Goal: Transaction & Acquisition: Book appointment/travel/reservation

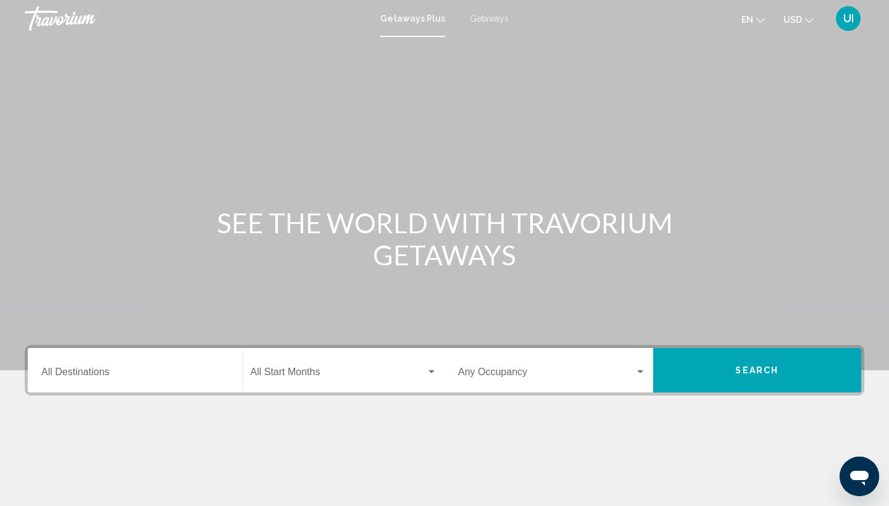
click at [159, 376] on input "Destination All Destinations" at bounding box center [135, 374] width 188 height 11
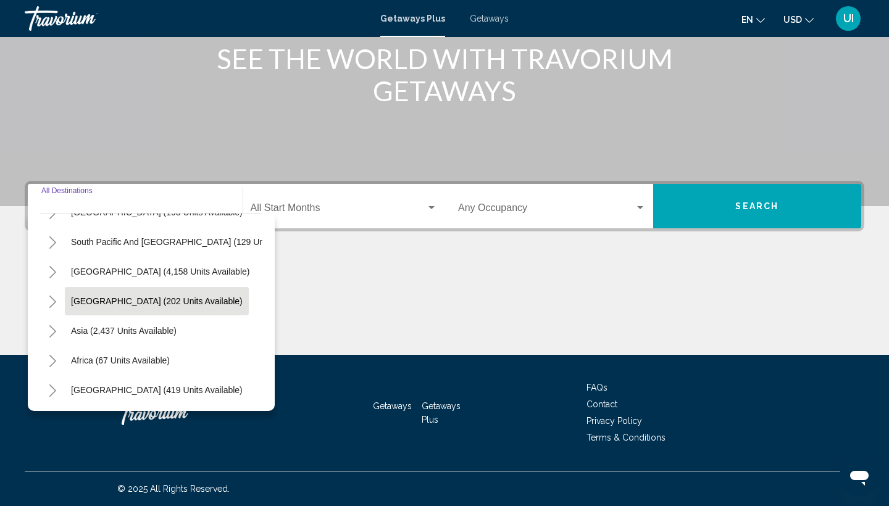
scroll to position [200, 0]
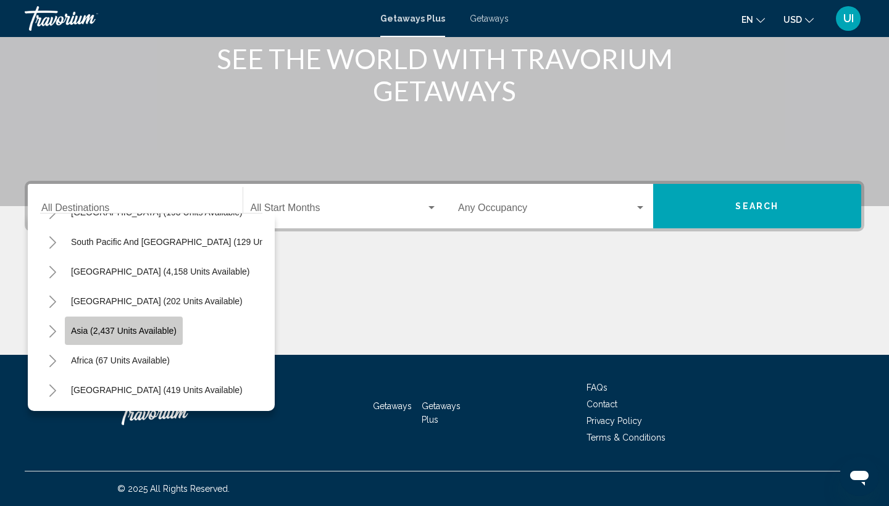
click at [153, 326] on span "Asia (2,437 units available)" at bounding box center [124, 331] width 106 height 10
type input "**********"
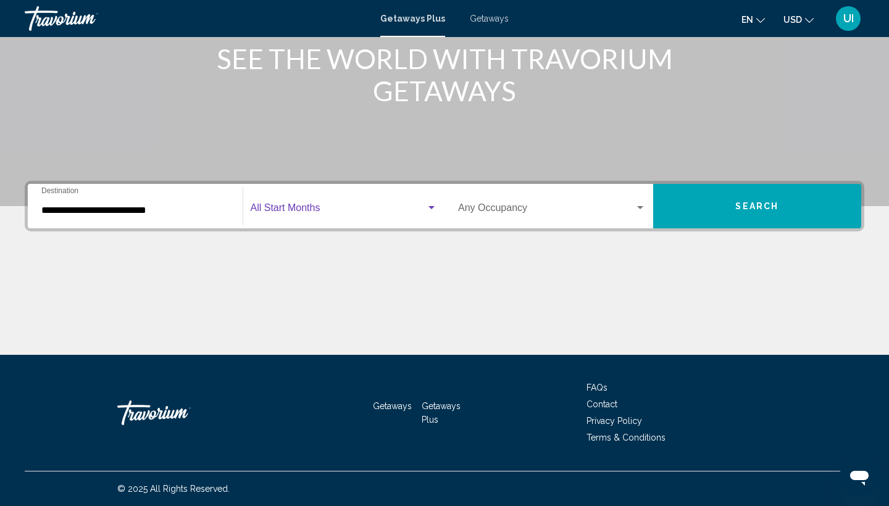
click at [335, 216] on span "Search widget" at bounding box center [339, 210] width 176 height 11
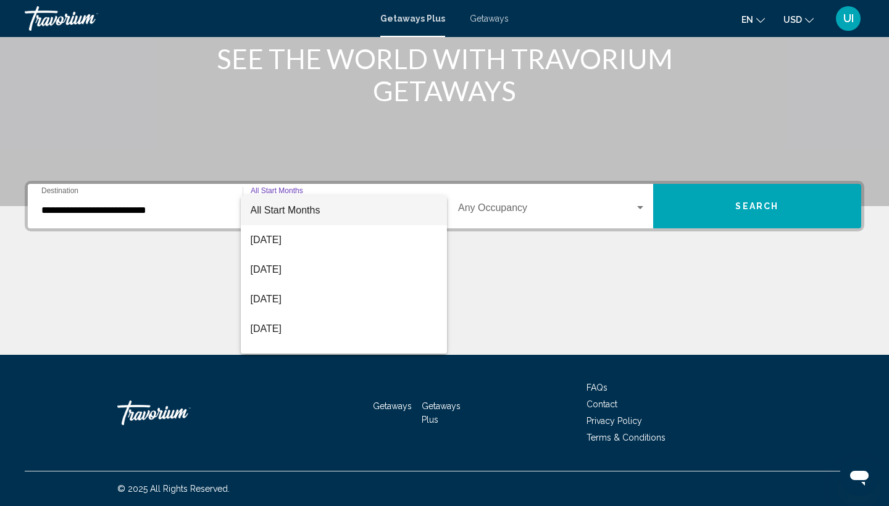
click at [561, 266] on div at bounding box center [444, 253] width 889 height 506
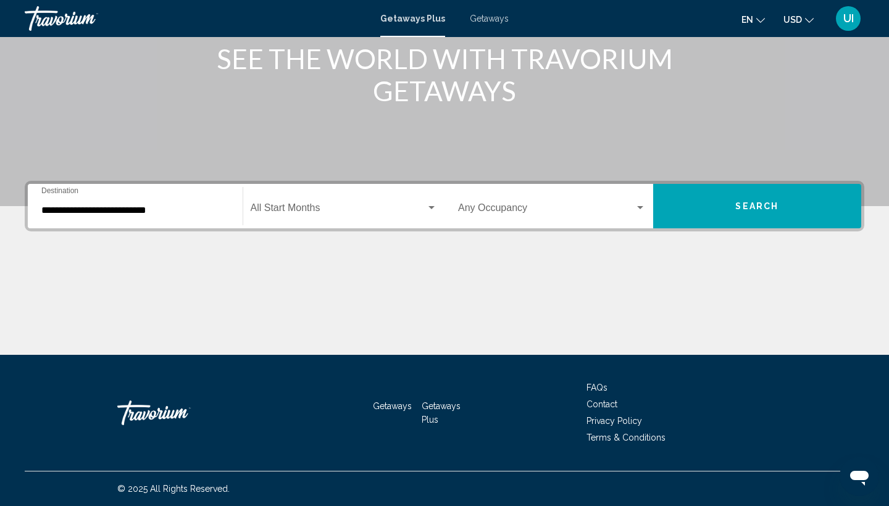
click at [500, 203] on div "Occupancy Any Occupancy" at bounding box center [552, 206] width 188 height 39
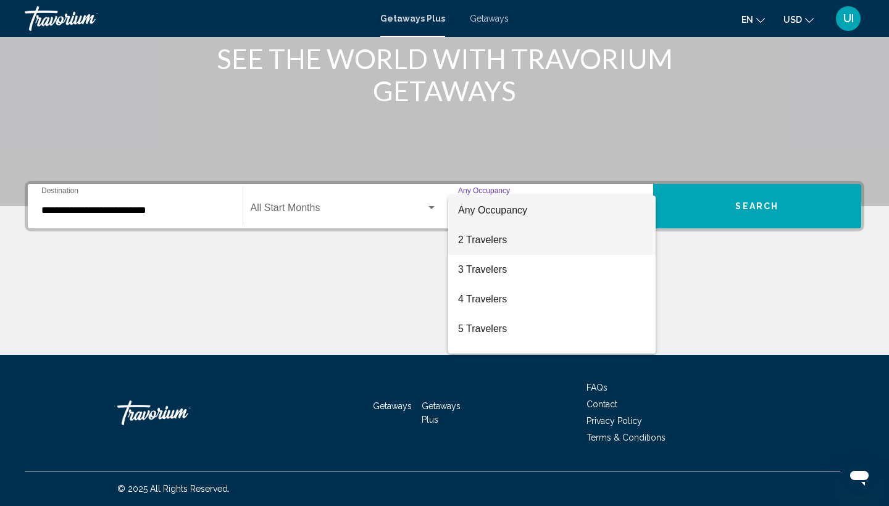
click at [493, 233] on span "2 Travelers" at bounding box center [552, 240] width 188 height 30
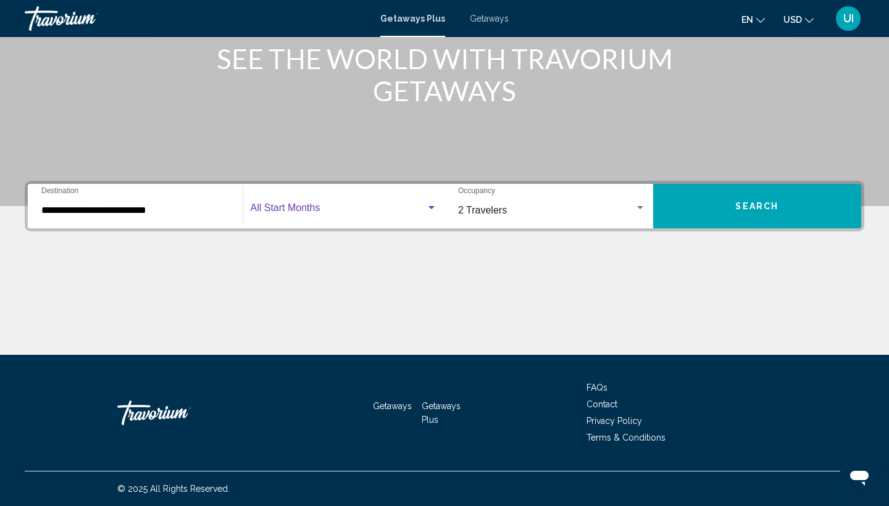
click at [367, 207] on span "Search widget" at bounding box center [339, 210] width 176 height 11
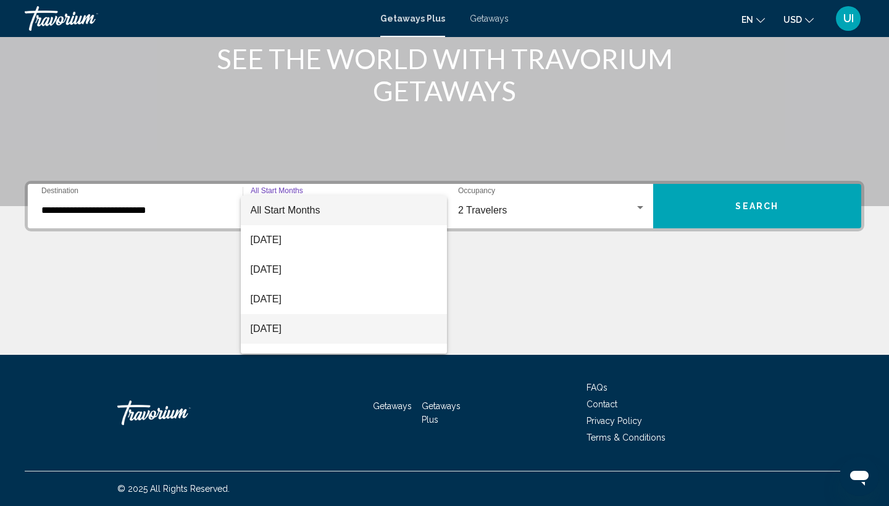
click at [336, 331] on span "[DATE]" at bounding box center [344, 329] width 187 height 30
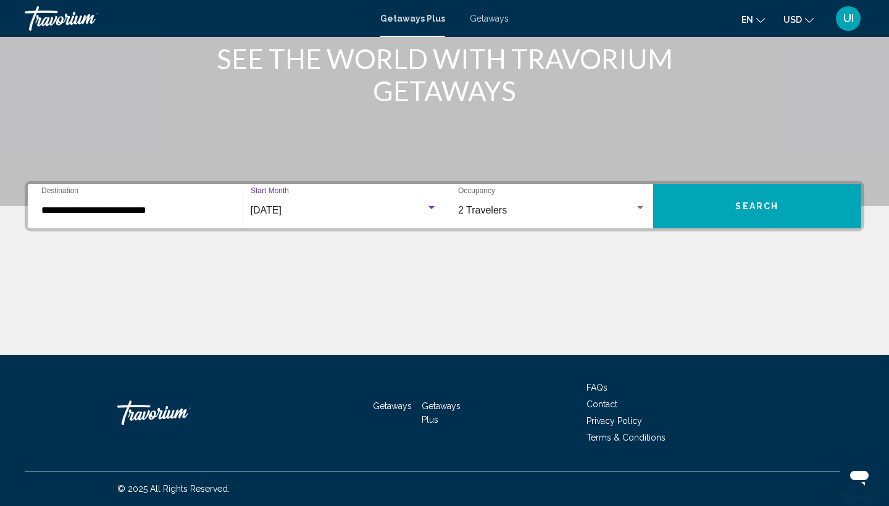
click at [771, 220] on button "Search" at bounding box center [757, 206] width 209 height 44
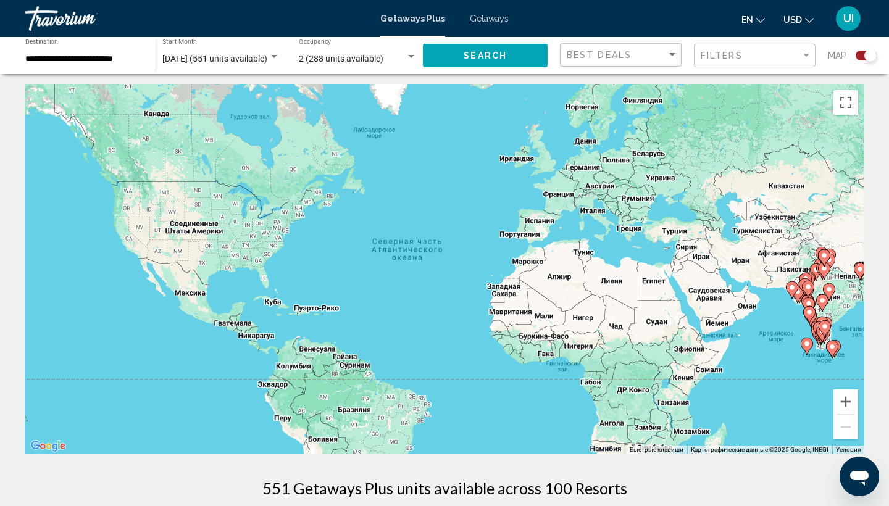
scroll to position [2, 0]
click at [823, 285] on gmp-advanced-marker "Main content" at bounding box center [829, 292] width 12 height 19
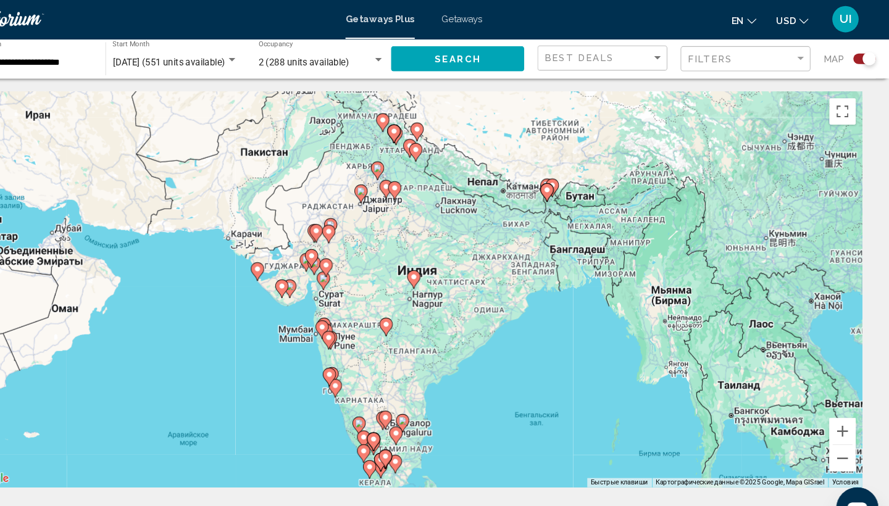
scroll to position [0, 0]
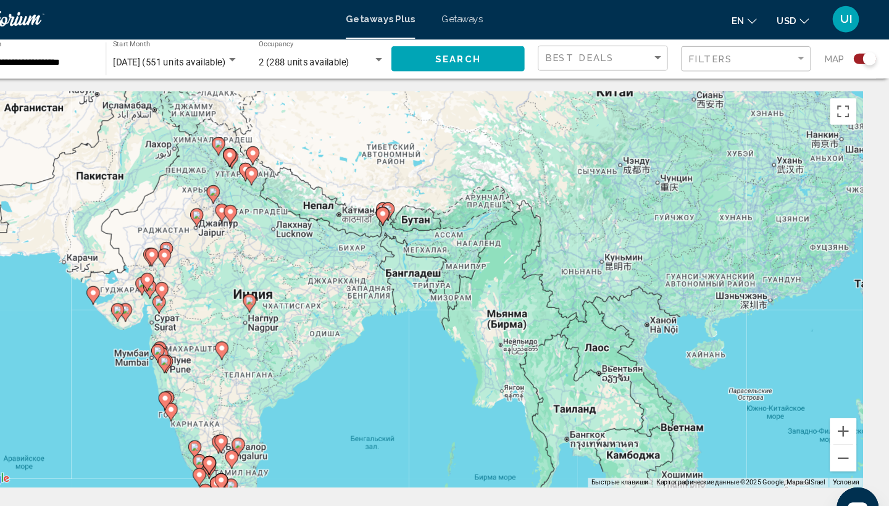
drag, startPoint x: 760, startPoint y: 233, endPoint x: 604, endPoint y: 255, distance: 157.2
click at [604, 255] on div "Чтобы активировать перетаскивание с помощью клавиатуры, нажмите Alt + Ввод. Пос…" at bounding box center [445, 271] width 840 height 371
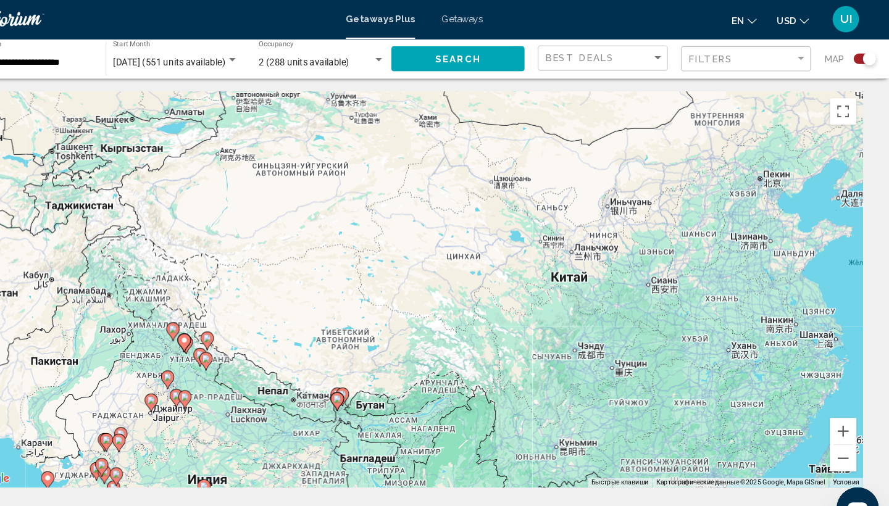
drag, startPoint x: 632, startPoint y: 197, endPoint x: 595, endPoint y: 371, distance: 177.5
click at [595, 371] on div "Чтобы активировать перетаскивание с помощью клавиатуры, нажмите Alt + Ввод. Пос…" at bounding box center [445, 271] width 840 height 371
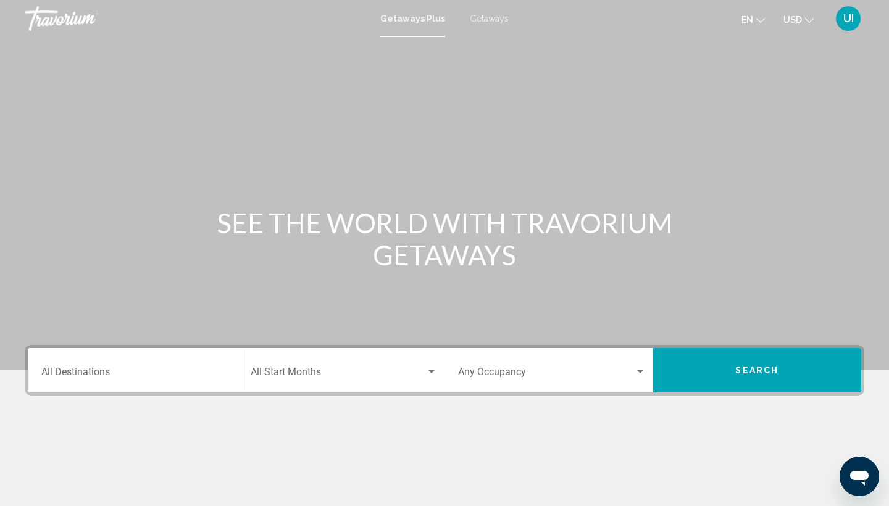
click at [101, 374] on input "Destination All Destinations" at bounding box center [135, 374] width 188 height 11
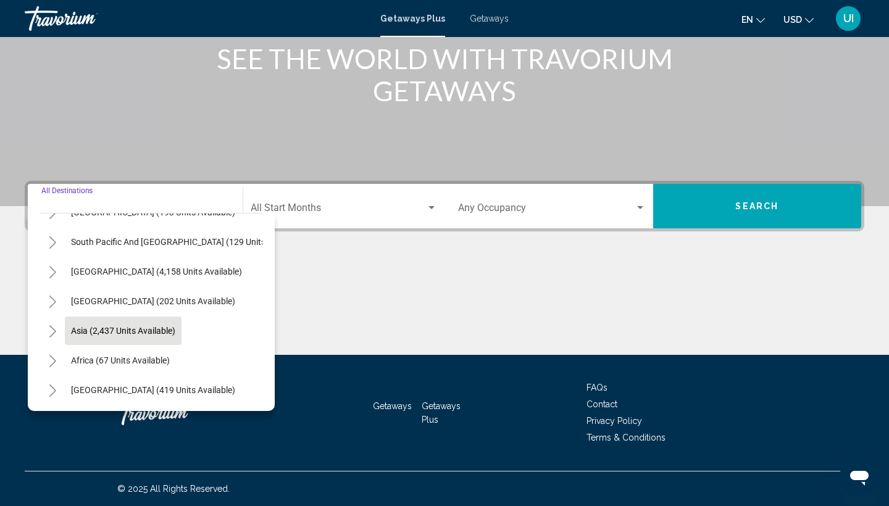
scroll to position [164, 0]
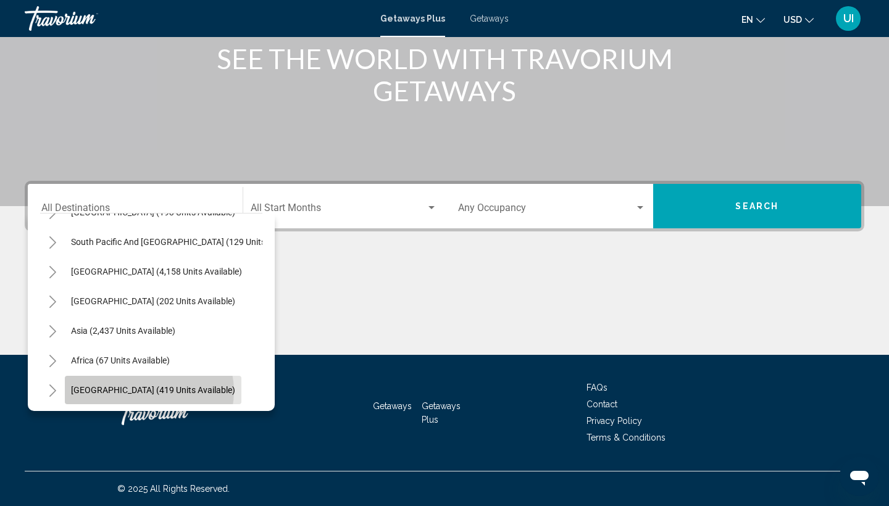
click at [149, 392] on span "[GEOGRAPHIC_DATA] (419 units available)" at bounding box center [153, 390] width 164 height 10
type input "**********"
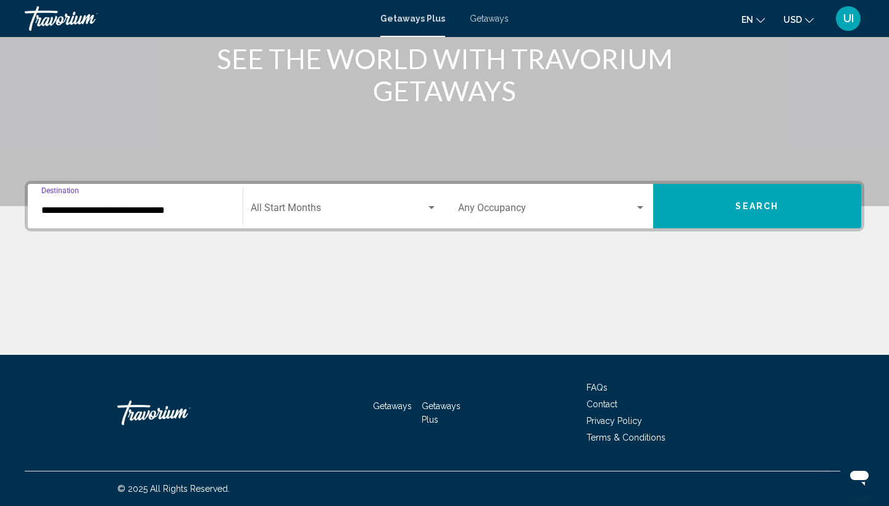
click at [686, 212] on button "Search" at bounding box center [757, 206] width 209 height 44
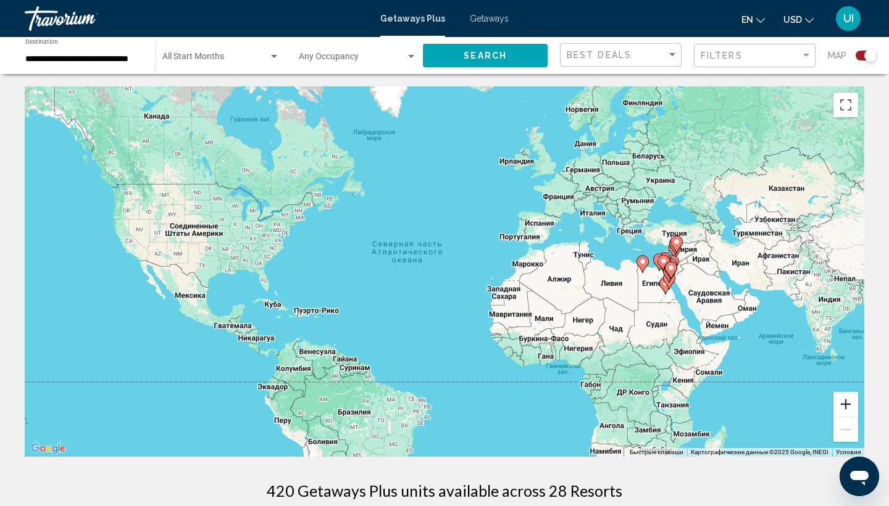
click at [847, 401] on button "Увеличить" at bounding box center [846, 404] width 25 height 25
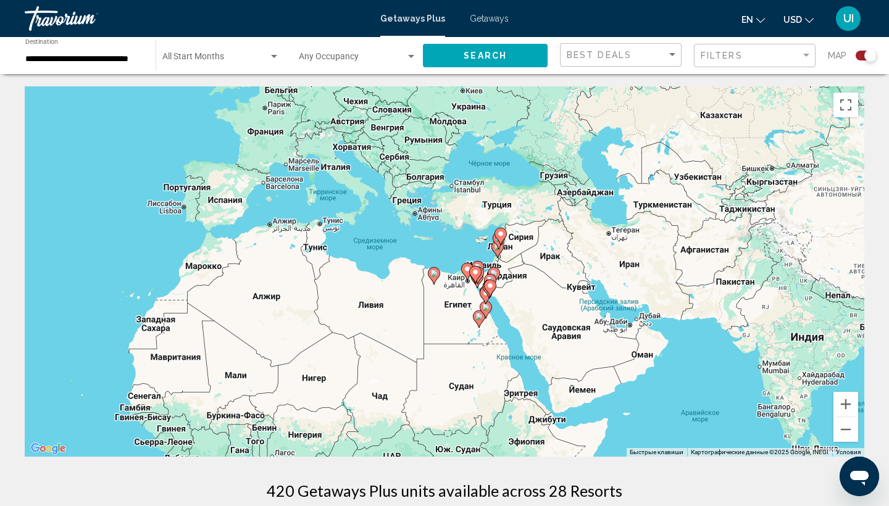
drag, startPoint x: 826, startPoint y: 270, endPoint x: 418, endPoint y: 280, distance: 408.4
click at [418, 280] on div "Чтобы активировать перетаскивание с помощью клавиатуры, нажмите Alt + Ввод. Пос…" at bounding box center [445, 271] width 840 height 371
click at [485, 275] on gmp-advanced-marker "Main content" at bounding box center [490, 283] width 12 height 19
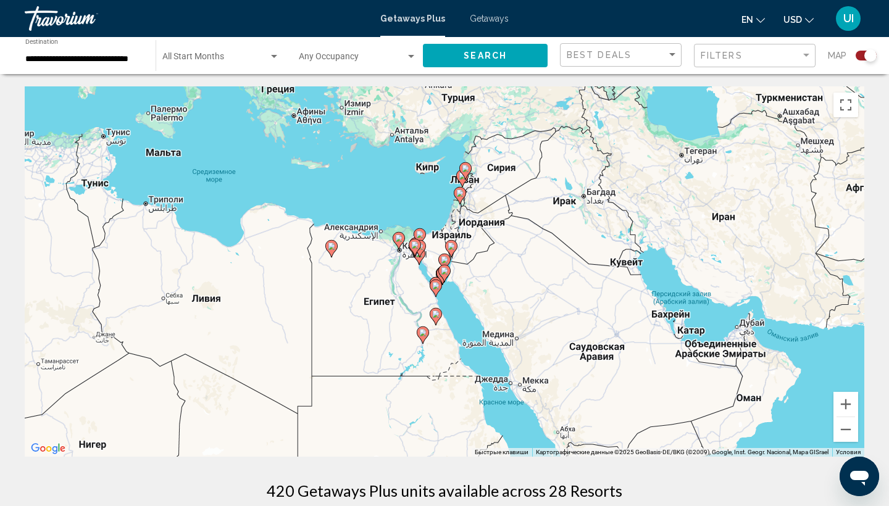
click at [446, 250] on gmp-advanced-marker "Main content" at bounding box center [451, 249] width 12 height 19
type input "**********"
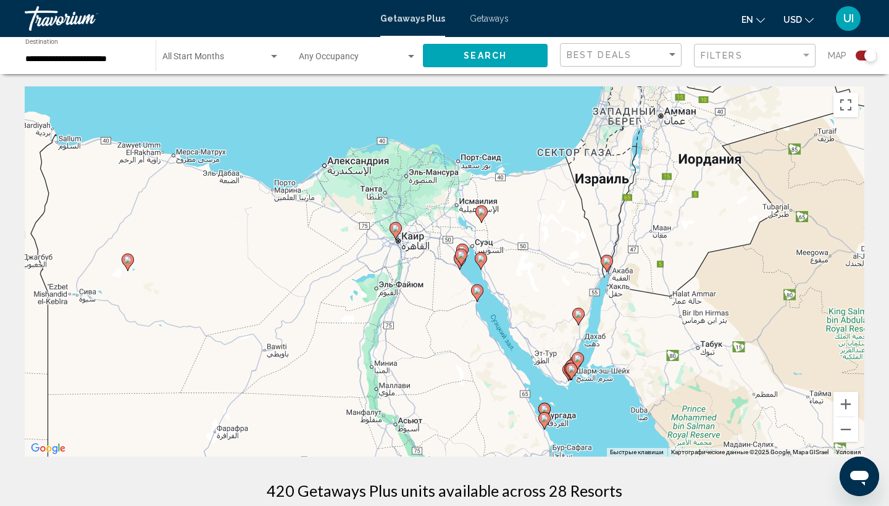
drag, startPoint x: 447, startPoint y: 366, endPoint x: 609, endPoint y: 365, distance: 162.4
click at [609, 365] on div "Чтобы активировать перетаскивание с помощью клавиатуры, нажмите Alt + Ввод. Пос…" at bounding box center [445, 271] width 840 height 371
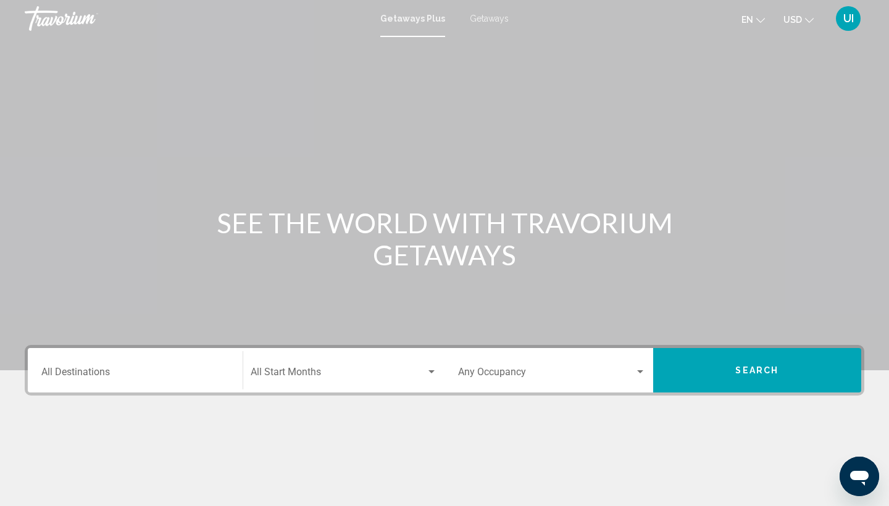
click at [124, 392] on mat-form-field "Destination All Destinations" at bounding box center [135, 371] width 203 height 44
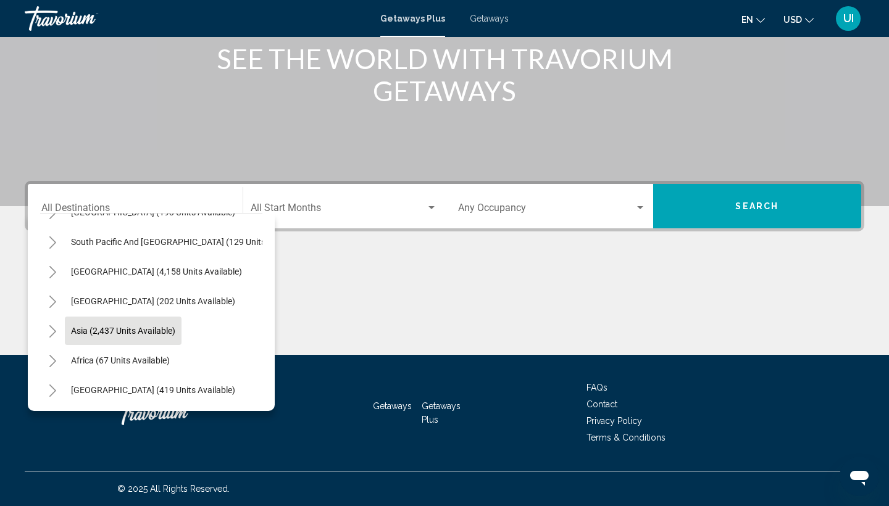
scroll to position [164, 0]
click at [139, 328] on span "Asia (2,437 units available)" at bounding box center [123, 331] width 104 height 10
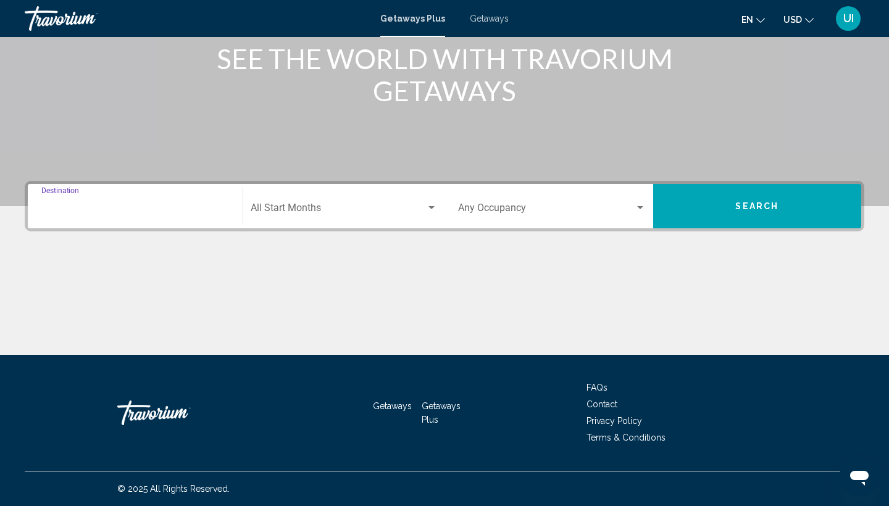
type input "**********"
click at [131, 208] on input "**********" at bounding box center [135, 210] width 188 height 11
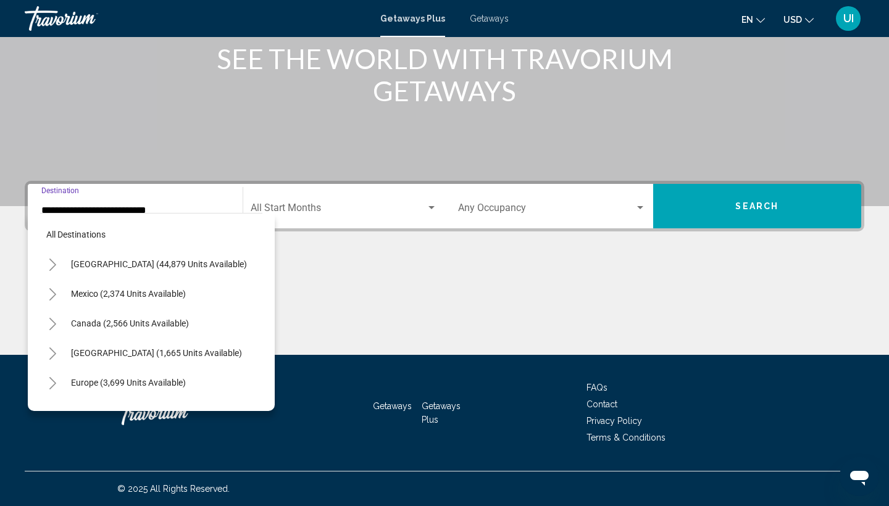
scroll to position [222, 0]
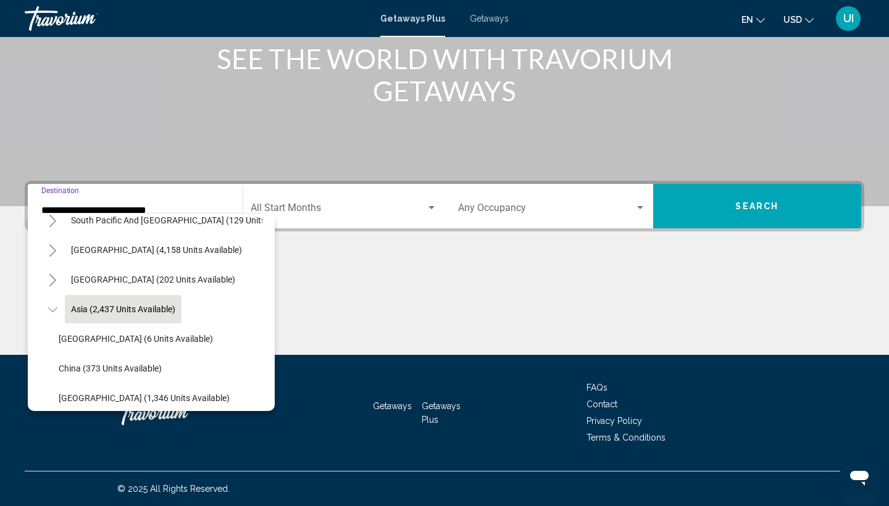
click at [431, 285] on div "Main content" at bounding box center [445, 308] width 840 height 93
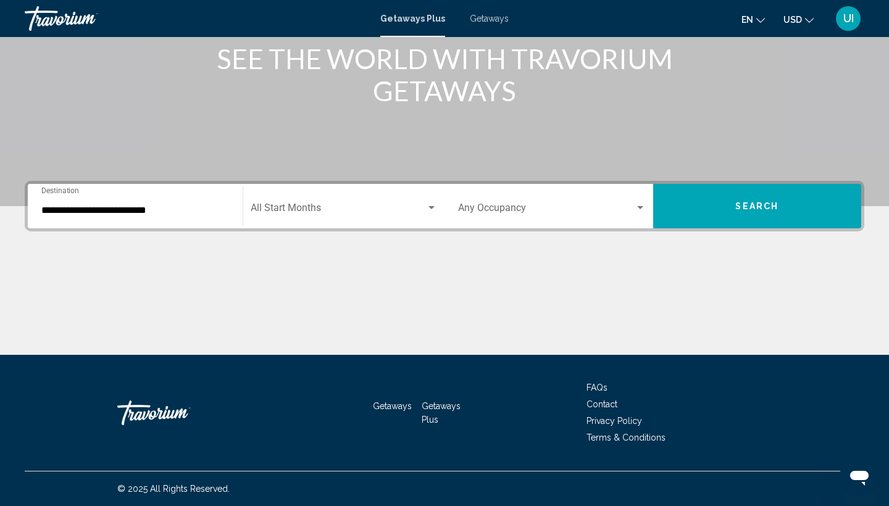
click at [341, 198] on div "Start Month All Start Months" at bounding box center [344, 206] width 187 height 39
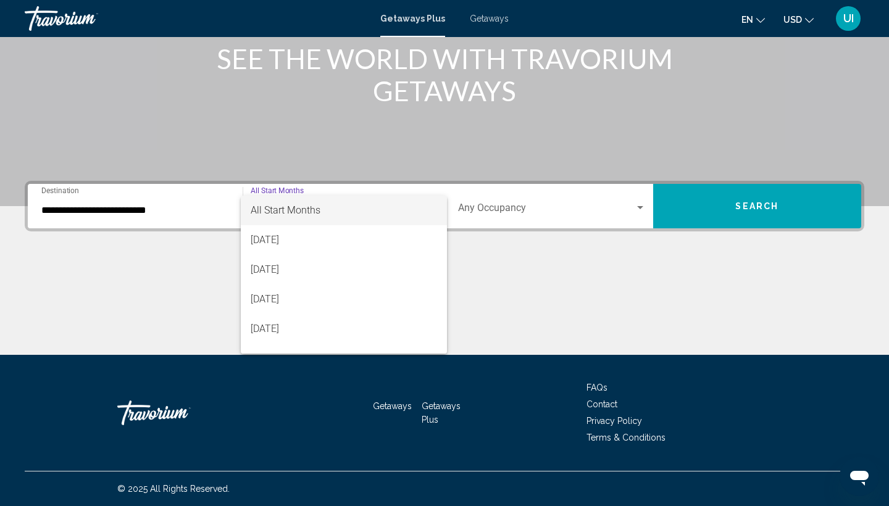
click at [686, 209] on div at bounding box center [444, 253] width 889 height 506
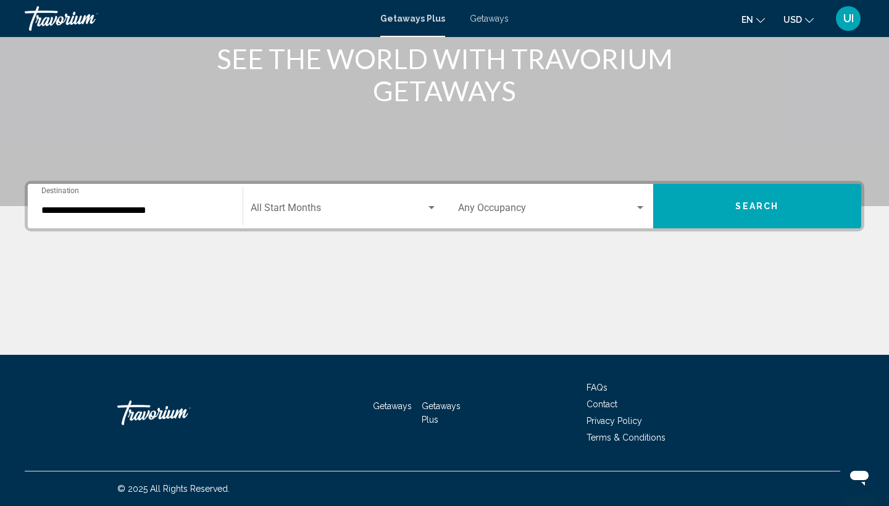
click at [723, 225] on button "Search" at bounding box center [757, 206] width 209 height 44
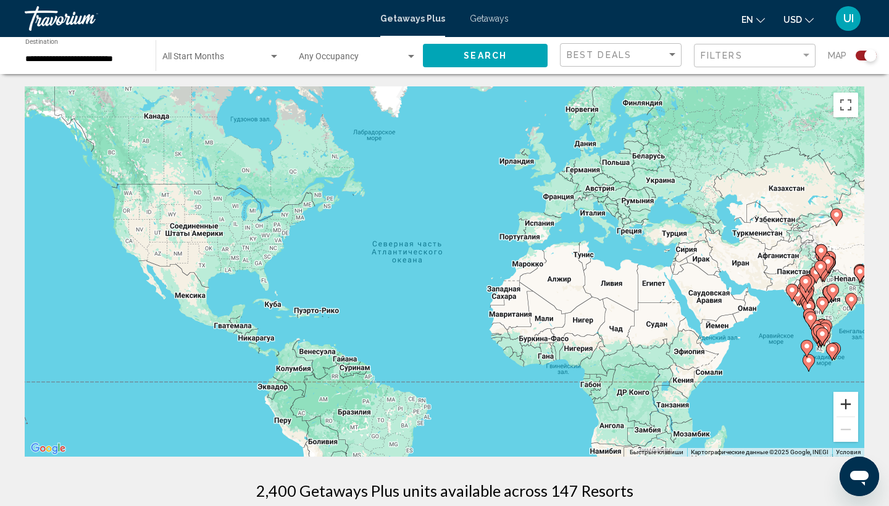
click at [848, 408] on button "Увеличить" at bounding box center [846, 404] width 25 height 25
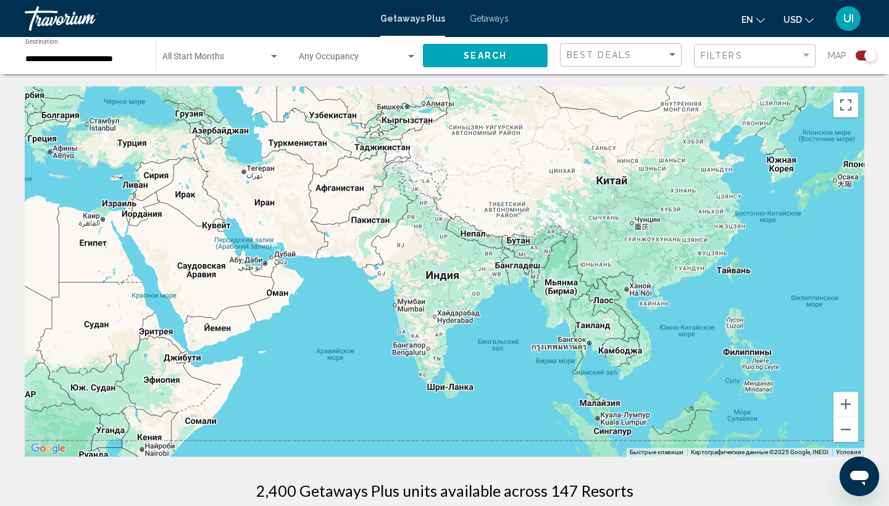
drag, startPoint x: 775, startPoint y: 369, endPoint x: 0, endPoint y: 316, distance: 777.0
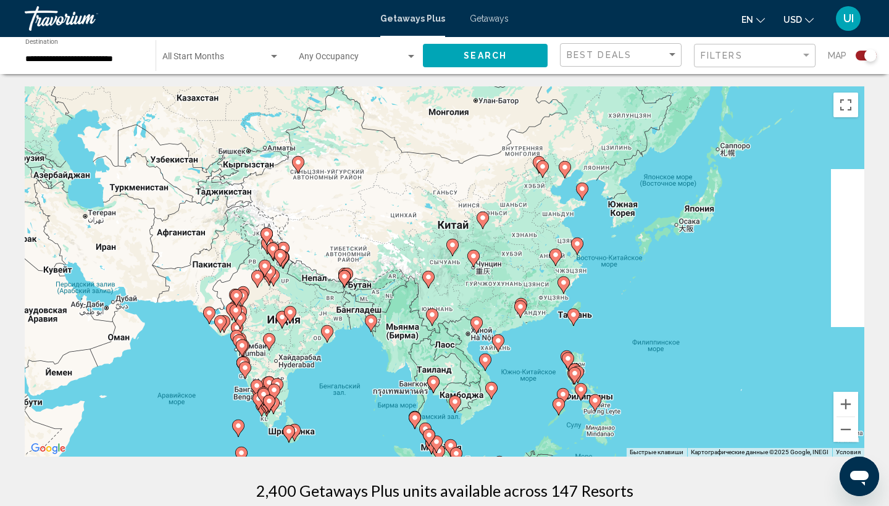
drag, startPoint x: 673, startPoint y: 235, endPoint x: 511, endPoint y: 280, distance: 168.4
click at [511, 280] on div "Чтобы активировать перетаскивание с помощью клавиатуры, нажмите Alt + Ввод. Пос…" at bounding box center [445, 271] width 840 height 371
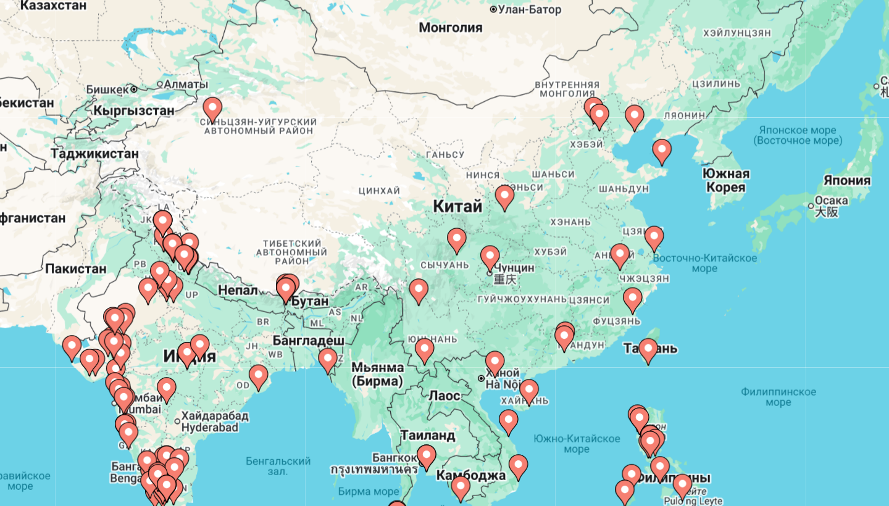
click at [495, 337] on image "Main content" at bounding box center [498, 340] width 7 height 7
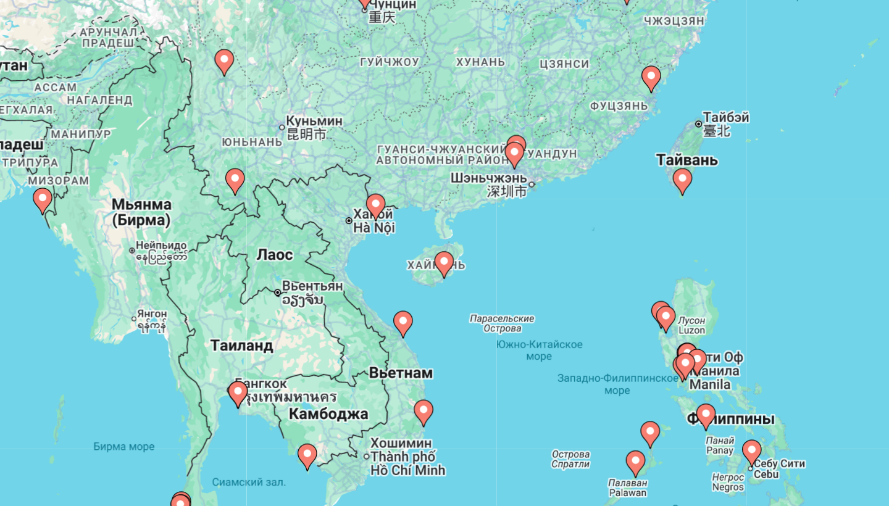
click at [441, 256] on image "Main content" at bounding box center [444, 259] width 7 height 7
type input "**********"
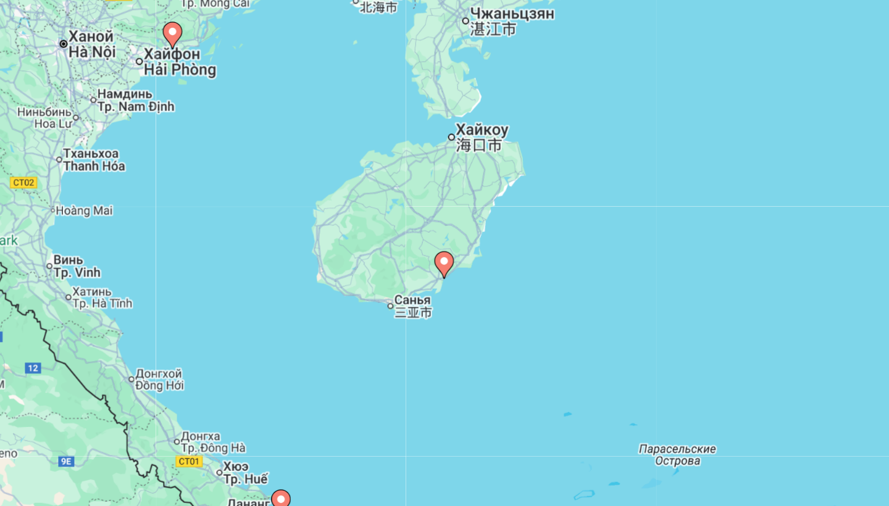
click at [441, 256] on image "Main content" at bounding box center [444, 259] width 7 height 7
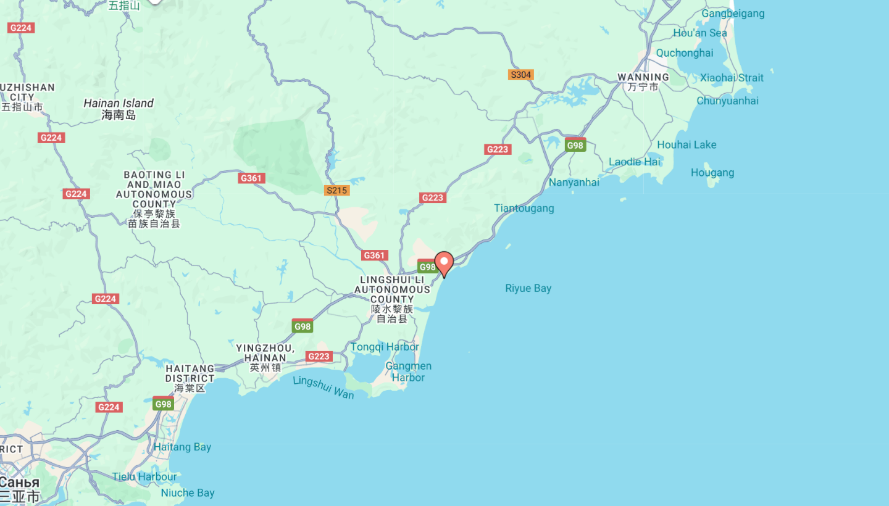
click at [441, 256] on image "Main content" at bounding box center [444, 259] width 7 height 7
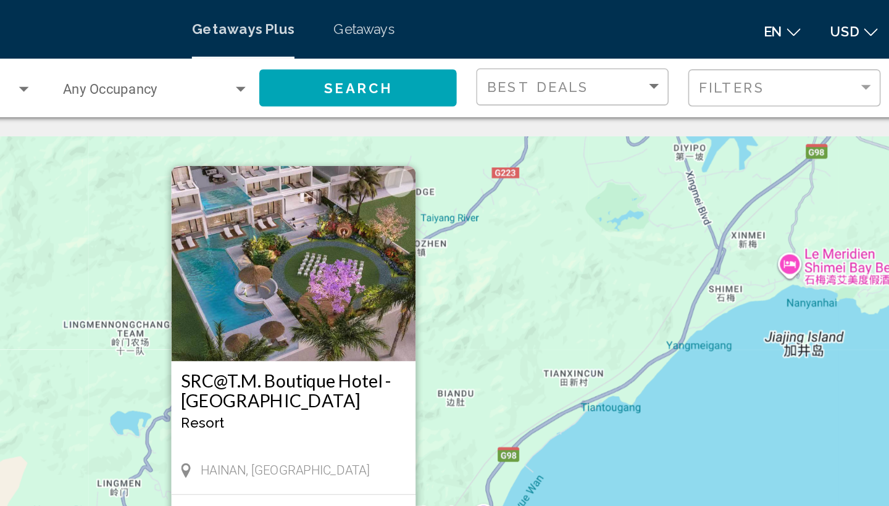
click at [367, 299] on div "Чтобы активировать перетаскивание с помощью клавиатуры, нажмите Alt + Ввод. Пос…" at bounding box center [445, 271] width 840 height 371
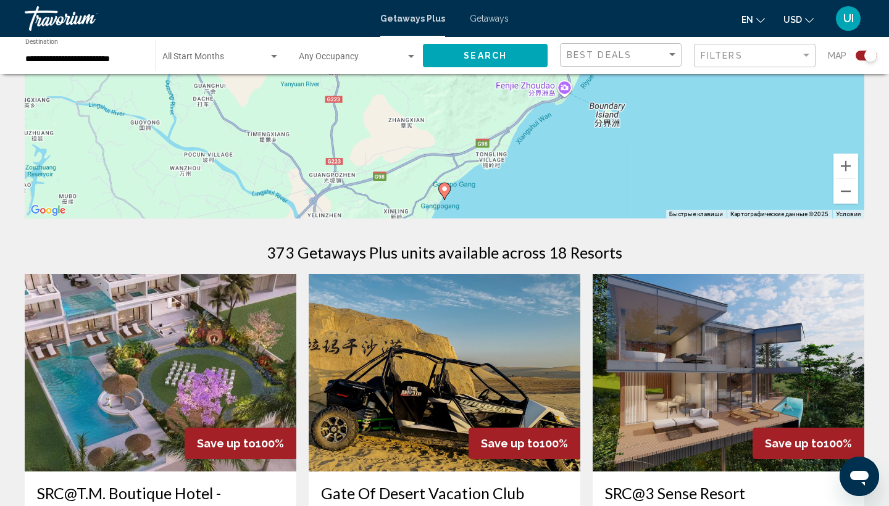
scroll to position [237, 0]
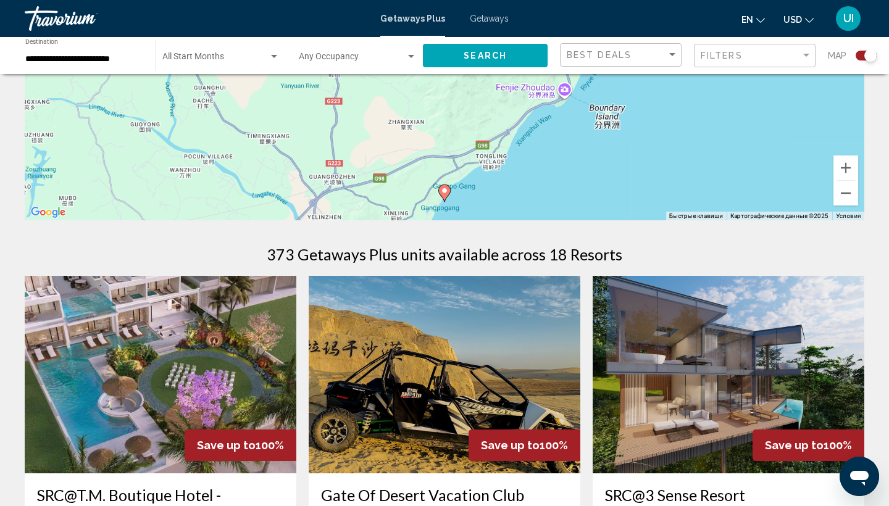
click at [190, 51] on div "Start Month All Start Months" at bounding box center [220, 56] width 117 height 34
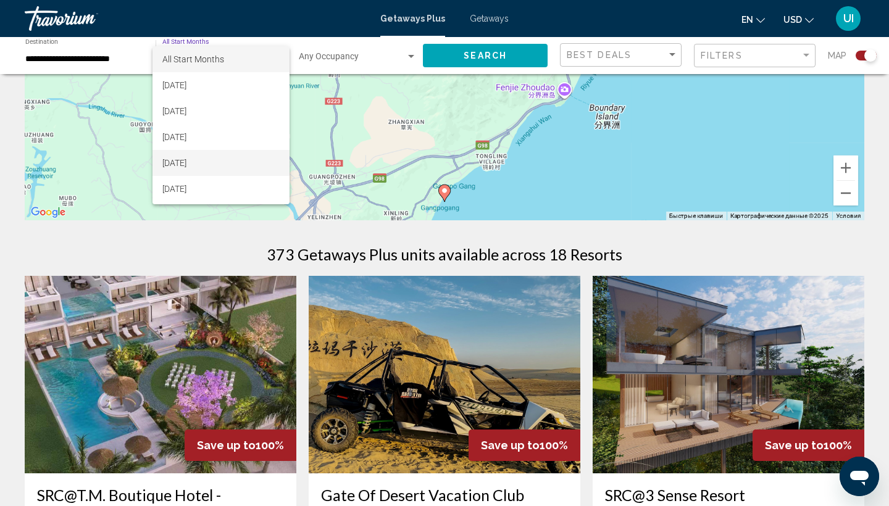
click at [212, 164] on span "November 2025" at bounding box center [220, 163] width 117 height 26
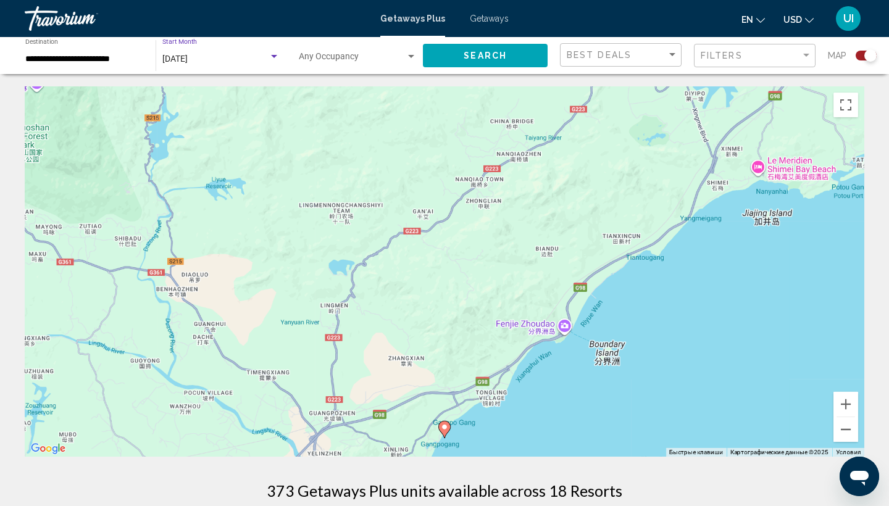
scroll to position [0, 0]
click at [746, 51] on div "Filters" at bounding box center [751, 56] width 100 height 10
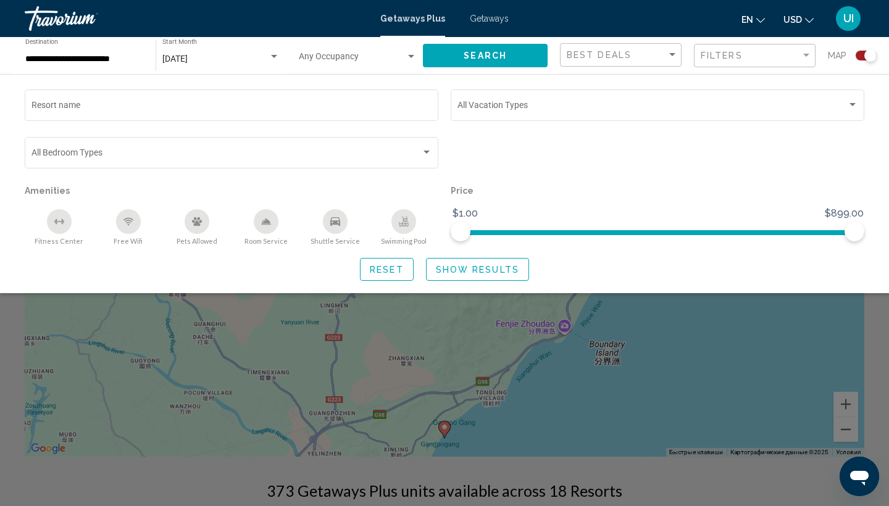
click at [544, 26] on div "en English Español Français Italiano Português русский USD USD ($) MXN (Mex$) C…" at bounding box center [692, 19] width 343 height 26
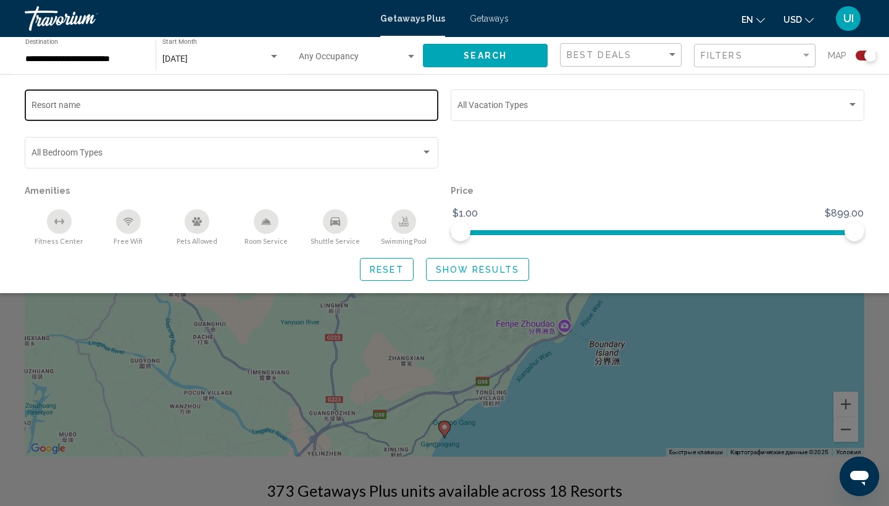
click at [295, 101] on div "Resort name" at bounding box center [231, 104] width 401 height 34
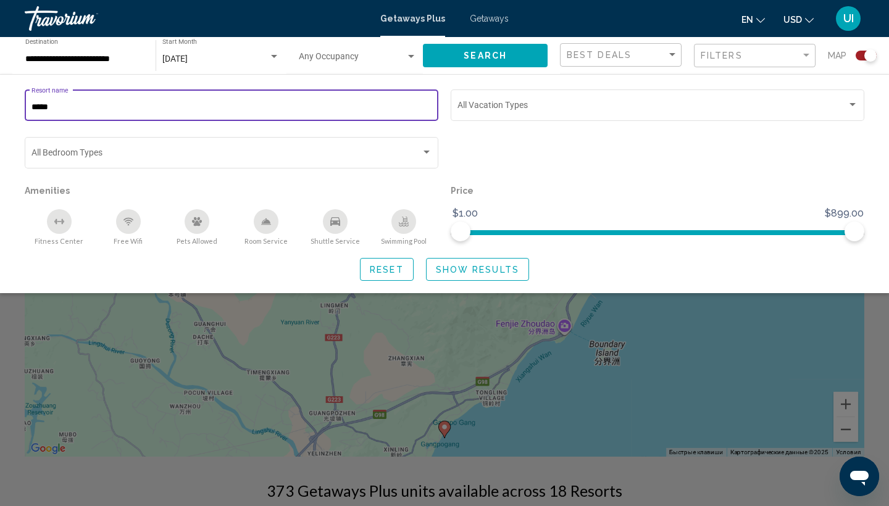
click at [302, 109] on input "*****" at bounding box center [231, 108] width 401 height 10
type input "*"
click at [358, 59] on span "Search widget" at bounding box center [352, 59] width 107 height 10
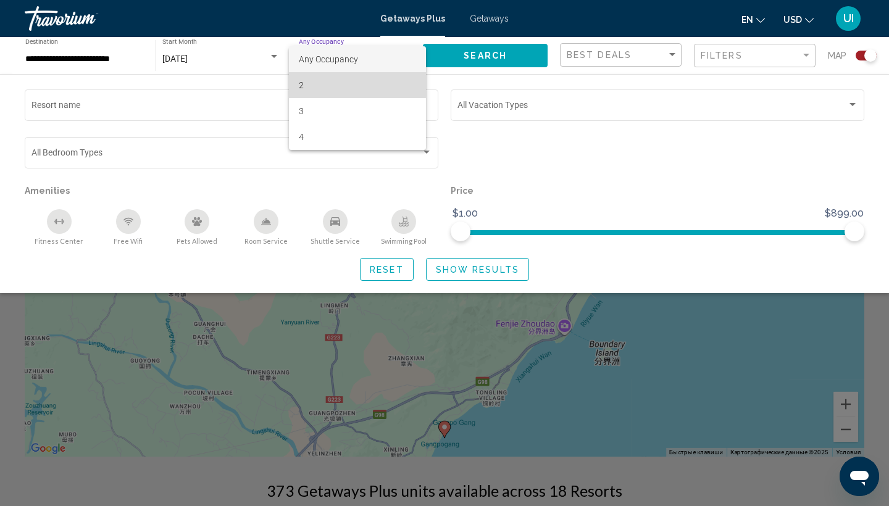
click at [325, 83] on span "2" at bounding box center [358, 85] width 118 height 26
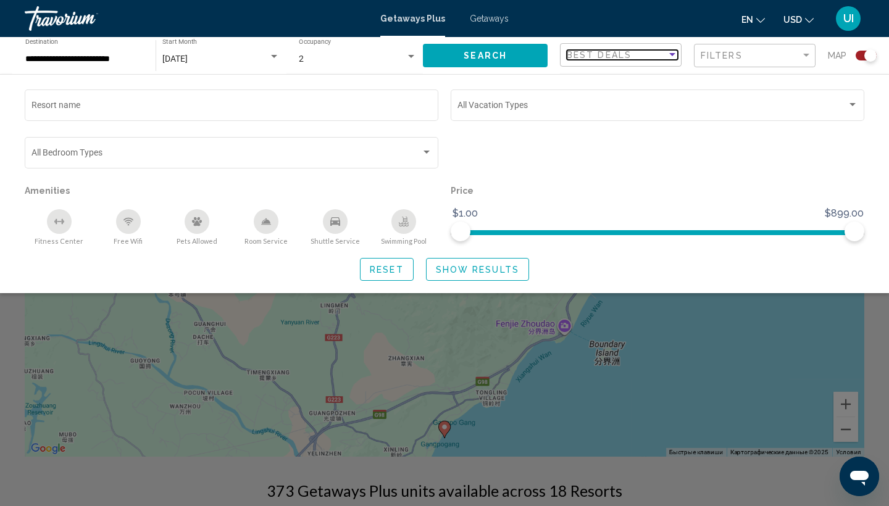
click at [628, 56] on span "Best Deals" at bounding box center [599, 55] width 65 height 10
click at [757, 56] on div at bounding box center [444, 253] width 889 height 506
click at [757, 56] on div "Filters" at bounding box center [751, 56] width 100 height 10
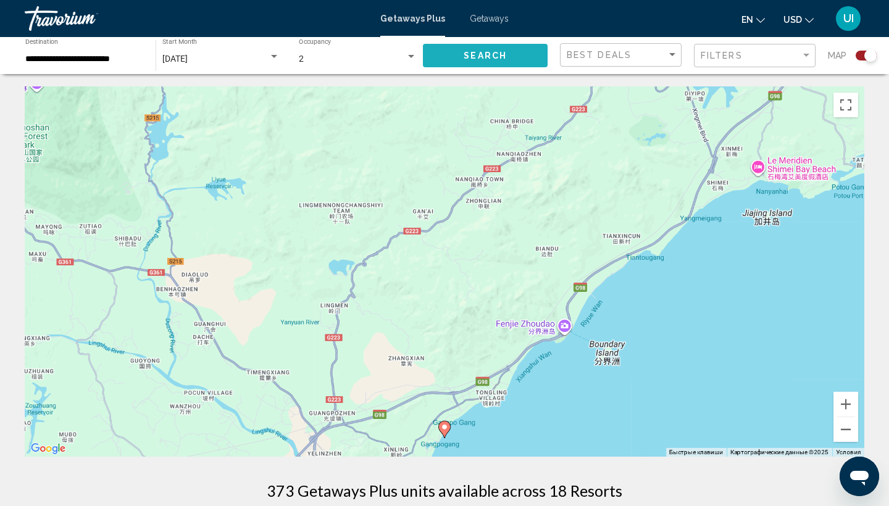
click at [492, 64] on button "Search" at bounding box center [485, 55] width 125 height 23
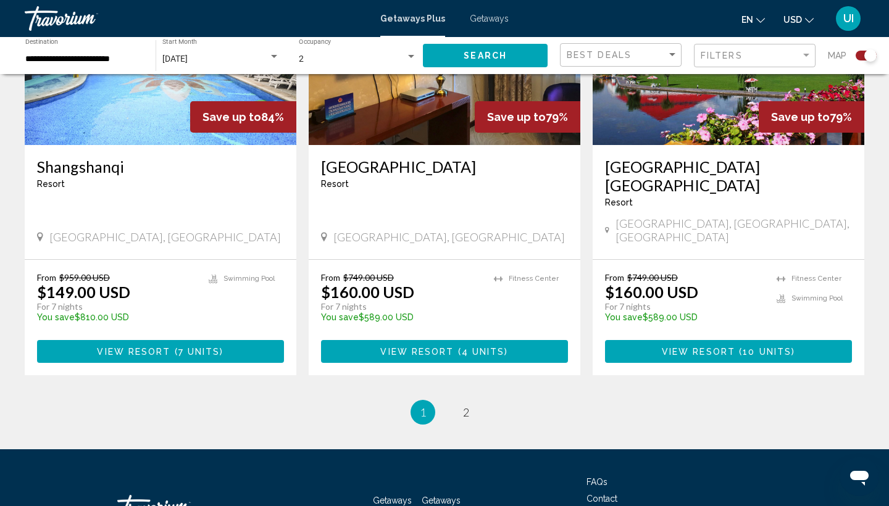
scroll to position [1915, 0]
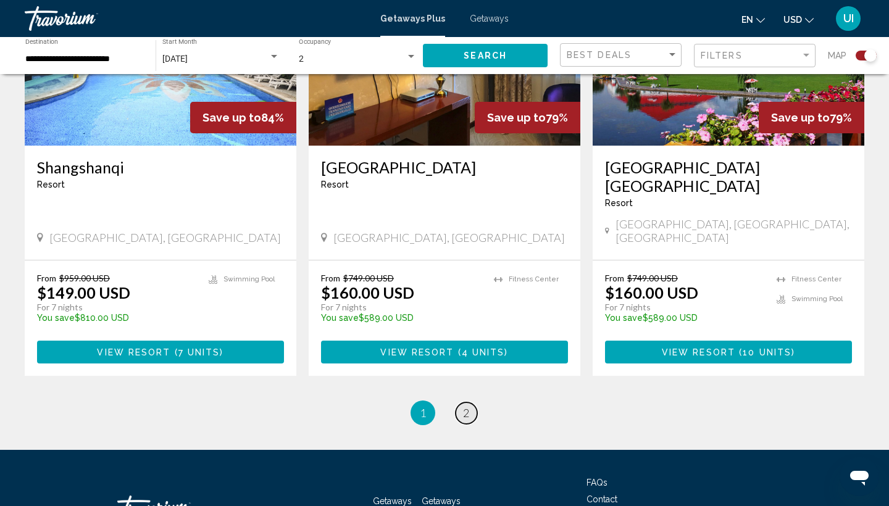
click at [466, 406] on span "2" at bounding box center [466, 413] width 6 height 14
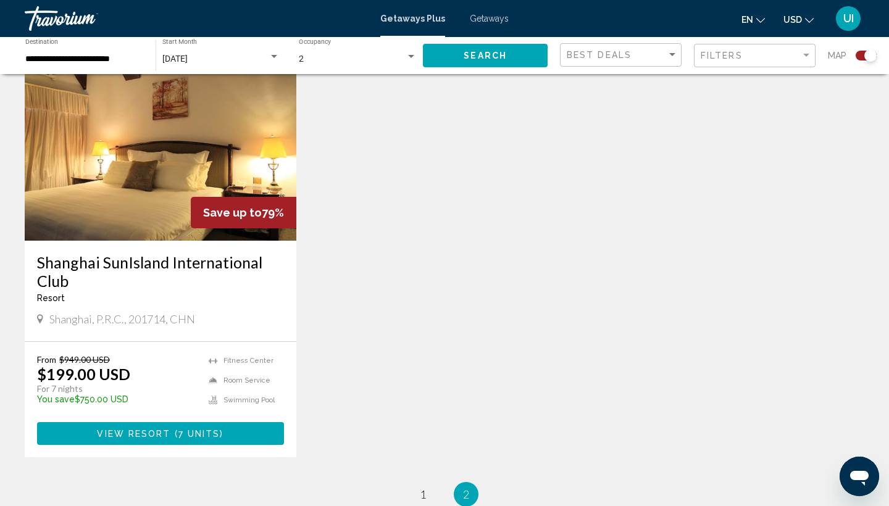
scroll to position [469, 0]
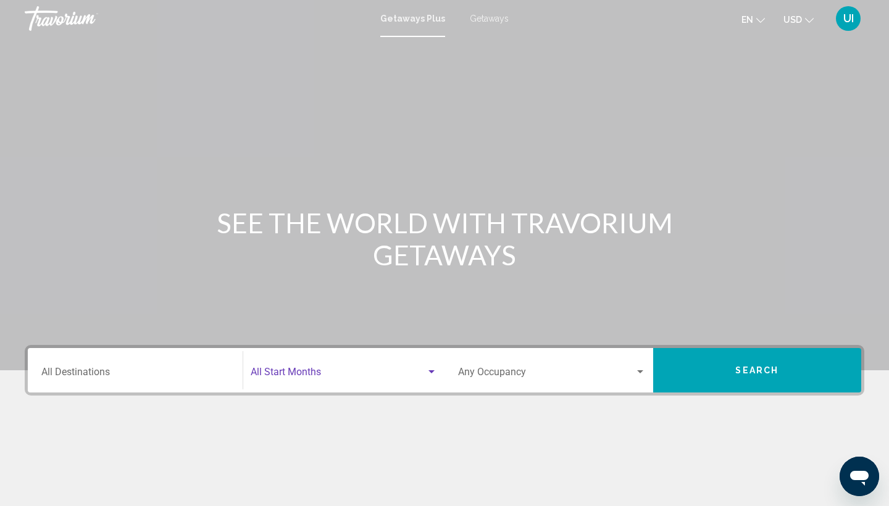
click at [312, 374] on span "Search widget" at bounding box center [339, 374] width 176 height 11
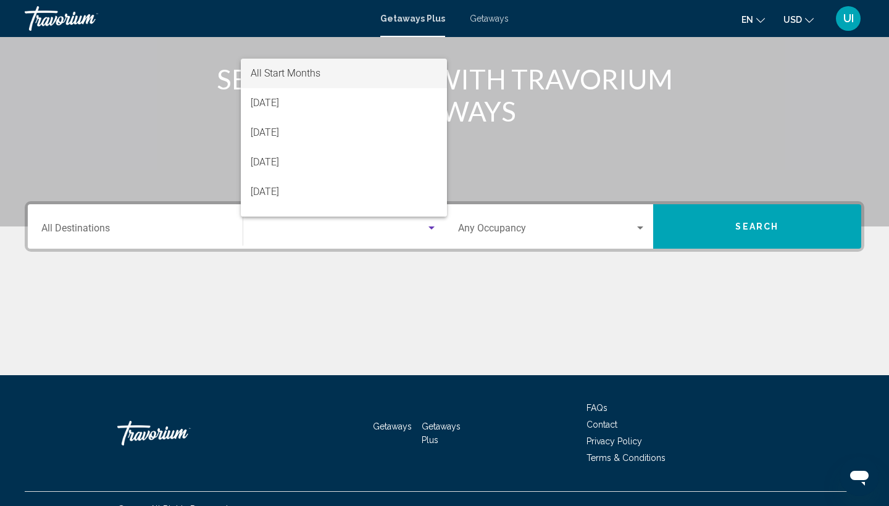
scroll to position [164, 0]
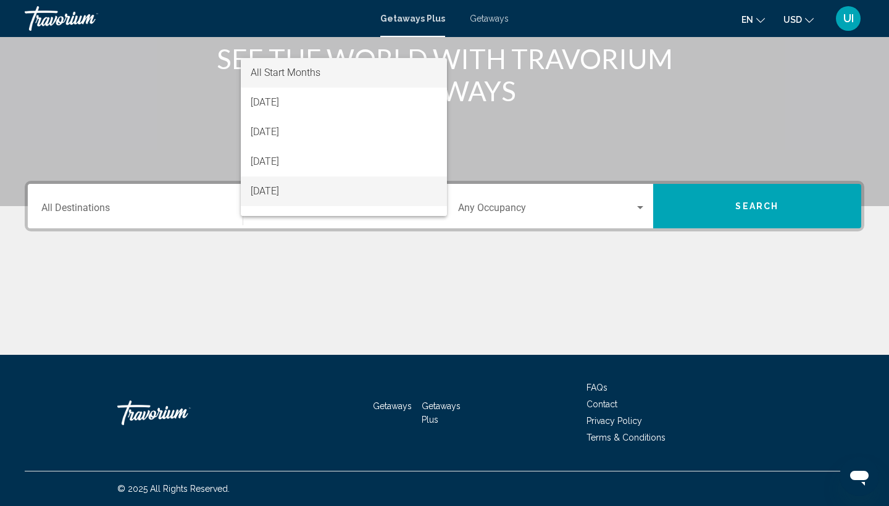
click at [317, 179] on span "ноябрь 2025 г." at bounding box center [344, 192] width 187 height 30
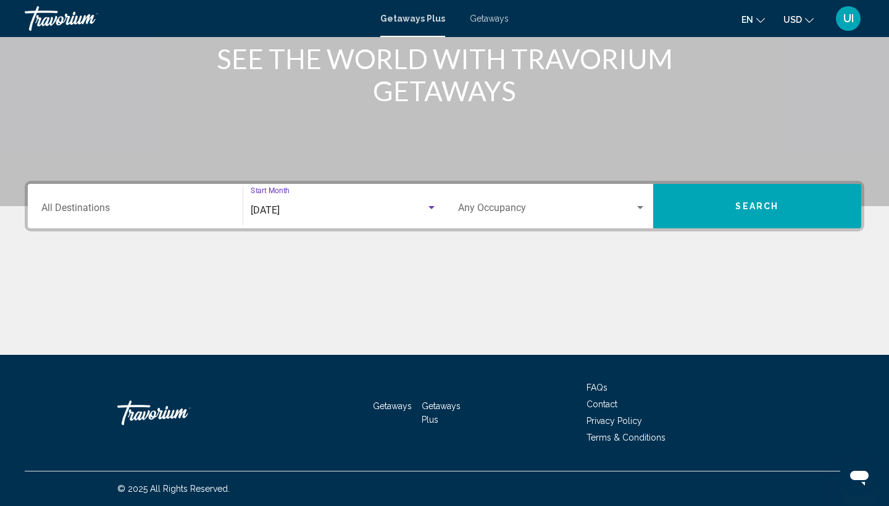
click at [161, 210] on input "Destination All Destinations" at bounding box center [135, 210] width 188 height 11
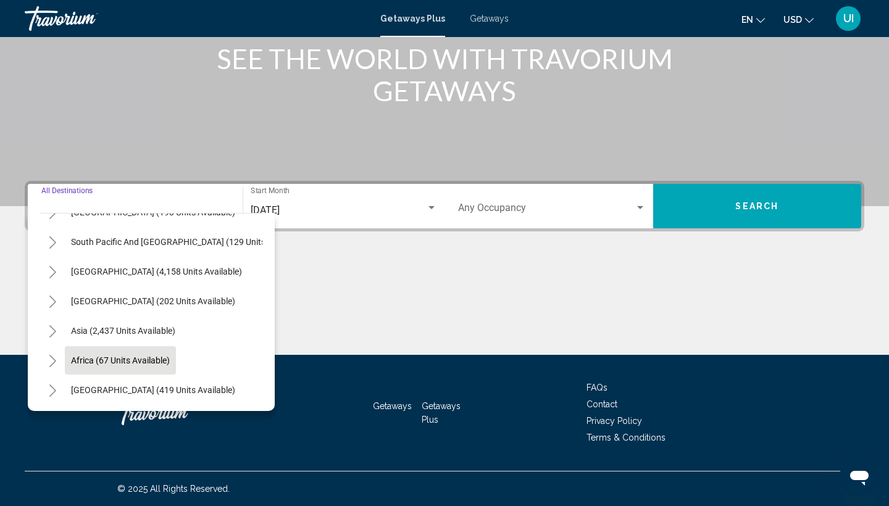
scroll to position [200, 0]
click at [162, 328] on span "Asia (2,437 units available)" at bounding box center [123, 331] width 104 height 10
type input "**********"
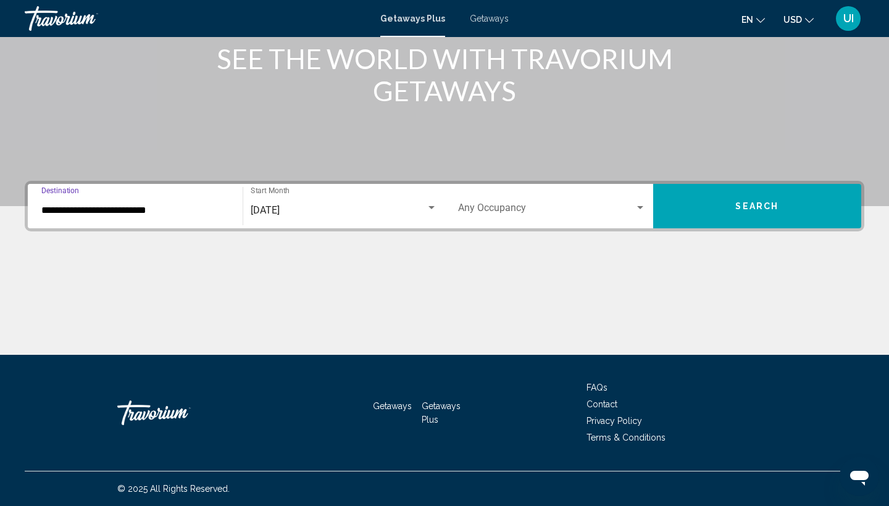
click at [556, 187] on div "Occupancy Any Occupancy" at bounding box center [552, 206] width 188 height 39
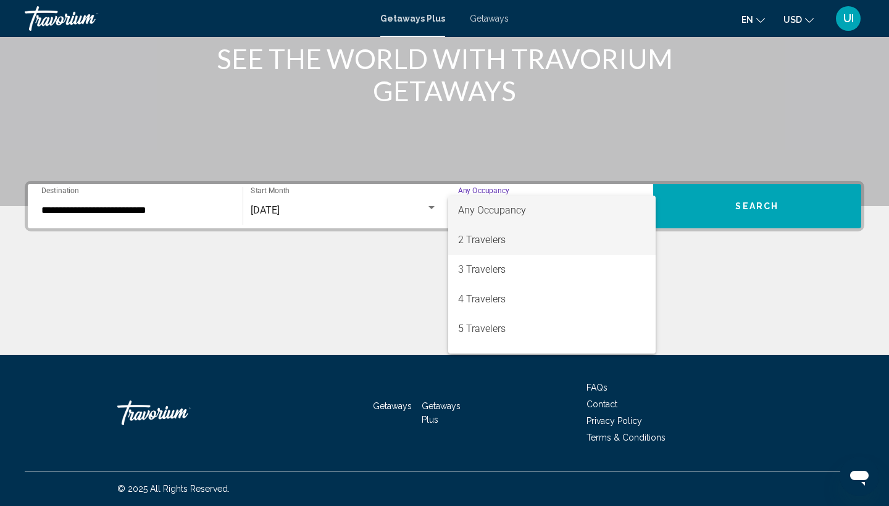
click at [528, 245] on span "2 Travelers" at bounding box center [552, 240] width 188 height 30
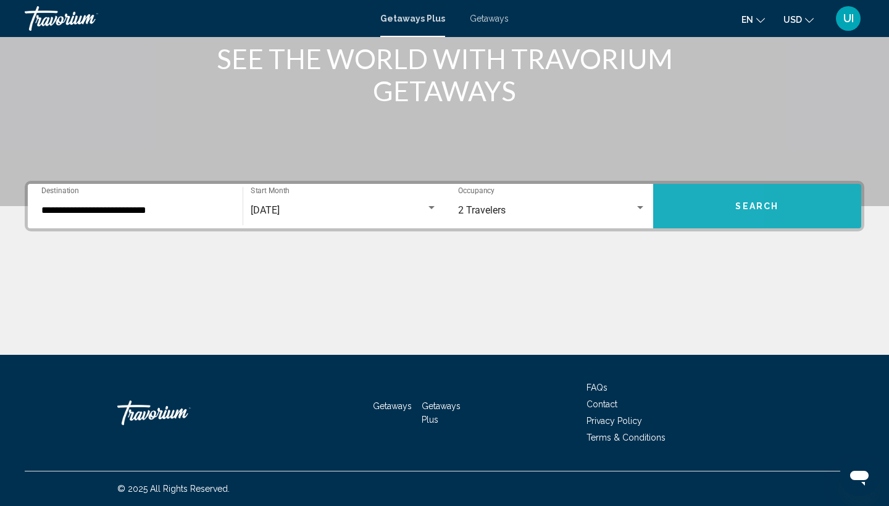
click at [657, 213] on button "Search" at bounding box center [757, 206] width 209 height 44
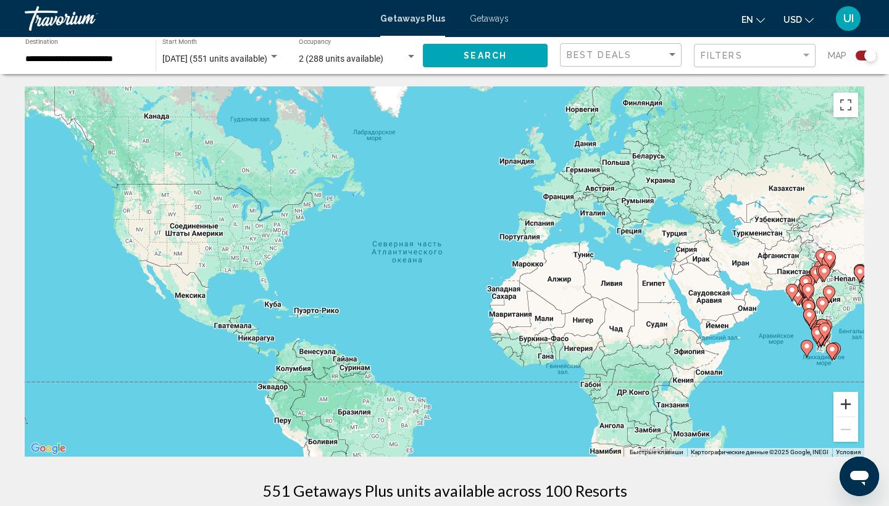
click at [850, 405] on button "Увеличить" at bounding box center [846, 404] width 25 height 25
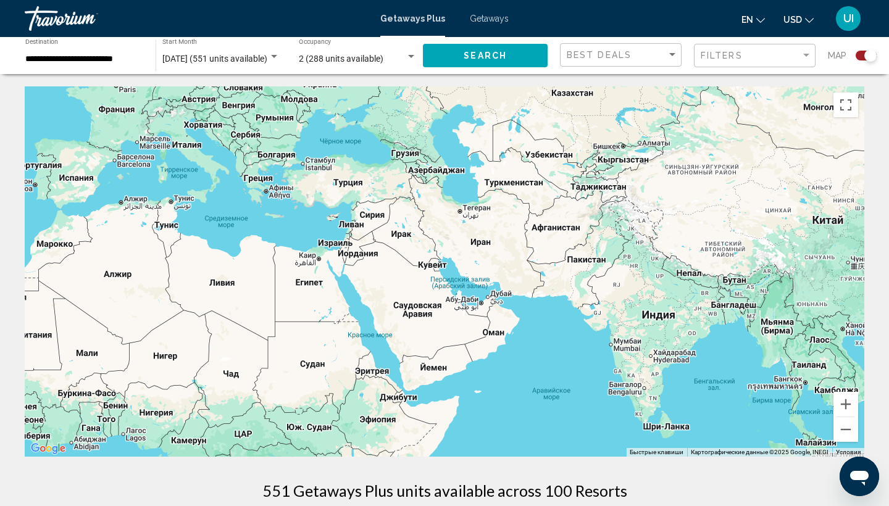
drag, startPoint x: 776, startPoint y: 350, endPoint x: 217, endPoint y: 337, distance: 559.1
click at [217, 337] on div "Main content" at bounding box center [445, 271] width 840 height 371
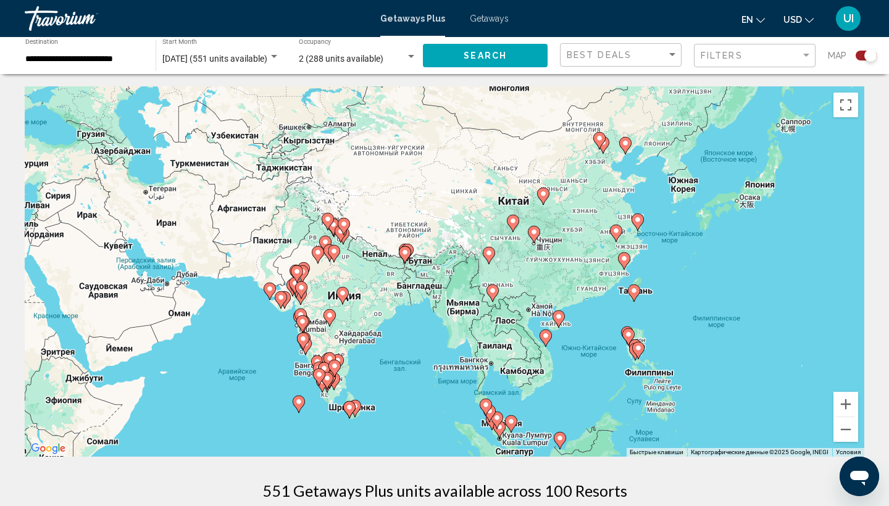
drag, startPoint x: 376, startPoint y: 311, endPoint x: 57, endPoint y: 295, distance: 318.5
click at [57, 295] on div "Чтобы активировать перетаскивание с помощью клавиатуры, нажмите Alt + Ввод. Пос…" at bounding box center [445, 271] width 840 height 371
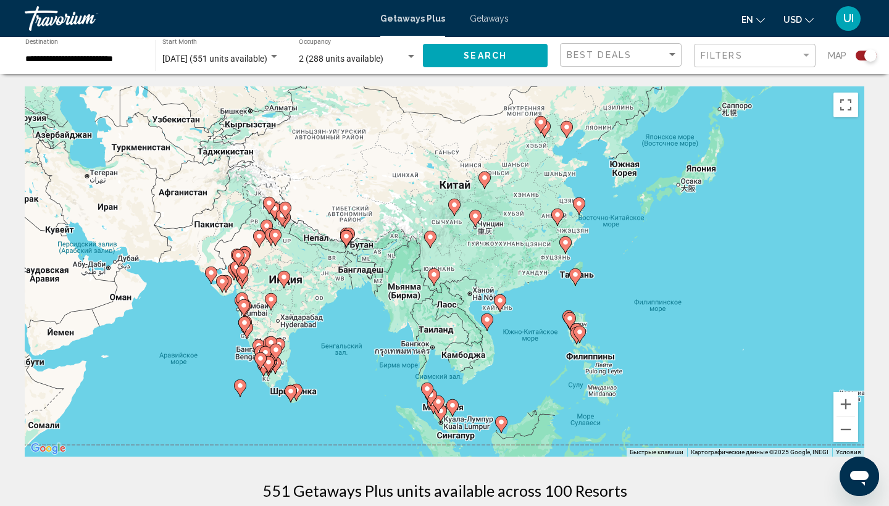
drag, startPoint x: 603, startPoint y: 378, endPoint x: 549, endPoint y: 358, distance: 57.5
click at [549, 358] on div "Чтобы активировать перетаскивание с помощью клавиатуры, нажмите Alt + Ввод. Пос…" at bounding box center [445, 271] width 840 height 371
click at [500, 299] on image "Main content" at bounding box center [500, 299] width 7 height 7
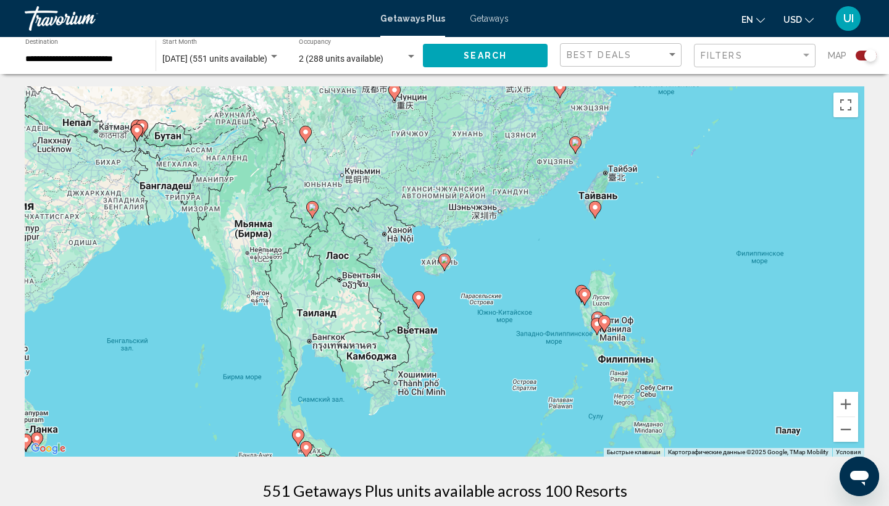
click at [446, 264] on icon "Main content" at bounding box center [444, 262] width 11 height 16
type input "**********"
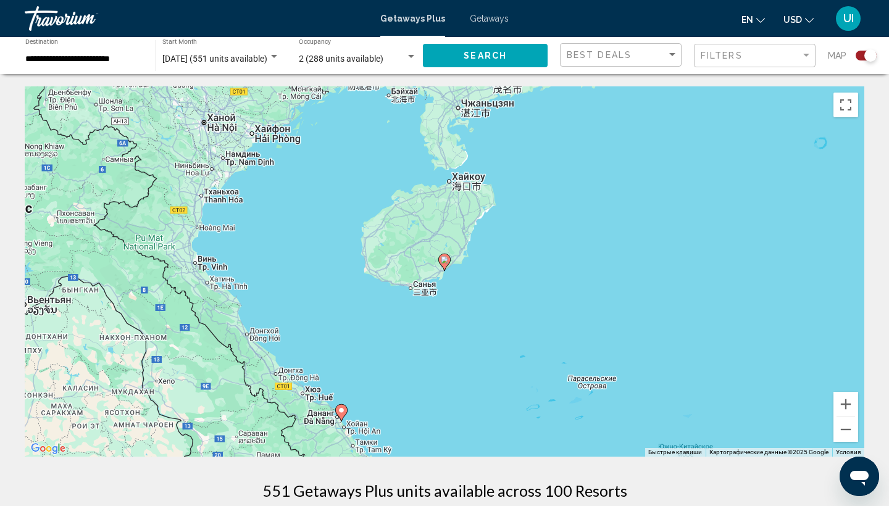
click at [446, 264] on icon "Main content" at bounding box center [444, 262] width 11 height 16
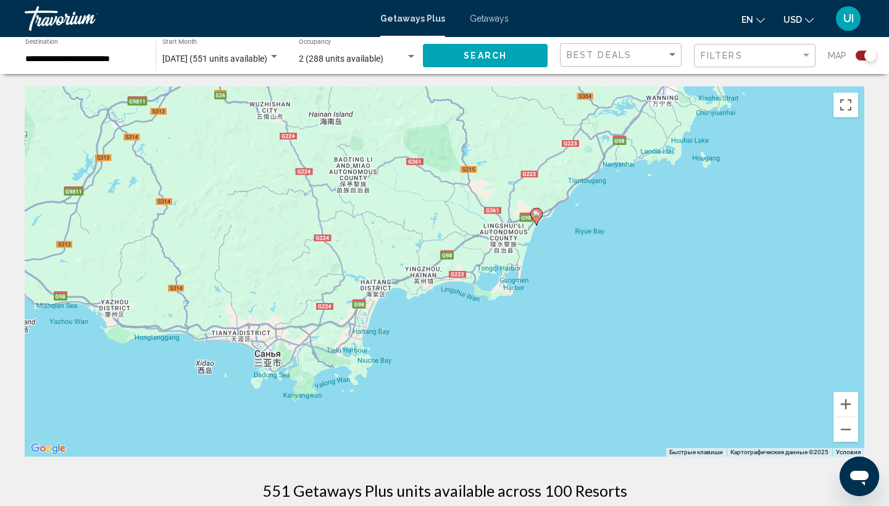
drag, startPoint x: 369, startPoint y: 346, endPoint x: 463, endPoint y: 299, distance: 105.2
click at [463, 299] on div "Чтобы активировать перетаскивание с помощью клавиатуры, нажмите Alt + Ввод. Пос…" at bounding box center [445, 271] width 840 height 371
click at [267, 355] on div "Чтобы активировать перетаскивание с помощью клавиатуры, нажмите Alt + Ввод. Пос…" at bounding box center [445, 271] width 840 height 371
click at [849, 406] on button "Увеличить" at bounding box center [846, 404] width 25 height 25
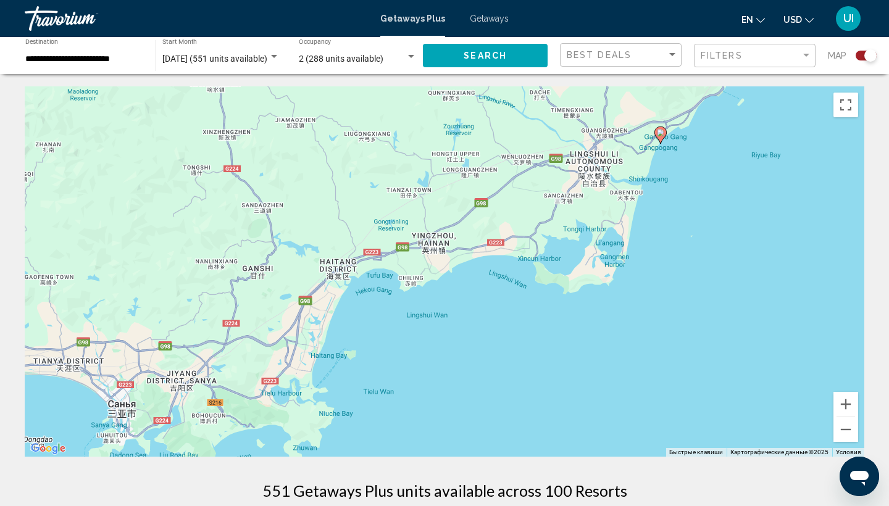
drag, startPoint x: 448, startPoint y: 333, endPoint x: 480, endPoint y: 297, distance: 48.1
click at [480, 297] on div "Чтобы активировать перетаскивание с помощью клавиатуры, нажмите Alt + Ввод. Пос…" at bounding box center [445, 271] width 840 height 371
click at [663, 135] on image "Main content" at bounding box center [660, 132] width 7 height 7
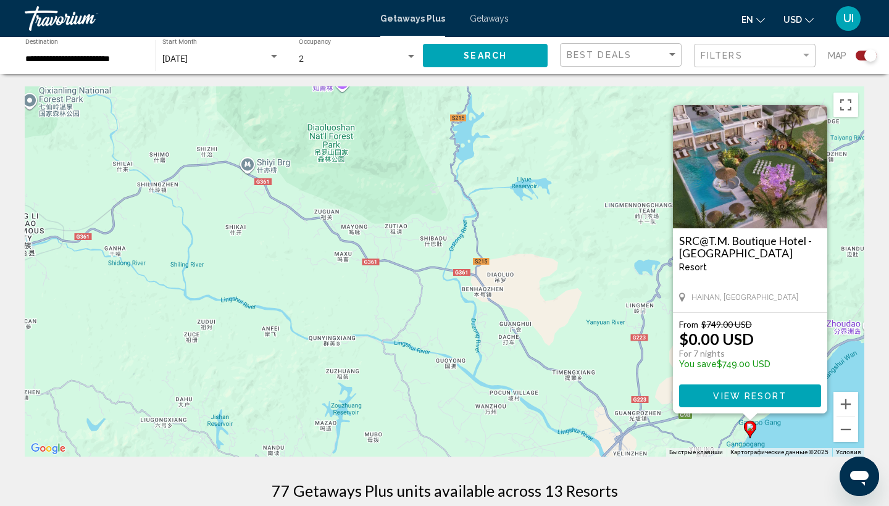
click at [613, 261] on div "Чтобы активировать перетаскивание с помощью клавиатуры, нажмите Alt + Ввод. Пос…" at bounding box center [445, 271] width 840 height 371
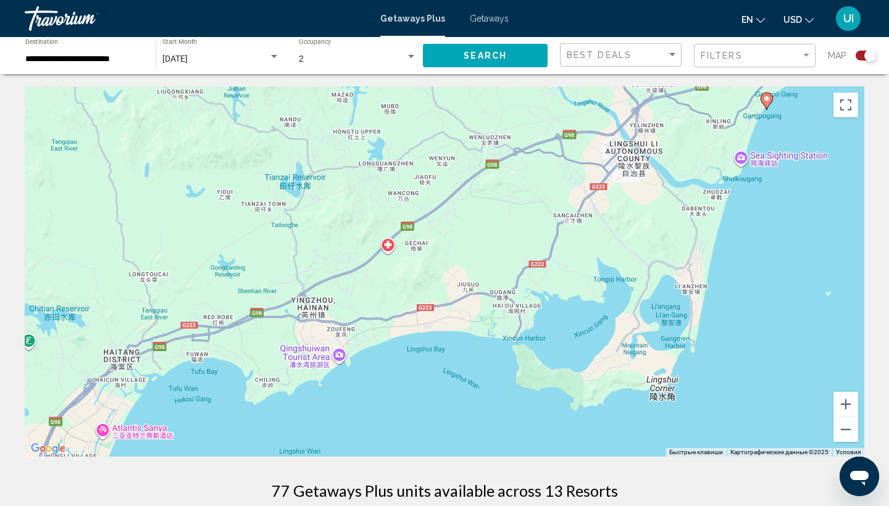
drag, startPoint x: 579, startPoint y: 320, endPoint x: 596, endPoint y: -15, distance: 335.8
click at [596, 0] on html "**********" at bounding box center [444, 253] width 889 height 506
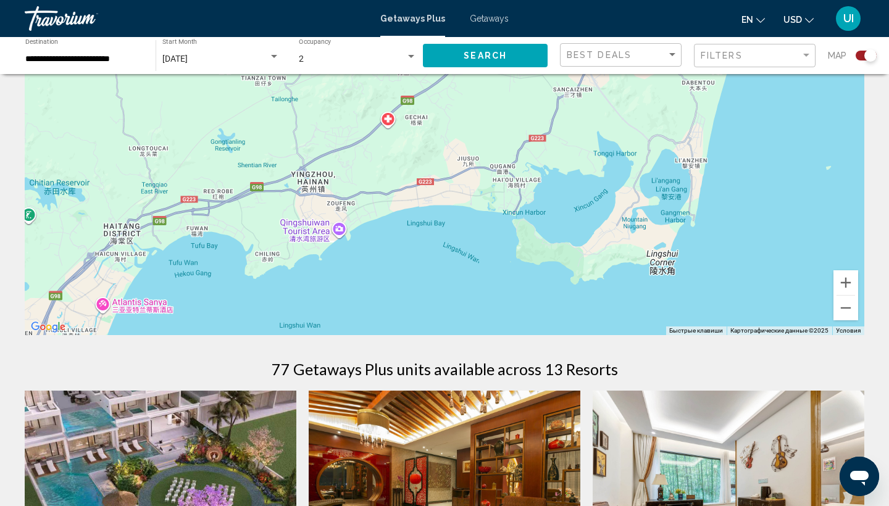
scroll to position [123, 0]
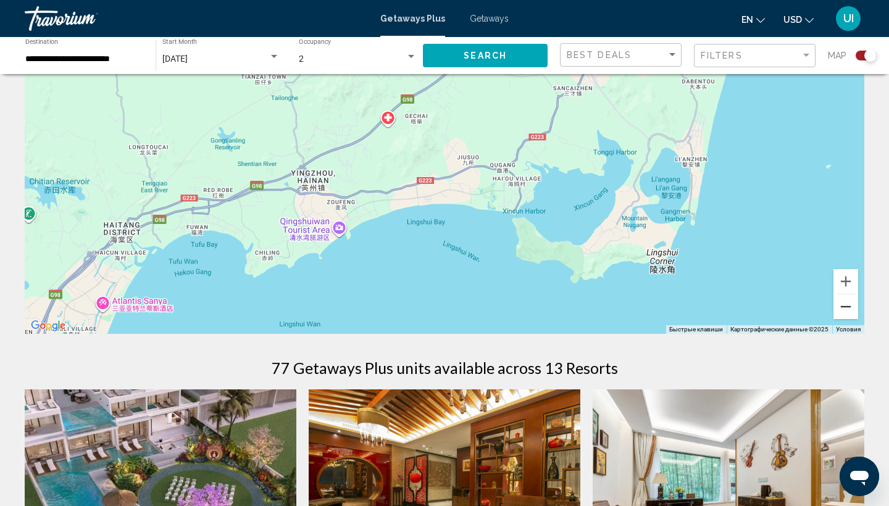
click at [844, 304] on button "Уменьшить" at bounding box center [846, 307] width 25 height 25
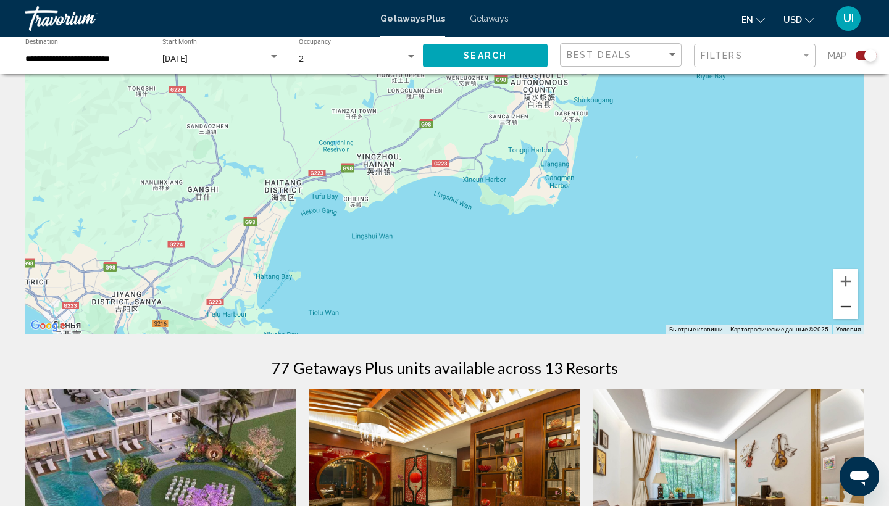
click at [844, 304] on button "Уменьшить" at bounding box center [846, 307] width 25 height 25
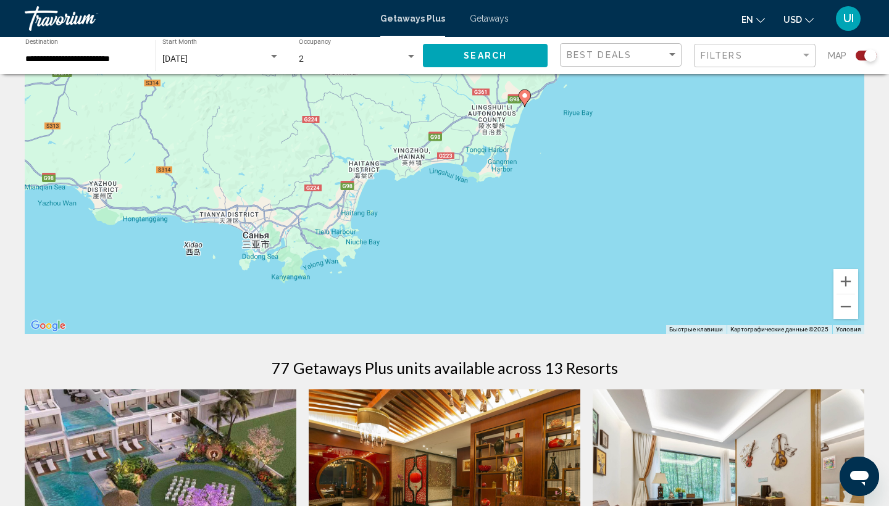
click at [255, 244] on div "Чтобы активировать перетаскивание с помощью клавиатуры, нажмите Alt + Ввод. Пос…" at bounding box center [445, 149] width 840 height 371
click at [254, 244] on div "Чтобы активировать перетаскивание с помощью клавиатуры, нажмите Alt + Ввод. Пос…" at bounding box center [445, 149] width 840 height 371
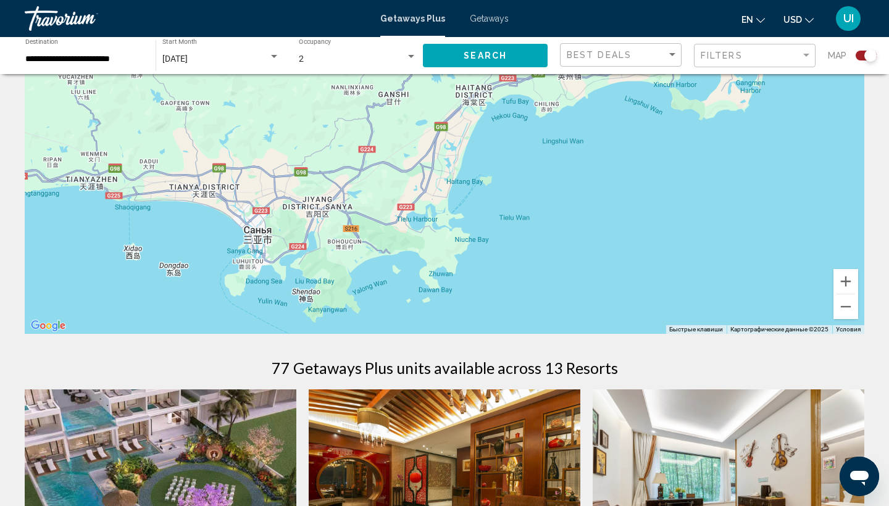
click at [256, 240] on div "Чтобы активировать перетаскивание с помощью клавиатуры, нажмите Alt + Ввод. Пос…" at bounding box center [445, 149] width 840 height 371
click at [262, 235] on div "Чтобы активировать перетаскивание с помощью клавиатуры, нажмите Alt + Ввод. Пос…" at bounding box center [445, 149] width 840 height 371
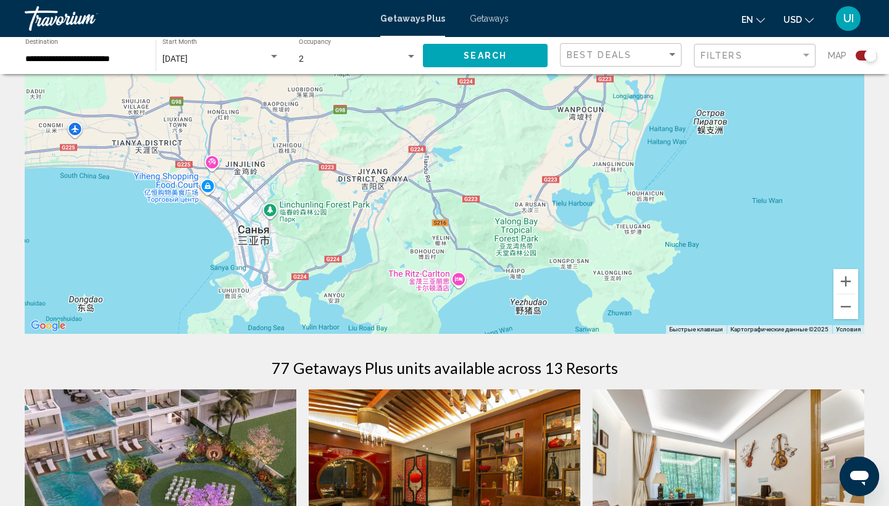
click at [462, 279] on div "Main content" at bounding box center [445, 149] width 840 height 371
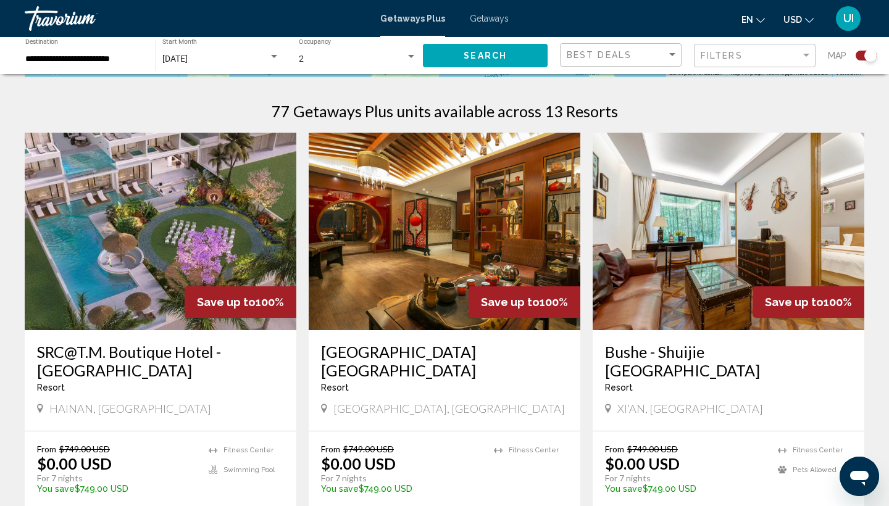
scroll to position [380, 0]
click at [143, 343] on h3 "SRC@T.M. Boutique Hotel - Hainan" at bounding box center [160, 361] width 247 height 37
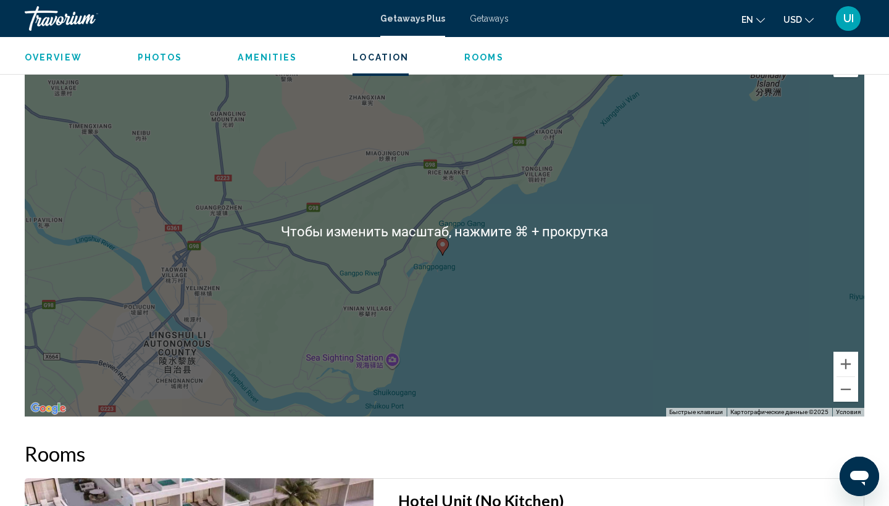
scroll to position [1280, 0]
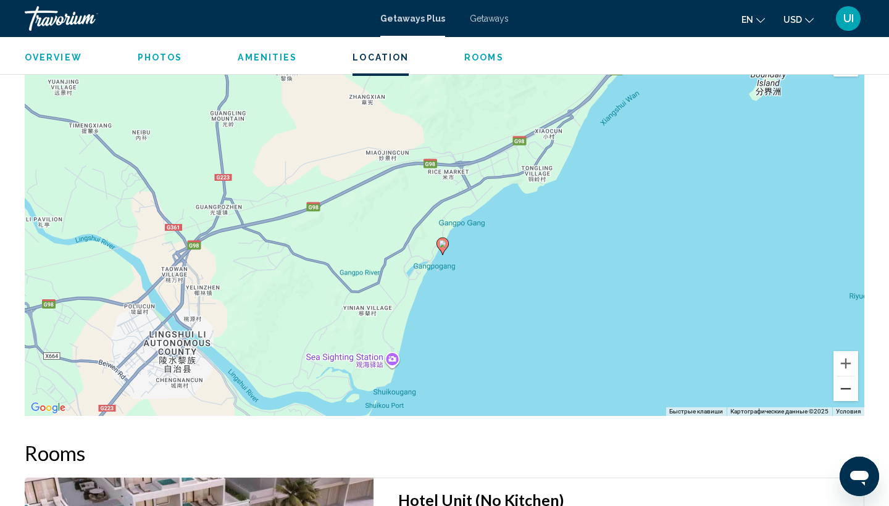
click at [850, 377] on button "Уменьшить" at bounding box center [846, 389] width 25 height 25
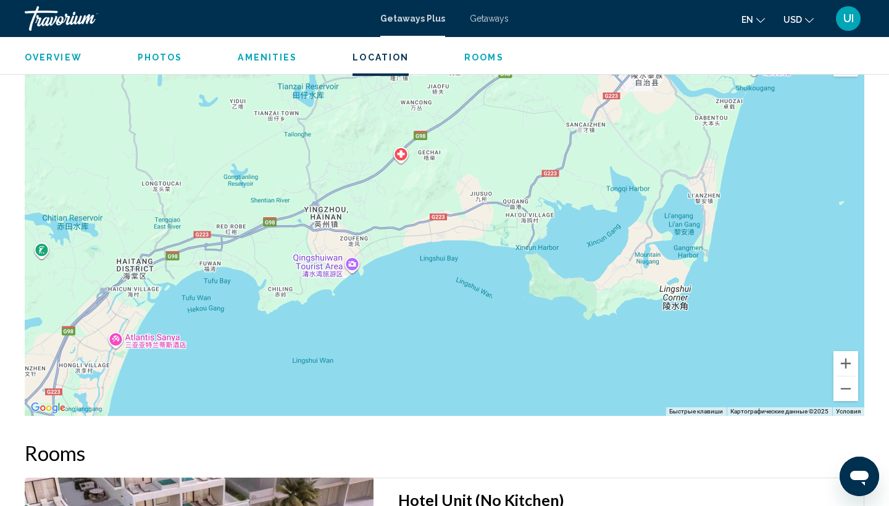
drag, startPoint x: 411, startPoint y: 257, endPoint x: 747, endPoint y: 32, distance: 404.3
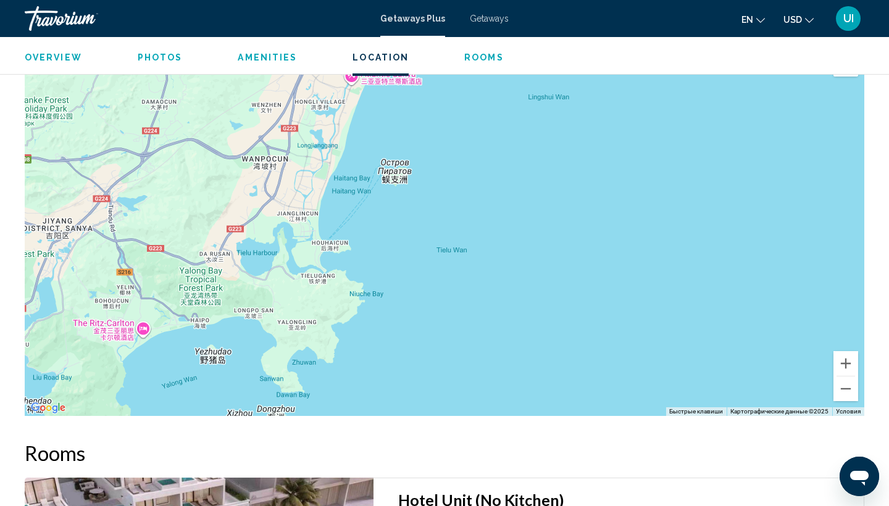
drag, startPoint x: 218, startPoint y: 290, endPoint x: 454, endPoint y: 25, distance: 354.8
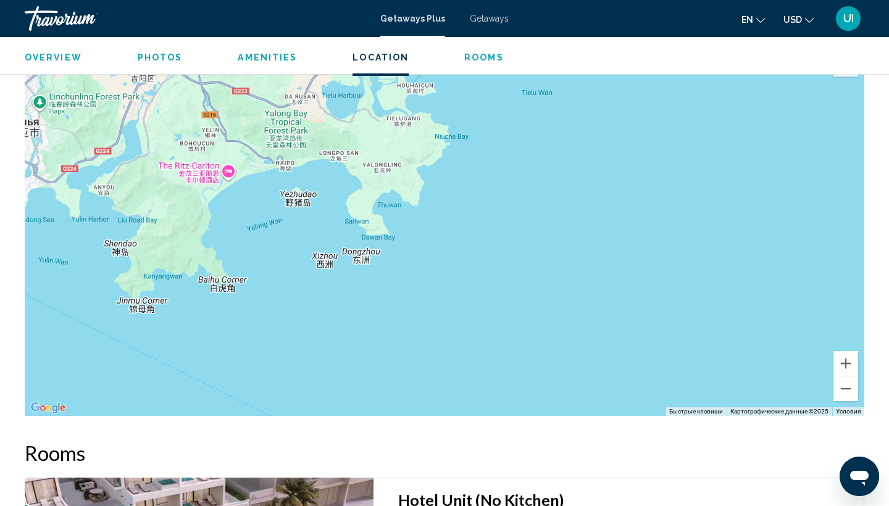
drag, startPoint x: 382, startPoint y: 148, endPoint x: 471, endPoint y: -11, distance: 182.2
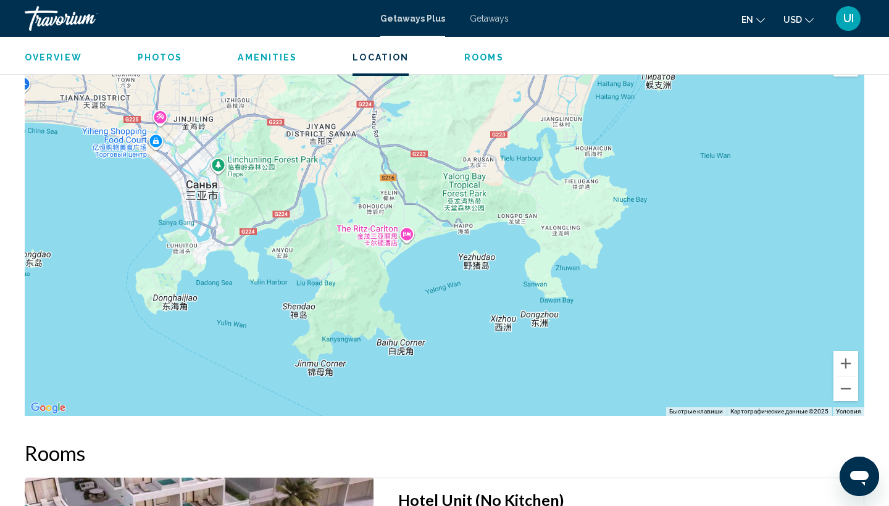
drag, startPoint x: 226, startPoint y: 209, endPoint x: 405, endPoint y: 273, distance: 190.1
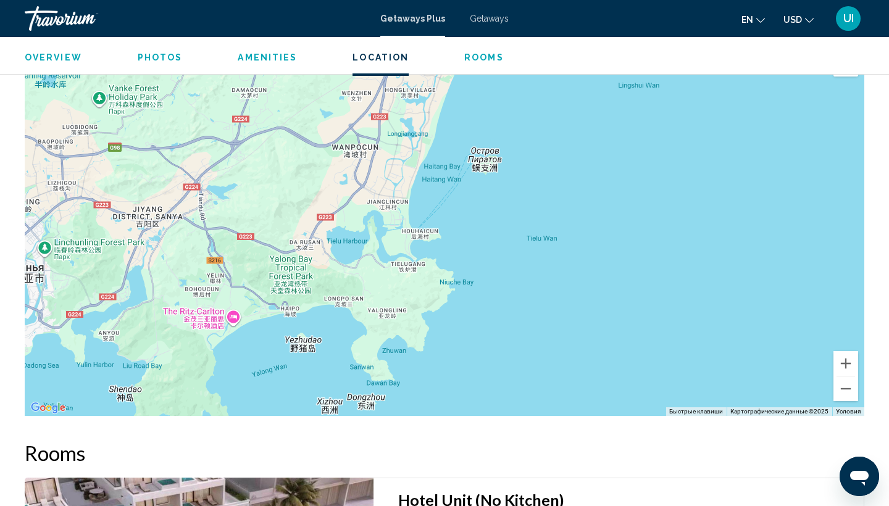
drag, startPoint x: 172, startPoint y: 204, endPoint x: 0, endPoint y: 287, distance: 190.6
click at [0, 287] on div "Overview Type Resort All-Inclusive No All-Inclusive Address BUILDING 15, BLOCK …" at bounding box center [444, 237] width 889 height 2094
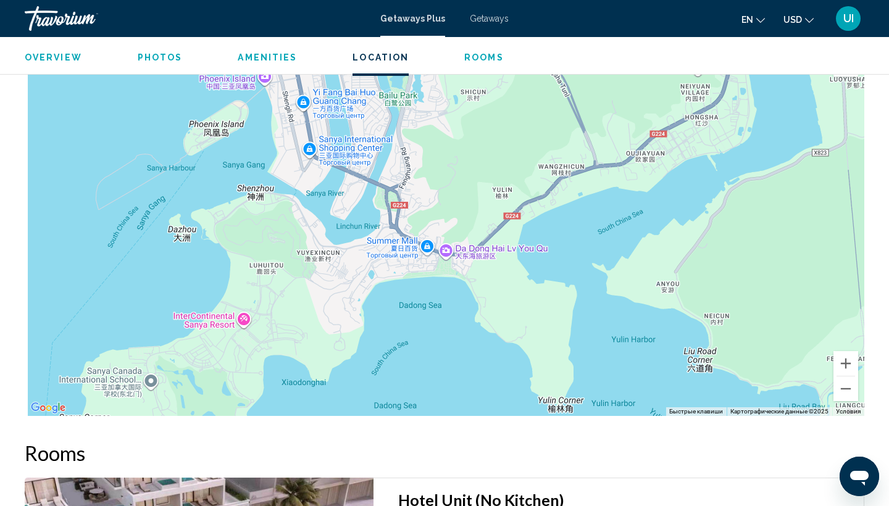
drag, startPoint x: 259, startPoint y: 330, endPoint x: 281, endPoint y: 232, distance: 101.3
click at [281, 232] on div "Main content" at bounding box center [445, 231] width 840 height 371
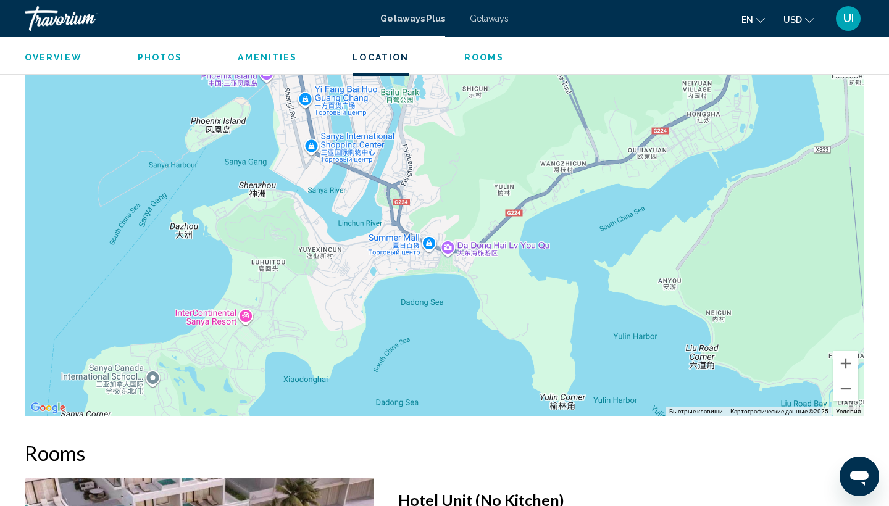
click at [245, 300] on div "Main content" at bounding box center [445, 231] width 840 height 371
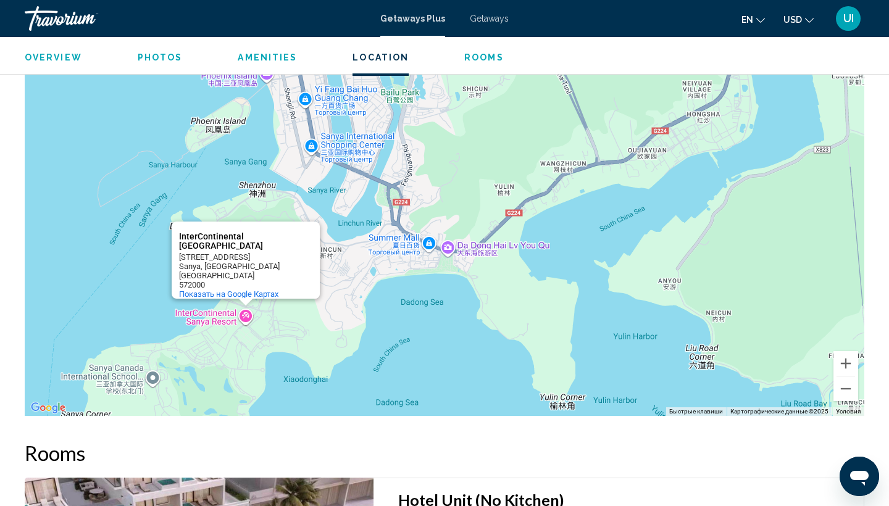
click at [359, 315] on div "InterContinental Sanya Resort InterContinental Sanya Resort No. 1 Zhouji Road S…" at bounding box center [445, 231] width 840 height 371
click at [312, 317] on div "InterContinental Sanya Resort InterContinental Sanya Resort No. 1 Zhouji Road S…" at bounding box center [445, 231] width 840 height 371
click at [303, 322] on div "InterContinental Sanya Resort InterContinental Sanya Resort No. 1 Zhouji Road S…" at bounding box center [445, 231] width 840 height 371
click at [325, 298] on div "InterContinental Sanya Resort InterContinental Sanya Resort No. 1 Zhouji Road S…" at bounding box center [445, 231] width 840 height 371
click at [483, 326] on div "InterContinental Sanya Resort InterContinental Sanya Resort No. 1 Zhouji Road S…" at bounding box center [445, 231] width 840 height 371
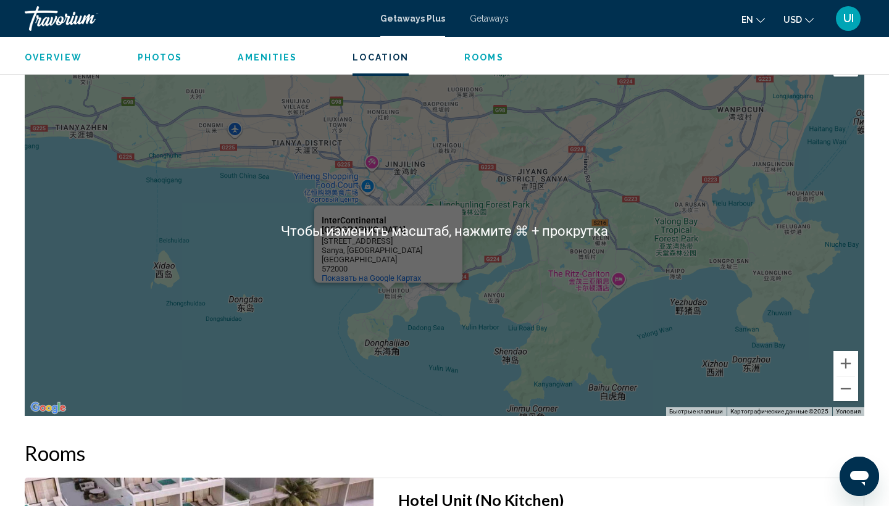
click at [409, 314] on div "InterContinental Sanya Resort InterContinental Sanya Resort No. 1 Zhouji Road S…" at bounding box center [445, 231] width 840 height 371
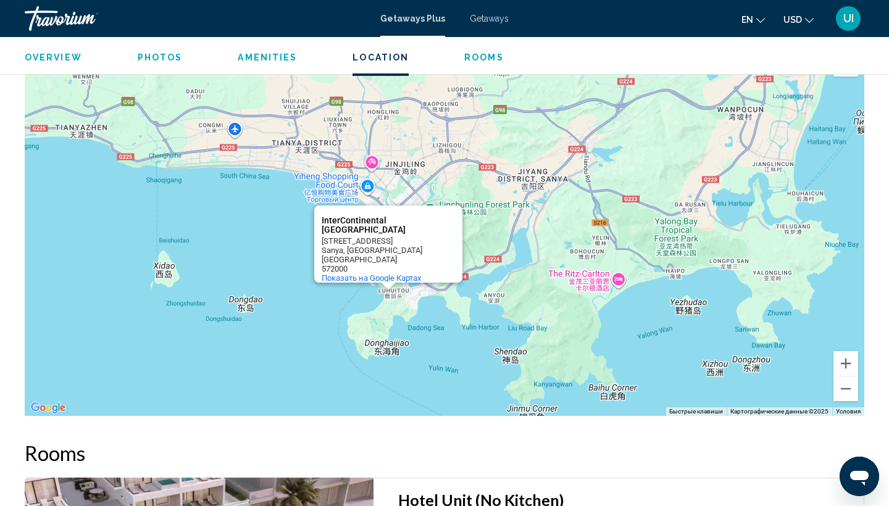
click at [432, 294] on div "InterContinental Sanya Resort InterContinental Sanya Resort No. 1 Zhouji Road S…" at bounding box center [445, 231] width 840 height 371
click at [434, 314] on div "InterContinental Sanya Resort InterContinental Sanya Resort No. 1 Zhouji Road S…" at bounding box center [445, 231] width 840 height 371
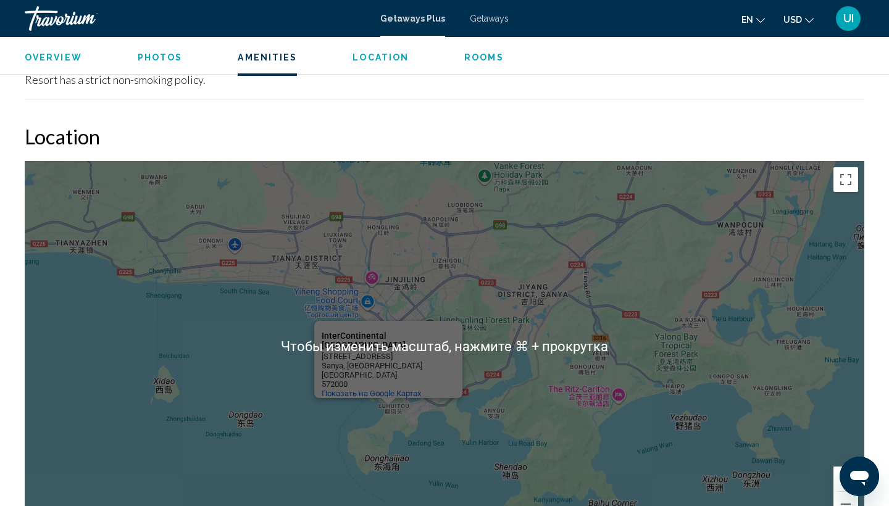
scroll to position [1164, 0]
click at [726, 220] on div "InterContinental Sanya Resort InterContinental Sanya Resort No. 1 Zhouji Road S…" at bounding box center [445, 346] width 840 height 371
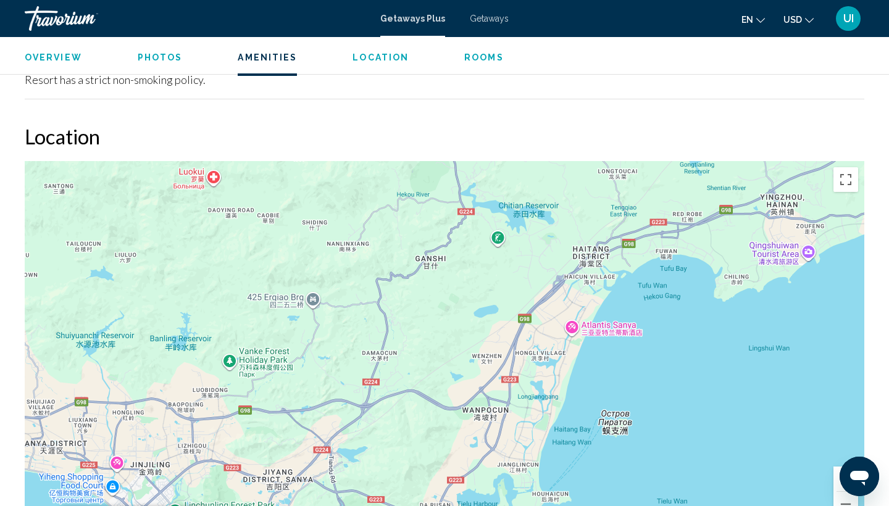
drag, startPoint x: 696, startPoint y: 214, endPoint x: 439, endPoint y: 399, distance: 316.8
click at [439, 399] on div "InterContinental Sanya Resort InterContinental Sanya Resort No. 1 Zhouji Road S…" at bounding box center [445, 346] width 840 height 371
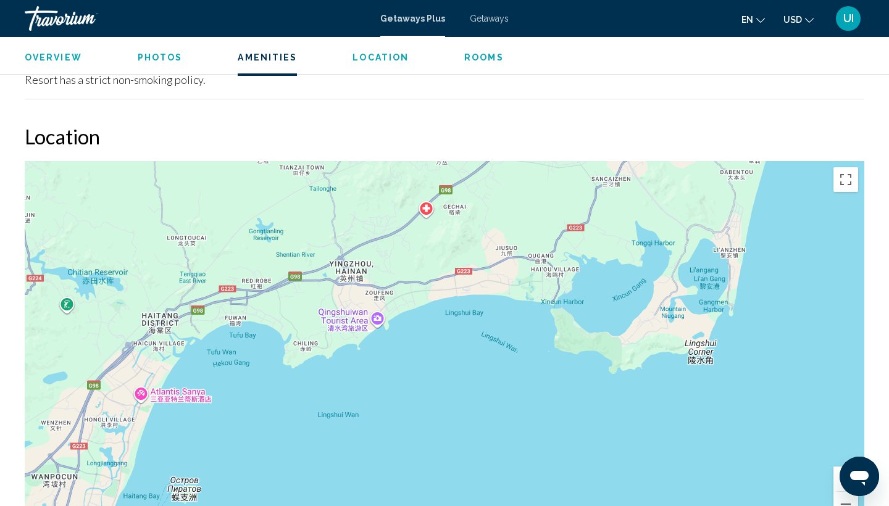
drag, startPoint x: 736, startPoint y: 270, endPoint x: 303, endPoint y: 333, distance: 437.5
click at [303, 333] on div "InterContinental Sanya Resort InterContinental Sanya Resort No. 1 Zhouji Road S…" at bounding box center [445, 346] width 840 height 371
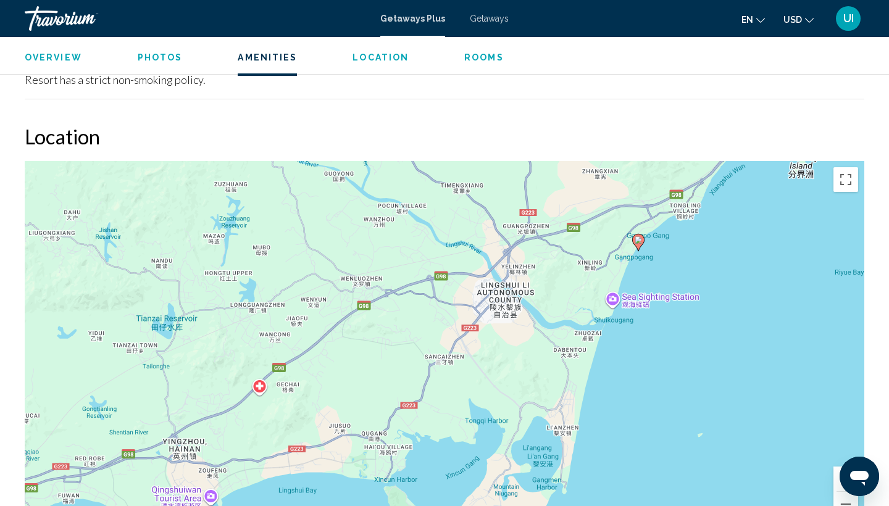
drag, startPoint x: 511, startPoint y: 271, endPoint x: 275, endPoint y: 455, distance: 300.1
click at [275, 455] on div "Чтобы активировать перетаскивание с помощью клавиатуры, нажмите Alt + Ввод. Пос…" at bounding box center [445, 346] width 840 height 371
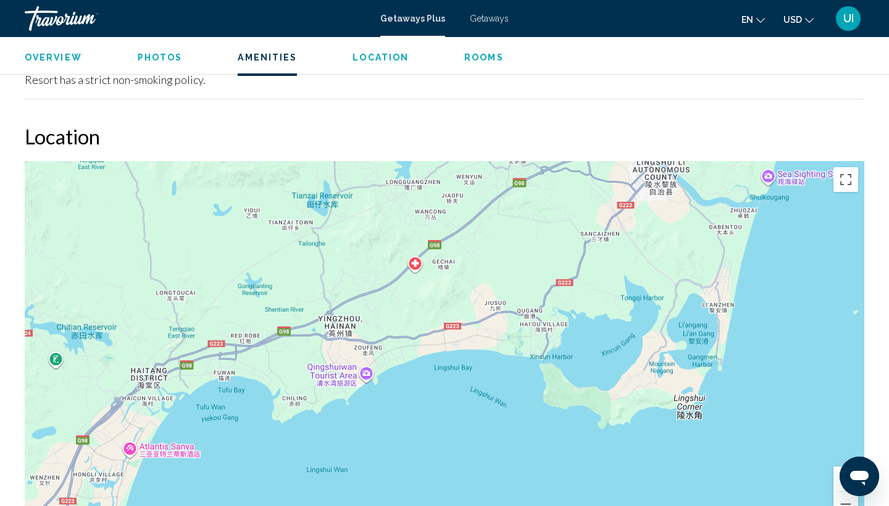
drag, startPoint x: 358, startPoint y: 385, endPoint x: 618, endPoint y: 245, distance: 296.3
click at [618, 245] on div "Чтобы активировать перетаскивание с помощью клавиатуры, нажмите Alt + Ввод. Пос…" at bounding box center [445, 346] width 840 height 371
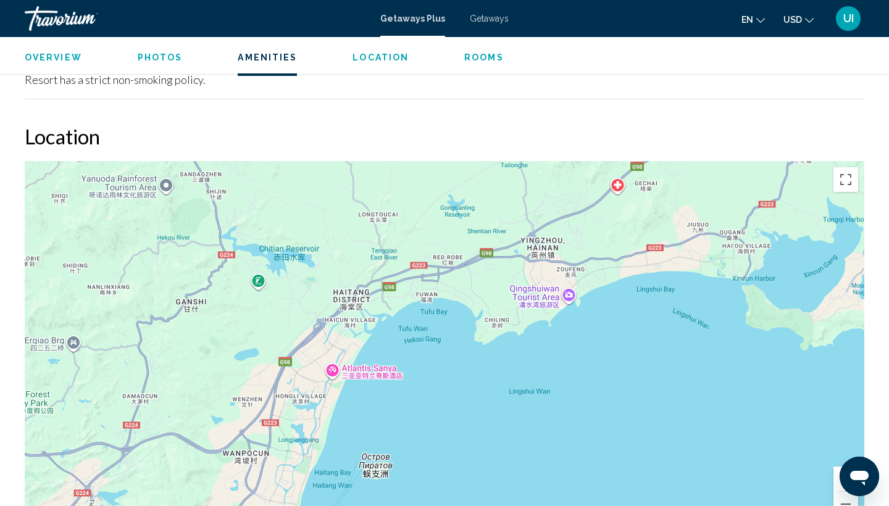
drag, startPoint x: 348, startPoint y: 358, endPoint x: 533, endPoint y: 282, distance: 199.7
click at [532, 285] on div "Чтобы активировать перетаскивание с помощью клавиатуры, нажмите Alt + Ввод. Пос…" at bounding box center [445, 346] width 840 height 371
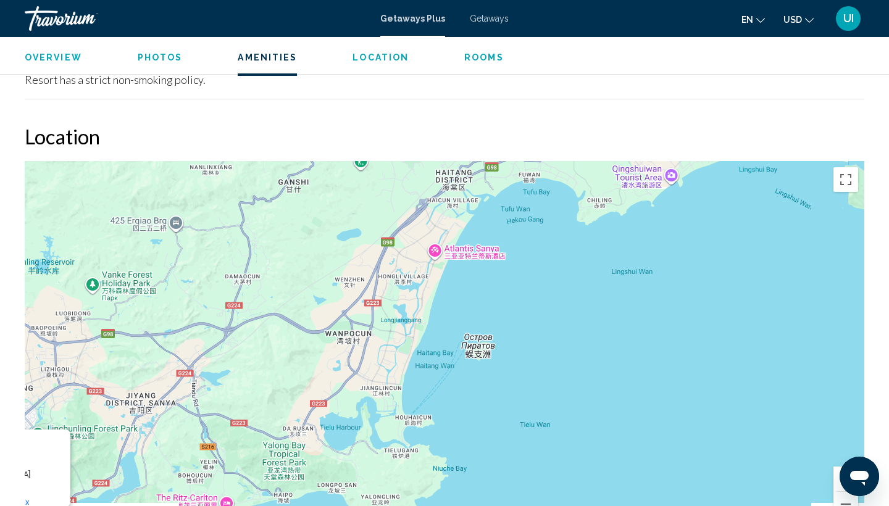
drag, startPoint x: 392, startPoint y: 340, endPoint x: 631, endPoint y: 190, distance: 282.8
click at [629, 191] on div "InterContinental Sanya Resort InterContinental Sanya Resort No. 1 Zhouji Road S…" at bounding box center [445, 346] width 840 height 371
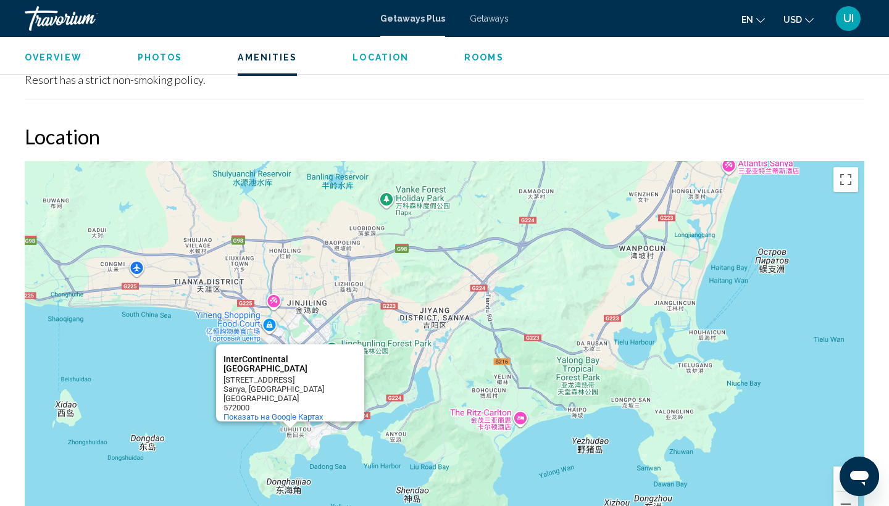
drag, startPoint x: 445, startPoint y: 338, endPoint x: 555, endPoint y: 295, distance: 118.5
click at [555, 295] on div "InterContinental Sanya Resort InterContinental Sanya Resort No. 1 Zhouji Road S…" at bounding box center [445, 346] width 840 height 371
click at [372, 60] on span "Location" at bounding box center [381, 57] width 56 height 10
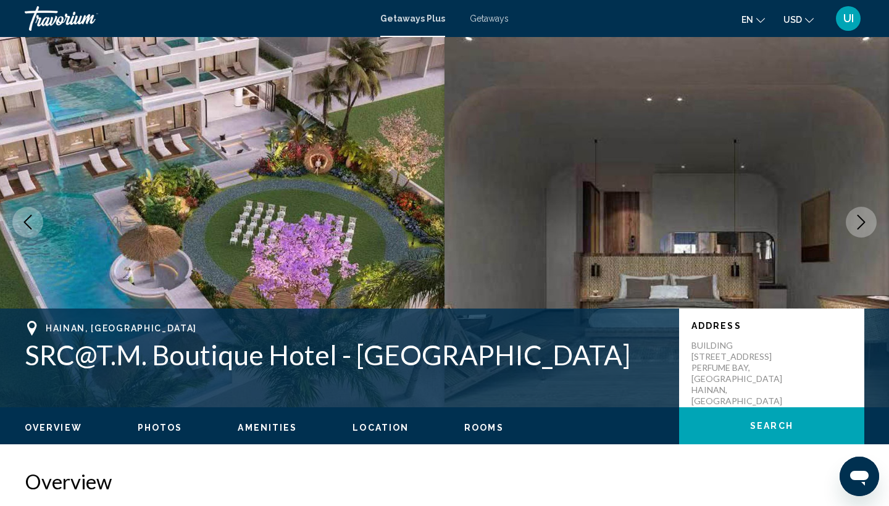
scroll to position [0, 0]
click at [59, 21] on div "Travorium" at bounding box center [87, 18] width 124 height 25
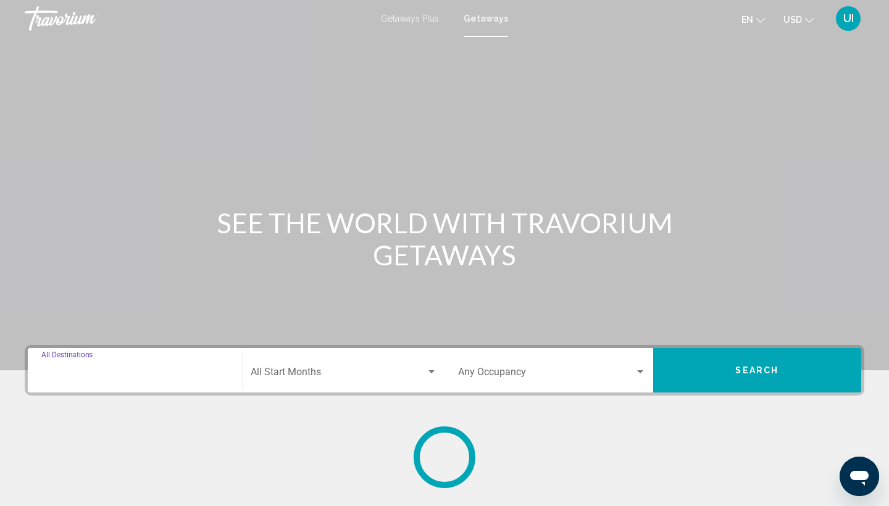
click at [130, 379] on input "Destination All Destinations" at bounding box center [135, 374] width 188 height 11
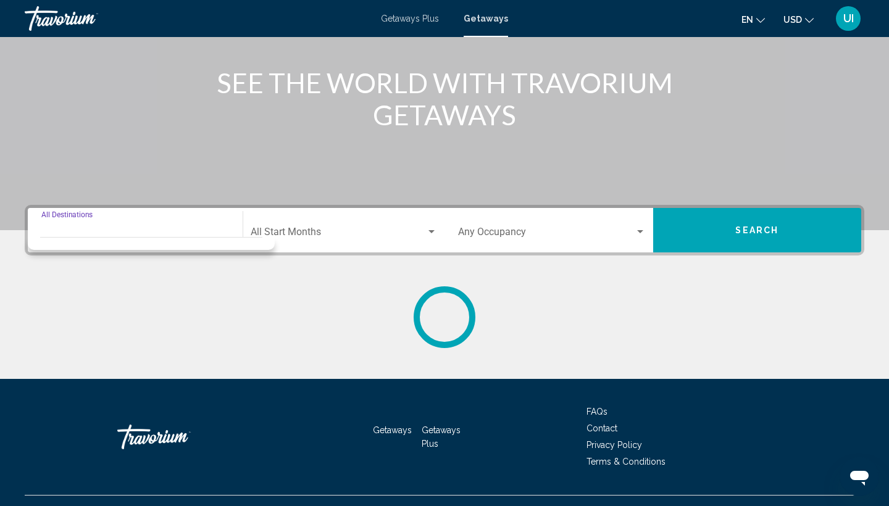
scroll to position [164, 0]
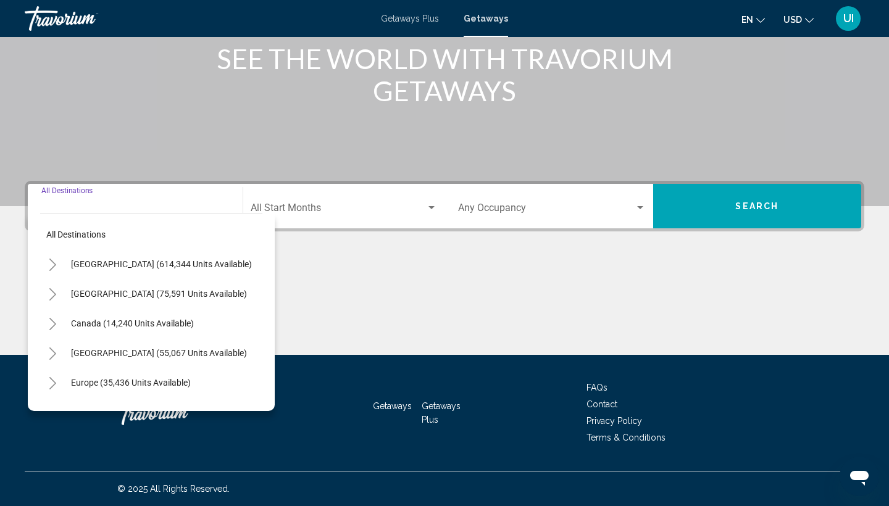
click at [88, 199] on div "Destination All Destinations" at bounding box center [135, 206] width 188 height 39
click at [84, 203] on div "Destination All Destinations" at bounding box center [135, 206] width 188 height 39
click at [85, 198] on div "Destination All Destinations" at bounding box center [135, 206] width 188 height 39
click at [91, 196] on div "Destination All Destinations" at bounding box center [135, 206] width 188 height 39
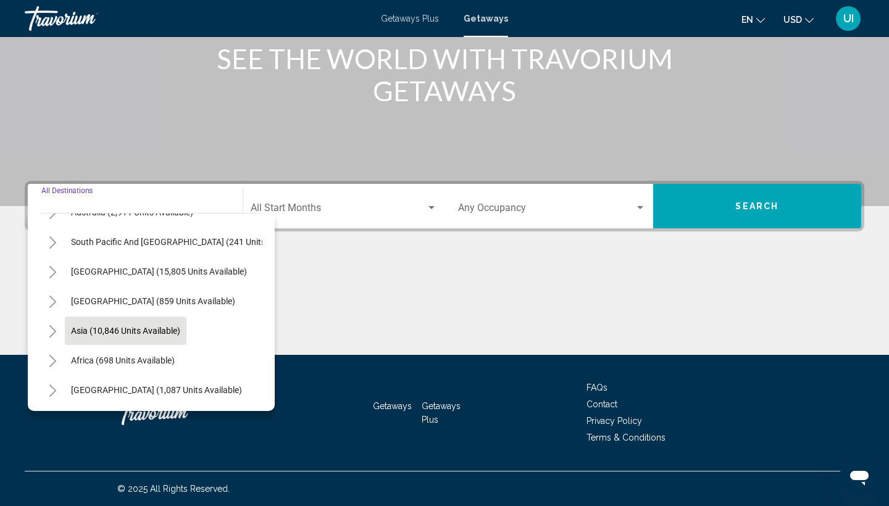
scroll to position [200, 0]
click at [114, 337] on button "Asia (10,846 units available)" at bounding box center [126, 331] width 122 height 28
type input "**********"
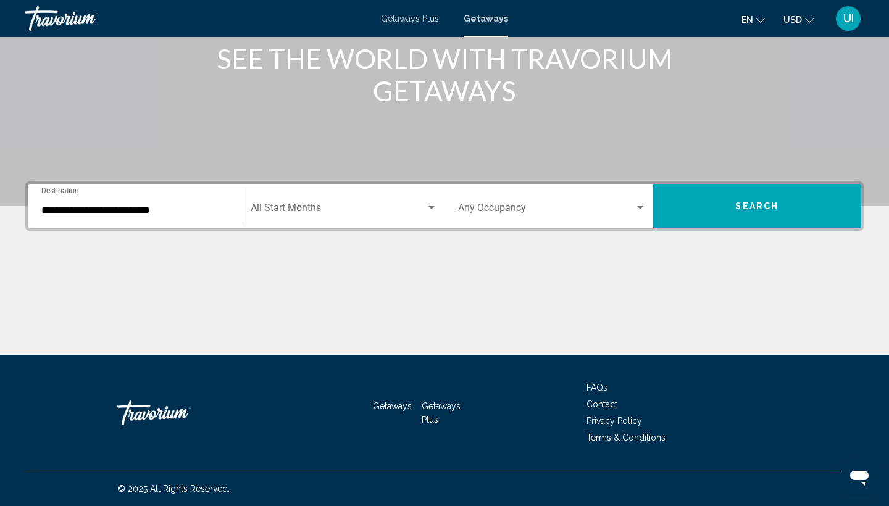
click at [290, 217] on div "Start Month All Start Months" at bounding box center [344, 206] width 187 height 39
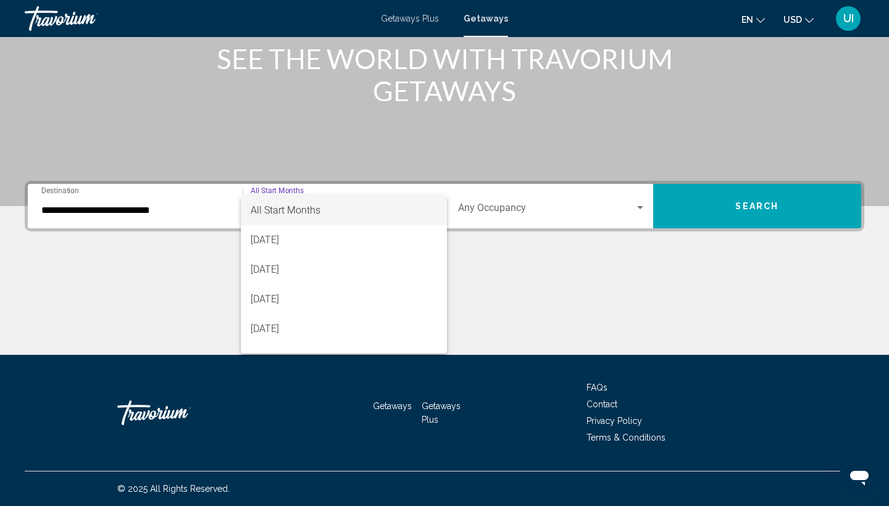
click at [518, 256] on div at bounding box center [444, 253] width 889 height 506
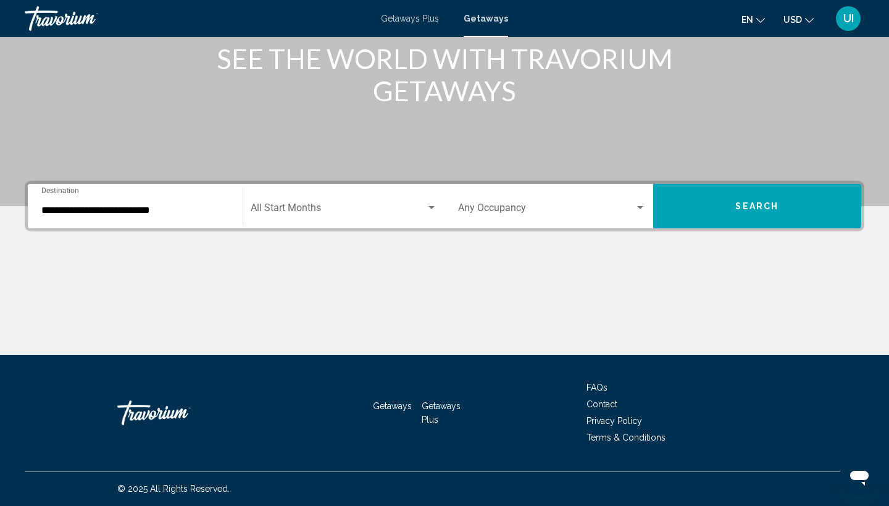
click at [502, 193] on div "Occupancy Any Occupancy" at bounding box center [552, 206] width 188 height 39
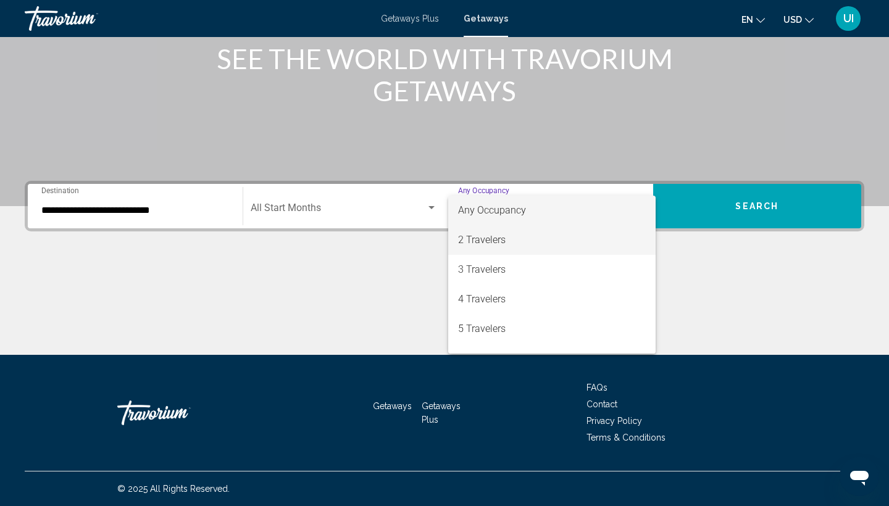
click at [499, 240] on span "2 Travelers" at bounding box center [552, 240] width 188 height 30
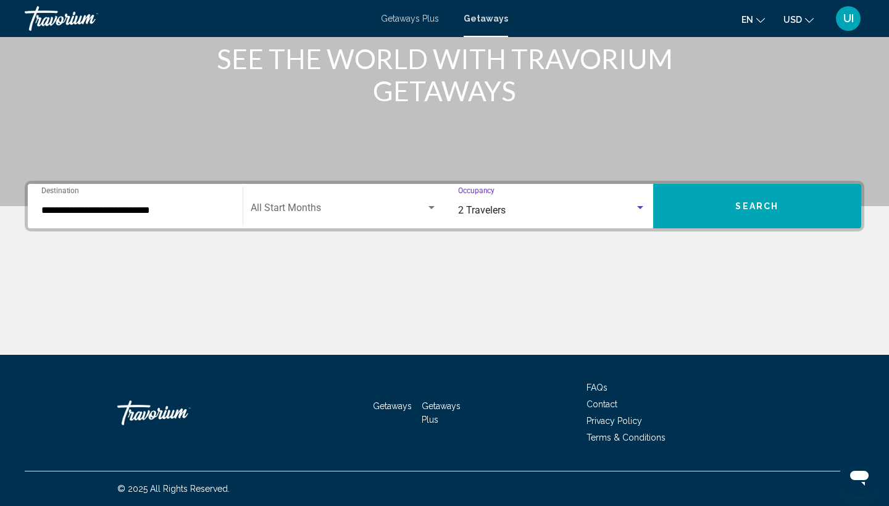
click at [322, 206] on span "Search widget" at bounding box center [339, 210] width 176 height 11
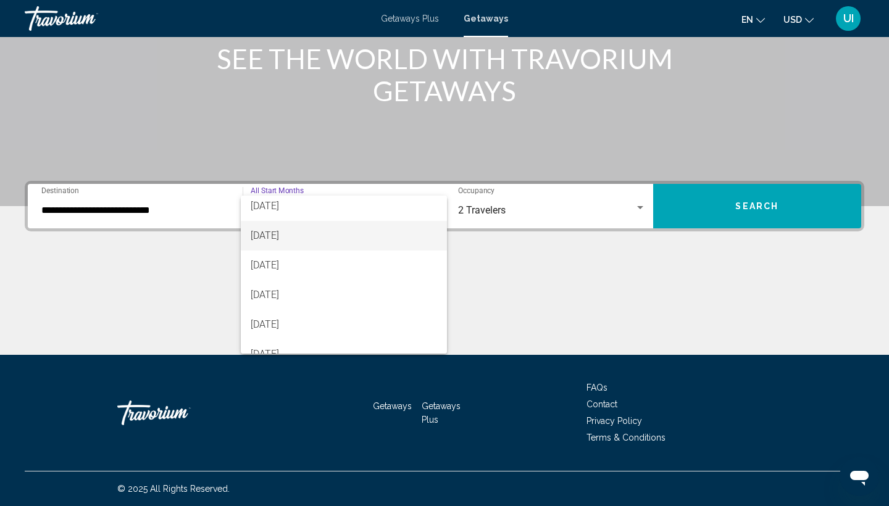
scroll to position [93, 0]
click at [327, 241] on span "ноябрь 2025 г." at bounding box center [344, 236] width 187 height 30
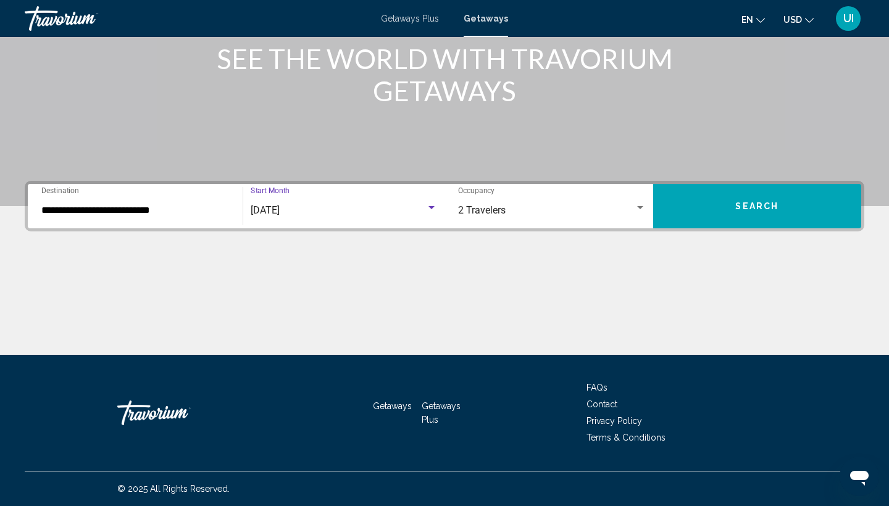
click at [729, 199] on button "Search" at bounding box center [757, 206] width 209 height 44
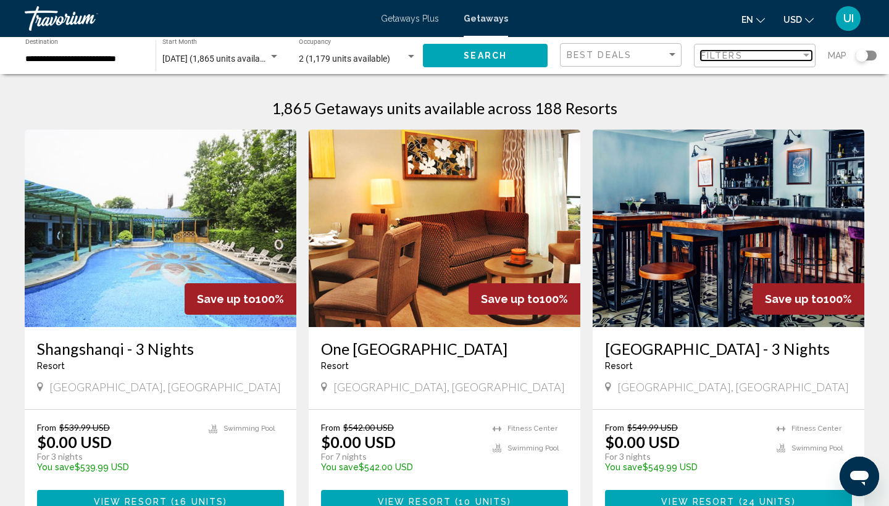
click at [796, 52] on div "Filters" at bounding box center [751, 56] width 100 height 10
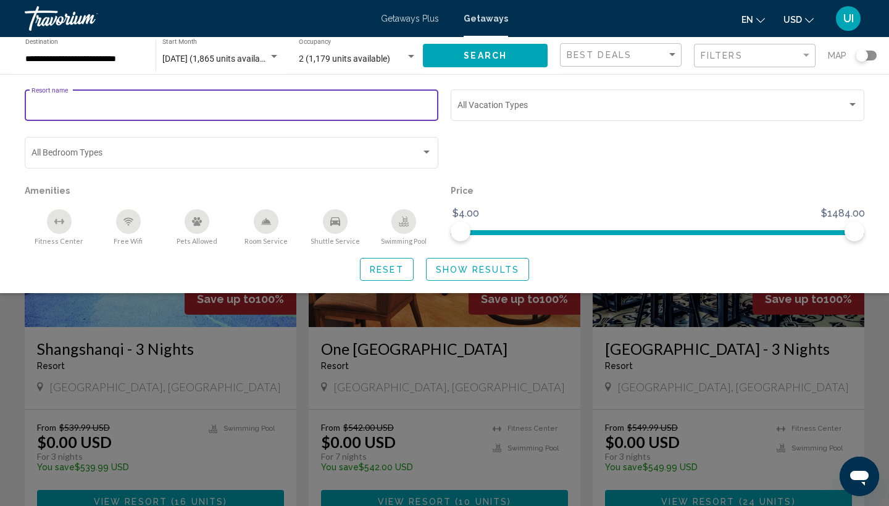
click at [333, 109] on input "Resort name" at bounding box center [231, 108] width 401 height 10
click at [430, 376] on div "Search widget" at bounding box center [444, 345] width 889 height 321
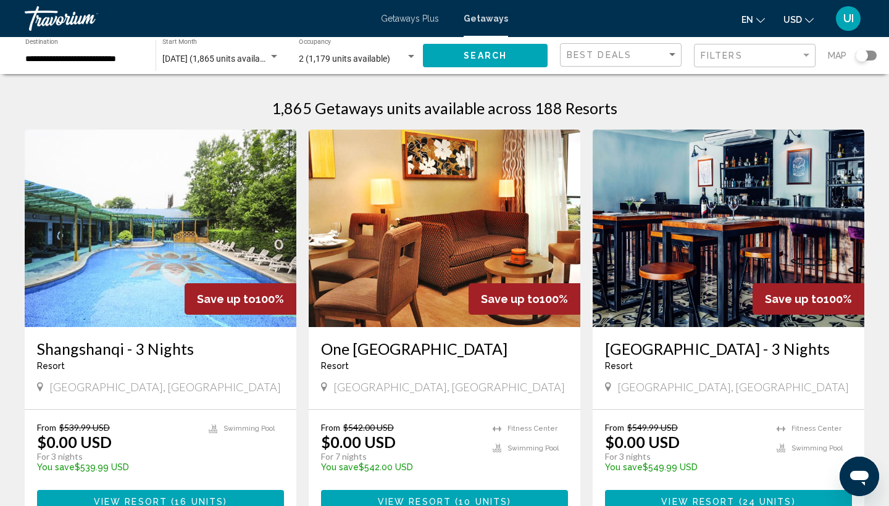
click at [842, 57] on span "Map" at bounding box center [837, 55] width 19 height 17
click at [864, 57] on div "Search widget" at bounding box center [862, 55] width 12 height 12
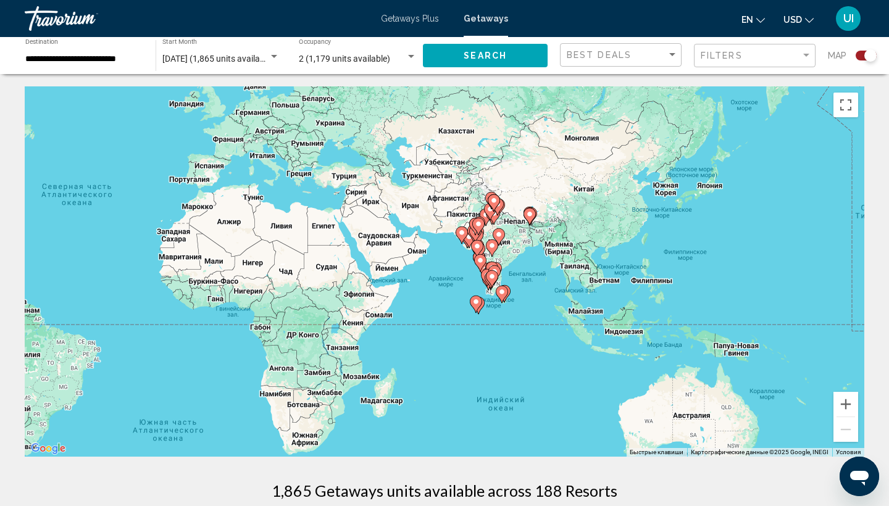
drag, startPoint x: 686, startPoint y: 239, endPoint x: 350, endPoint y: 181, distance: 341.0
click at [350, 181] on div "Чтобы активировать перетаскивание с помощью клавиатуры, нажмите Alt + Ввод. Пос…" at bounding box center [445, 271] width 840 height 371
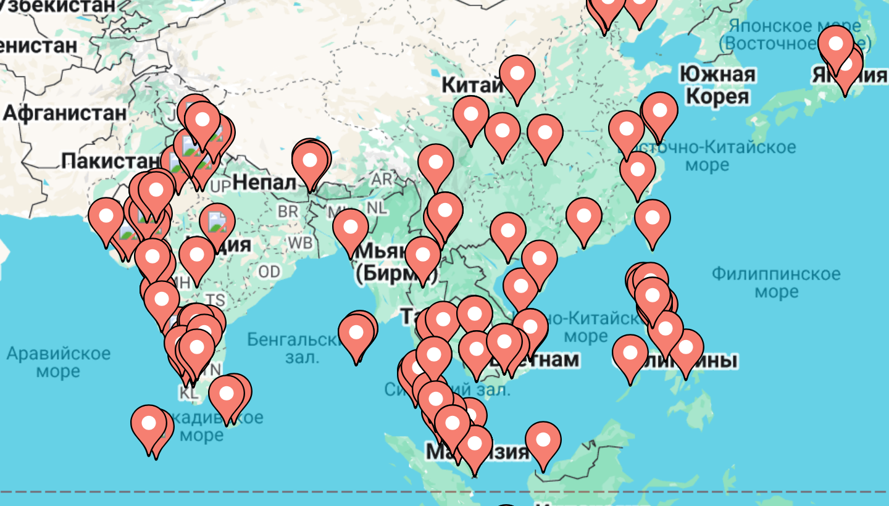
drag, startPoint x: 211, startPoint y: 88, endPoint x: 187, endPoint y: 90, distance: 24.2
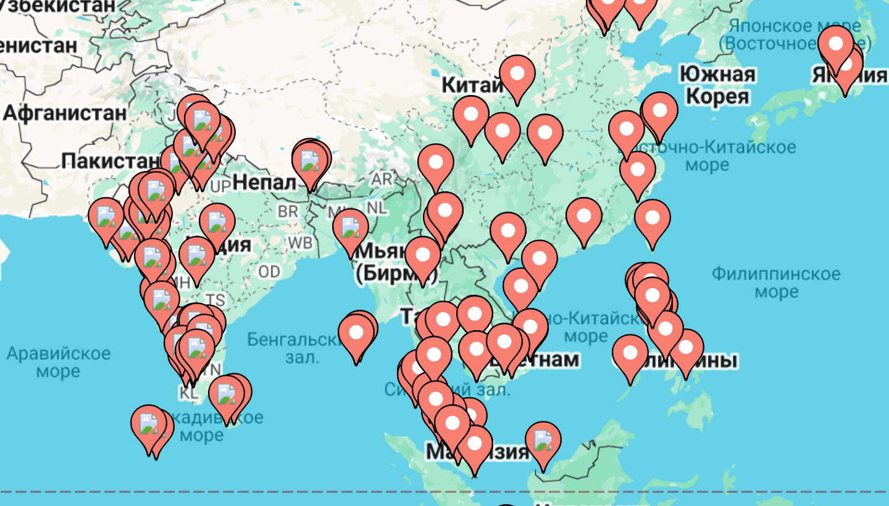
click at [187, 90] on div "Чтобы активировать перетаскивание с помощью клавиатуры, нажмите Alt + Ввод. Пос…" at bounding box center [445, 271] width 840 height 371
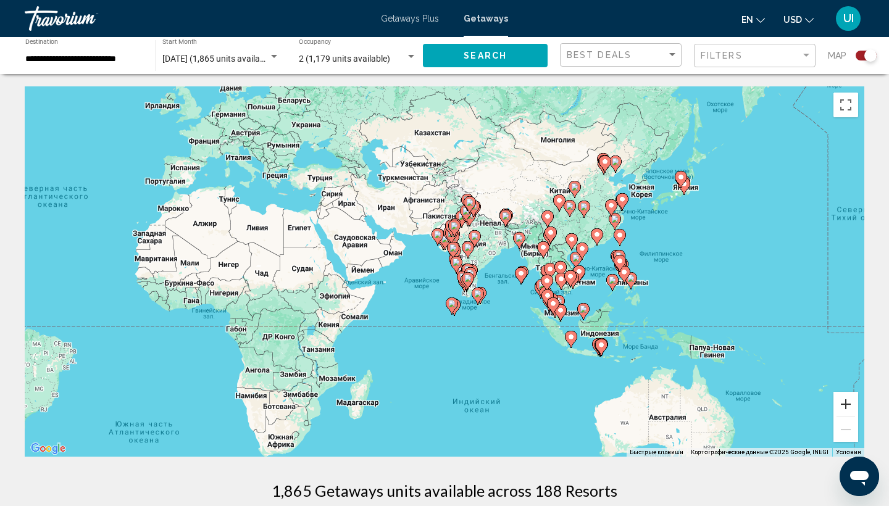
click at [848, 407] on button "Увеличить" at bounding box center [846, 404] width 25 height 25
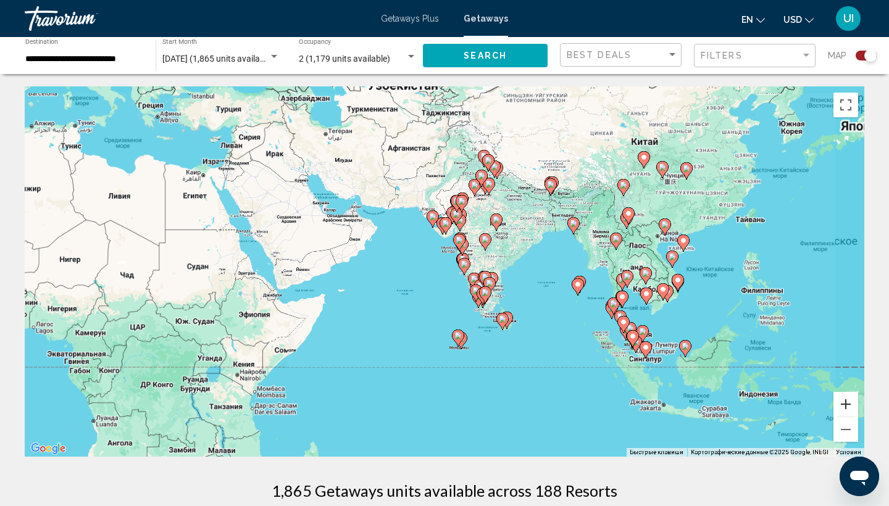
click at [848, 407] on button "Увеличить" at bounding box center [846, 404] width 25 height 25
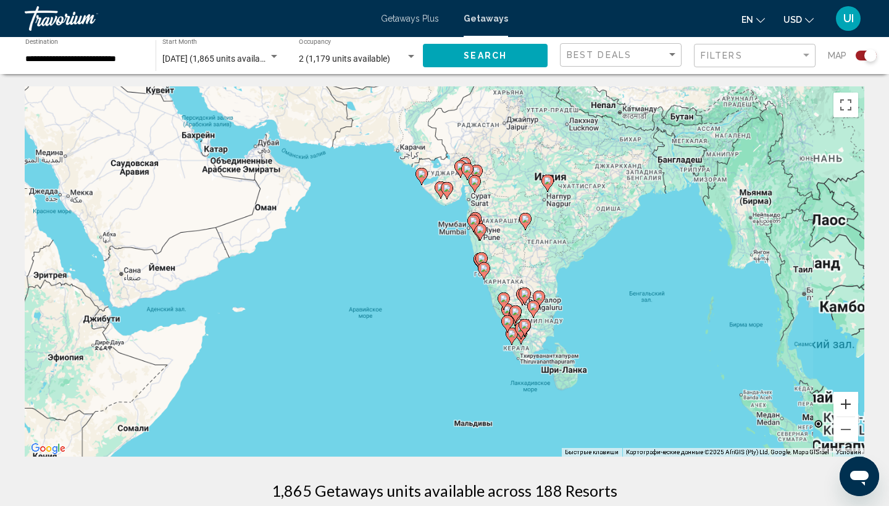
click at [848, 407] on button "Увеличить" at bounding box center [846, 404] width 25 height 25
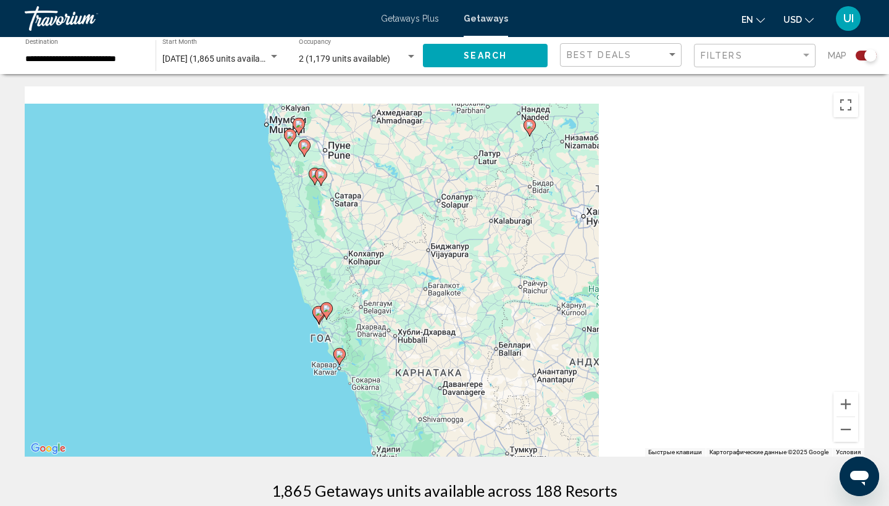
drag, startPoint x: 660, startPoint y: 233, endPoint x: 368, endPoint y: 290, distance: 297.0
click at [368, 290] on div "Чтобы активировать перетаскивание с помощью клавиатуры, нажмите Alt + Ввод. Пос…" at bounding box center [445, 271] width 840 height 371
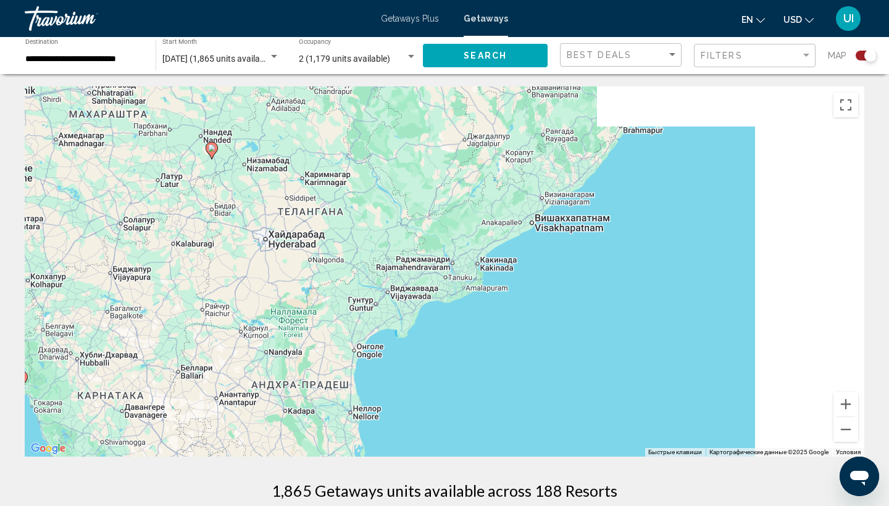
drag, startPoint x: 561, startPoint y: 270, endPoint x: 232, endPoint y: 297, distance: 329.7
click at [232, 296] on div "Чтобы активировать перетаскивание с помощью клавиатуры, нажмите Alt + Ввод. Пос…" at bounding box center [445, 271] width 840 height 371
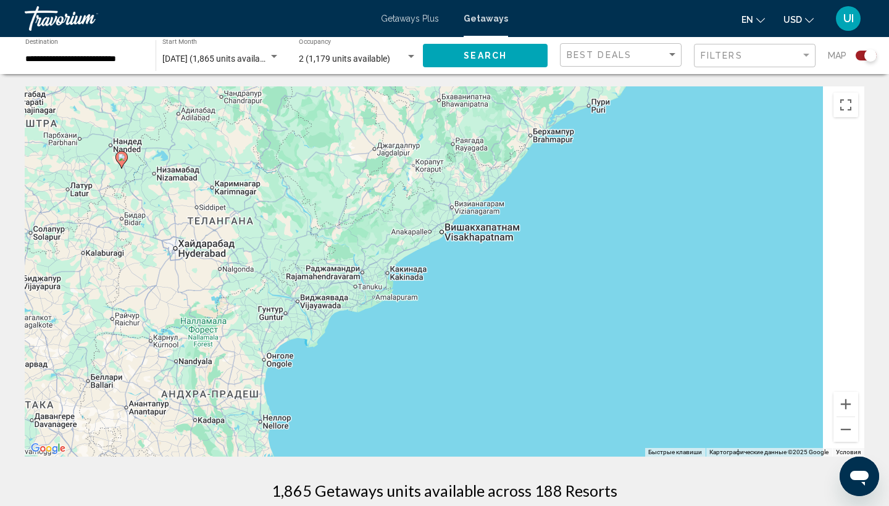
drag, startPoint x: 550, startPoint y: 292, endPoint x: 232, endPoint y: 308, distance: 318.5
click at [237, 307] on div "Чтобы активировать перетаскивание с помощью клавиатуры, нажмите Alt + Ввод. Пос…" at bounding box center [445, 271] width 840 height 371
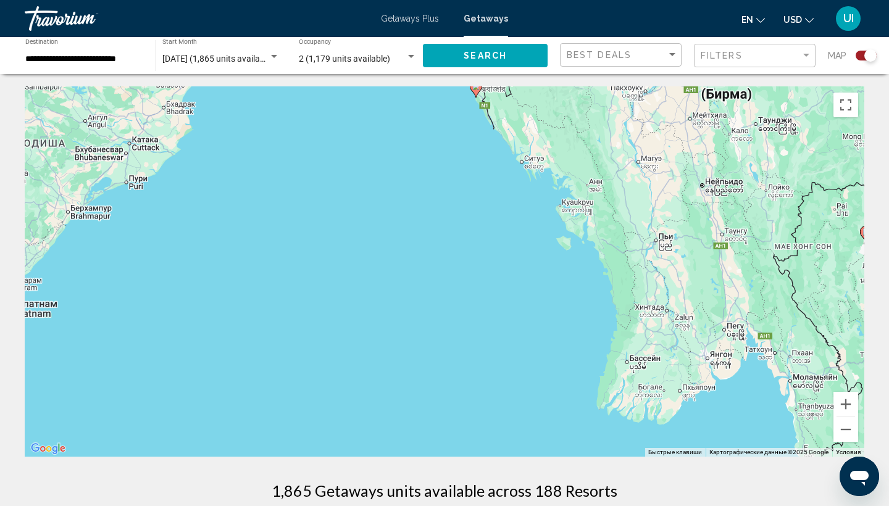
drag, startPoint x: 693, startPoint y: 279, endPoint x: 361, endPoint y: 287, distance: 332.4
click at [361, 287] on div "Чтобы активировать перетаскивание с помощью клавиатуры, нажмите Alt + Ввод. Пос…" at bounding box center [445, 271] width 840 height 371
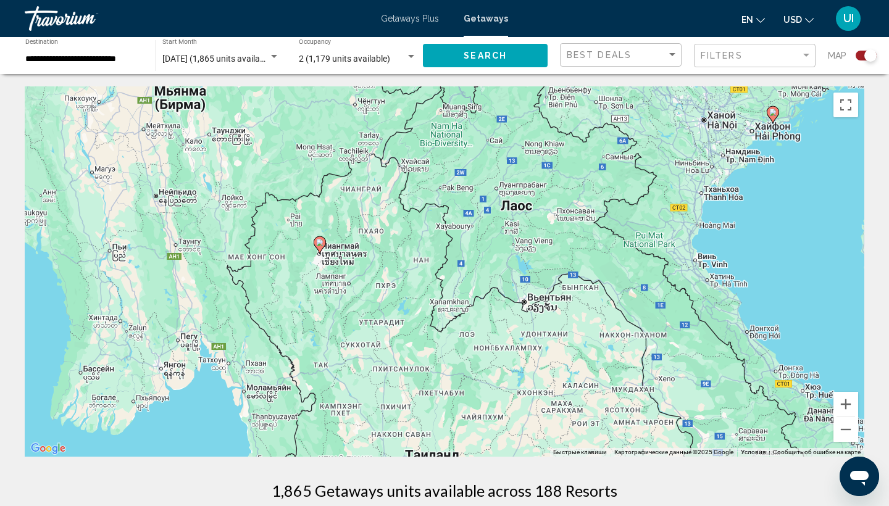
drag, startPoint x: 548, startPoint y: 328, endPoint x: 309, endPoint y: 304, distance: 240.2
click at [314, 304] on div "Чтобы активировать перетаскивание с помощью клавиатуры, нажмите Alt + Ввод. Пос…" at bounding box center [445, 271] width 840 height 371
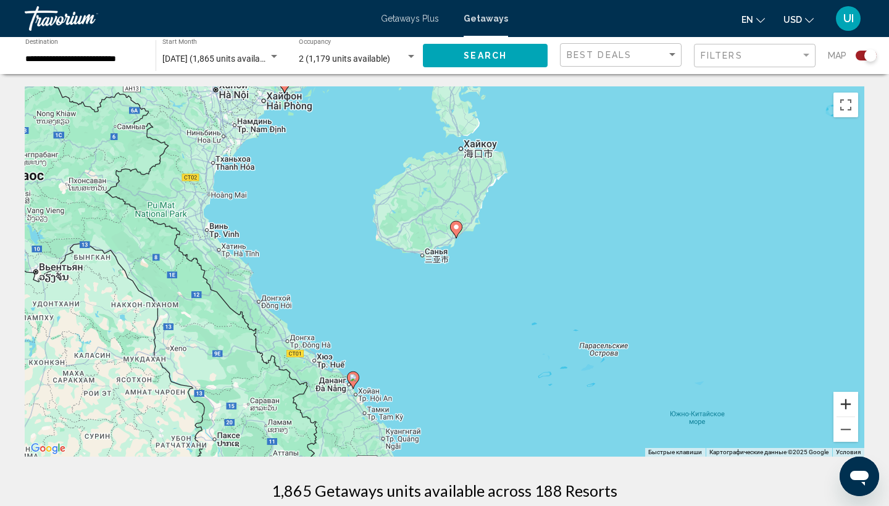
click at [839, 410] on button "Увеличить" at bounding box center [846, 404] width 25 height 25
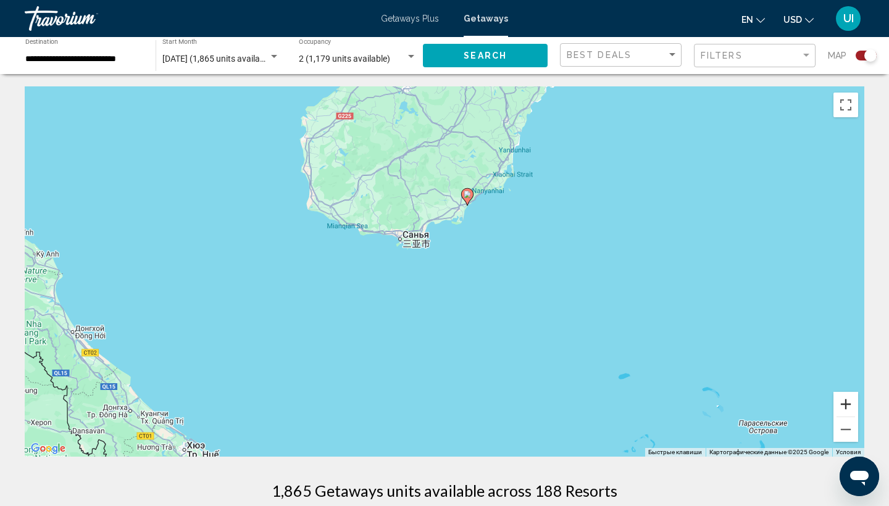
click at [839, 410] on button "Увеличить" at bounding box center [846, 404] width 25 height 25
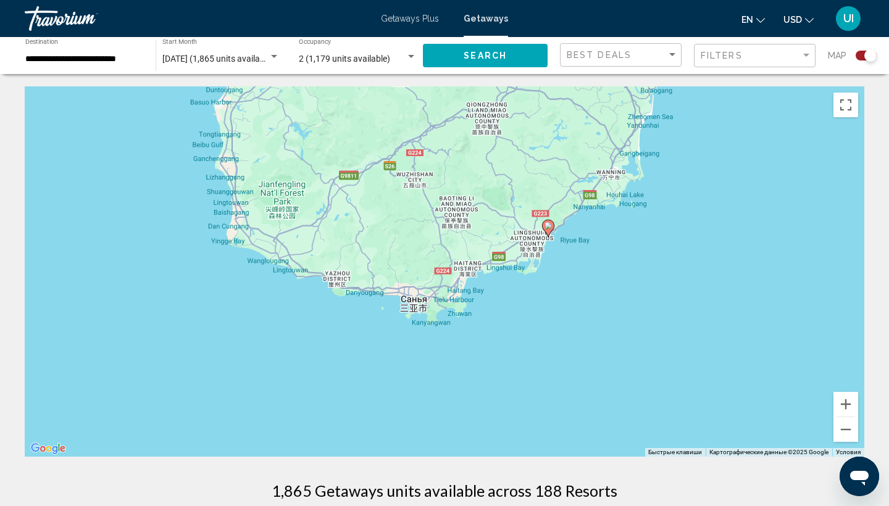
drag, startPoint x: 485, startPoint y: 181, endPoint x: 547, endPoint y: 285, distance: 121.6
click at [547, 285] on div "Чтобы активировать перетаскивание с помощью клавиатуры, нажмите Alt + Ввод. Пос…" at bounding box center [445, 271] width 840 height 371
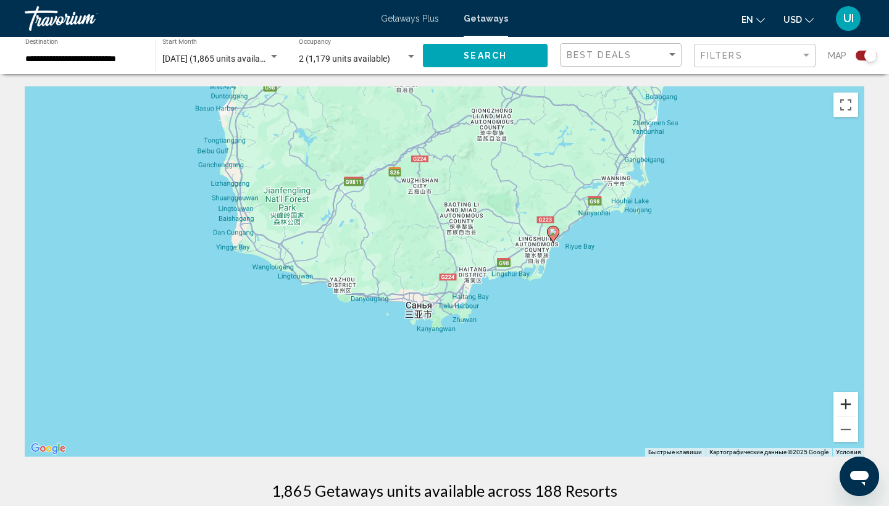
click at [848, 402] on button "Увеличить" at bounding box center [846, 404] width 25 height 25
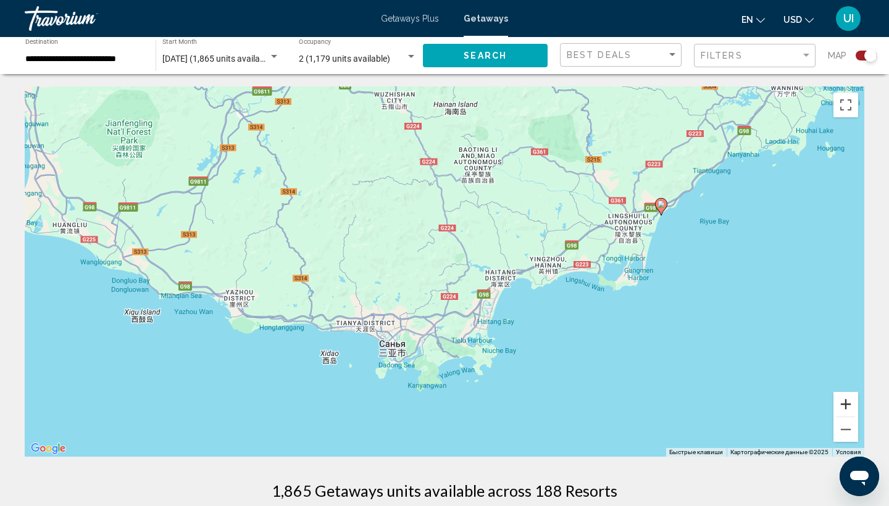
click at [845, 402] on button "Увеличить" at bounding box center [846, 404] width 25 height 25
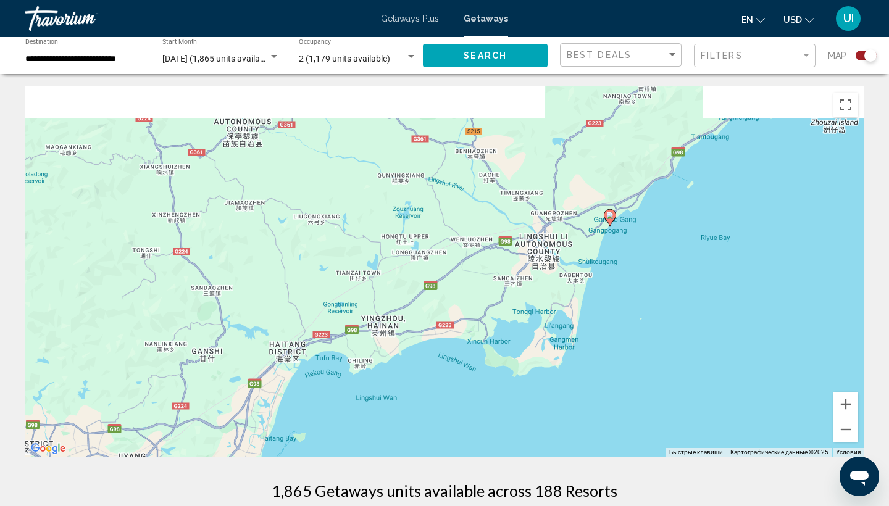
drag, startPoint x: 762, startPoint y: 205, endPoint x: 492, endPoint y: 271, distance: 278.3
click at [492, 270] on div "Чтобы активировать перетаскивание с помощью клавиатуры, нажмите Alt + Ввод. Пос…" at bounding box center [445, 271] width 840 height 371
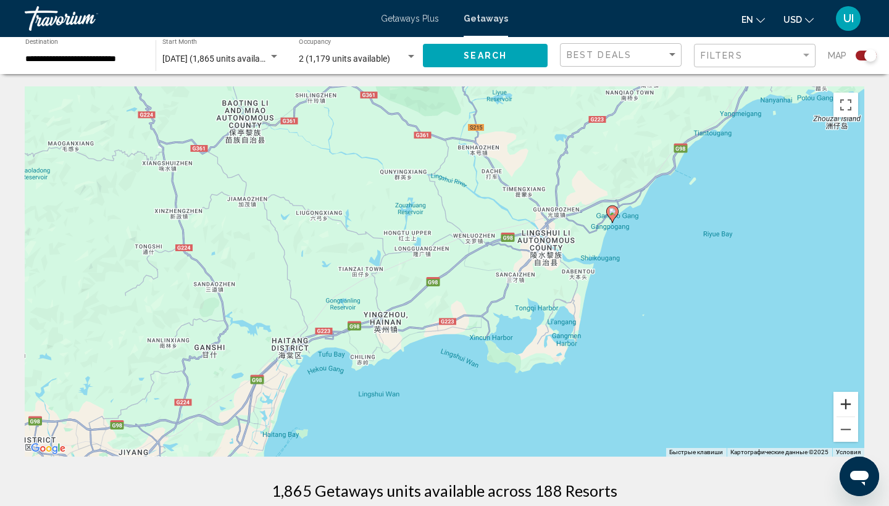
click at [850, 405] on button "Увеличить" at bounding box center [846, 404] width 25 height 25
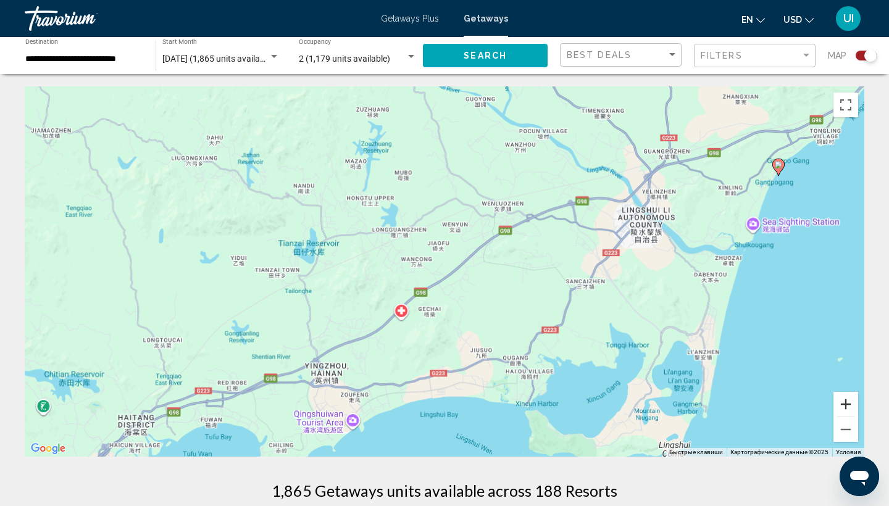
click at [850, 405] on button "Увеличить" at bounding box center [846, 404] width 25 height 25
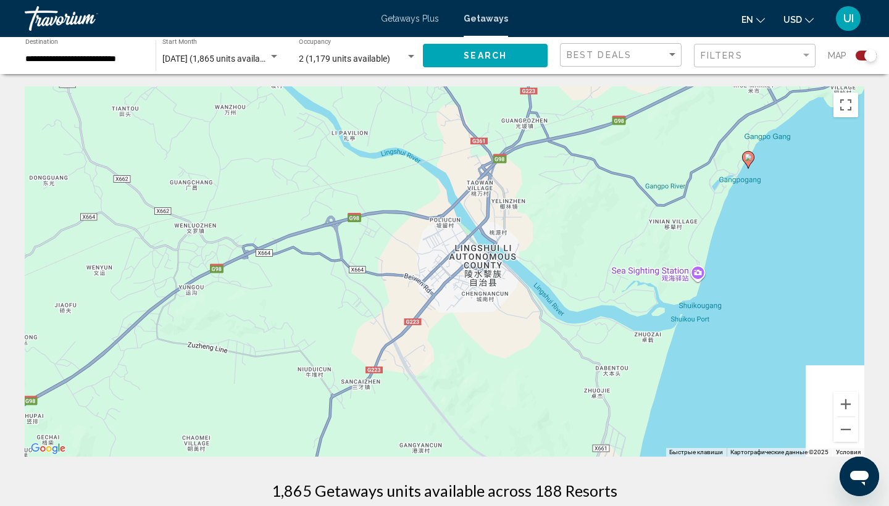
drag, startPoint x: 733, startPoint y: 161, endPoint x: 329, endPoint y: 267, distance: 417.1
click at [329, 267] on div "Чтобы активировать перетаскивание с помощью клавиатуры, нажмите Alt + Ввод. Пос…" at bounding box center [445, 271] width 840 height 371
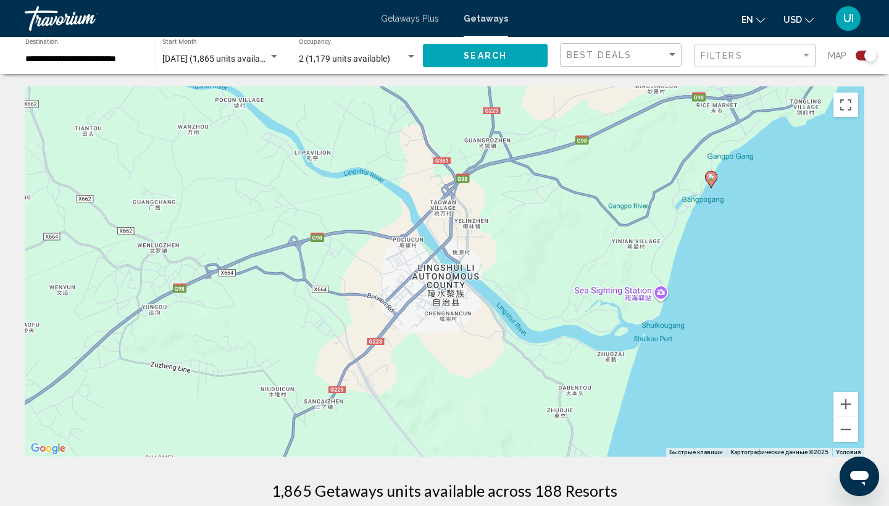
click at [710, 176] on image "Main content" at bounding box center [711, 177] width 7 height 7
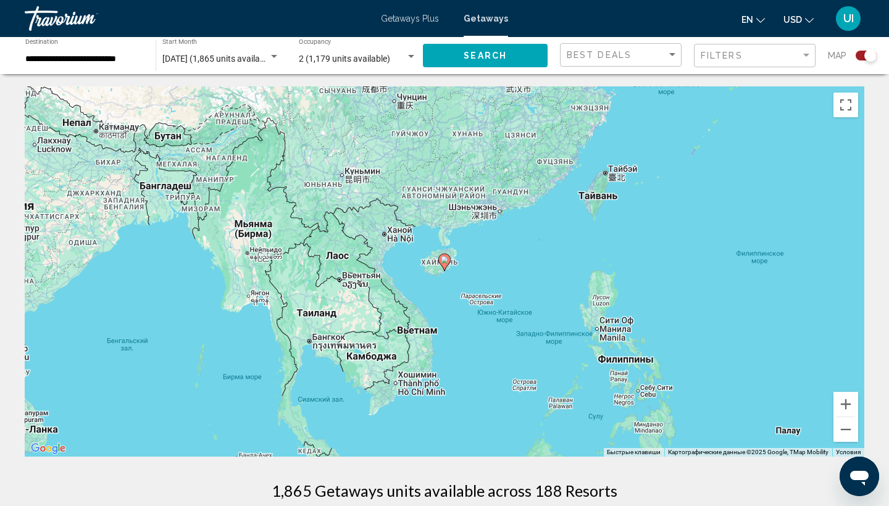
click at [447, 257] on image "Main content" at bounding box center [444, 259] width 7 height 7
type input "**********"
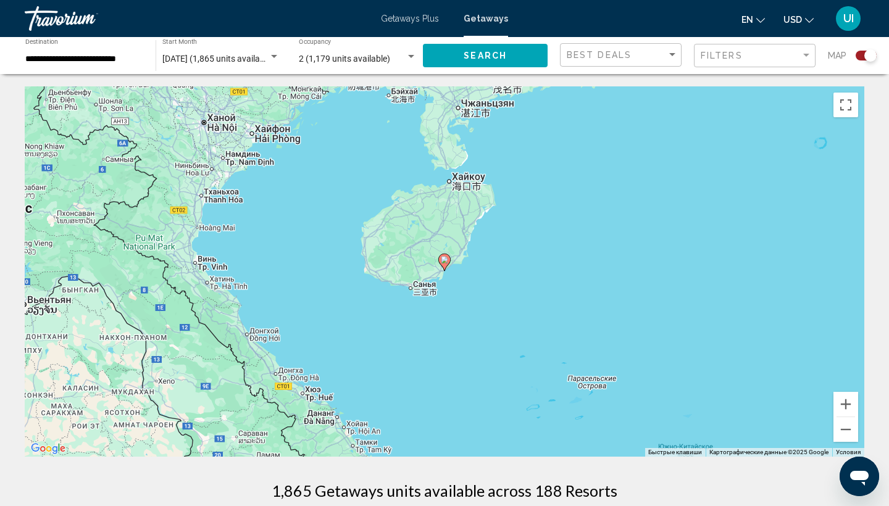
click at [447, 264] on icon "Main content" at bounding box center [444, 262] width 11 height 16
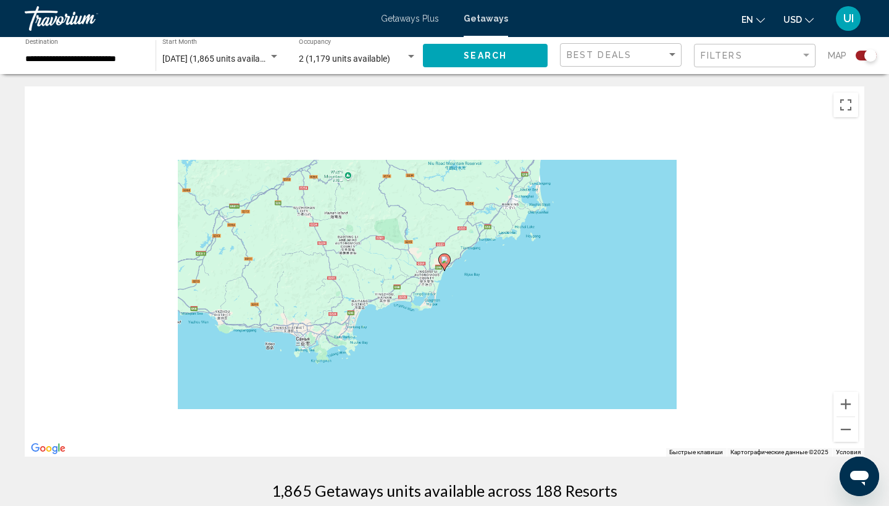
click at [444, 256] on icon "Main content" at bounding box center [444, 262] width 11 height 16
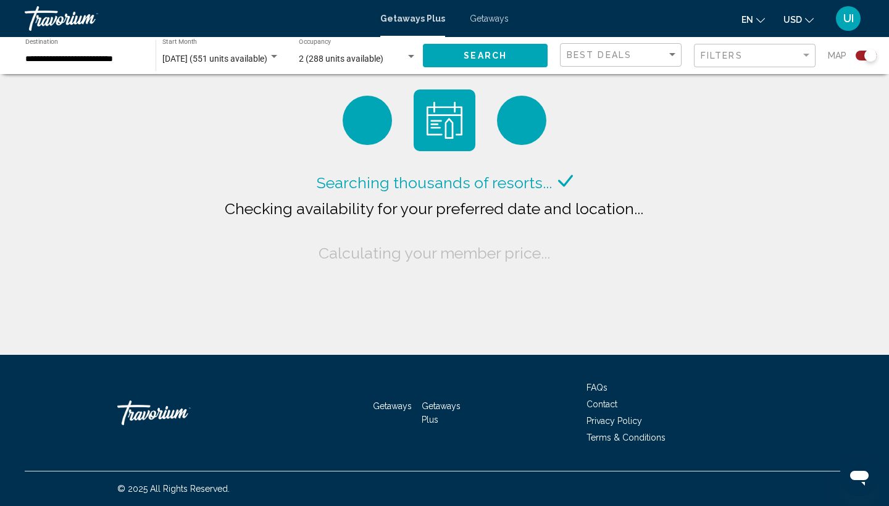
click at [101, 48] on div "**********" at bounding box center [84, 56] width 118 height 34
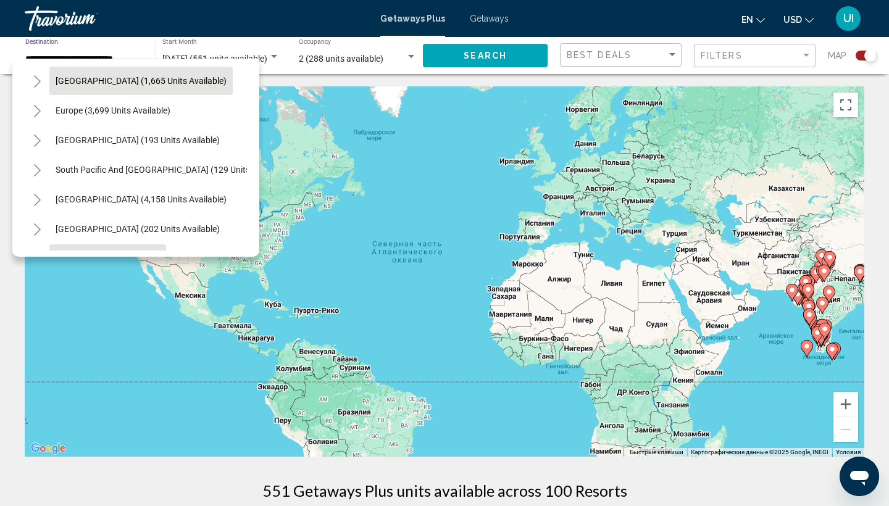
scroll to position [135, 0]
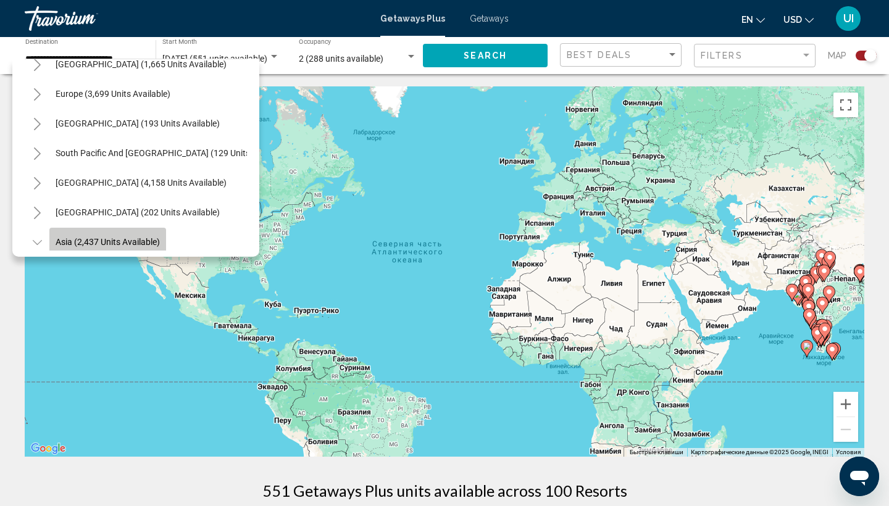
click at [143, 247] on button "Asia (2,437 units available)" at bounding box center [107, 242] width 117 height 28
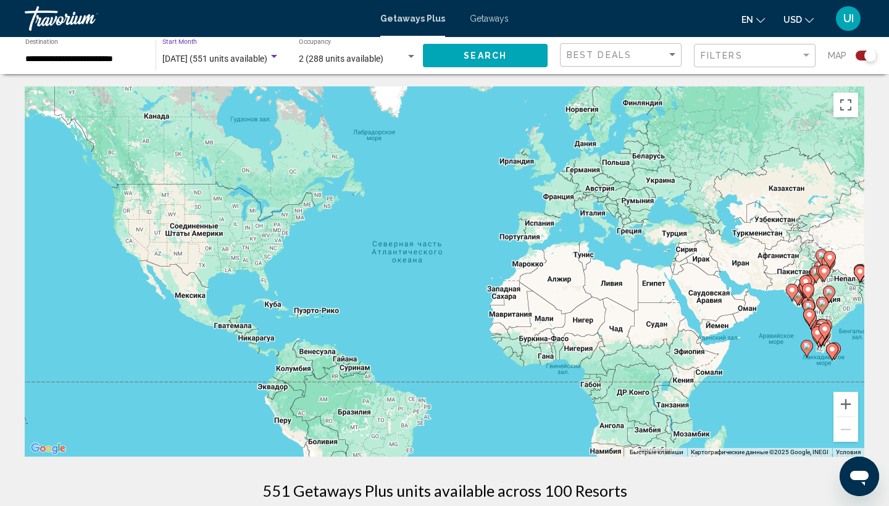
click at [239, 59] on span "November 2025 (551 units available)" at bounding box center [214, 59] width 105 height 10
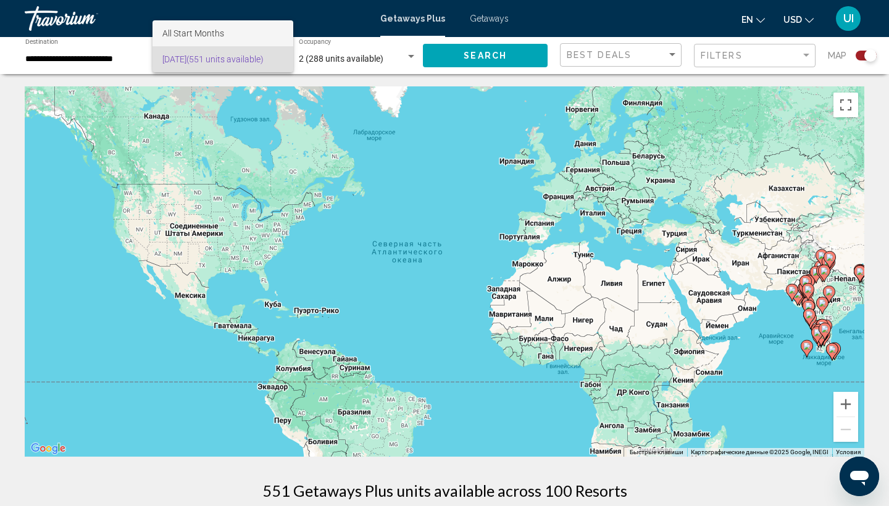
click at [230, 30] on span "All Start Months" at bounding box center [222, 33] width 121 height 26
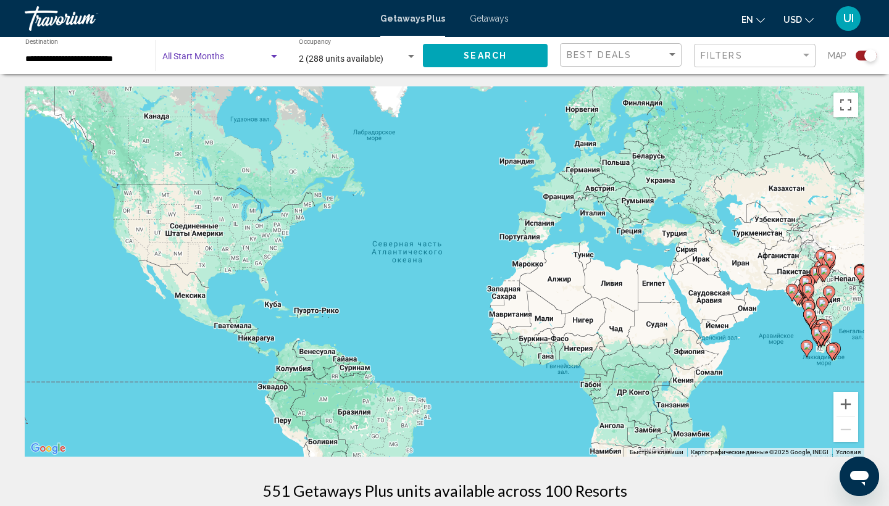
click at [264, 60] on span "Search widget" at bounding box center [215, 59] width 106 height 10
click at [274, 80] on span "November 2025 (551 units available)" at bounding box center [222, 85] width 121 height 26
click at [219, 63] on span "November 2025 (551 units available)" at bounding box center [214, 59] width 105 height 10
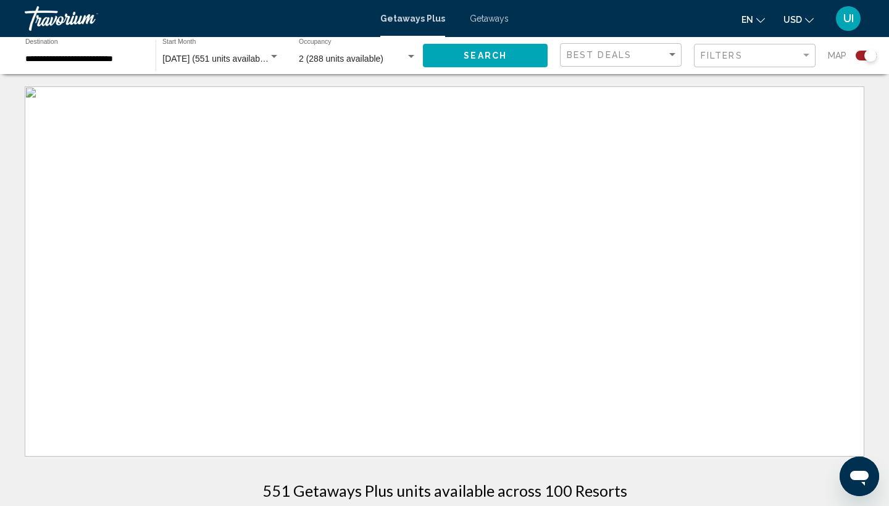
click at [251, 59] on span "[DATE] (551 units available)" at bounding box center [215, 59] width 107 height 10
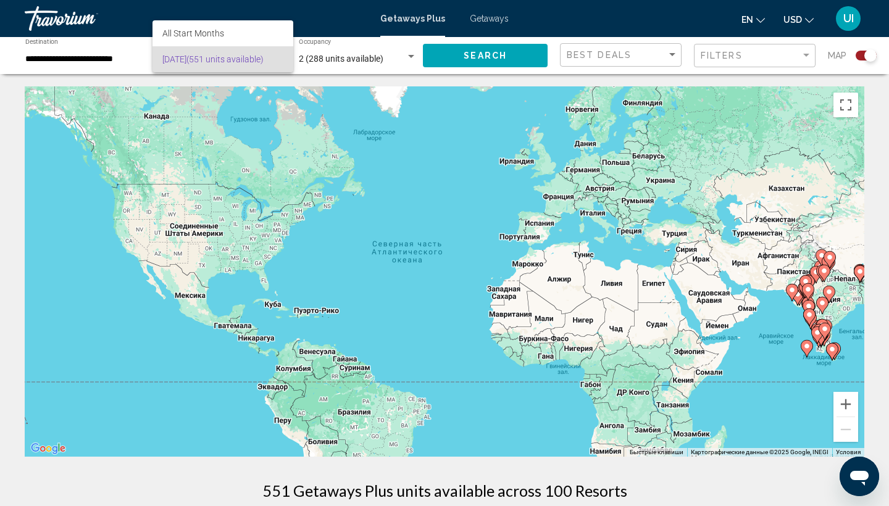
click at [361, 15] on div at bounding box center [444, 253] width 889 height 506
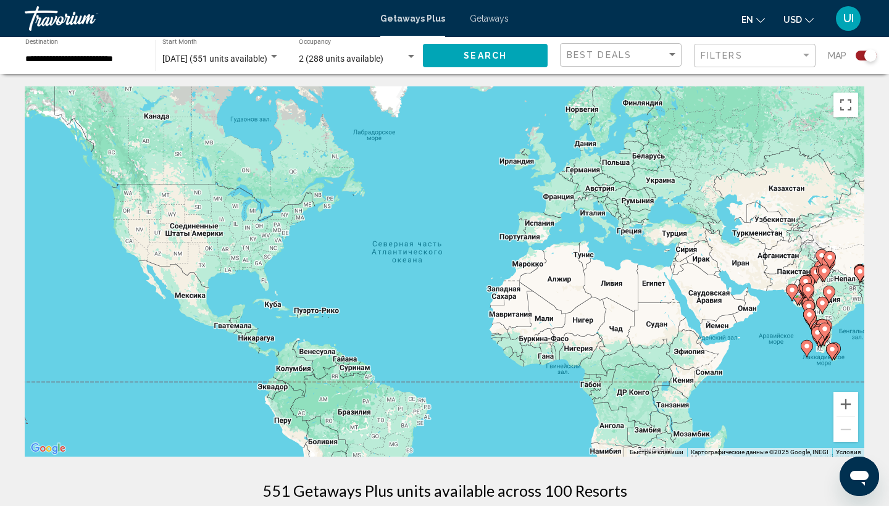
click at [101, 55] on input "**********" at bounding box center [84, 59] width 118 height 10
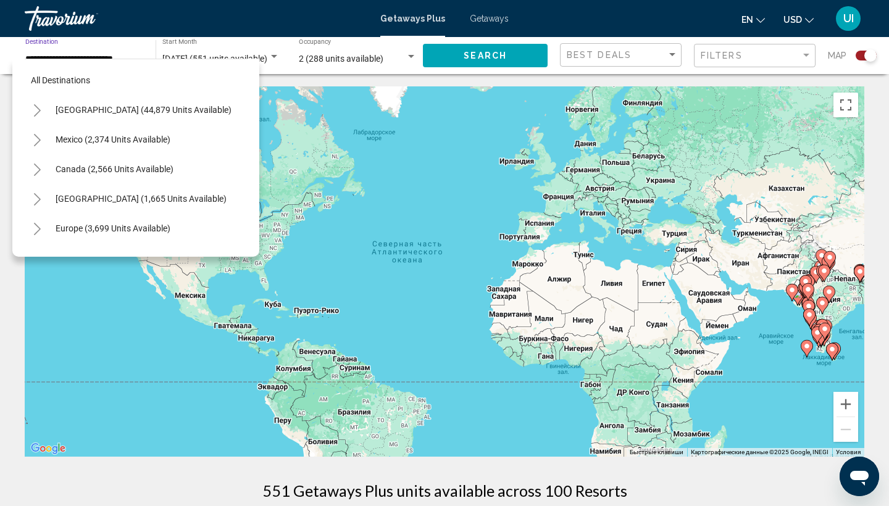
scroll to position [222, 0]
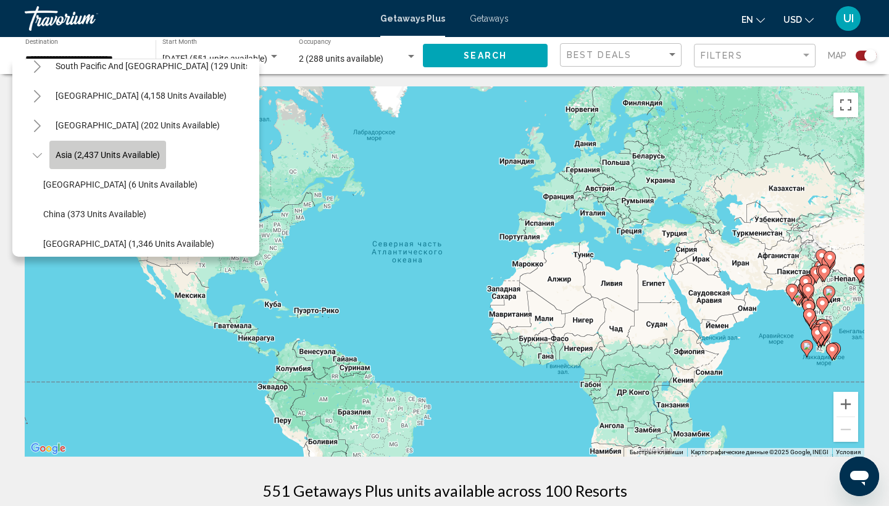
click at [78, 157] on span "Asia (2,437 units available)" at bounding box center [108, 155] width 104 height 10
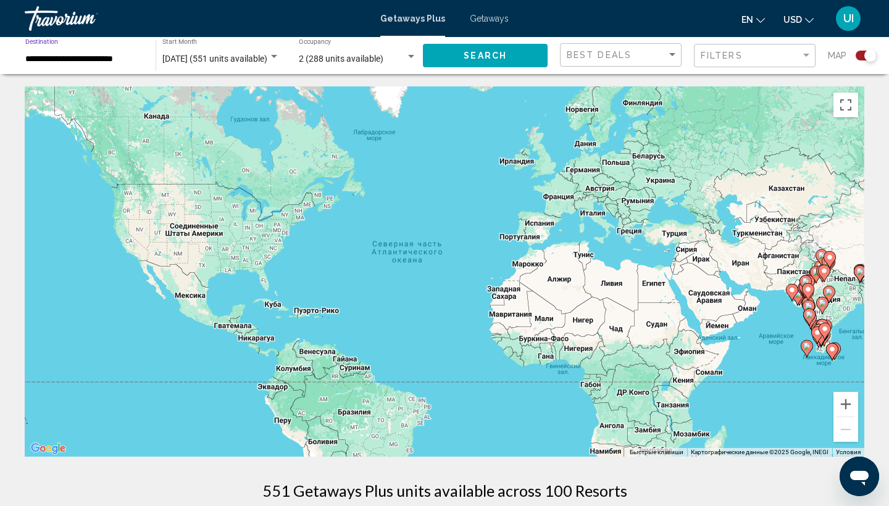
click at [220, 60] on span "[DATE] (551 units available)" at bounding box center [214, 59] width 105 height 10
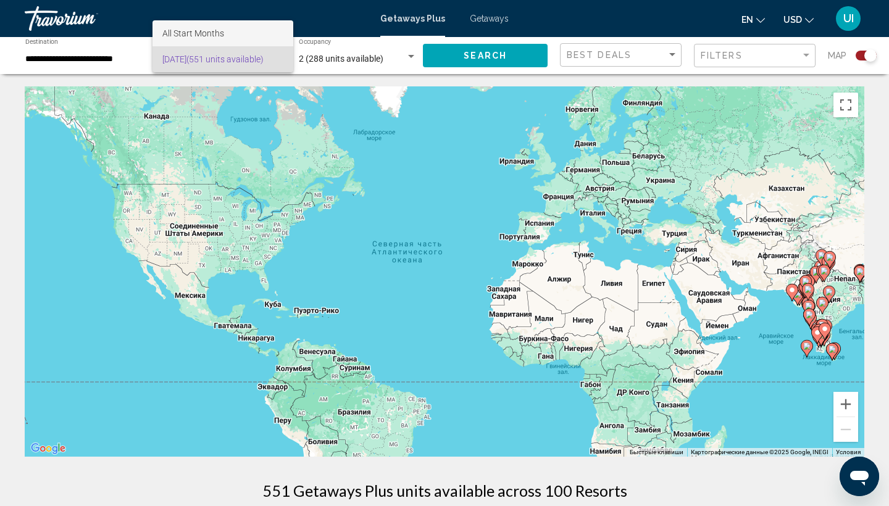
click at [206, 28] on span "All Start Months" at bounding box center [222, 33] width 121 height 26
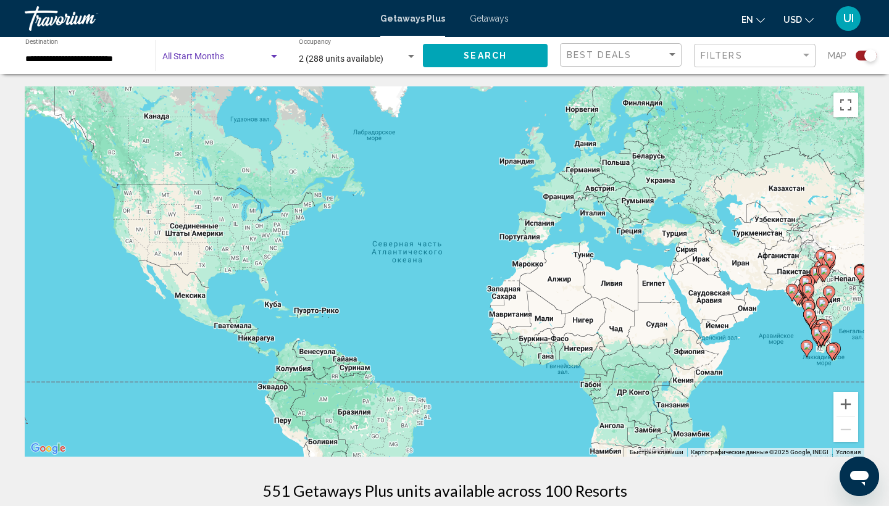
click at [216, 56] on span "Search widget" at bounding box center [215, 59] width 106 height 10
click at [201, 83] on span "[DATE] (551 units available)" at bounding box center [222, 85] width 121 height 26
click at [202, 59] on span "[DATE] (551 units available)" at bounding box center [214, 59] width 105 height 10
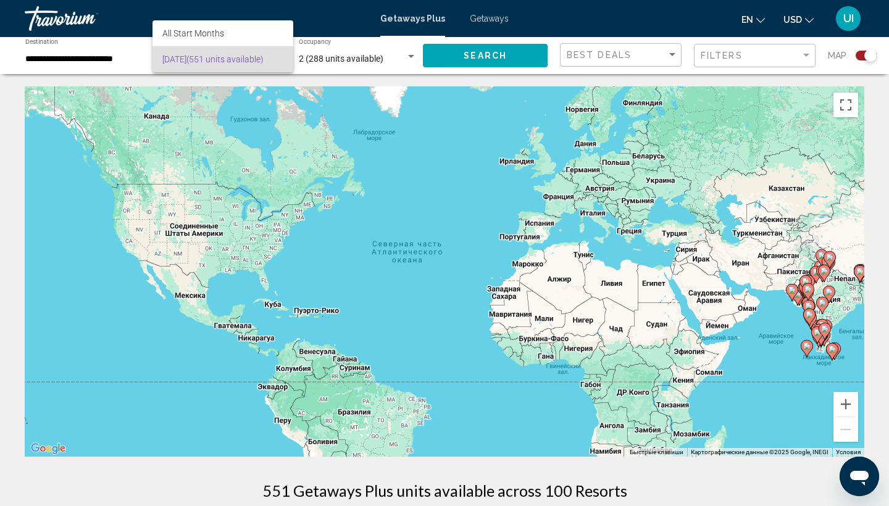
click at [55, 28] on div at bounding box center [444, 253] width 889 height 506
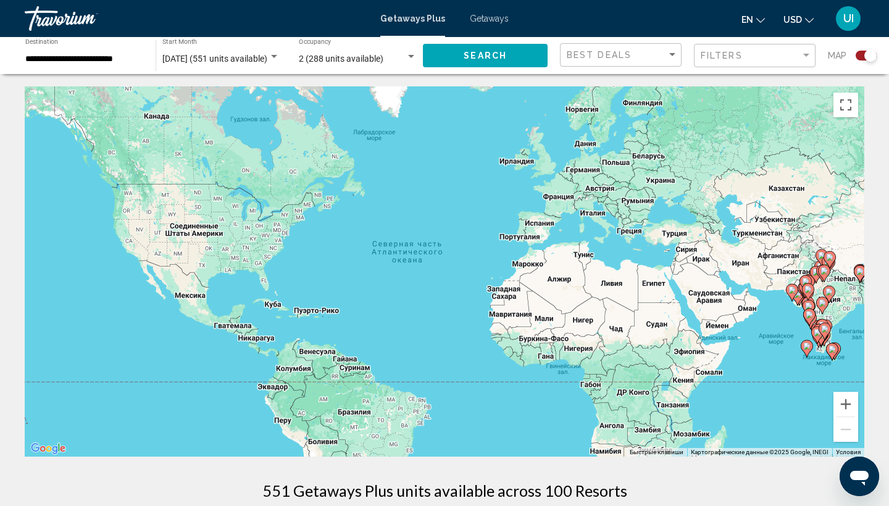
click at [48, 22] on div "Travorium" at bounding box center [87, 18] width 124 height 25
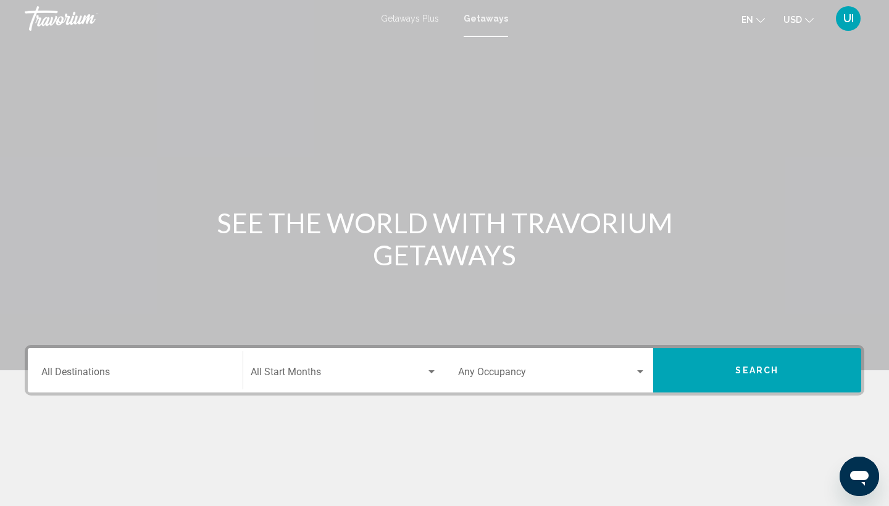
click at [295, 367] on div "Start Month All Start Months" at bounding box center [344, 370] width 187 height 39
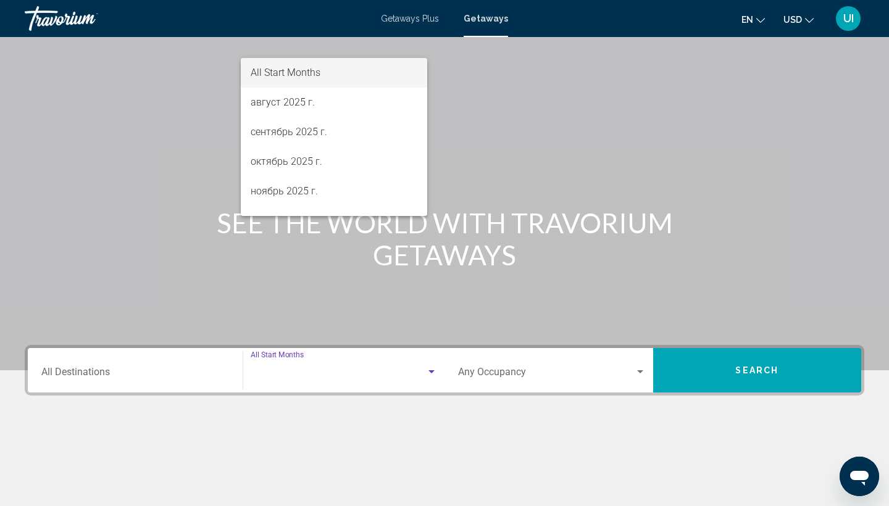
scroll to position [164, 0]
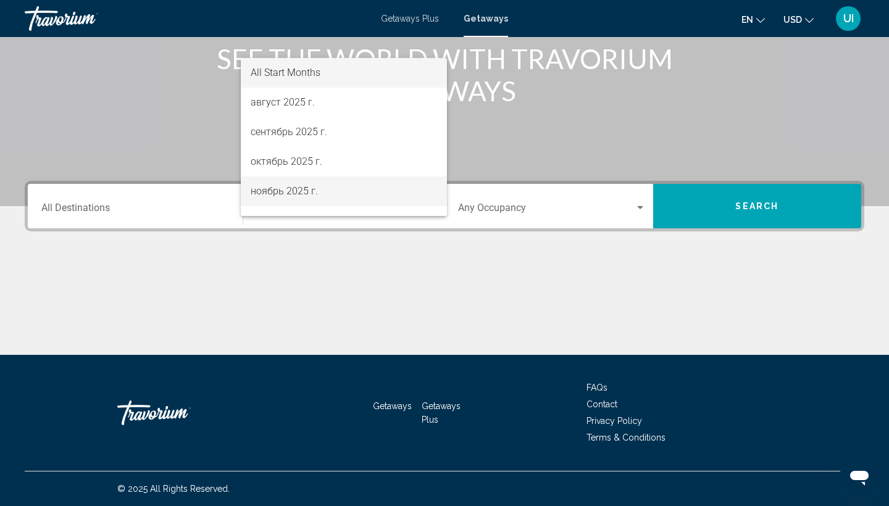
click at [316, 192] on span "[DATE]" at bounding box center [344, 192] width 187 height 30
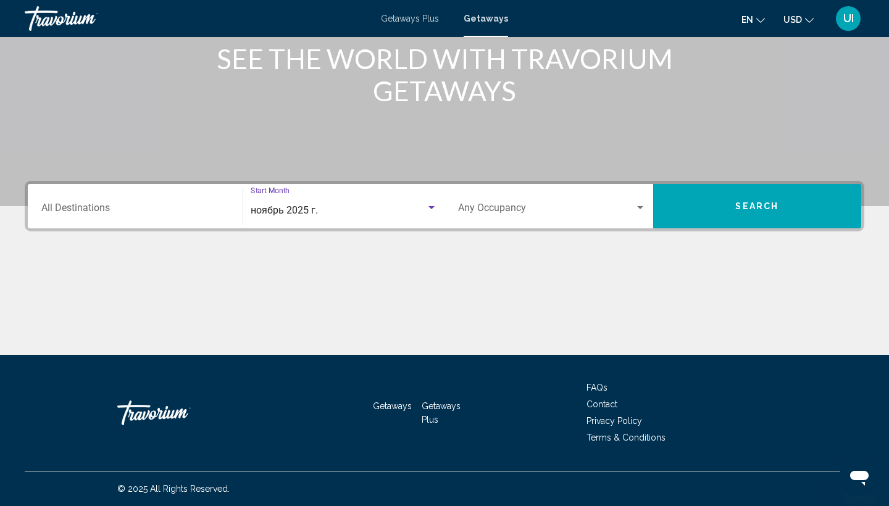
click at [135, 198] on div "Destination All Destinations" at bounding box center [135, 206] width 188 height 39
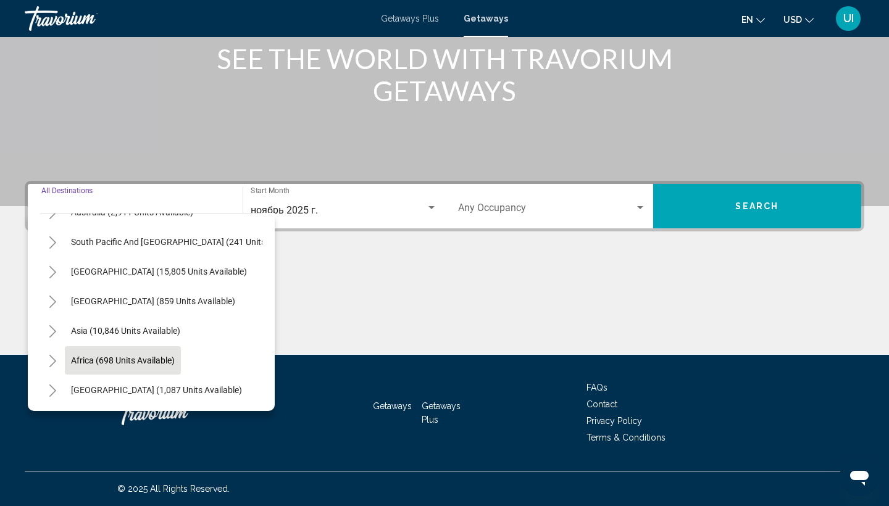
scroll to position [200, 0]
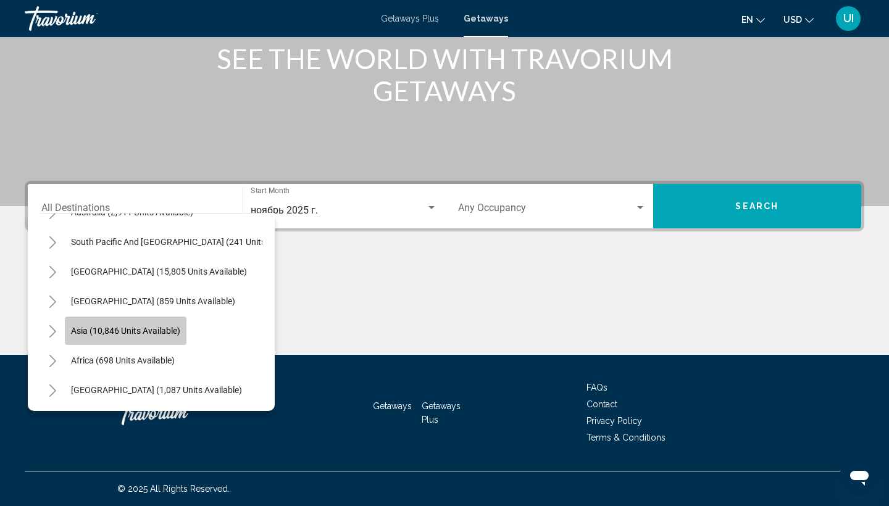
click at [148, 337] on button "Asia (10,846 units available)" at bounding box center [126, 331] width 122 height 28
type input "**********"
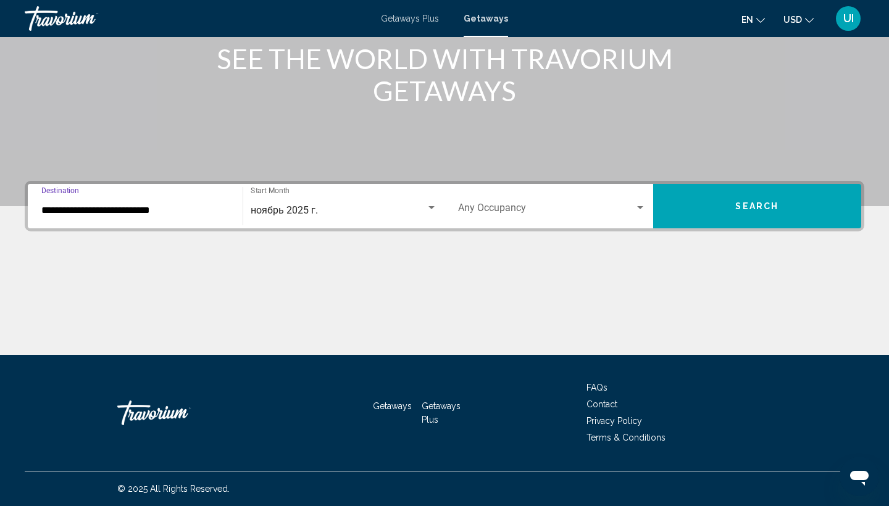
click at [530, 197] on div "Occupancy Any Occupancy" at bounding box center [552, 206] width 188 height 39
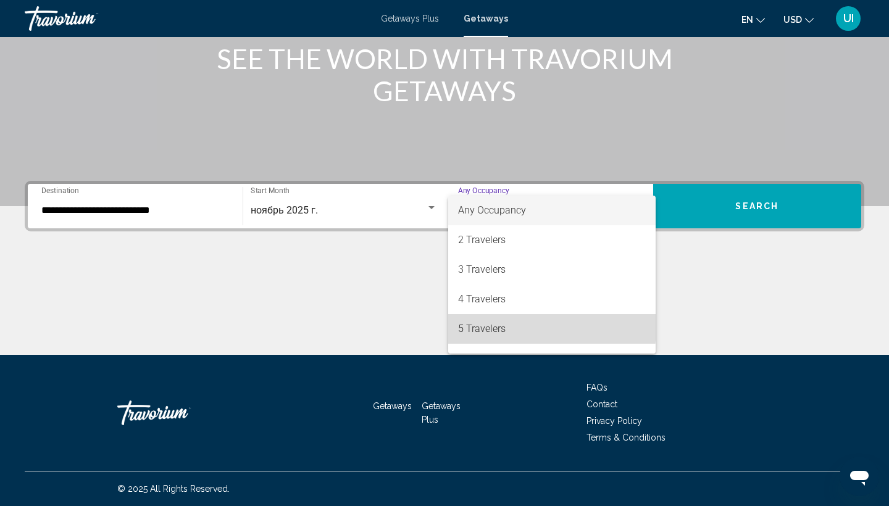
click at [492, 326] on span "5 Travelers" at bounding box center [552, 329] width 188 height 30
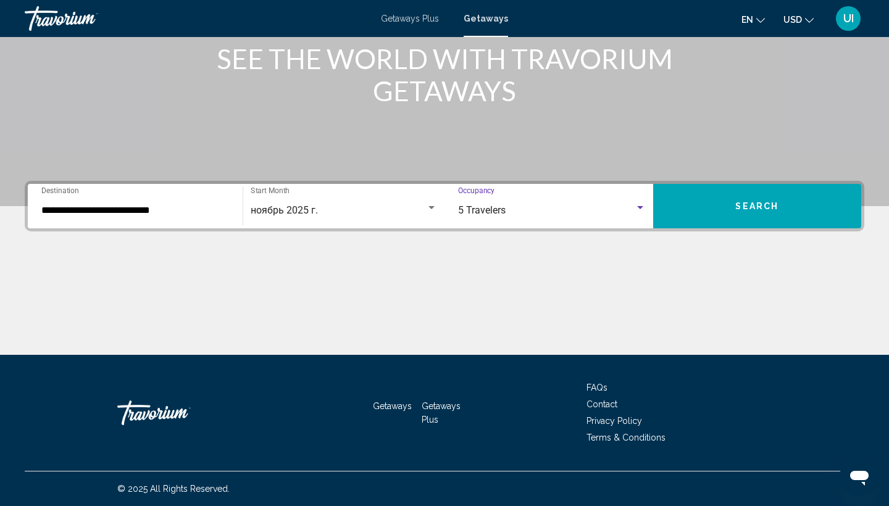
click at [731, 186] on button "Search" at bounding box center [757, 206] width 209 height 44
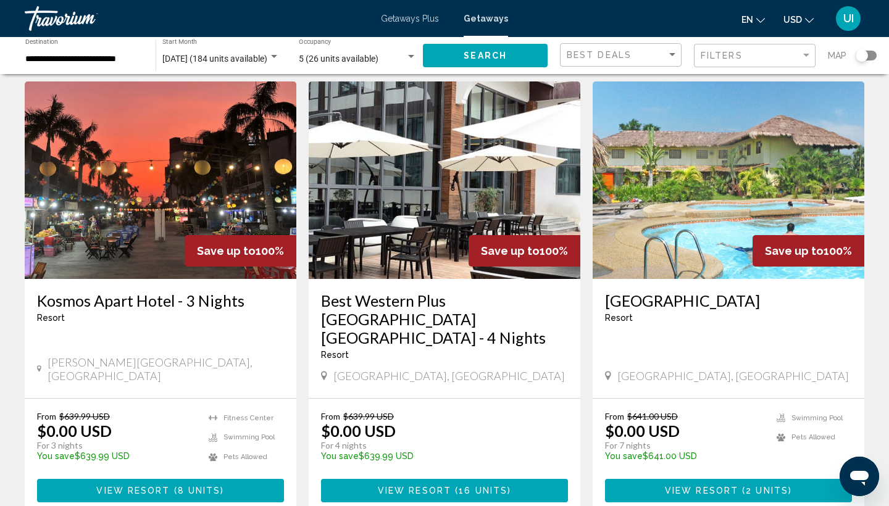
scroll to position [510, 0]
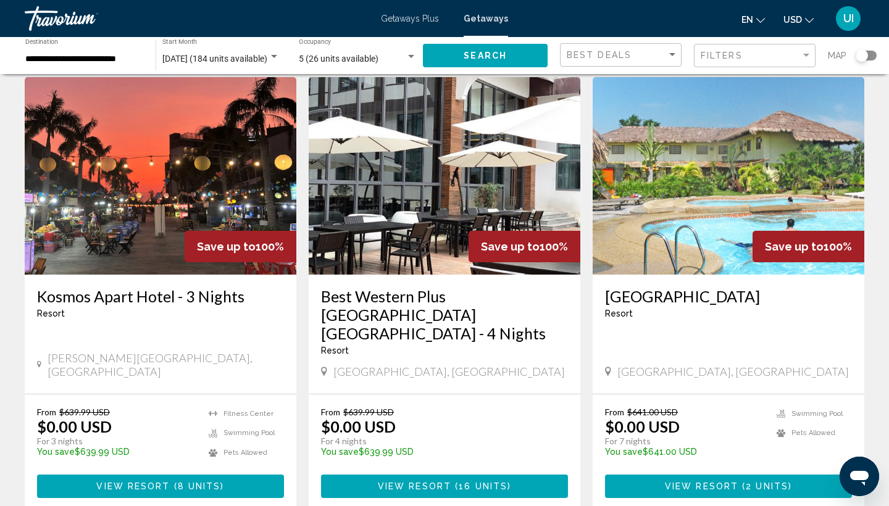
click at [692, 287] on h3 "El Puerto Marina Beach Resort" at bounding box center [728, 296] width 247 height 19
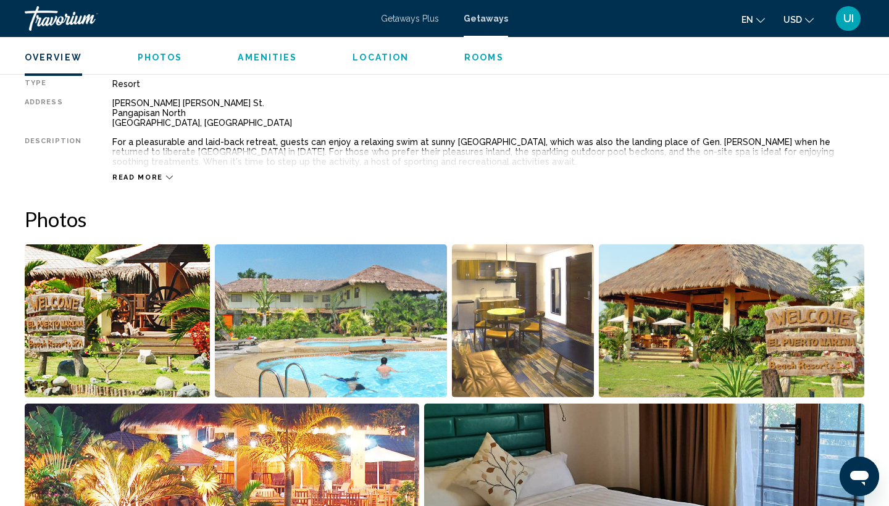
scroll to position [431, 0]
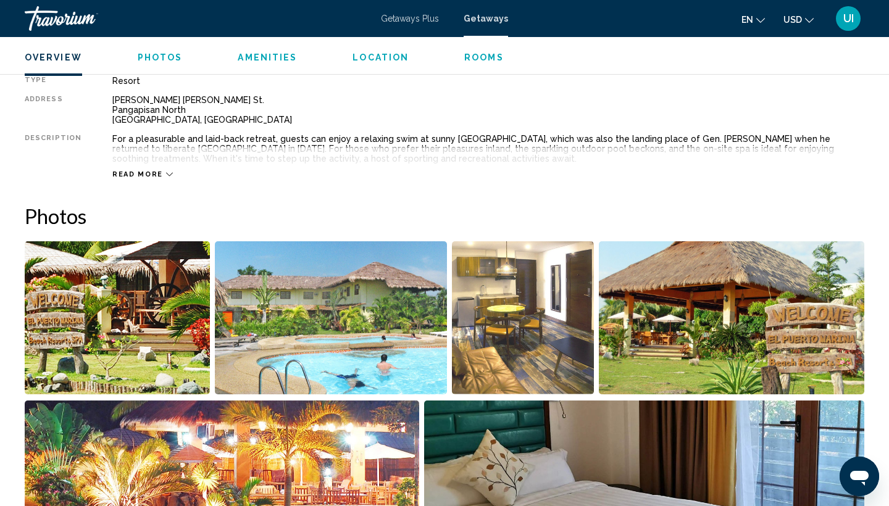
click at [137, 170] on span "Read more" at bounding box center [137, 174] width 51 height 8
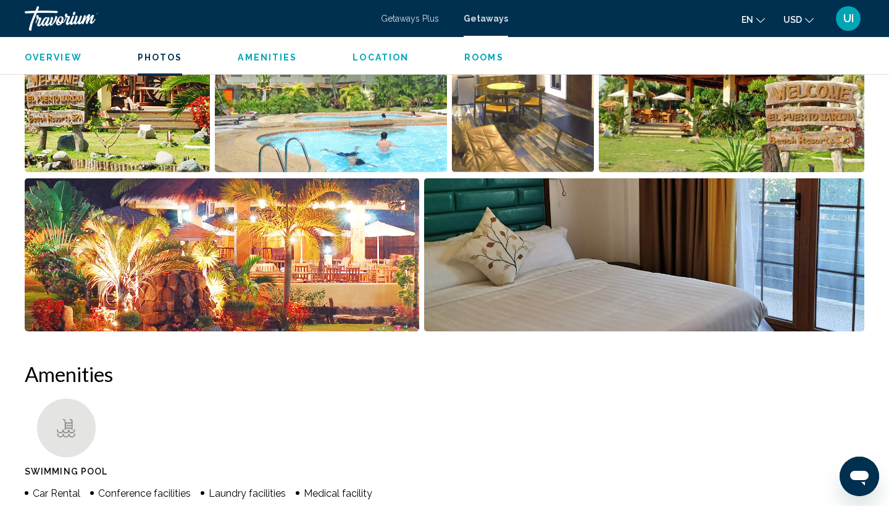
scroll to position [637, 0]
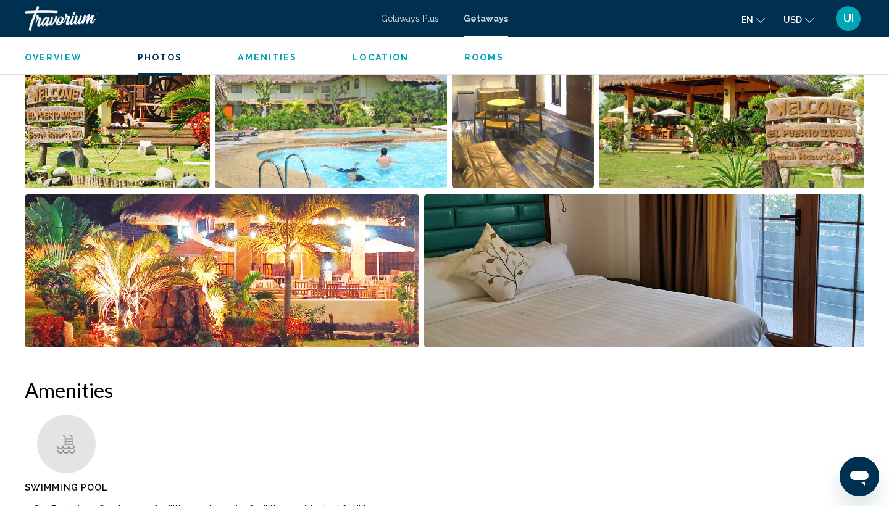
click at [325, 98] on img "Open full-screen image slider" at bounding box center [331, 111] width 232 height 153
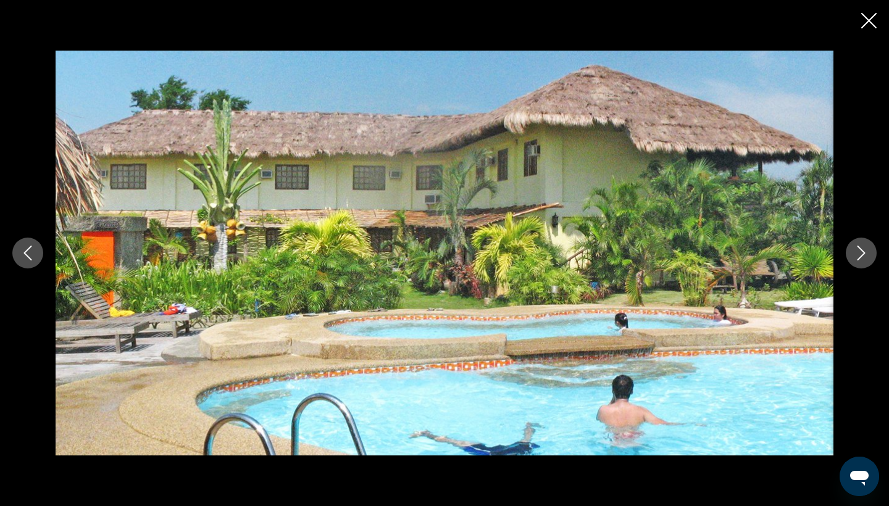
click at [867, 256] on icon "Next image" at bounding box center [861, 253] width 15 height 15
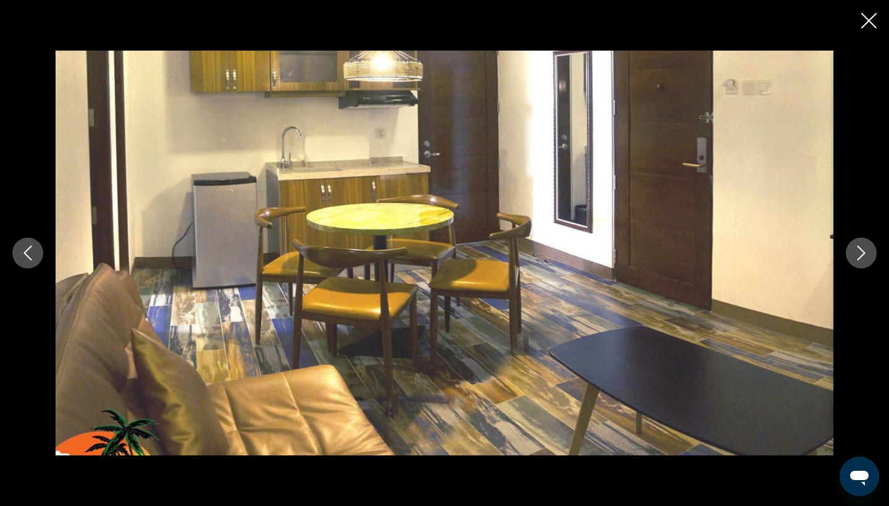
click at [867, 256] on icon "Next image" at bounding box center [861, 253] width 15 height 15
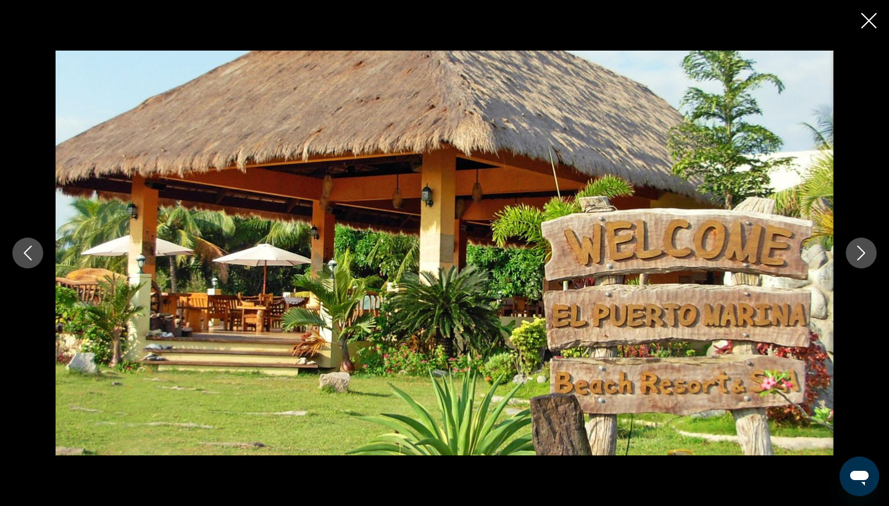
click at [866, 256] on icon "Next image" at bounding box center [861, 253] width 15 height 15
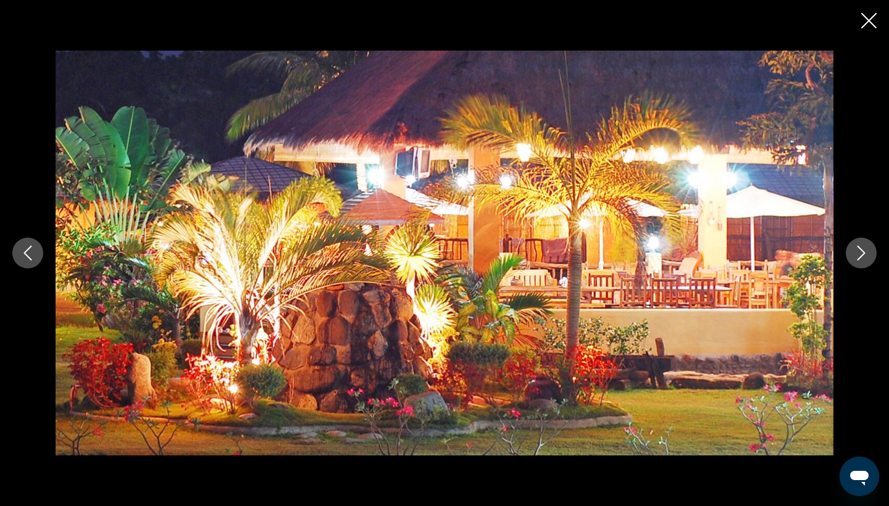
click at [867, 256] on icon "Next image" at bounding box center [861, 253] width 15 height 15
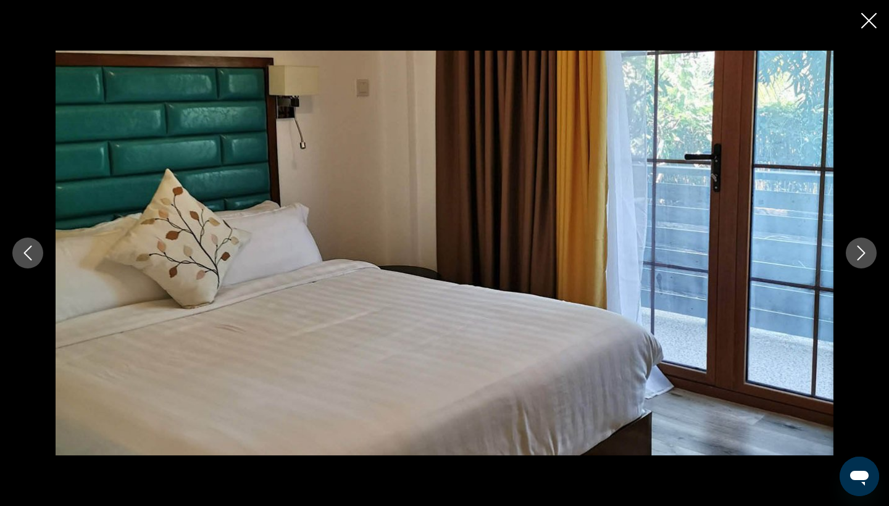
click at [867, 256] on icon "Next image" at bounding box center [861, 253] width 15 height 15
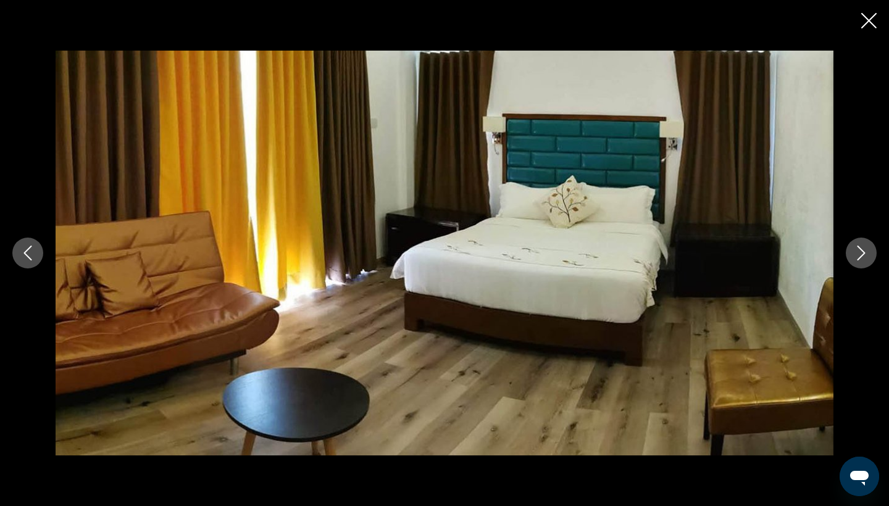
click at [867, 256] on icon "Next image" at bounding box center [861, 253] width 15 height 15
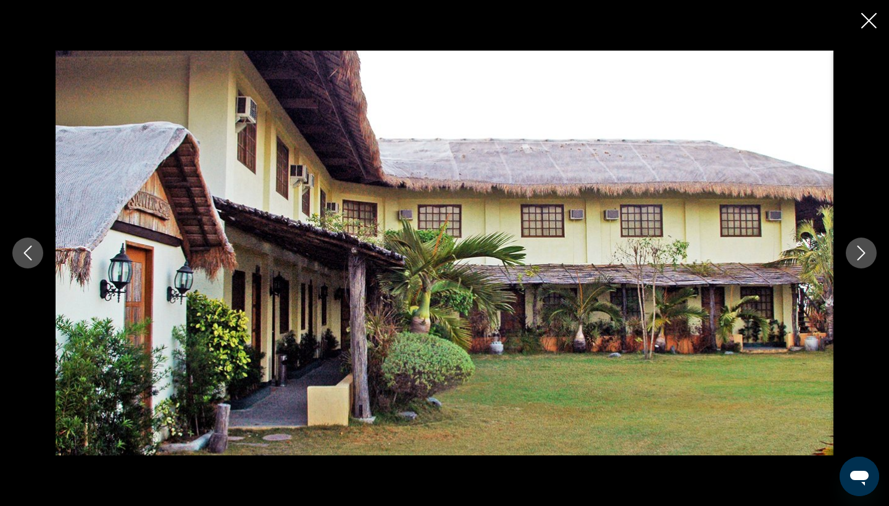
click at [867, 256] on icon "Next image" at bounding box center [861, 253] width 15 height 15
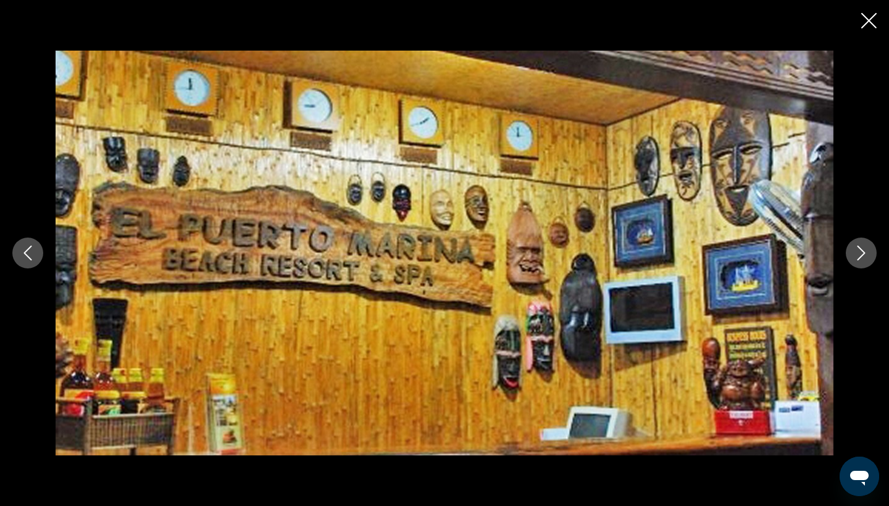
click at [865, 253] on icon "Next image" at bounding box center [862, 253] width 8 height 15
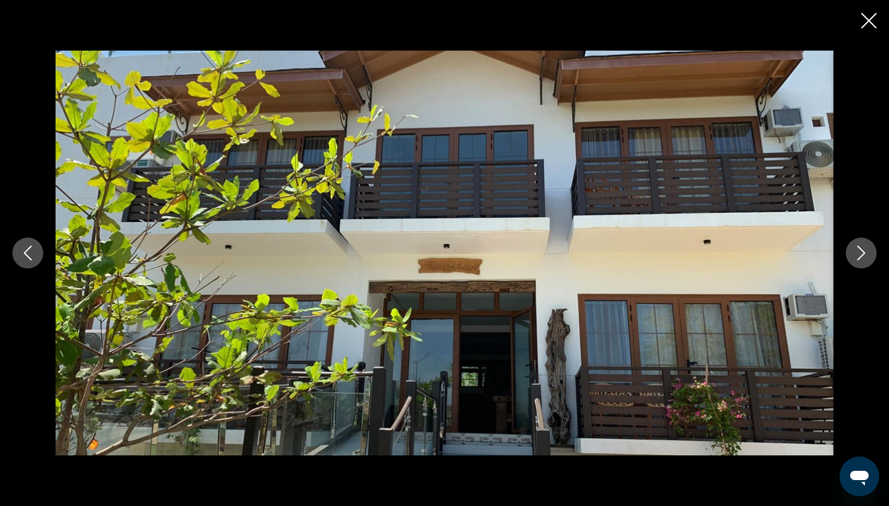
click at [865, 253] on icon "Next image" at bounding box center [862, 253] width 8 height 15
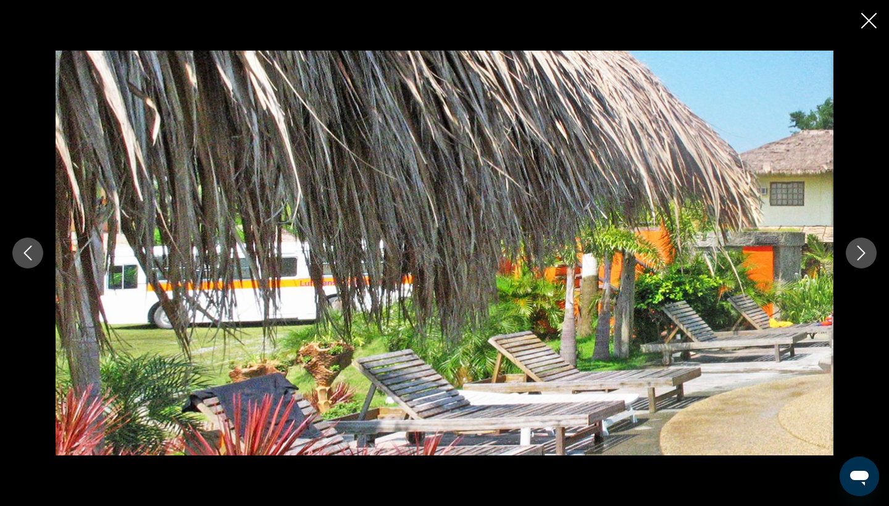
click at [867, 253] on icon "Next image" at bounding box center [861, 253] width 15 height 15
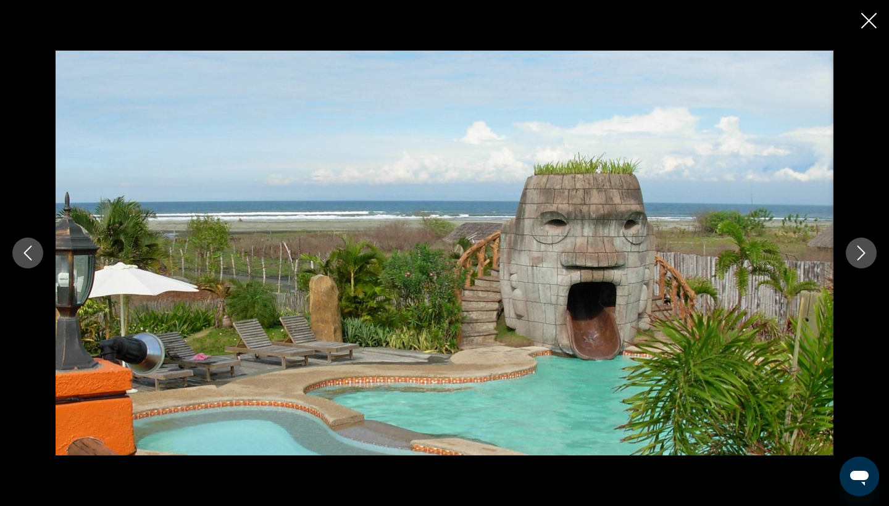
click at [868, 253] on icon "Next image" at bounding box center [861, 253] width 15 height 15
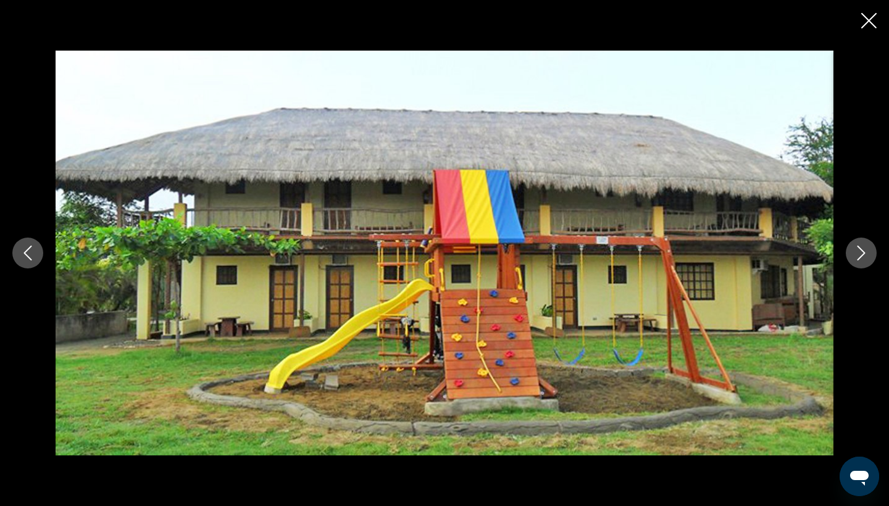
click at [872, 19] on icon "Close slideshow" at bounding box center [869, 20] width 15 height 15
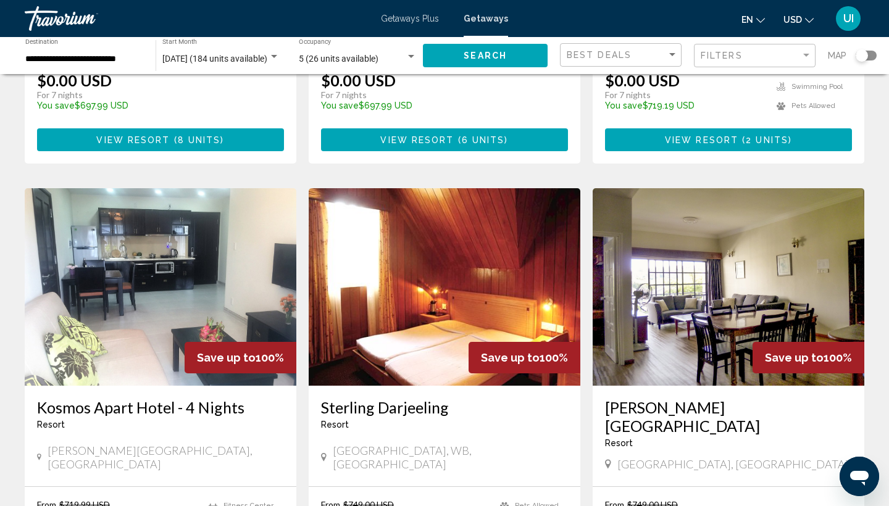
scroll to position [1322, 0]
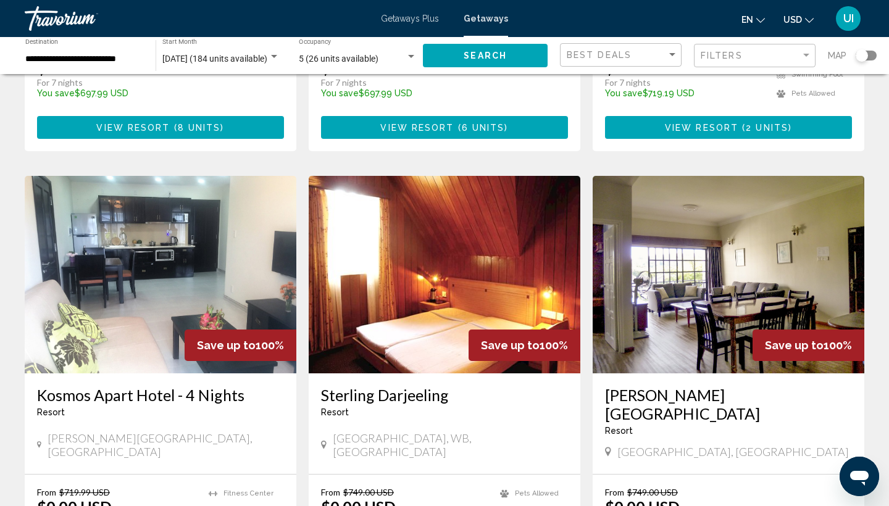
click at [668, 386] on h3 "Greenhill Resort" at bounding box center [728, 404] width 247 height 37
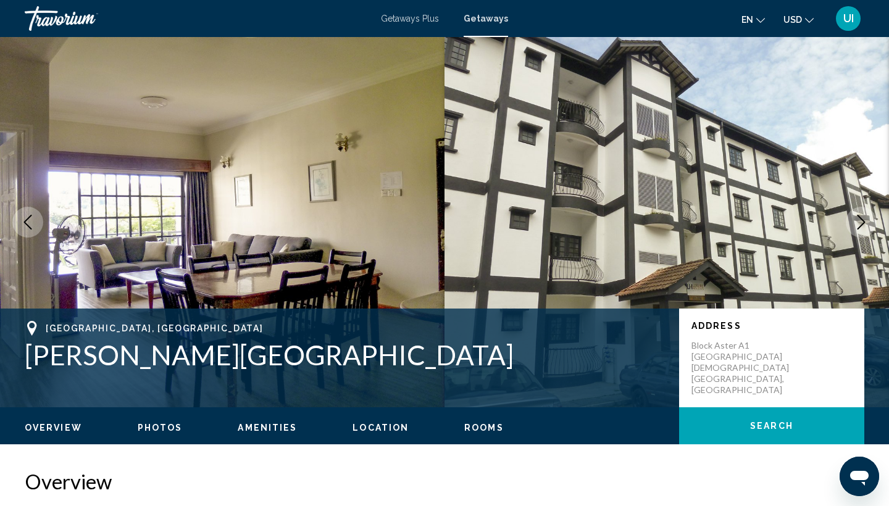
click at [865, 216] on icon "Next image" at bounding box center [861, 222] width 15 height 15
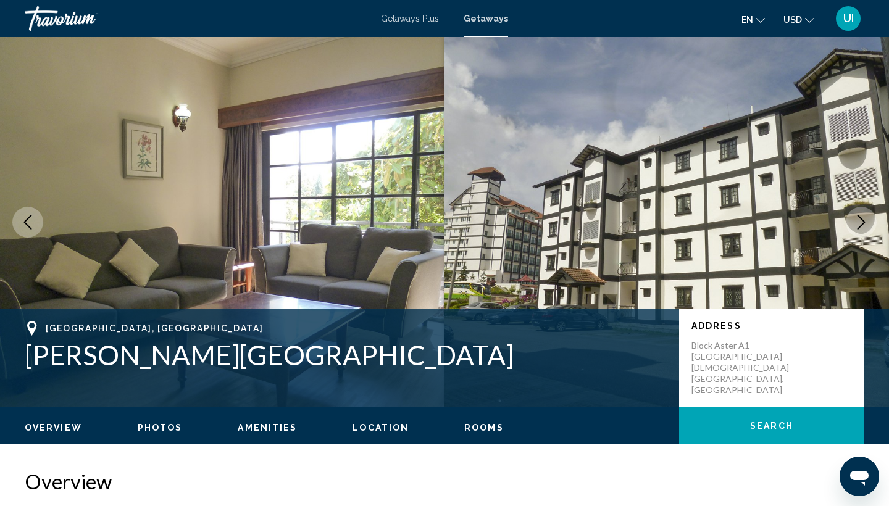
click at [864, 223] on icon "Next image" at bounding box center [862, 222] width 8 height 15
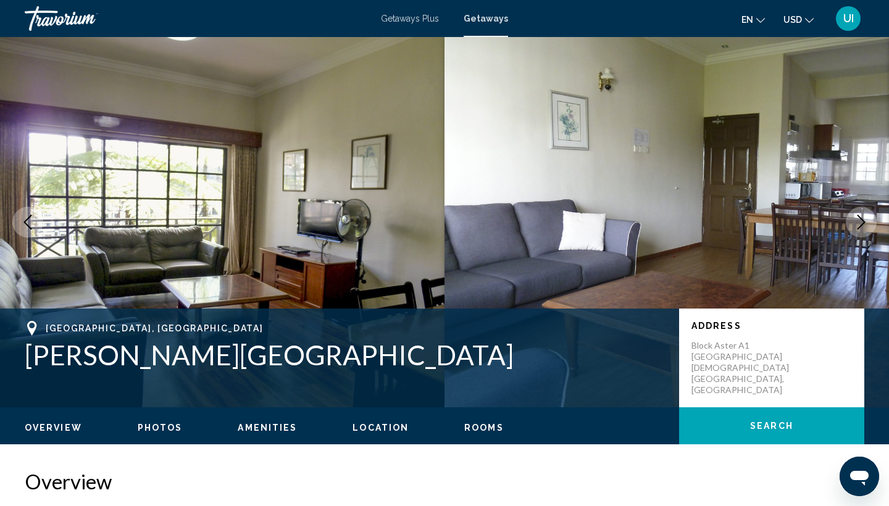
click at [863, 223] on icon "Next image" at bounding box center [861, 222] width 15 height 15
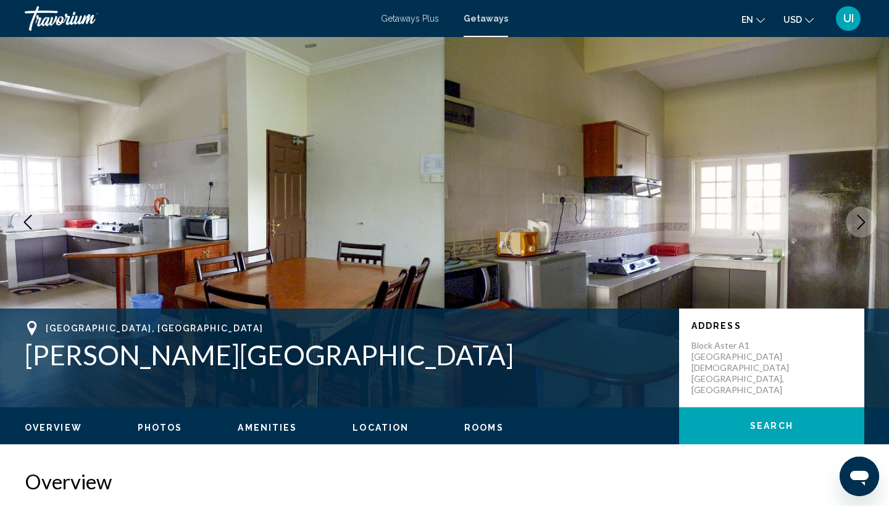
click at [862, 223] on icon "Next image" at bounding box center [861, 222] width 15 height 15
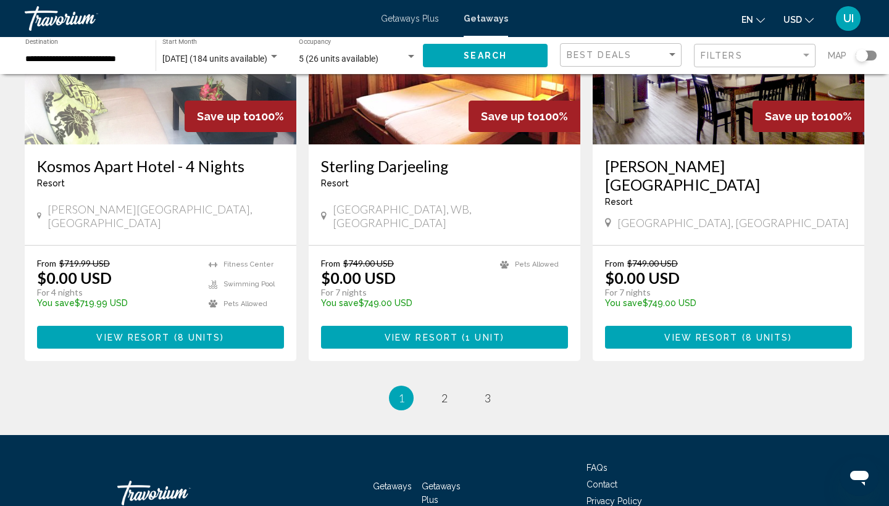
scroll to position [1550, 0]
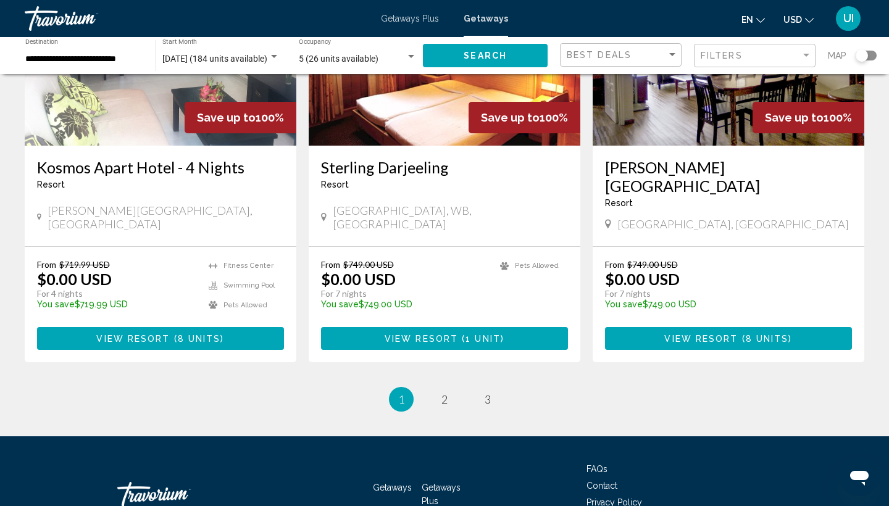
click at [451, 387] on ul "1 / 3 You're on page 1 page 2 page 3" at bounding box center [445, 399] width 840 height 25
click at [455, 387] on li "page 2" at bounding box center [444, 399] width 25 height 25
click at [446, 393] on span "2" at bounding box center [445, 400] width 6 height 14
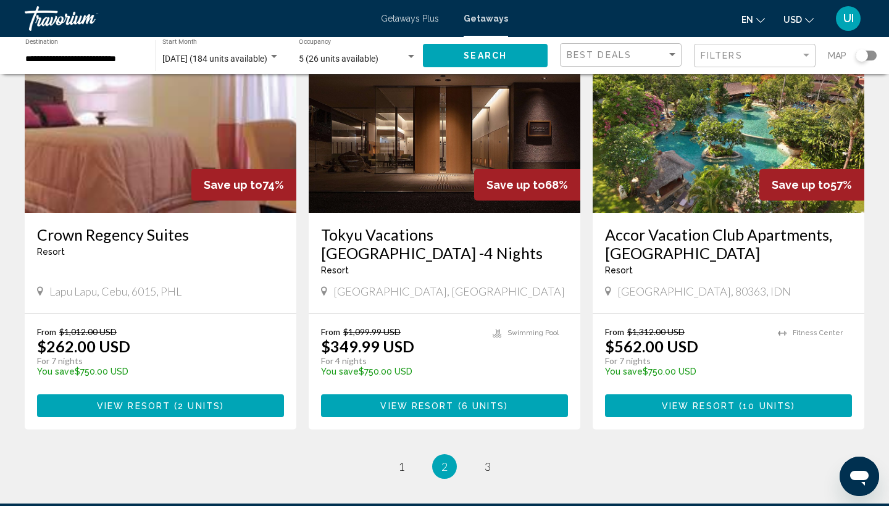
scroll to position [1472, 0]
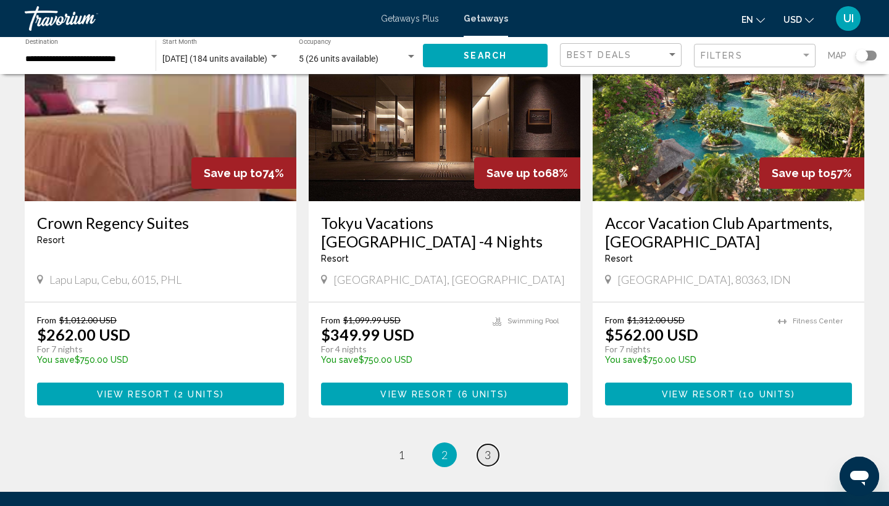
click at [487, 448] on span "3" at bounding box center [488, 455] width 6 height 14
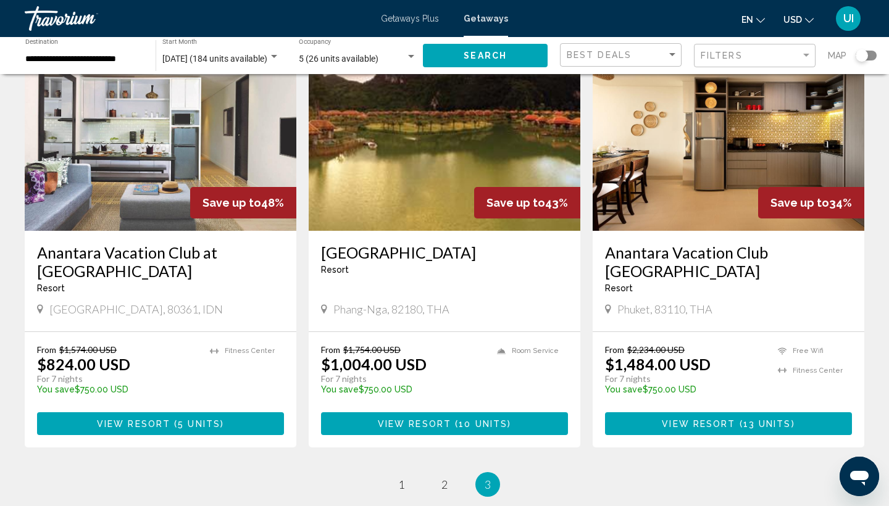
scroll to position [93, 0]
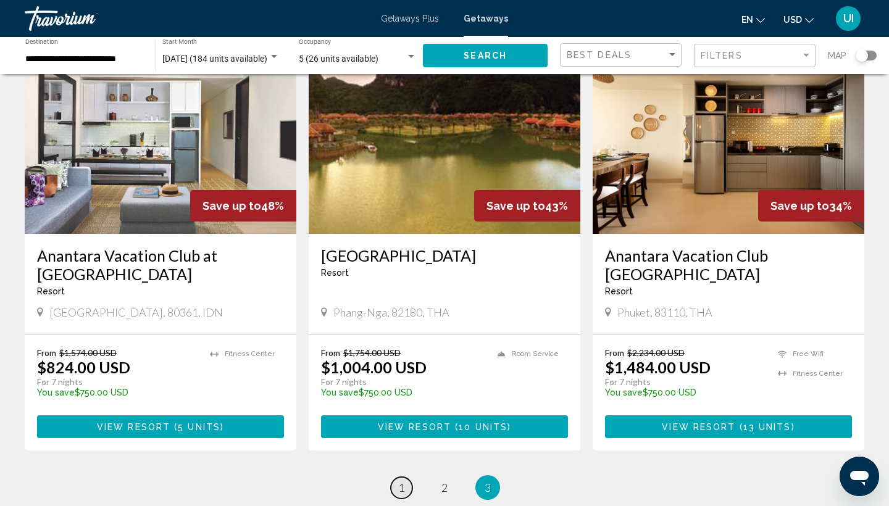
click at [409, 477] on link "page 1" at bounding box center [402, 488] width 22 height 22
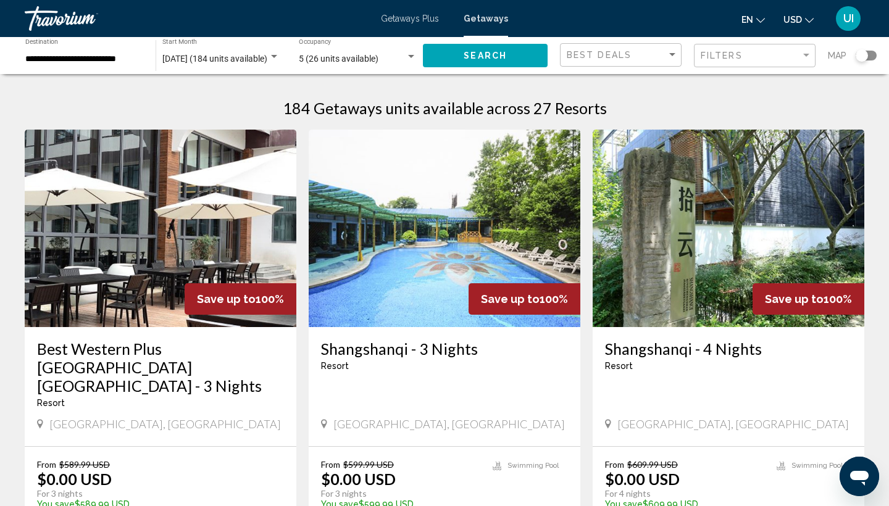
click at [196, 47] on div "November 2025 (184 units available) Start Month All Start Months" at bounding box center [220, 56] width 117 height 34
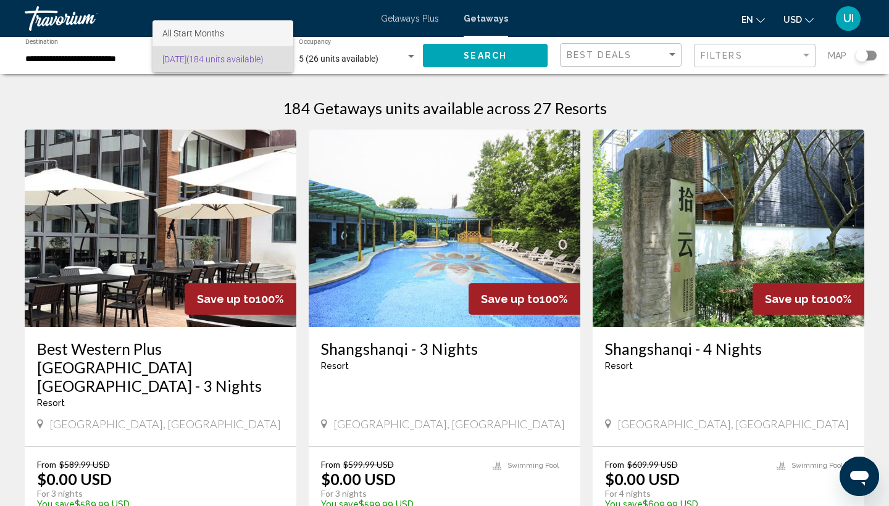
click at [204, 35] on span "All Start Months" at bounding box center [193, 33] width 62 height 10
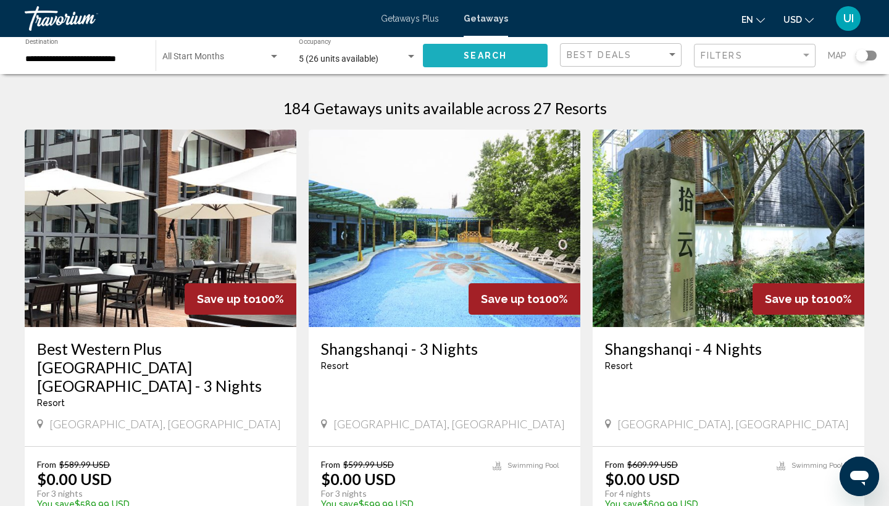
click at [477, 52] on span "Search" at bounding box center [485, 56] width 43 height 10
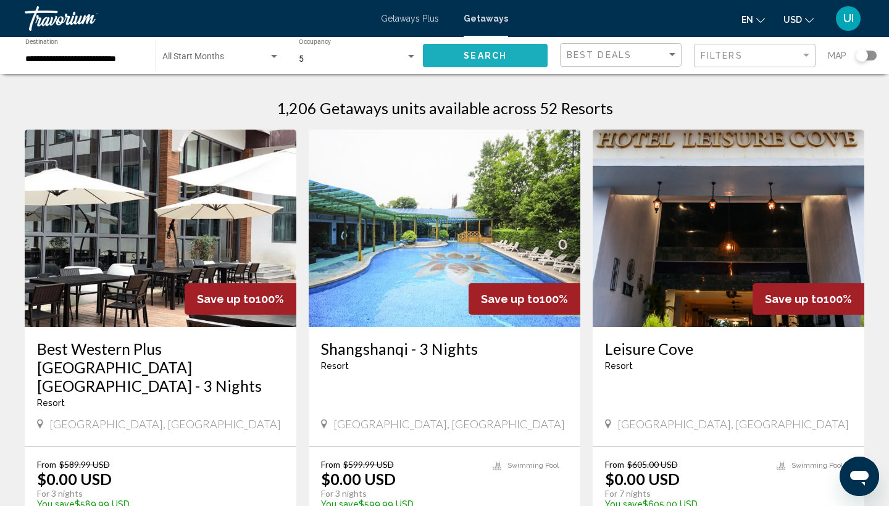
click at [516, 64] on button "Search" at bounding box center [485, 55] width 125 height 23
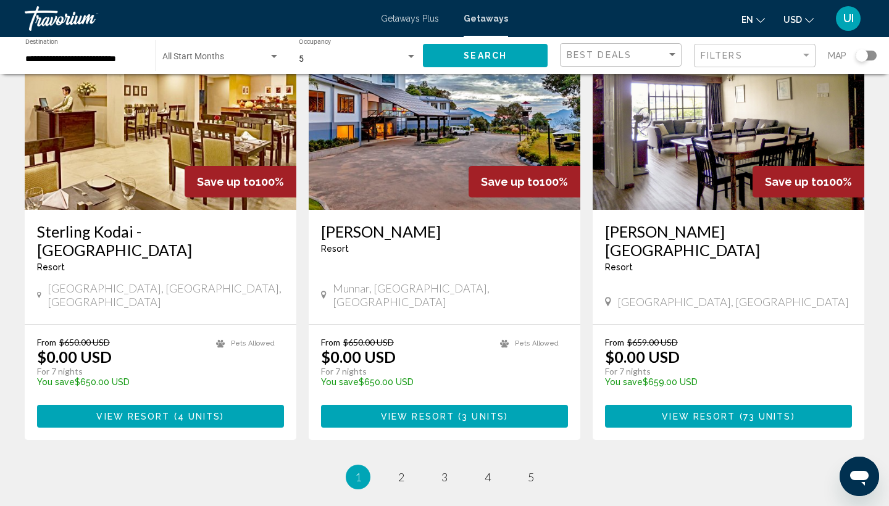
scroll to position [1486, 0]
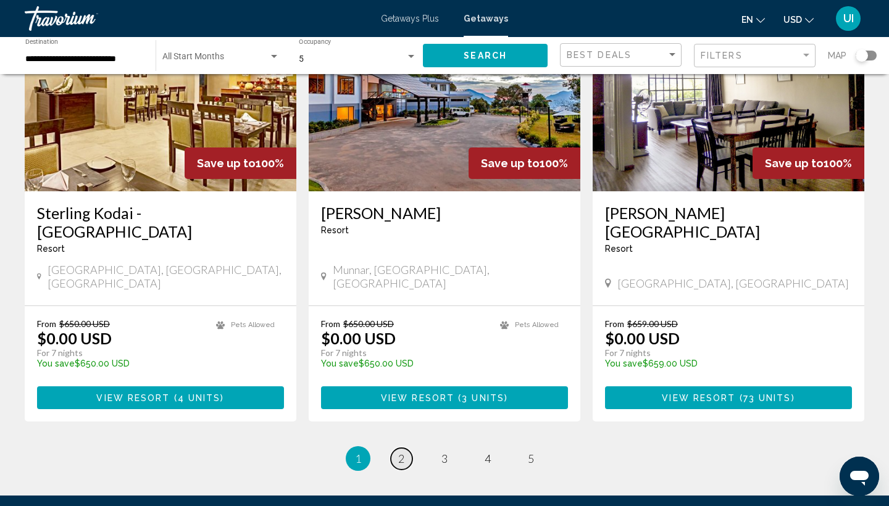
click at [401, 452] on span "2" at bounding box center [401, 459] width 6 height 14
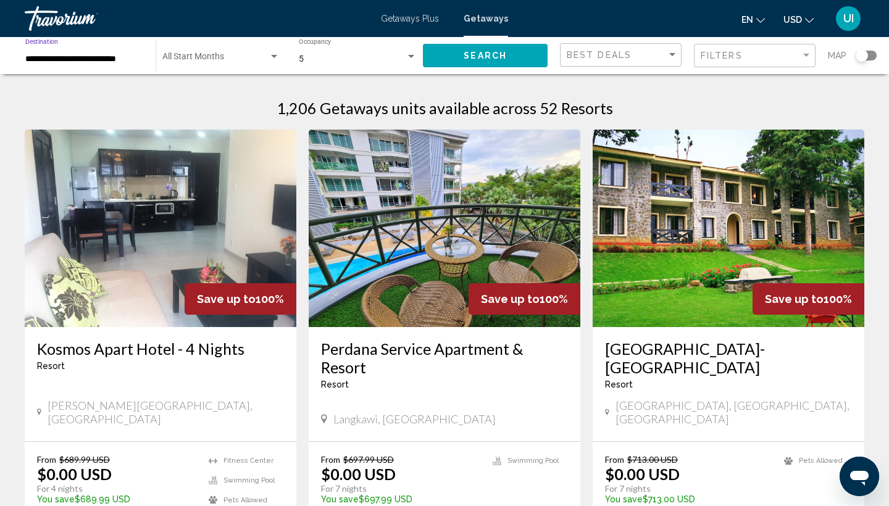
click at [114, 62] on input "**********" at bounding box center [84, 59] width 118 height 10
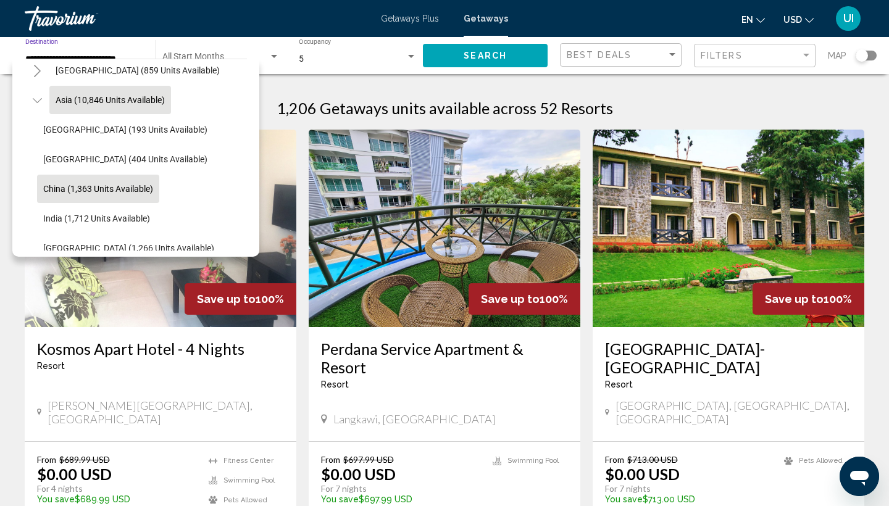
scroll to position [279, 0]
click at [115, 187] on span "China (1,363 units available)" at bounding box center [98, 187] width 110 height 10
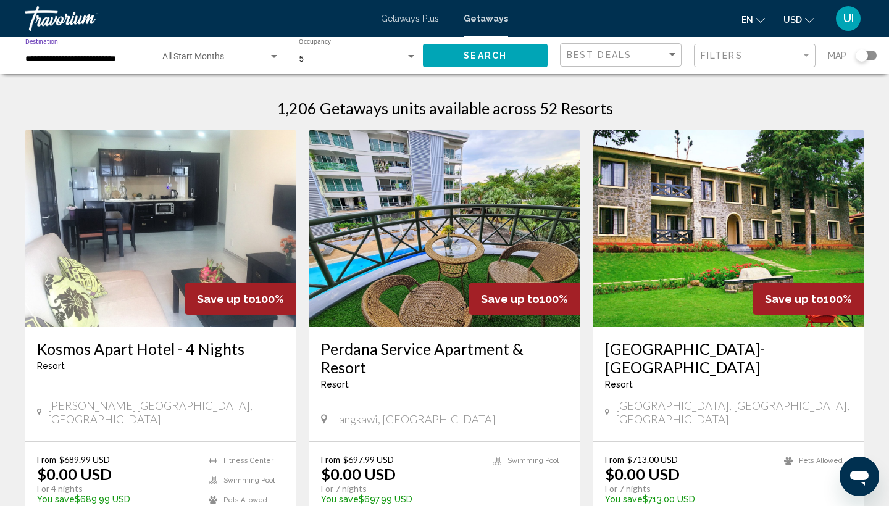
scroll to position [0, 0]
click at [510, 61] on button "Search" at bounding box center [485, 55] width 125 height 23
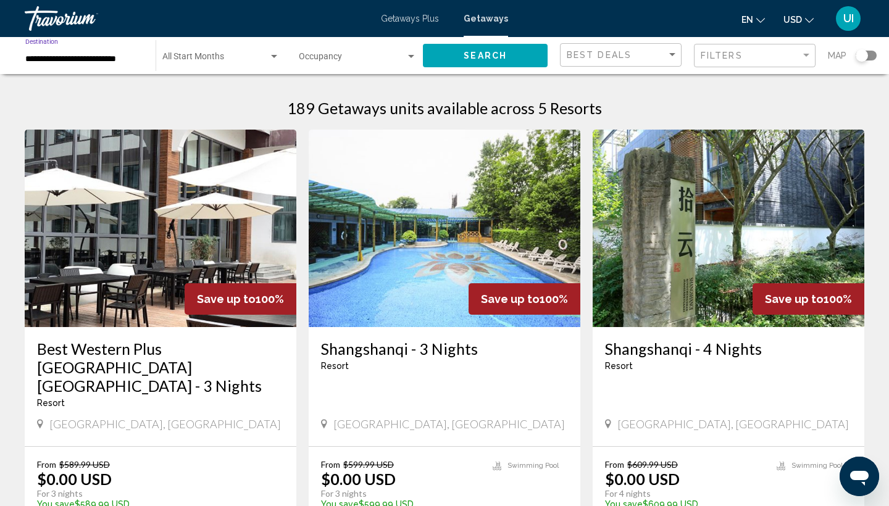
click at [96, 56] on input "**********" at bounding box center [84, 59] width 118 height 10
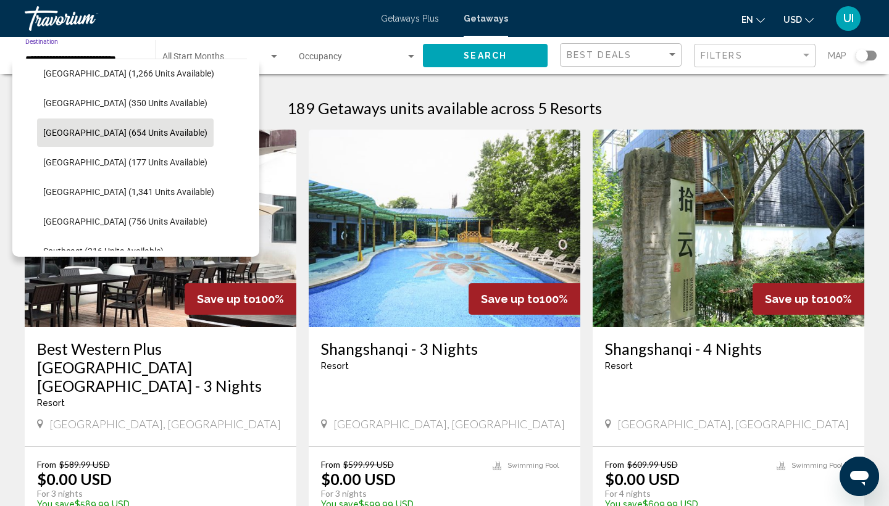
scroll to position [474, 0]
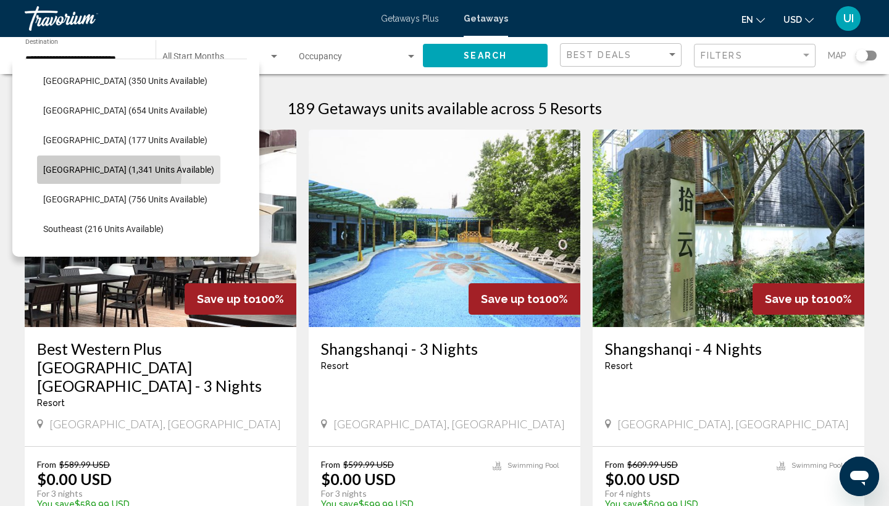
click at [93, 173] on span "[GEOGRAPHIC_DATA] (1,341 units available)" at bounding box center [128, 170] width 171 height 10
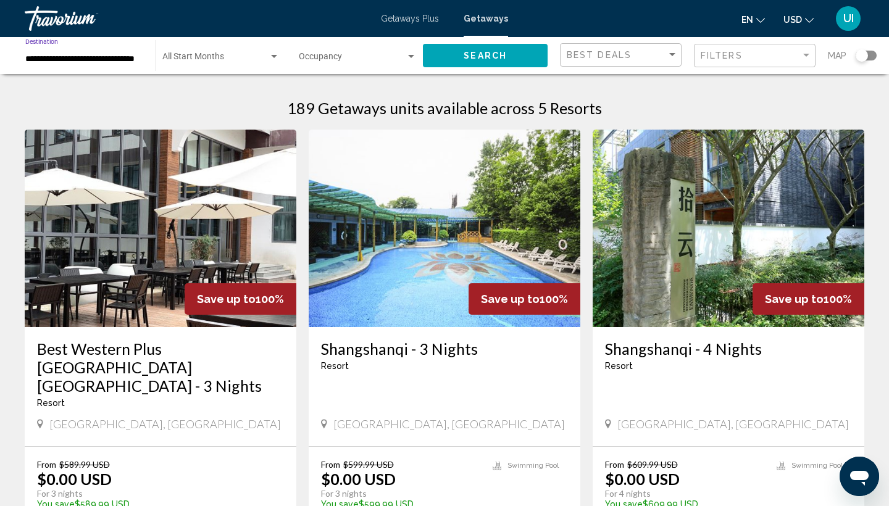
click at [456, 57] on button "Search" at bounding box center [485, 55] width 125 height 23
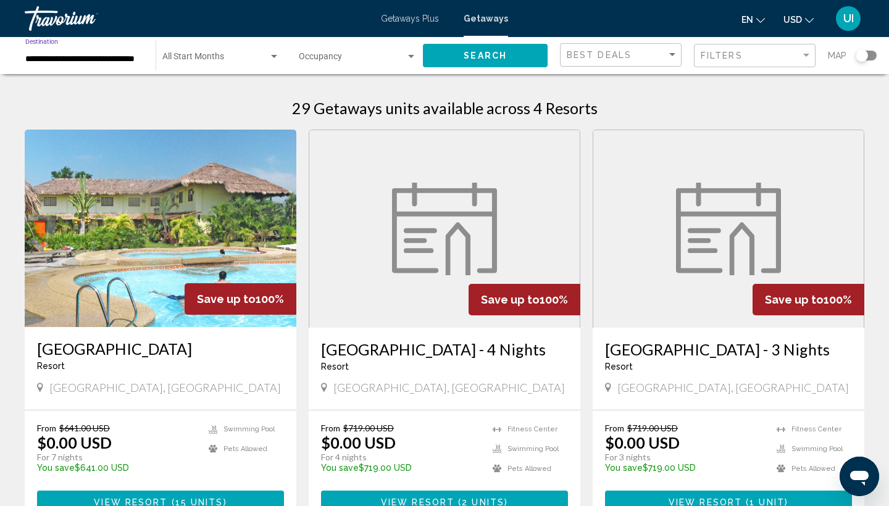
click at [84, 55] on input "**********" at bounding box center [84, 59] width 118 height 10
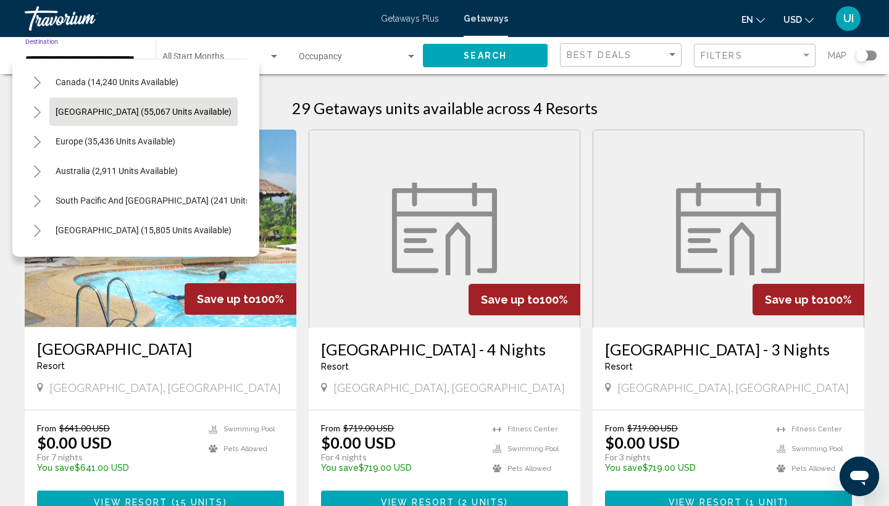
scroll to position [115, 0]
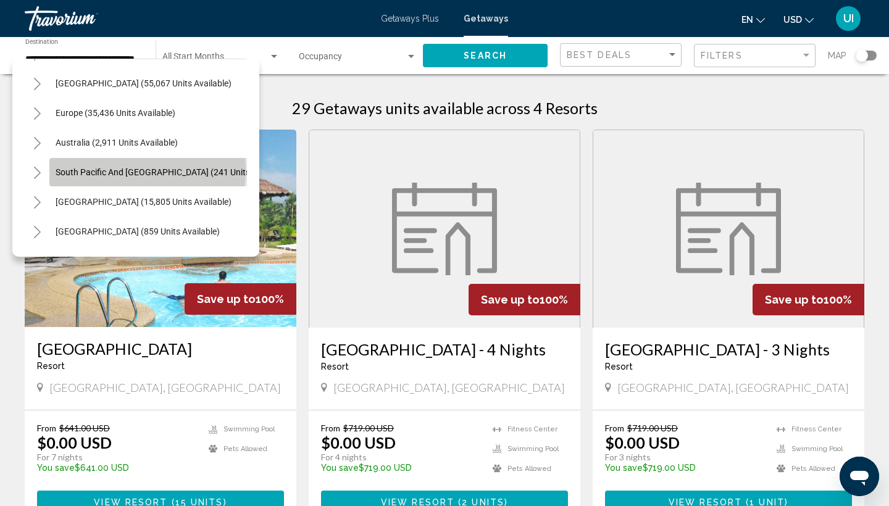
click at [145, 172] on span "South Pacific and [GEOGRAPHIC_DATA] (241 units available)" at bounding box center [173, 172] width 234 height 10
type input "**********"
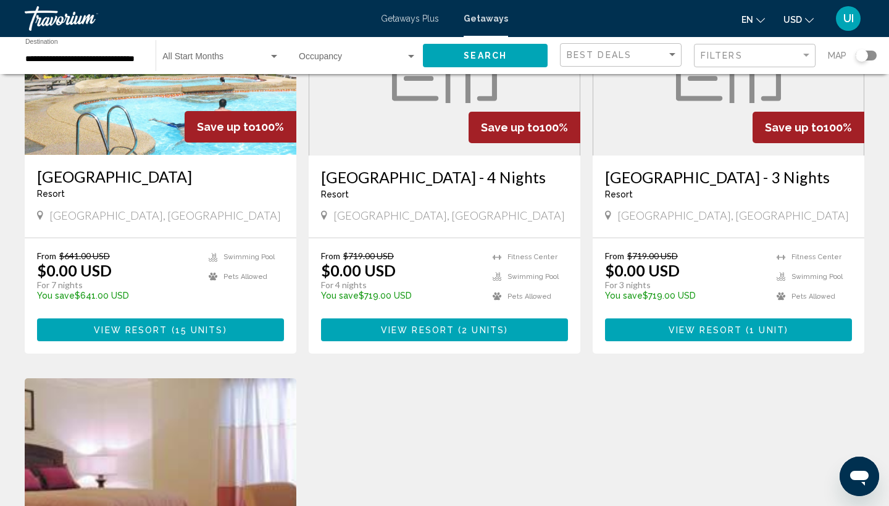
scroll to position [74, 0]
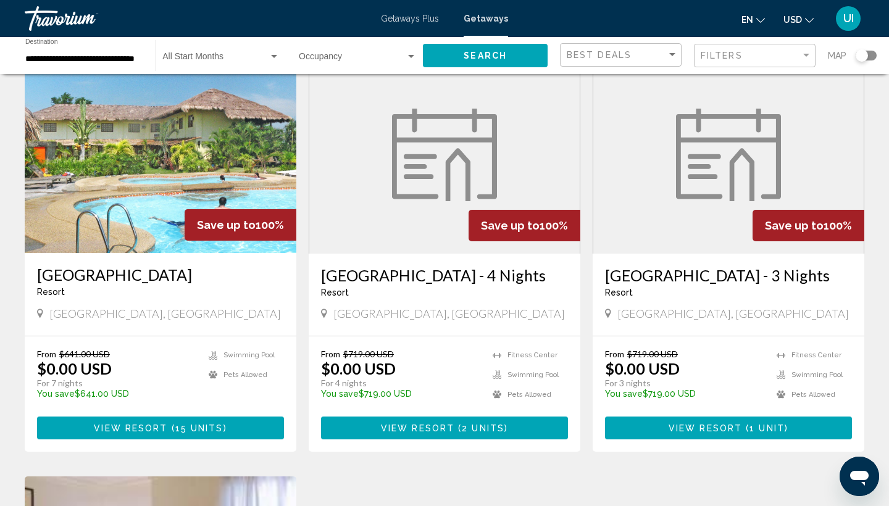
click at [378, 203] on figure "Main content" at bounding box center [444, 155] width 271 height 198
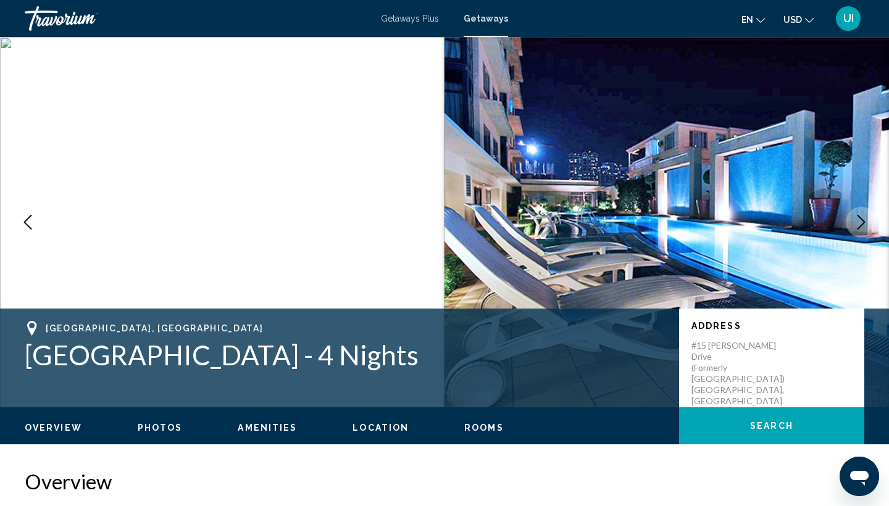
click at [378, 203] on img "Main content" at bounding box center [222, 222] width 445 height 371
click at [68, 15] on div "Travorium" at bounding box center [87, 18] width 124 height 25
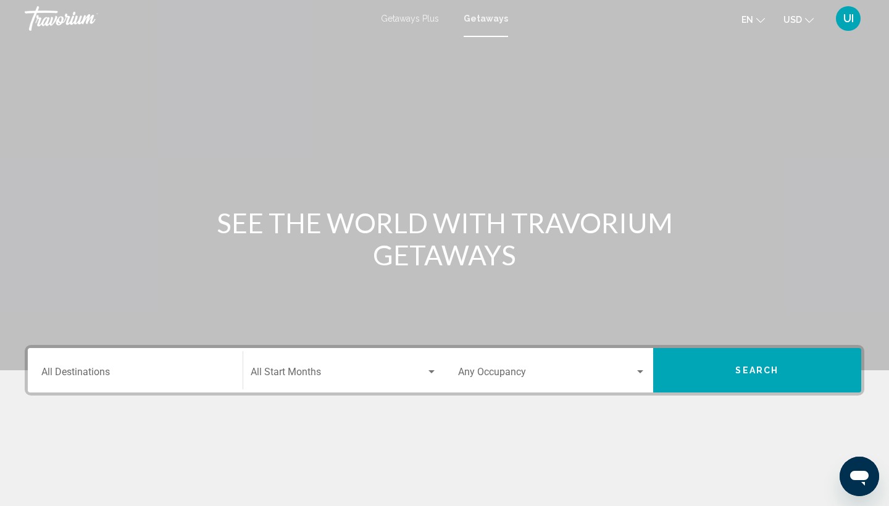
click at [67, 19] on div "Travorium" at bounding box center [87, 18] width 124 height 25
click at [50, 15] on div "Travorium" at bounding box center [87, 18] width 124 height 25
click at [136, 1] on mat-toolbar "Getaways Plus Getaways en English Español Français Italiano Português русский U…" at bounding box center [444, 18] width 889 height 37
click at [198, 378] on input "Destination All Destinations" at bounding box center [135, 374] width 188 height 11
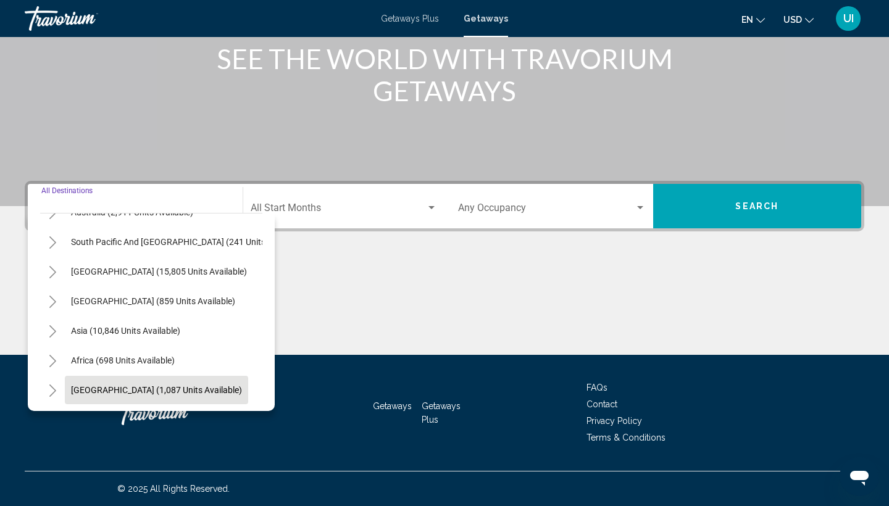
scroll to position [200, 0]
click at [174, 393] on span "[GEOGRAPHIC_DATA] (1,087 units available)" at bounding box center [156, 390] width 171 height 10
type input "**********"
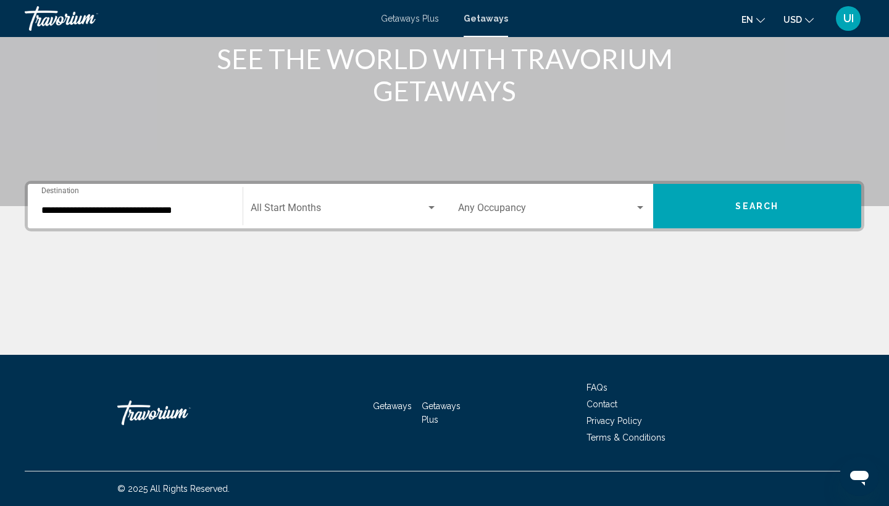
click at [293, 204] on div "Start Month All Start Months" at bounding box center [344, 206] width 187 height 39
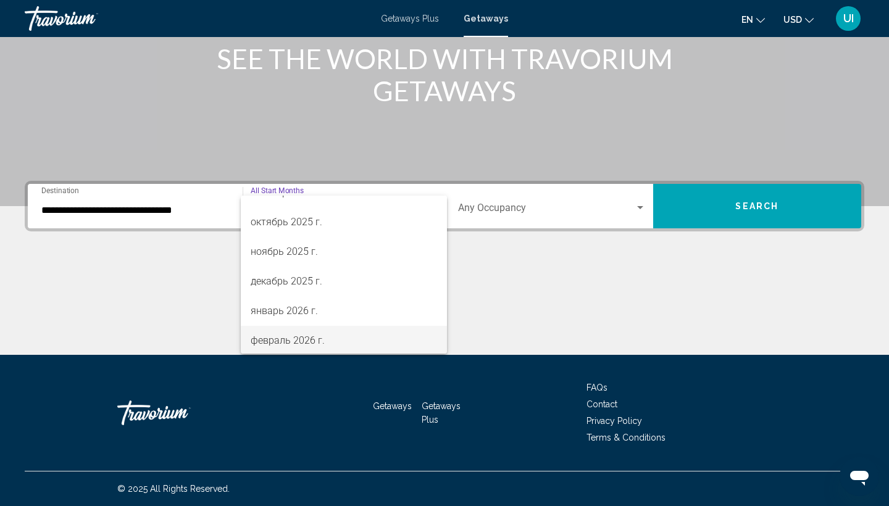
scroll to position [78, 0]
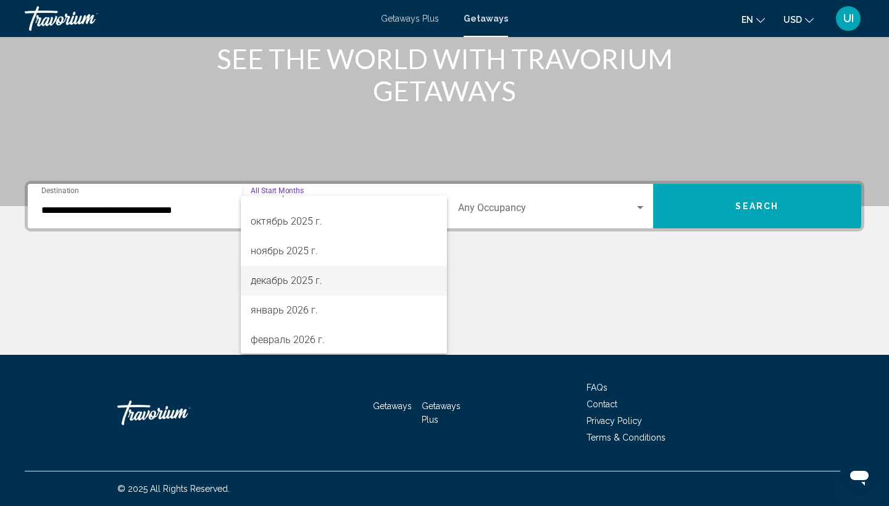
click at [289, 288] on span "[DATE]" at bounding box center [344, 281] width 187 height 30
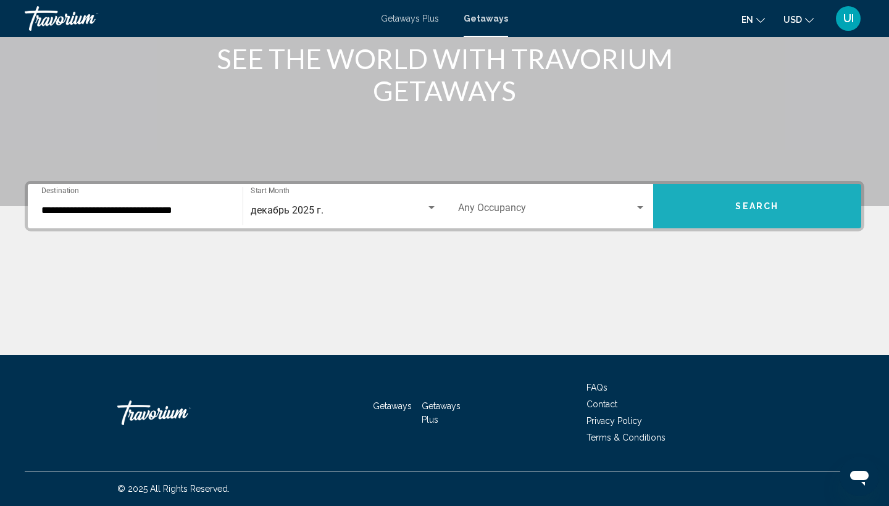
click at [756, 222] on button "Search" at bounding box center [757, 206] width 209 height 44
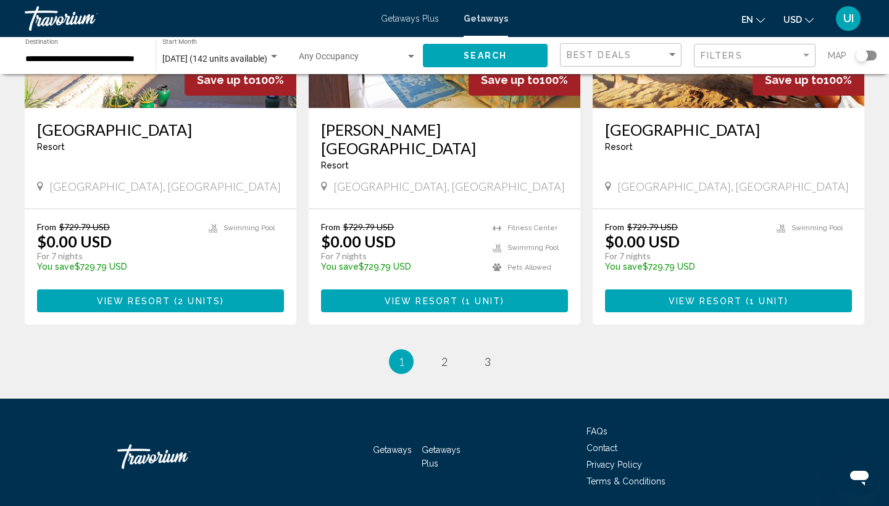
scroll to position [1495, 0]
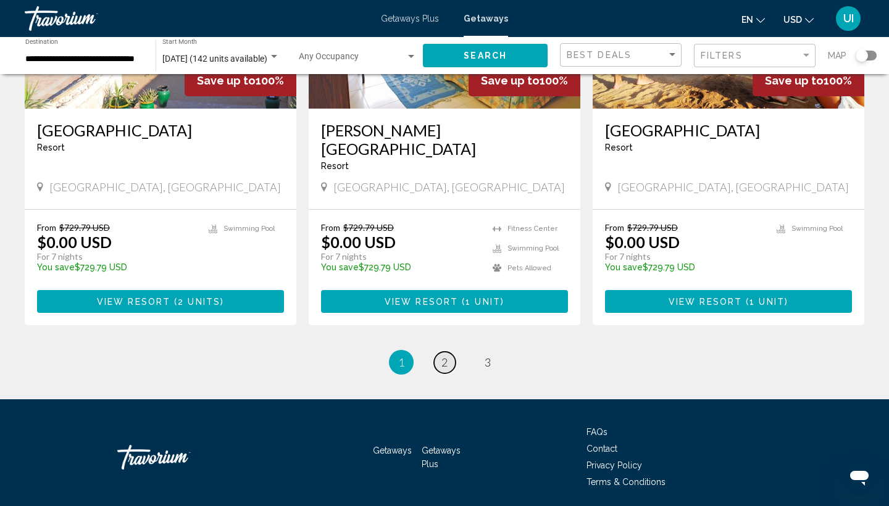
click at [445, 356] on span "2" at bounding box center [445, 363] width 6 height 14
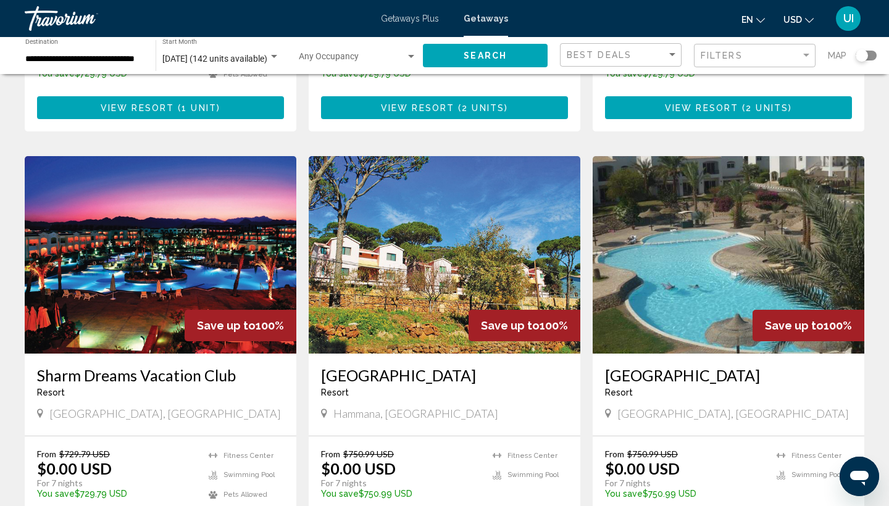
scroll to position [474, 0]
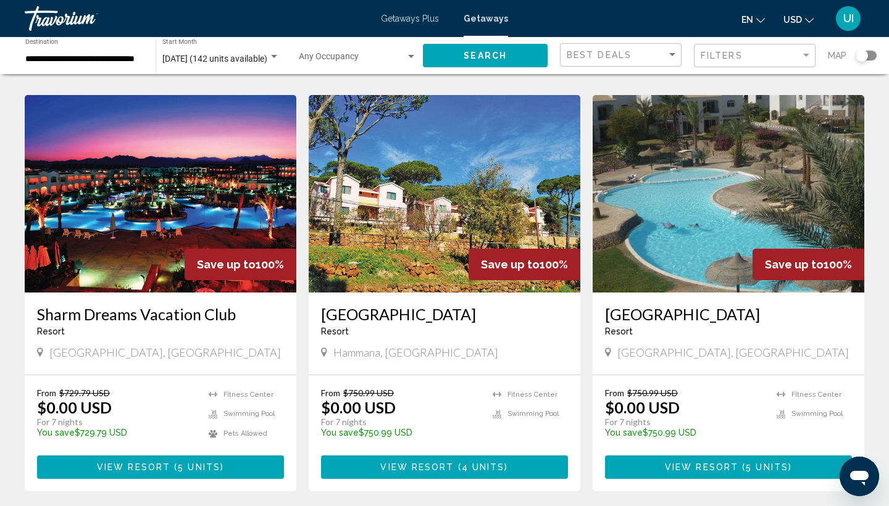
click at [157, 256] on img "Main content" at bounding box center [161, 194] width 272 height 198
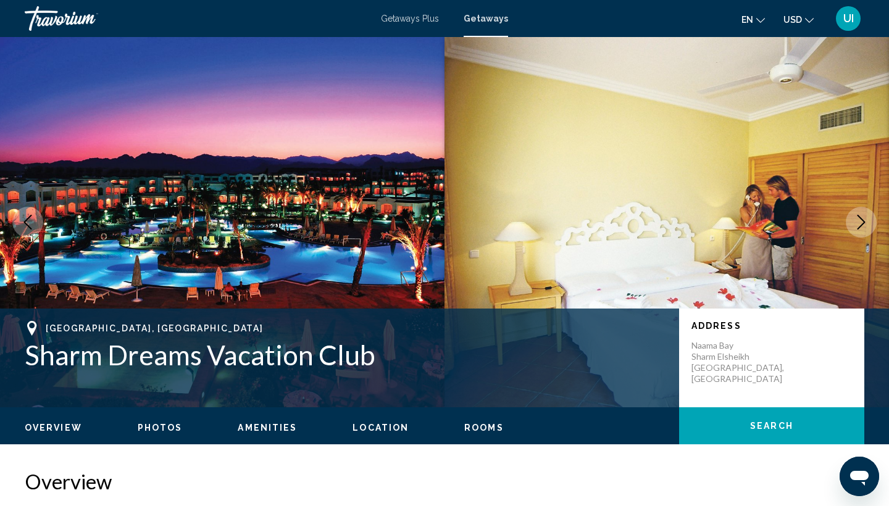
click at [873, 227] on button "Next image" at bounding box center [861, 222] width 31 height 31
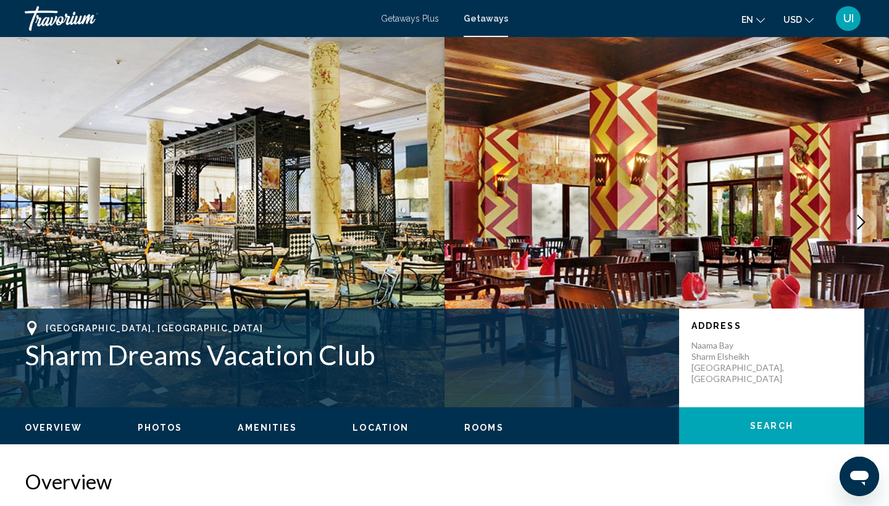
click at [870, 225] on button "Next image" at bounding box center [861, 222] width 31 height 31
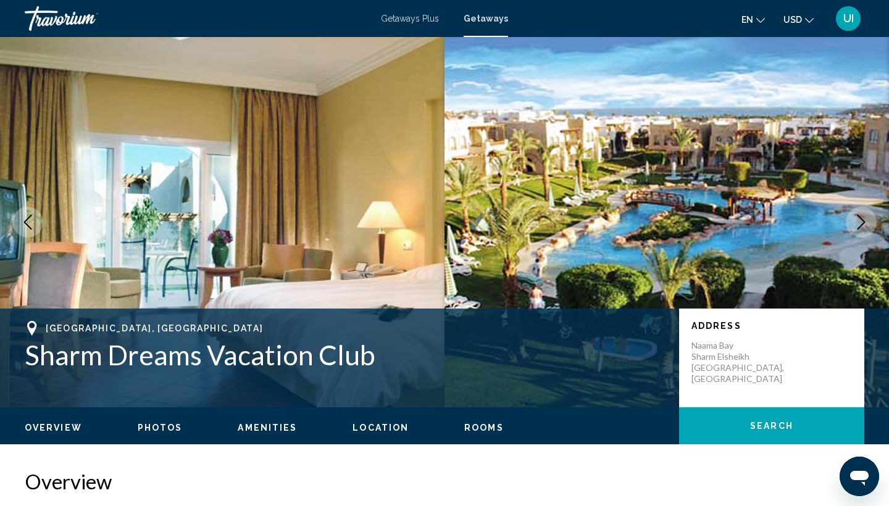
click at [866, 225] on icon "Next image" at bounding box center [861, 222] width 15 height 15
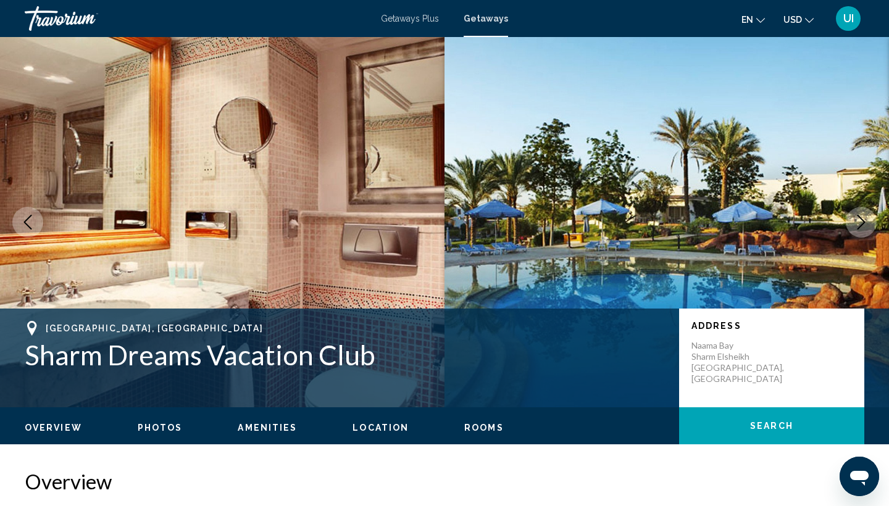
click at [866, 225] on icon "Next image" at bounding box center [861, 222] width 15 height 15
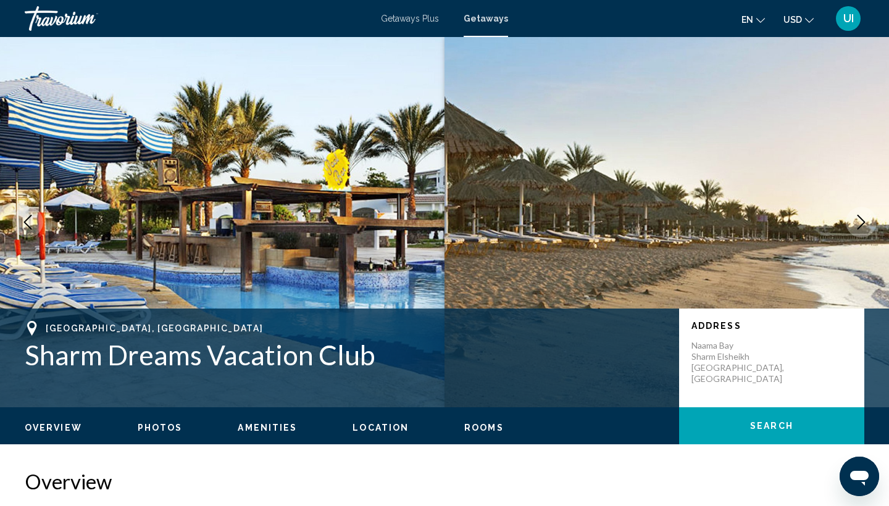
click at [863, 223] on icon "Next image" at bounding box center [861, 222] width 15 height 15
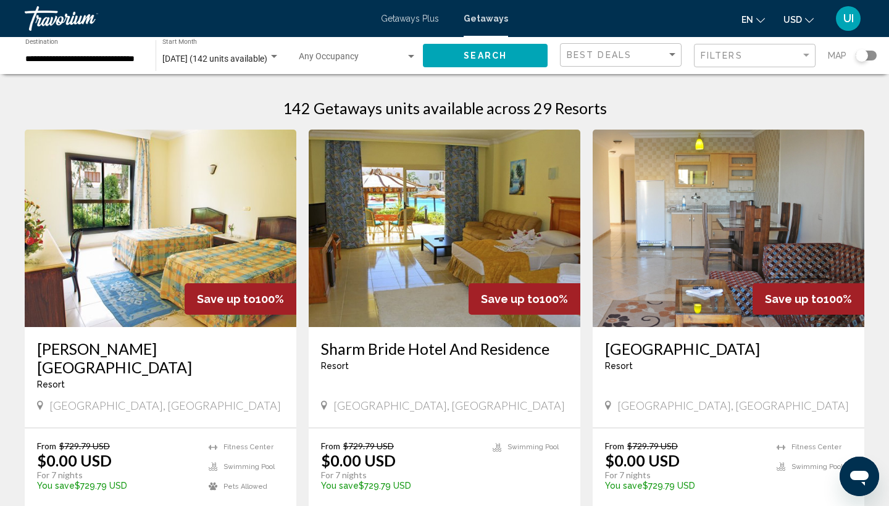
click at [865, 53] on div "Search widget" at bounding box center [862, 55] width 12 height 12
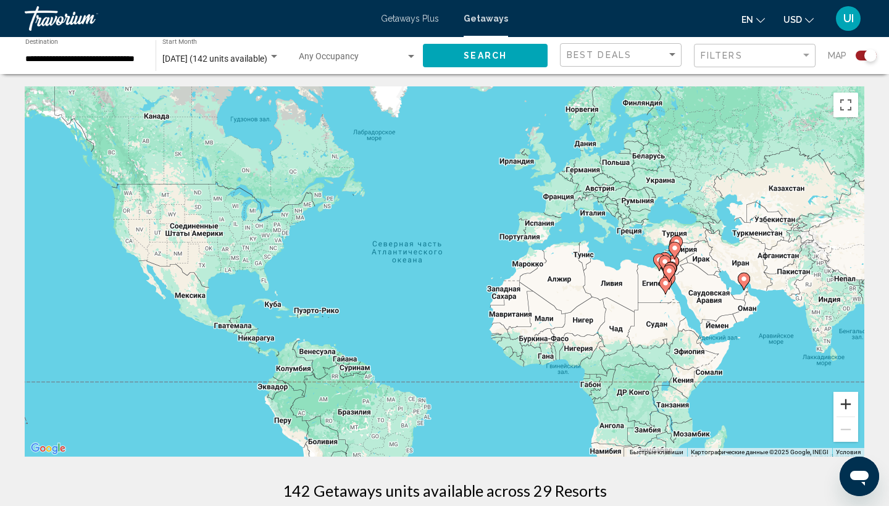
click at [847, 400] on button "Увеличить" at bounding box center [846, 404] width 25 height 25
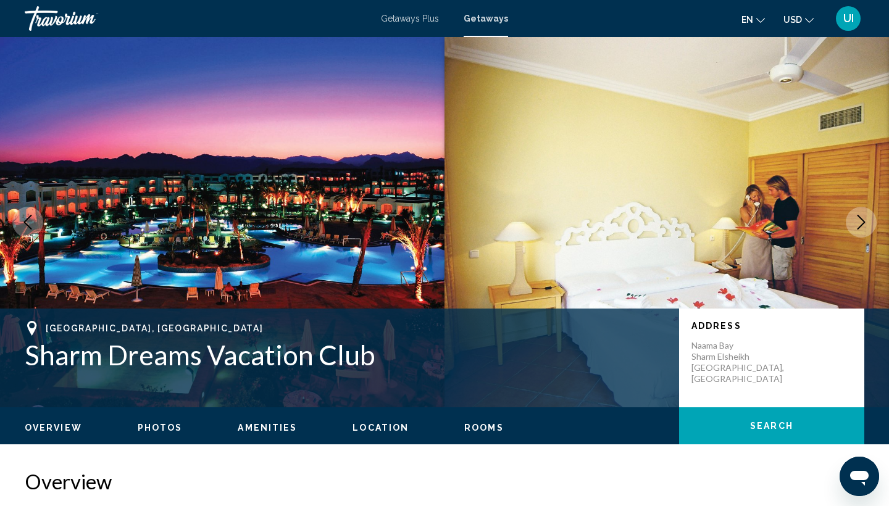
scroll to position [4, 0]
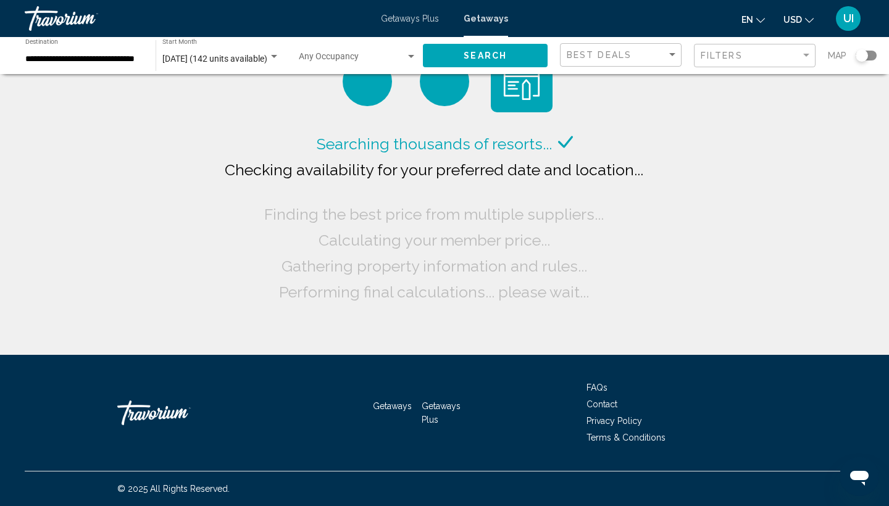
click at [870, 56] on div "Search widget" at bounding box center [866, 56] width 21 height 10
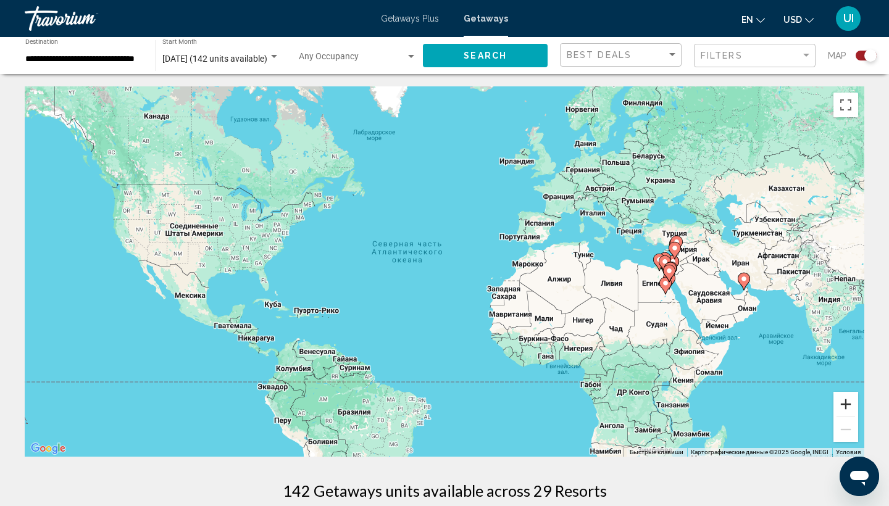
click at [851, 409] on button "Увеличить" at bounding box center [846, 404] width 25 height 25
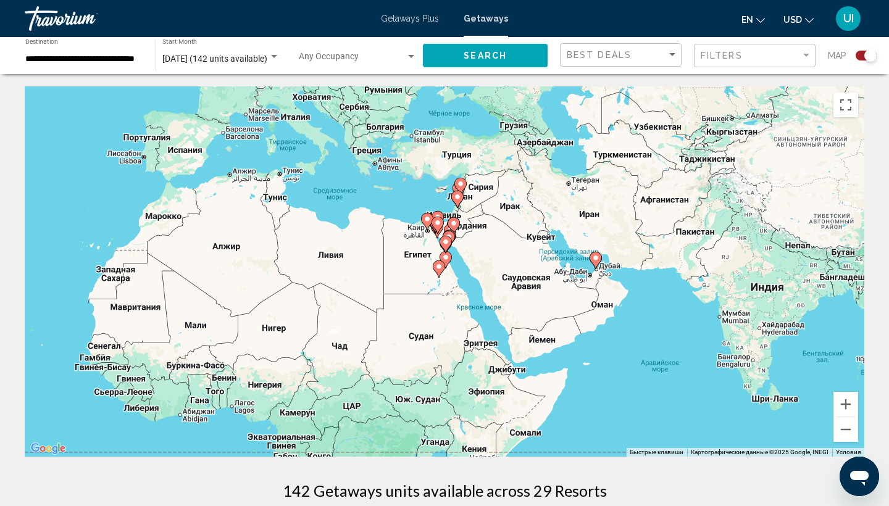
drag, startPoint x: 815, startPoint y: 349, endPoint x: 362, endPoint y: 313, distance: 454.8
click at [362, 313] on div "Чтобы активировать перетаскивание с помощью клавиатуры, нажмите Alt + Ввод. Пос…" at bounding box center [445, 271] width 840 height 371
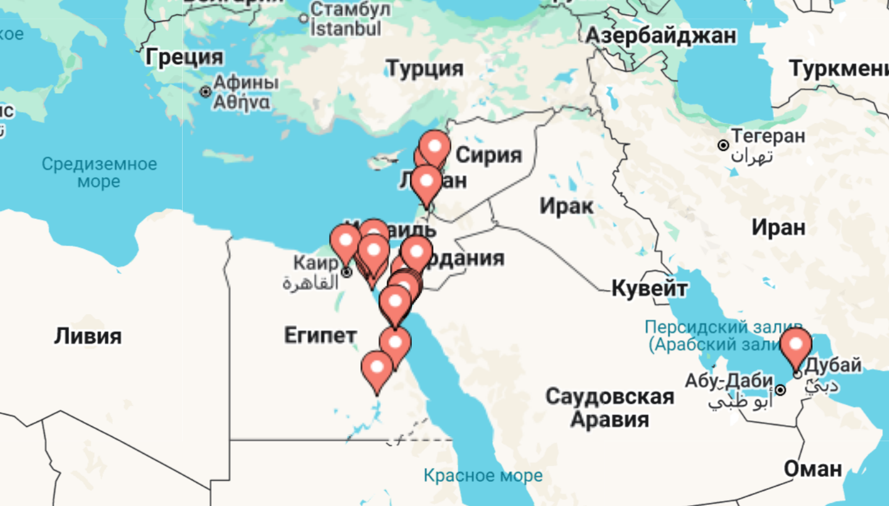
click at [172, 101] on div "Чтобы активировать перетаскивание с помощью клавиатуры, нажмите Alt + Ввод. Пос…" at bounding box center [445, 271] width 840 height 371
click at [449, 198] on image "Main content" at bounding box center [452, 201] width 7 height 7
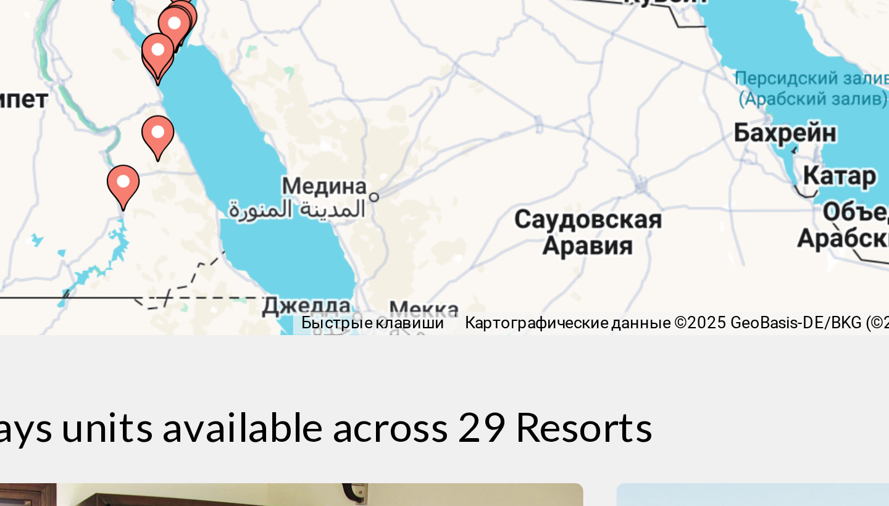
scroll to position [244, 0]
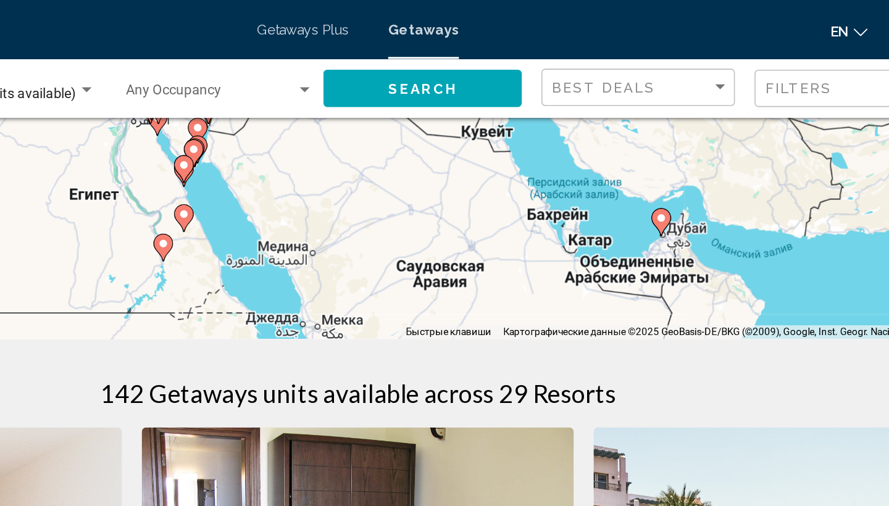
drag, startPoint x: 453, startPoint y: 175, endPoint x: 372, endPoint y: 174, distance: 80.9
click at [372, 174] on div "Чтобы активировать перетаскивание с помощью клавиатуры, нажмите Alt + Ввод. Пос…" at bounding box center [445, 28] width 840 height 371
click at [632, 135] on image "Main content" at bounding box center [635, 136] width 7 height 7
type input "**********"
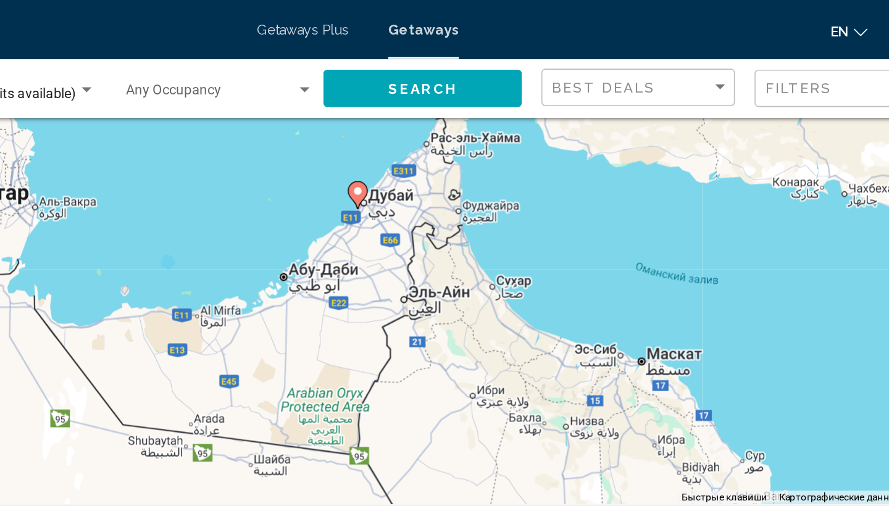
scroll to position [138, 0]
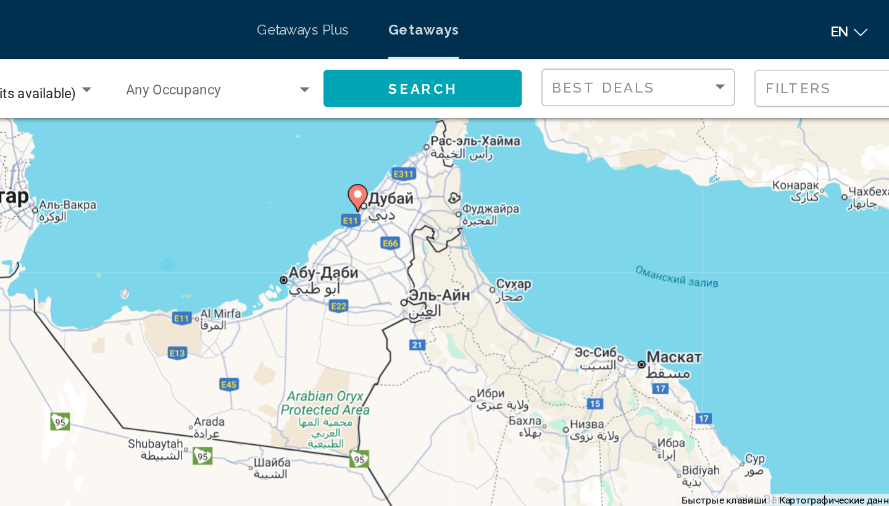
click at [441, 125] on image "Main content" at bounding box center [444, 122] width 7 height 7
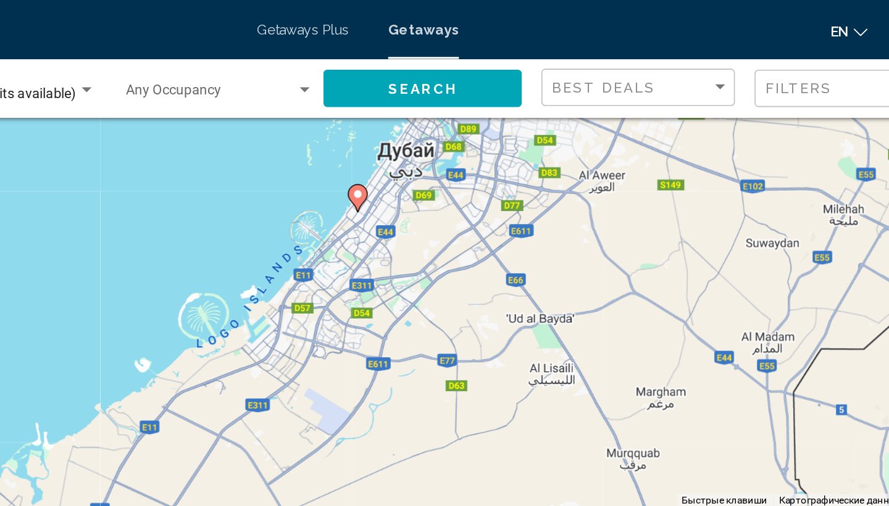
click at [441, 125] on image "Main content" at bounding box center [444, 122] width 7 height 7
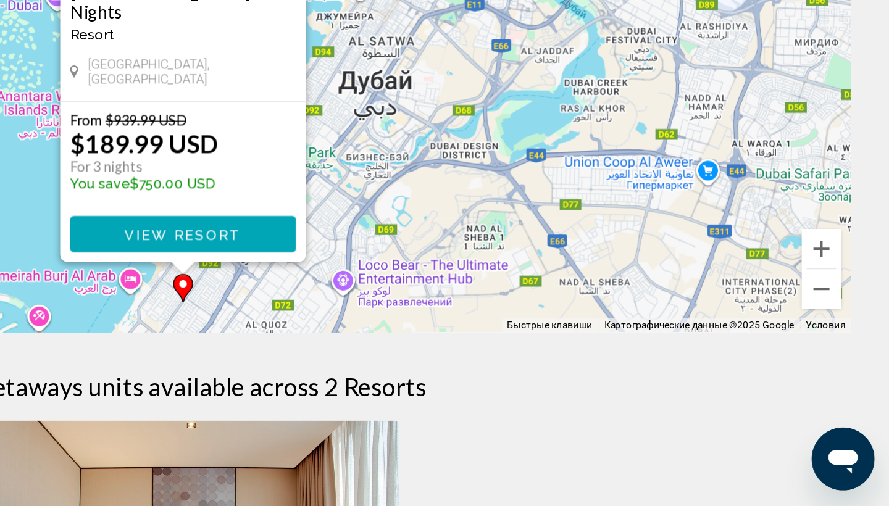
scroll to position [267, 0]
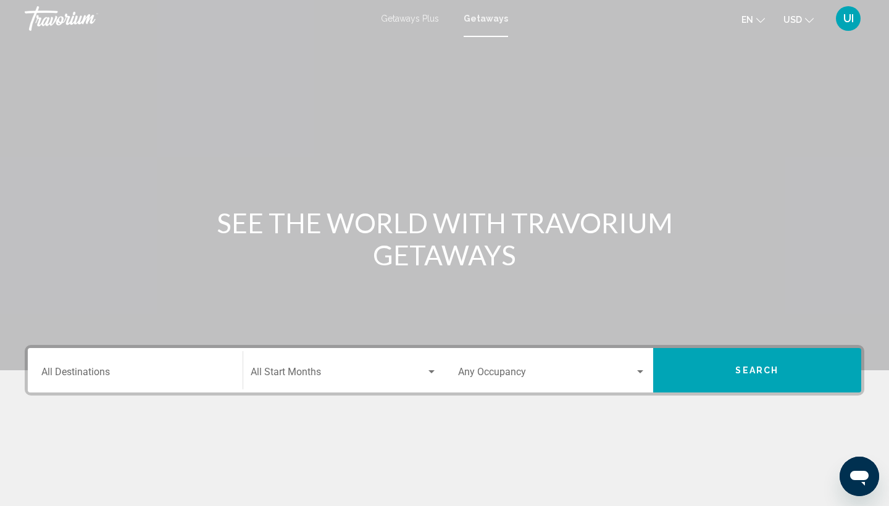
click at [166, 390] on div "Destination All Destinations" at bounding box center [135, 370] width 188 height 39
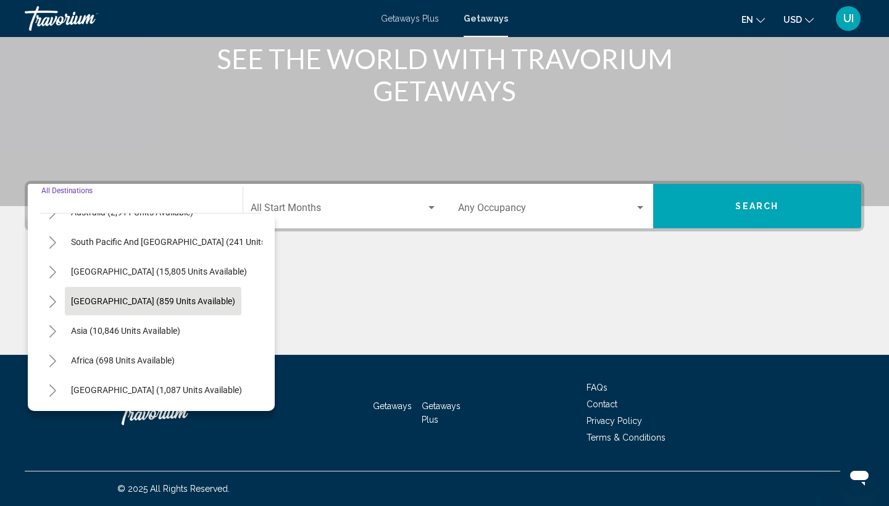
scroll to position [200, 0]
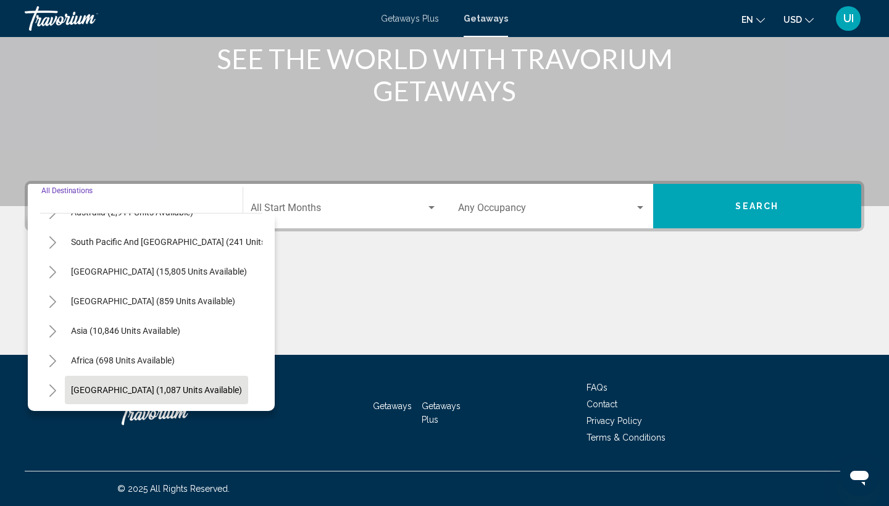
click at [177, 386] on span "[GEOGRAPHIC_DATA] (1,087 units available)" at bounding box center [156, 390] width 171 height 10
type input "**********"
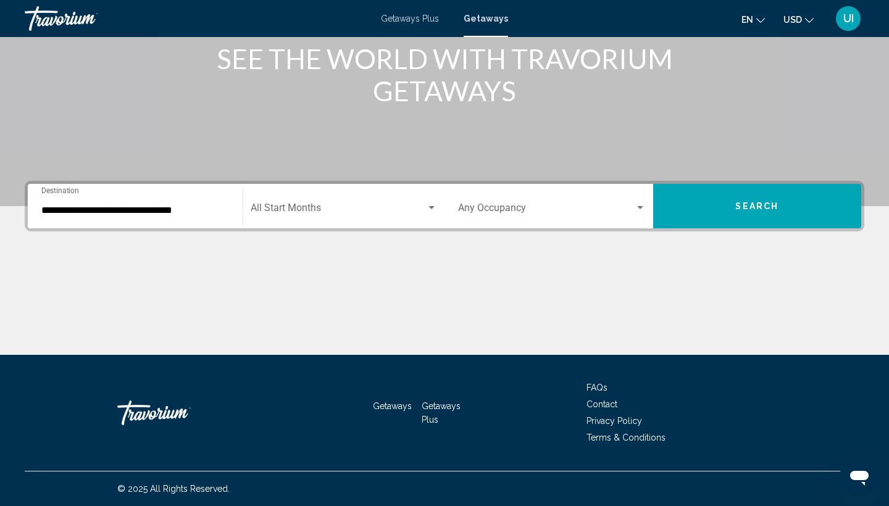
click at [385, 223] on div "Start Month All Start Months" at bounding box center [344, 206] width 187 height 39
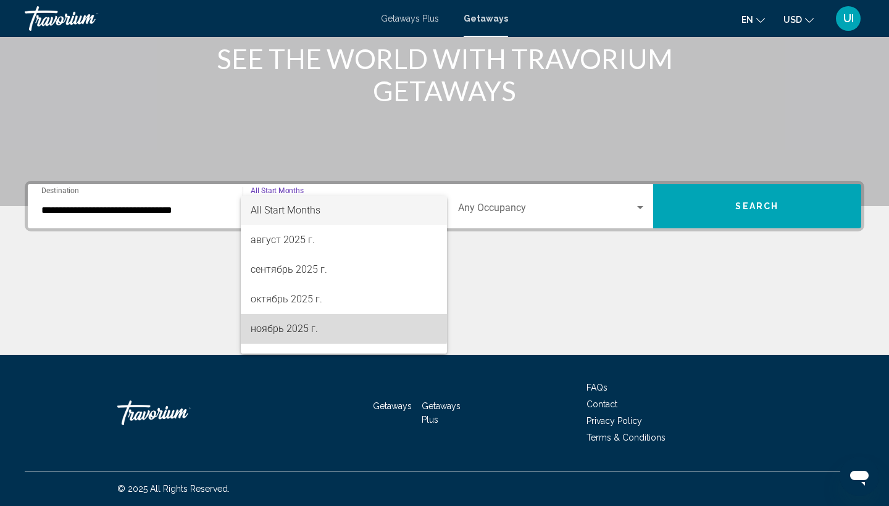
click at [334, 319] on span "[DATE]" at bounding box center [344, 329] width 187 height 30
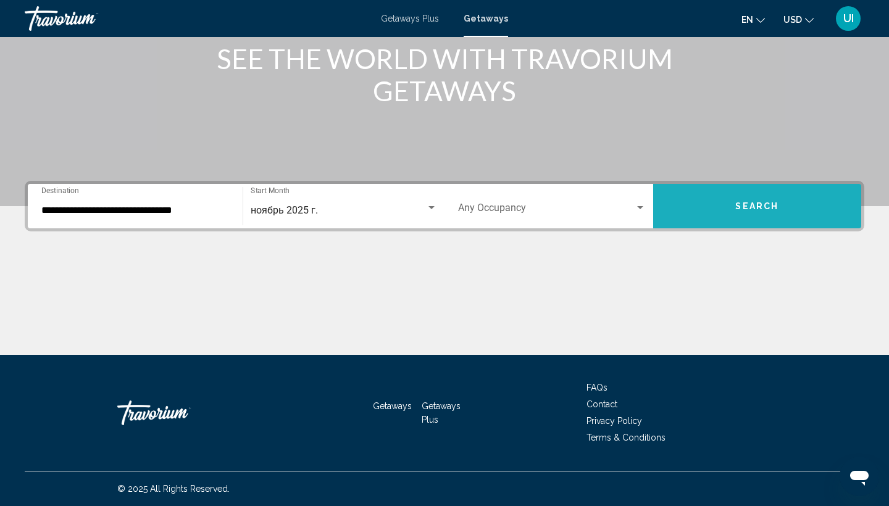
click at [740, 204] on span "Search" at bounding box center [757, 207] width 43 height 10
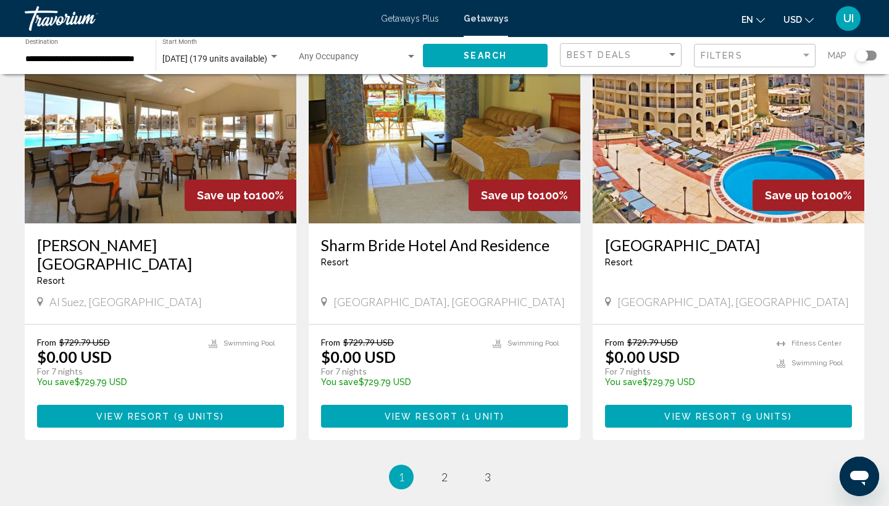
scroll to position [1382, 0]
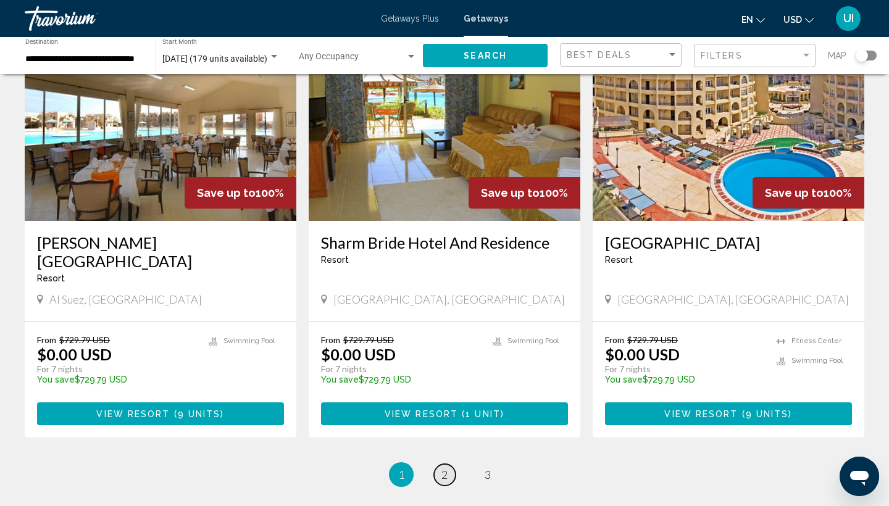
click at [447, 468] on span "2" at bounding box center [445, 475] width 6 height 14
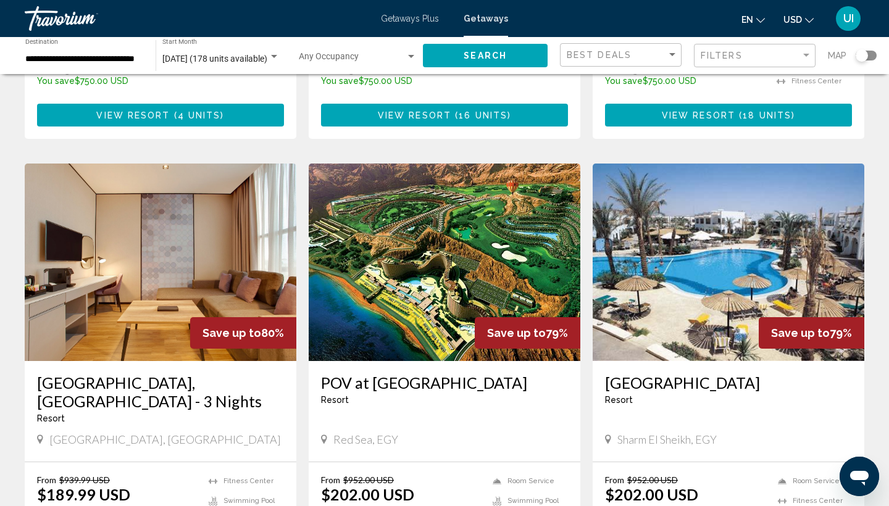
scroll to position [1270, 0]
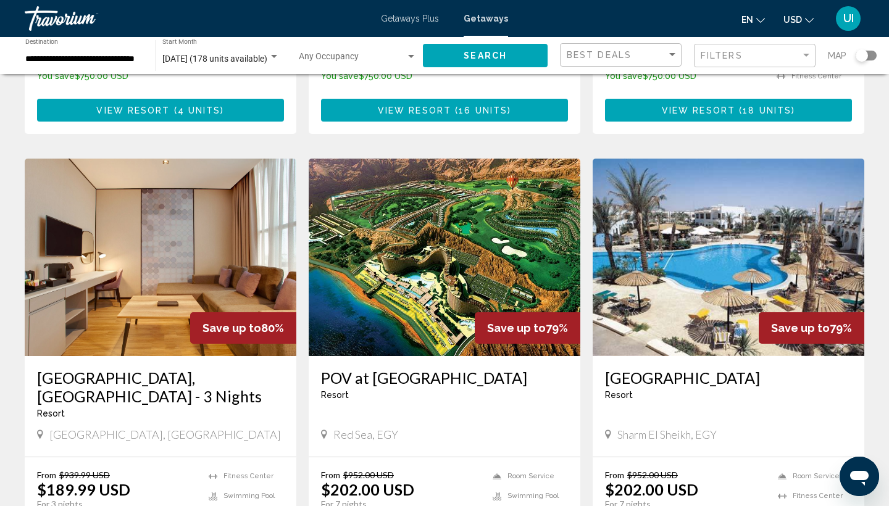
click at [444, 369] on h3 "POV at [GEOGRAPHIC_DATA]" at bounding box center [444, 378] width 247 height 19
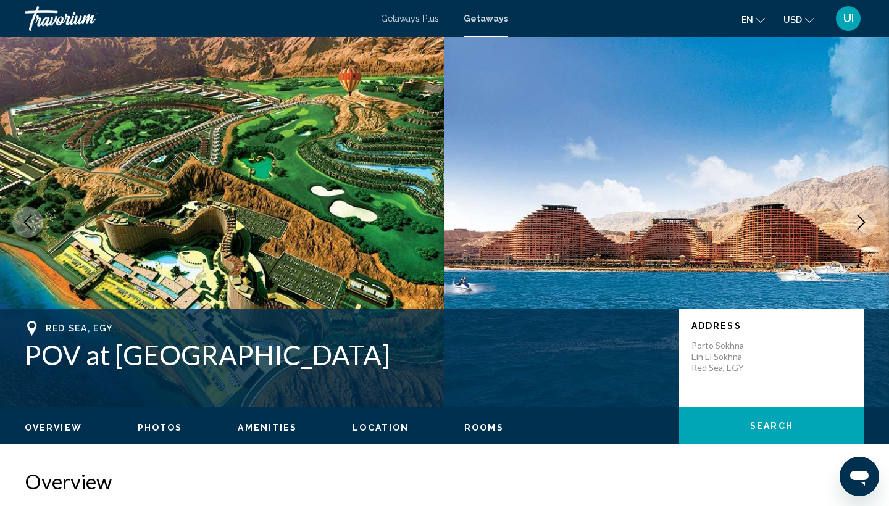
click at [867, 224] on icon "Next image" at bounding box center [861, 222] width 15 height 15
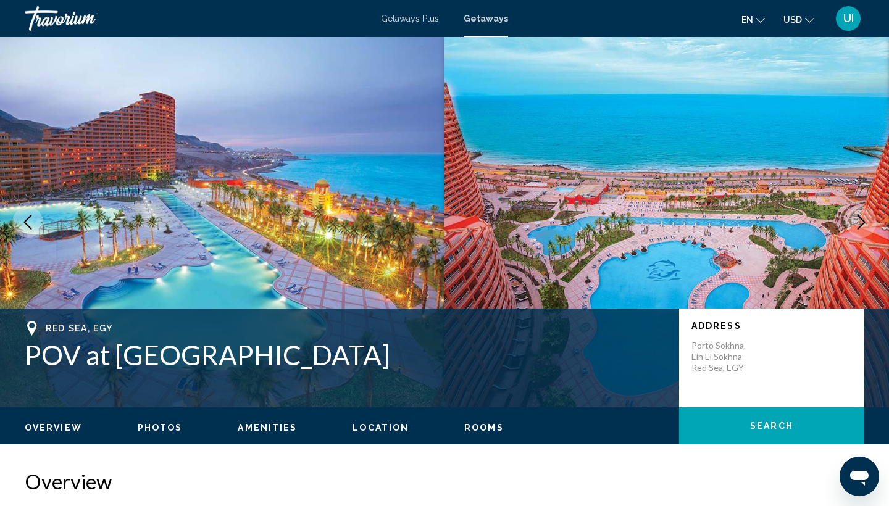
click at [867, 224] on icon "Next image" at bounding box center [861, 222] width 15 height 15
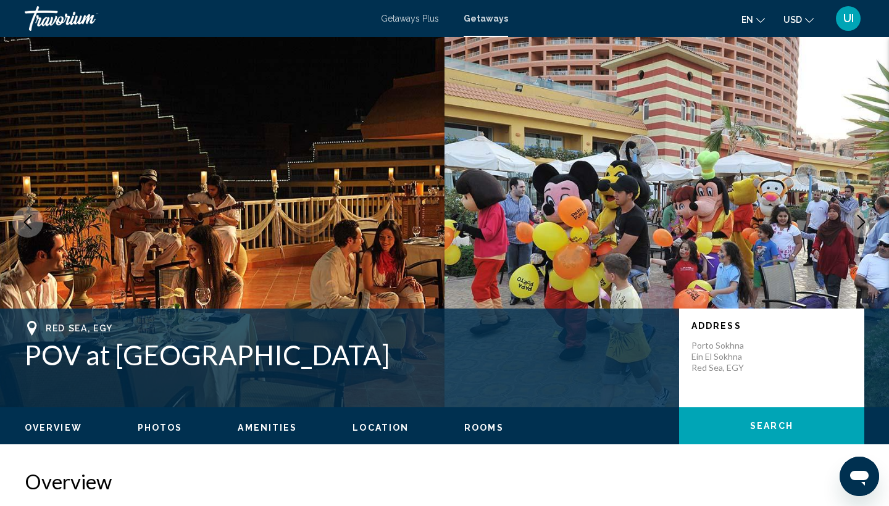
click at [867, 225] on icon "Next image" at bounding box center [861, 222] width 15 height 15
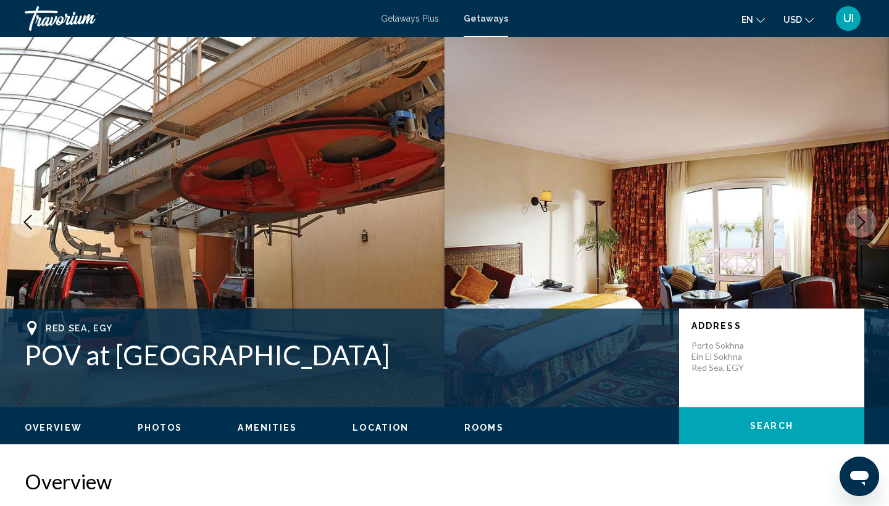
click at [867, 226] on icon "Next image" at bounding box center [861, 222] width 15 height 15
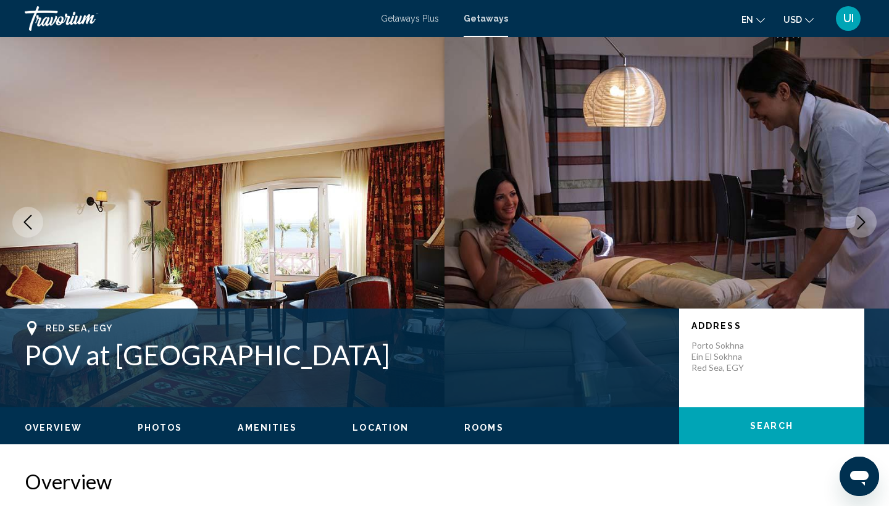
click at [867, 226] on icon "Next image" at bounding box center [861, 222] width 15 height 15
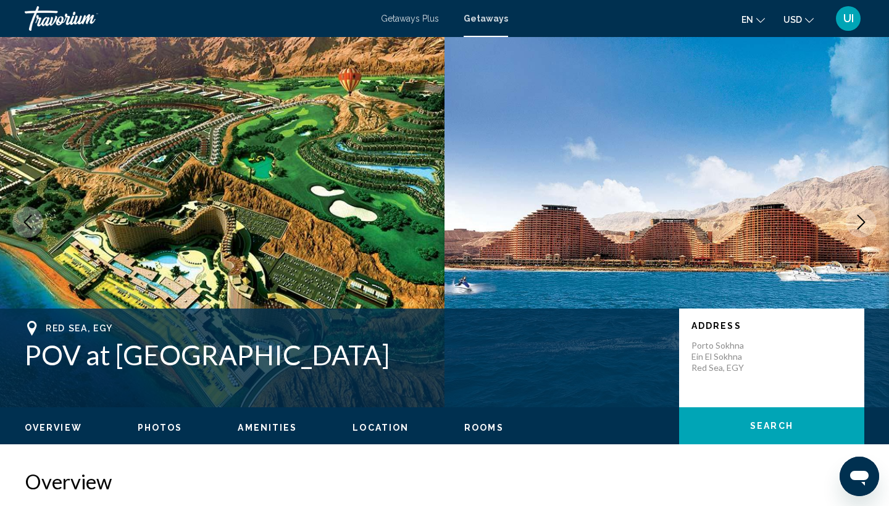
click at [867, 226] on icon "Next image" at bounding box center [861, 222] width 15 height 15
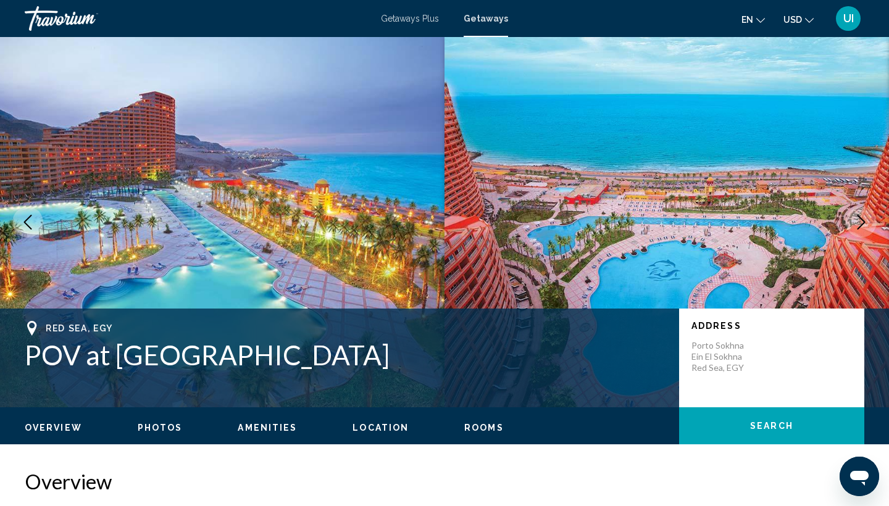
click at [867, 226] on icon "Next image" at bounding box center [861, 222] width 15 height 15
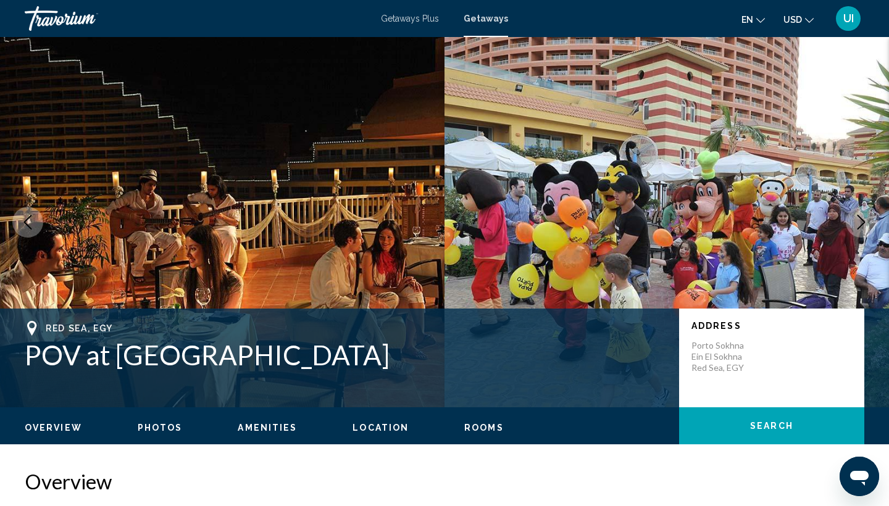
click at [867, 226] on icon "Next image" at bounding box center [861, 222] width 15 height 15
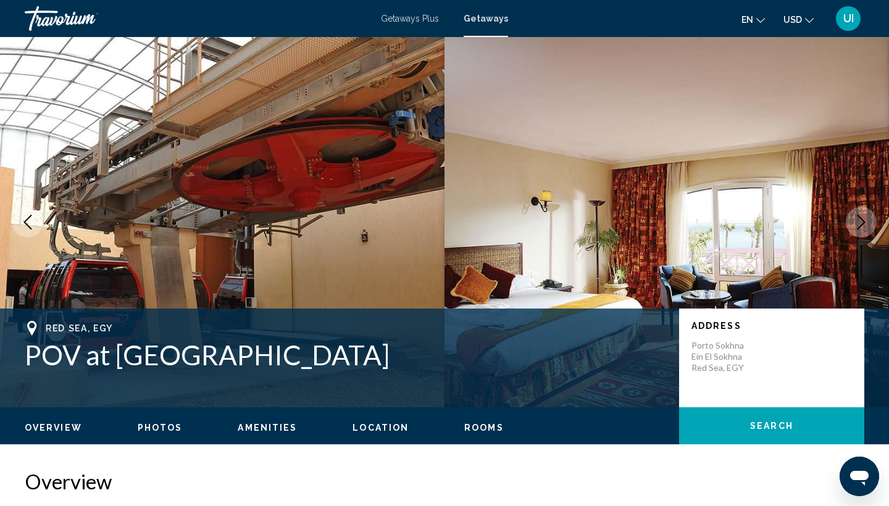
click at [867, 225] on icon "Next image" at bounding box center [861, 222] width 15 height 15
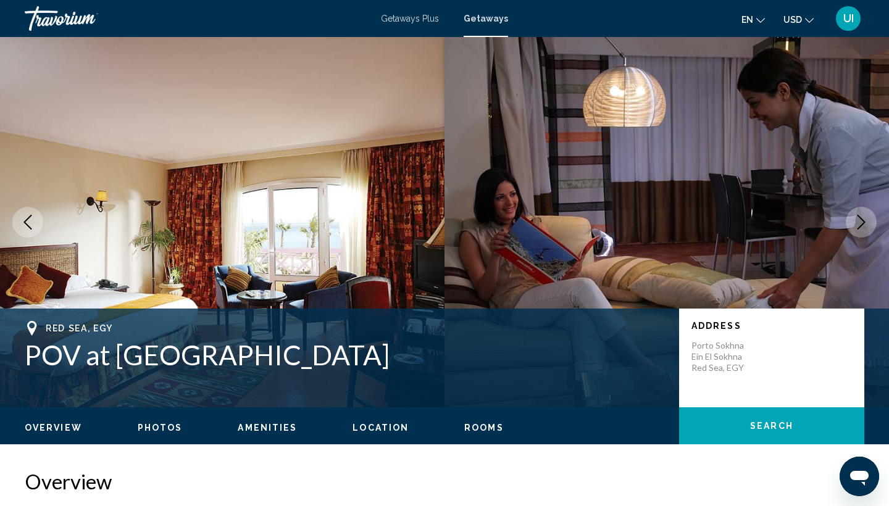
click at [867, 225] on icon "Next image" at bounding box center [861, 222] width 15 height 15
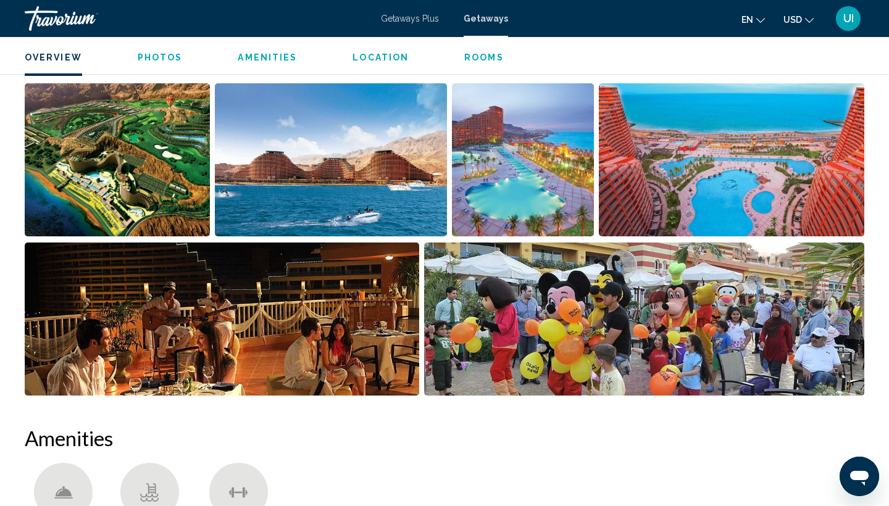
scroll to position [604, 0]
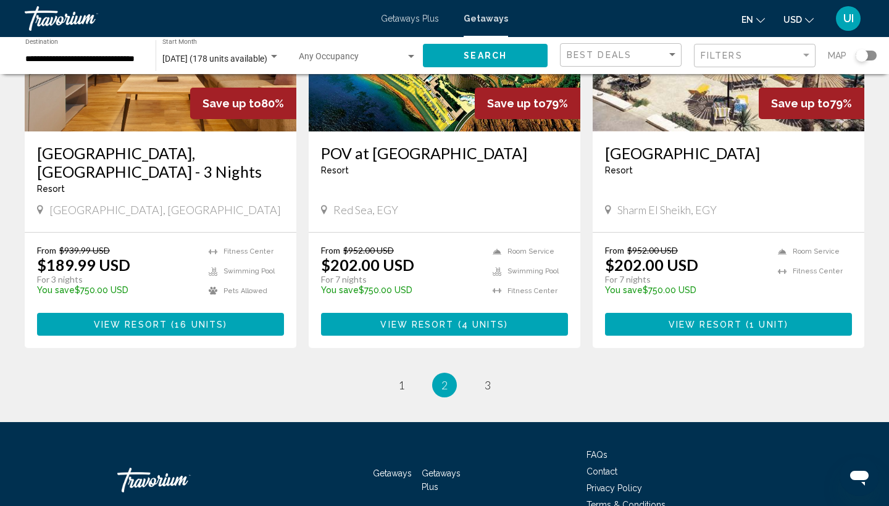
scroll to position [1495, 0]
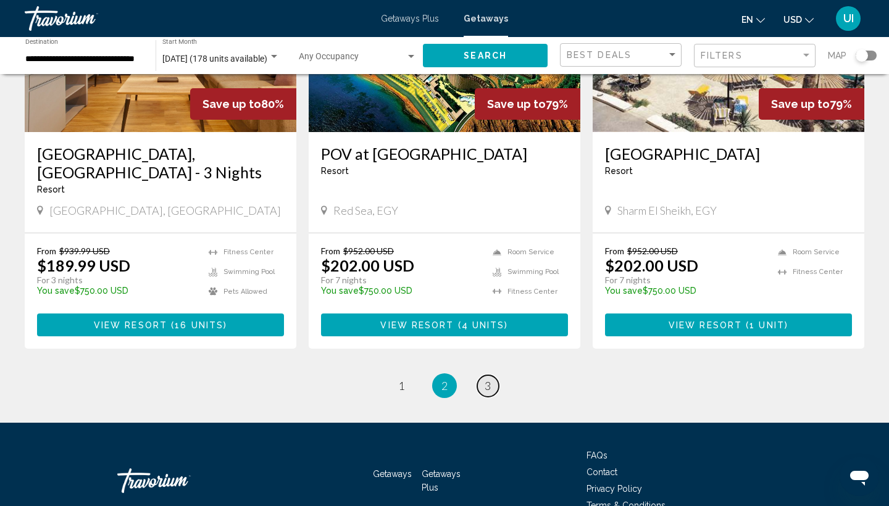
click at [485, 379] on span "3" at bounding box center [488, 386] width 6 height 14
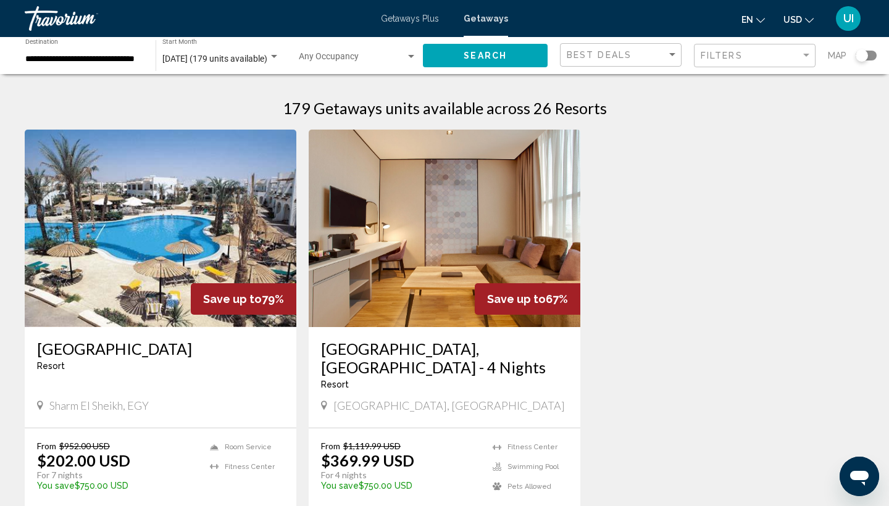
click at [124, 59] on input "**********" at bounding box center [84, 59] width 118 height 10
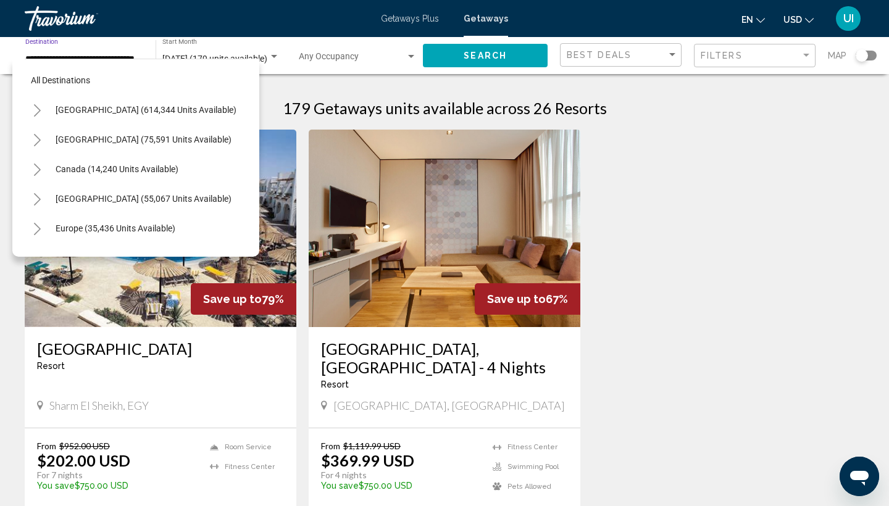
scroll to position [281, 0]
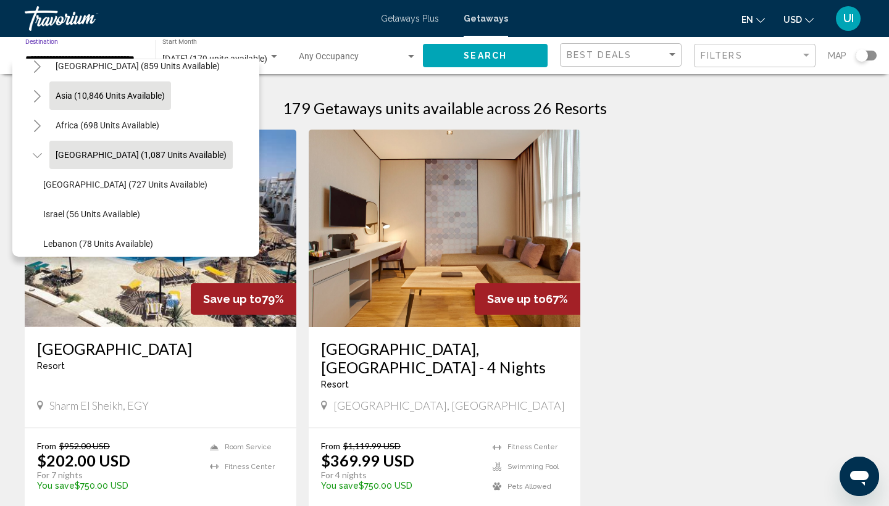
click at [124, 98] on span "Asia (10,846 units available)" at bounding box center [110, 96] width 109 height 10
type input "**********"
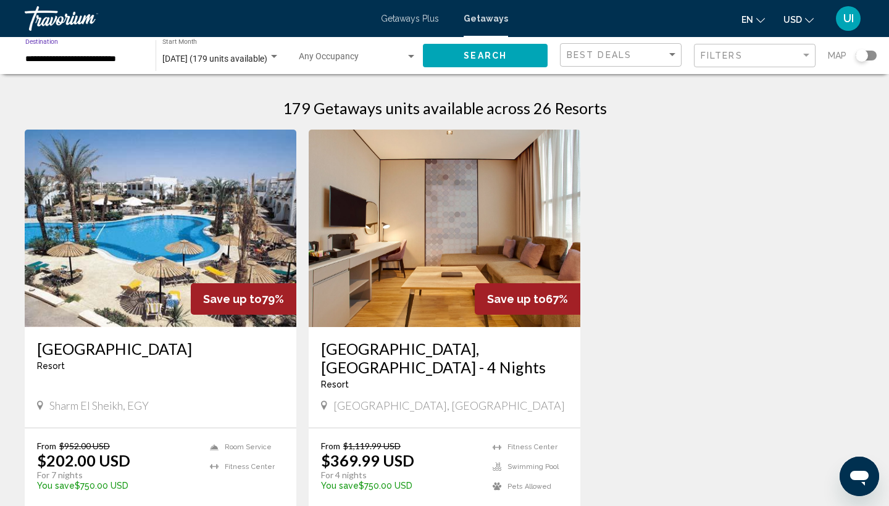
click at [285, 57] on div "November 2025 (179 units available) Start Month All Start Months" at bounding box center [221, 56] width 130 height 34
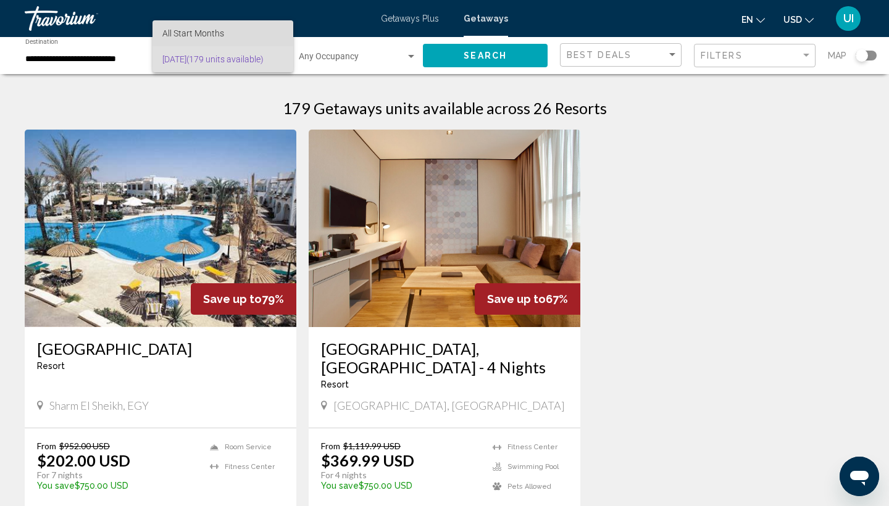
click at [206, 31] on span "All Start Months" at bounding box center [193, 33] width 62 height 10
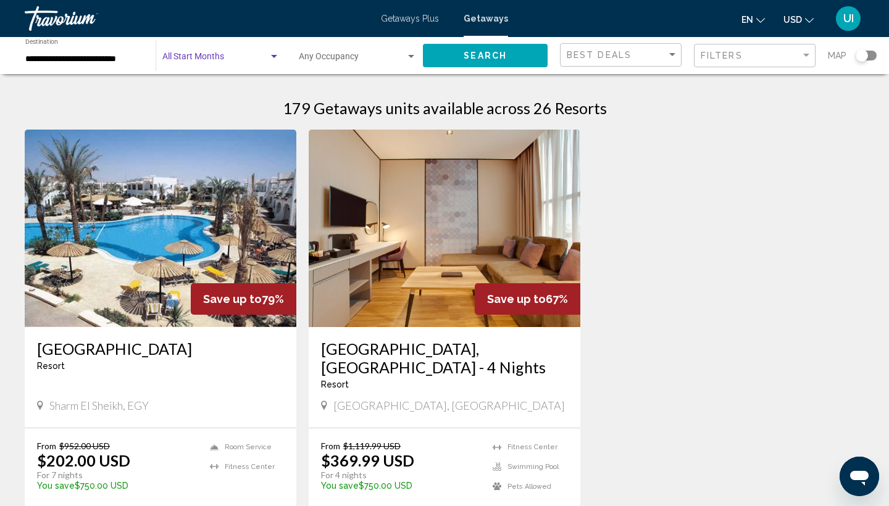
click at [204, 54] on div "Search widget" at bounding box center [220, 59] width 117 height 10
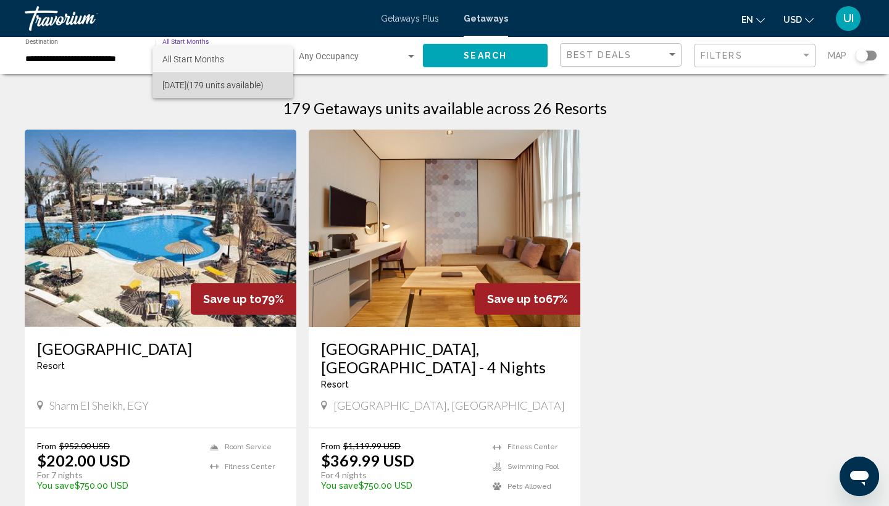
click at [199, 84] on span "November 2025 (179 units available)" at bounding box center [222, 85] width 121 height 26
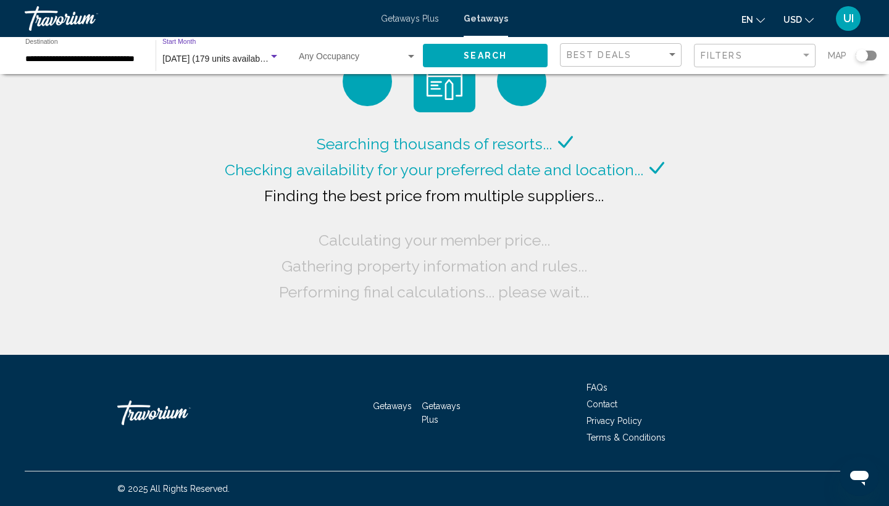
click at [232, 58] on span "November 2025 (179 units available)" at bounding box center [215, 59] width 107 height 10
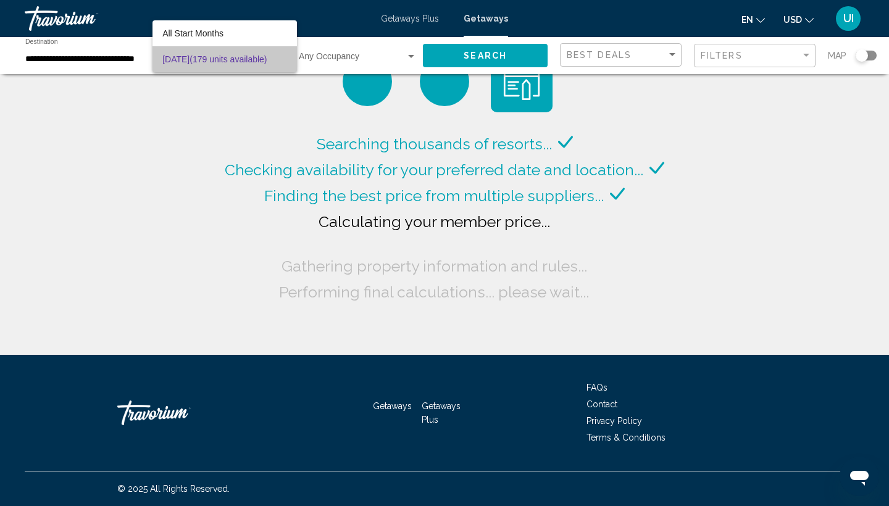
click at [232, 58] on span "November 2025 (179 units available)" at bounding box center [224, 59] width 124 height 26
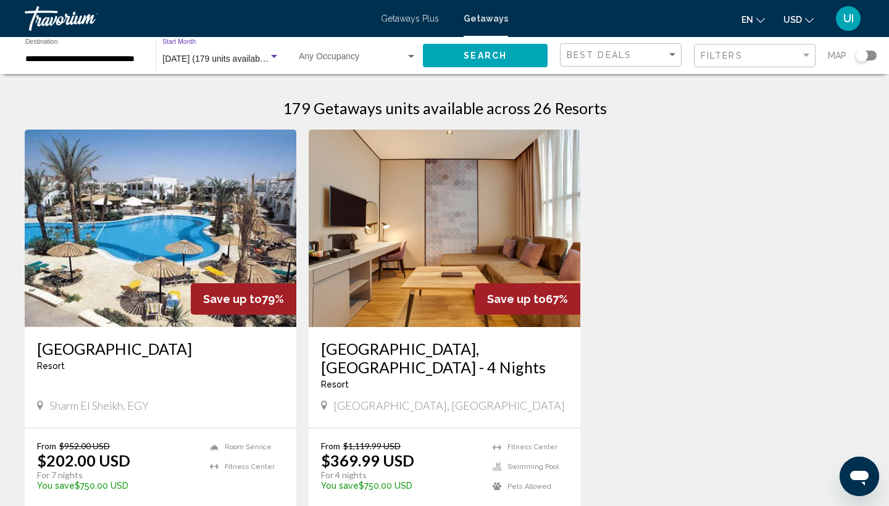
click at [238, 63] on span "November 2025 (179 units available)" at bounding box center [215, 59] width 107 height 10
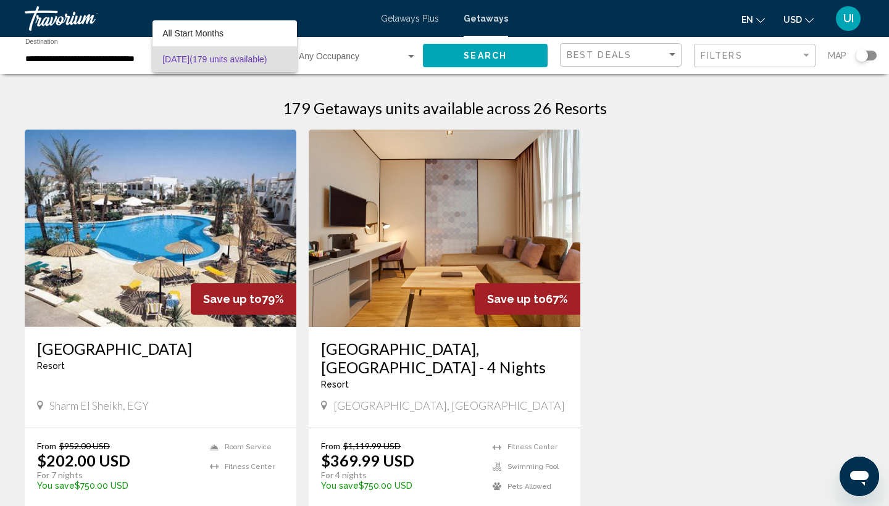
click at [65, 48] on div at bounding box center [444, 253] width 889 height 506
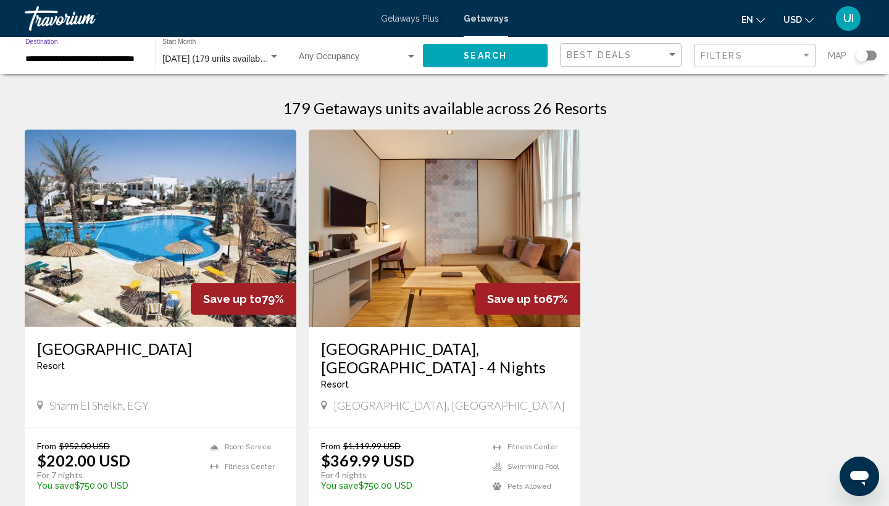
click at [72, 60] on input "**********" at bounding box center [84, 59] width 118 height 10
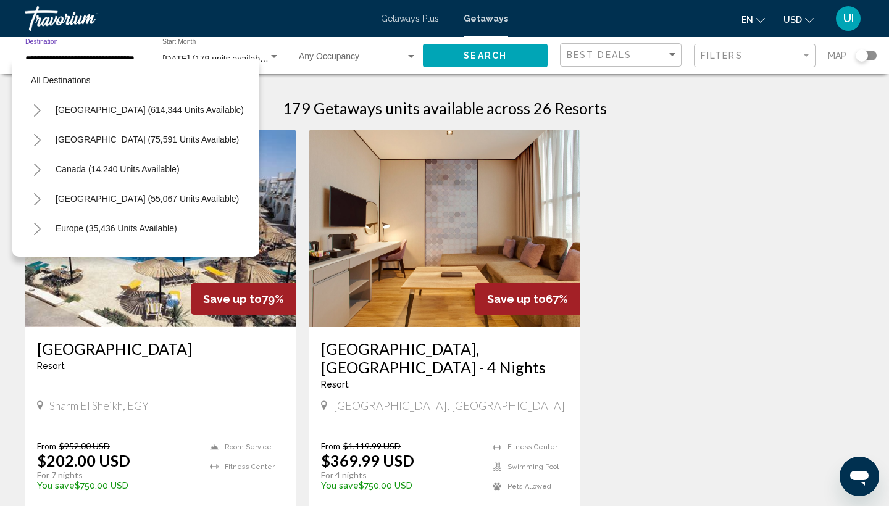
scroll to position [281, 0]
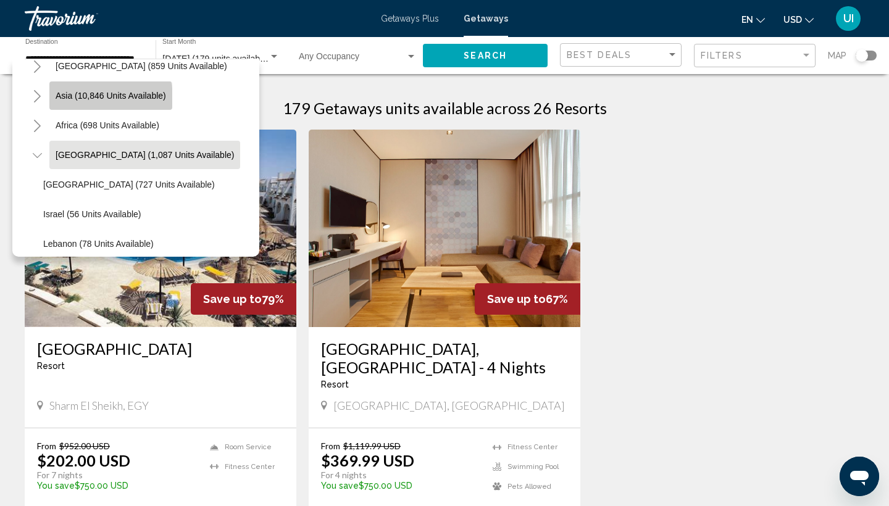
click at [84, 103] on button "Asia (10,846 units available)" at bounding box center [110, 96] width 123 height 28
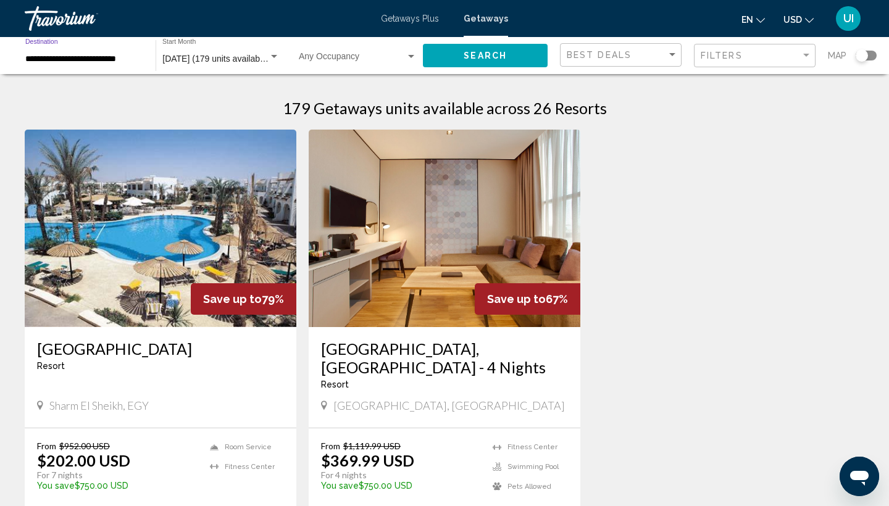
click at [80, 59] on input "**********" at bounding box center [84, 59] width 118 height 10
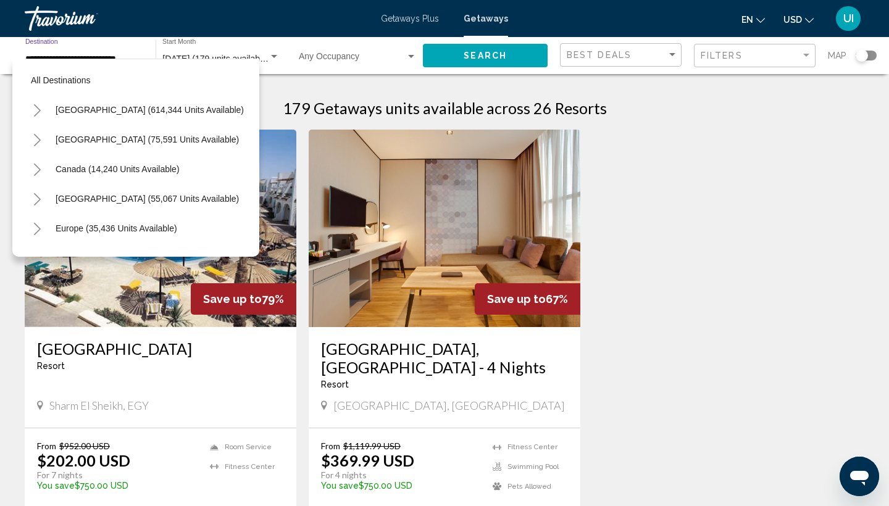
scroll to position [222, 0]
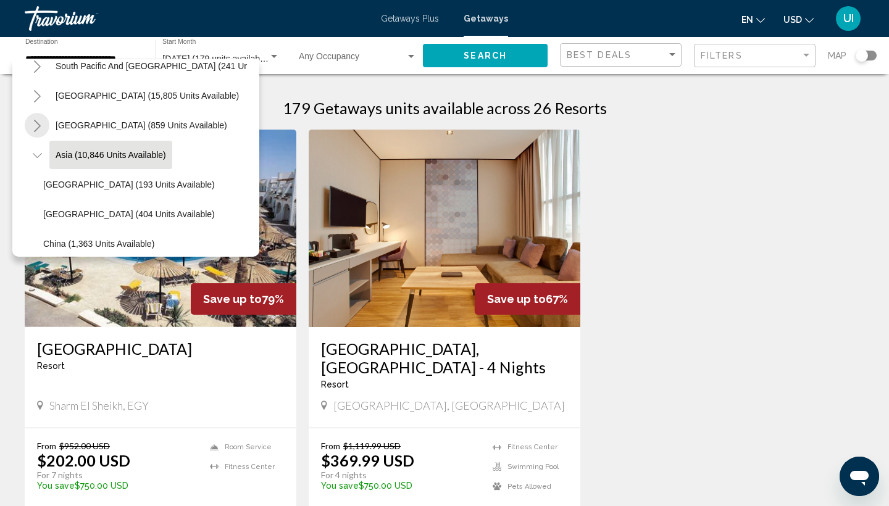
click at [38, 129] on icon "Toggle Central America (859 units available)" at bounding box center [37, 126] width 9 height 12
click at [38, 157] on icon "Toggle Asia (10,846 units available)" at bounding box center [36, 155] width 9 height 5
click at [38, 157] on icon "Toggle Asia (10,846 units available)" at bounding box center [37, 155] width 9 height 12
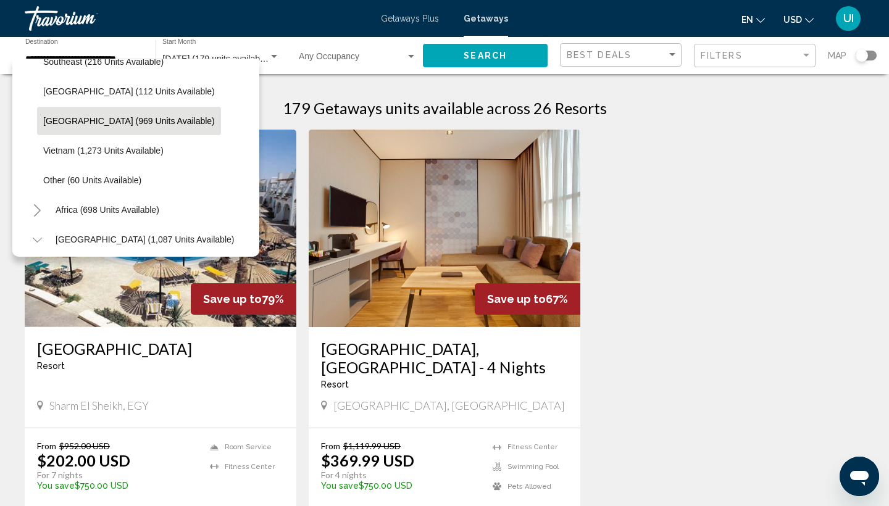
scroll to position [642, 0]
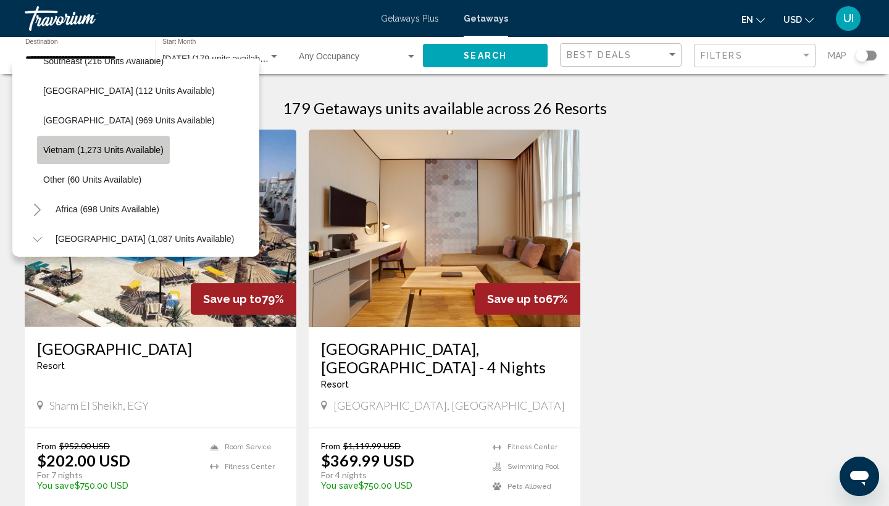
click at [145, 156] on button "Vietnam (1,273 units available)" at bounding box center [103, 150] width 133 height 28
type input "**********"
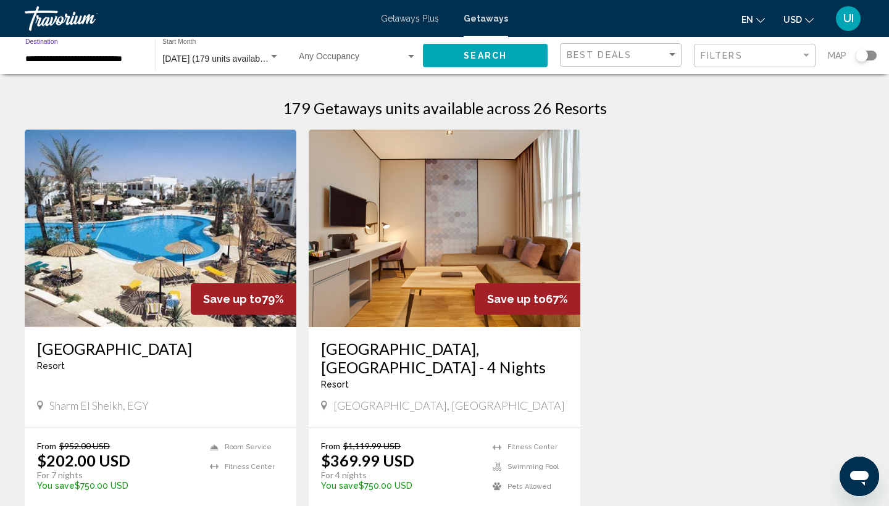
click at [236, 58] on span "November 2025 (179 units available)" at bounding box center [215, 59] width 107 height 10
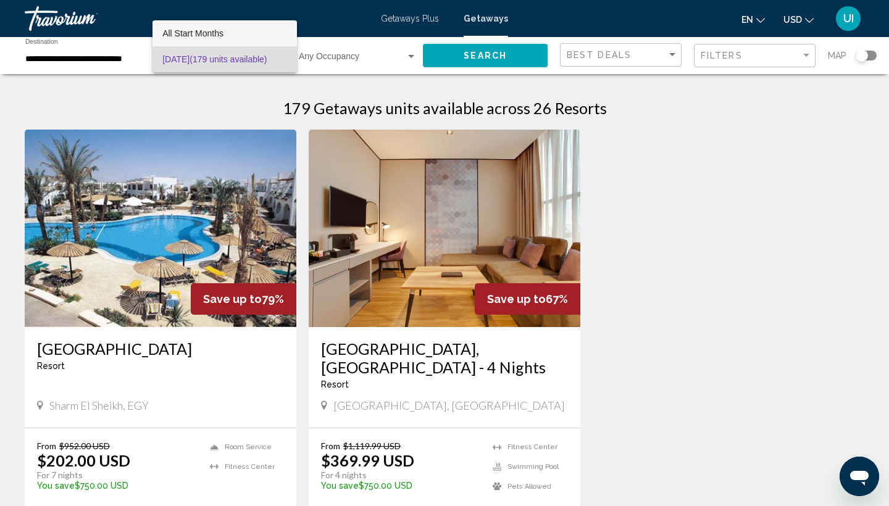
click at [216, 32] on span "All Start Months" at bounding box center [192, 33] width 61 height 10
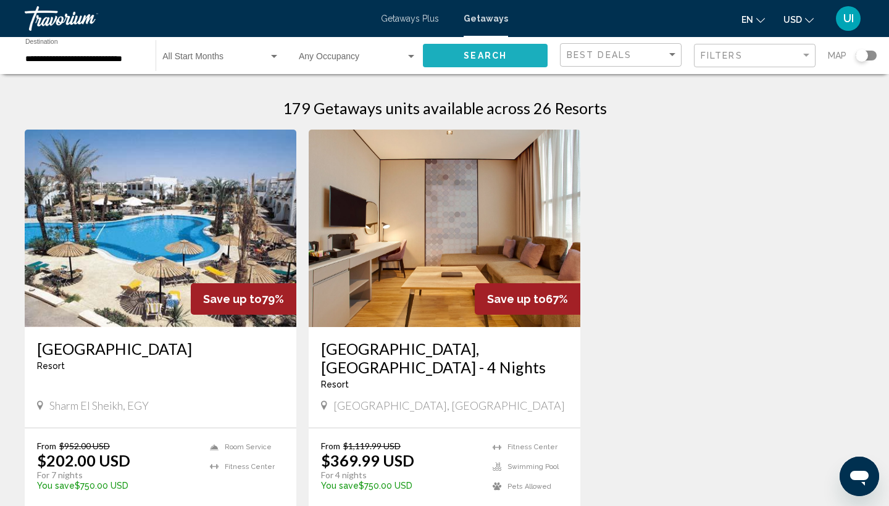
click at [509, 52] on button "Search" at bounding box center [485, 55] width 125 height 23
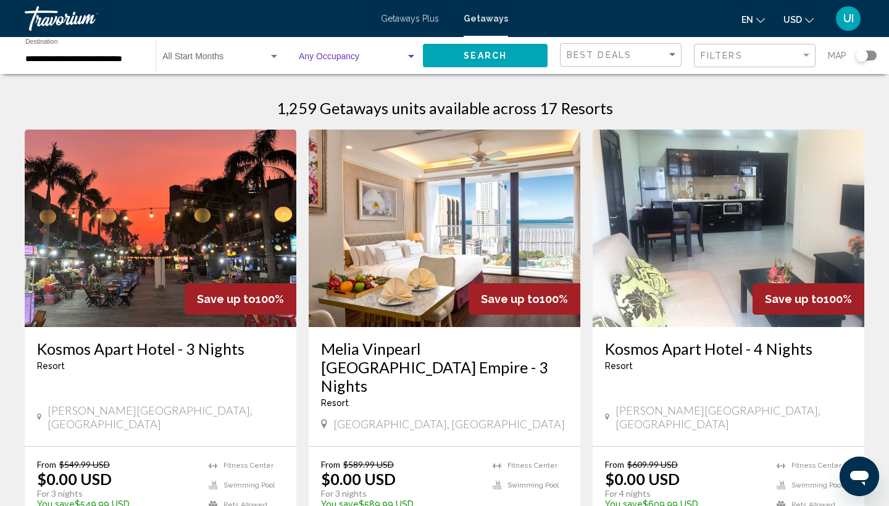
click at [330, 56] on span "Search widget" at bounding box center [352, 59] width 107 height 10
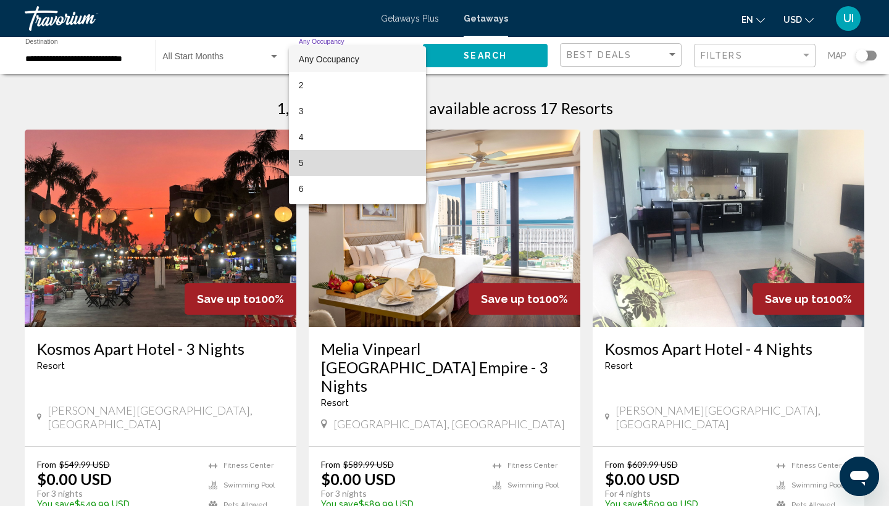
click at [306, 161] on span "5" at bounding box center [358, 163] width 118 height 26
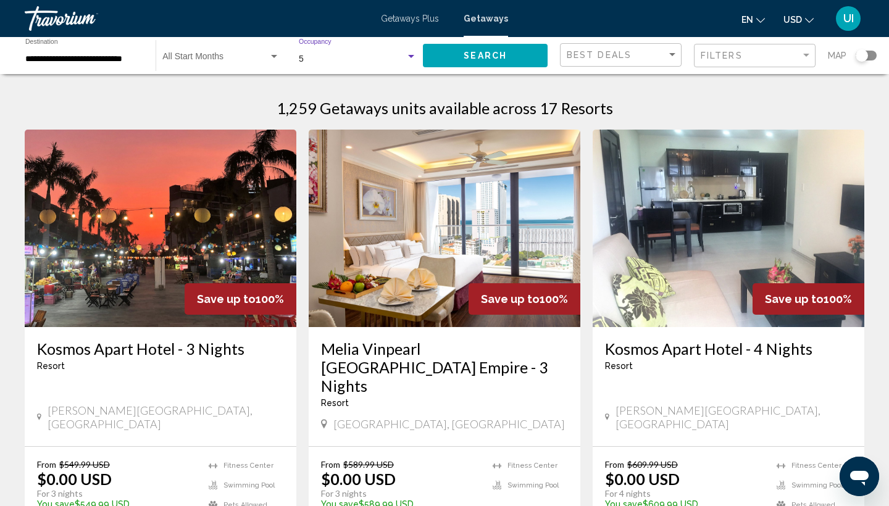
click at [222, 49] on div "Start Month All Start Months" at bounding box center [220, 56] width 117 height 34
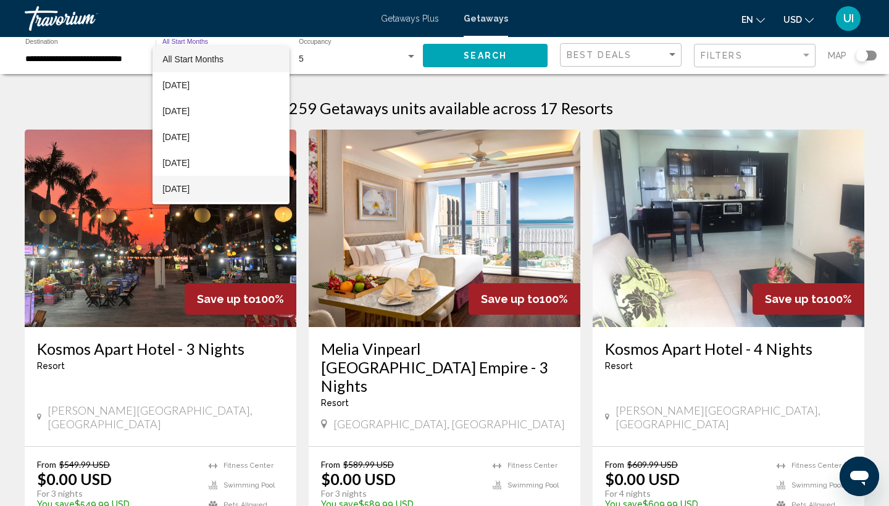
click at [212, 185] on span "[DATE]" at bounding box center [220, 189] width 117 height 26
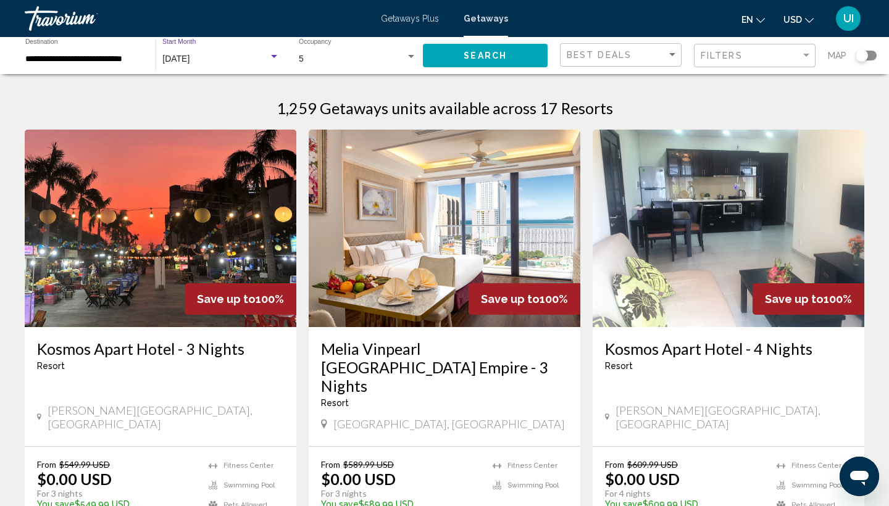
click at [505, 55] on span "Search" at bounding box center [485, 56] width 43 height 10
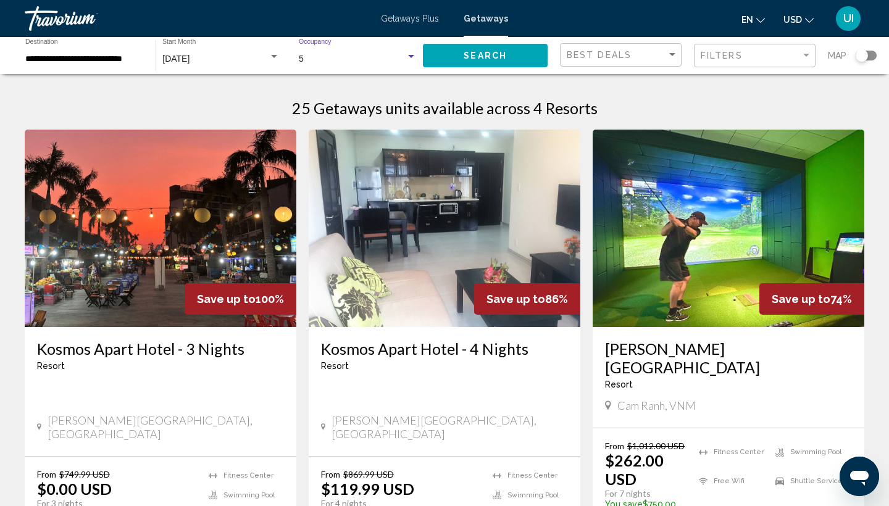
click at [380, 57] on div "5" at bounding box center [352, 59] width 107 height 10
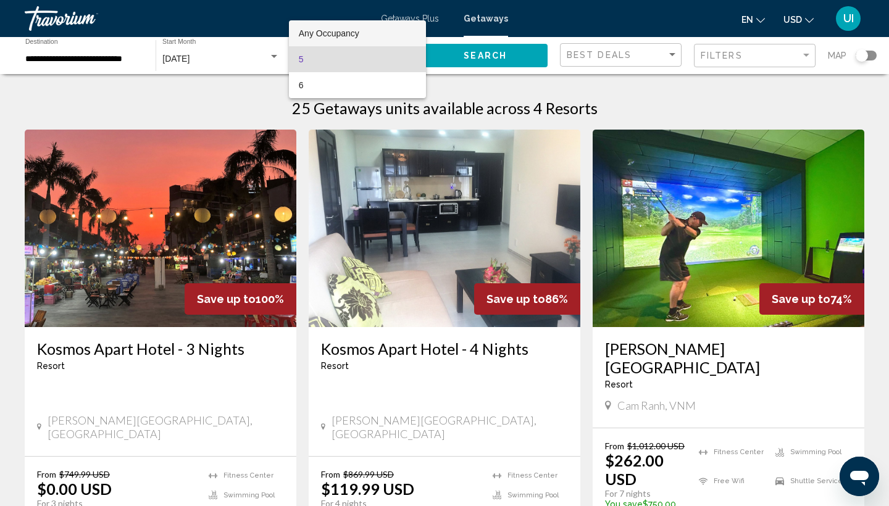
click at [350, 30] on span "Any Occupancy" at bounding box center [329, 33] width 61 height 10
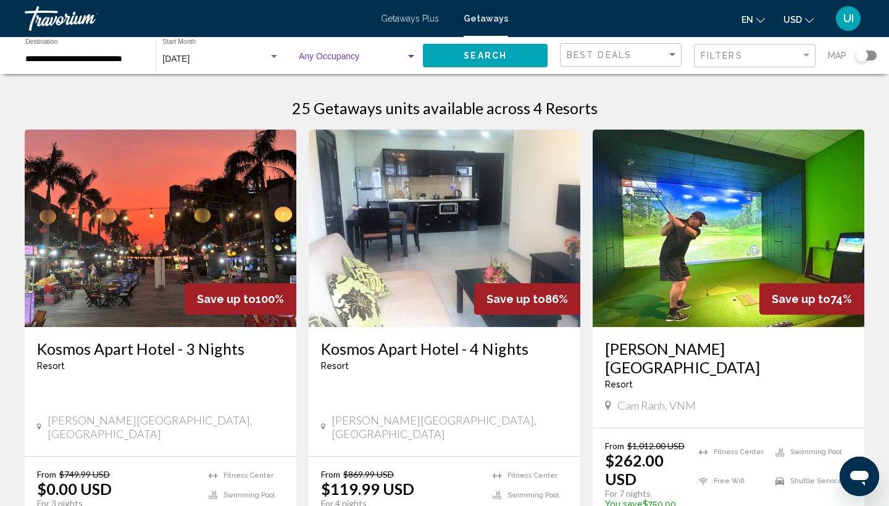
click at [350, 62] on span "Search widget" at bounding box center [352, 59] width 107 height 10
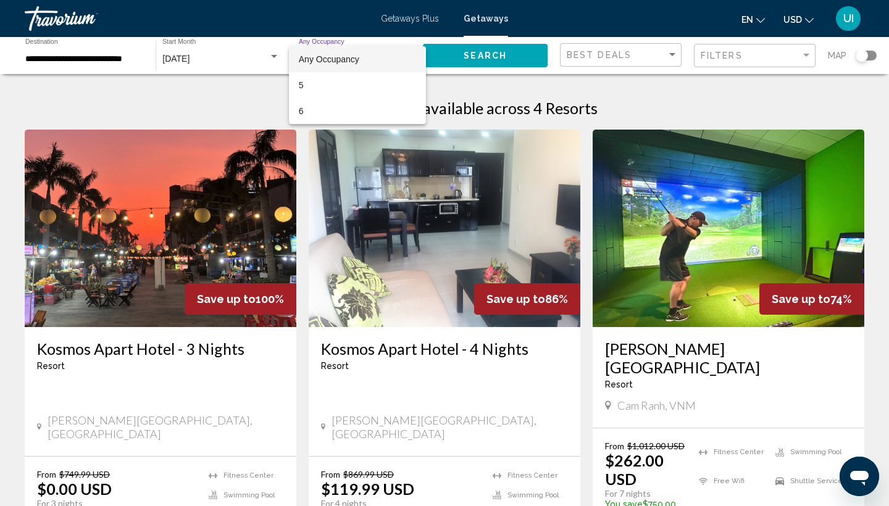
click at [476, 56] on div at bounding box center [444, 253] width 889 height 506
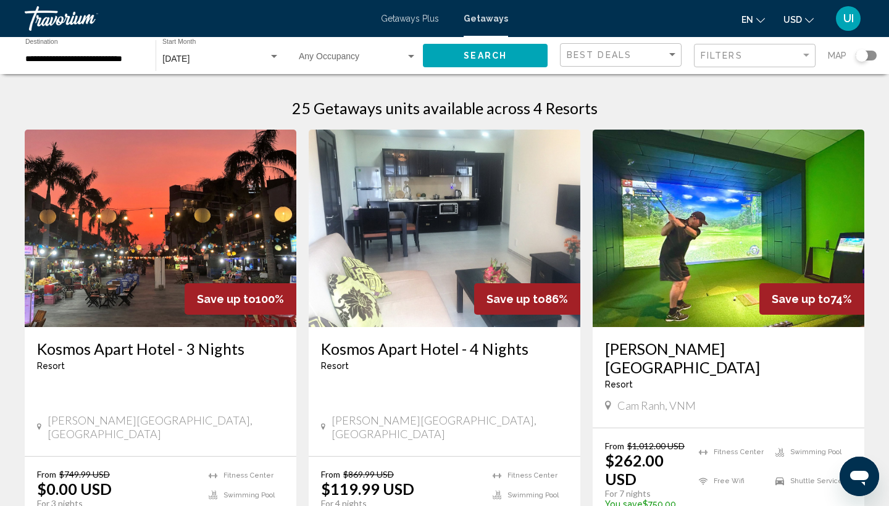
click at [473, 57] on span "Search" at bounding box center [485, 56] width 43 height 10
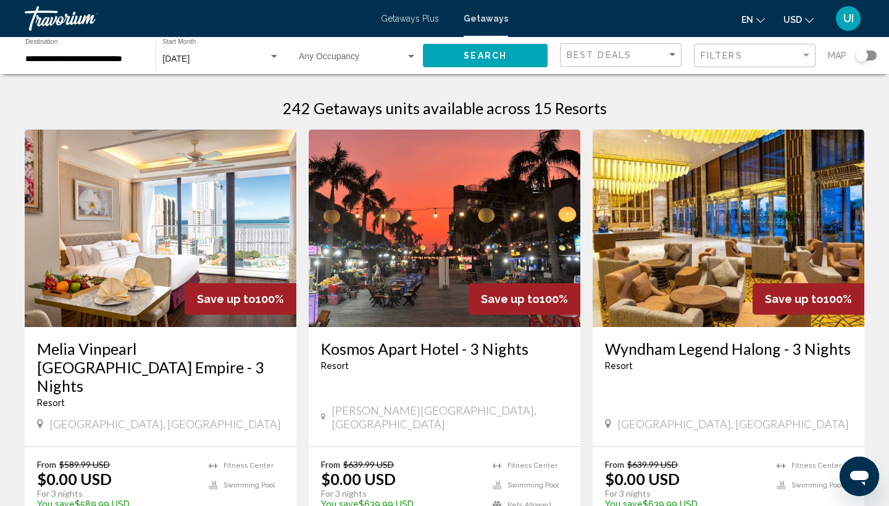
click at [220, 340] on h3 "Melia Vinpearl Nha Trang Empire - 3 Nights" at bounding box center [160, 368] width 247 height 56
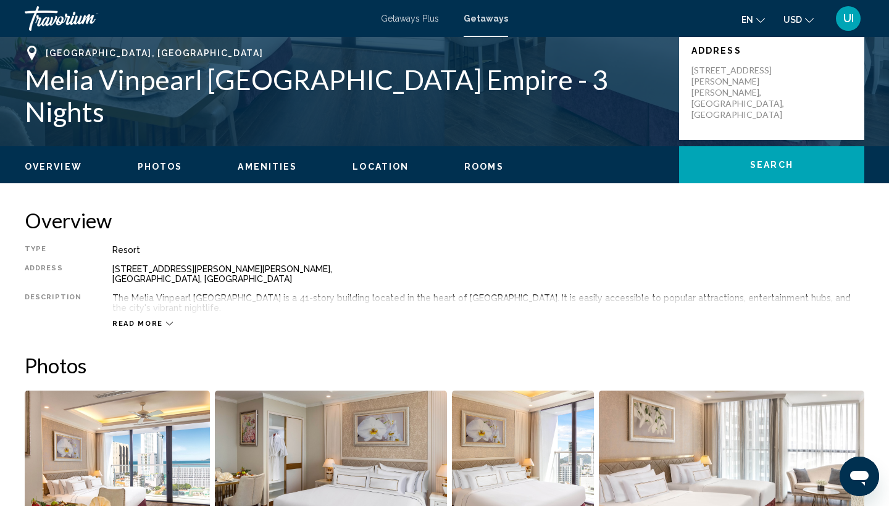
scroll to position [260, 0]
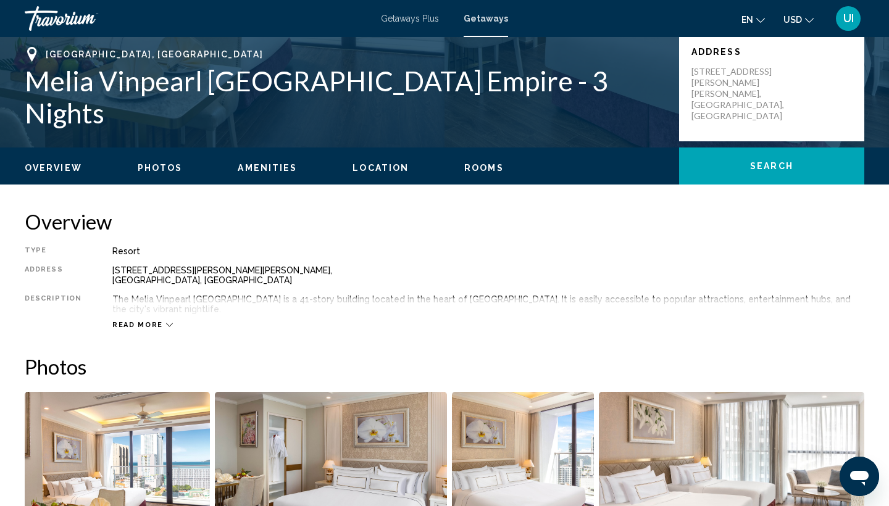
click at [154, 308] on div "Read more" at bounding box center [488, 313] width 752 height 34
click at [153, 321] on span "Read more" at bounding box center [137, 325] width 51 height 8
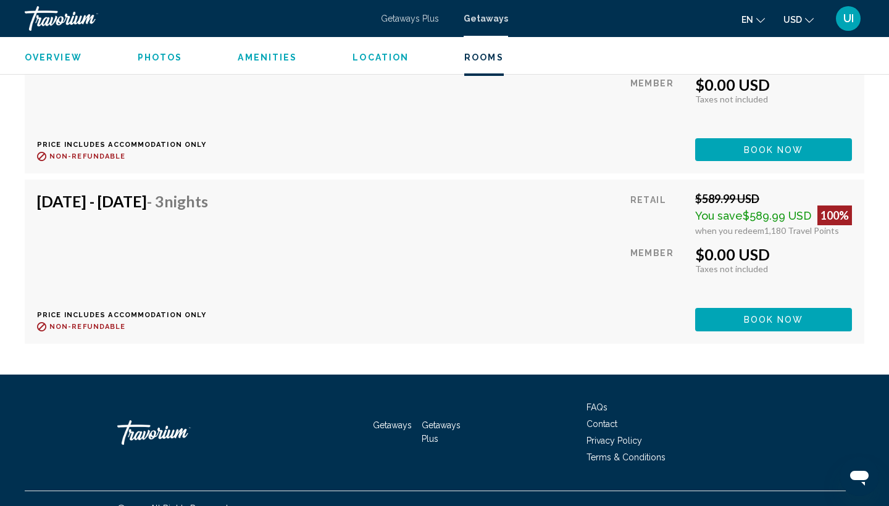
scroll to position [2618, 0]
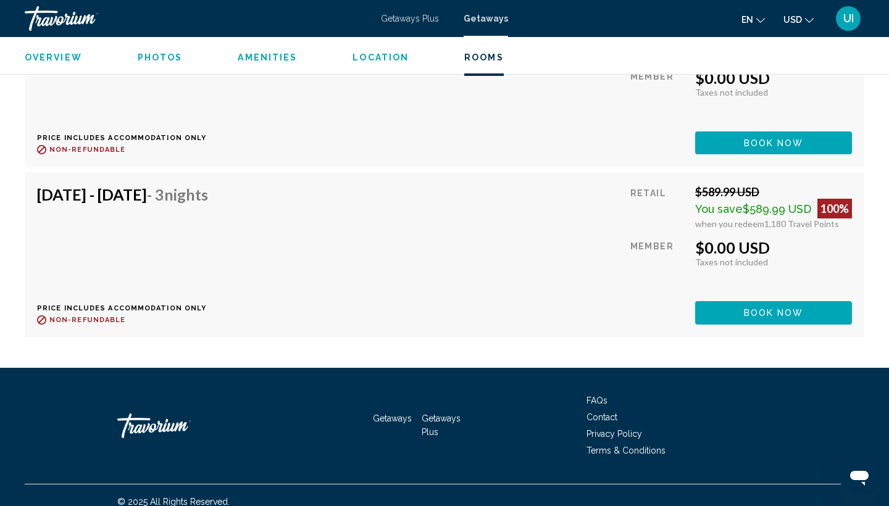
click at [189, 304] on p "Price includes accommodation only" at bounding box center [127, 308] width 180 height 8
drag, startPoint x: 36, startPoint y: 296, endPoint x: 201, endPoint y: 298, distance: 165.5
click at [201, 298] on div "Dec 26, 2025 - Dec 29, 2025 - 3 Nights Price includes accommodation only Refund…" at bounding box center [445, 255] width 840 height 164
copy p "Price includes accommodation only"
click at [431, 237] on div "Dec 26, 2025 - Dec 29, 2025 - 3 Nights Price includes accommodation only Refund…" at bounding box center [444, 254] width 815 height 139
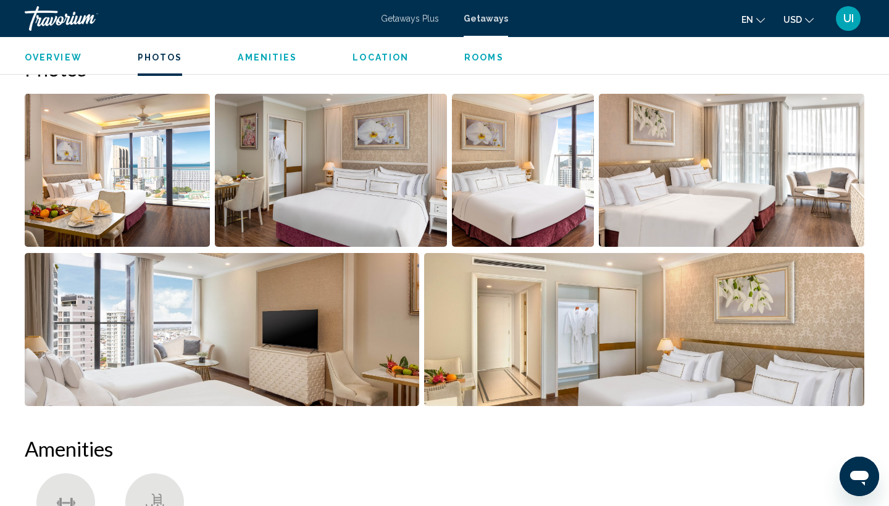
scroll to position [555, 0]
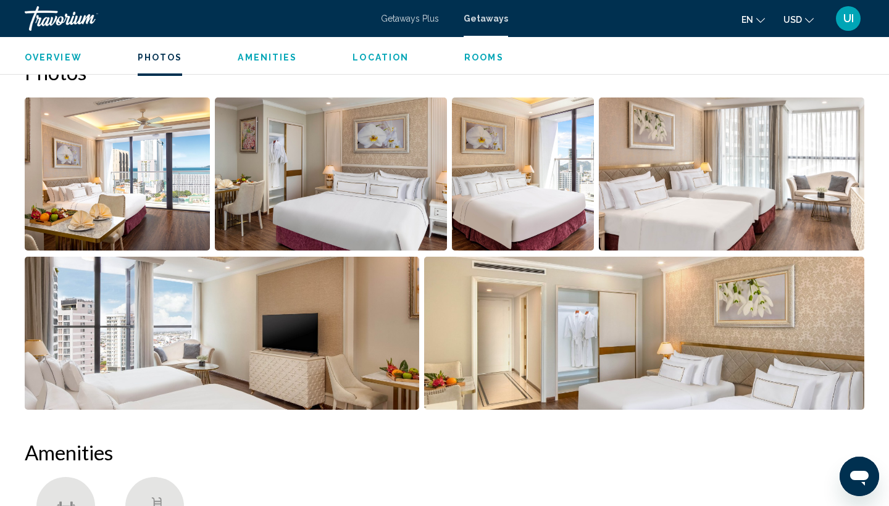
click at [168, 200] on img "Open full-screen image slider" at bounding box center [117, 174] width 185 height 153
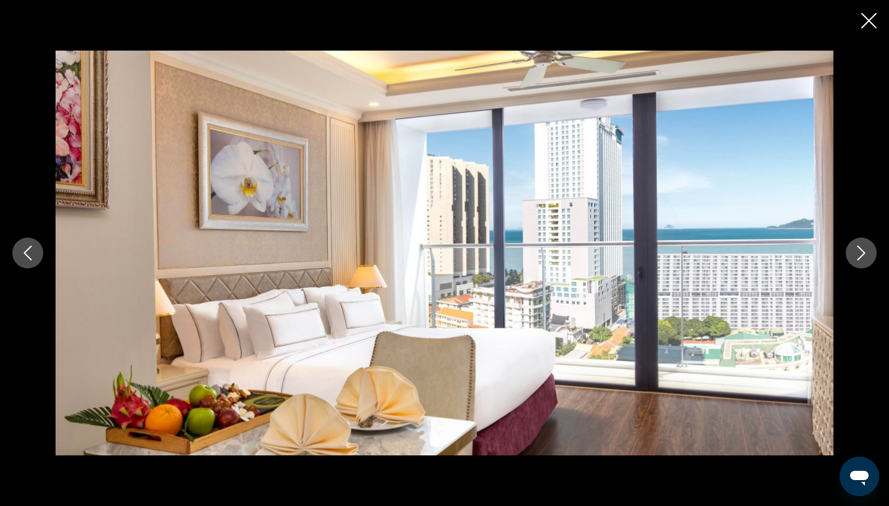
click at [863, 264] on button "Next image" at bounding box center [861, 253] width 31 height 31
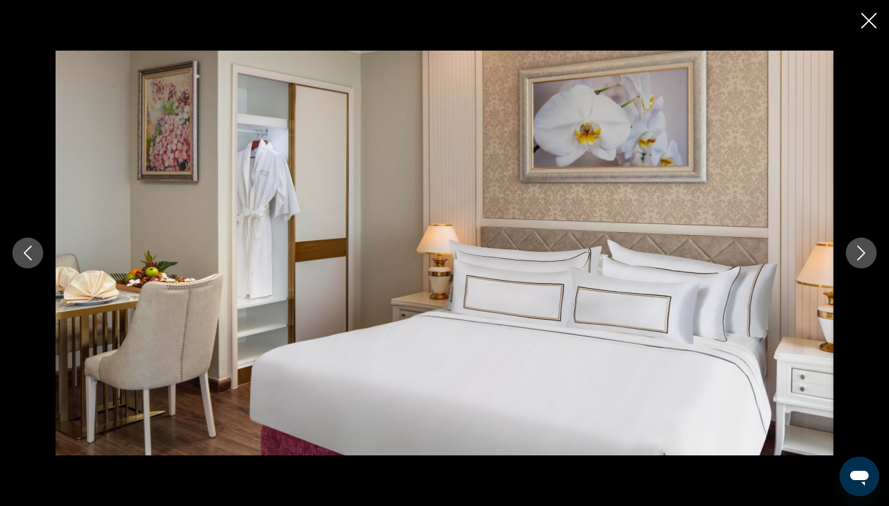
click at [863, 264] on button "Next image" at bounding box center [861, 253] width 31 height 31
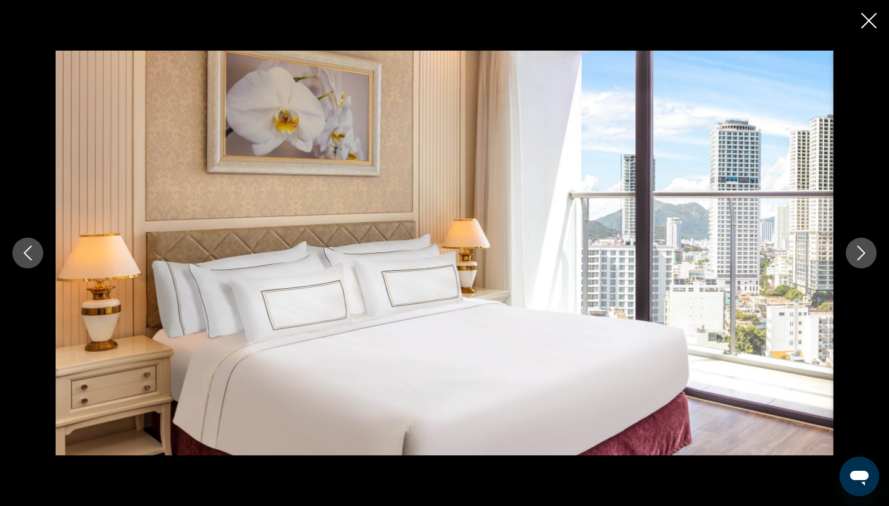
click at [863, 264] on button "Next image" at bounding box center [861, 253] width 31 height 31
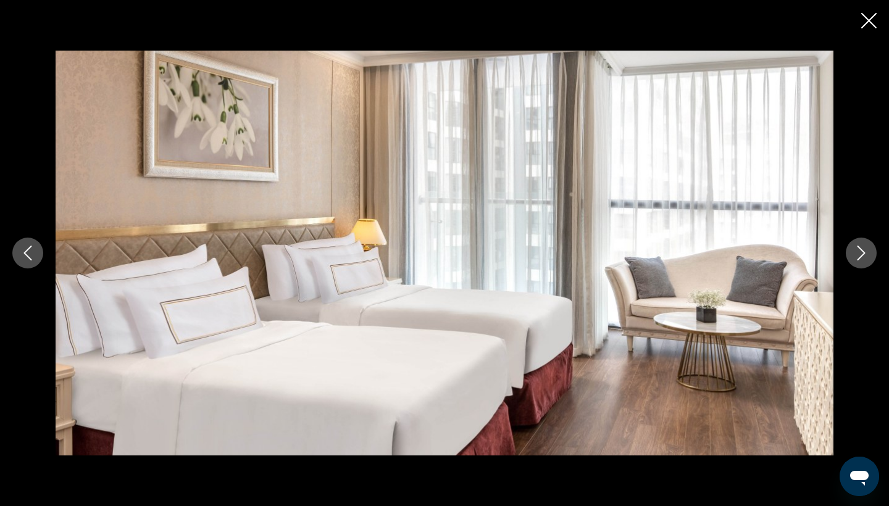
click at [863, 264] on button "Next image" at bounding box center [861, 253] width 31 height 31
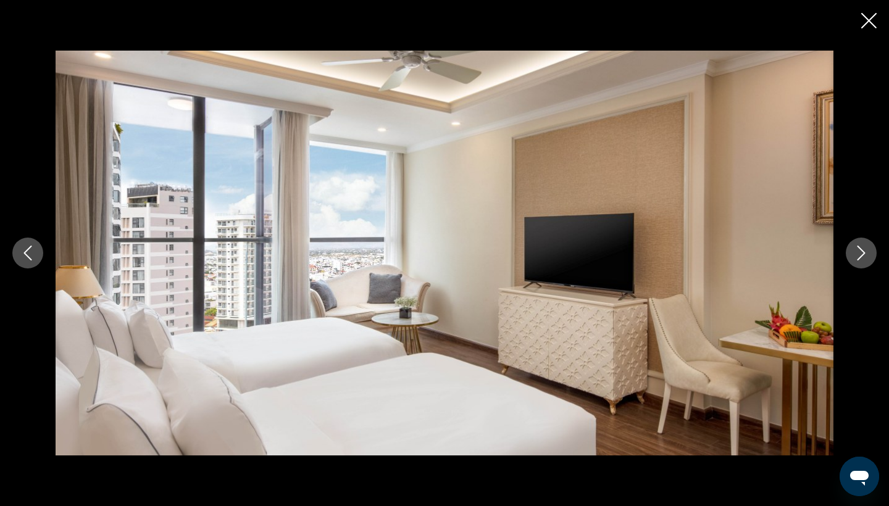
click at [863, 264] on button "Next image" at bounding box center [861, 253] width 31 height 31
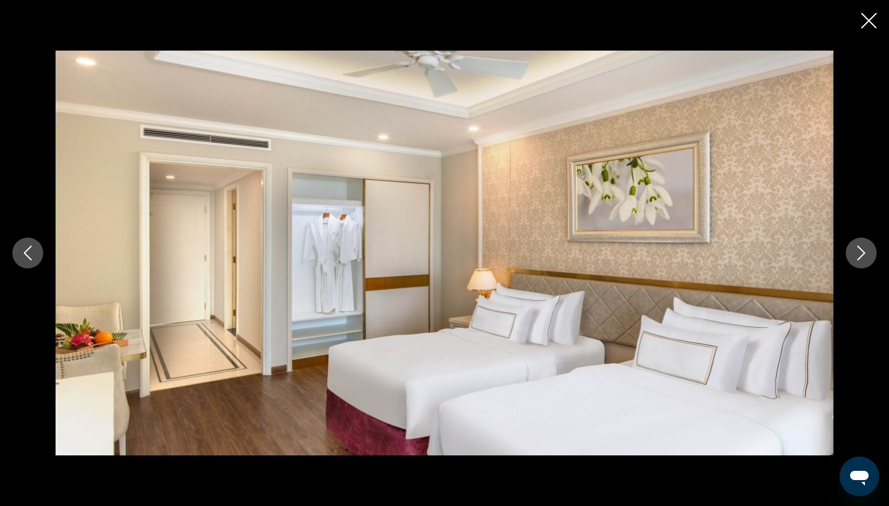
click at [863, 259] on icon "Next image" at bounding box center [861, 253] width 15 height 15
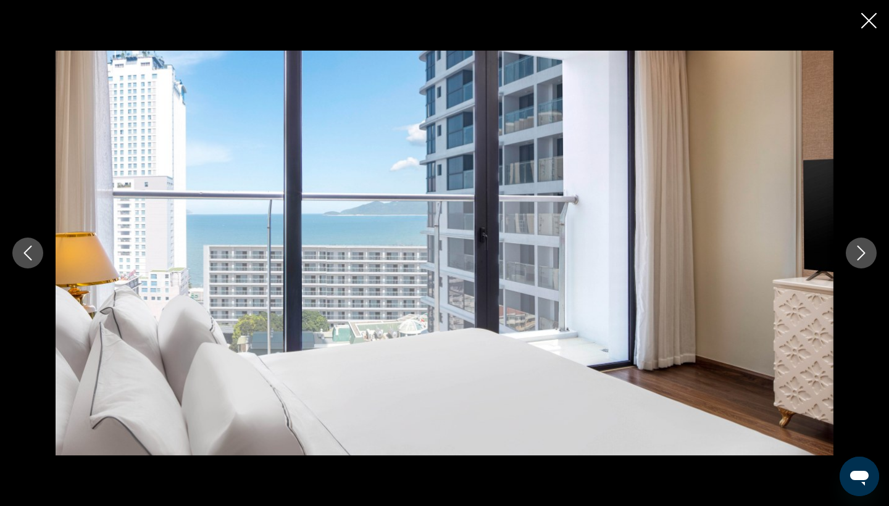
click at [863, 260] on icon "Next image" at bounding box center [861, 253] width 15 height 15
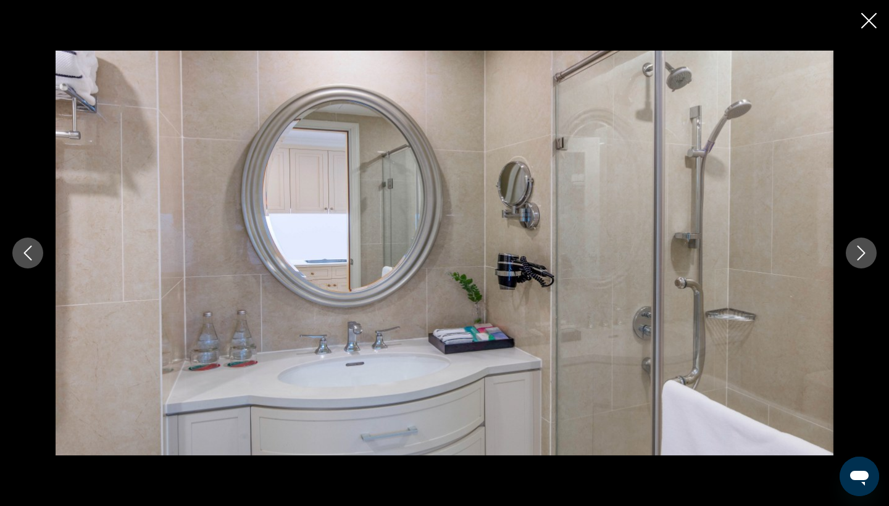
click at [863, 260] on icon "Next image" at bounding box center [861, 253] width 15 height 15
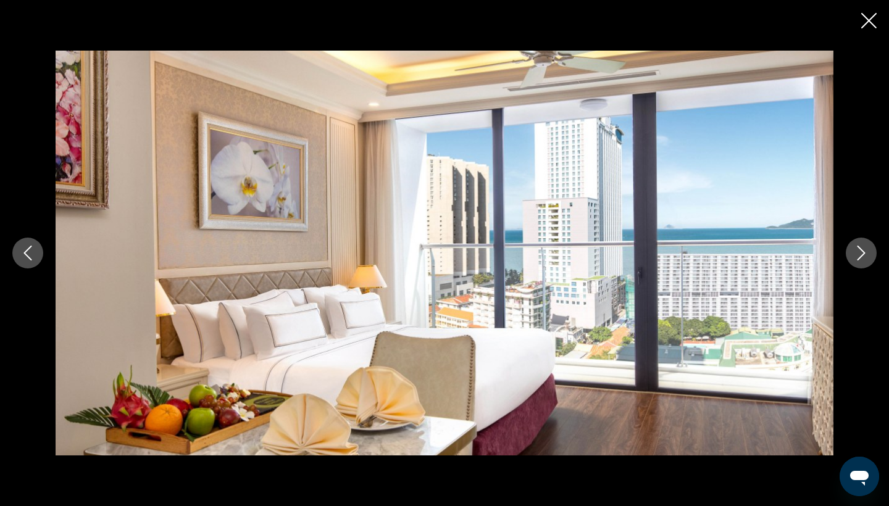
click at [863, 260] on icon "Next image" at bounding box center [861, 253] width 15 height 15
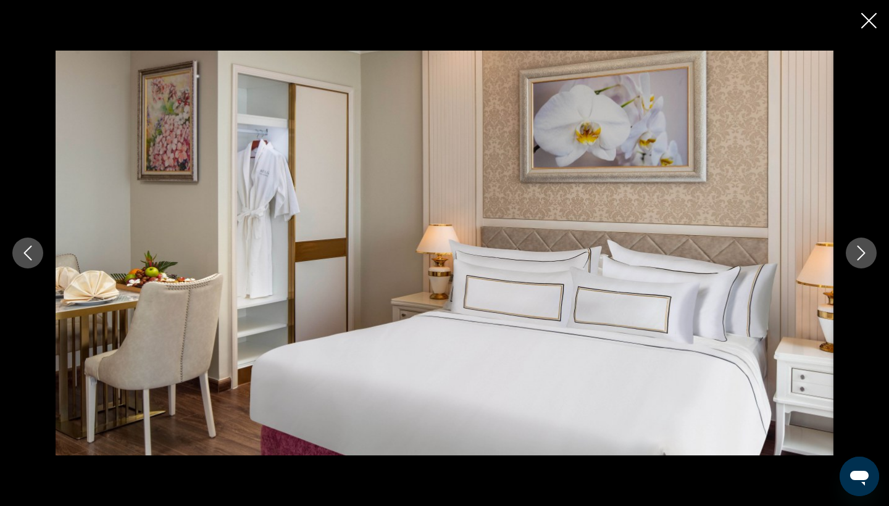
click at [867, 23] on icon "Close slideshow" at bounding box center [869, 20] width 15 height 15
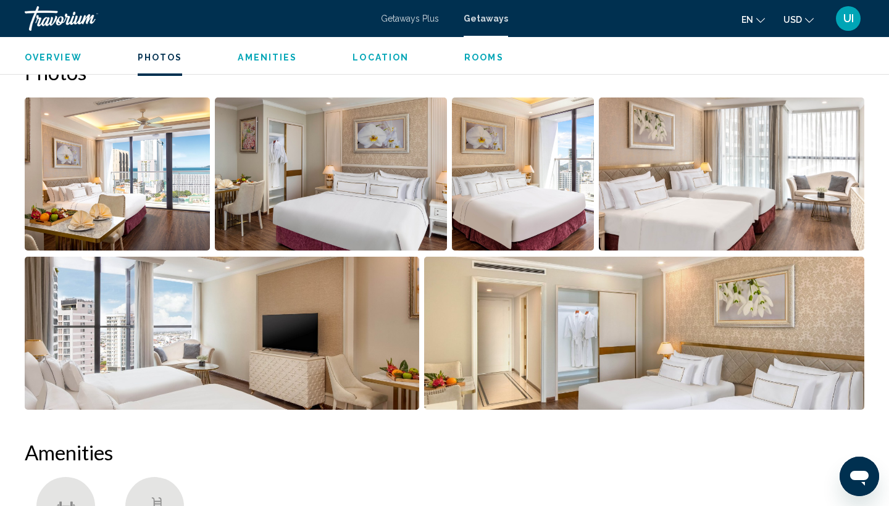
click at [353, 57] on span "Location" at bounding box center [381, 57] width 56 height 10
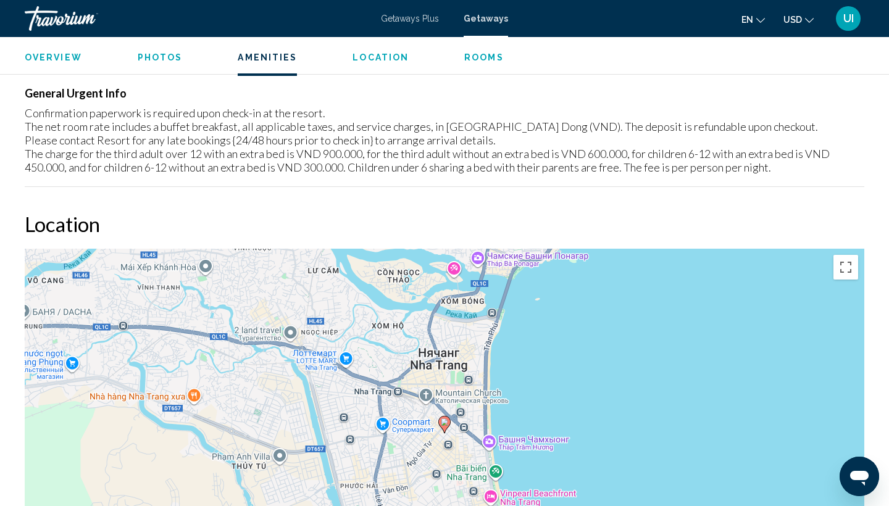
scroll to position [1456, 0]
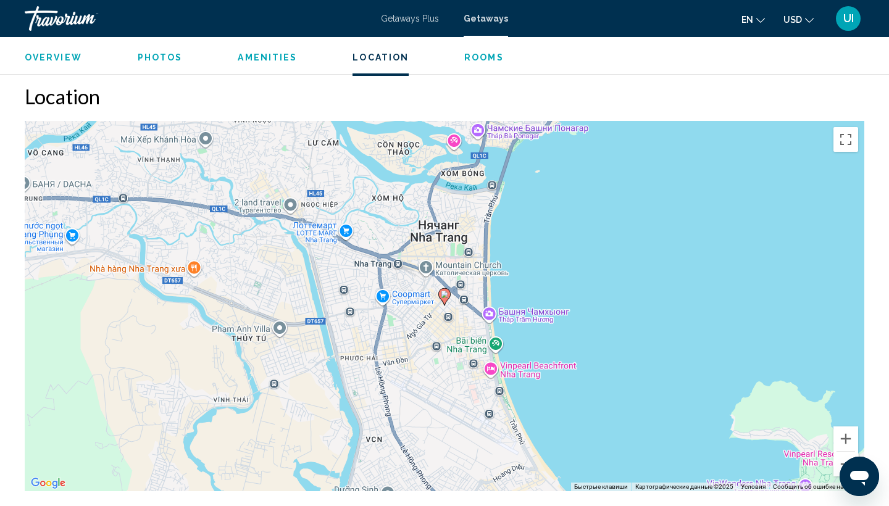
click at [494, 364] on div "Чтобы активировать перетаскивание с помощью клавиатуры, нажмите Alt + Ввод. Пос…" at bounding box center [445, 306] width 840 height 371
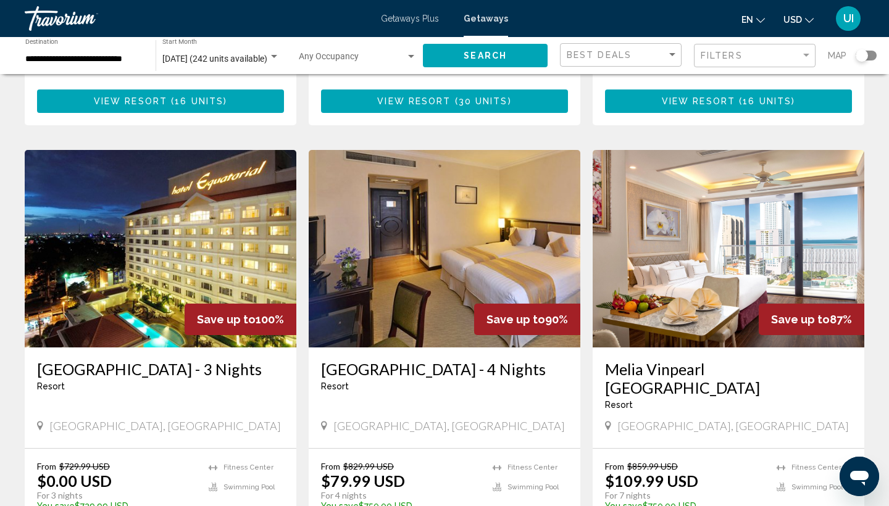
scroll to position [876, 0]
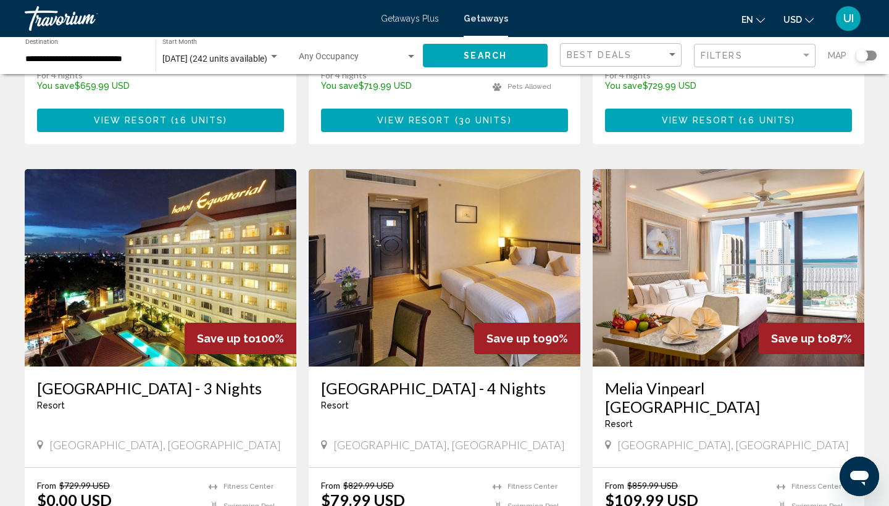
click at [659, 379] on h3 "Melia Vinpearl Nha Trang Empire" at bounding box center [728, 397] width 247 height 37
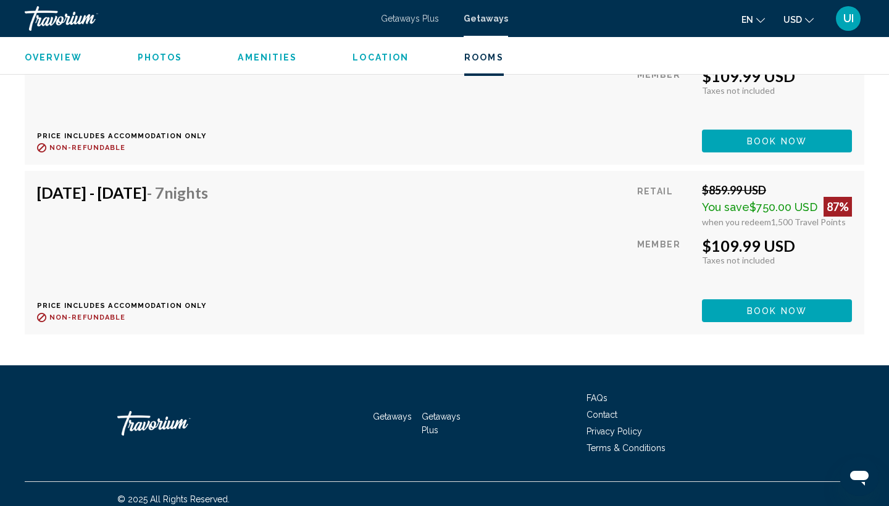
scroll to position [2450, 0]
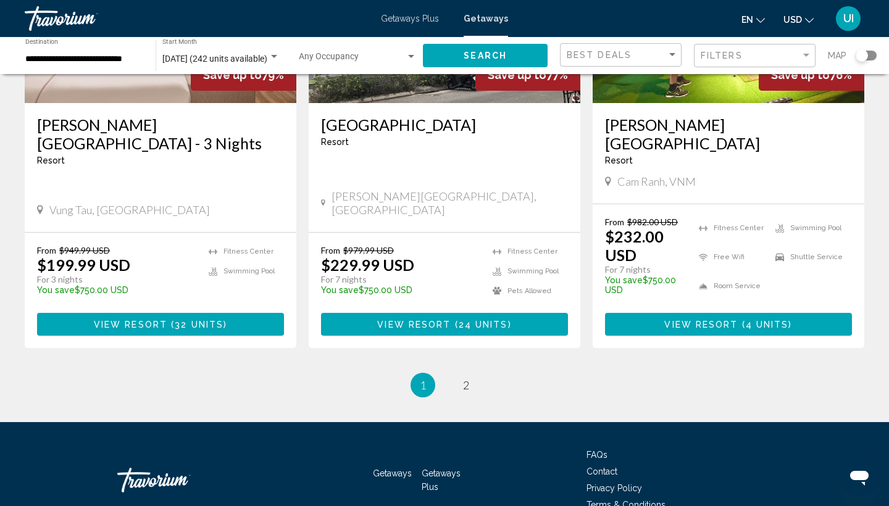
scroll to position [1579, 0]
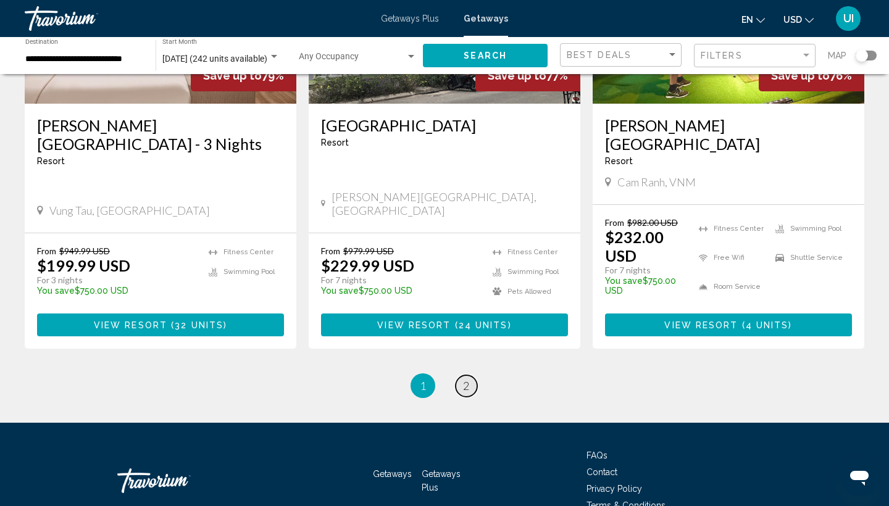
click at [466, 379] on span "2" at bounding box center [466, 386] width 6 height 14
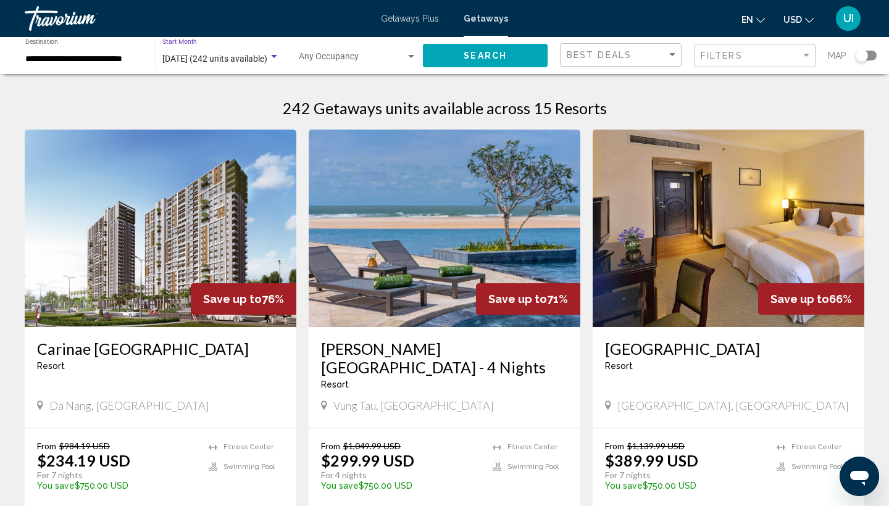
click at [253, 58] on span "December 2025 (242 units available)" at bounding box center [214, 59] width 105 height 10
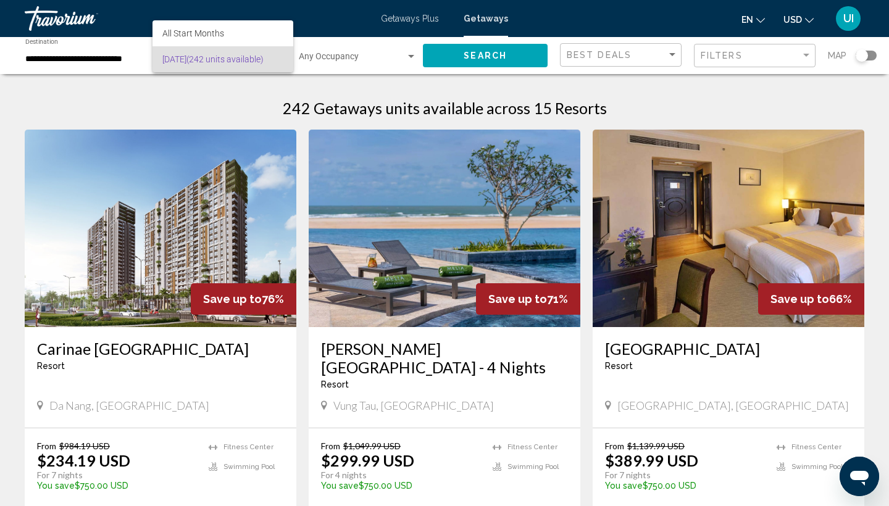
click at [71, 65] on div at bounding box center [444, 253] width 889 height 506
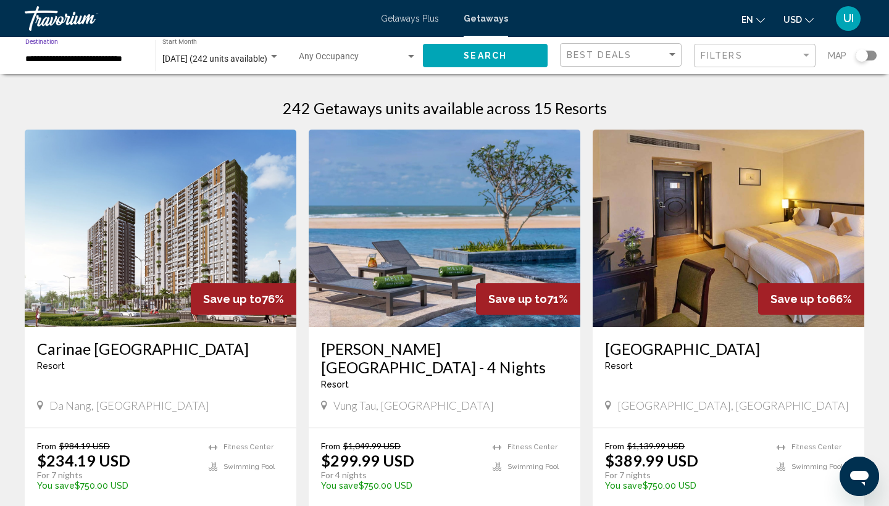
click at [78, 56] on input "**********" at bounding box center [84, 59] width 118 height 10
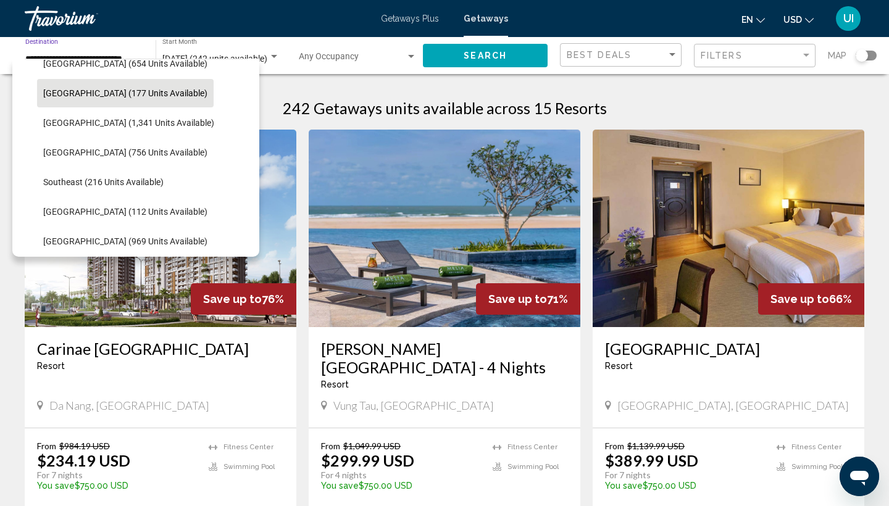
scroll to position [513, 0]
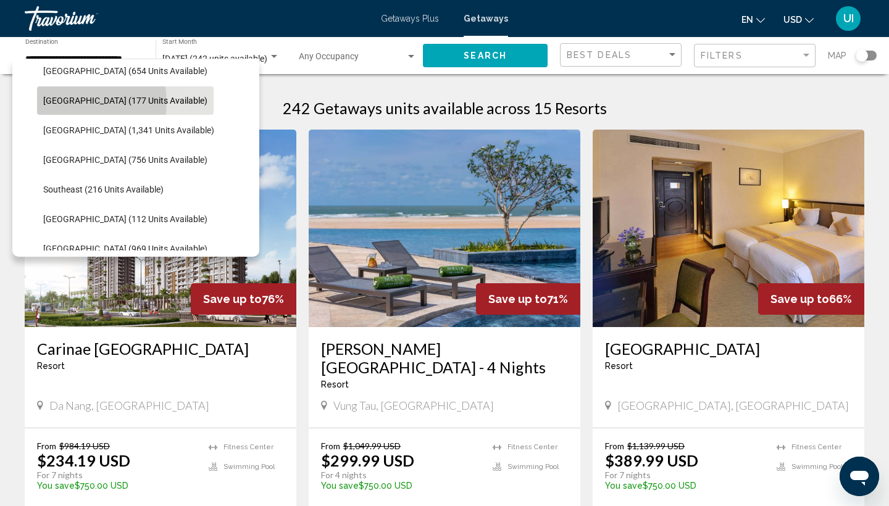
click at [63, 102] on span "[GEOGRAPHIC_DATA] (177 units available)" at bounding box center [125, 101] width 164 height 10
type input "**********"
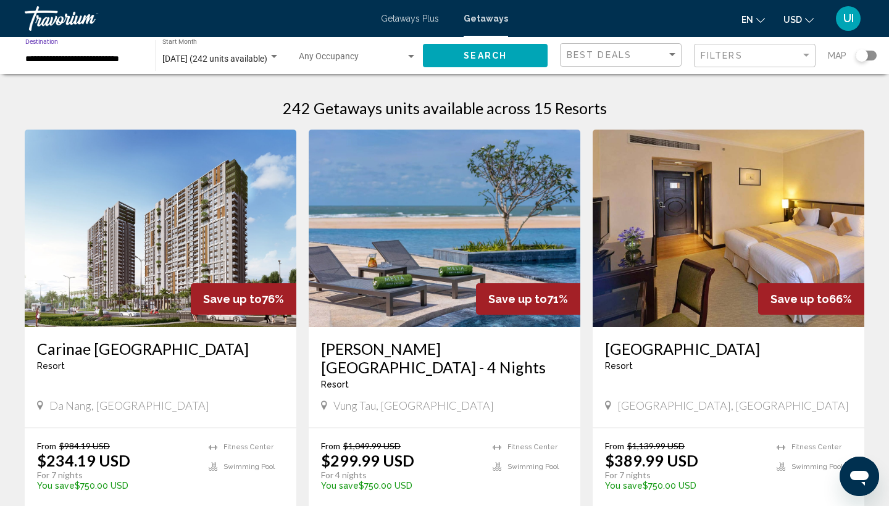
click at [196, 64] on div "December 2025 (242 units available) Start Month All Start Months" at bounding box center [220, 56] width 117 height 34
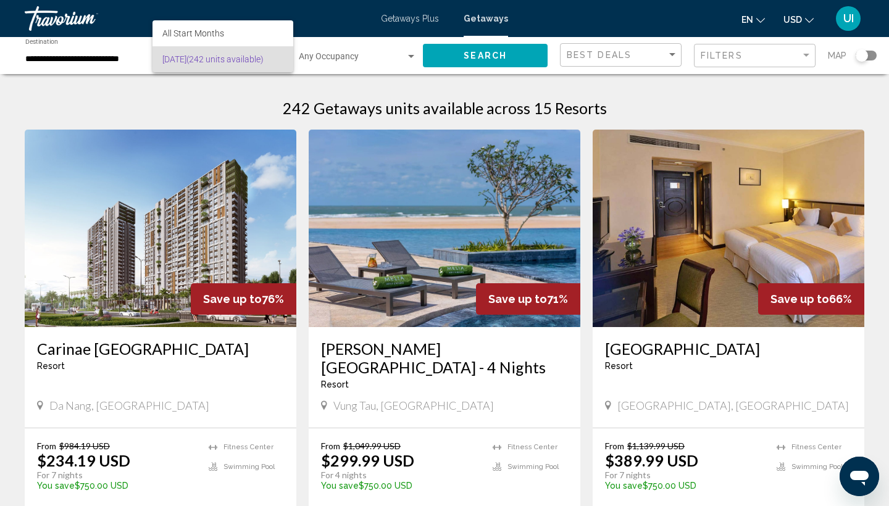
click at [387, 53] on div at bounding box center [444, 253] width 889 height 506
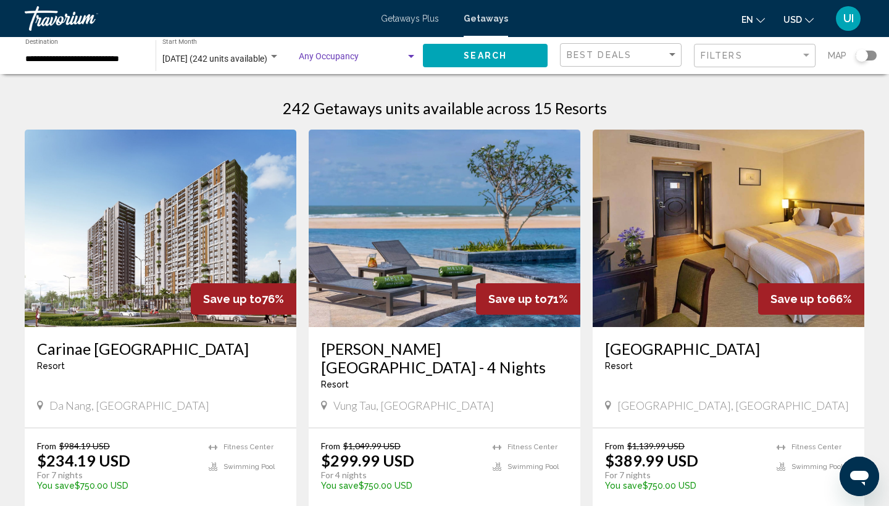
click at [397, 56] on span "Search widget" at bounding box center [352, 59] width 107 height 10
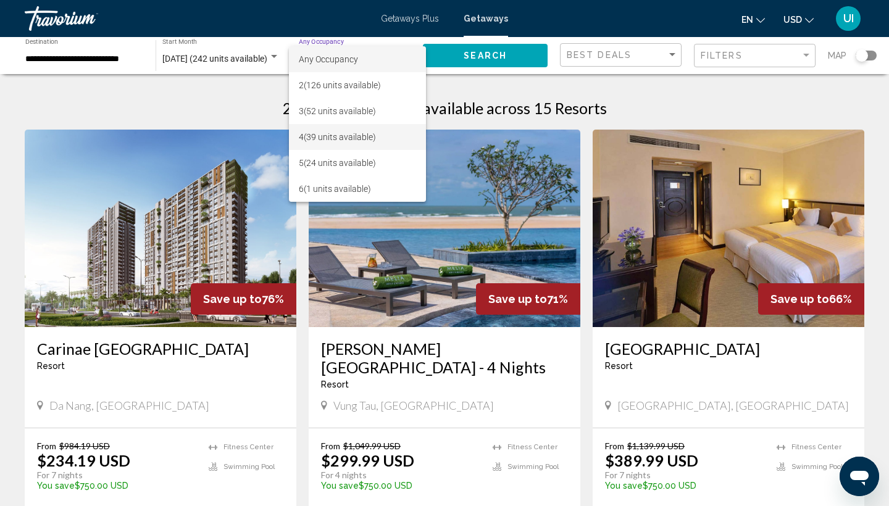
click at [380, 143] on span "4 (39 units available)" at bounding box center [358, 137] width 118 height 26
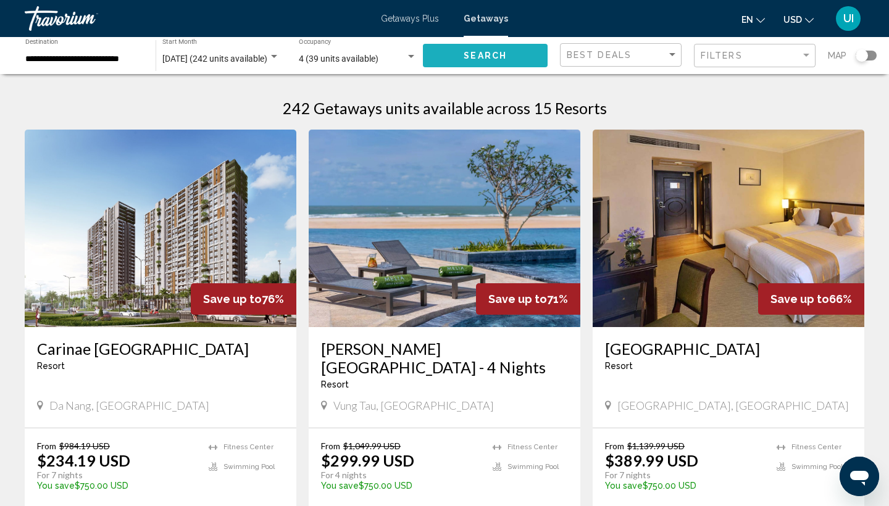
click at [472, 65] on button "Search" at bounding box center [485, 55] width 125 height 23
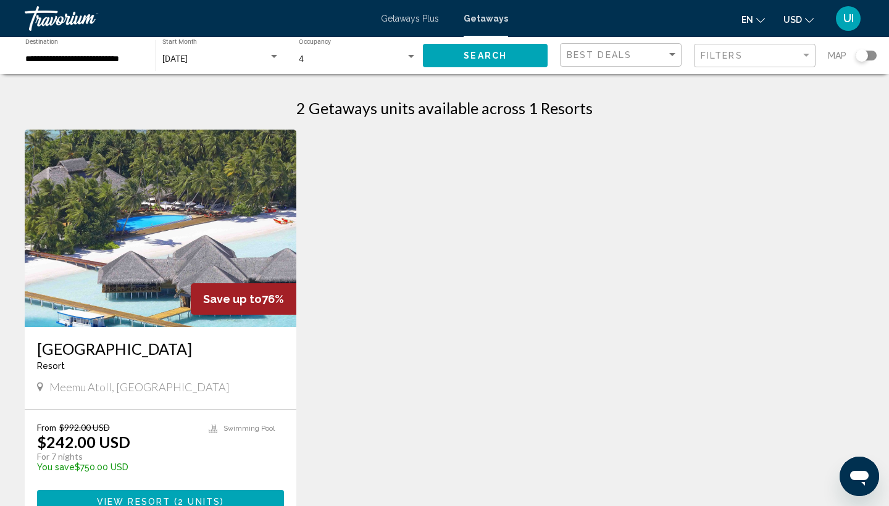
click at [152, 340] on h3 "[GEOGRAPHIC_DATA]" at bounding box center [160, 349] width 247 height 19
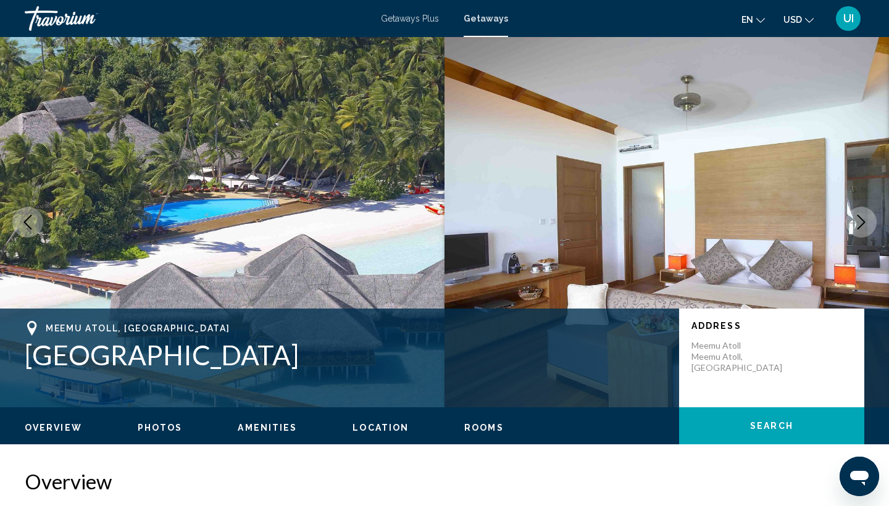
click at [866, 221] on icon "Next image" at bounding box center [861, 222] width 15 height 15
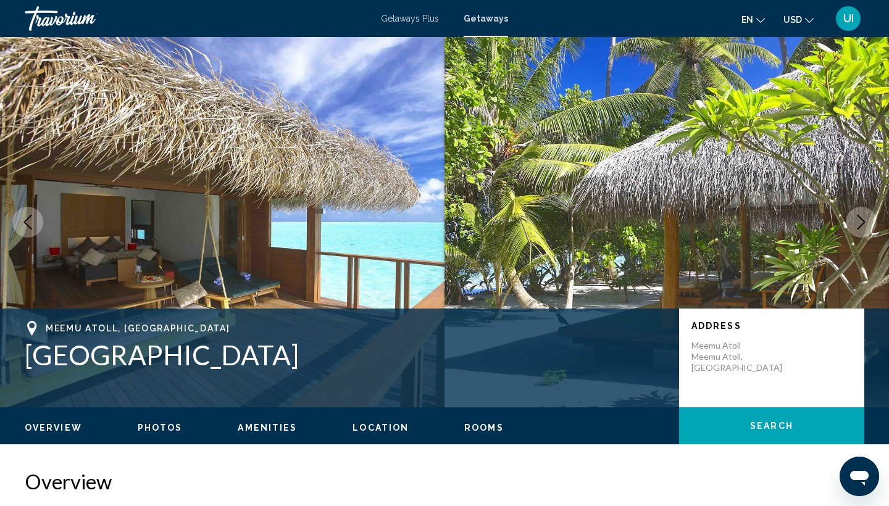
click at [863, 223] on icon "Next image" at bounding box center [862, 222] width 8 height 15
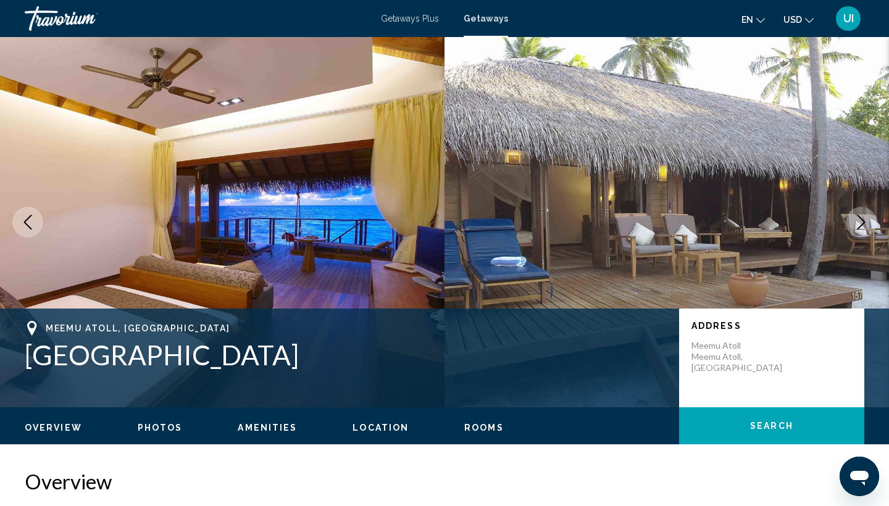
click at [863, 225] on icon "Next image" at bounding box center [861, 222] width 15 height 15
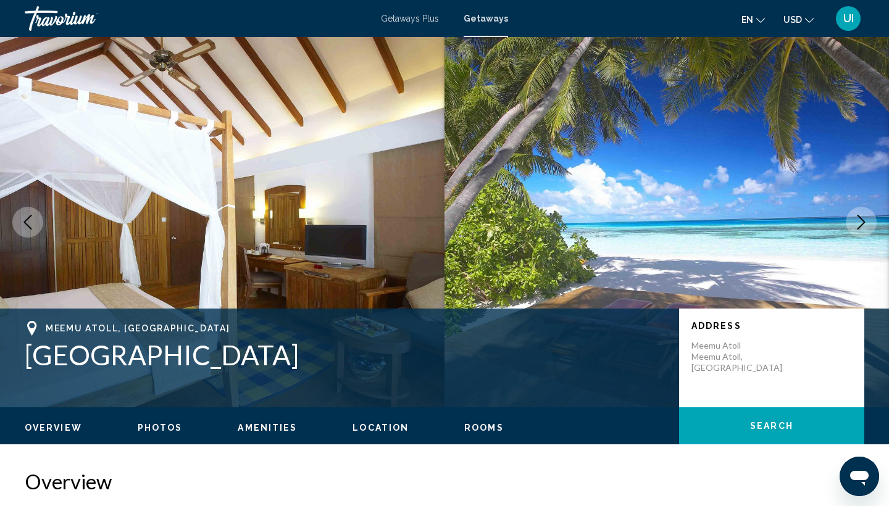
click at [863, 225] on icon "Next image" at bounding box center [861, 222] width 15 height 15
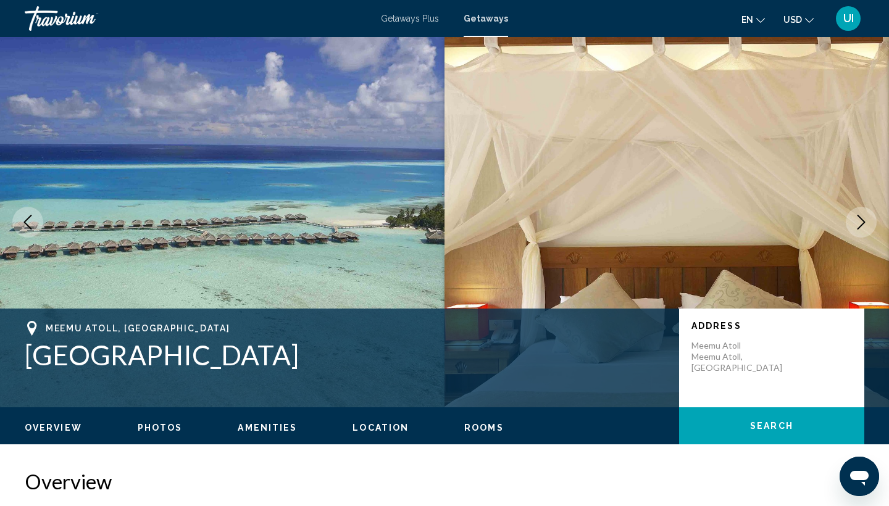
click at [865, 225] on icon "Next image" at bounding box center [861, 222] width 15 height 15
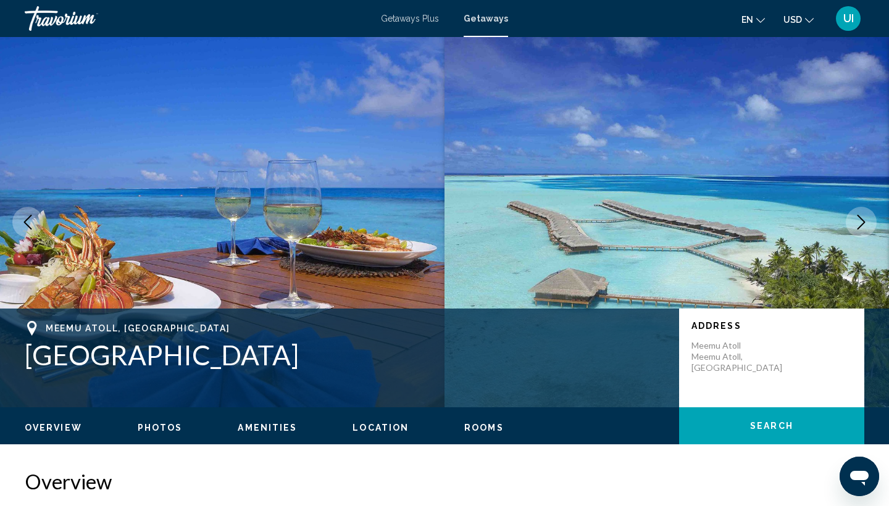
click at [865, 226] on icon "Next image" at bounding box center [861, 222] width 15 height 15
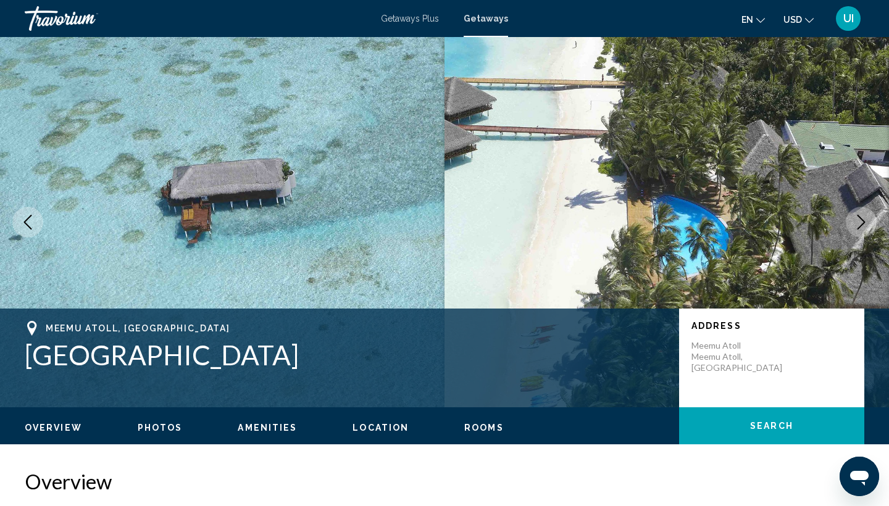
click at [865, 226] on icon "Next image" at bounding box center [861, 222] width 15 height 15
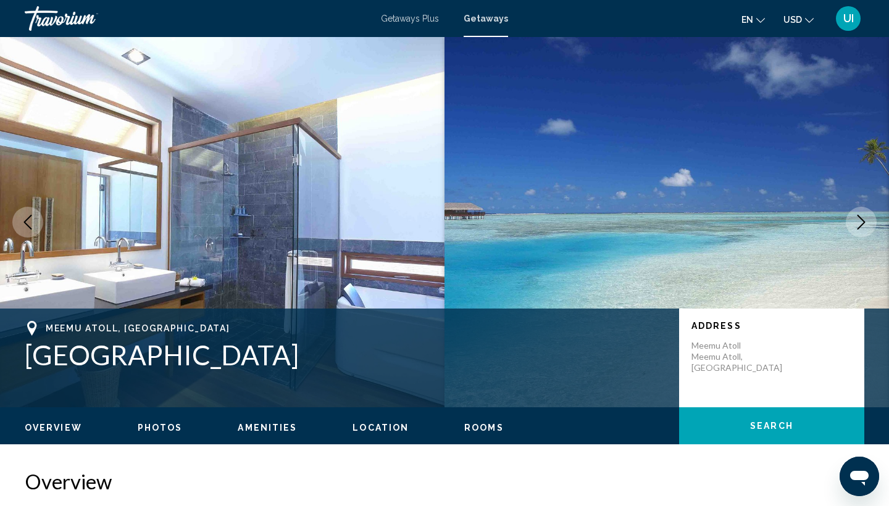
click at [865, 226] on icon "Next image" at bounding box center [861, 222] width 15 height 15
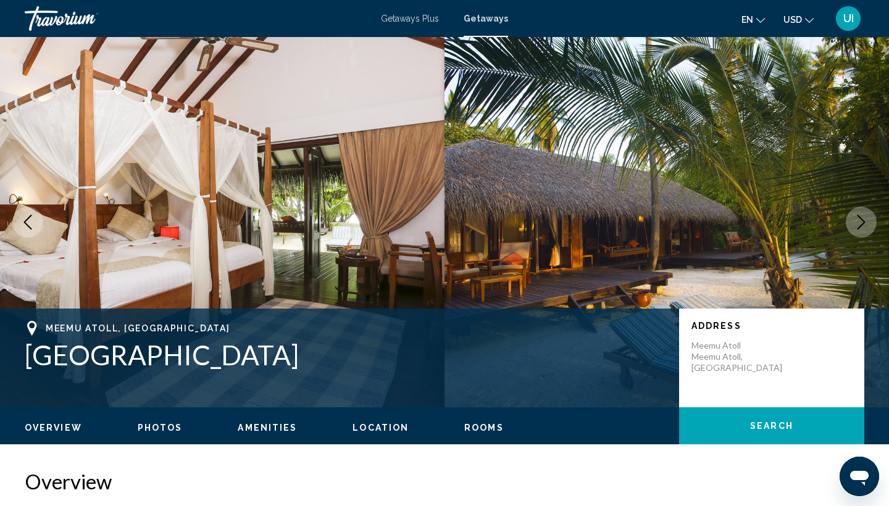
click at [865, 227] on icon "Next image" at bounding box center [861, 222] width 15 height 15
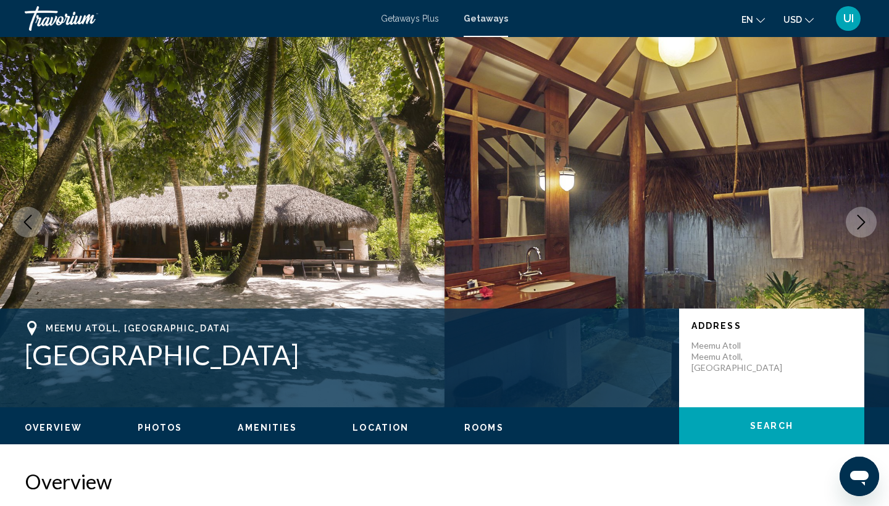
click at [865, 227] on icon "Next image" at bounding box center [861, 222] width 15 height 15
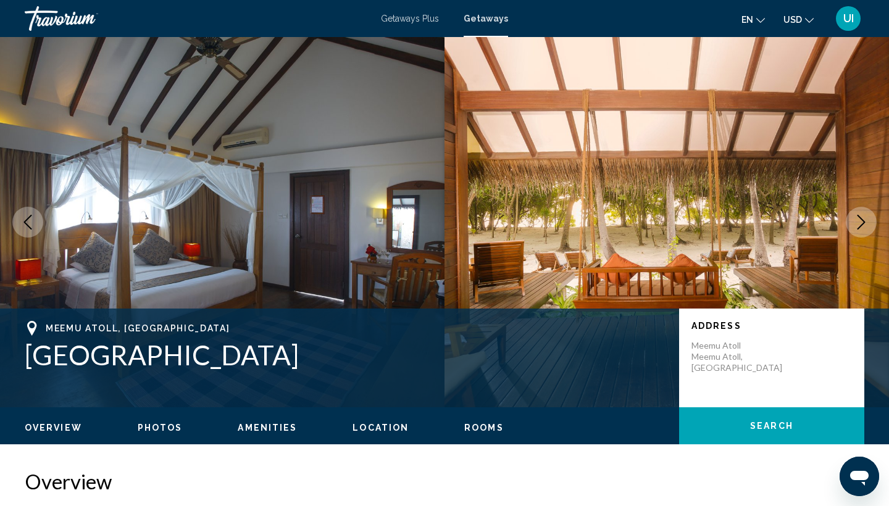
click at [867, 230] on button "Next image" at bounding box center [861, 222] width 31 height 31
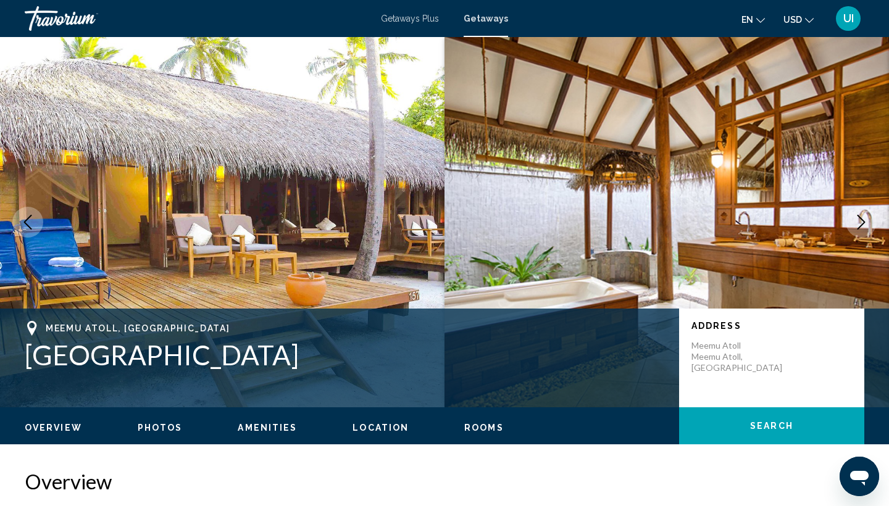
click at [867, 230] on button "Next image" at bounding box center [861, 222] width 31 height 31
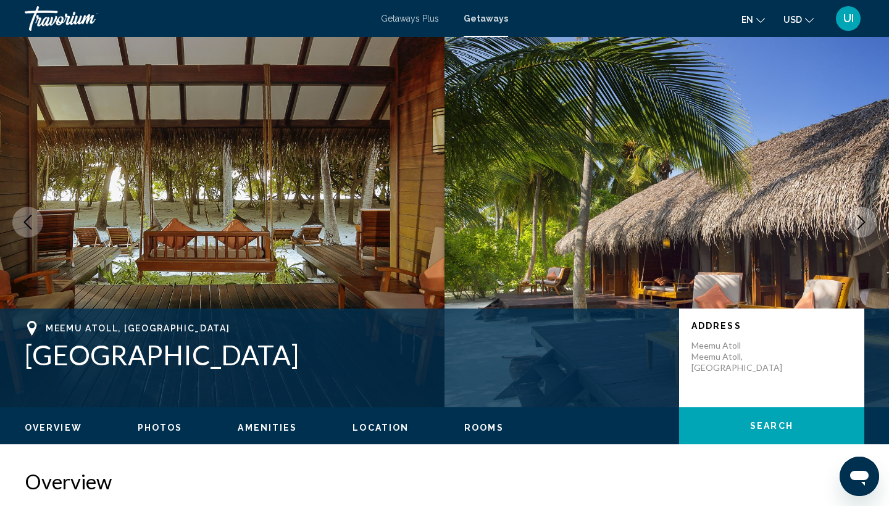
click at [867, 230] on button "Next image" at bounding box center [861, 222] width 31 height 31
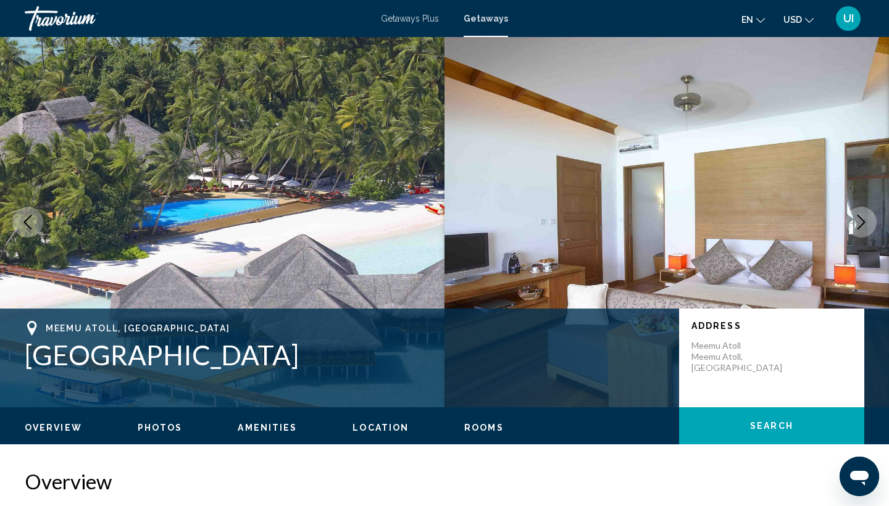
click at [867, 231] on button "Next image" at bounding box center [861, 222] width 31 height 31
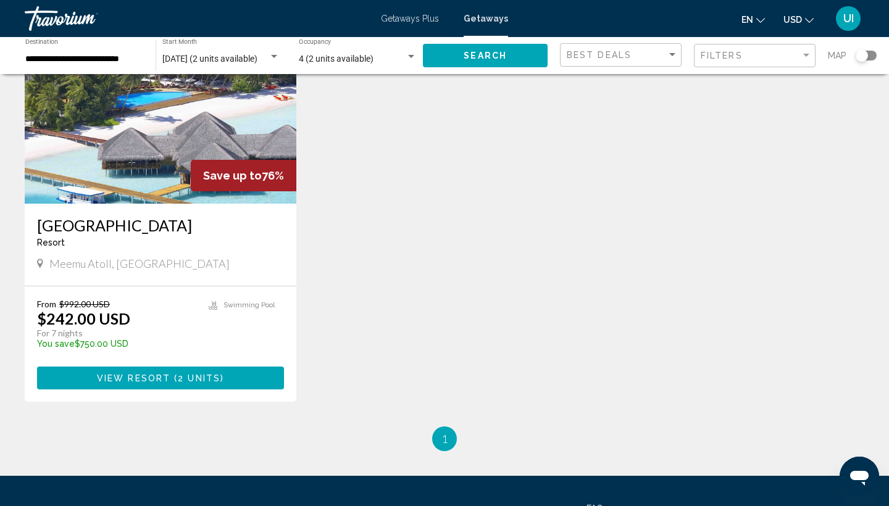
scroll to position [125, 0]
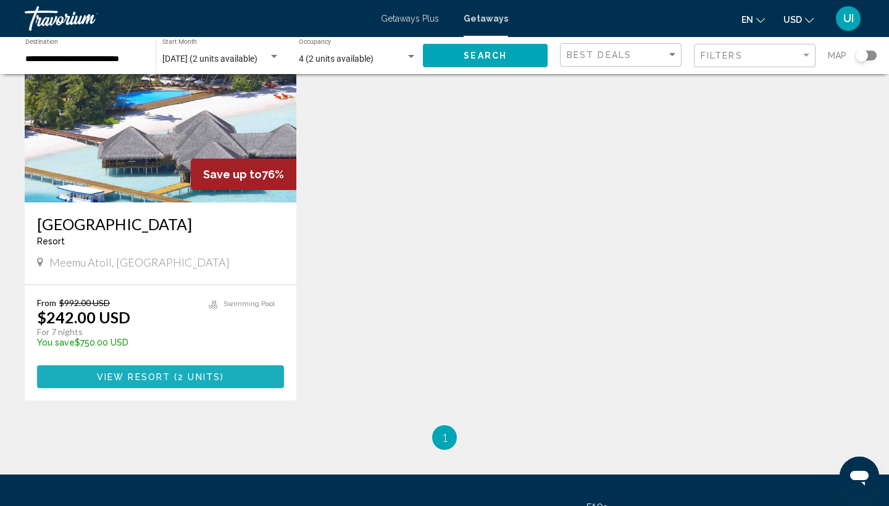
click at [141, 372] on span "View Resort" at bounding box center [133, 377] width 73 height 10
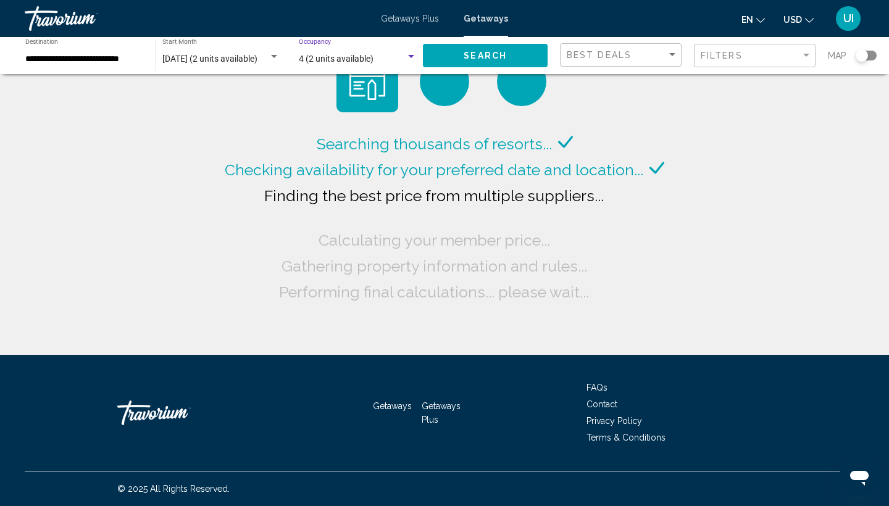
click at [331, 61] on span "4 (2 units available)" at bounding box center [336, 59] width 75 height 10
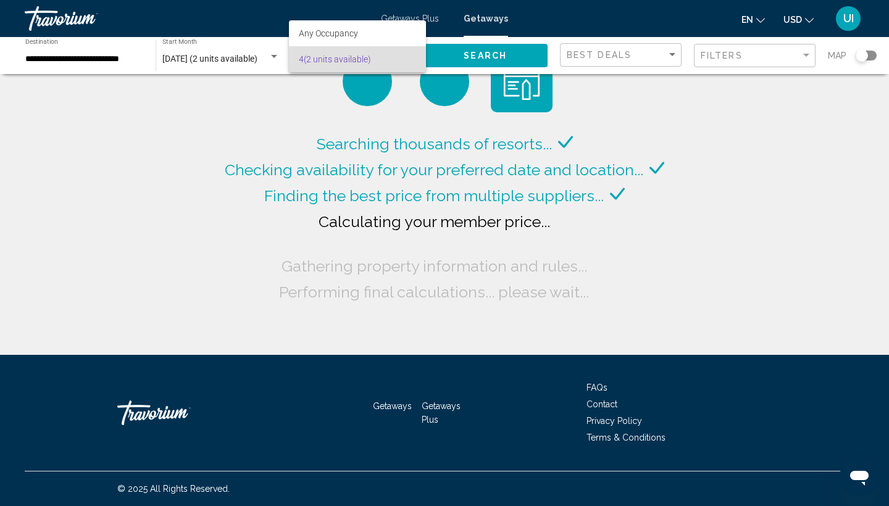
click at [322, 143] on div at bounding box center [444, 253] width 889 height 506
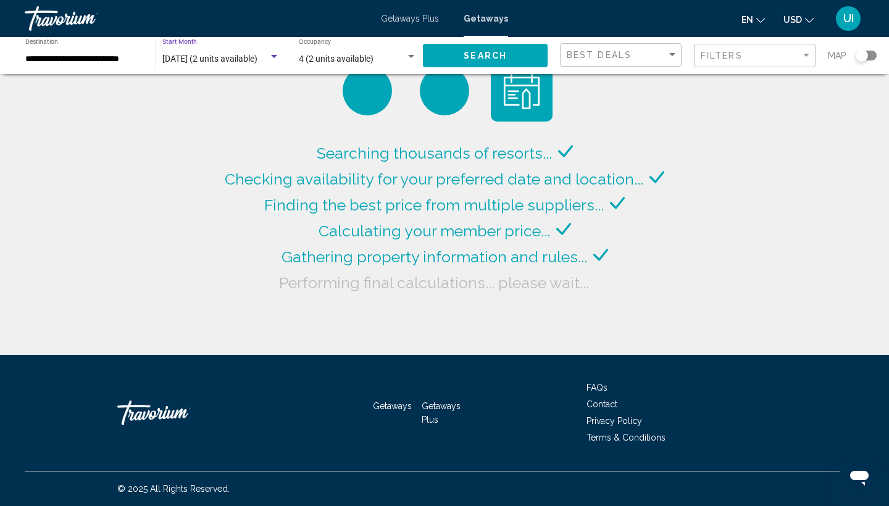
click at [248, 56] on span "December 2025 (2 units available)" at bounding box center [209, 59] width 95 height 10
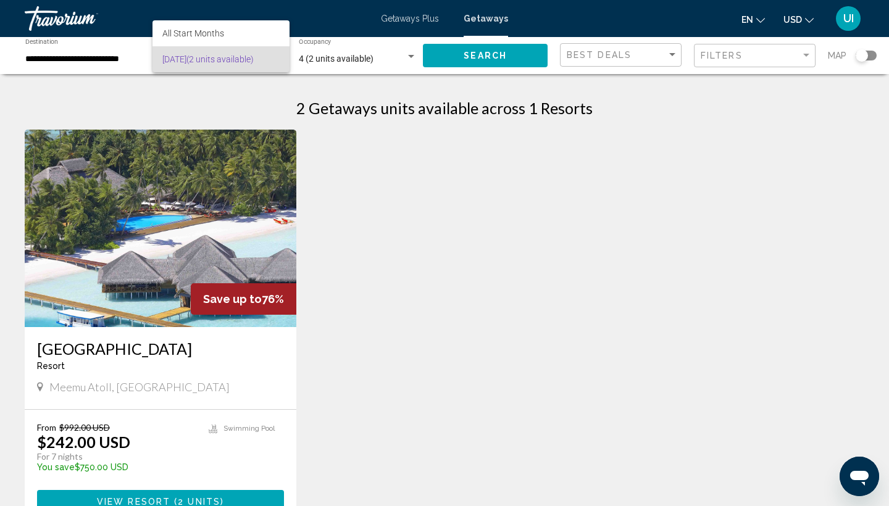
click at [93, 56] on div at bounding box center [444, 253] width 889 height 506
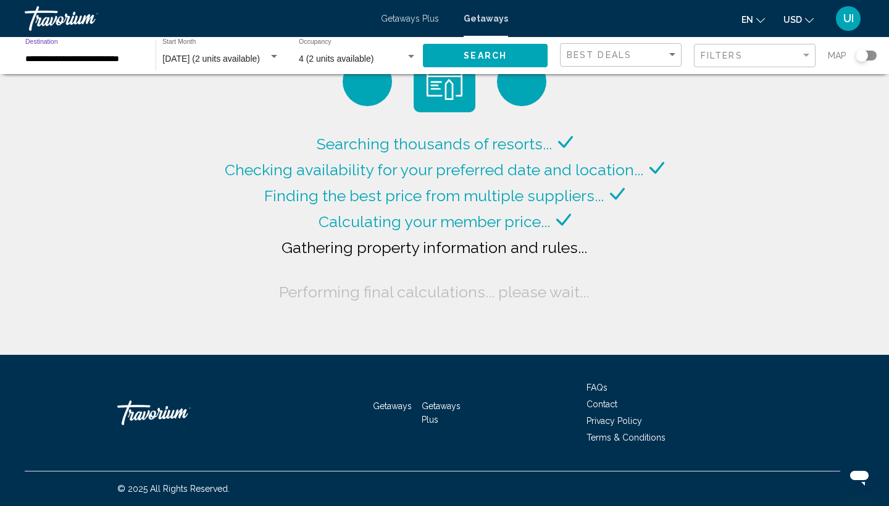
click at [112, 56] on input "**********" at bounding box center [84, 59] width 118 height 10
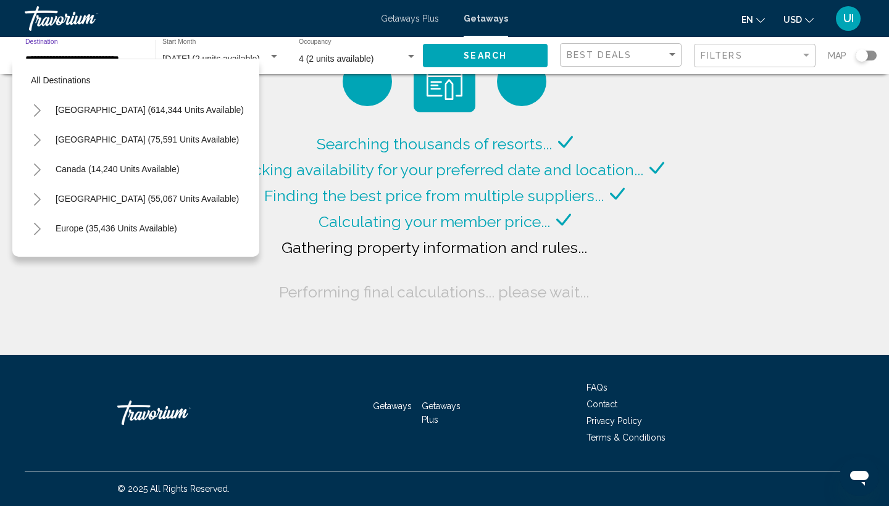
scroll to position [459, 0]
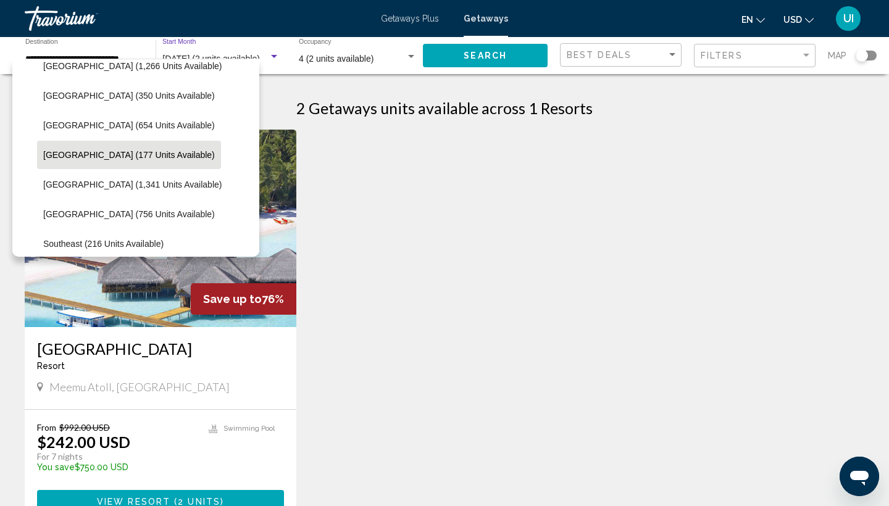
click at [196, 56] on span "[DATE] (2 units available)" at bounding box center [211, 59] width 98 height 10
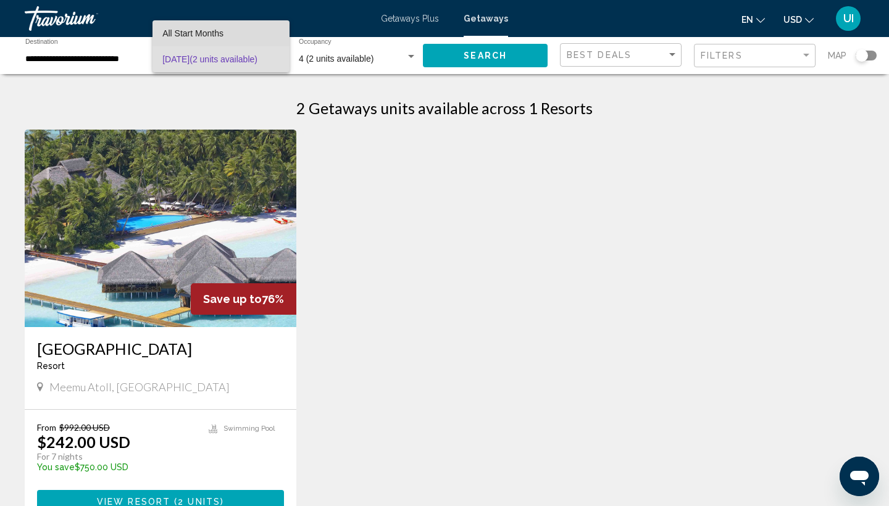
click at [175, 30] on span "All Start Months" at bounding box center [192, 33] width 61 height 10
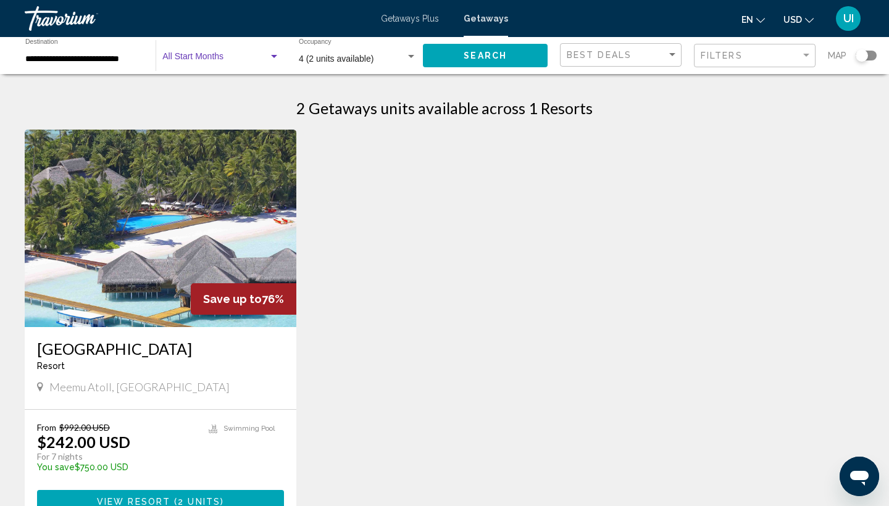
click at [212, 67] on div "Start Month All Start Months" at bounding box center [220, 56] width 117 height 34
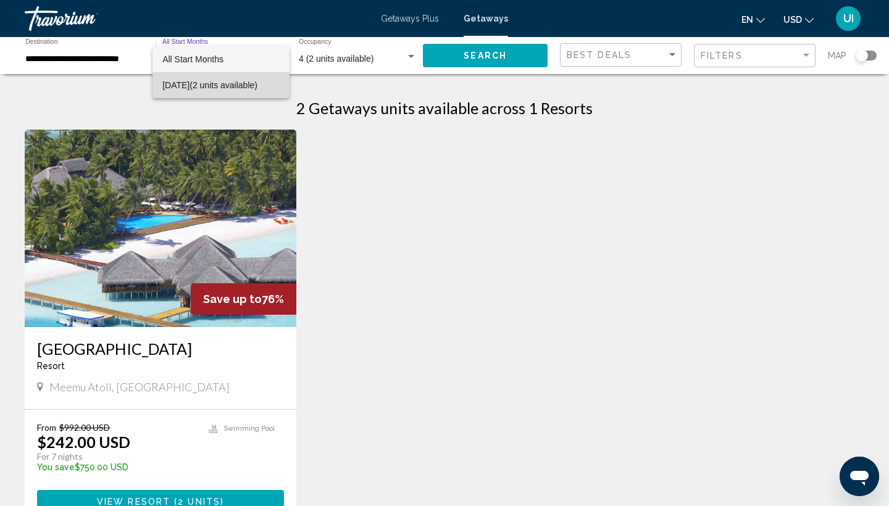
click at [180, 88] on span "[DATE] (2 units available)" at bounding box center [220, 85] width 117 height 26
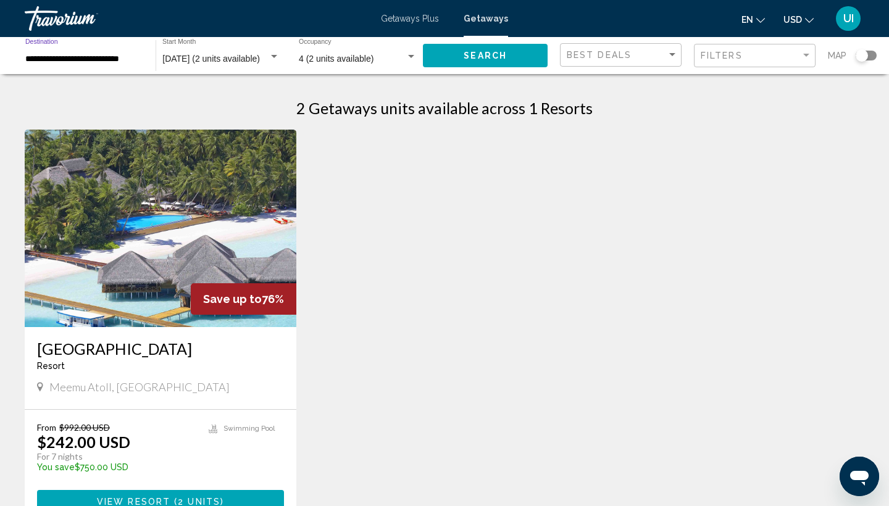
click at [114, 62] on input "**********" at bounding box center [84, 59] width 118 height 10
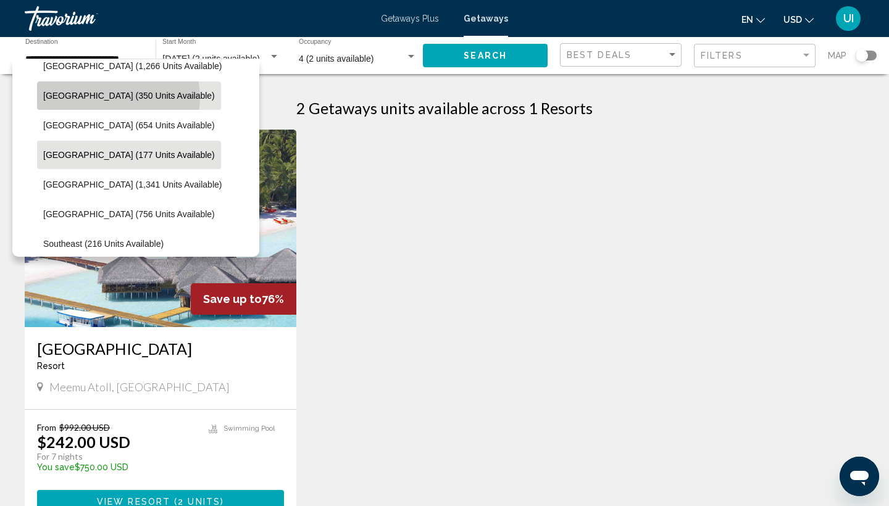
click at [118, 97] on span "[GEOGRAPHIC_DATA] (350 units available)" at bounding box center [129, 96] width 172 height 10
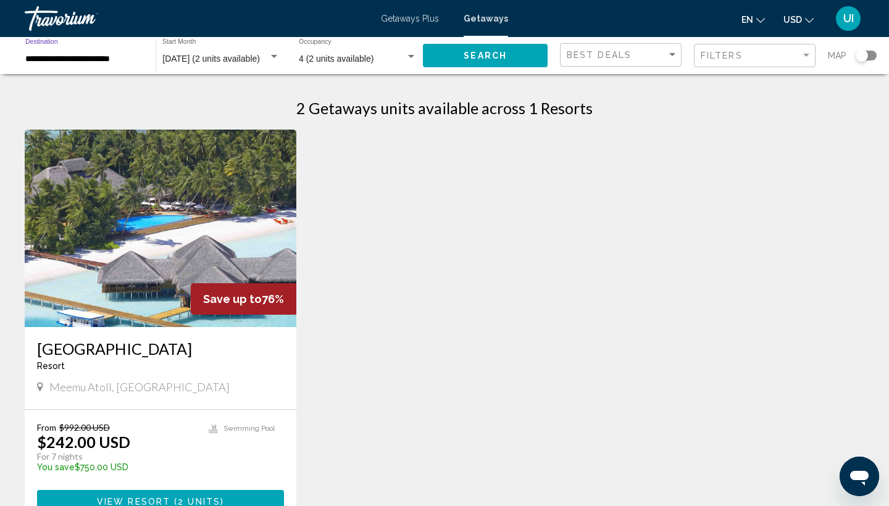
click at [114, 63] on input "**********" at bounding box center [84, 59] width 118 height 10
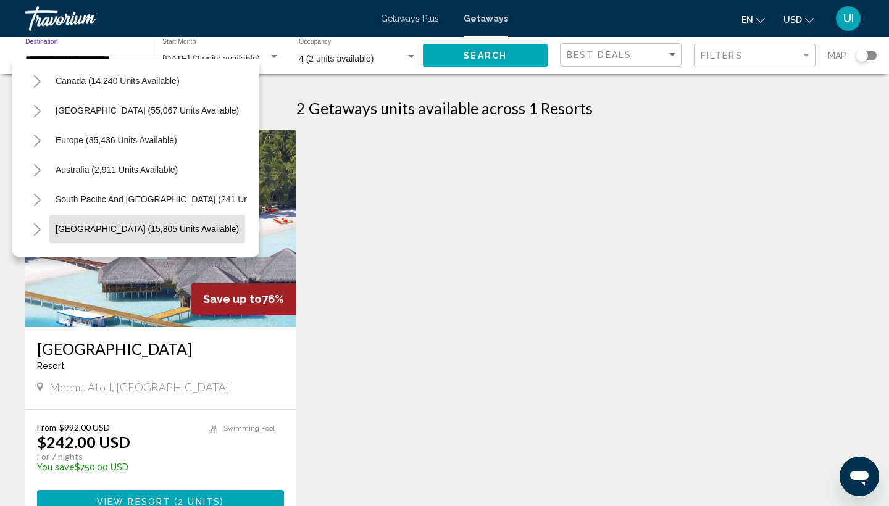
scroll to position [82, 0]
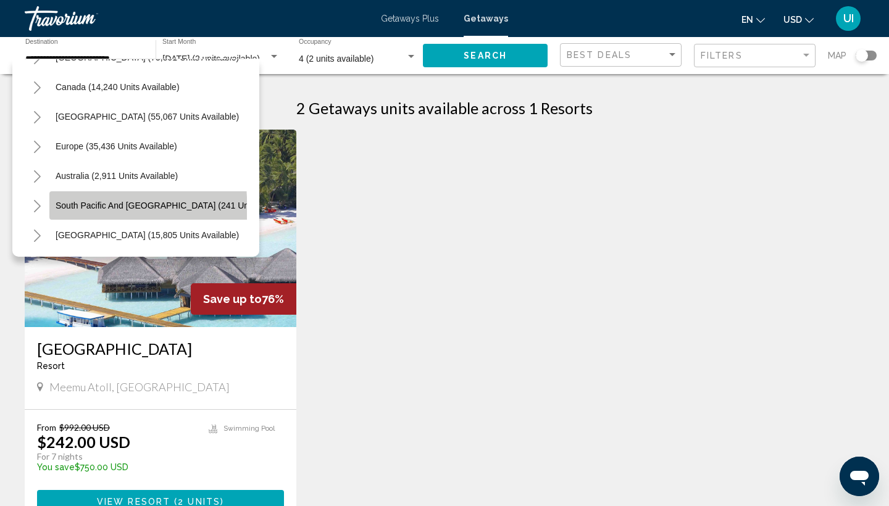
click at [119, 211] on button "South Pacific and [GEOGRAPHIC_DATA] (241 units available)" at bounding box center [176, 205] width 254 height 28
type input "**********"
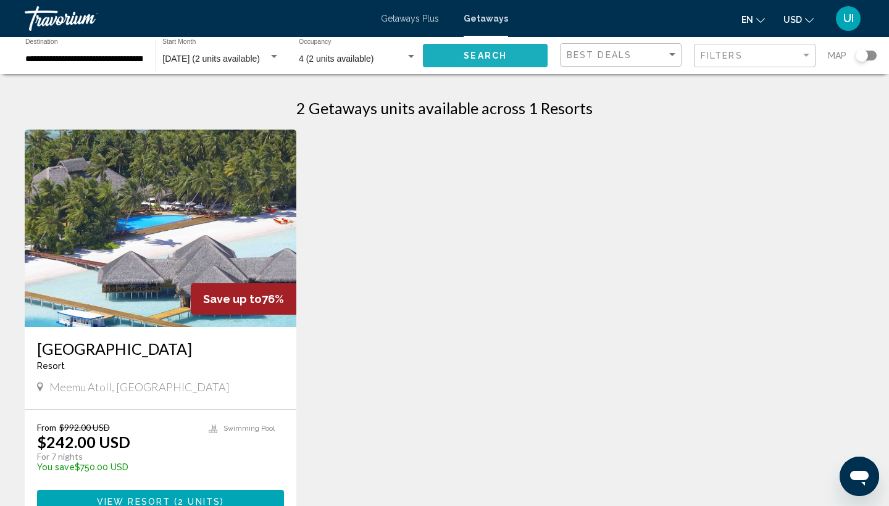
click at [472, 60] on span "Search" at bounding box center [485, 56] width 43 height 10
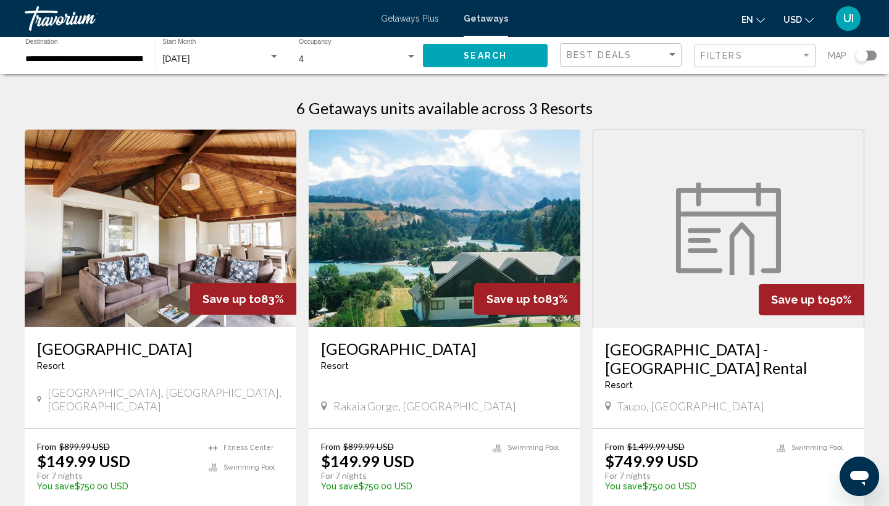
click at [56, 22] on div "Travorium" at bounding box center [87, 18] width 124 height 25
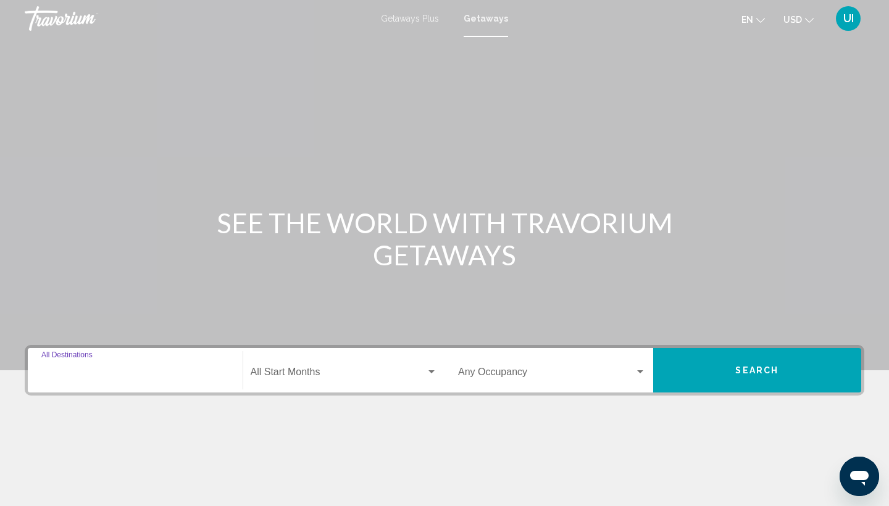
click at [154, 370] on input "Destination All Destinations" at bounding box center [135, 374] width 188 height 11
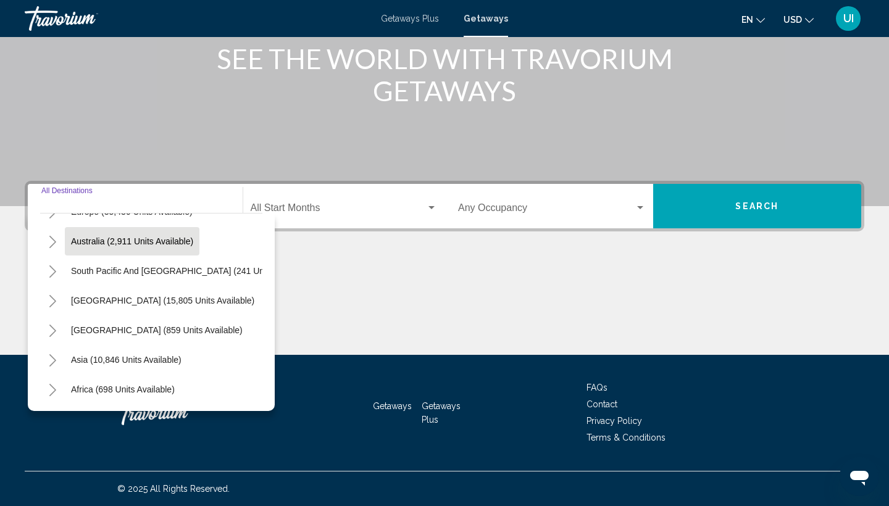
scroll to position [173, 0]
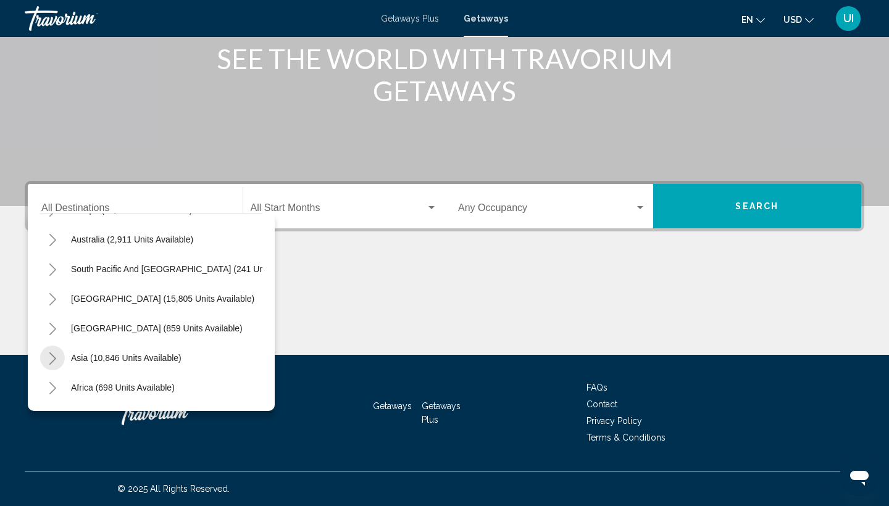
click at [49, 359] on icon "Toggle Asia (10,846 units available)" at bounding box center [52, 359] width 9 height 12
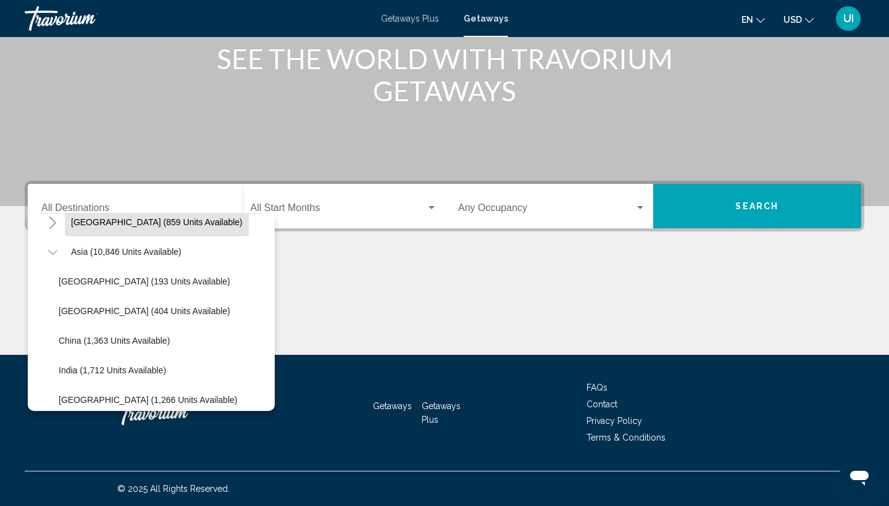
scroll to position [281, 0]
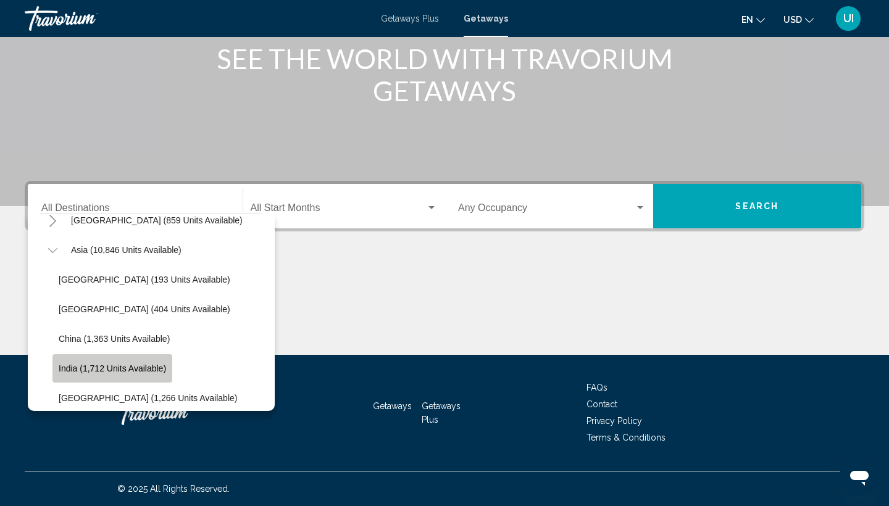
click at [147, 369] on span "India (1,712 units available)" at bounding box center [112, 369] width 107 height 10
type input "**********"
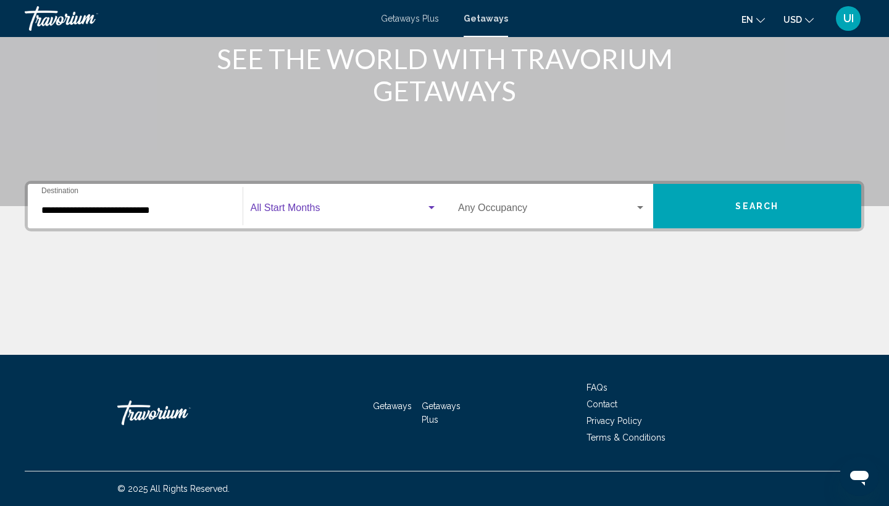
click at [308, 211] on span "Search widget" at bounding box center [339, 210] width 176 height 11
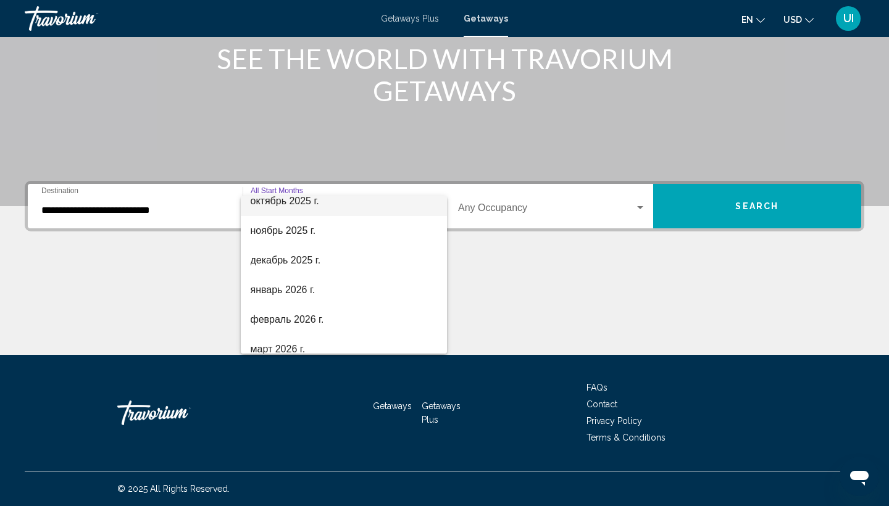
scroll to position [100, 0]
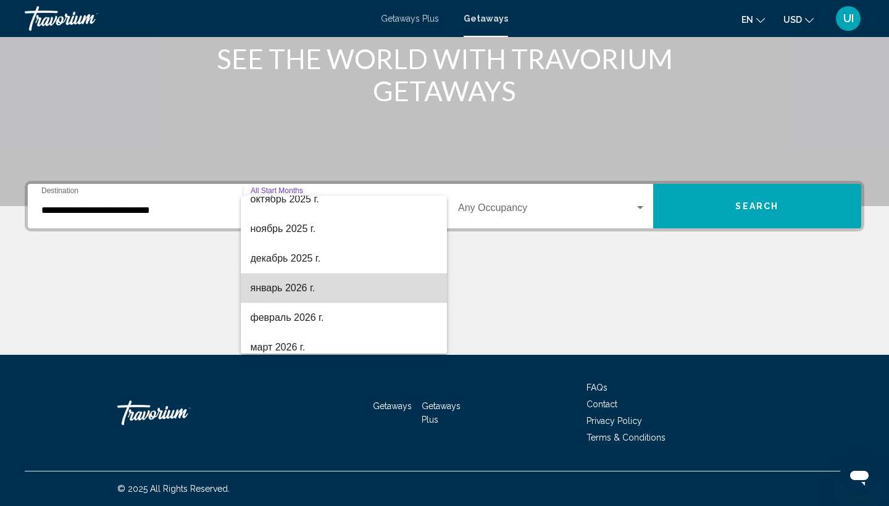
click at [308, 285] on span "январь 2026 г." at bounding box center [344, 289] width 187 height 30
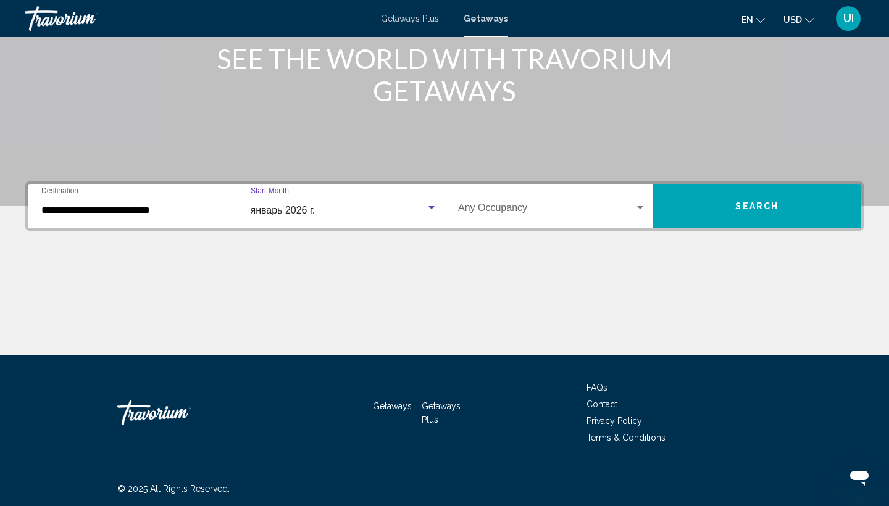
click at [511, 208] on span "Search widget" at bounding box center [546, 210] width 177 height 11
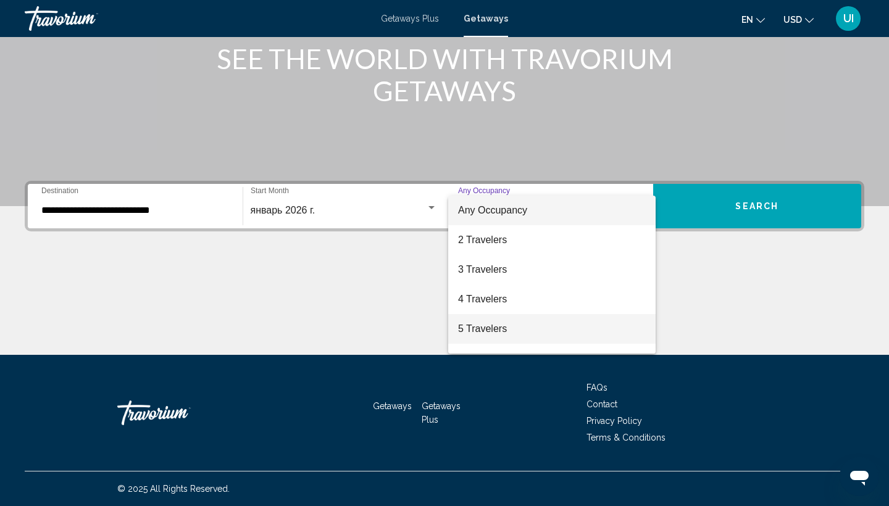
click at [481, 329] on span "5 Travelers" at bounding box center [552, 329] width 188 height 30
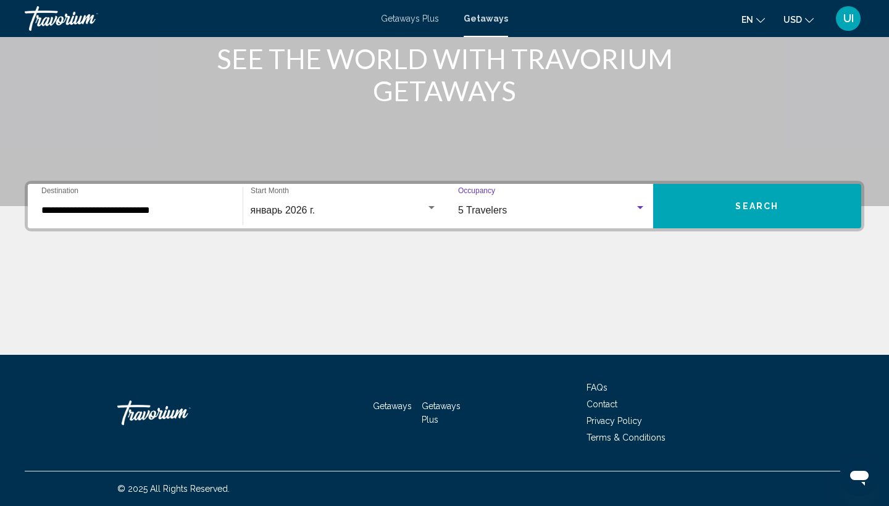
click at [737, 212] on button "Search" at bounding box center [757, 206] width 209 height 44
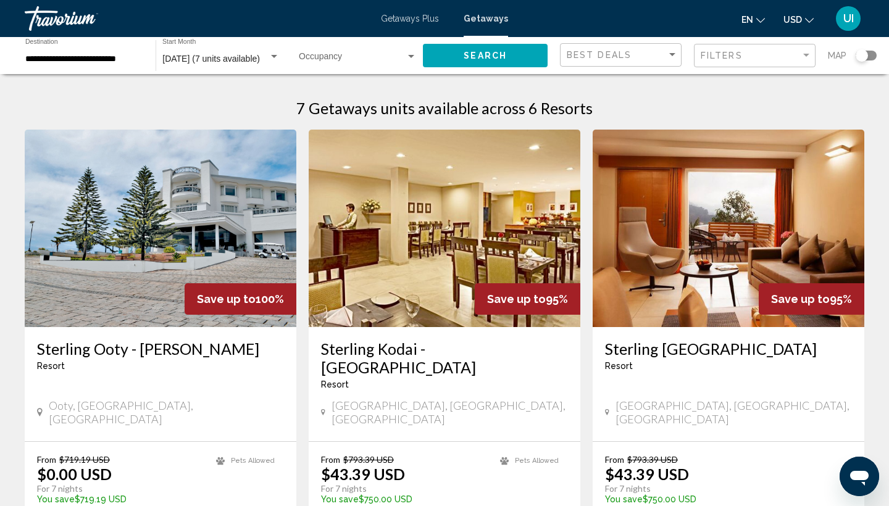
click at [229, 251] on img "Main content" at bounding box center [161, 229] width 272 height 198
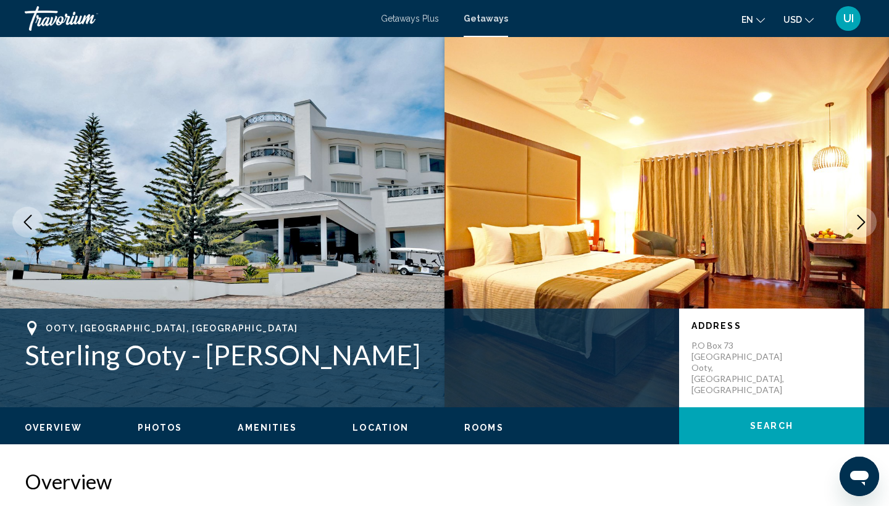
click at [869, 228] on button "Next image" at bounding box center [861, 222] width 31 height 31
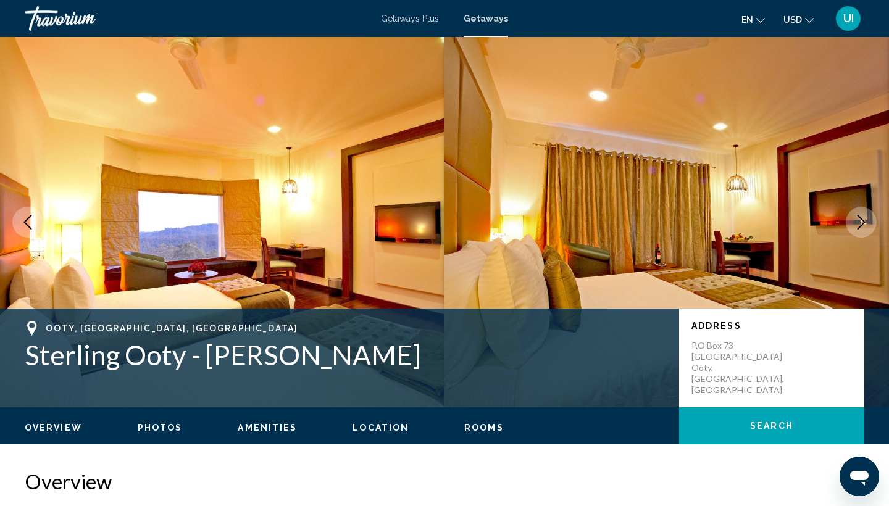
click at [865, 226] on icon "Next image" at bounding box center [861, 222] width 15 height 15
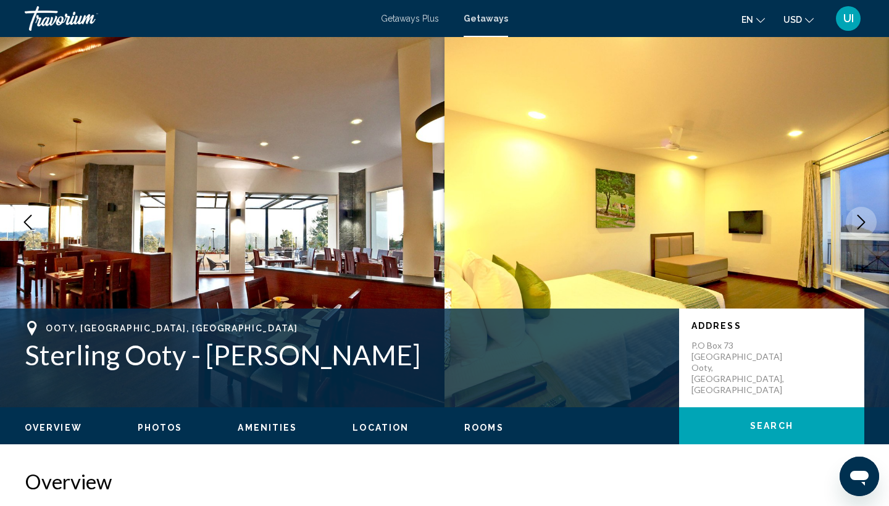
click at [865, 226] on icon "Next image" at bounding box center [861, 222] width 15 height 15
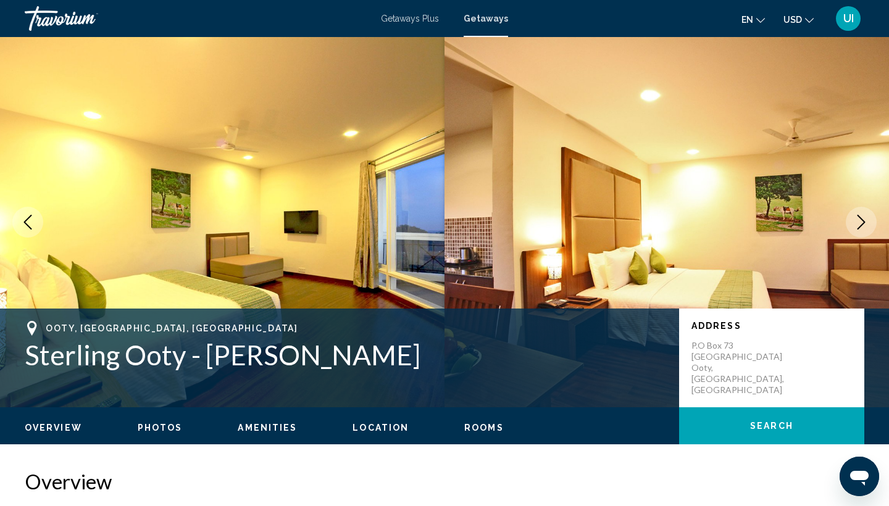
click at [865, 226] on icon "Next image" at bounding box center [861, 222] width 15 height 15
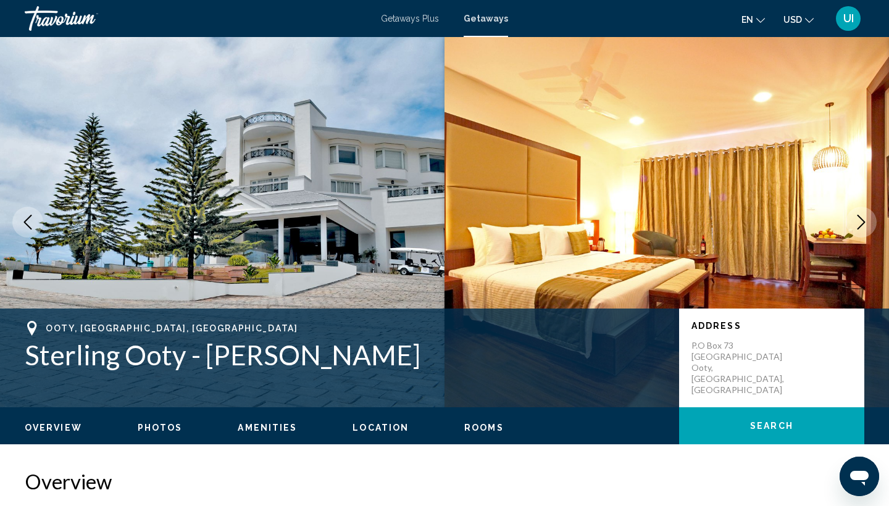
click at [865, 226] on icon "Next image" at bounding box center [861, 222] width 15 height 15
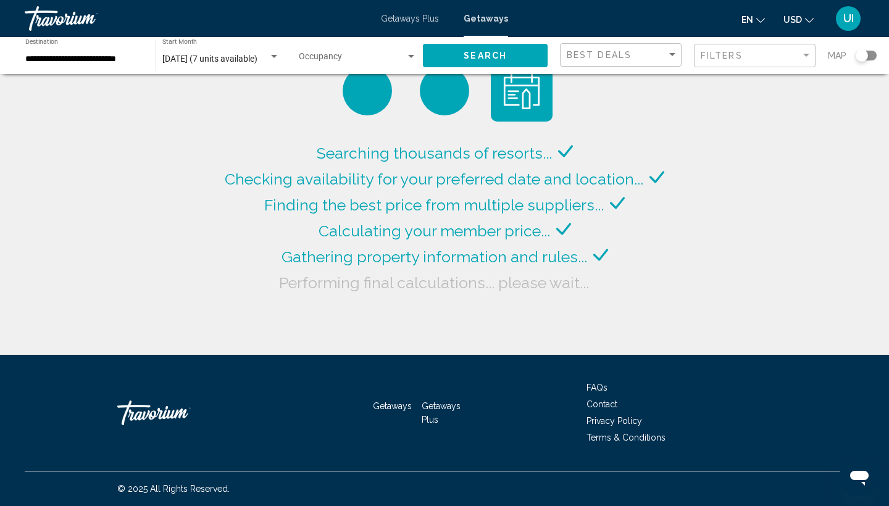
click at [106, 64] on div "**********" at bounding box center [84, 56] width 118 height 34
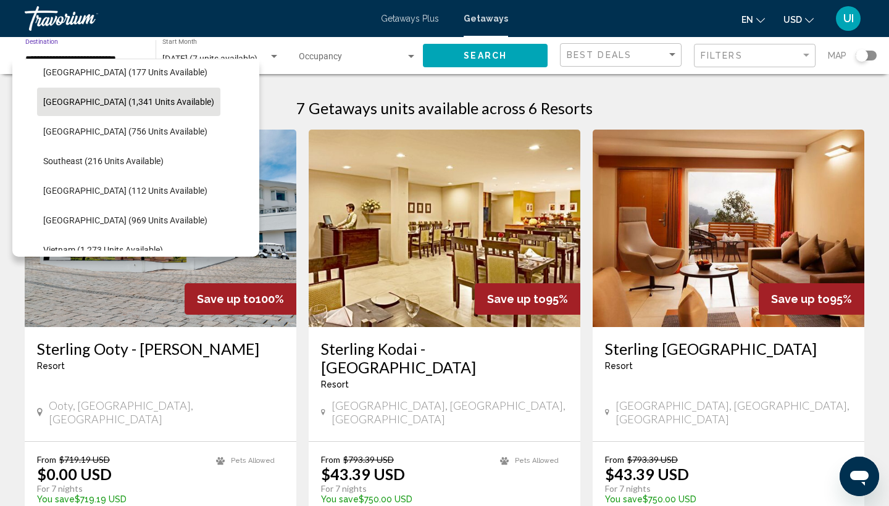
scroll to position [544, 0]
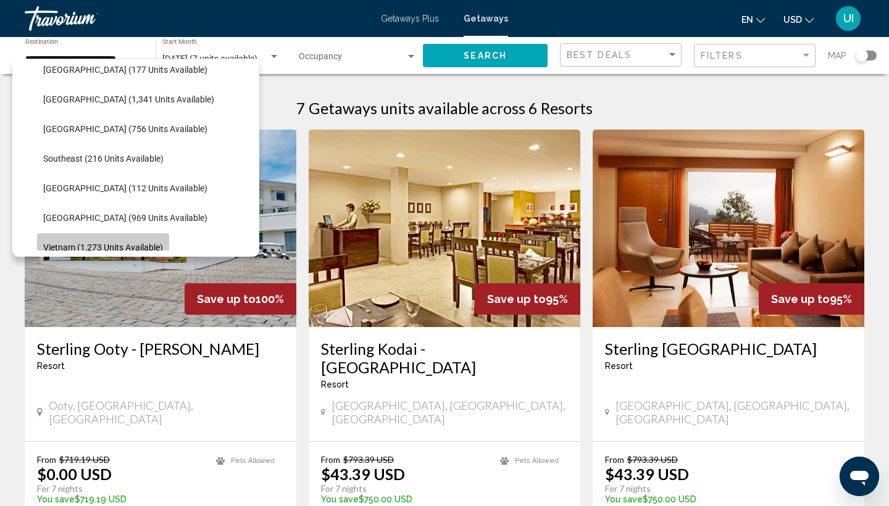
click at [116, 235] on button "Vietnam (1,273 units available)" at bounding box center [103, 247] width 132 height 28
type input "**********"
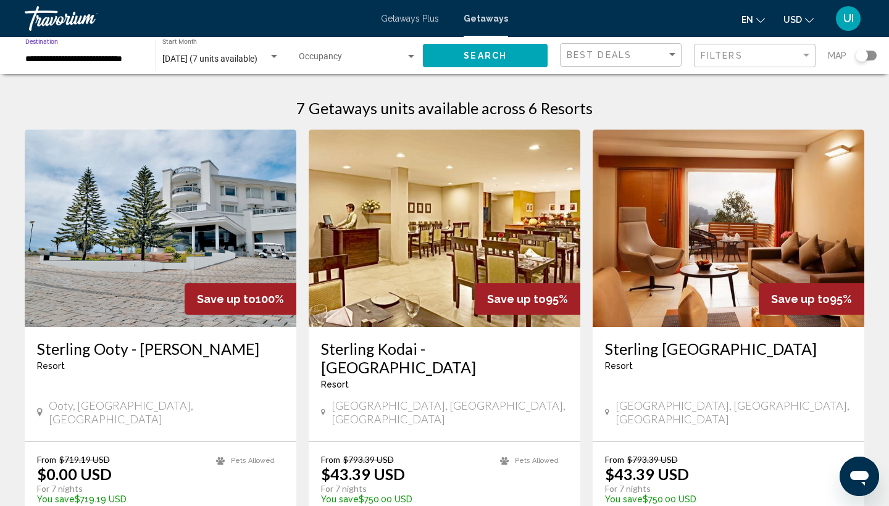
click at [402, 60] on span "Search widget" at bounding box center [352, 59] width 107 height 10
click at [477, 61] on div at bounding box center [444, 253] width 889 height 506
click at [482, 56] on span "Search" at bounding box center [485, 56] width 43 height 10
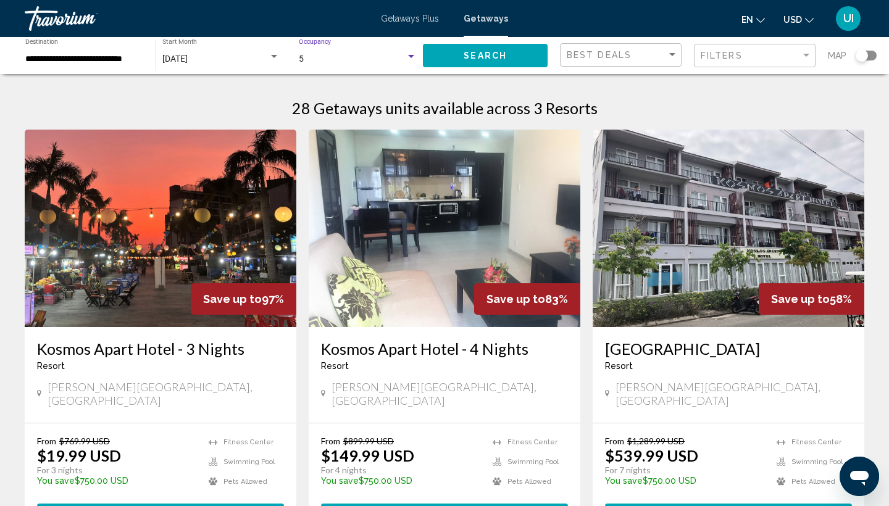
click at [364, 59] on div "5" at bounding box center [352, 59] width 107 height 10
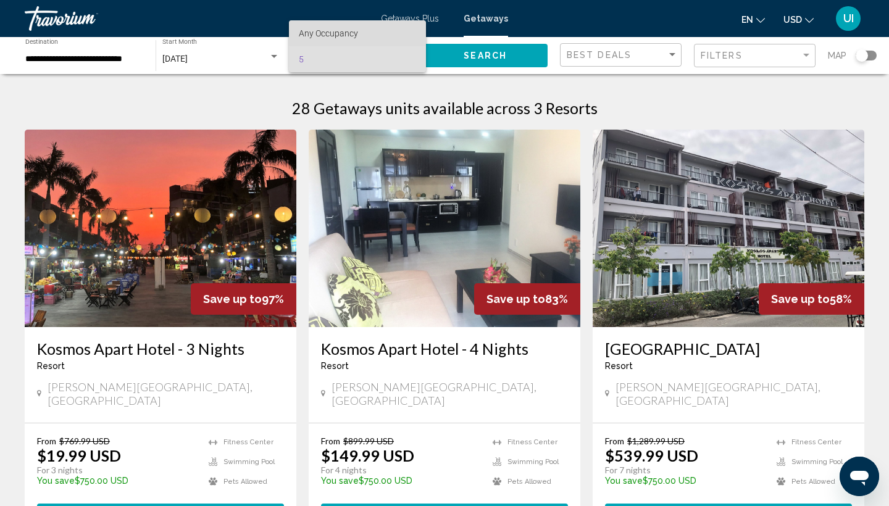
click at [356, 36] on span "Any Occupancy" at bounding box center [328, 33] width 59 height 10
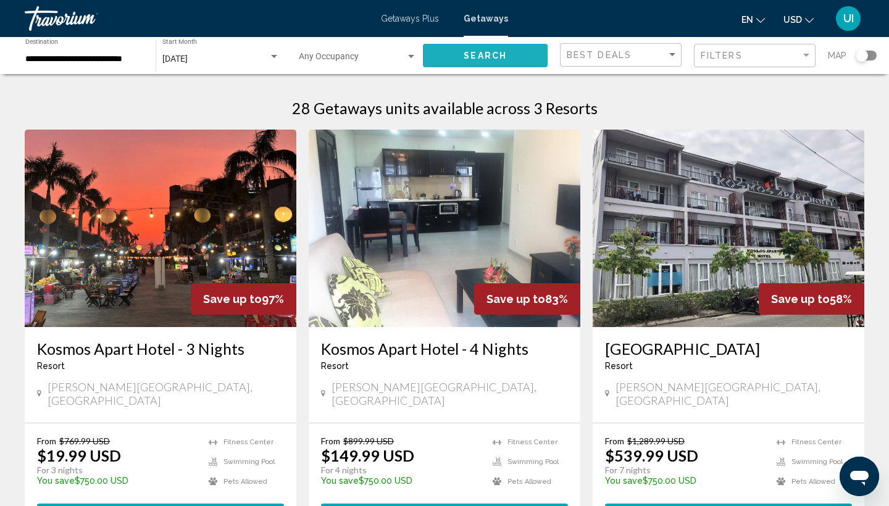
click at [485, 52] on span "Search" at bounding box center [485, 56] width 43 height 10
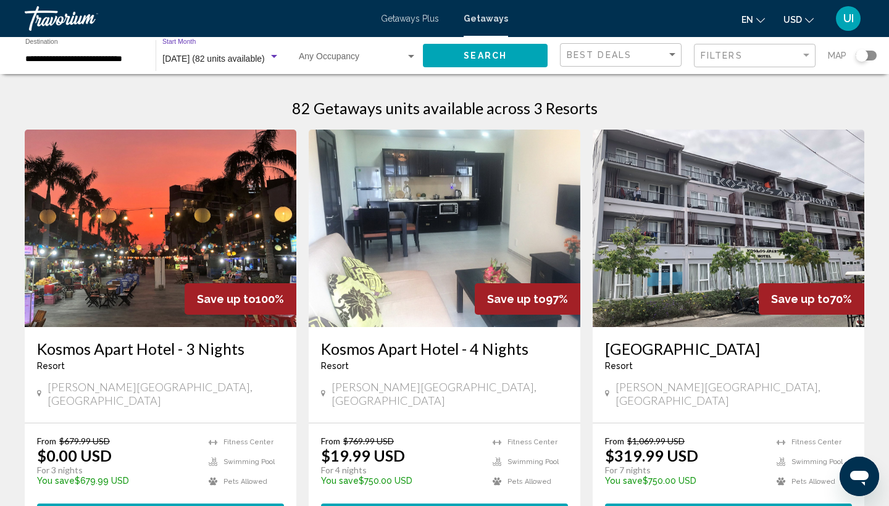
click at [197, 57] on span "[DATE] (82 units available)" at bounding box center [213, 59] width 102 height 10
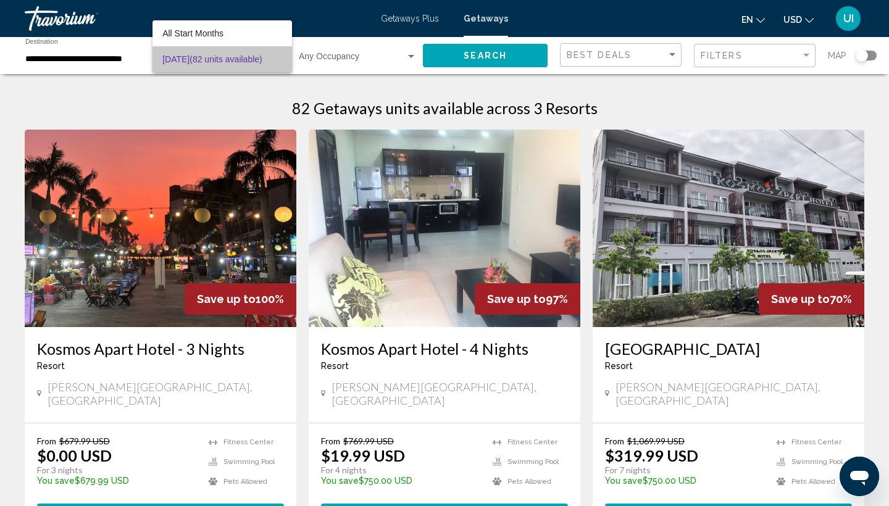
click at [198, 59] on span "January 2026 (82 units available)" at bounding box center [222, 59] width 120 height 26
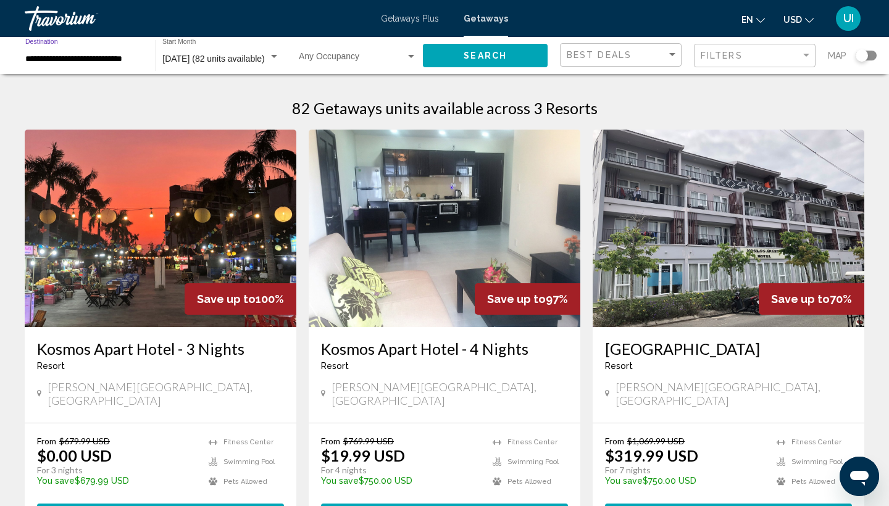
click at [124, 61] on input "**********" at bounding box center [84, 59] width 118 height 10
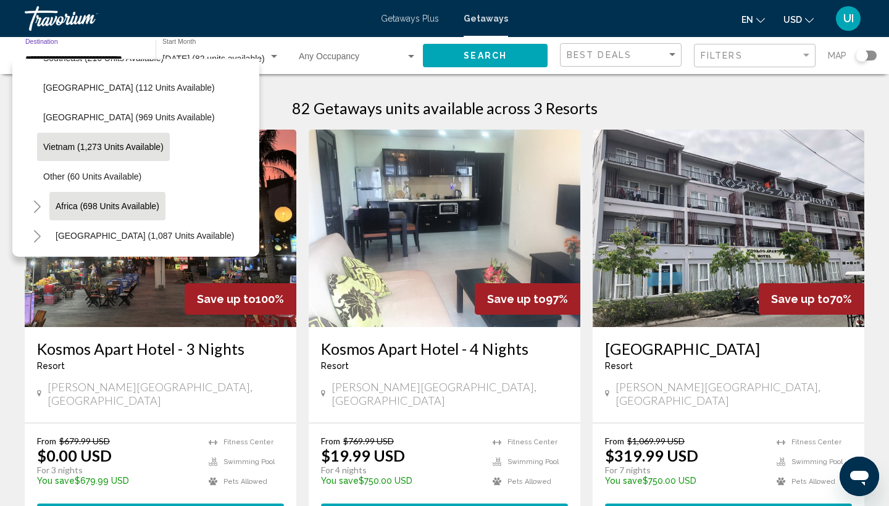
scroll to position [645, 0]
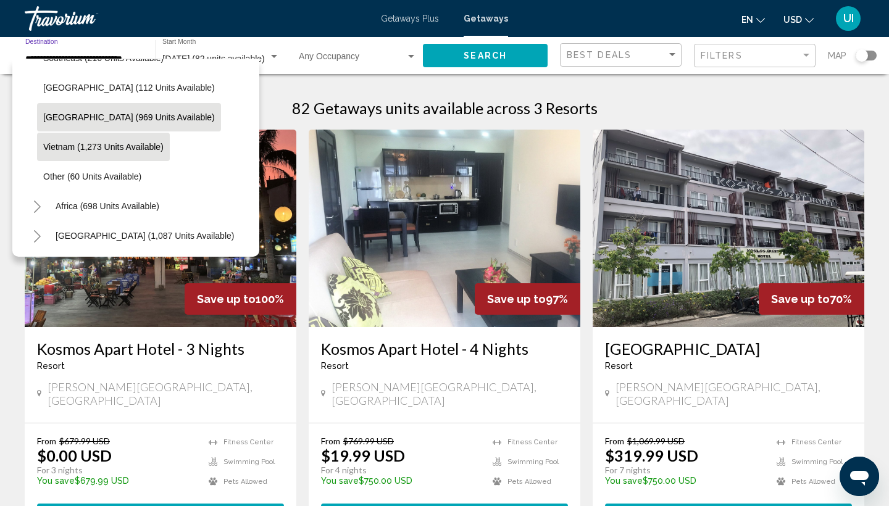
click at [92, 115] on span "Thailand (969 units available)" at bounding box center [129, 117] width 172 height 10
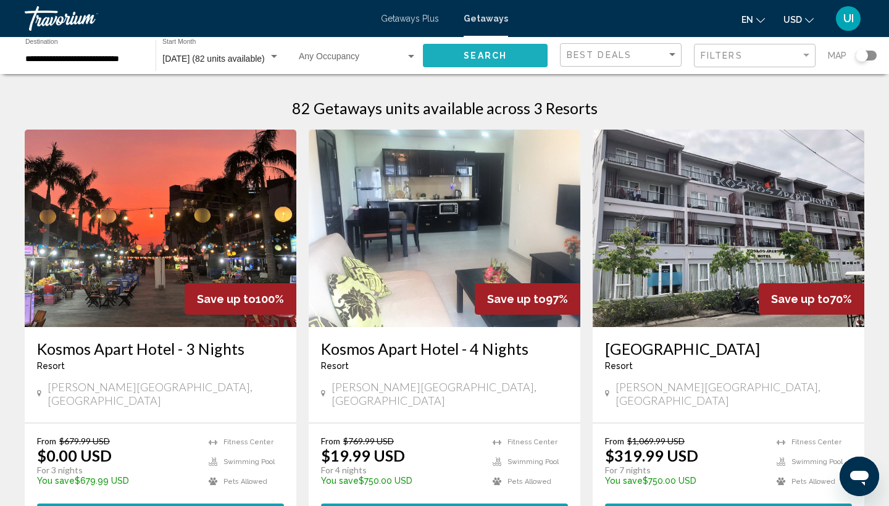
click at [466, 54] on span "Search" at bounding box center [485, 56] width 43 height 10
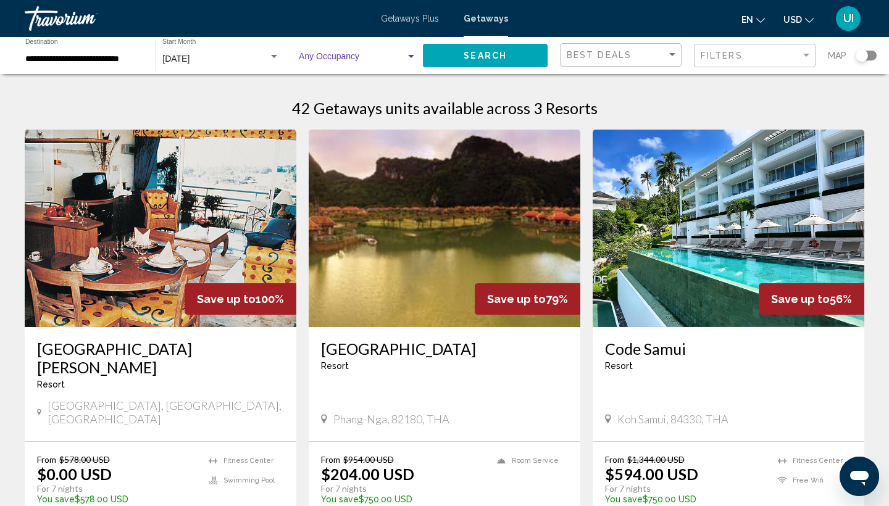
click at [343, 62] on span "Search widget" at bounding box center [352, 59] width 107 height 10
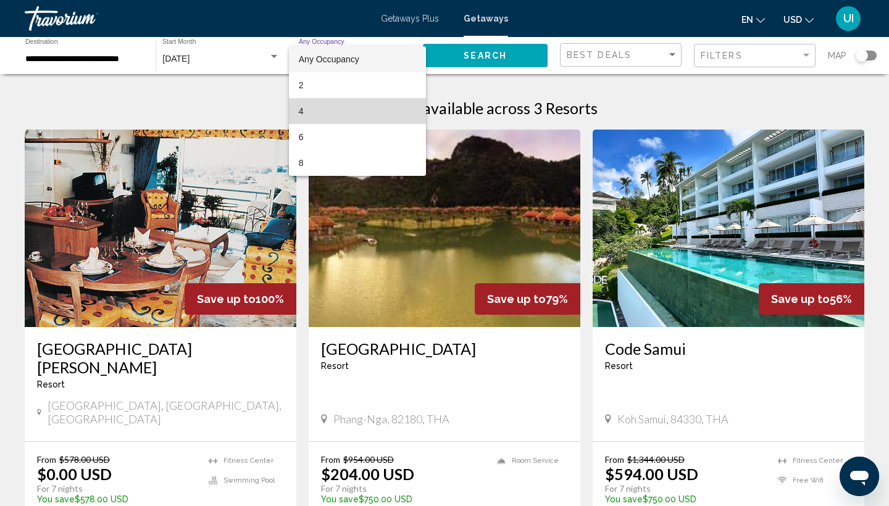
click at [344, 108] on span "4" at bounding box center [358, 111] width 118 height 26
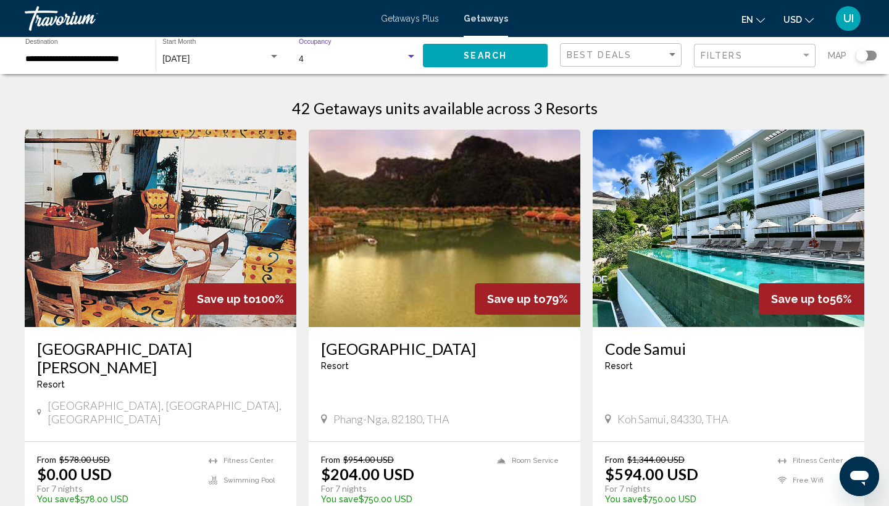
click at [450, 62] on button "Search" at bounding box center [485, 55] width 125 height 23
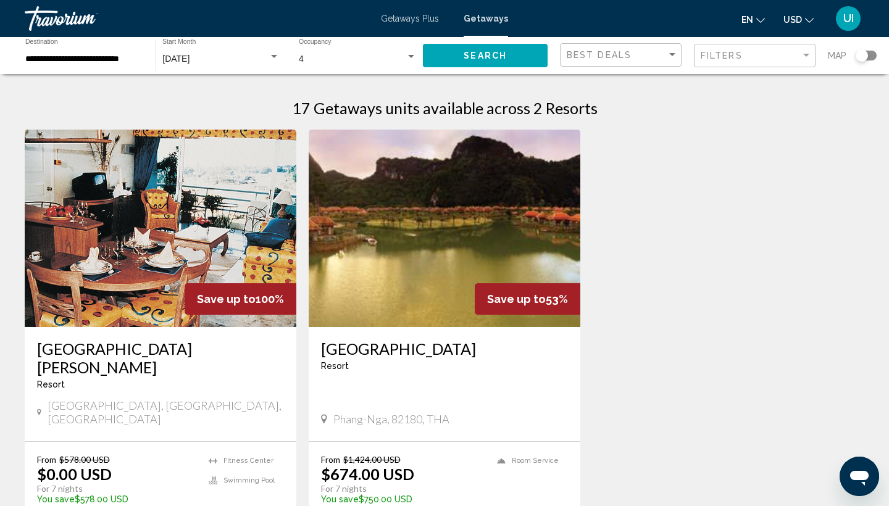
click at [122, 64] on div "**********" at bounding box center [84, 56] width 118 height 34
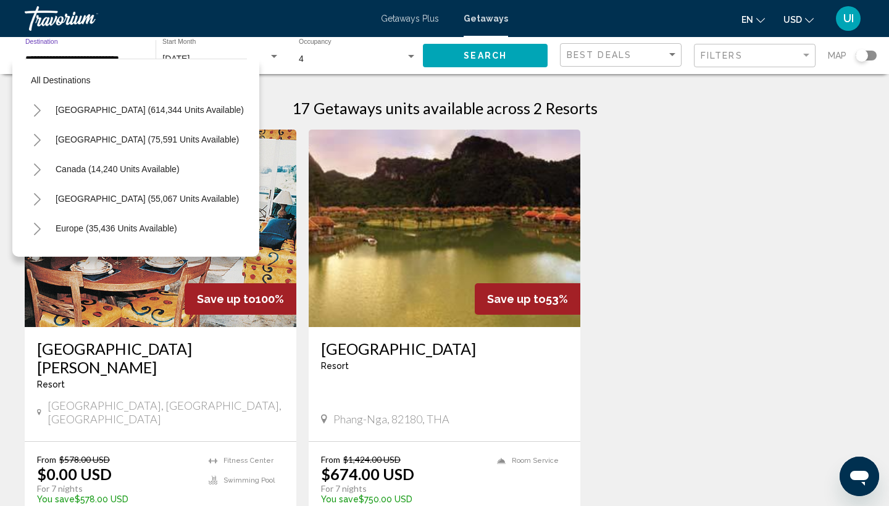
scroll to position [607, 0]
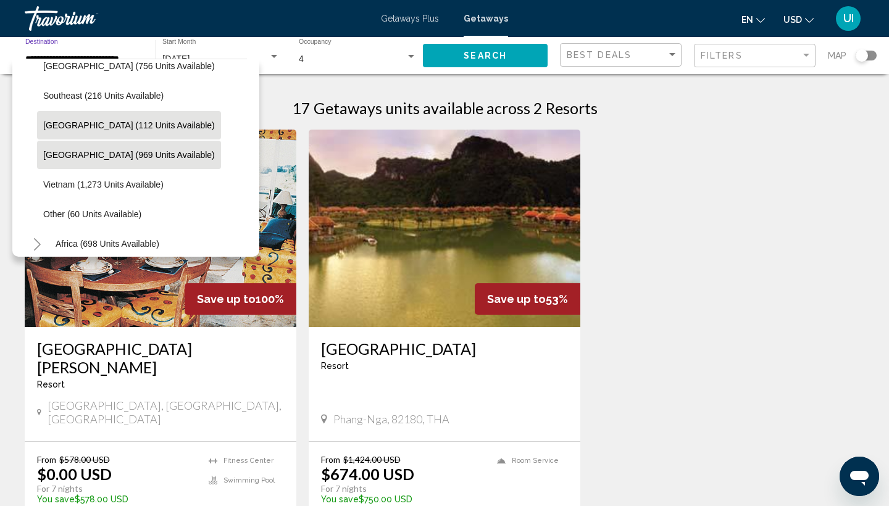
click at [112, 121] on span "Taiwan (112 units available)" at bounding box center [129, 125] width 172 height 10
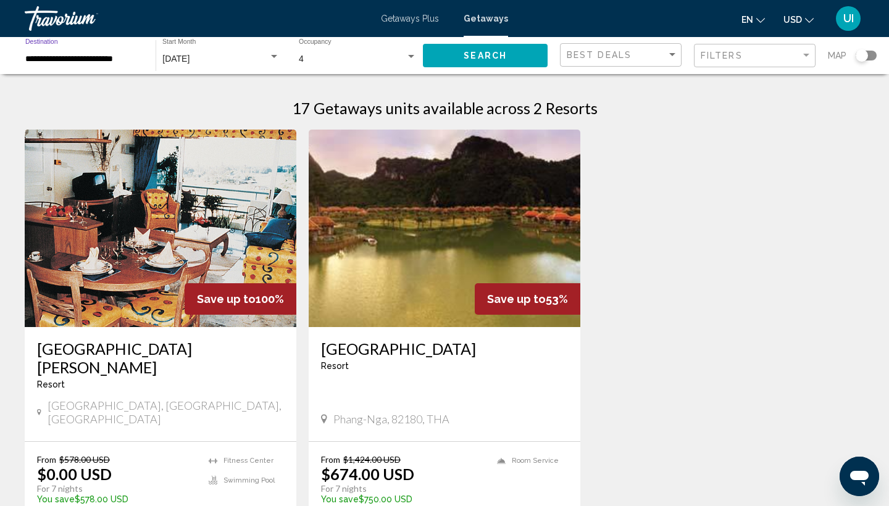
click at [107, 57] on input "**********" at bounding box center [84, 59] width 118 height 10
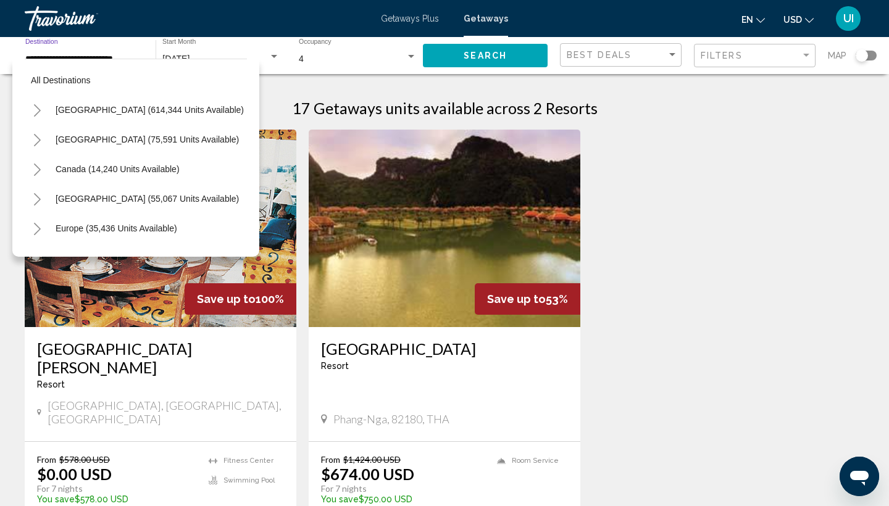
scroll to position [577, 0]
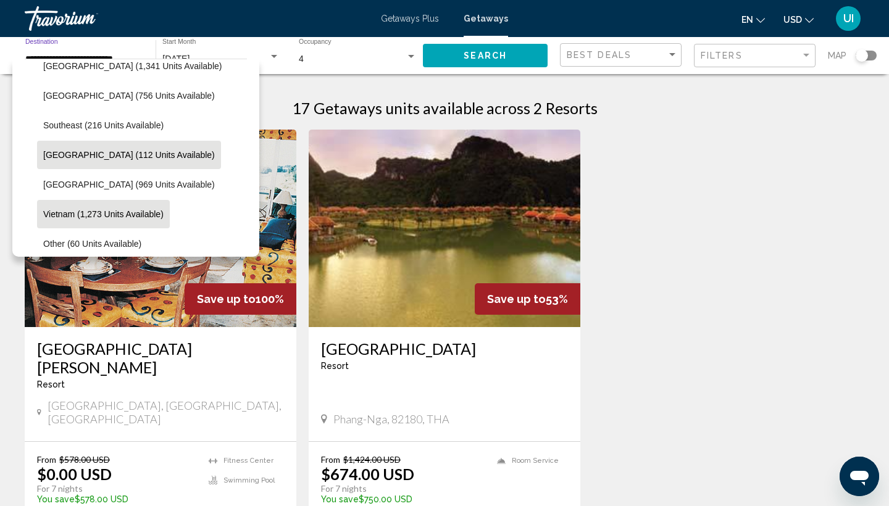
click at [88, 215] on span "Vietnam (1,273 units available)" at bounding box center [103, 214] width 120 height 10
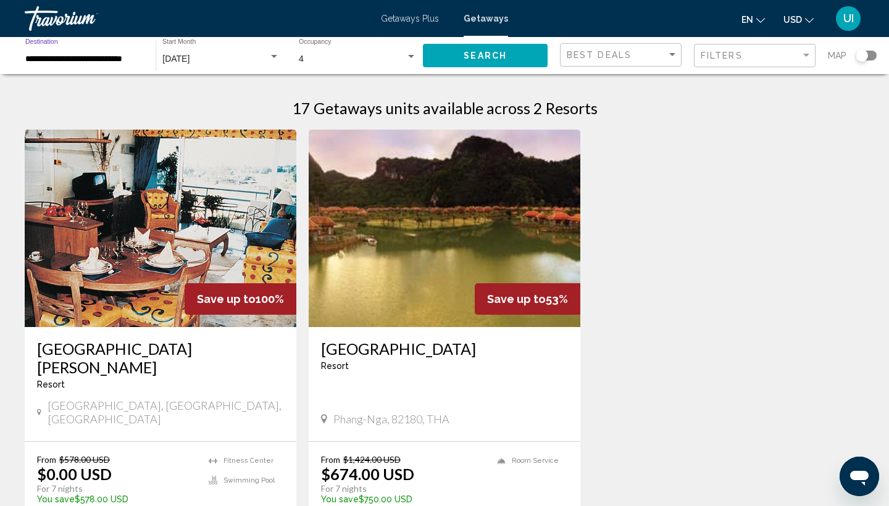
click at [469, 64] on button "Search" at bounding box center [485, 55] width 125 height 23
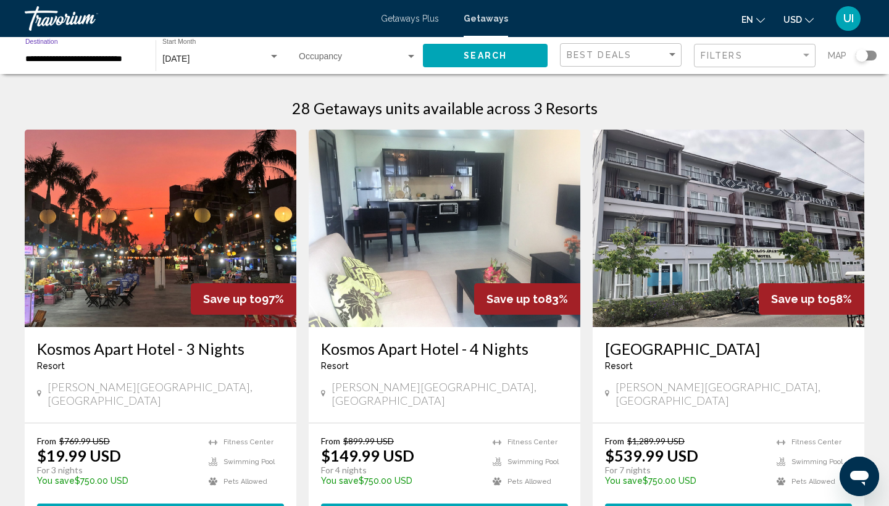
click at [113, 59] on input "**********" at bounding box center [84, 59] width 118 height 10
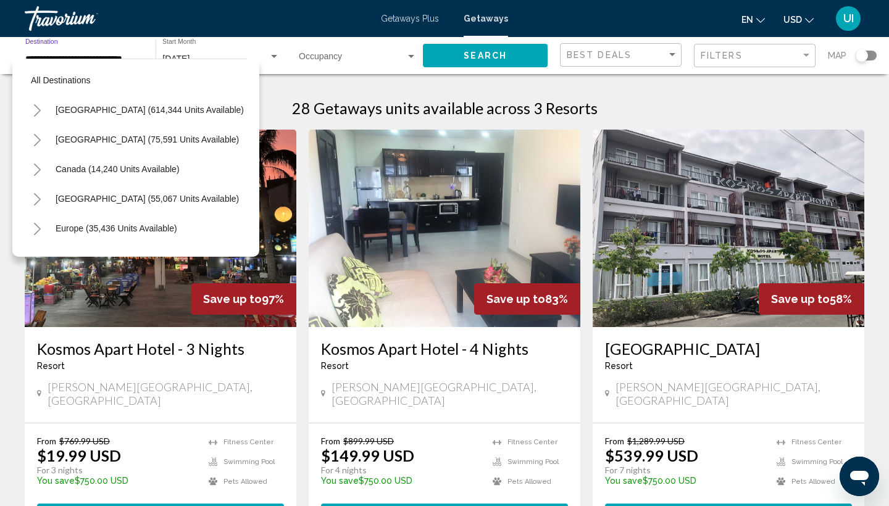
scroll to position [637, 0]
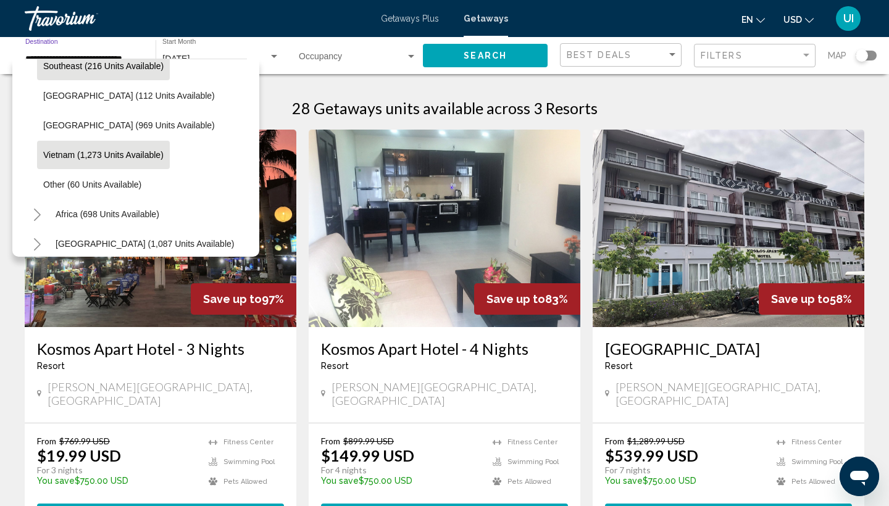
click at [109, 64] on span "Southeast (216 units available)" at bounding box center [103, 66] width 120 height 10
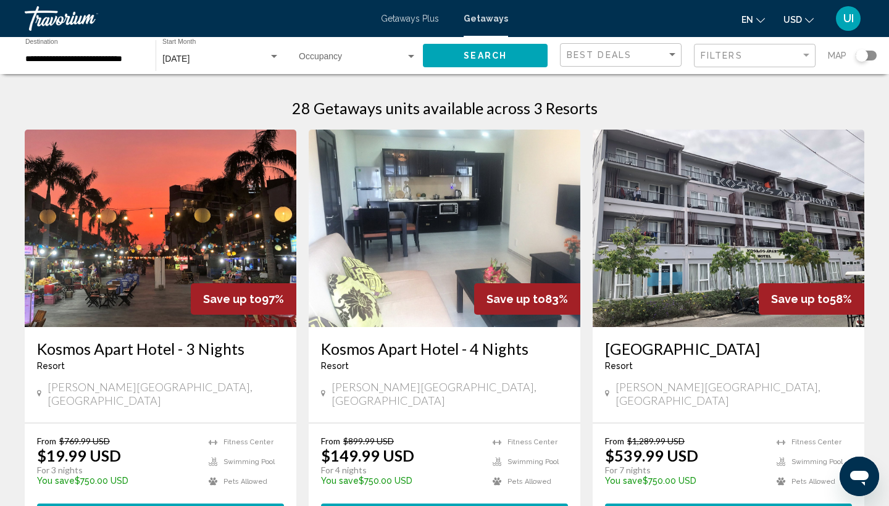
click at [479, 69] on div "Search" at bounding box center [491, 55] width 137 height 37
click at [485, 56] on span "Search" at bounding box center [485, 56] width 43 height 10
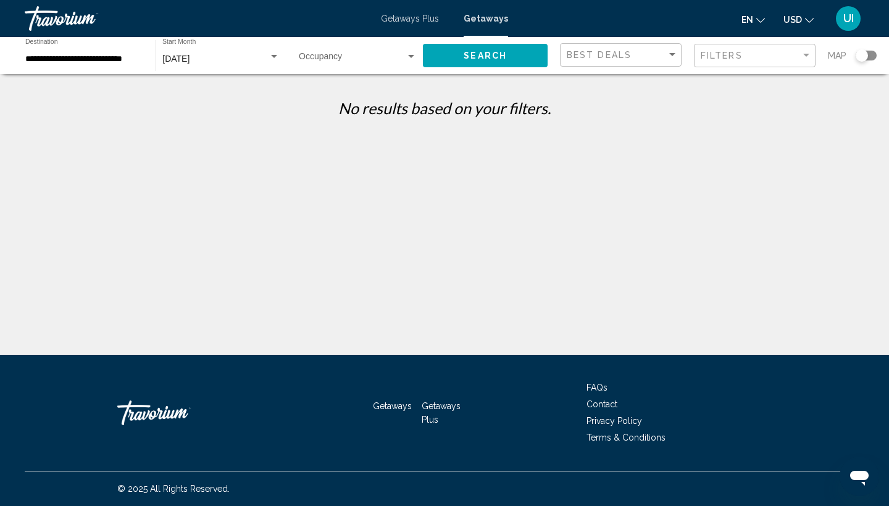
click at [133, 56] on input "**********" at bounding box center [84, 59] width 118 height 10
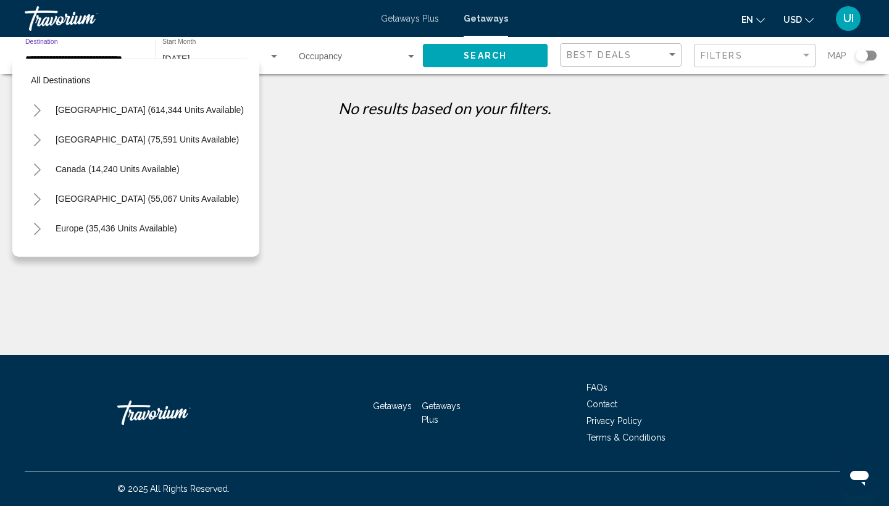
scroll to position [548, 0]
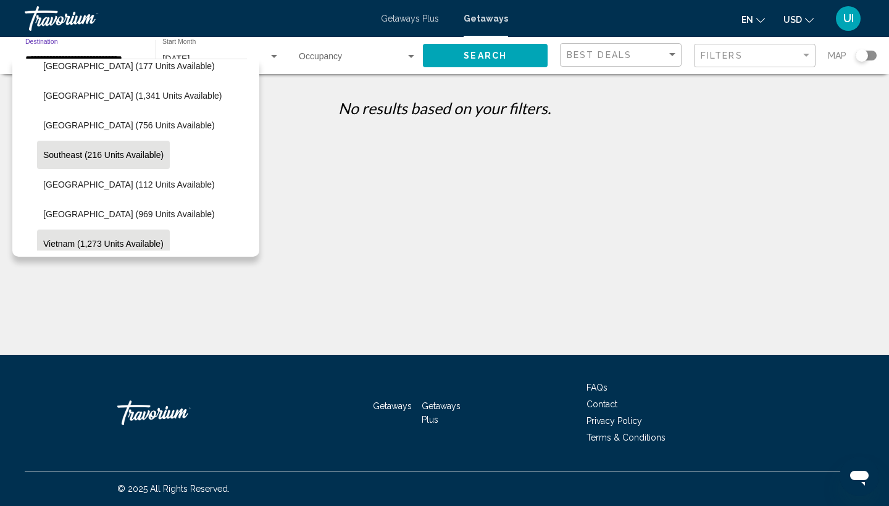
click at [118, 241] on span "Vietnam (1,273 units available)" at bounding box center [103, 244] width 120 height 10
type input "**********"
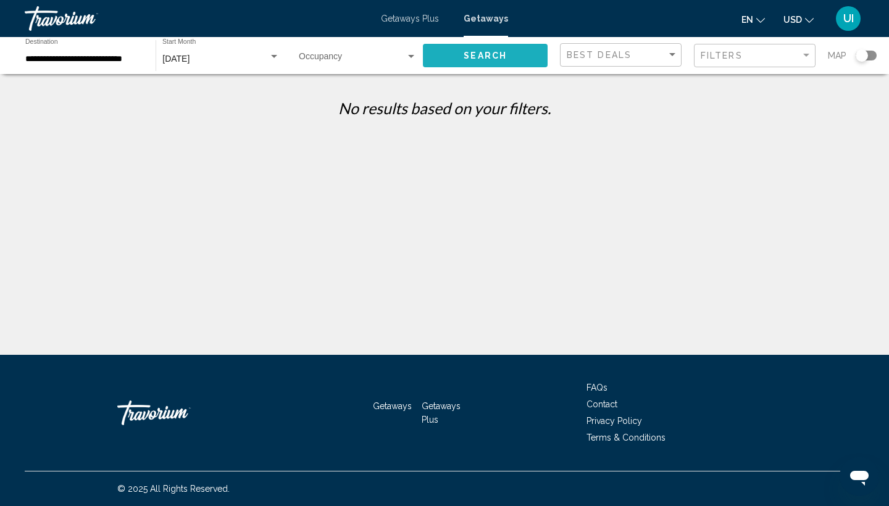
click at [481, 49] on button "Search" at bounding box center [485, 55] width 125 height 23
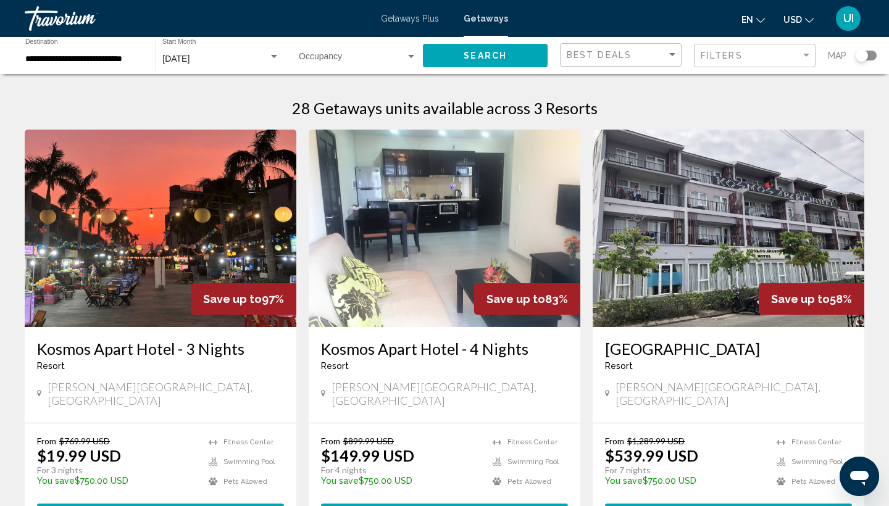
click at [383, 62] on span "Search widget" at bounding box center [352, 59] width 107 height 10
click at [306, 79] on span "5" at bounding box center [358, 85] width 118 height 26
click at [321, 57] on div "5" at bounding box center [352, 59] width 107 height 10
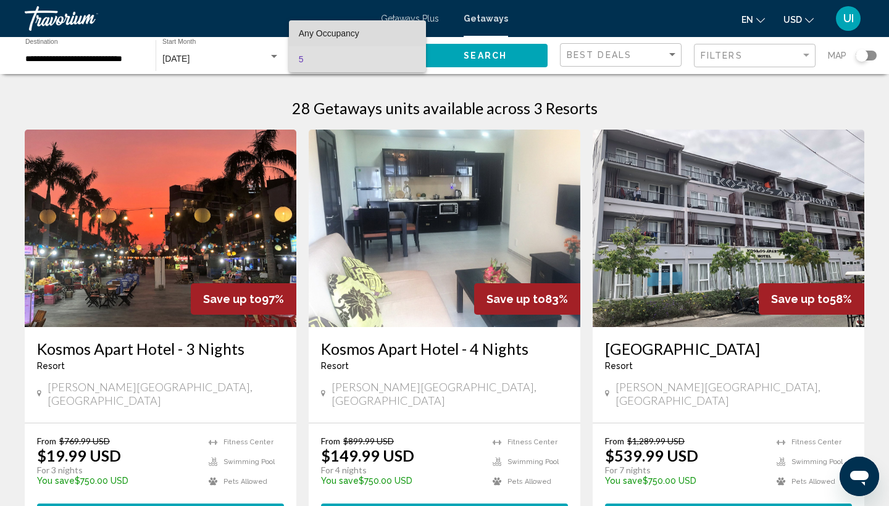
click at [354, 37] on span "Any Occupancy" at bounding box center [329, 33] width 61 height 10
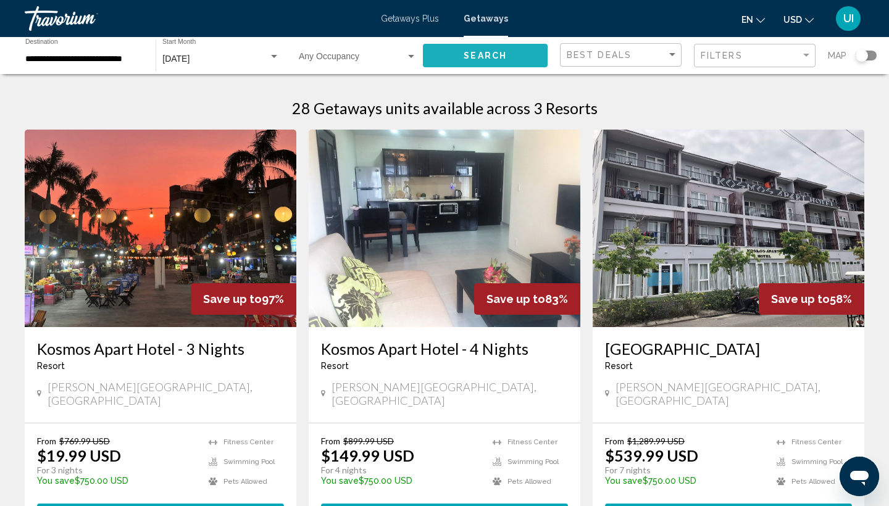
click at [450, 57] on button "Search" at bounding box center [485, 55] width 125 height 23
click at [80, 58] on input "**********" at bounding box center [84, 59] width 118 height 10
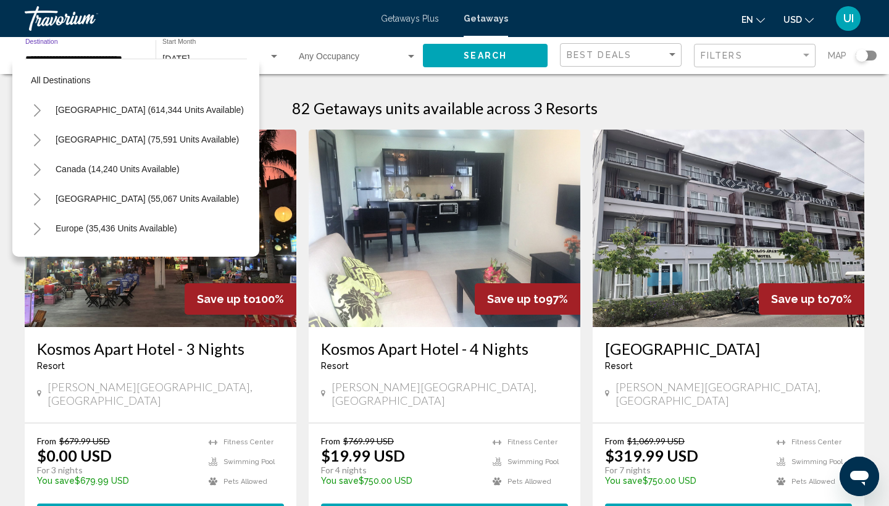
scroll to position [637, 0]
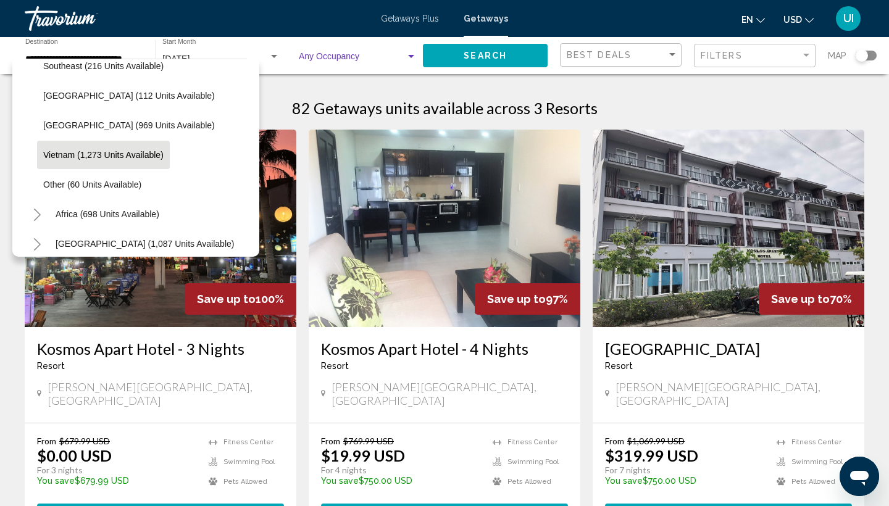
click at [345, 54] on div "Search widget" at bounding box center [358, 59] width 118 height 10
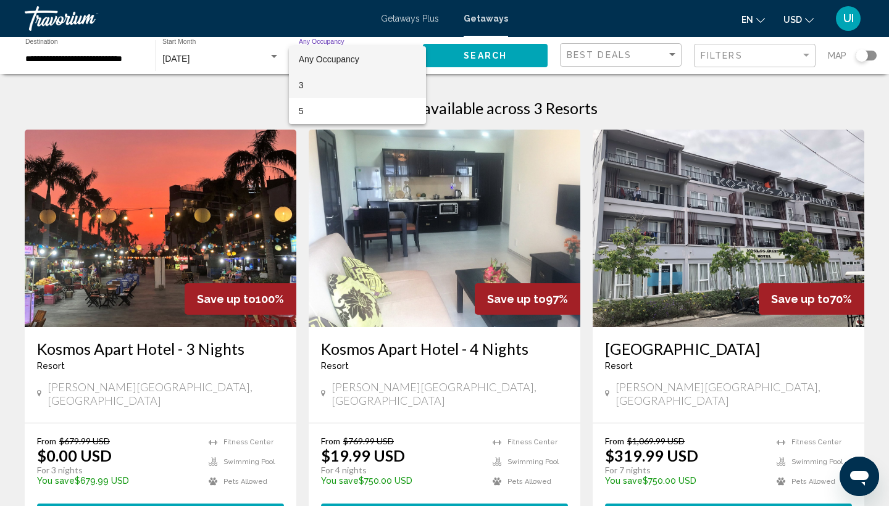
click at [323, 82] on span "3" at bounding box center [358, 85] width 118 height 26
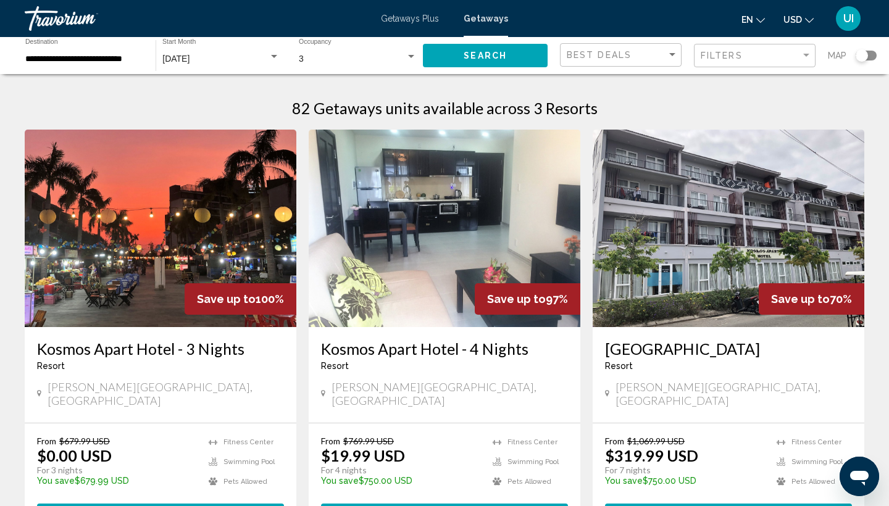
click at [336, 49] on div "3 Occupancy Any Occupancy" at bounding box center [358, 56] width 118 height 34
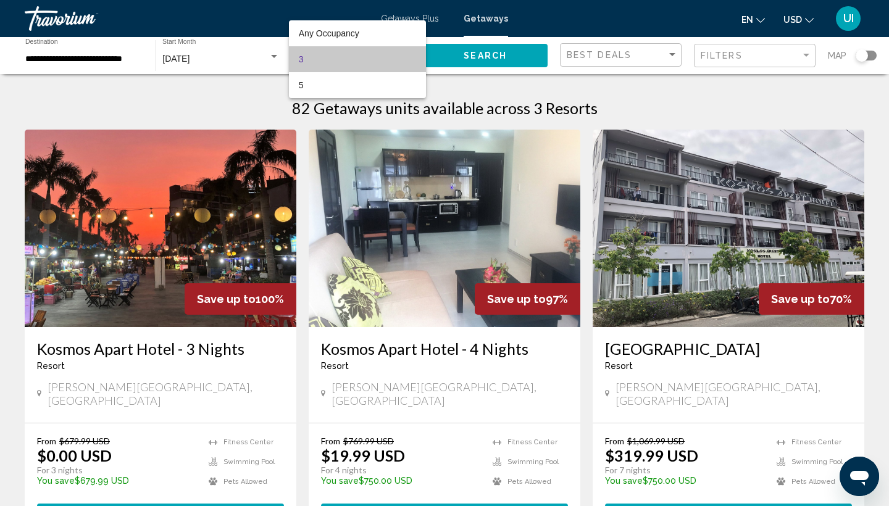
click at [329, 54] on span "3" at bounding box center [358, 59] width 118 height 26
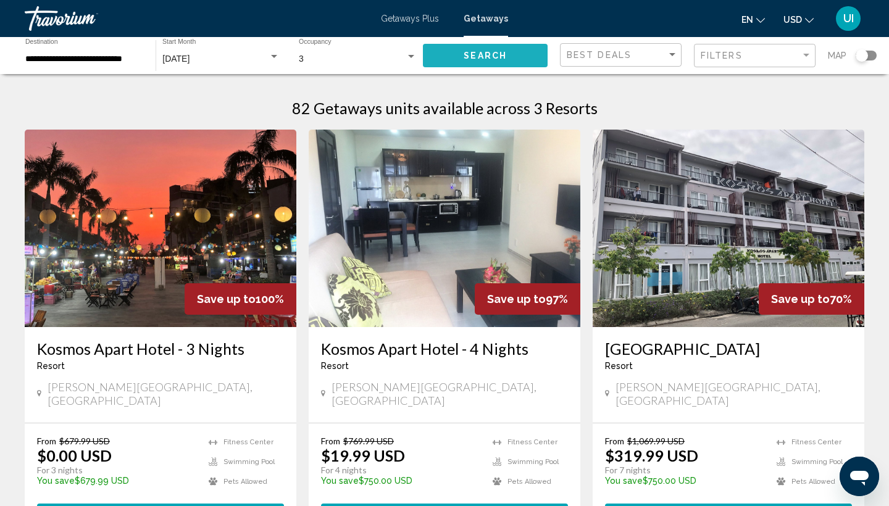
click at [443, 59] on button "Search" at bounding box center [485, 55] width 125 height 23
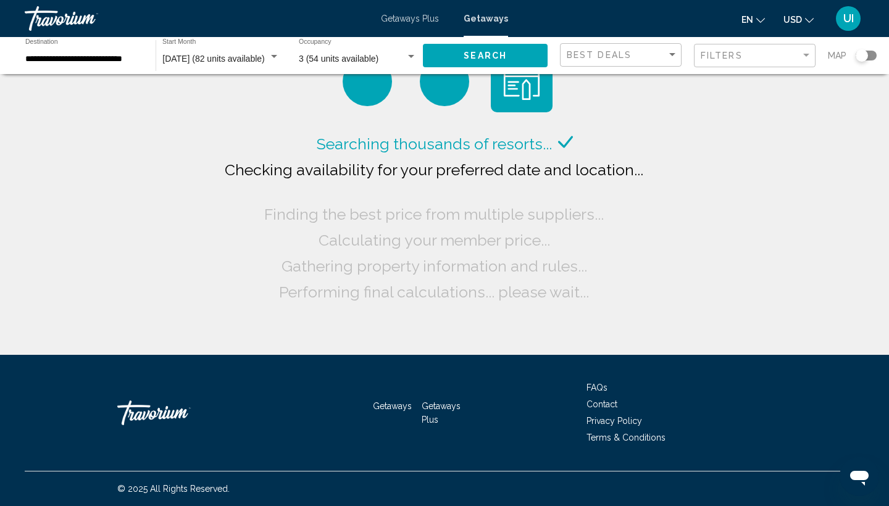
click at [343, 60] on span "3 (54 units available)" at bounding box center [339, 59] width 80 height 10
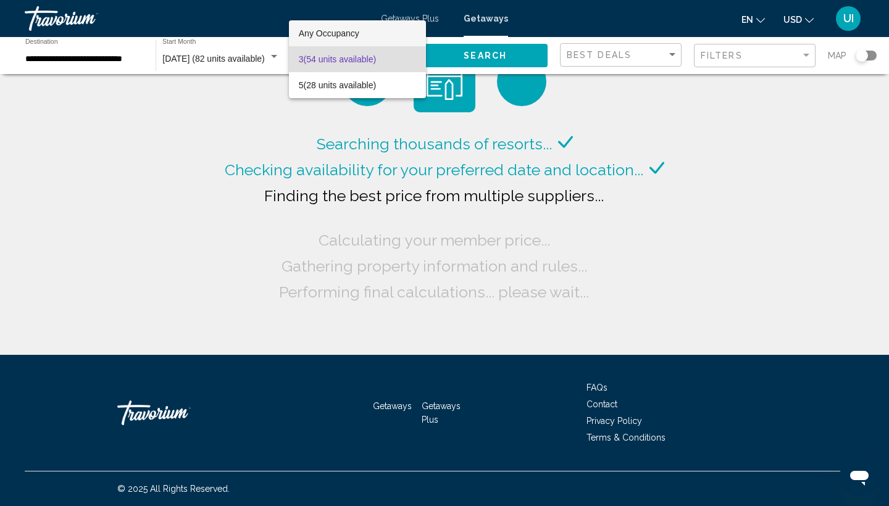
click at [335, 30] on span "Any Occupancy" at bounding box center [329, 33] width 61 height 10
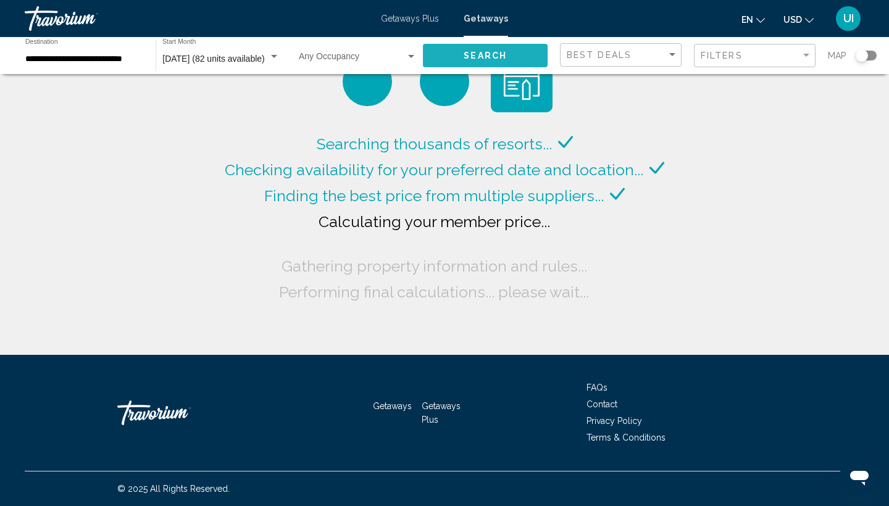
click at [487, 63] on button "Search" at bounding box center [485, 55] width 125 height 23
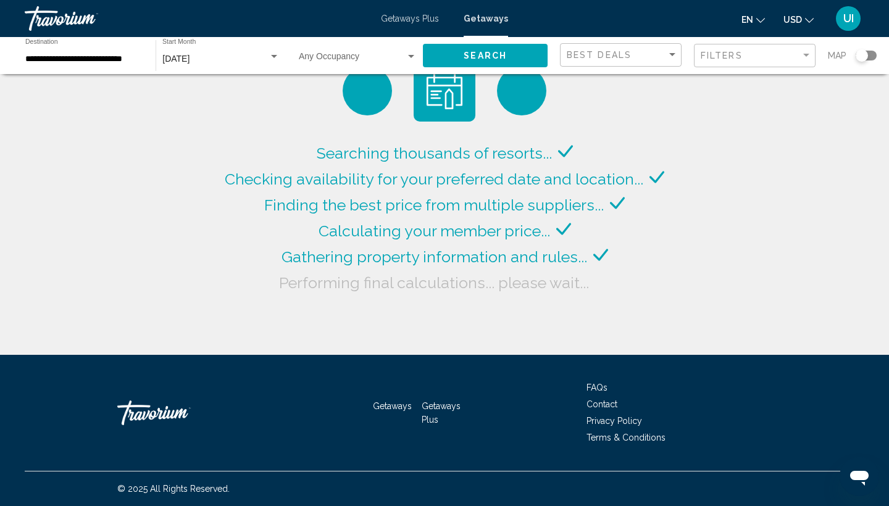
click at [487, 63] on button "Search" at bounding box center [485, 55] width 125 height 23
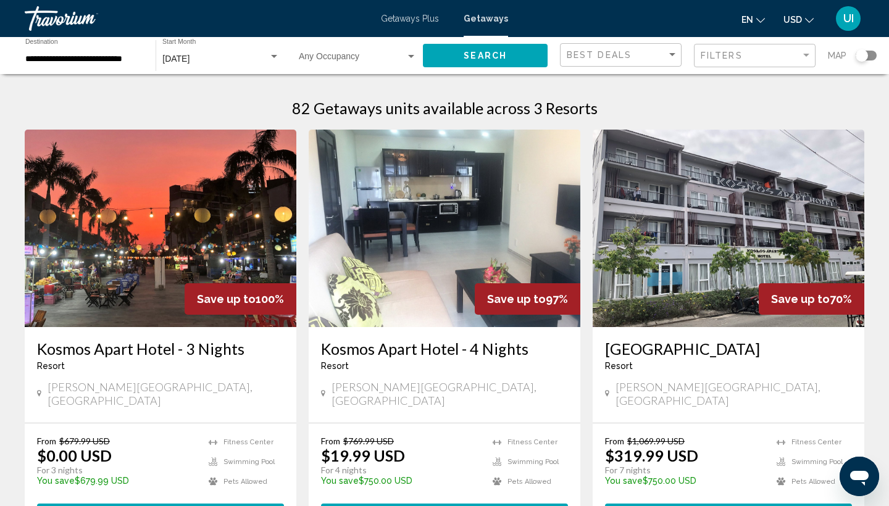
click at [485, 17] on span "Getaways" at bounding box center [486, 19] width 44 height 10
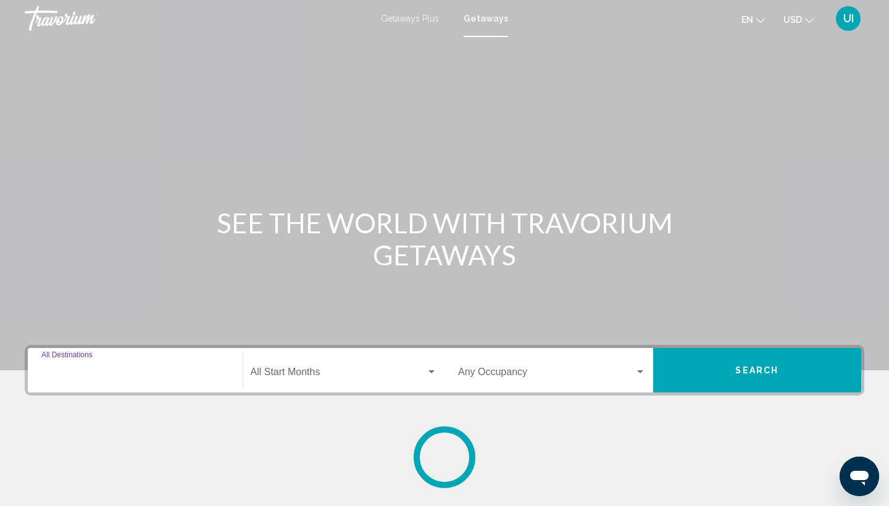
click at [112, 379] on input "Destination All Destinations" at bounding box center [135, 374] width 188 height 11
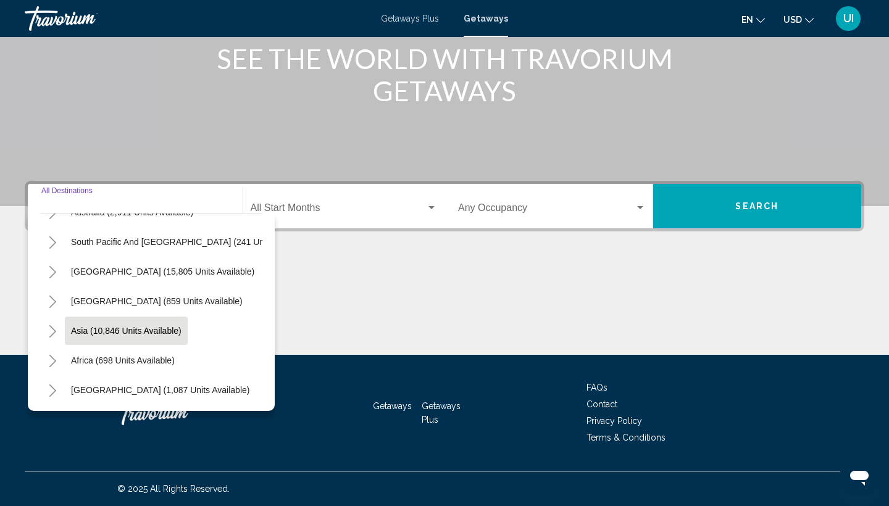
scroll to position [200, 0]
click at [47, 328] on button "Toggle Asia (10,846 units available)" at bounding box center [52, 331] width 25 height 25
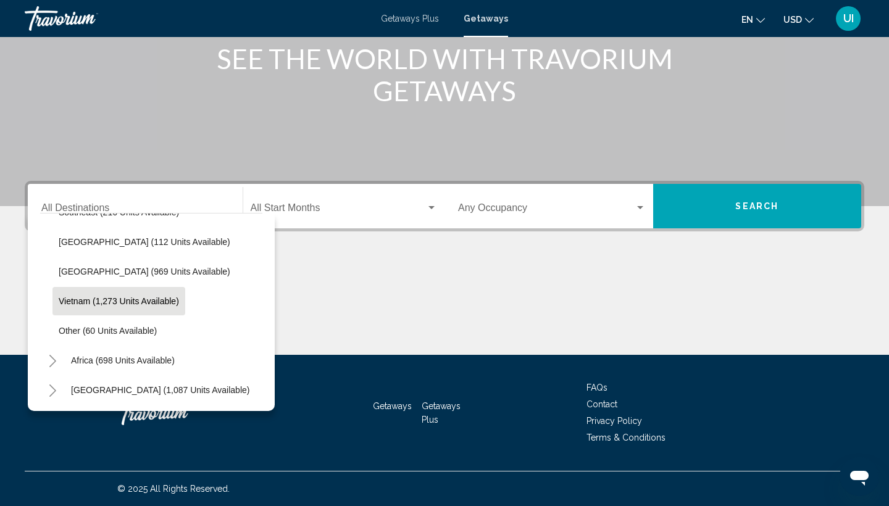
scroll to position [645, 0]
click at [94, 299] on span "Vietnam (1,273 units available)" at bounding box center [119, 301] width 120 height 10
type input "**********"
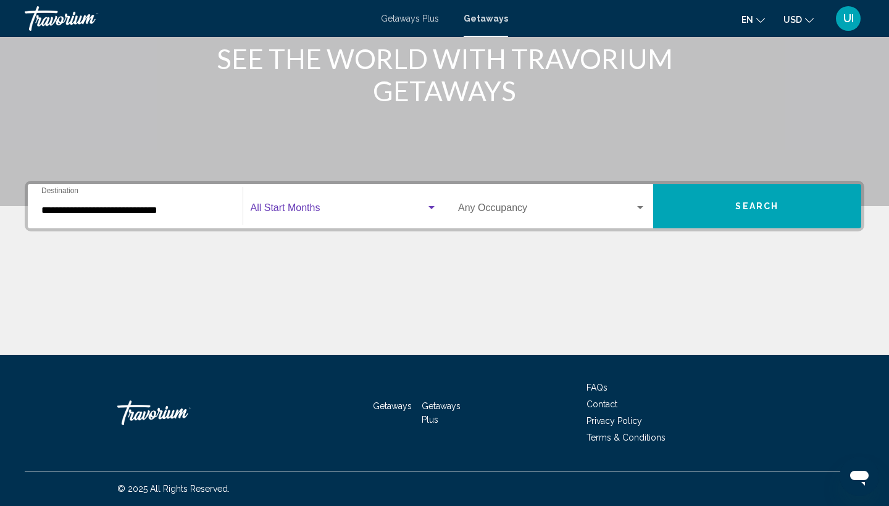
click at [303, 210] on span "Search widget" at bounding box center [339, 210] width 176 height 11
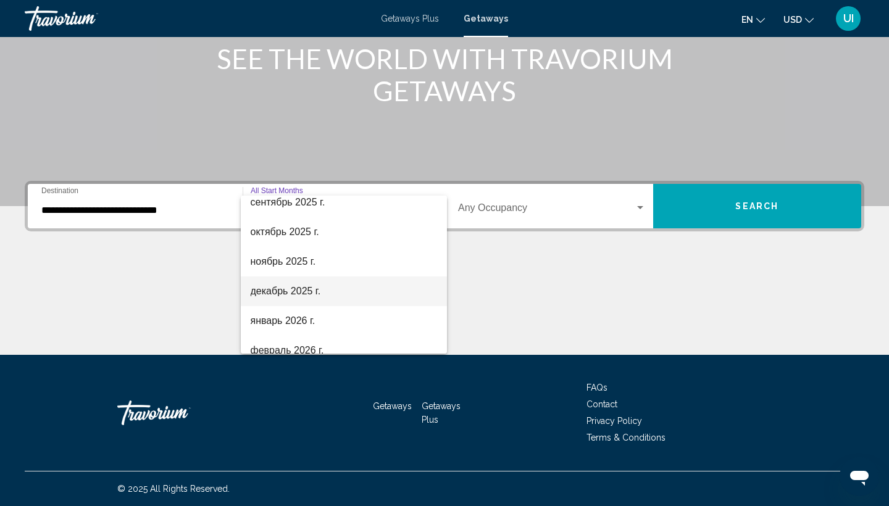
scroll to position [83, 0]
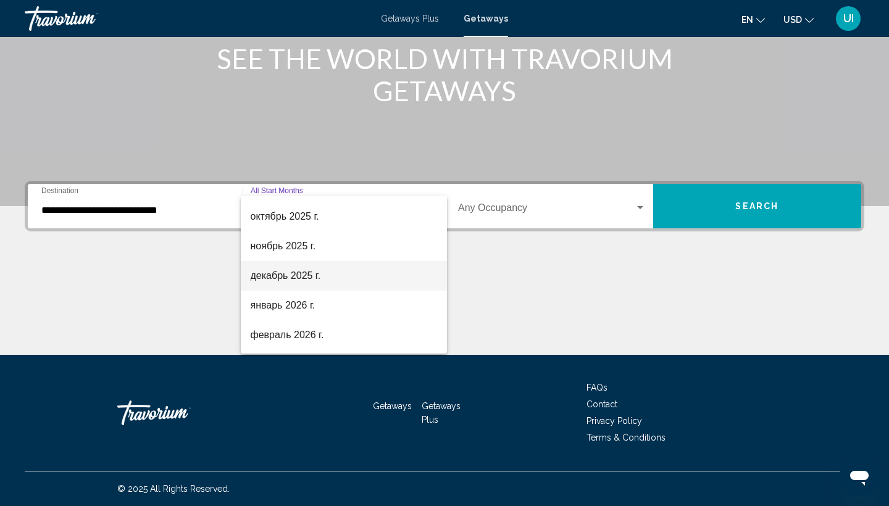
click at [294, 277] on span "декабрь 2025 г." at bounding box center [344, 276] width 187 height 30
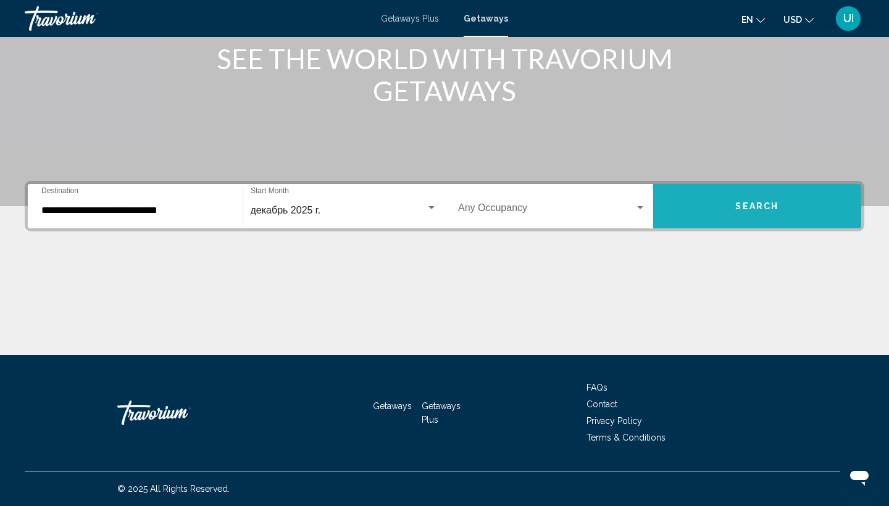
click at [685, 197] on button "Search" at bounding box center [757, 206] width 209 height 44
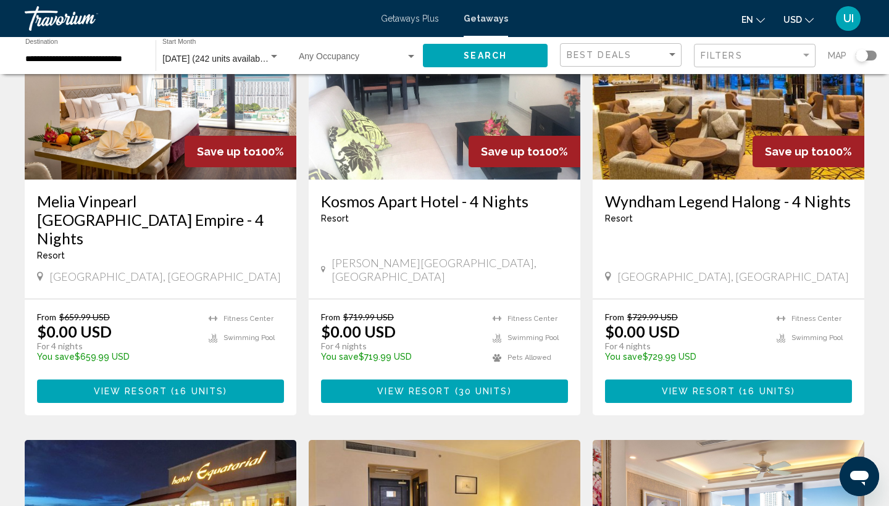
scroll to position [598, 0]
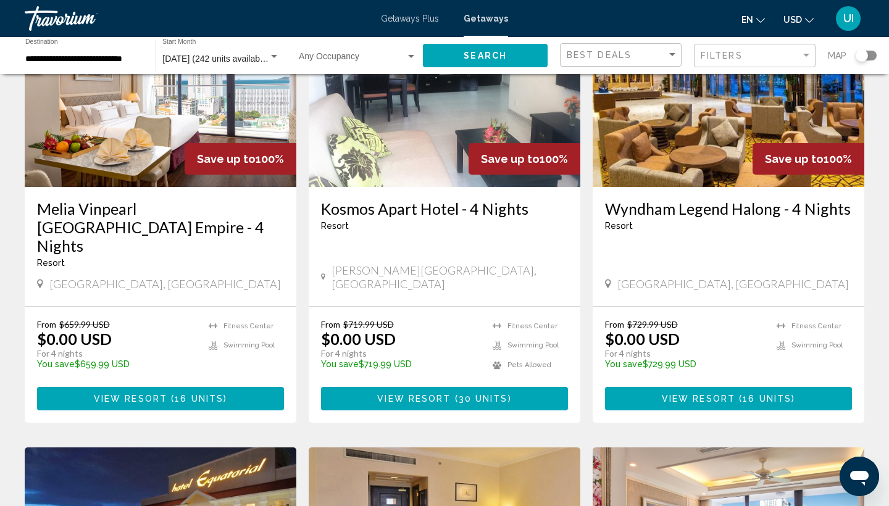
click at [141, 199] on h3 "Melia Vinpearl [GEOGRAPHIC_DATA] Empire - 4 Nights" at bounding box center [160, 227] width 247 height 56
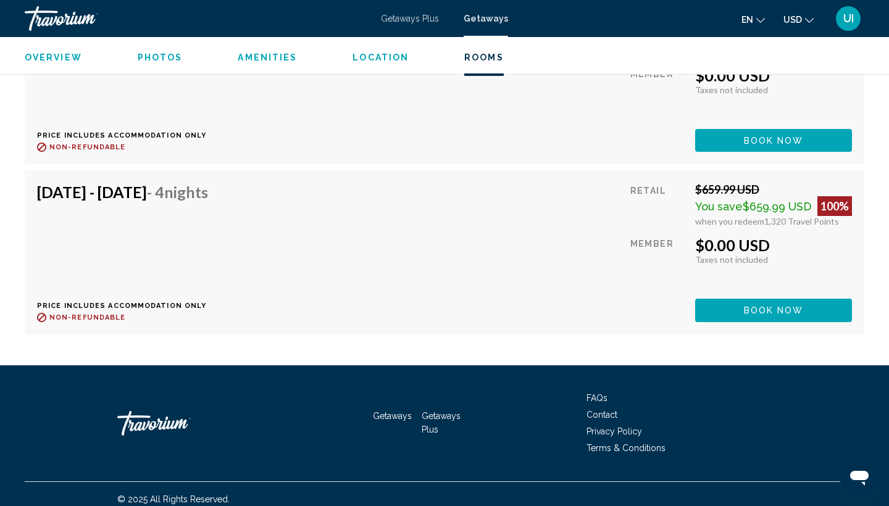
scroll to position [2620, 0]
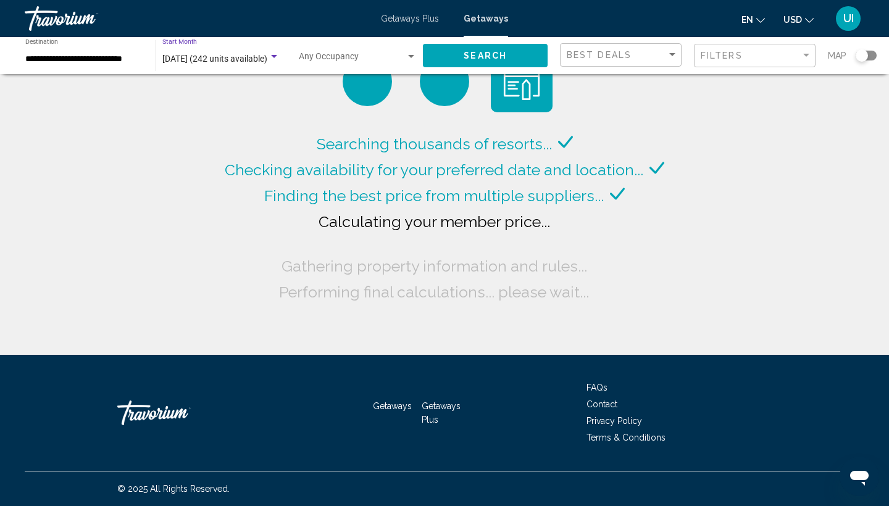
click at [238, 60] on span "[DATE] (242 units available)" at bounding box center [214, 59] width 105 height 10
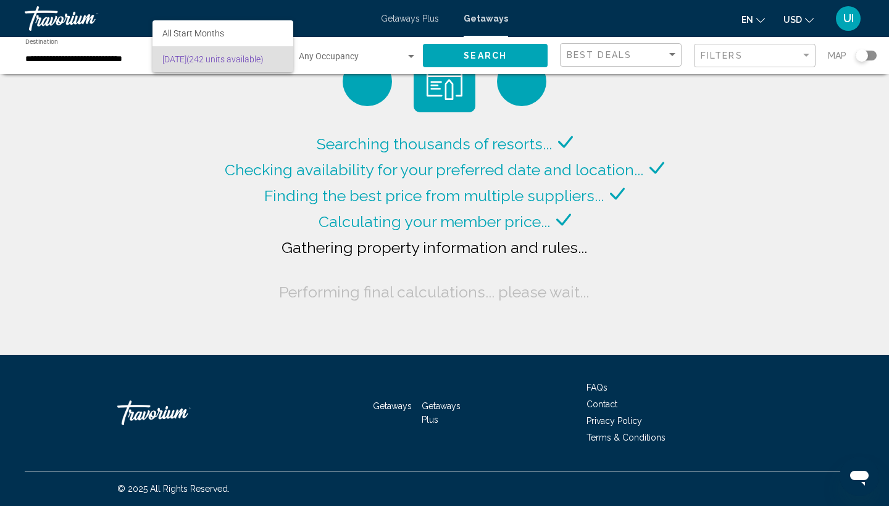
click at [239, 183] on div at bounding box center [444, 253] width 889 height 506
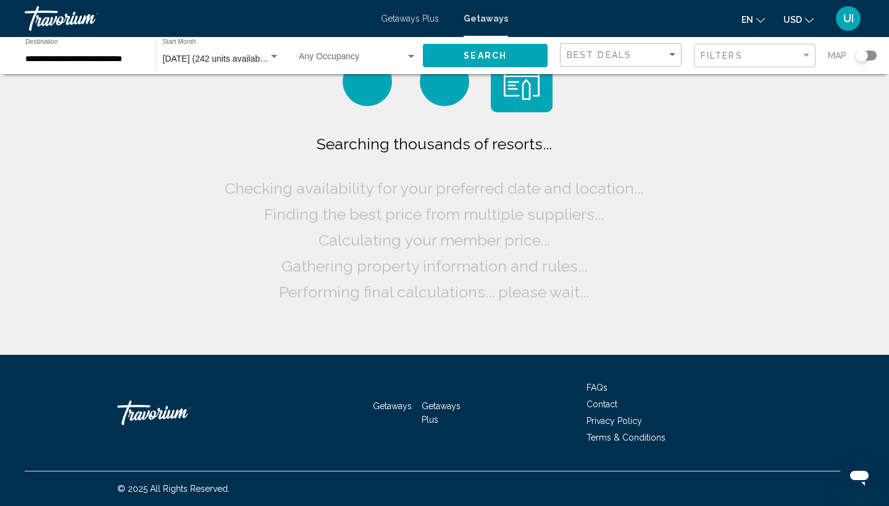
click at [210, 51] on div "[DATE] (242 units available) Start Month All Start Months" at bounding box center [220, 56] width 117 height 34
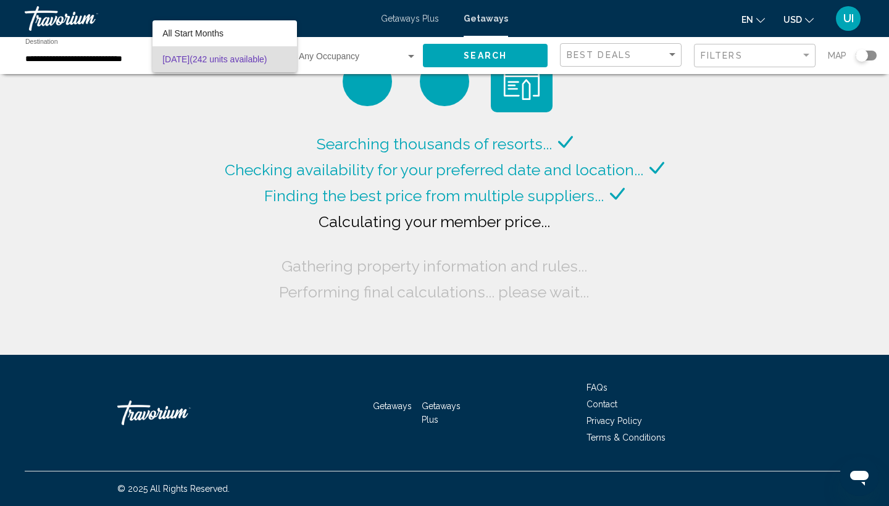
click at [114, 63] on div at bounding box center [444, 253] width 889 height 506
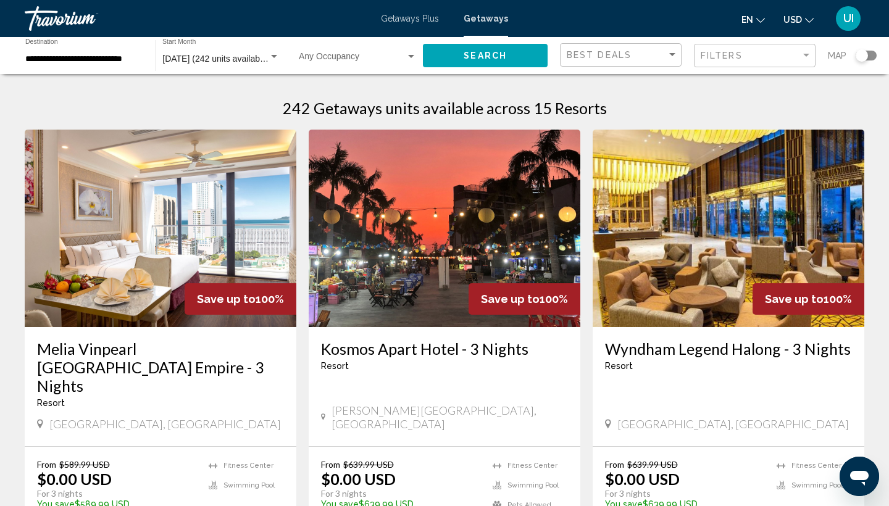
click at [245, 56] on span "[DATE] (242 units available)" at bounding box center [215, 59] width 107 height 10
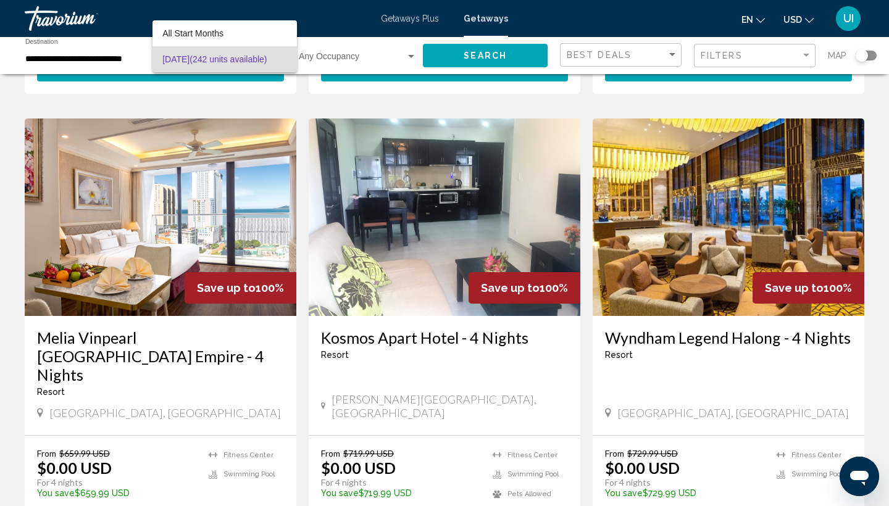
scroll to position [470, 0]
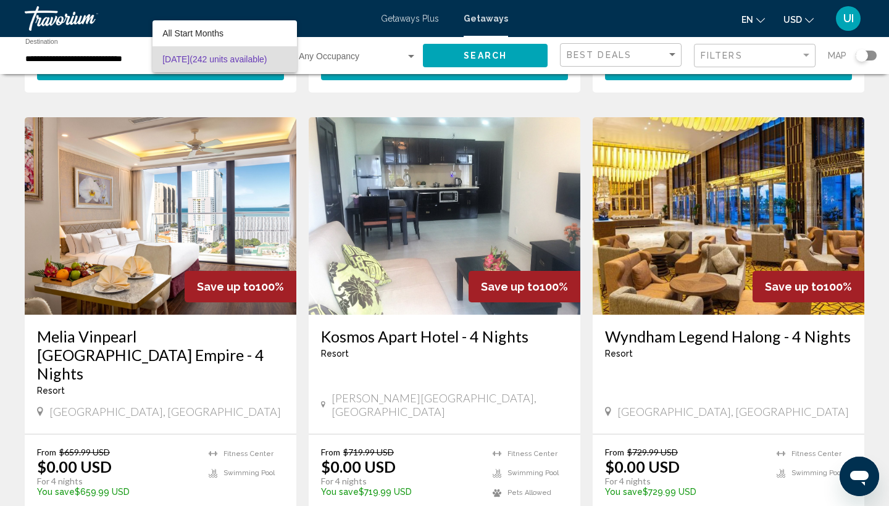
click at [114, 309] on div at bounding box center [444, 253] width 889 height 506
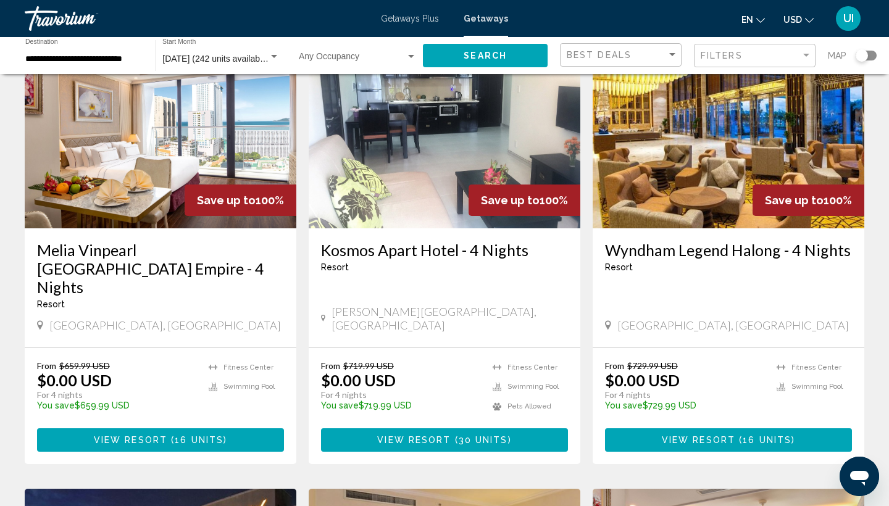
scroll to position [574, 0]
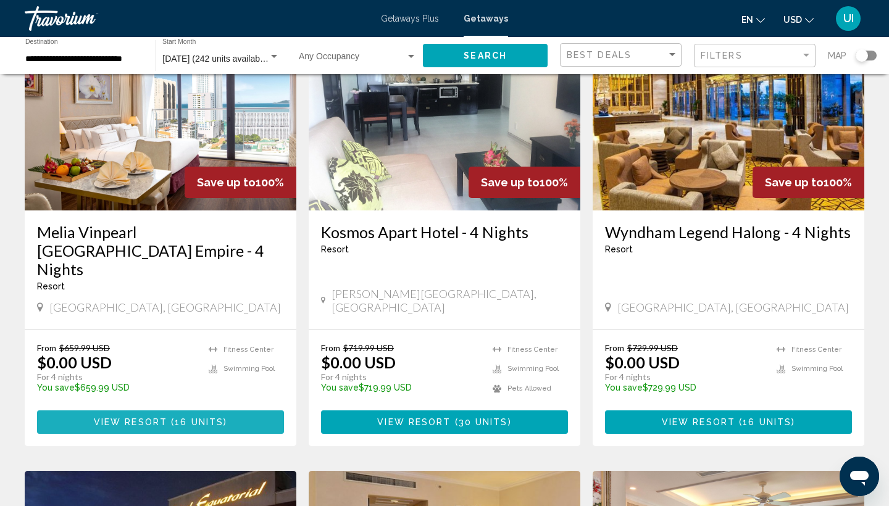
click at [148, 418] on span "View Resort" at bounding box center [130, 423] width 73 height 10
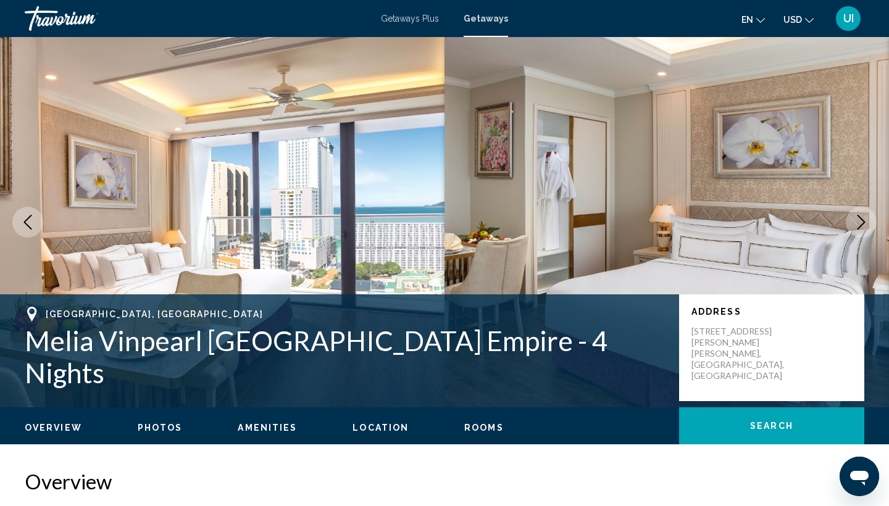
click at [857, 227] on icon "Next image" at bounding box center [861, 222] width 15 height 15
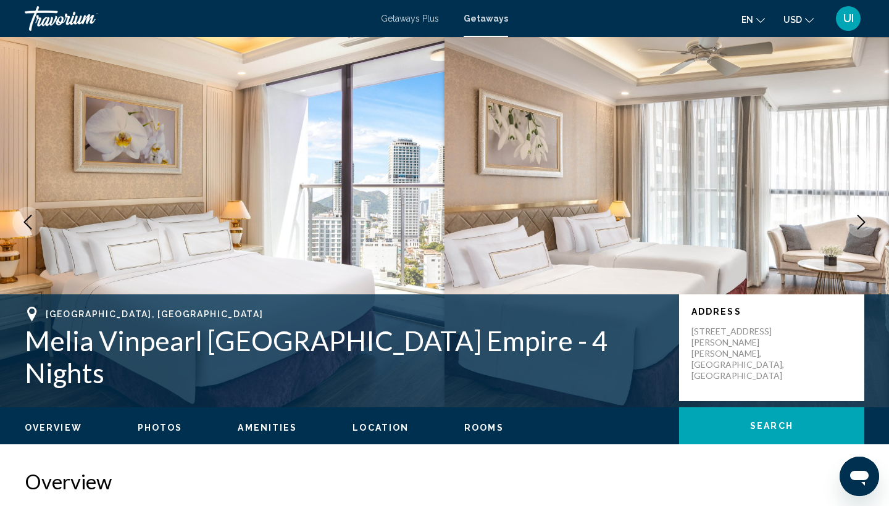
click at [858, 229] on icon "Next image" at bounding box center [862, 222] width 8 height 15
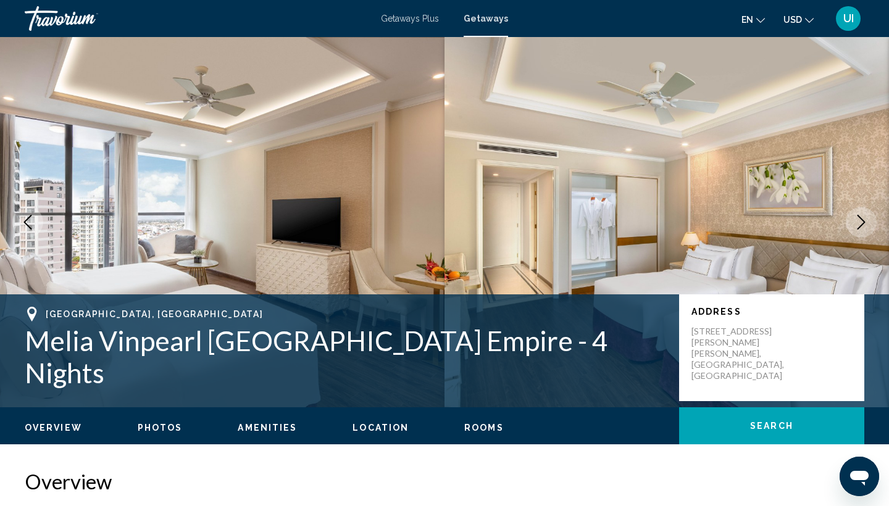
click at [858, 229] on icon "Next image" at bounding box center [862, 222] width 8 height 15
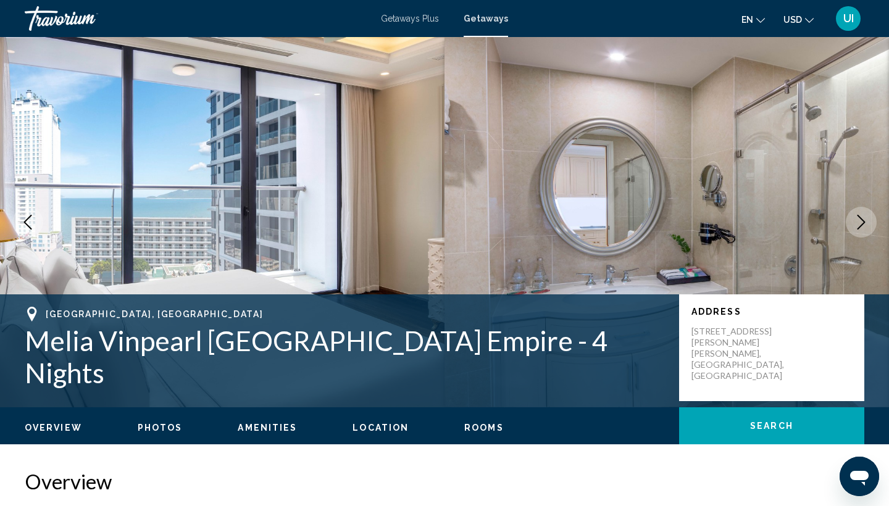
click at [858, 229] on icon "Next image" at bounding box center [862, 222] width 8 height 15
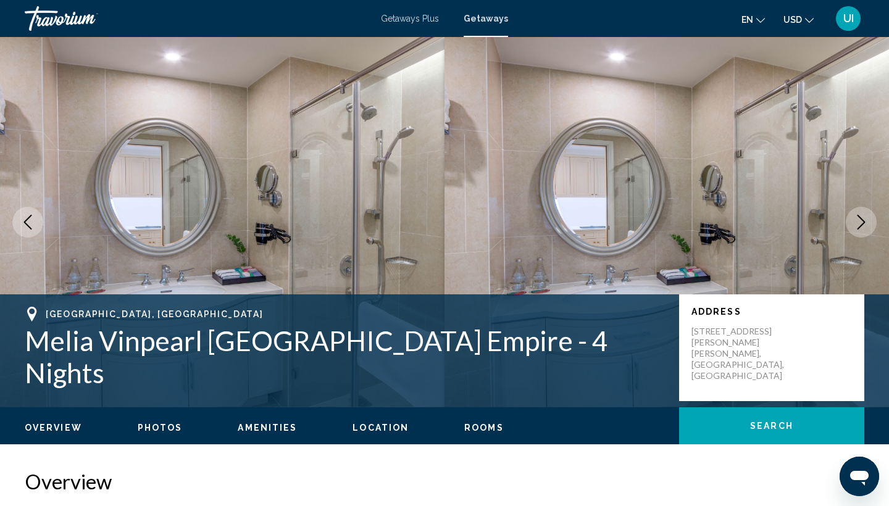
click at [858, 229] on icon "Next image" at bounding box center [862, 222] width 8 height 15
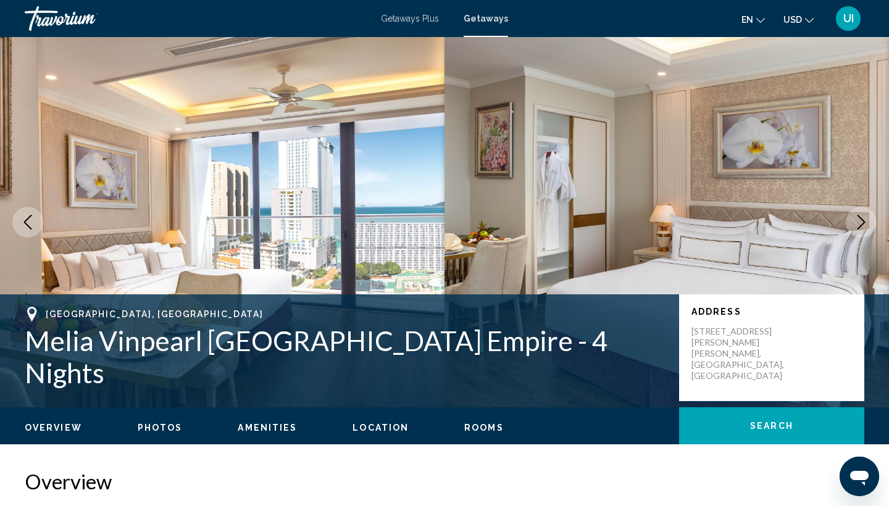
click at [858, 229] on icon "Next image" at bounding box center [862, 222] width 8 height 15
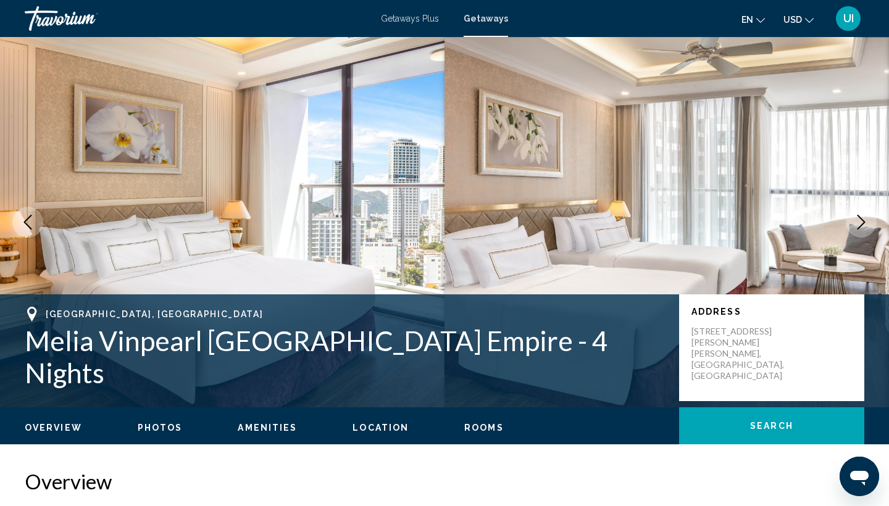
click at [858, 229] on icon "Next image" at bounding box center [862, 222] width 8 height 15
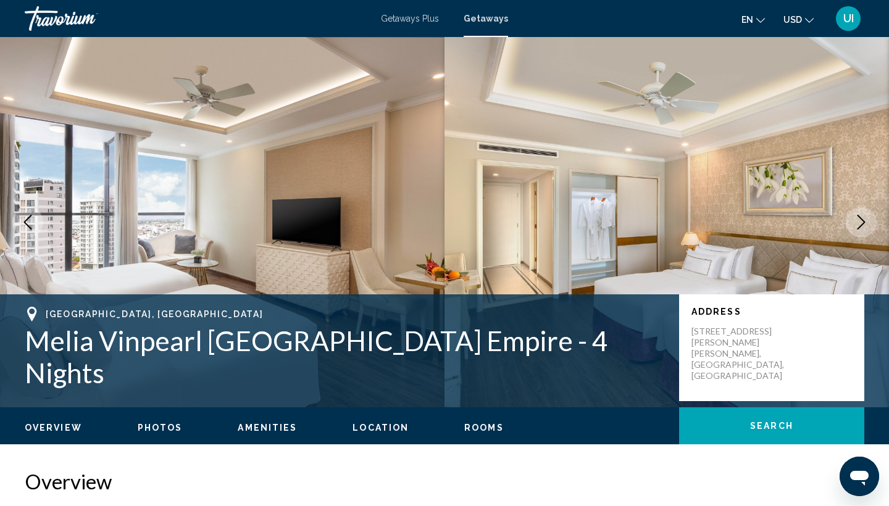
click at [858, 229] on icon "Next image" at bounding box center [862, 222] width 8 height 15
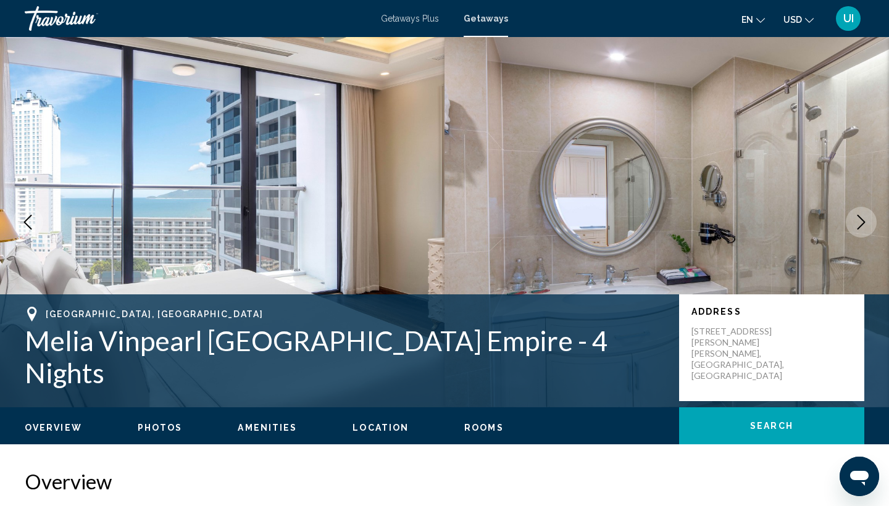
click at [858, 229] on icon "Next image" at bounding box center [862, 222] width 8 height 15
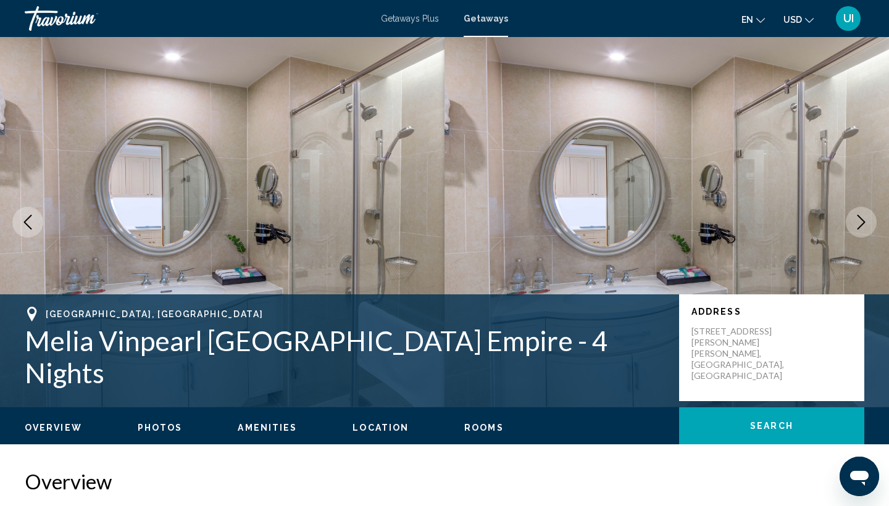
click at [858, 230] on button "Next image" at bounding box center [861, 222] width 31 height 31
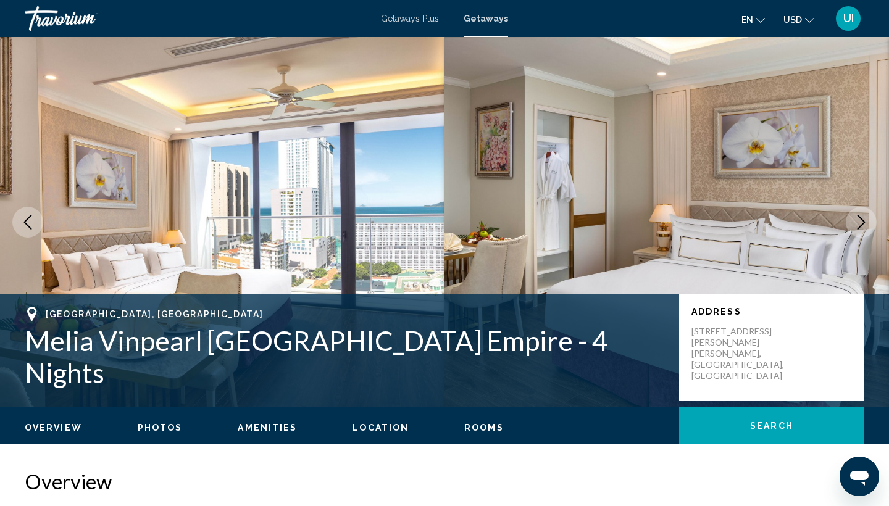
click at [858, 230] on button "Next image" at bounding box center [861, 222] width 31 height 31
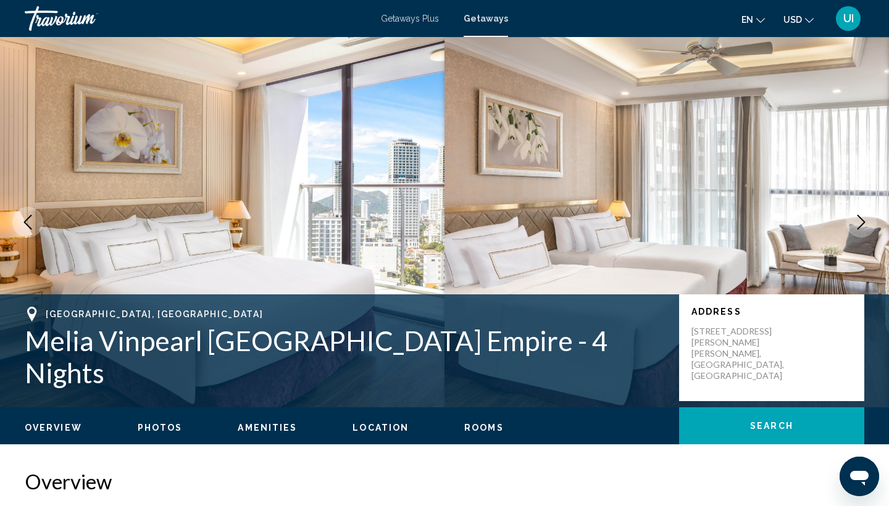
click at [858, 230] on button "Next image" at bounding box center [861, 222] width 31 height 31
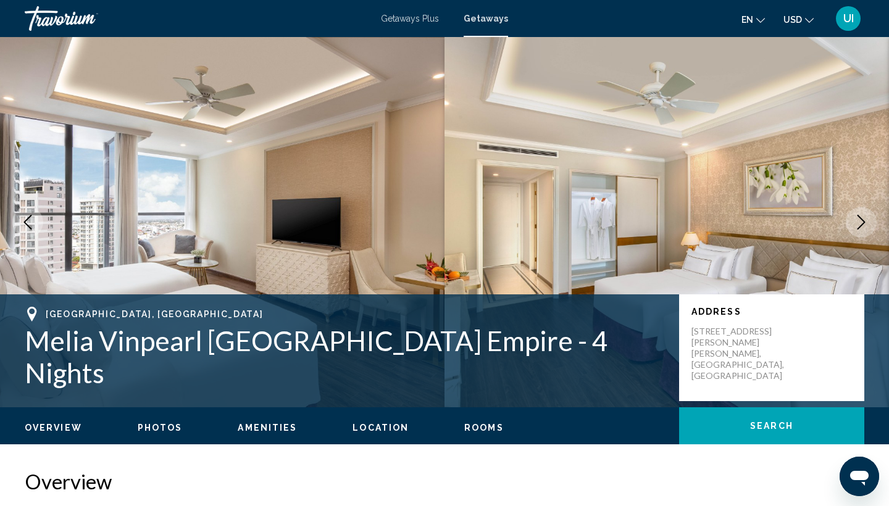
click at [858, 230] on button "Next image" at bounding box center [861, 222] width 31 height 31
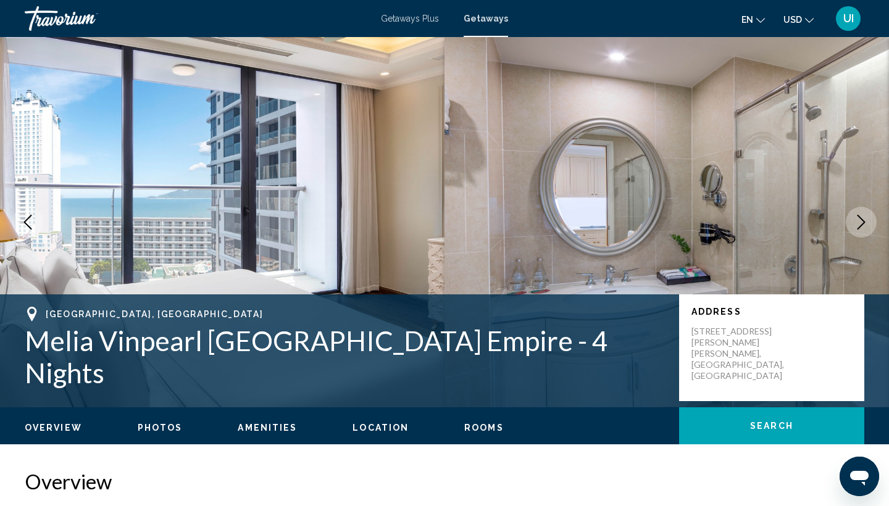
click at [858, 230] on button "Next image" at bounding box center [861, 222] width 31 height 31
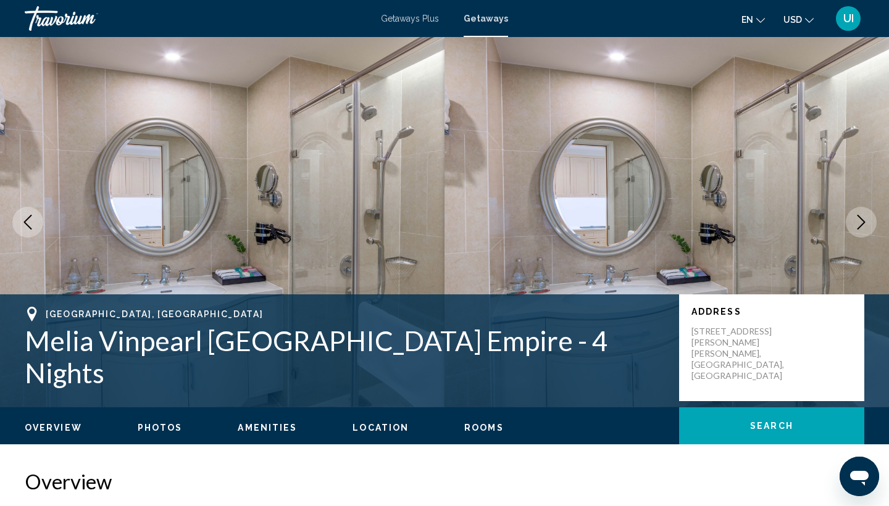
click at [858, 230] on button "Next image" at bounding box center [861, 222] width 31 height 31
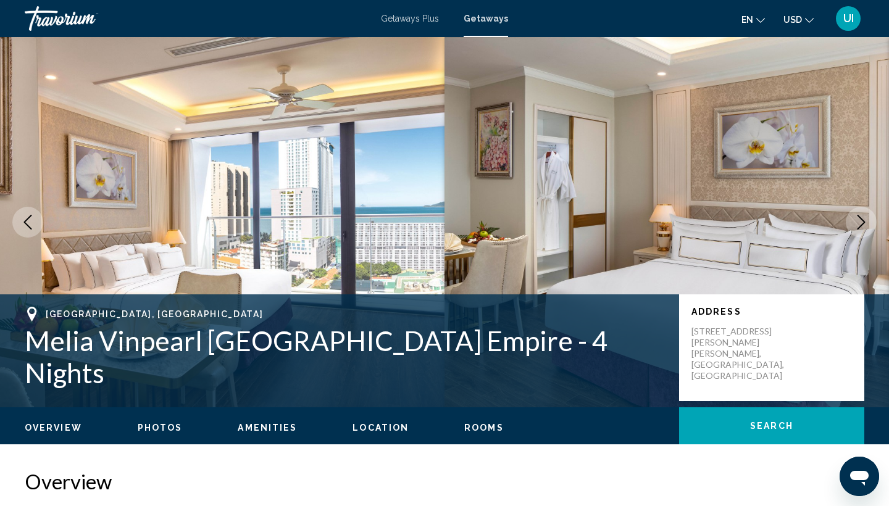
click at [859, 230] on button "Next image" at bounding box center [861, 222] width 31 height 31
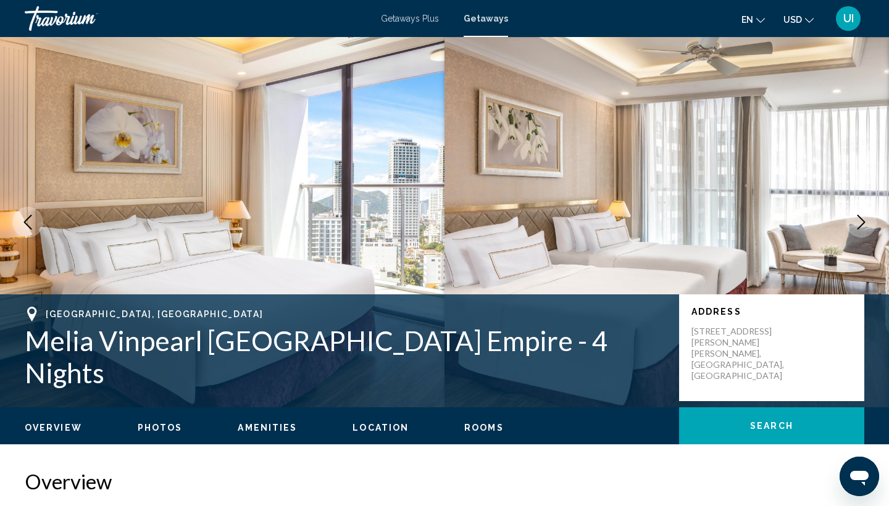
click at [859, 232] on button "Next image" at bounding box center [861, 222] width 31 height 31
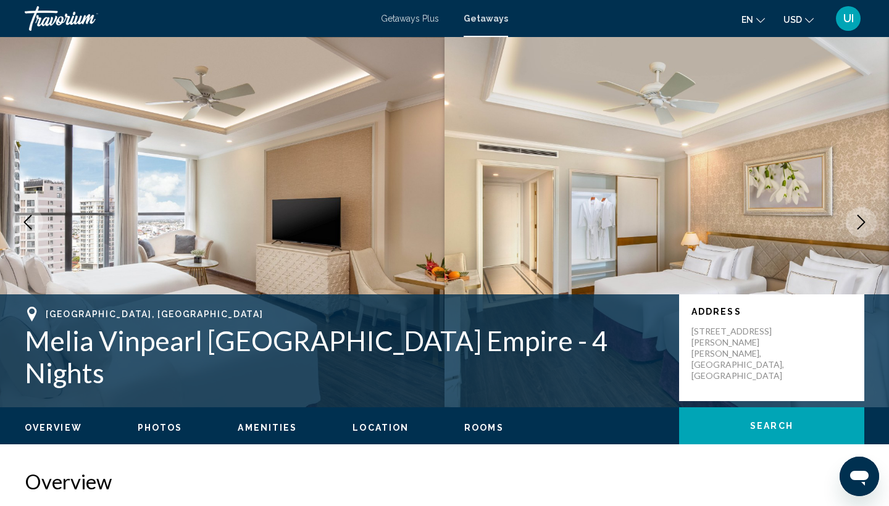
click at [859, 233] on button "Next image" at bounding box center [861, 222] width 31 height 31
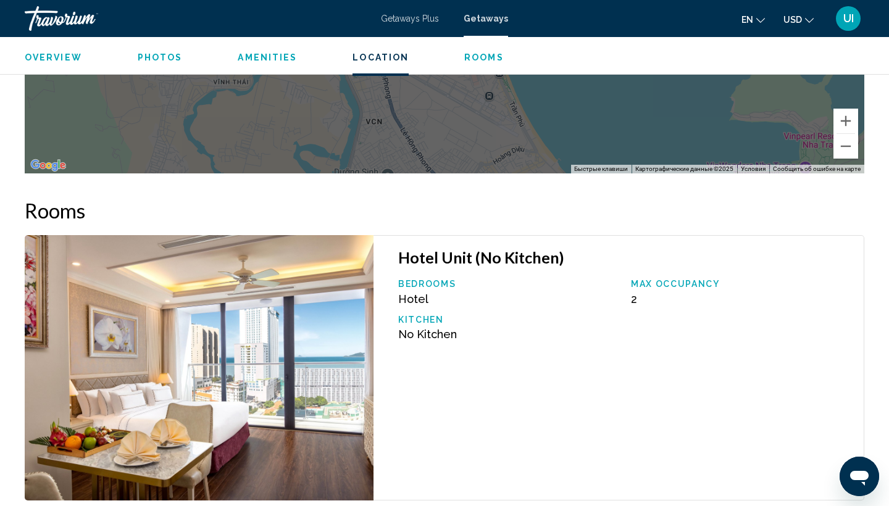
scroll to position [1390, 0]
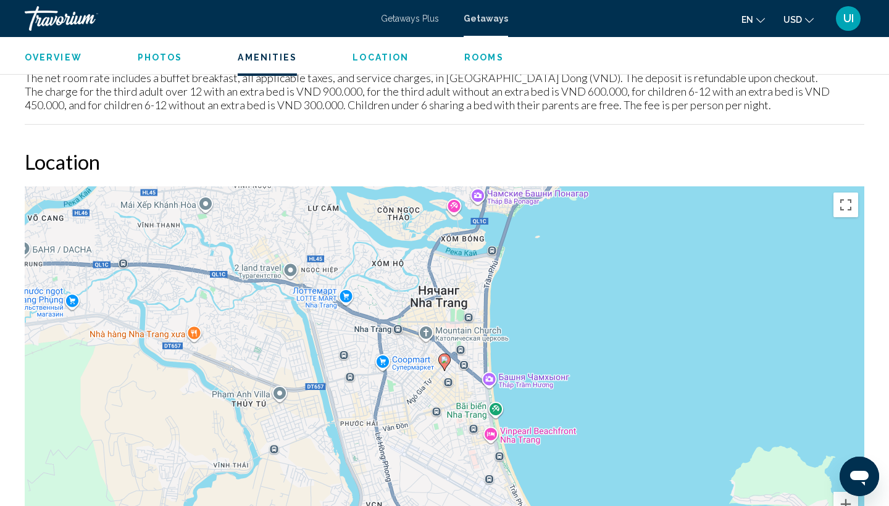
click at [492, 428] on div "Чтобы активировать перетаскивание с помощью клавиатуры, нажмите Alt + Ввод. Пос…" at bounding box center [445, 372] width 840 height 371
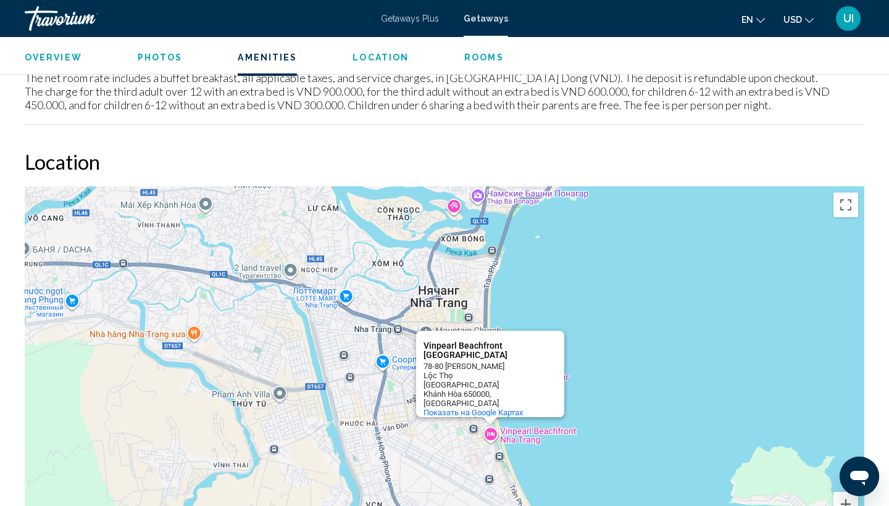
click at [564, 138] on div "Overview Type Resort All-Inclusive No All-Inclusive Address 44 - 46 Le Thanh To…" at bounding box center [445, 338] width 852 height 2516
click at [518, 350] on div "Vinpearl Beachfront Nha Trang" at bounding box center [479, 351] width 111 height 19
click at [408, 332] on div "Чтобы активировать перетаскивание с помощью клавиатуры, нажмите Alt + Ввод. Пос…" at bounding box center [445, 372] width 840 height 371
click at [456, 342] on div "Vinpearl Beachfront Nha Trang" at bounding box center [479, 351] width 111 height 19
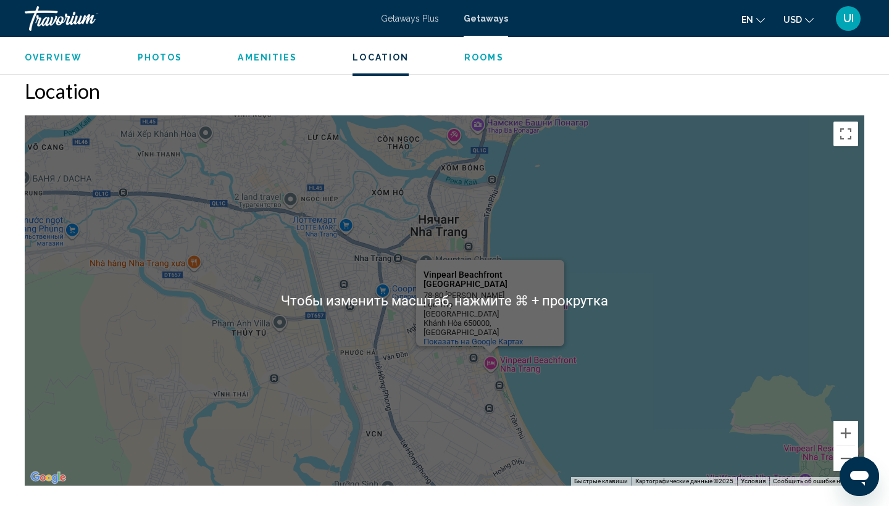
scroll to position [1472, 0]
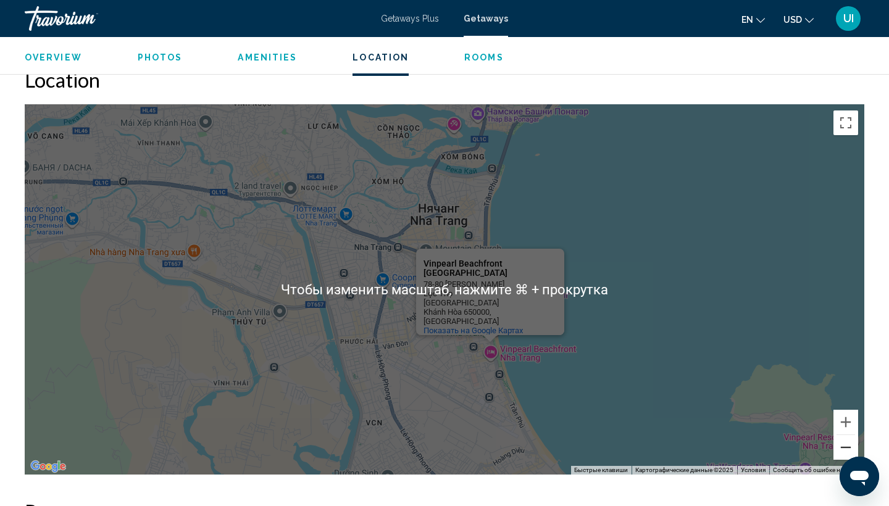
click at [844, 437] on button "Уменьшить" at bounding box center [846, 447] width 25 height 25
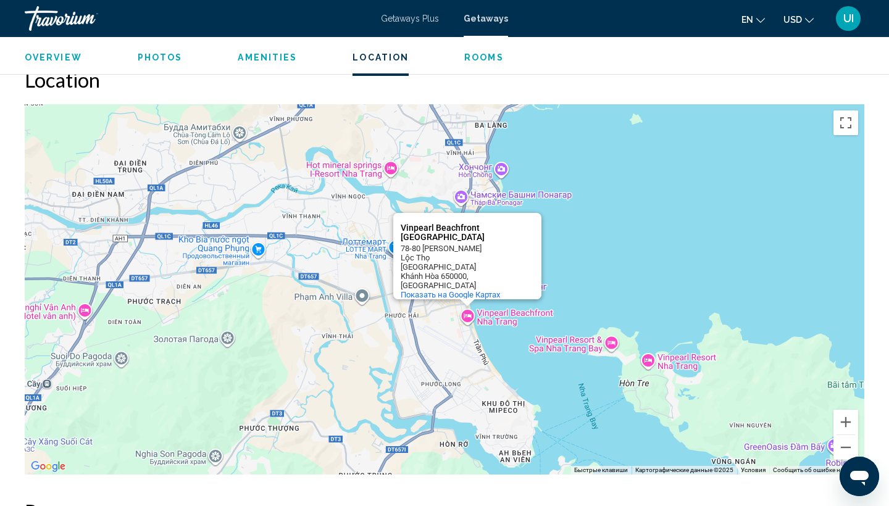
drag, startPoint x: 493, startPoint y: 190, endPoint x: 473, endPoint y: 190, distance: 19.8
click at [477, 190] on div "Чтобы активировать перетаскивание с помощью клавиатуры, нажмите Alt + Ввод. Пос…" at bounding box center [445, 289] width 840 height 371
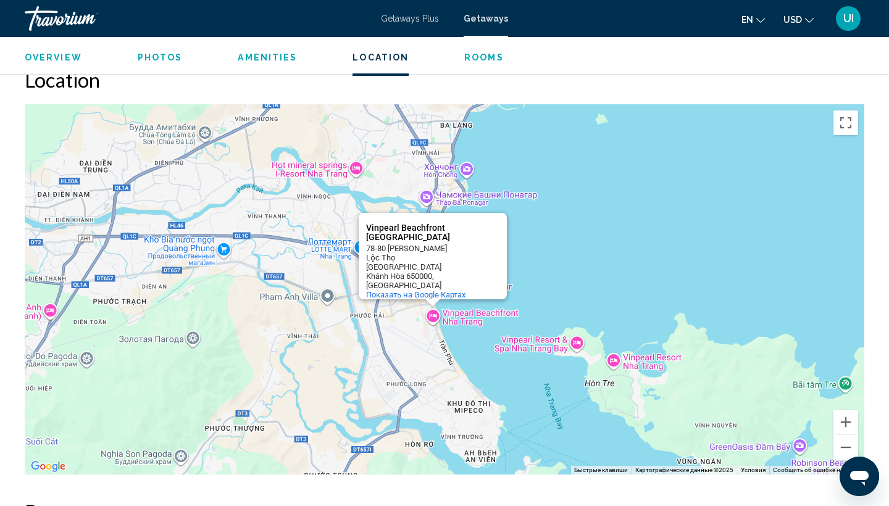
click at [425, 188] on div "Чтобы активировать перетаскивание с помощью клавиатуры, нажмите Alt + Ввод. Пос…" at bounding box center [445, 289] width 840 height 371
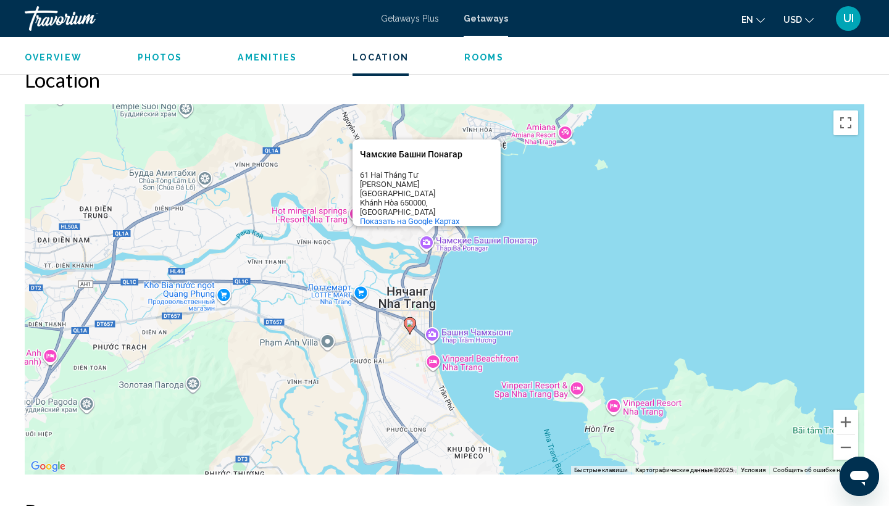
click at [411, 318] on icon "Main content" at bounding box center [410, 326] width 11 height 16
click at [411, 320] on image "Main content" at bounding box center [409, 323] width 7 height 7
click at [412, 319] on icon "Main content" at bounding box center [410, 326] width 11 height 16
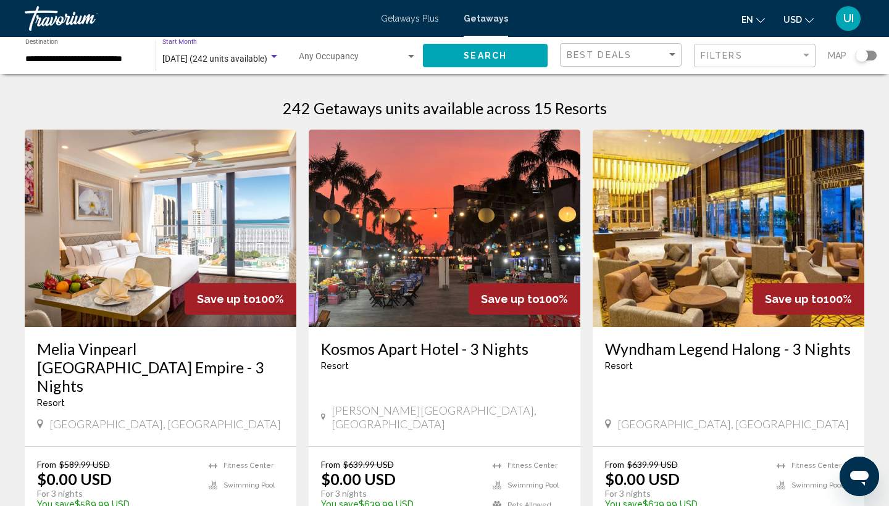
click at [243, 56] on span "December 2025 (242 units available)" at bounding box center [214, 59] width 105 height 10
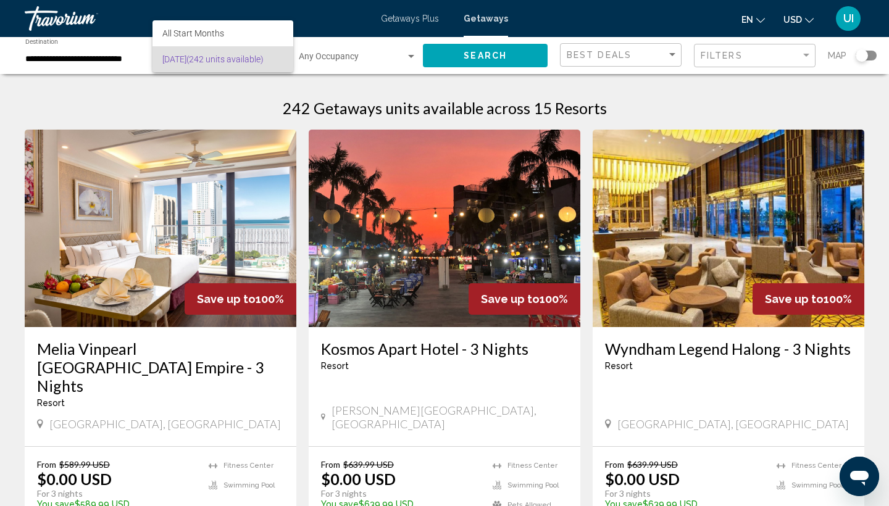
click at [624, 102] on div at bounding box center [444, 253] width 889 height 506
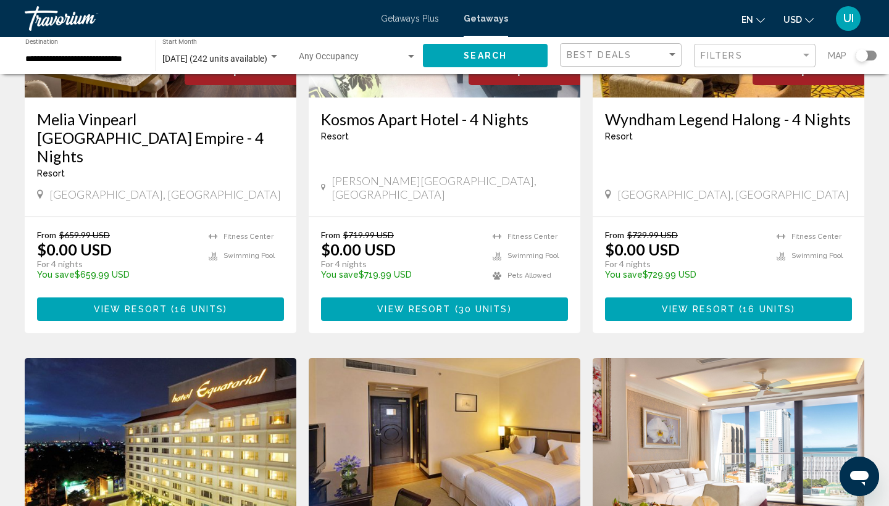
scroll to position [489, 0]
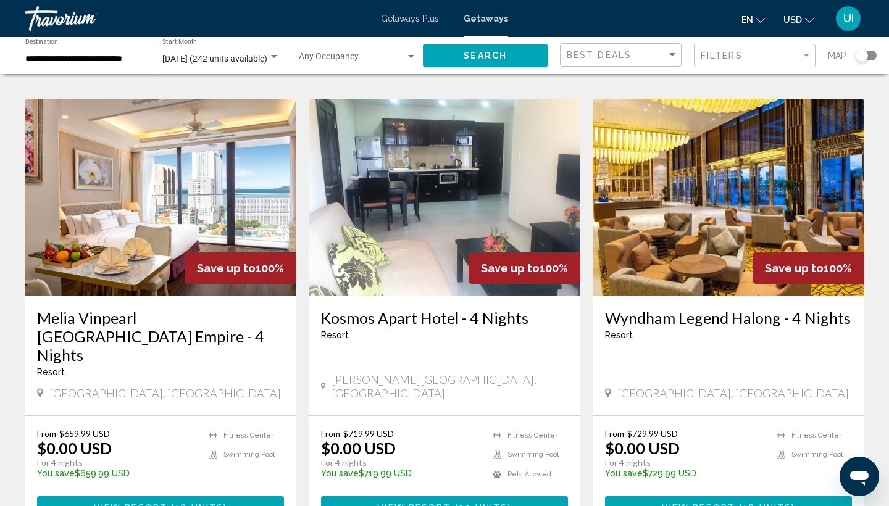
click at [685, 309] on h3 "Wyndham Legend Halong - 4 Nights" at bounding box center [728, 318] width 247 height 19
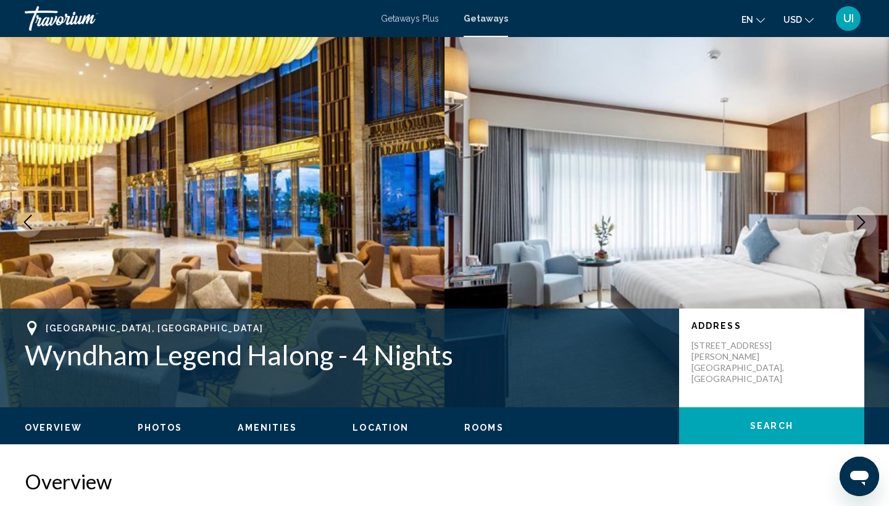
click at [865, 225] on icon "Next image" at bounding box center [861, 222] width 15 height 15
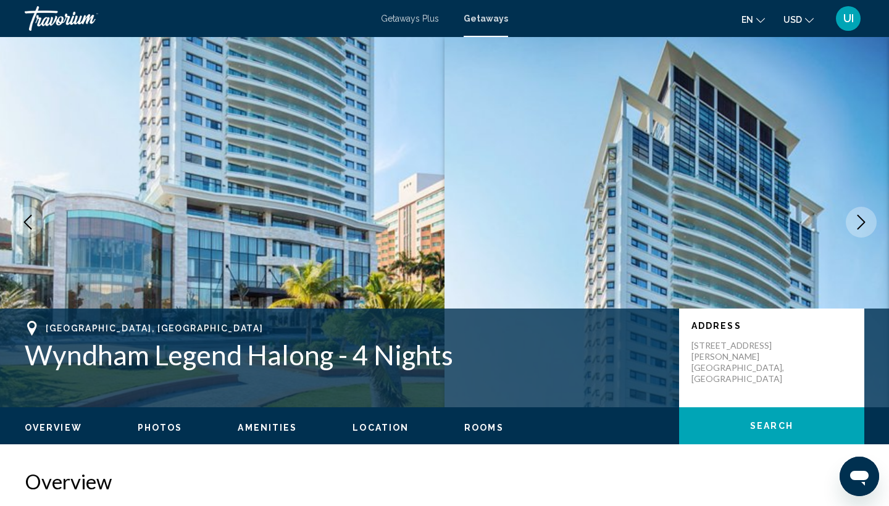
click at [865, 225] on icon "Next image" at bounding box center [861, 222] width 15 height 15
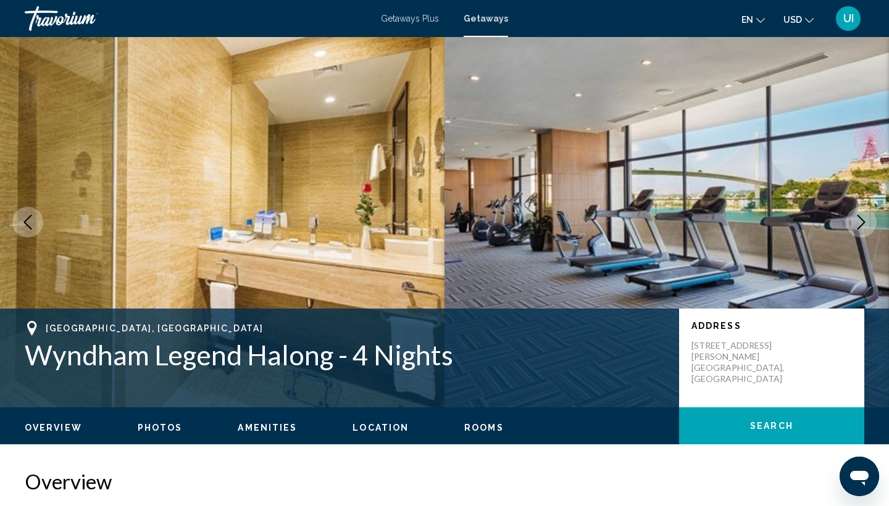
click at [865, 225] on icon "Next image" at bounding box center [861, 222] width 15 height 15
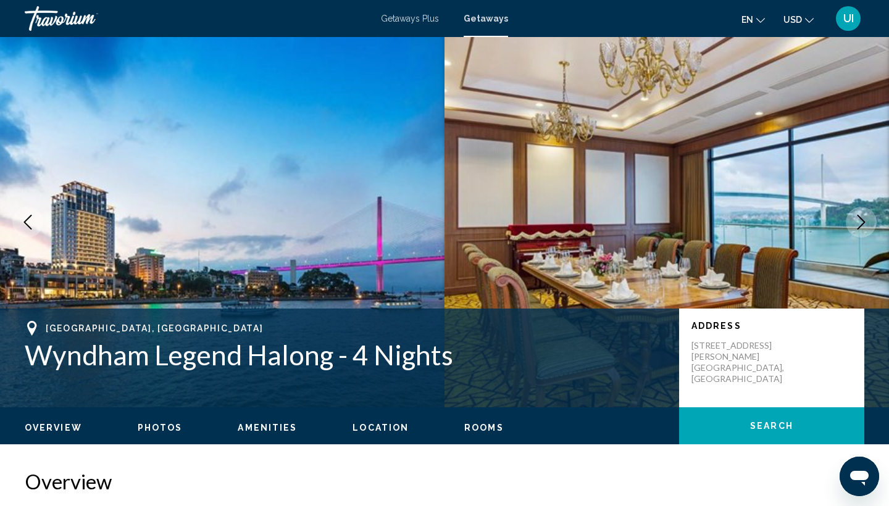
click at [865, 225] on icon "Next image" at bounding box center [861, 222] width 15 height 15
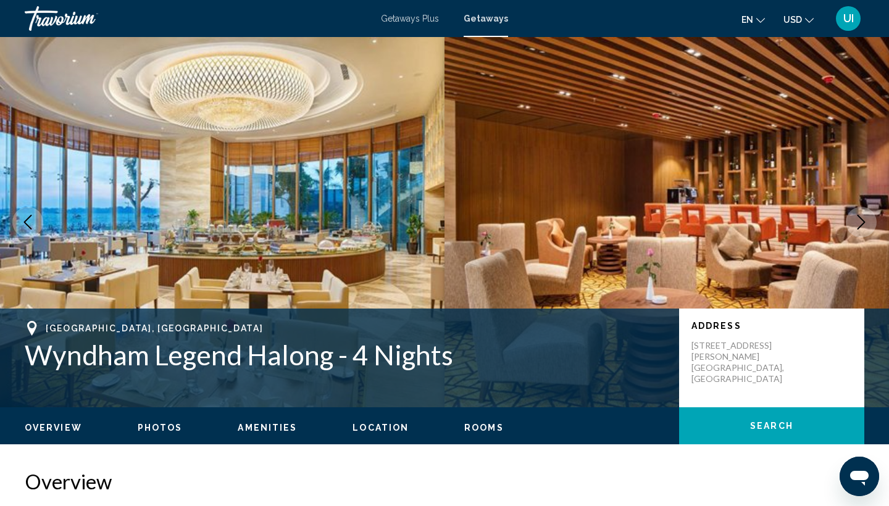
click at [865, 225] on icon "Next image" at bounding box center [861, 222] width 15 height 15
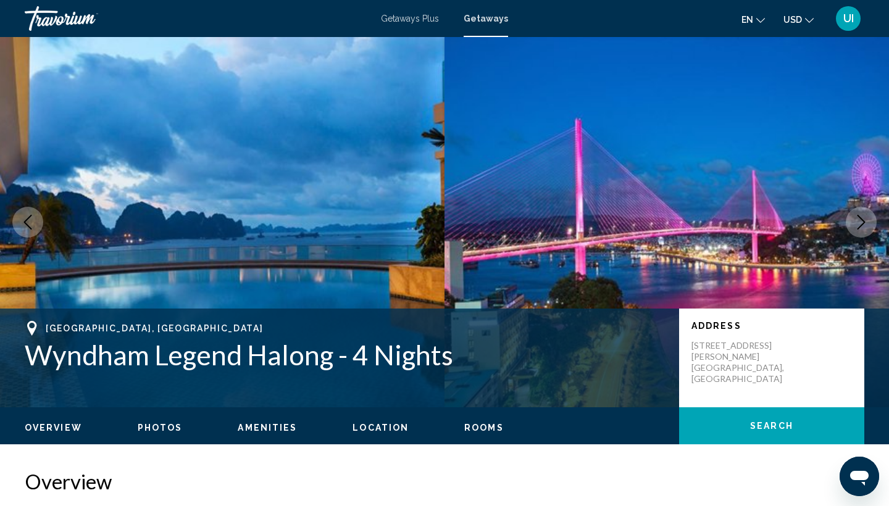
click at [865, 225] on icon "Next image" at bounding box center [861, 222] width 15 height 15
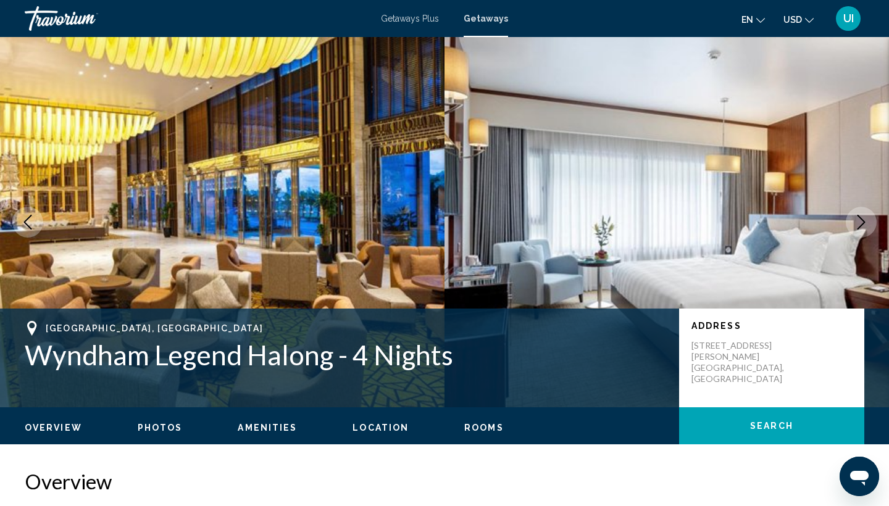
click at [865, 225] on icon "Next image" at bounding box center [861, 222] width 15 height 15
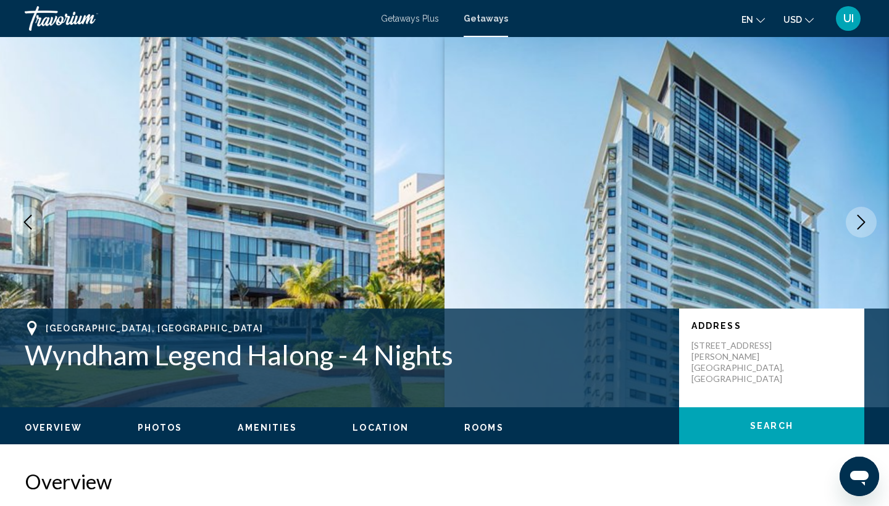
click at [865, 225] on icon "Next image" at bounding box center [861, 222] width 15 height 15
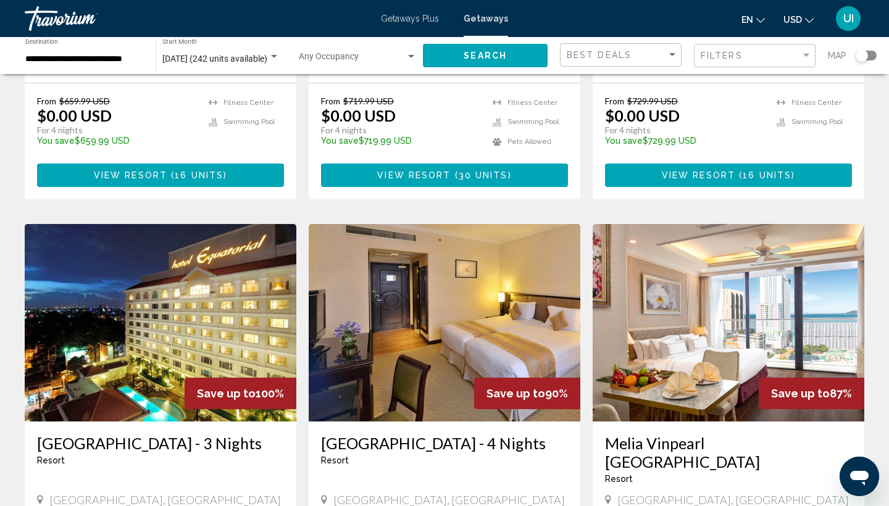
scroll to position [822, 0]
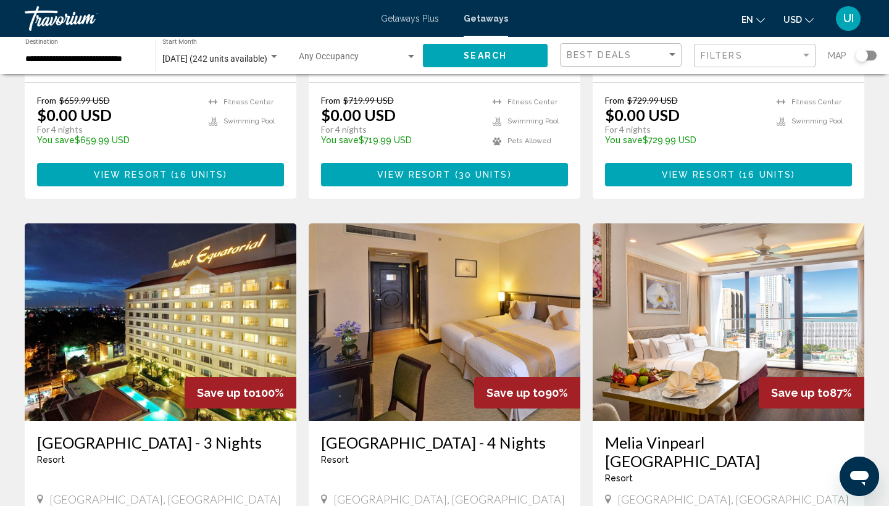
click at [248, 52] on div "December 2025 (242 units available) Start Month All Start Months" at bounding box center [220, 56] width 117 height 34
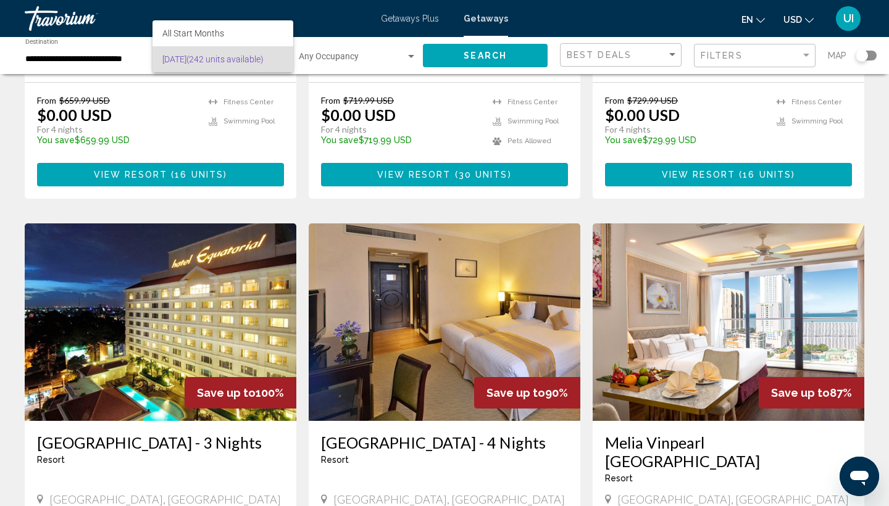
click at [67, 24] on div at bounding box center [444, 253] width 889 height 506
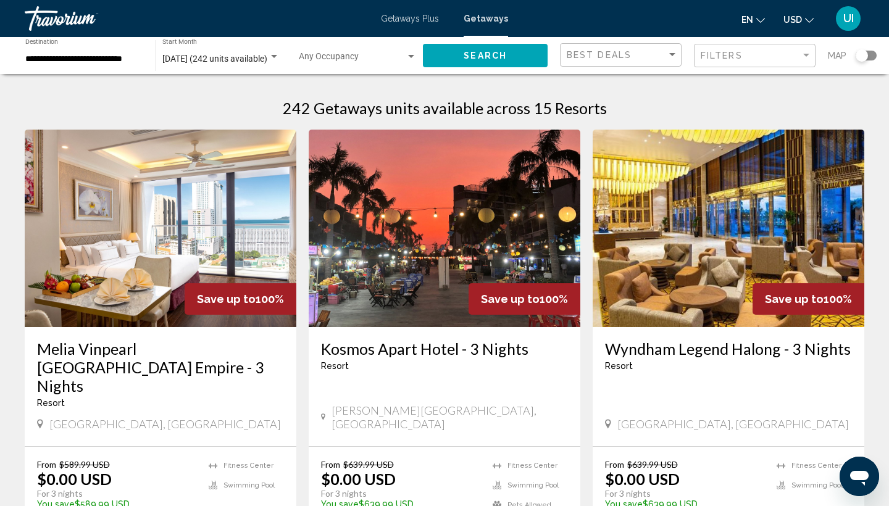
scroll to position [0, 0]
click at [40, 61] on input "**********" at bounding box center [84, 59] width 118 height 10
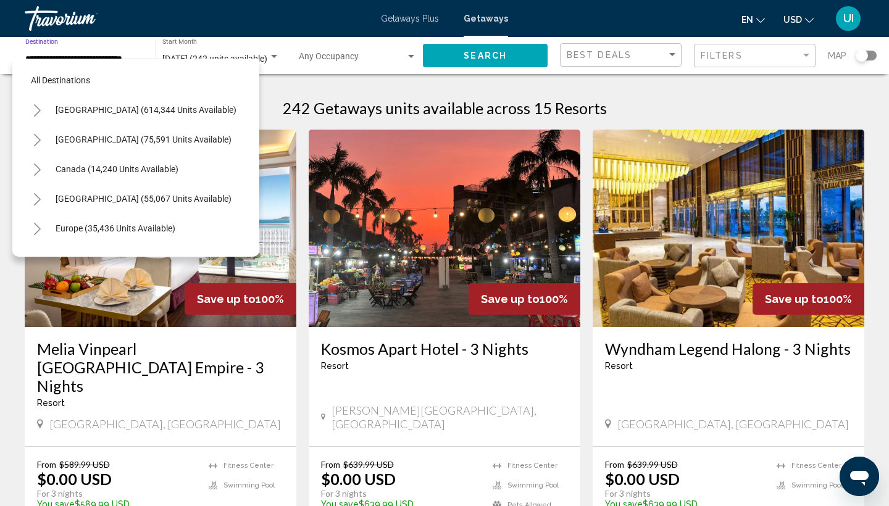
scroll to position [637, 0]
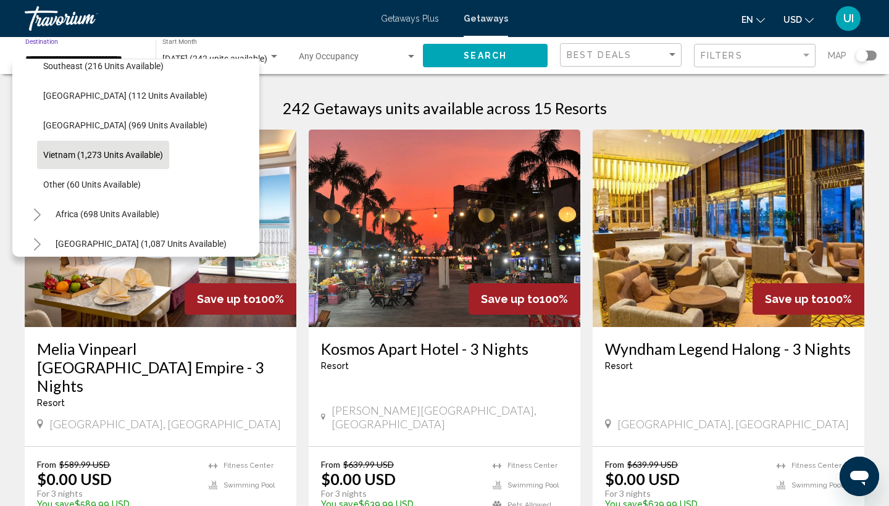
click at [73, 153] on span "Vietnam (1,273 units available)" at bounding box center [103, 155] width 120 height 10
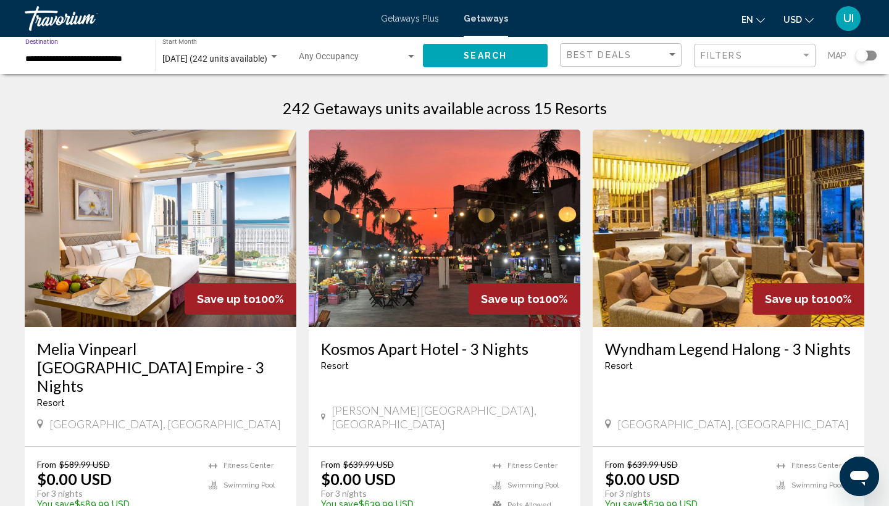
scroll to position [0, 0]
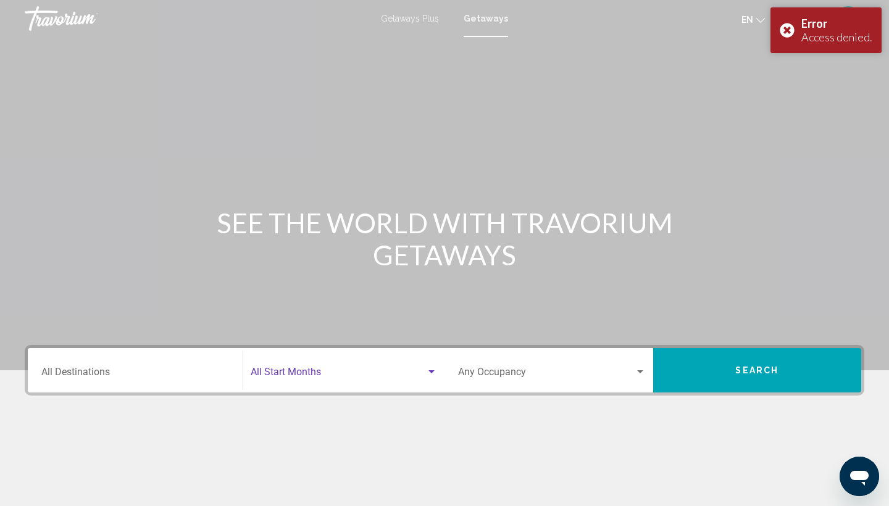
click at [309, 371] on span "Search widget" at bounding box center [339, 374] width 176 height 11
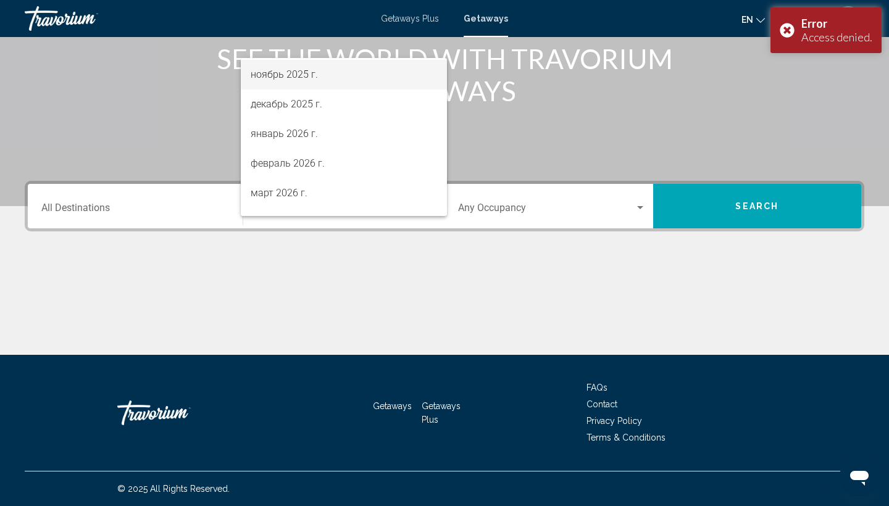
scroll to position [126, 0]
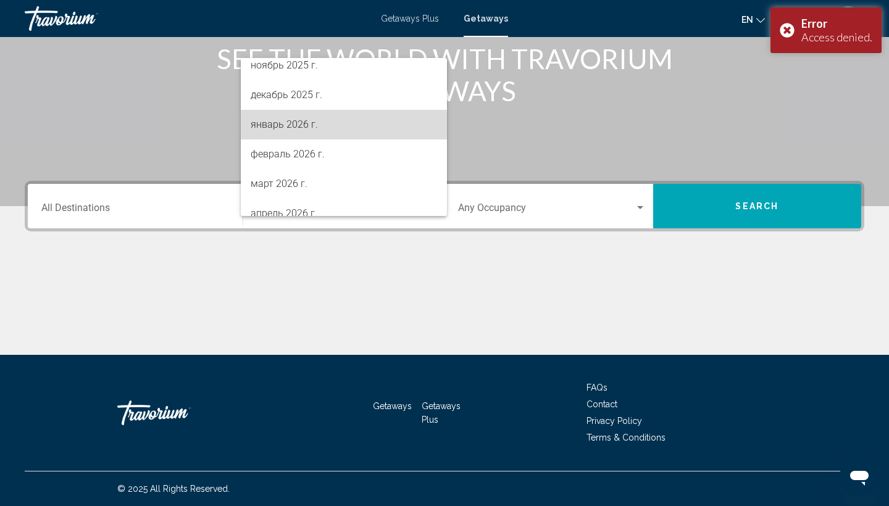
click at [310, 125] on span "январь 2026 г." at bounding box center [344, 125] width 187 height 30
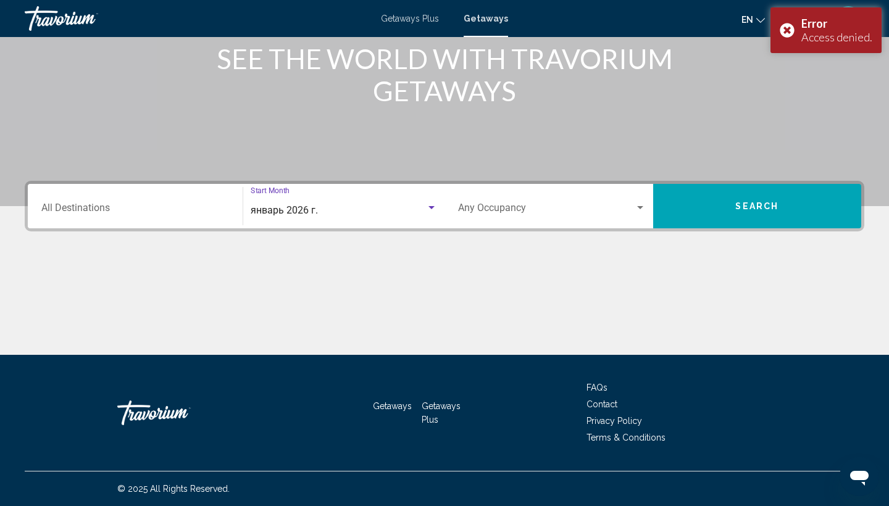
click at [128, 205] on input "Destination All Destinations" at bounding box center [135, 210] width 188 height 11
click at [76, 188] on div "Destination All Destinations" at bounding box center [135, 206] width 188 height 39
click at [77, 193] on div "Destination All Destinations" at bounding box center [135, 206] width 188 height 39
click at [250, 222] on div "Search widget" at bounding box center [151, 219] width 247 height 13
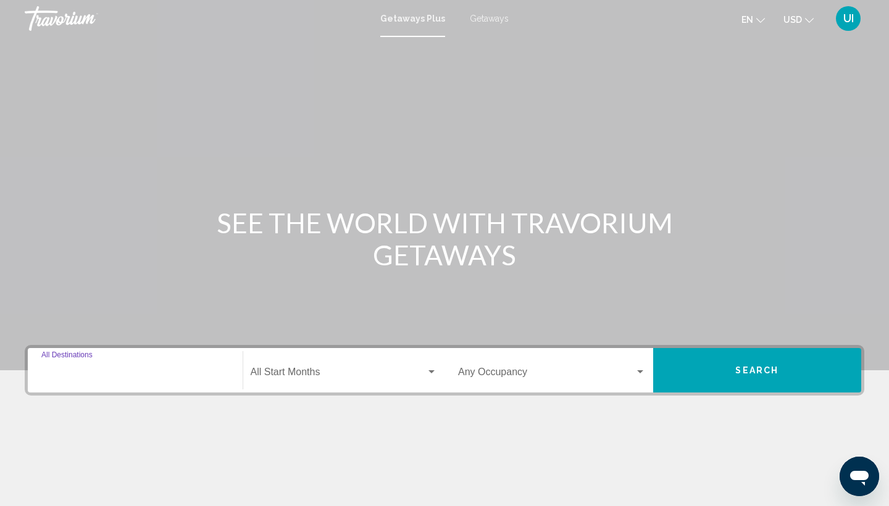
click at [164, 376] on input "Destination All Destinations" at bounding box center [135, 374] width 188 height 11
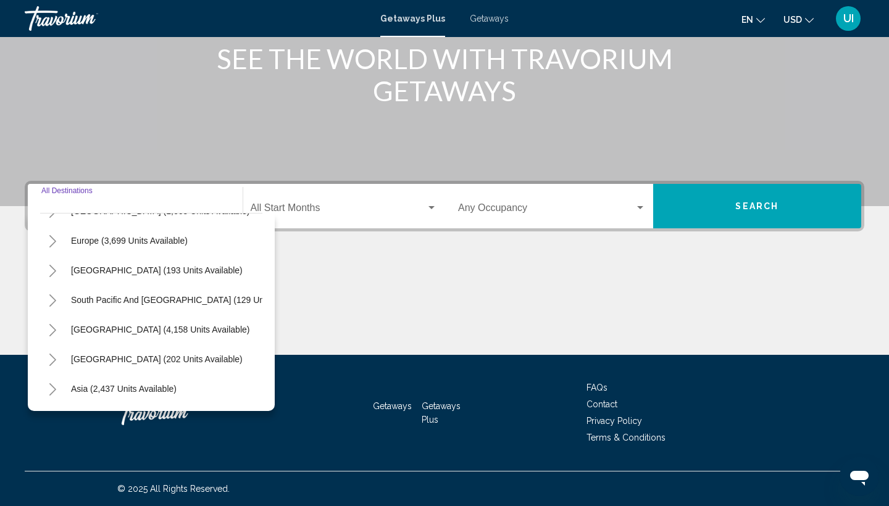
scroll to position [160, 0]
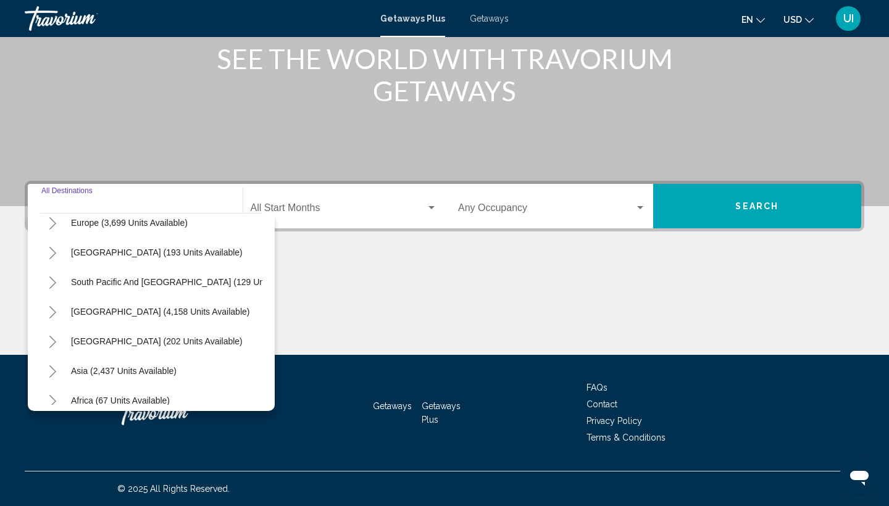
click at [51, 374] on icon "Toggle Asia (2,437 units available)" at bounding box center [52, 372] width 9 height 12
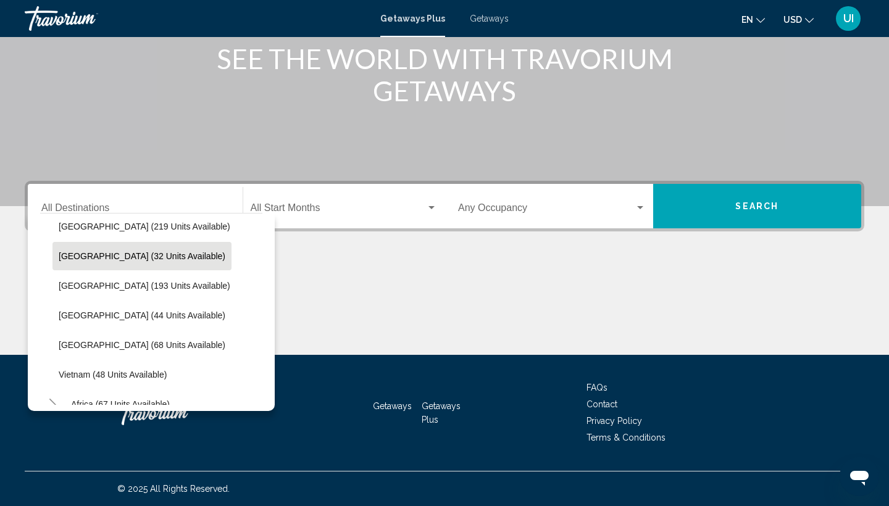
scroll to position [455, 0]
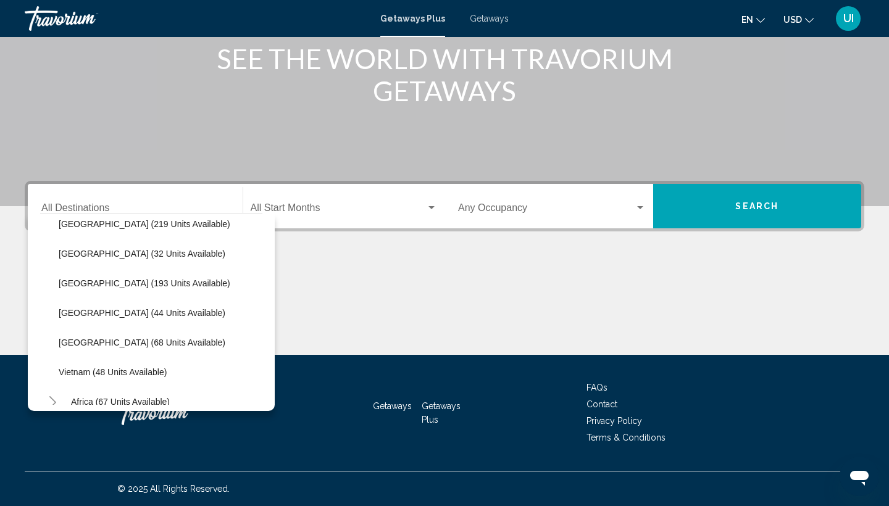
click at [121, 369] on span "Vietnam (48 units available)" at bounding box center [113, 372] width 108 height 10
type input "**********"
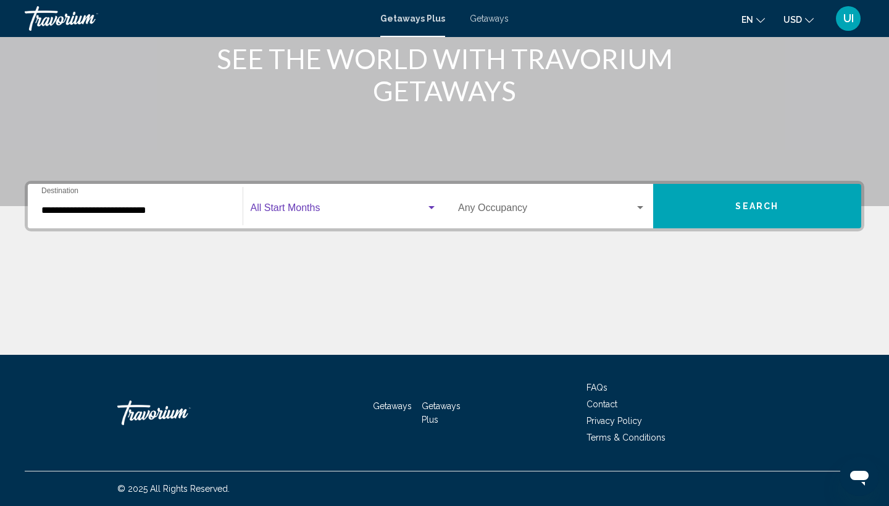
click at [325, 211] on span "Search widget" at bounding box center [339, 210] width 176 height 11
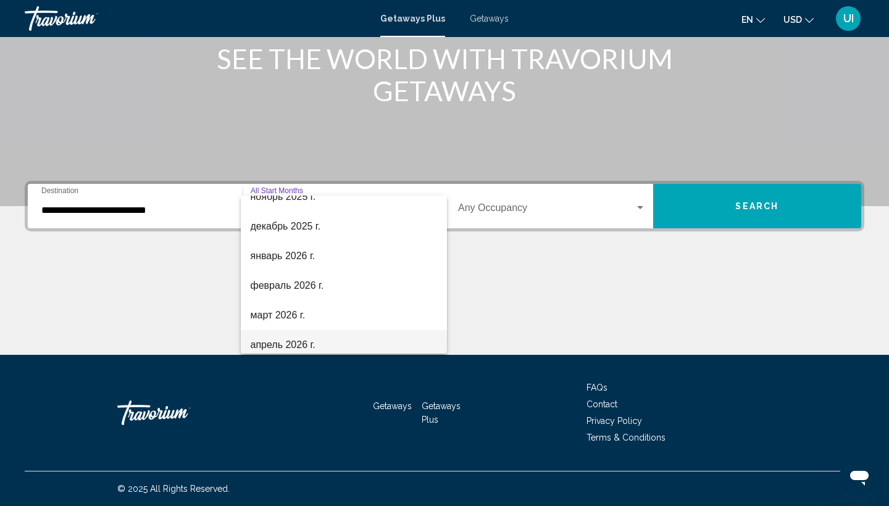
scroll to position [132, 0]
click at [301, 256] on span "январь 2026 г." at bounding box center [344, 257] width 187 height 30
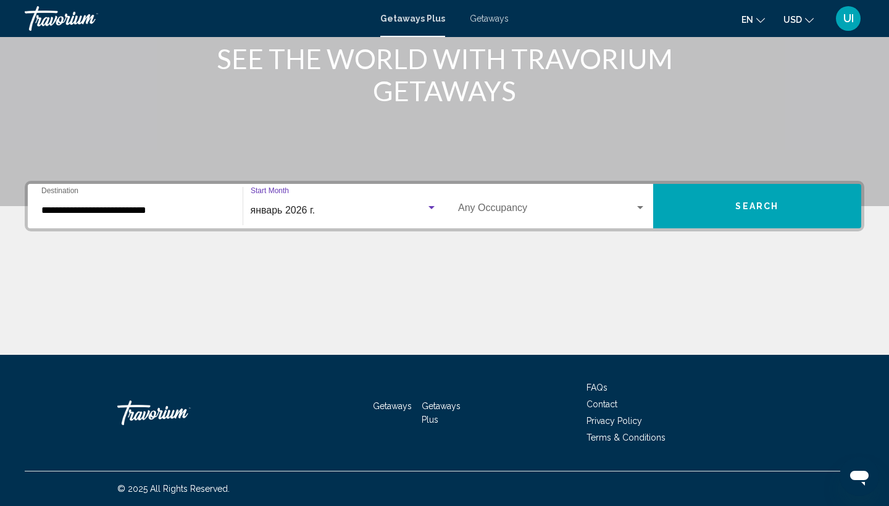
click at [702, 219] on button "Search" at bounding box center [757, 206] width 209 height 44
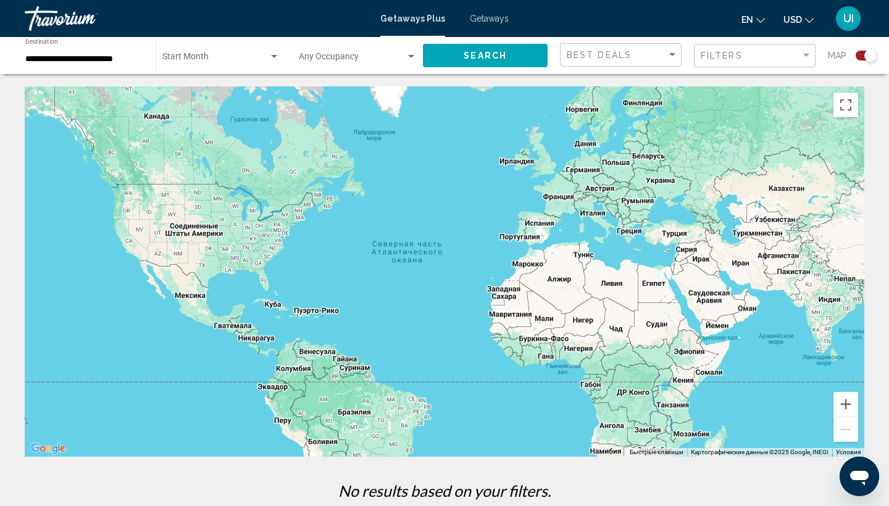
click at [870, 51] on div "Search widget" at bounding box center [871, 55] width 12 height 12
click at [849, 404] on button "Увеличить" at bounding box center [846, 404] width 25 height 25
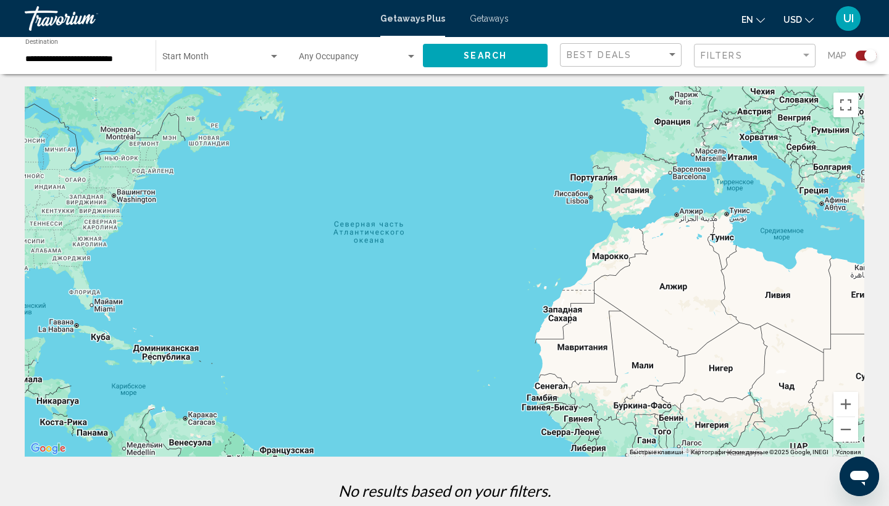
click at [185, 54] on span "Search widget" at bounding box center [215, 59] width 106 height 10
click at [185, 54] on span "All Start Months" at bounding box center [193, 59] width 62 height 10
click at [435, 57] on button "Search" at bounding box center [485, 55] width 125 height 23
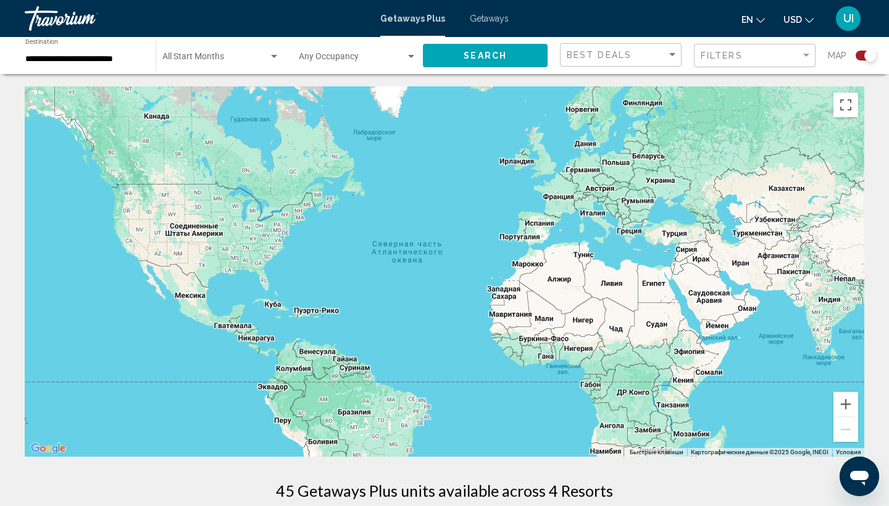
click at [240, 54] on div "Search widget" at bounding box center [220, 59] width 117 height 10
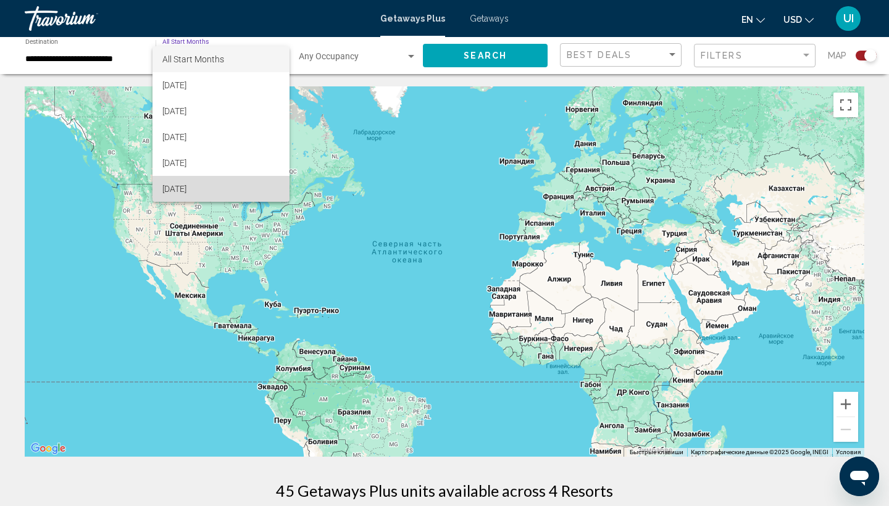
click at [214, 186] on span "[DATE]" at bounding box center [220, 189] width 117 height 26
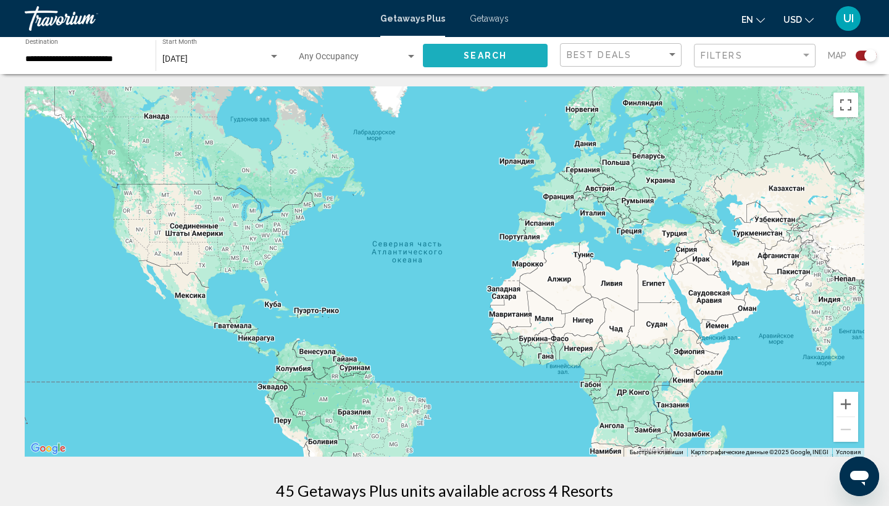
click at [469, 49] on button "Search" at bounding box center [485, 55] width 125 height 23
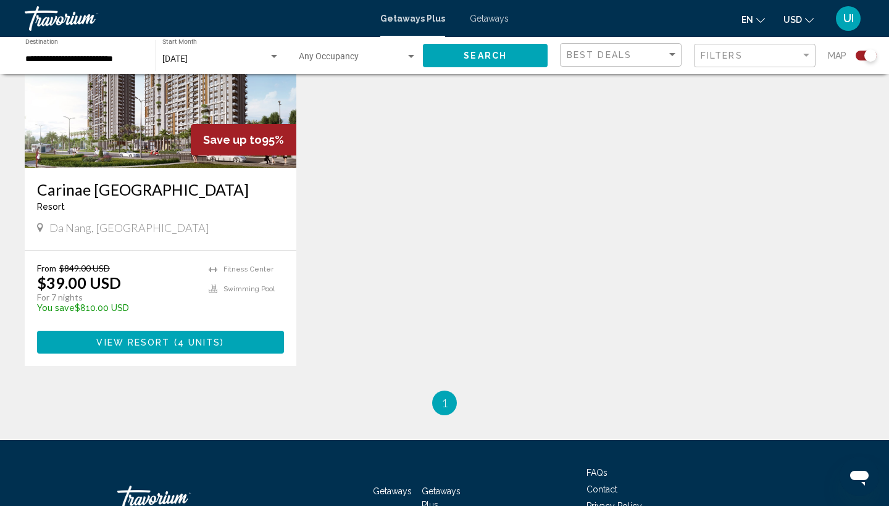
scroll to position [544, 0]
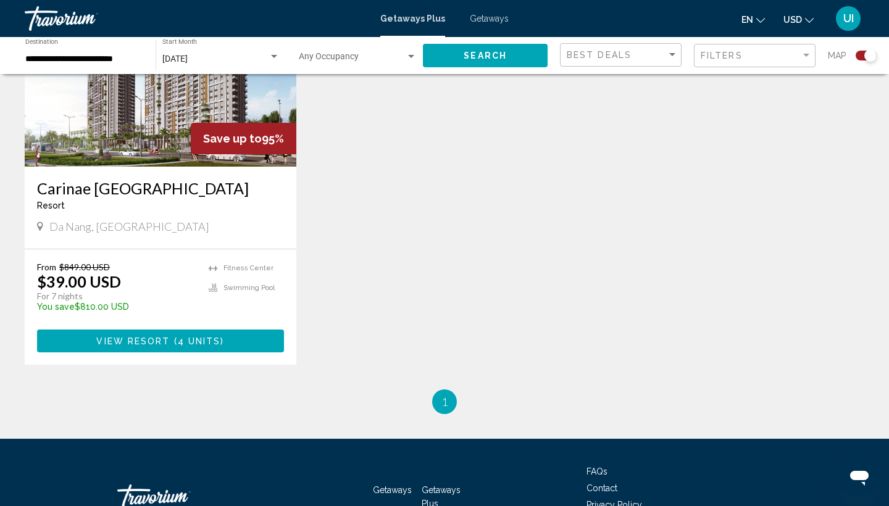
click at [80, 56] on input "**********" at bounding box center [84, 59] width 118 height 10
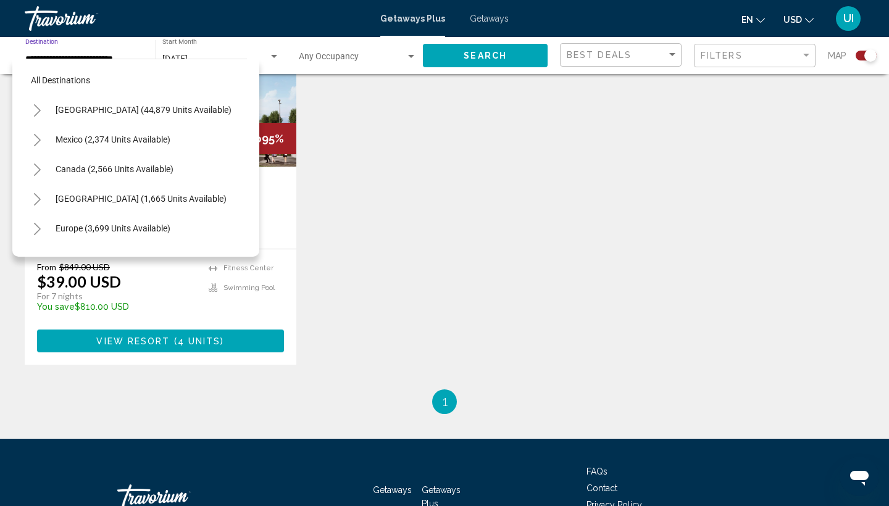
scroll to position [497, 0]
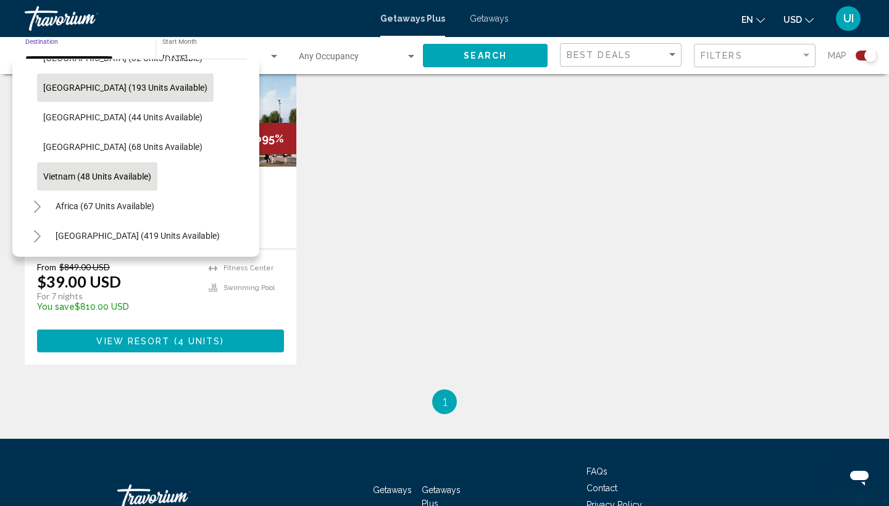
click at [88, 91] on span "[GEOGRAPHIC_DATA] (193 units available)" at bounding box center [125, 88] width 164 height 10
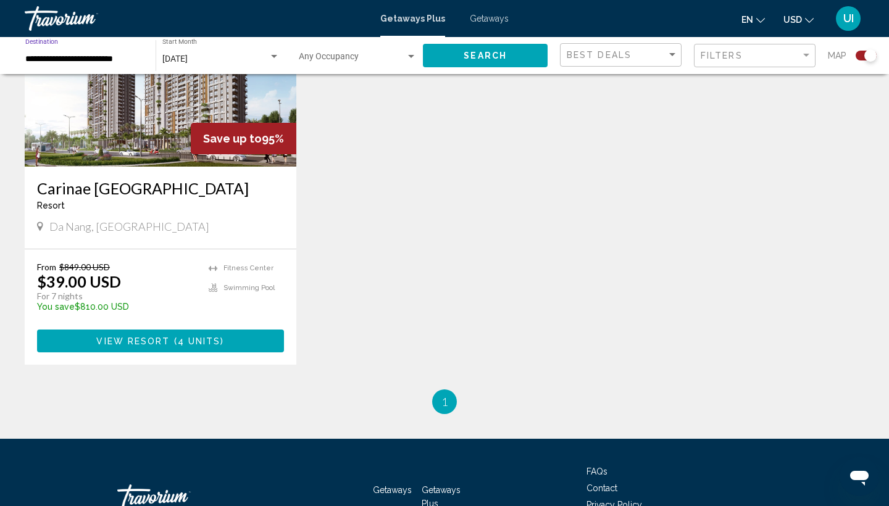
type input "**********"
click at [529, 54] on button "Search" at bounding box center [485, 55] width 125 height 23
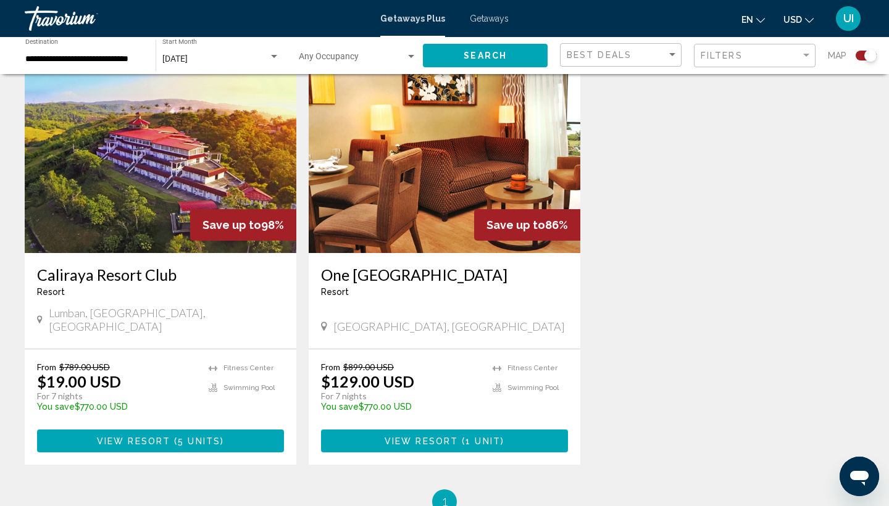
scroll to position [454, 0]
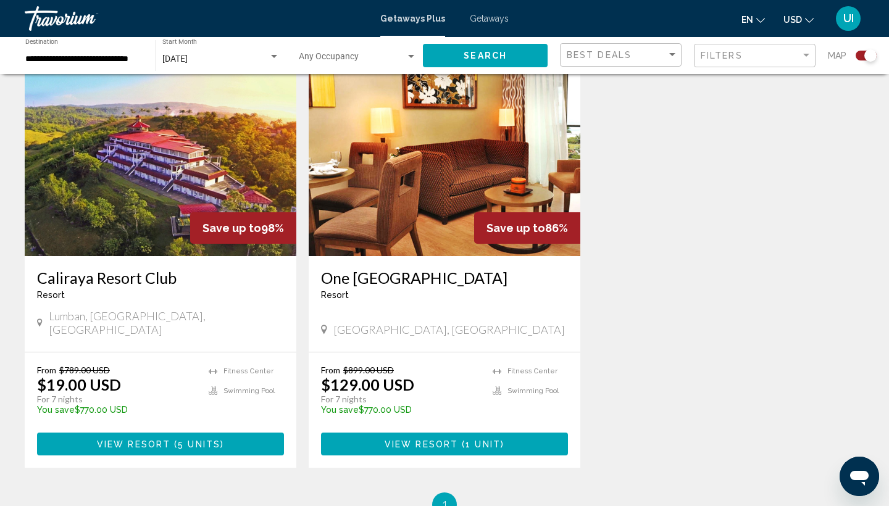
click at [161, 217] on img "Main content" at bounding box center [161, 158] width 272 height 198
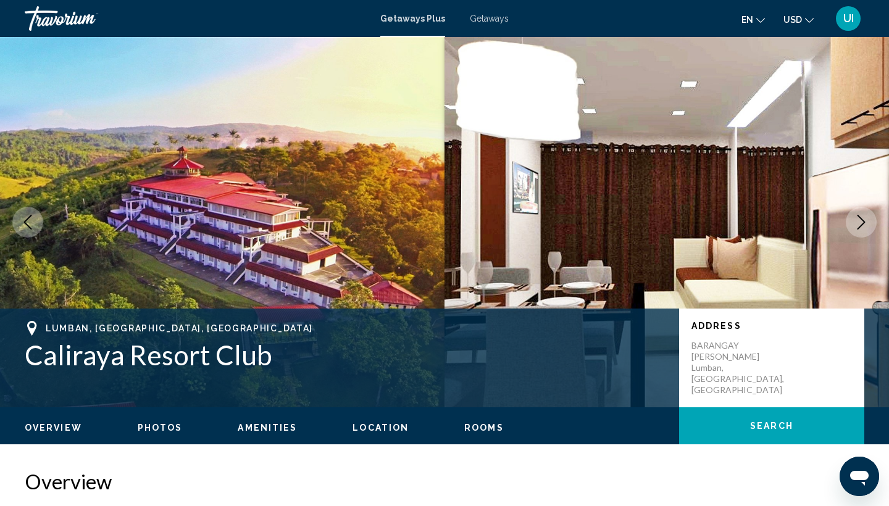
click at [862, 228] on icon "Next image" at bounding box center [861, 222] width 15 height 15
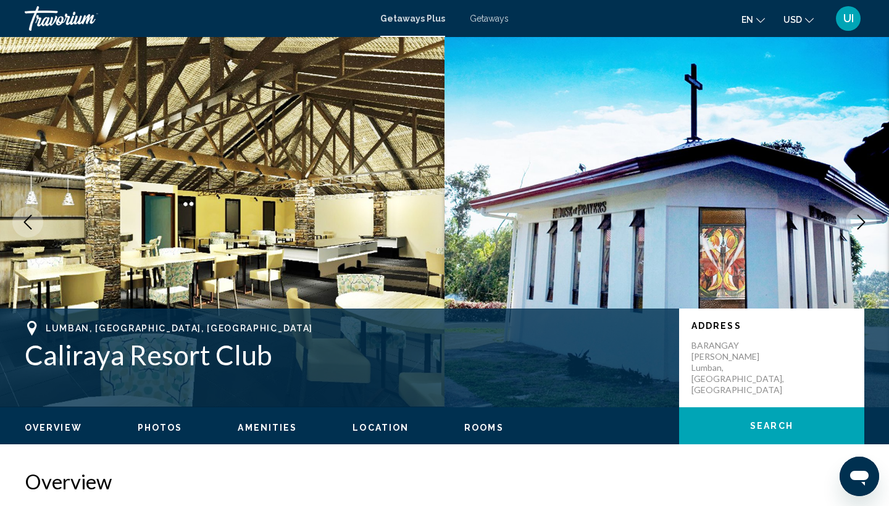
click at [862, 228] on icon "Next image" at bounding box center [861, 222] width 15 height 15
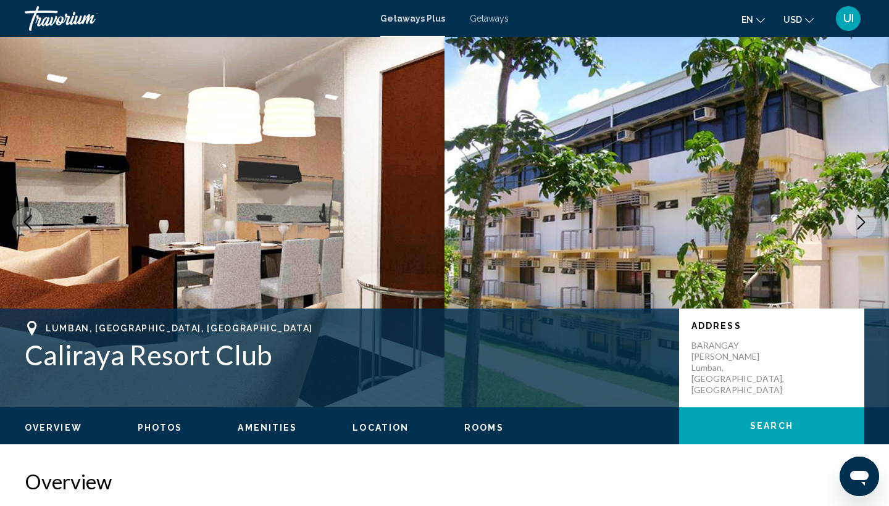
click at [862, 228] on icon "Next image" at bounding box center [861, 222] width 15 height 15
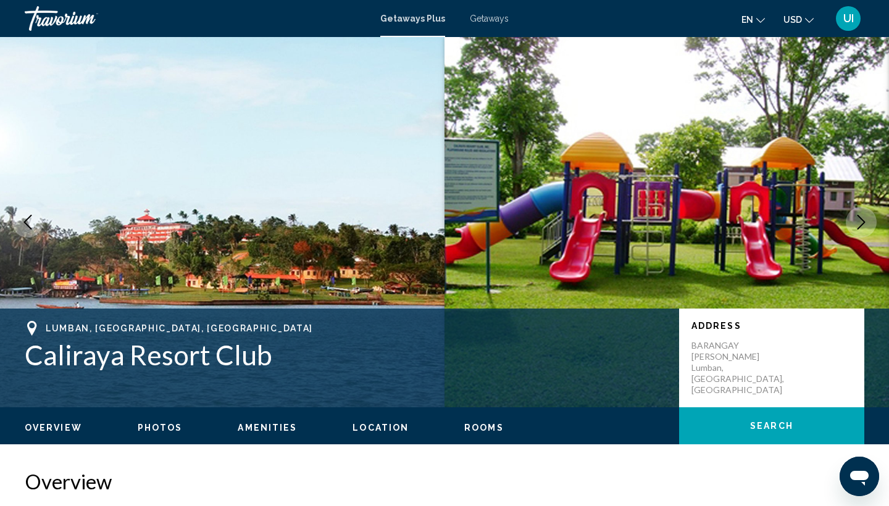
click at [862, 228] on icon "Next image" at bounding box center [861, 222] width 15 height 15
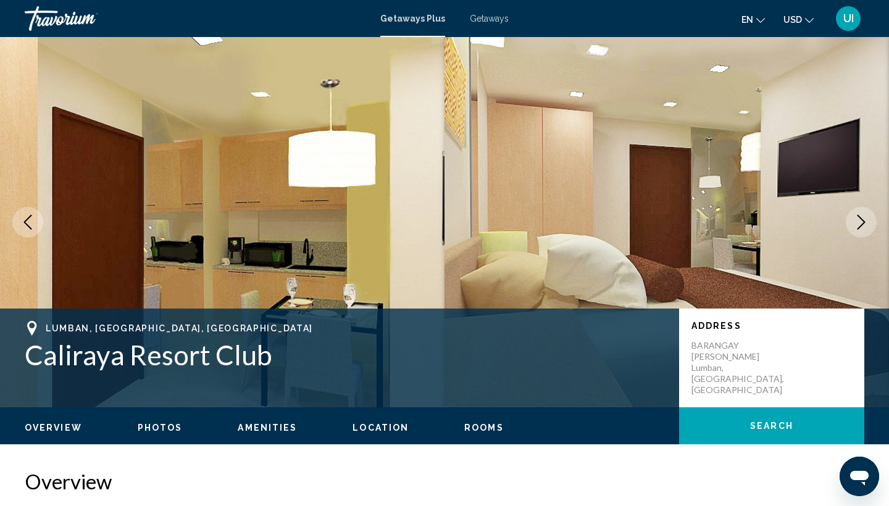
click at [862, 228] on icon "Next image" at bounding box center [861, 222] width 15 height 15
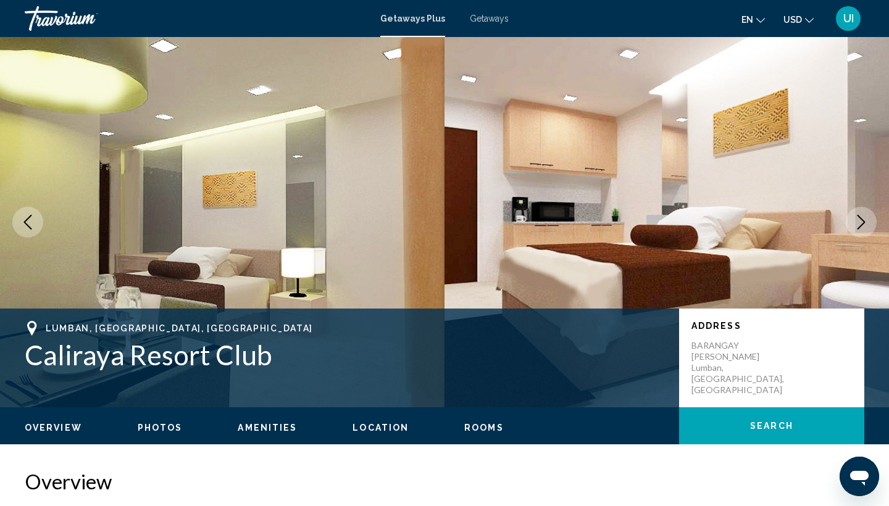
click at [862, 228] on icon "Next image" at bounding box center [861, 222] width 15 height 15
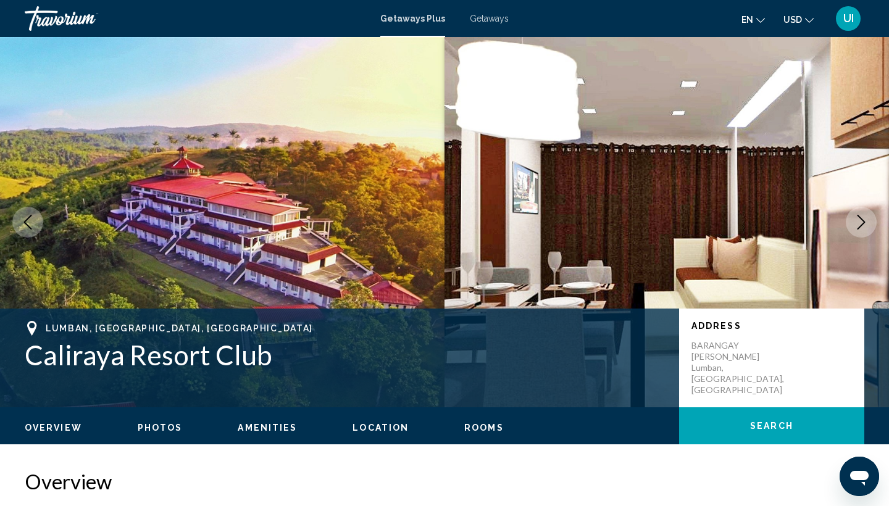
click at [862, 228] on icon "Next image" at bounding box center [861, 222] width 15 height 15
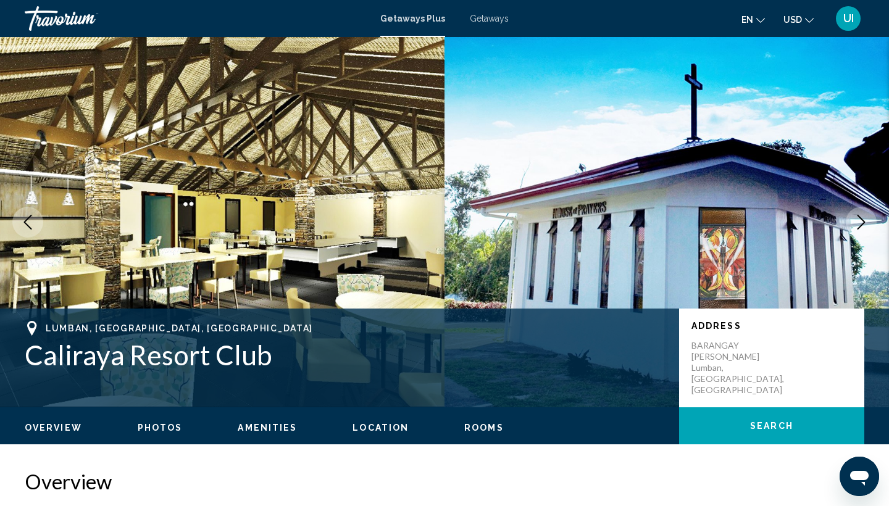
click at [862, 228] on icon "Next image" at bounding box center [861, 222] width 15 height 15
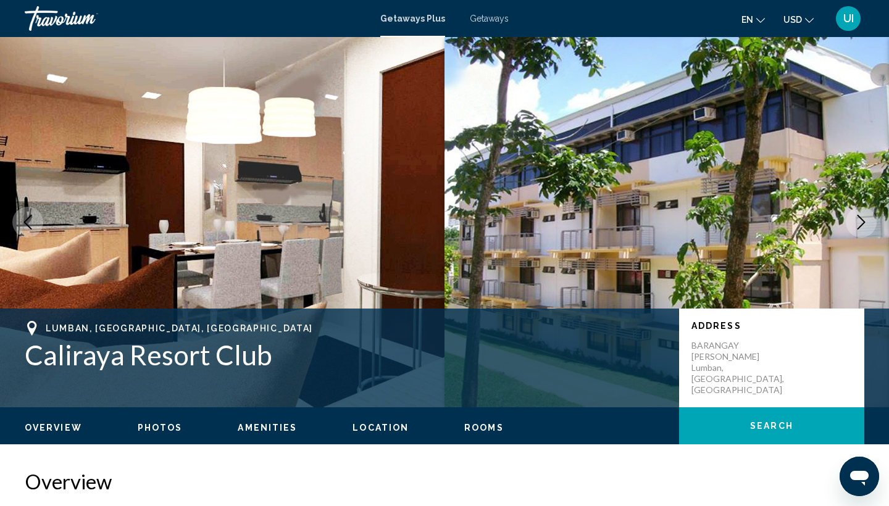
click at [862, 228] on icon "Next image" at bounding box center [861, 222] width 15 height 15
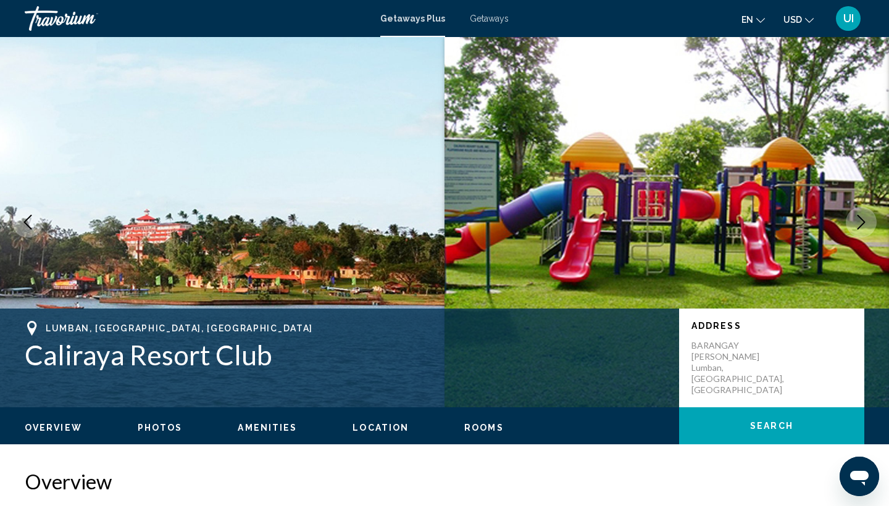
click at [862, 228] on icon "Next image" at bounding box center [861, 222] width 15 height 15
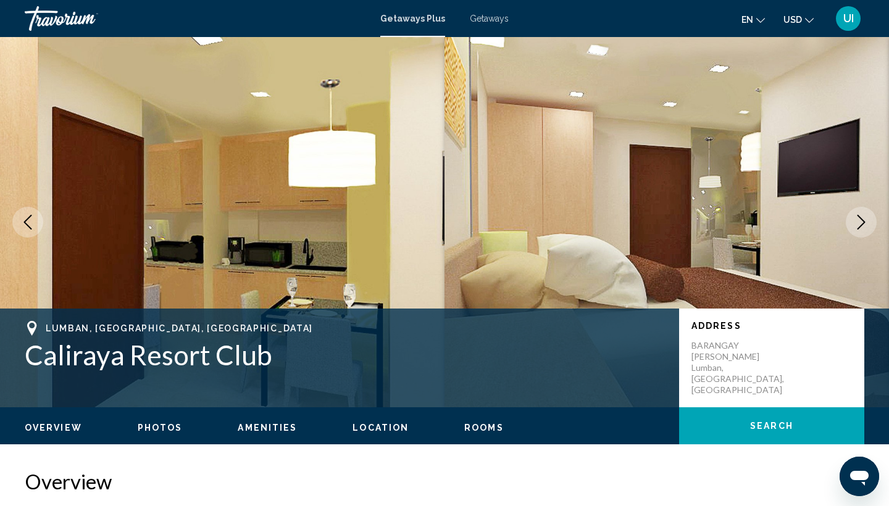
click at [862, 228] on icon "Next image" at bounding box center [861, 222] width 15 height 15
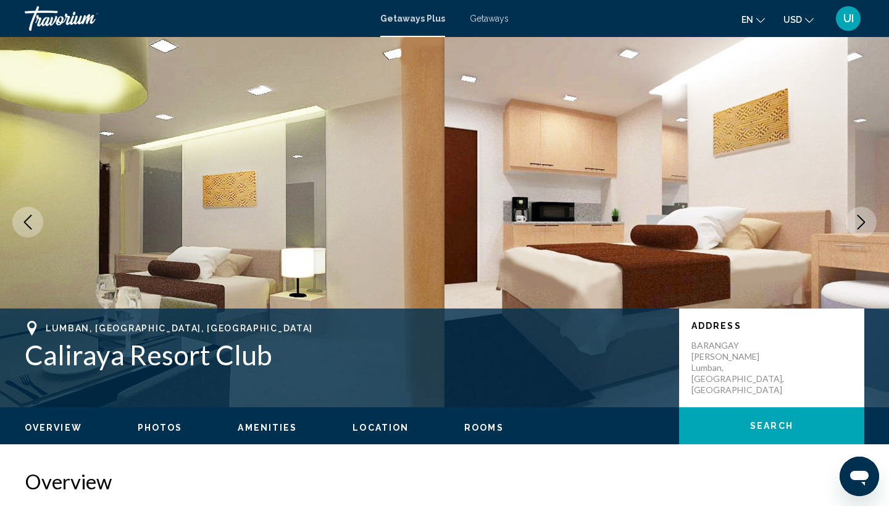
click at [862, 228] on icon "Next image" at bounding box center [861, 222] width 15 height 15
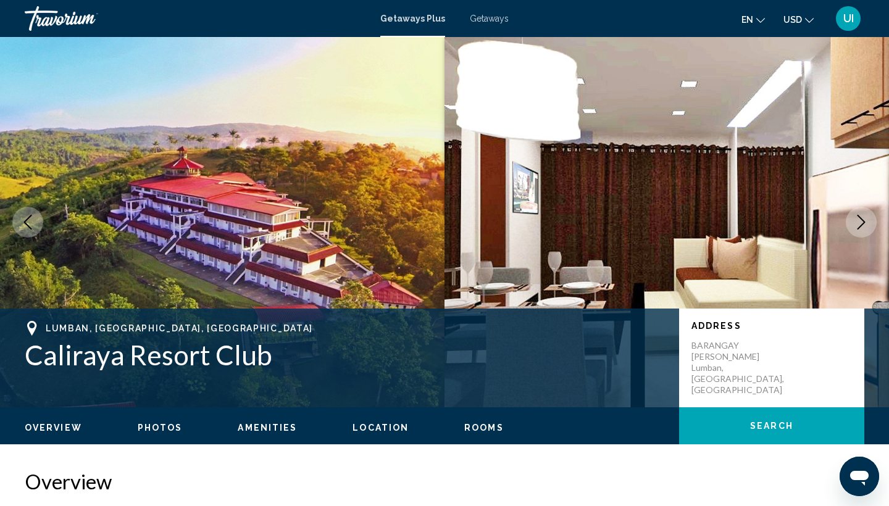
click at [862, 228] on icon "Next image" at bounding box center [861, 222] width 15 height 15
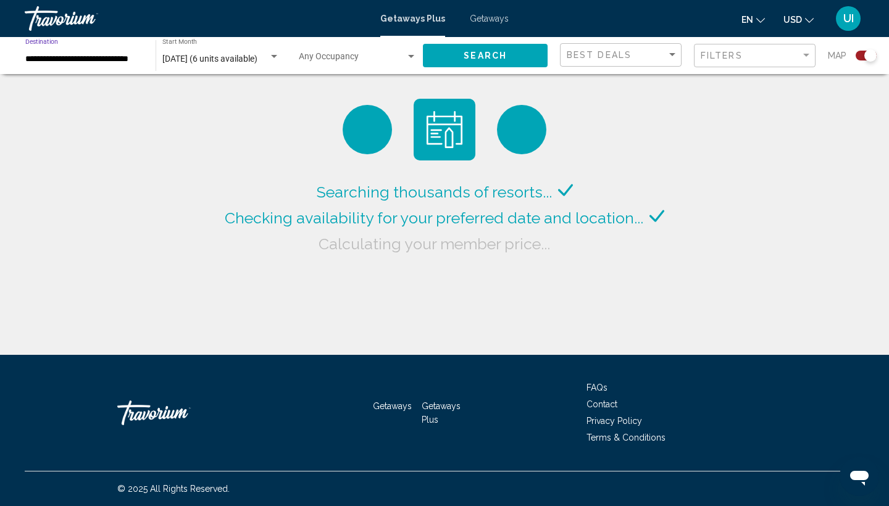
click at [99, 55] on input "**********" at bounding box center [84, 59] width 118 height 10
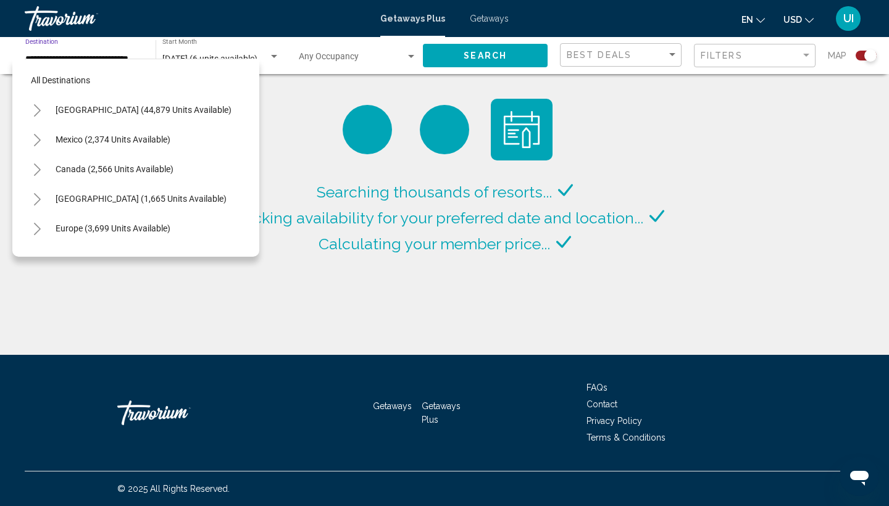
scroll to position [429, 0]
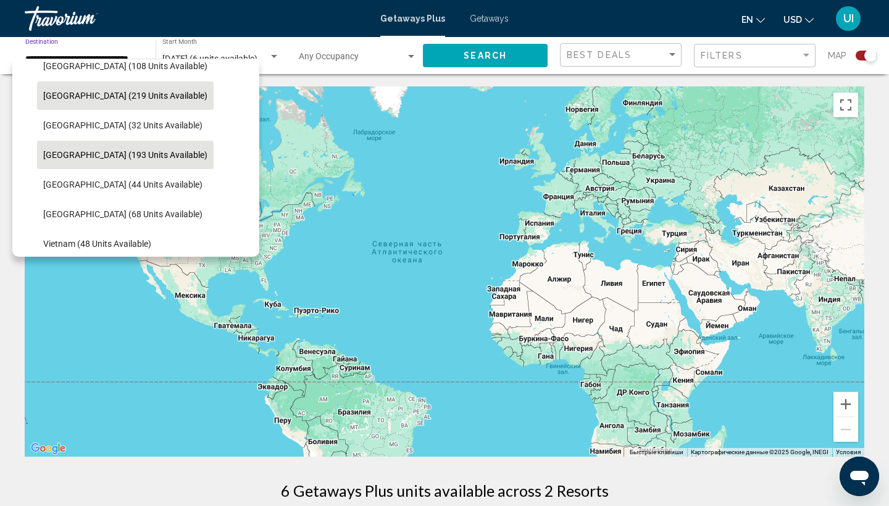
click at [90, 93] on span "[GEOGRAPHIC_DATA] (219 units available)" at bounding box center [125, 96] width 164 height 10
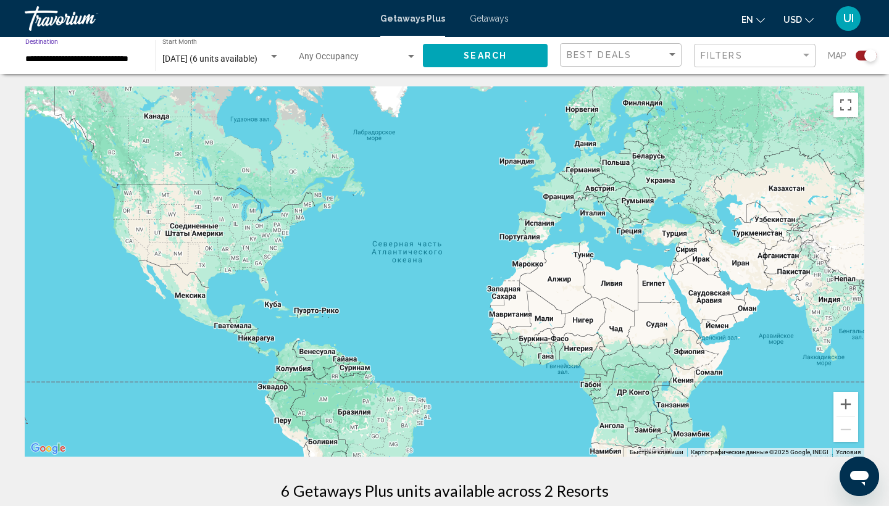
type input "**********"
click at [446, 52] on button "Search" at bounding box center [485, 55] width 125 height 23
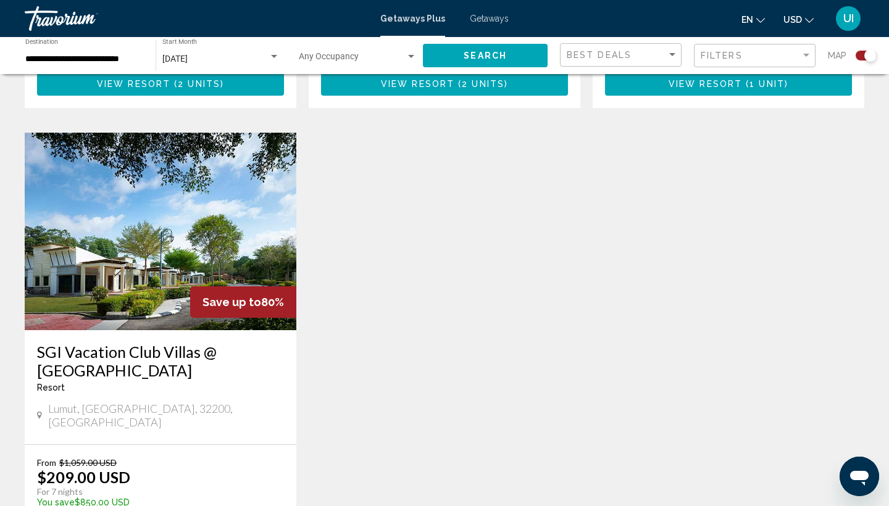
scroll to position [1273, 0]
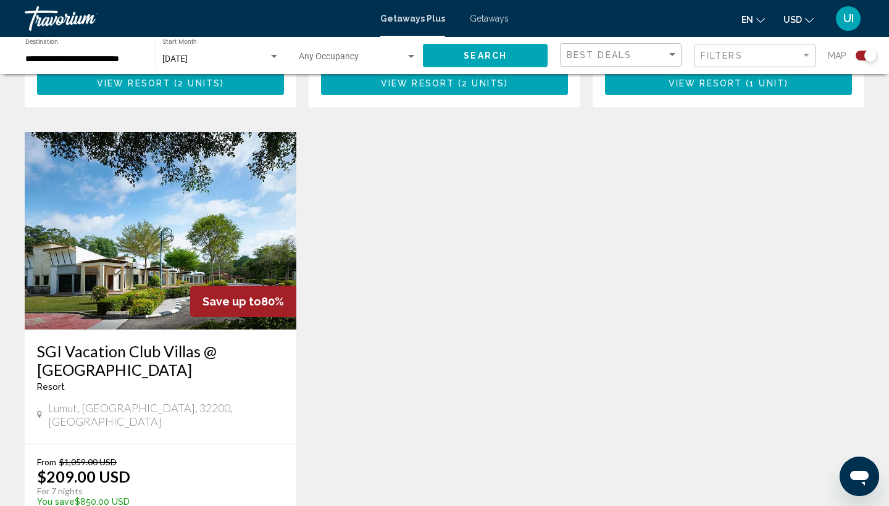
click at [127, 254] on img "Main content" at bounding box center [161, 231] width 272 height 198
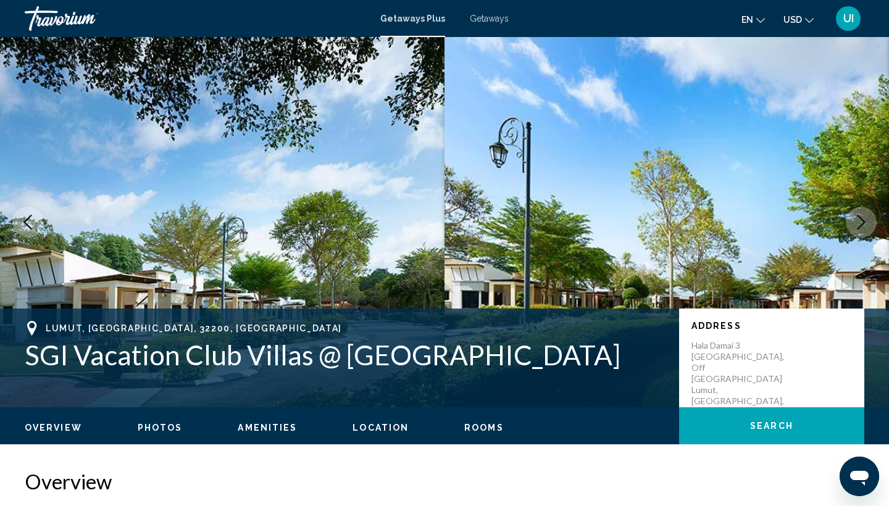
click at [862, 222] on icon "Next image" at bounding box center [861, 222] width 15 height 15
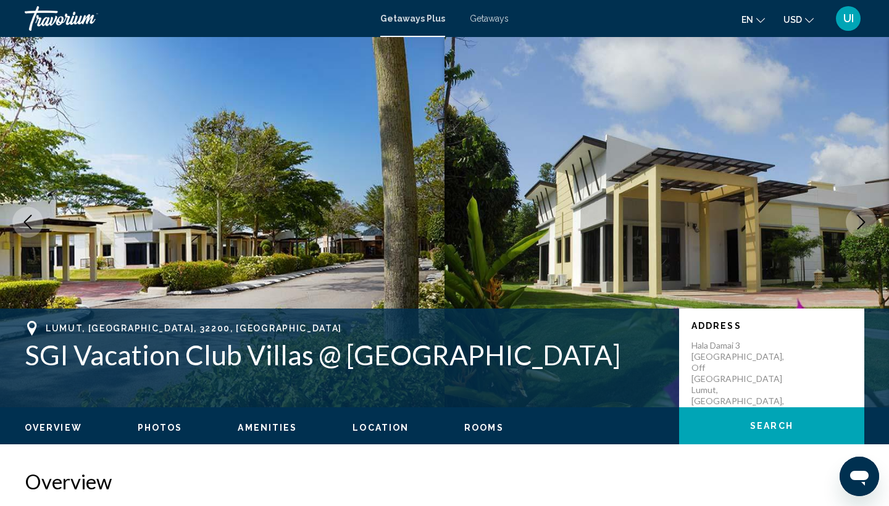
click at [862, 223] on icon "Next image" at bounding box center [861, 222] width 15 height 15
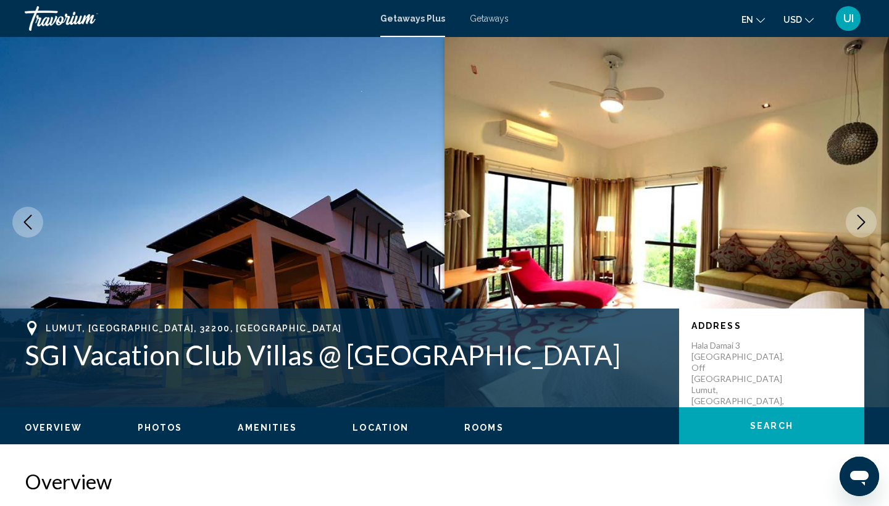
click at [862, 223] on icon "Next image" at bounding box center [861, 222] width 15 height 15
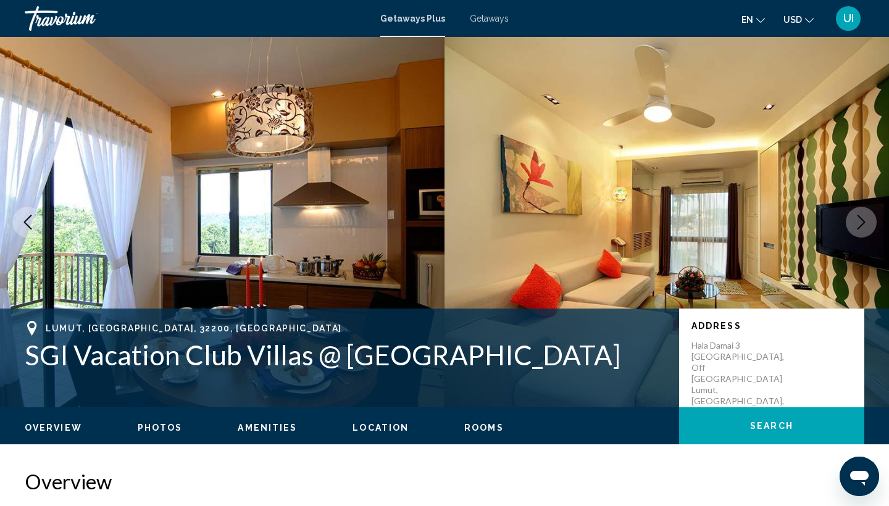
click at [862, 222] on icon "Next image" at bounding box center [861, 222] width 15 height 15
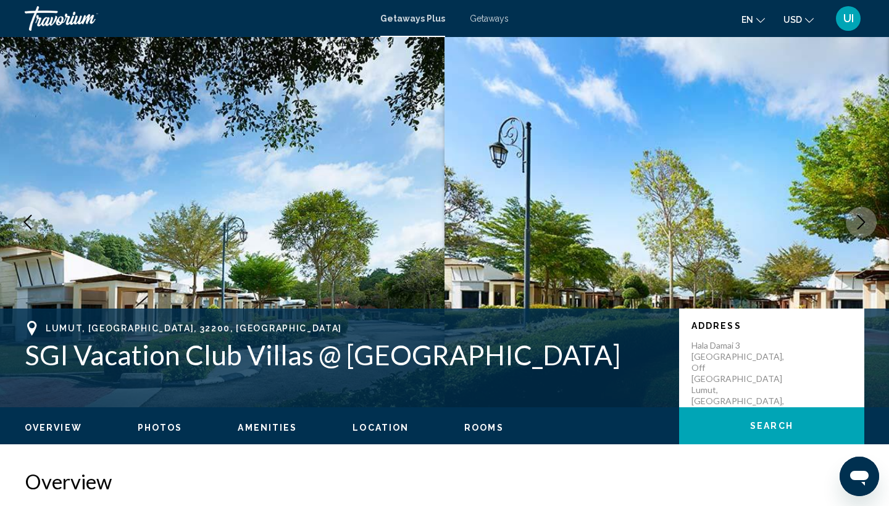
click at [862, 222] on icon "Next image" at bounding box center [861, 222] width 15 height 15
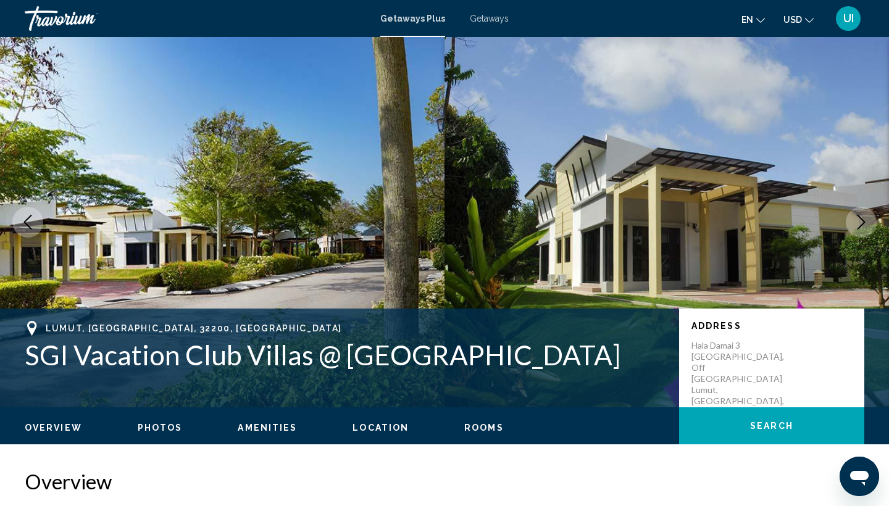
click at [862, 222] on icon "Next image" at bounding box center [861, 222] width 15 height 15
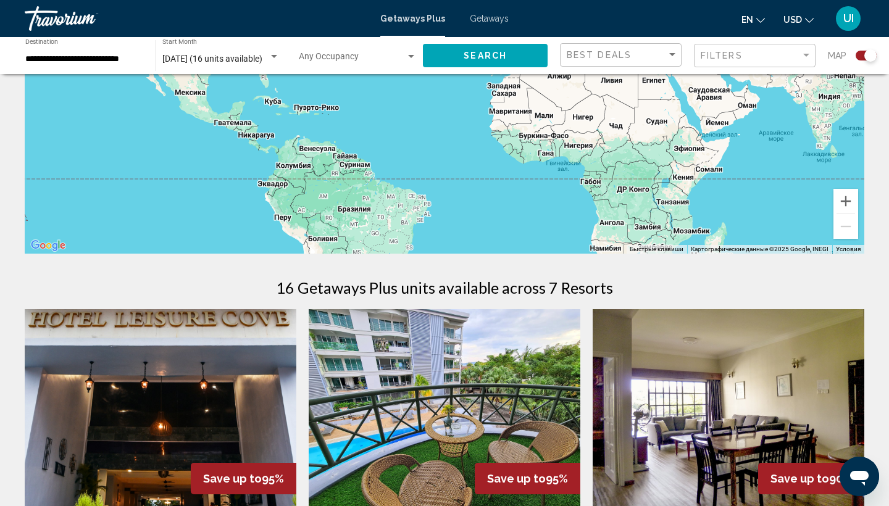
scroll to position [272, 0]
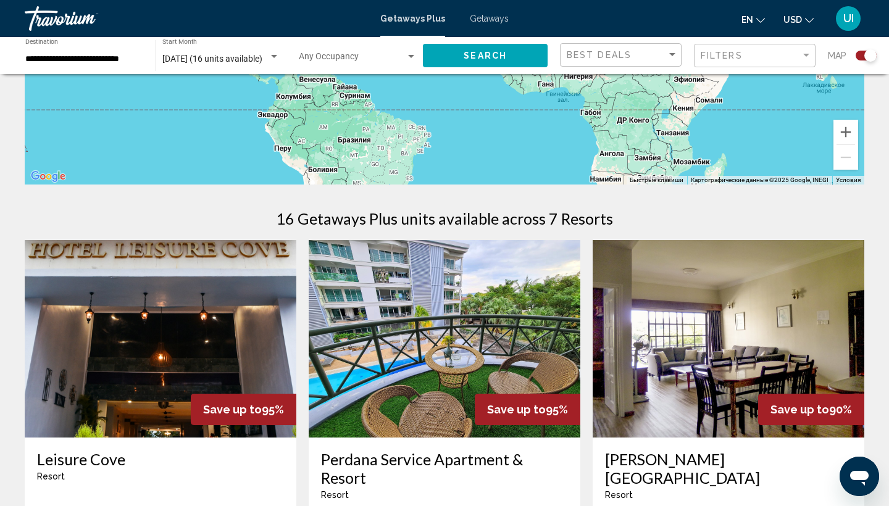
click at [524, 353] on img "Main content" at bounding box center [445, 339] width 272 height 198
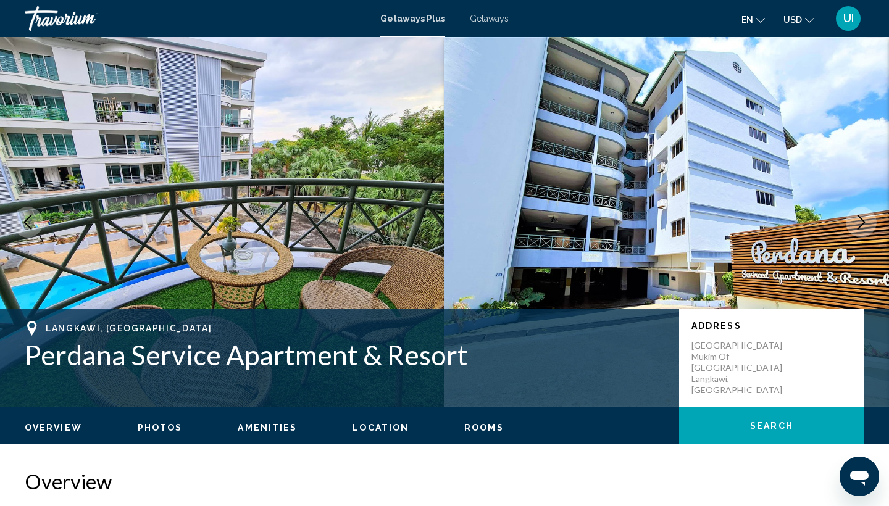
click at [867, 220] on icon "Next image" at bounding box center [861, 222] width 15 height 15
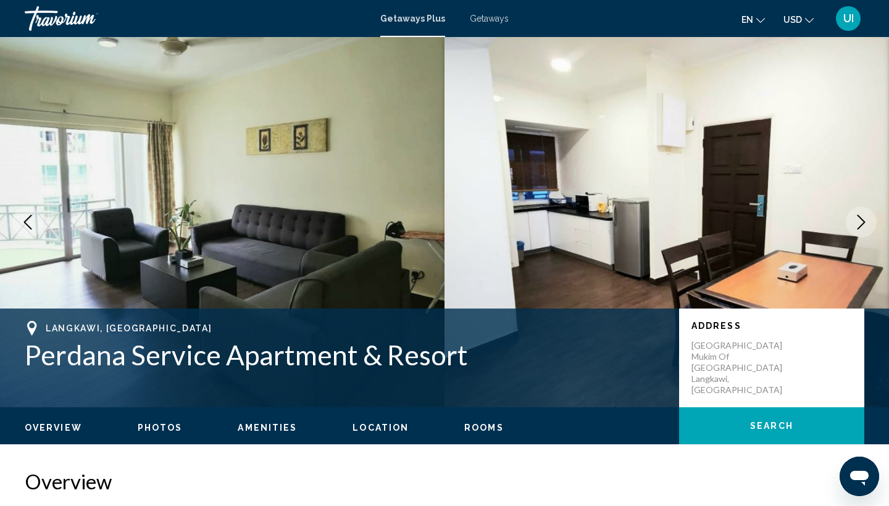
click at [867, 220] on icon "Next image" at bounding box center [861, 222] width 15 height 15
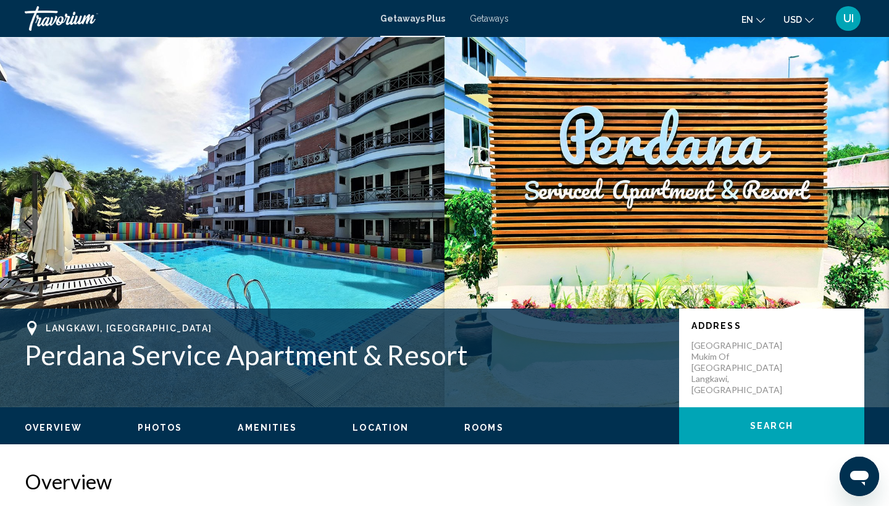
click at [867, 220] on icon "Next image" at bounding box center [861, 222] width 15 height 15
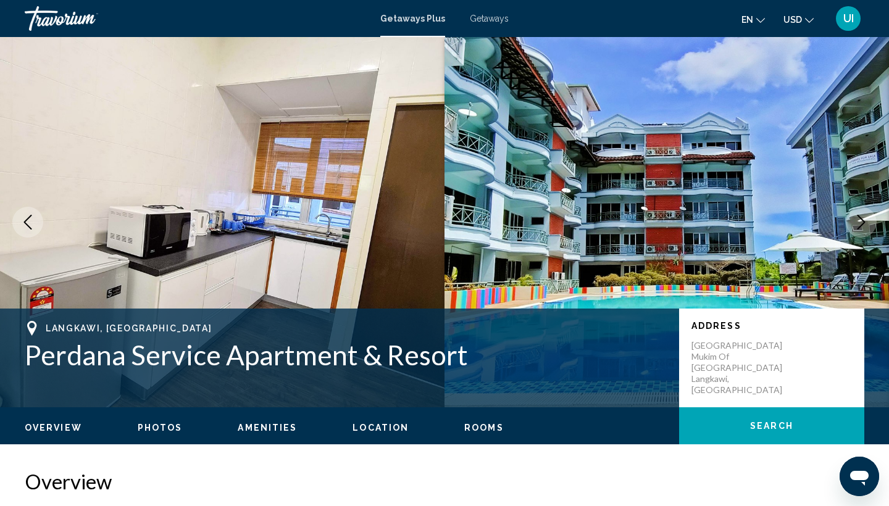
click at [868, 221] on icon "Next image" at bounding box center [861, 222] width 15 height 15
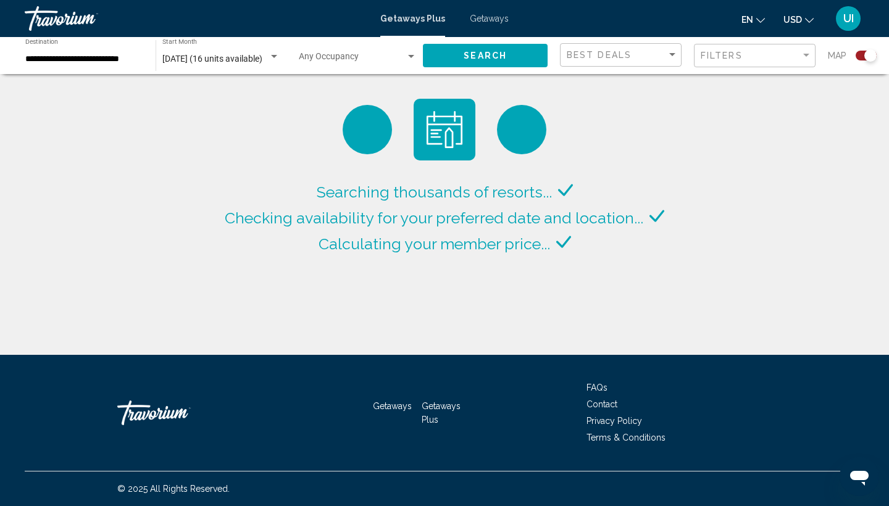
click at [114, 68] on div "**********" at bounding box center [84, 56] width 118 height 34
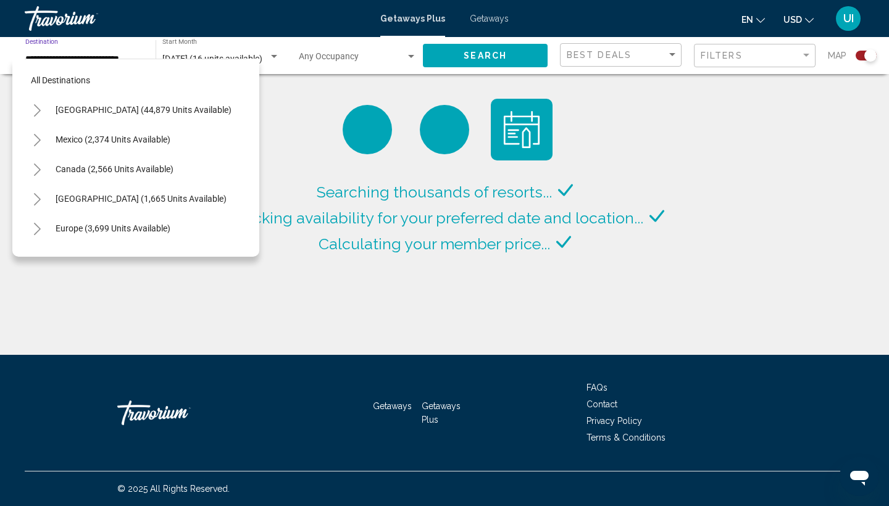
scroll to position [370, 0]
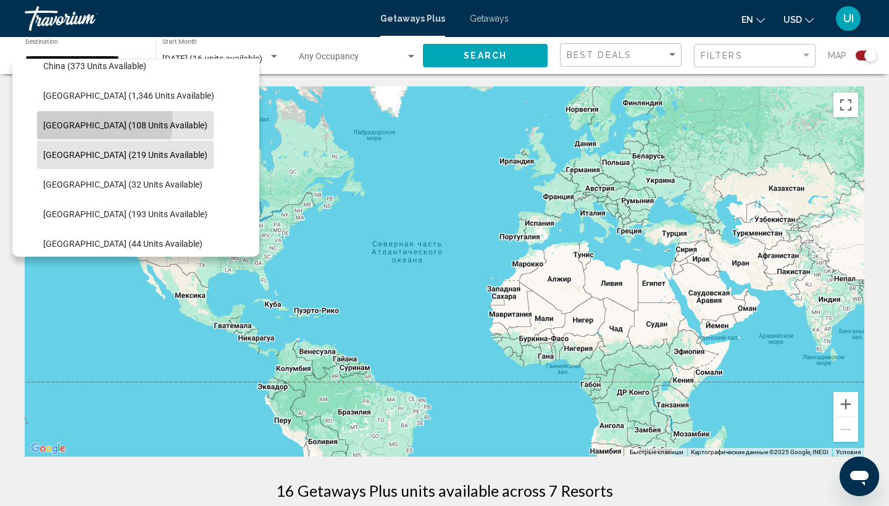
click at [104, 122] on span "[GEOGRAPHIC_DATA] (108 units available)" at bounding box center [125, 125] width 164 height 10
type input "**********"
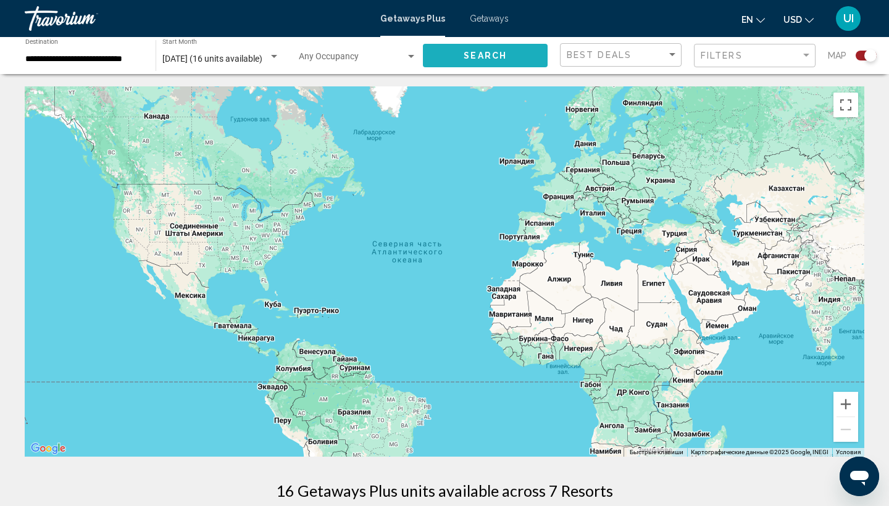
click at [461, 57] on button "Search" at bounding box center [485, 55] width 125 height 23
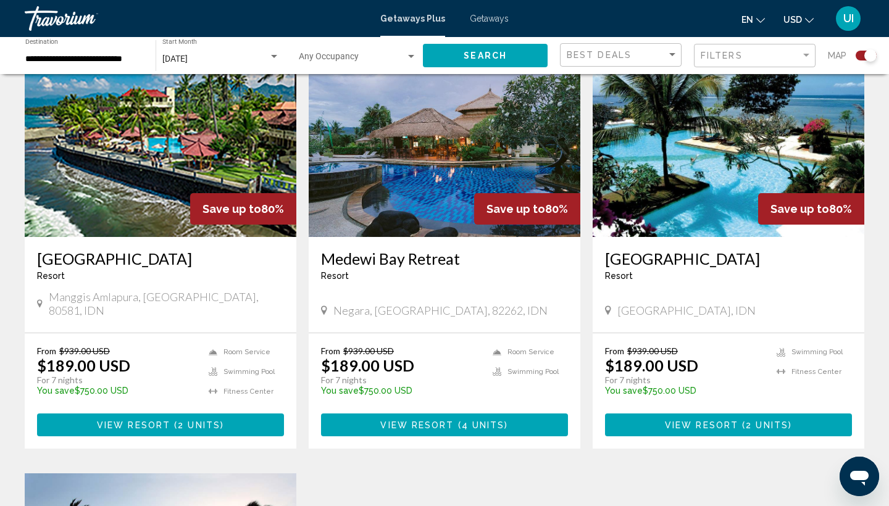
scroll to position [430, 0]
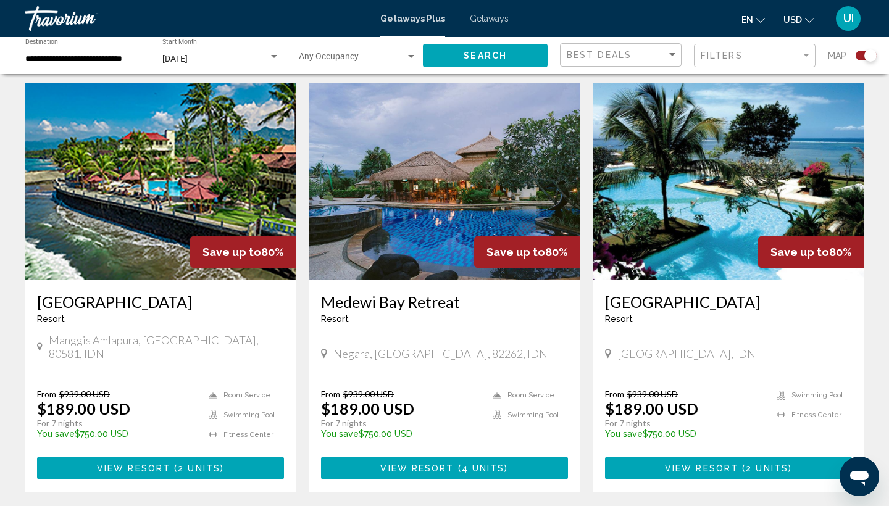
click at [457, 229] on img "Main content" at bounding box center [445, 182] width 272 height 198
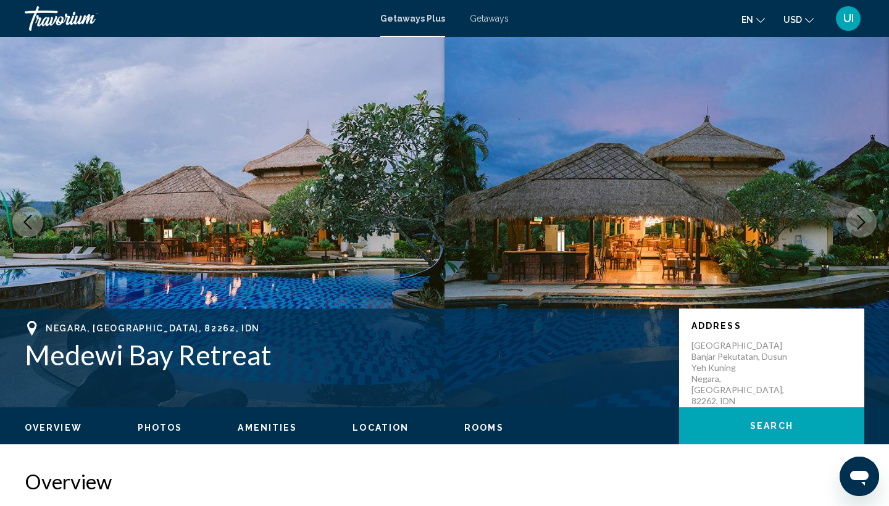
click at [864, 220] on icon "Next image" at bounding box center [862, 222] width 8 height 15
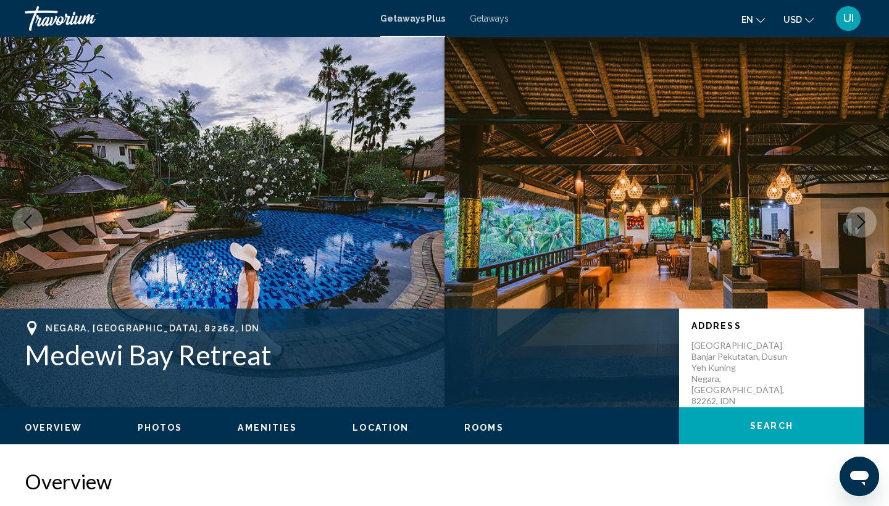
click at [864, 220] on icon "Next image" at bounding box center [862, 222] width 8 height 15
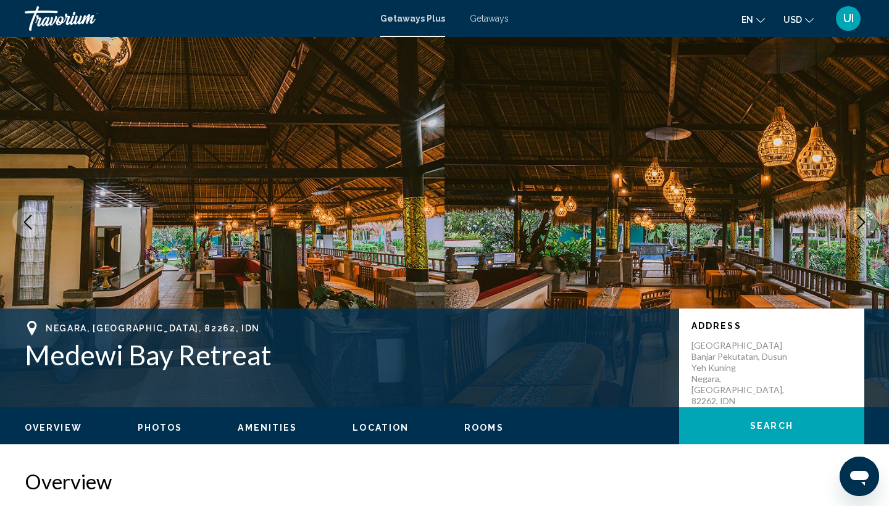
click at [864, 220] on icon "Next image" at bounding box center [862, 222] width 8 height 15
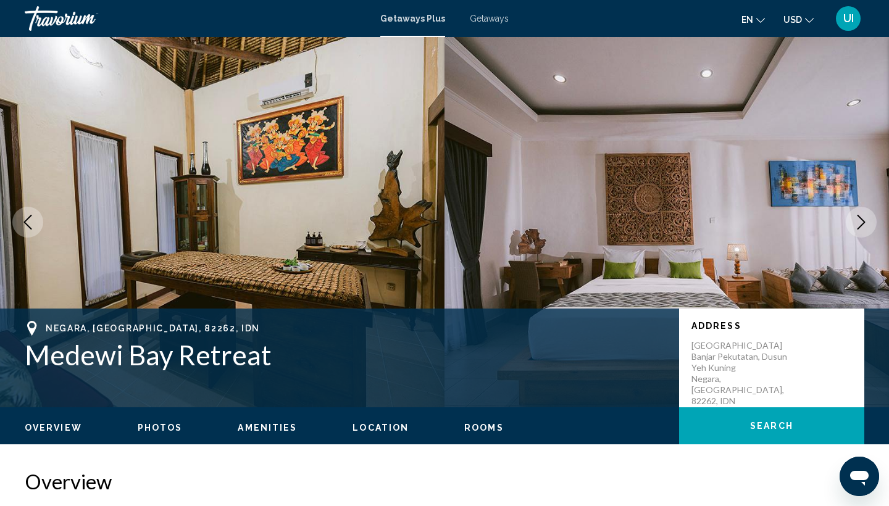
click at [864, 221] on icon "Next image" at bounding box center [862, 222] width 8 height 15
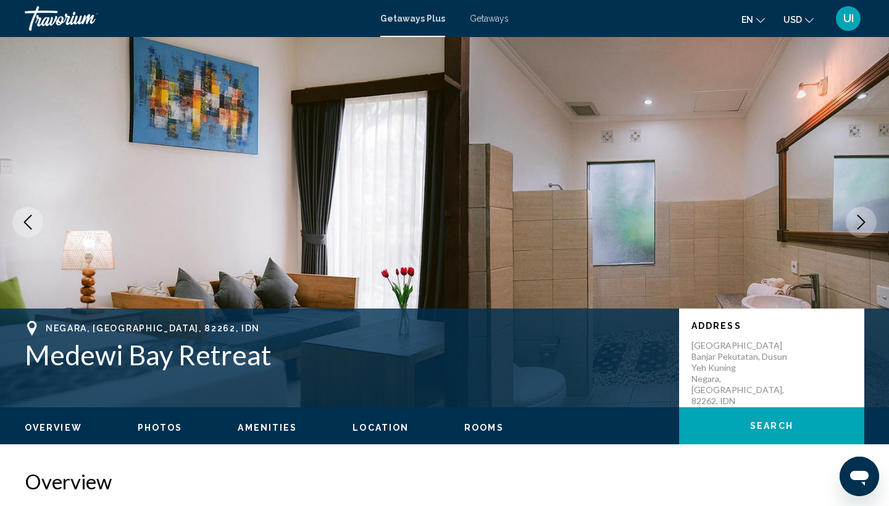
click at [864, 221] on icon "Next image" at bounding box center [862, 222] width 8 height 15
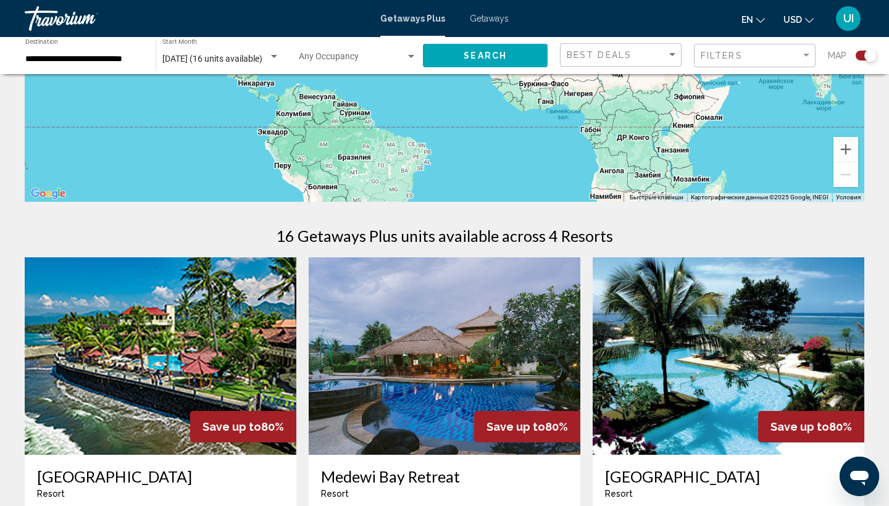
scroll to position [275, 0]
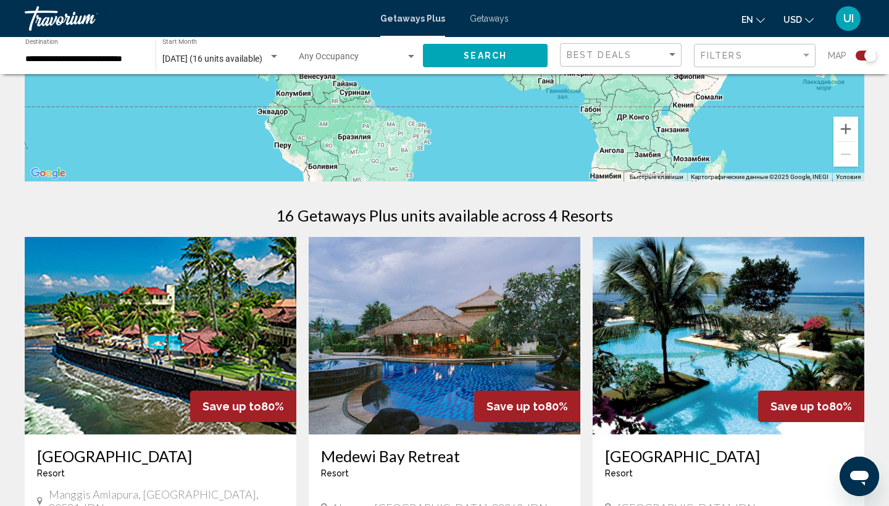
click at [665, 358] on img "Main content" at bounding box center [729, 336] width 272 height 198
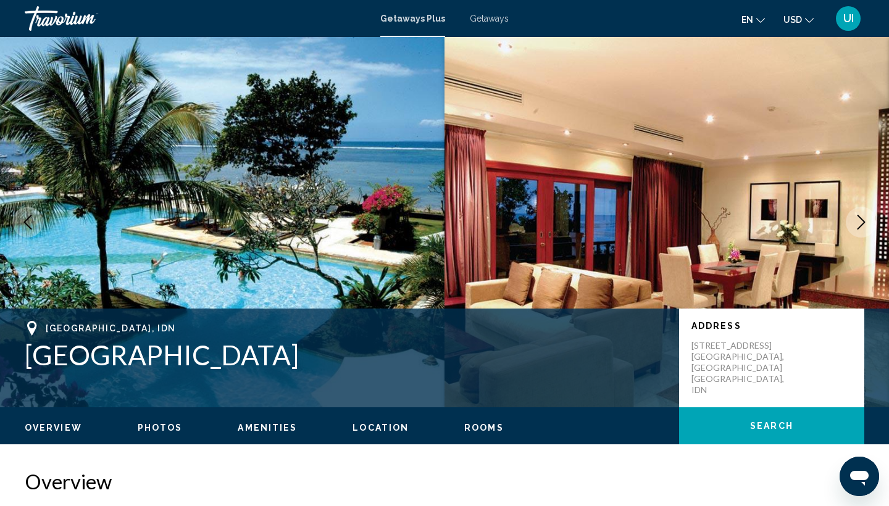
click at [860, 224] on icon "Next image" at bounding box center [861, 222] width 15 height 15
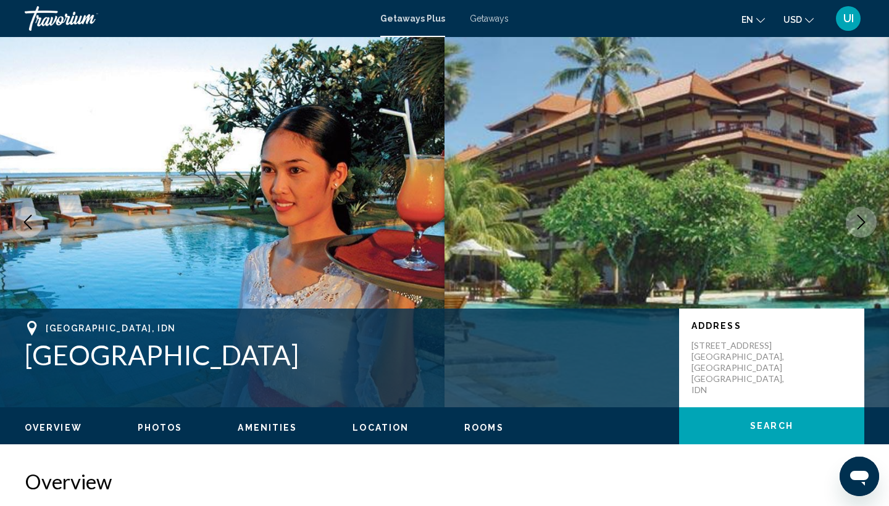
click at [860, 224] on icon "Next image" at bounding box center [861, 222] width 15 height 15
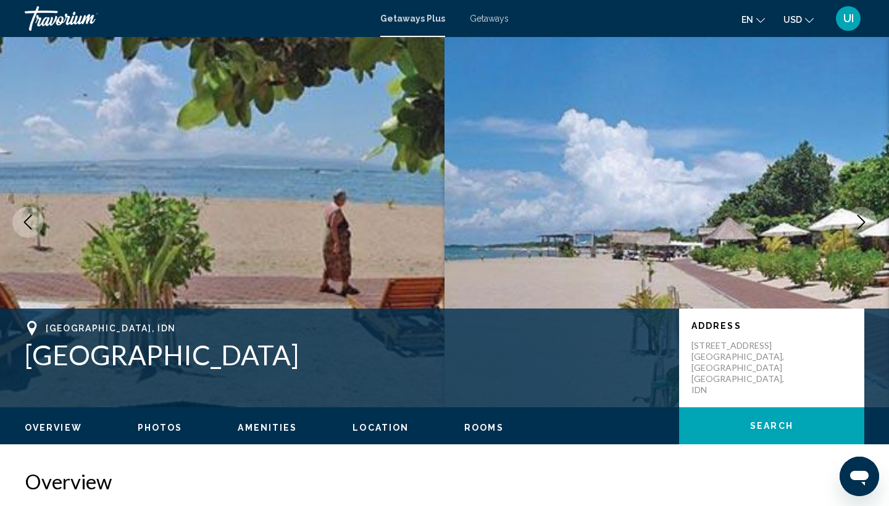
click at [860, 224] on icon "Next image" at bounding box center [861, 222] width 15 height 15
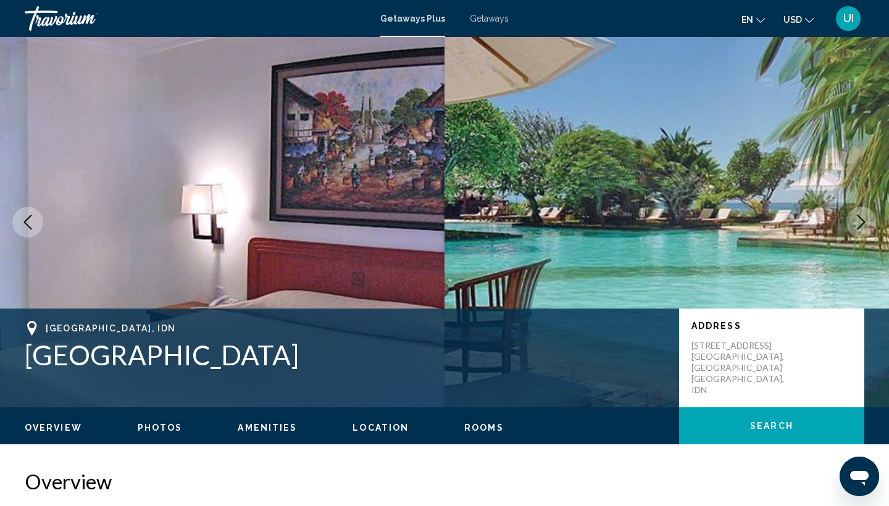
click at [860, 224] on icon "Next image" at bounding box center [861, 222] width 15 height 15
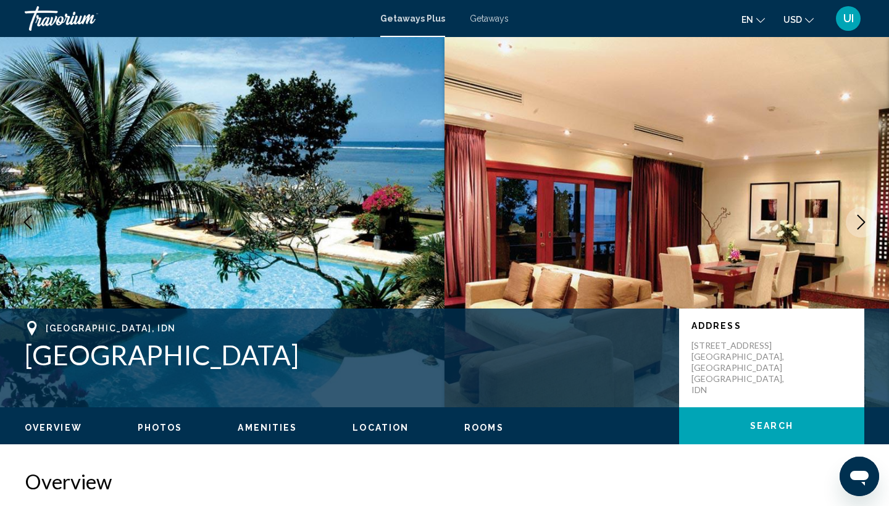
click at [860, 224] on icon "Next image" at bounding box center [861, 222] width 15 height 15
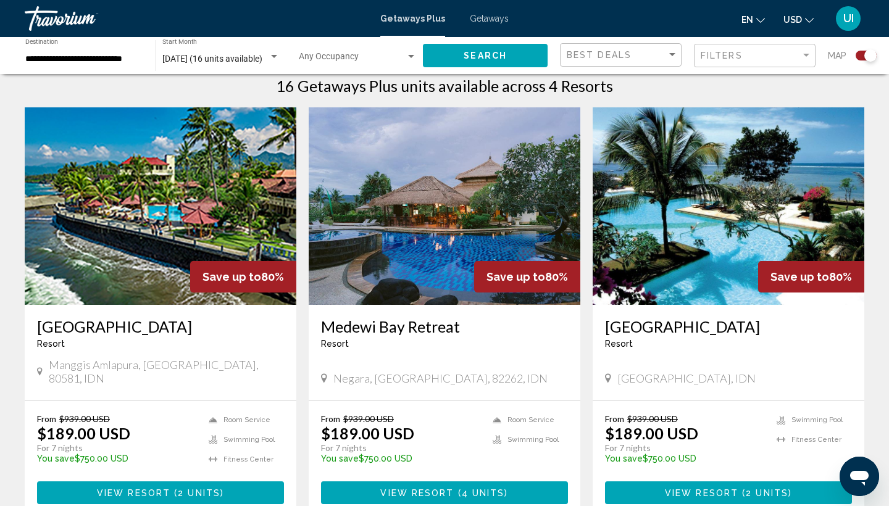
scroll to position [418, 0]
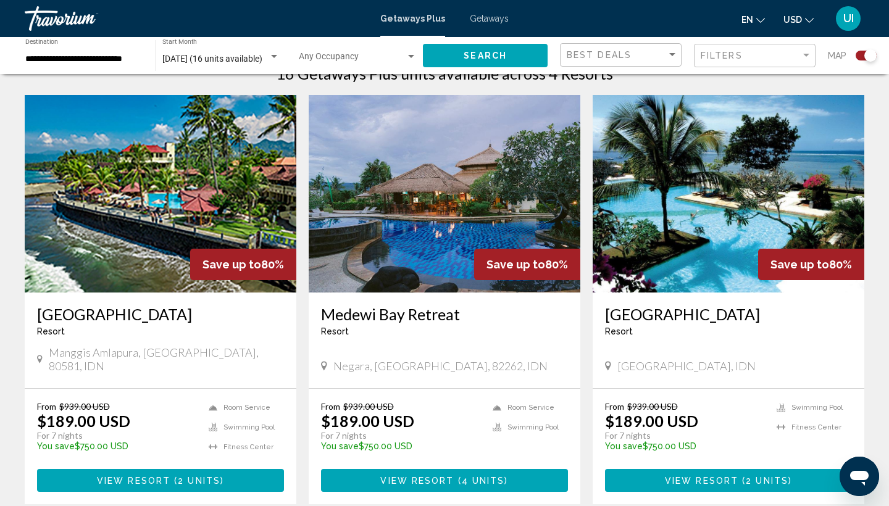
click at [174, 242] on img "Main content" at bounding box center [161, 194] width 272 height 198
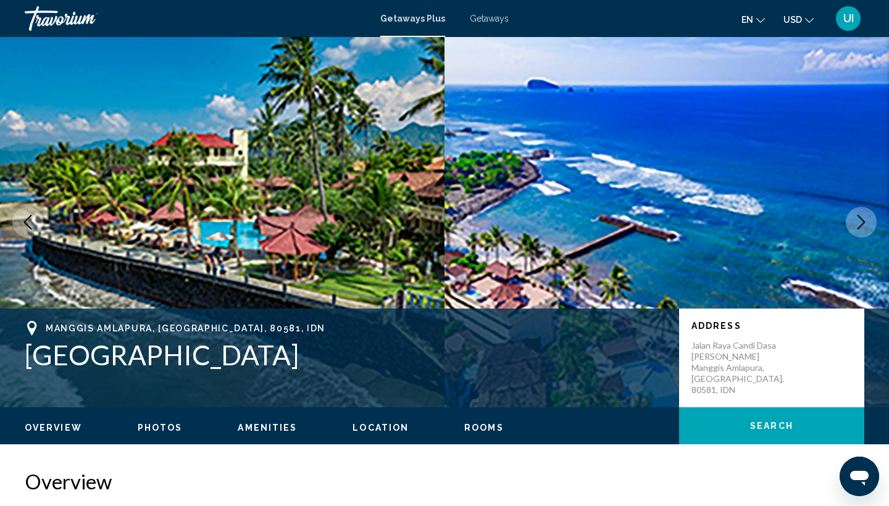
click at [860, 216] on icon "Next image" at bounding box center [861, 222] width 15 height 15
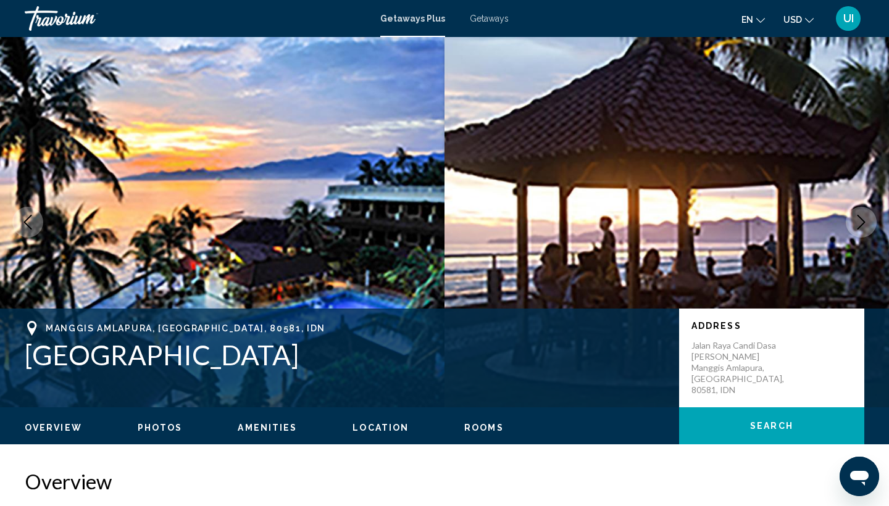
click at [862, 219] on icon "Next image" at bounding box center [862, 222] width 8 height 15
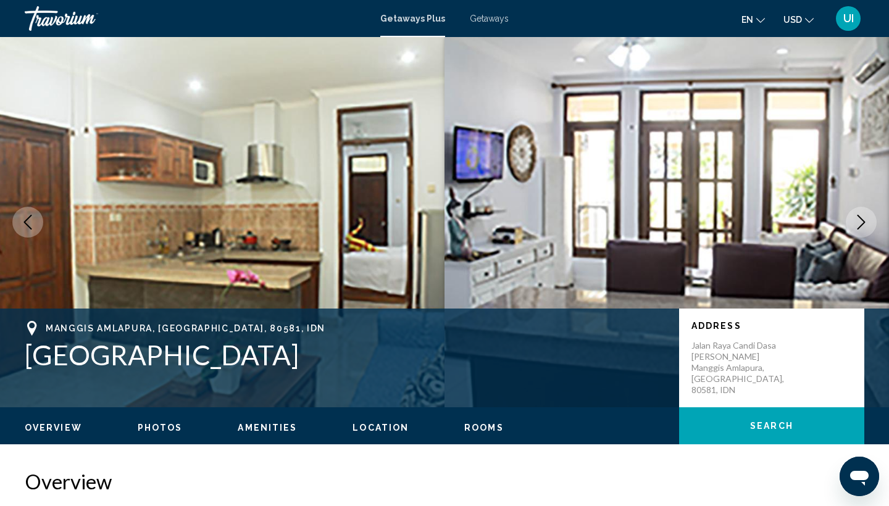
click at [862, 220] on icon "Next image" at bounding box center [861, 222] width 15 height 15
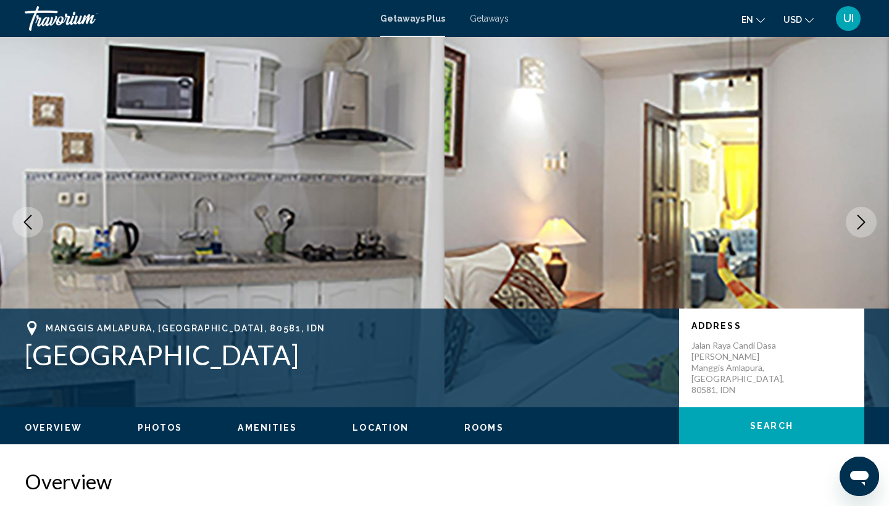
click at [862, 220] on icon "Next image" at bounding box center [861, 222] width 15 height 15
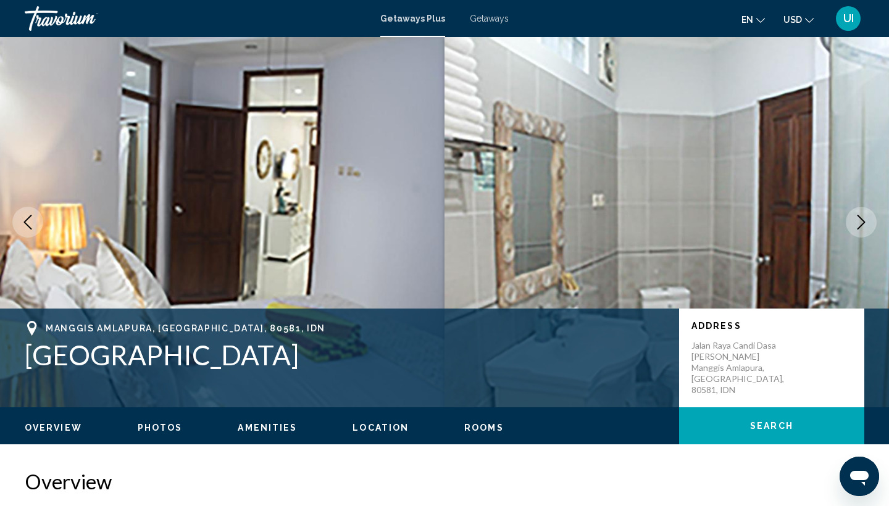
click at [862, 220] on icon "Next image" at bounding box center [861, 222] width 15 height 15
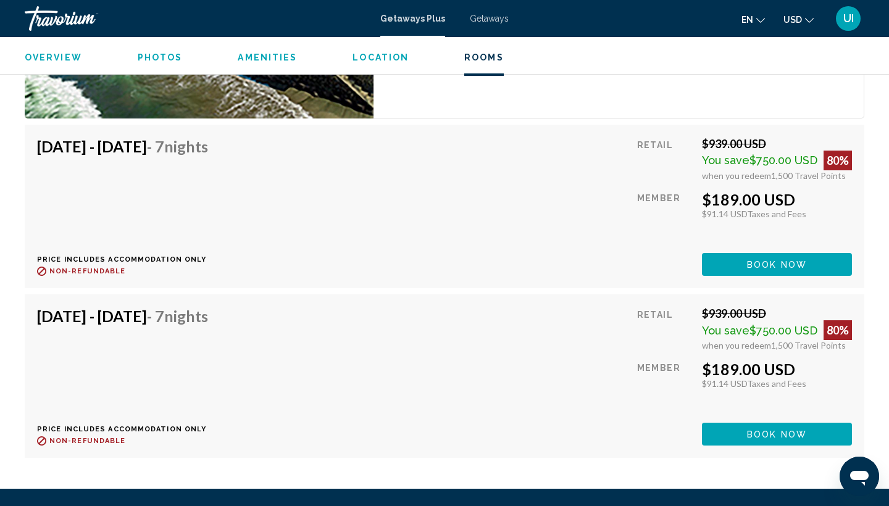
scroll to position [2288, 0]
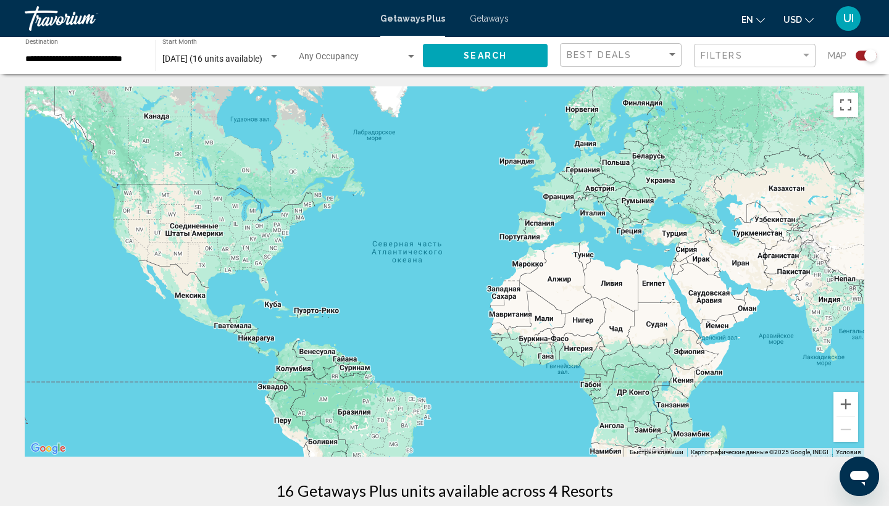
click at [117, 57] on input "**********" at bounding box center [84, 59] width 118 height 10
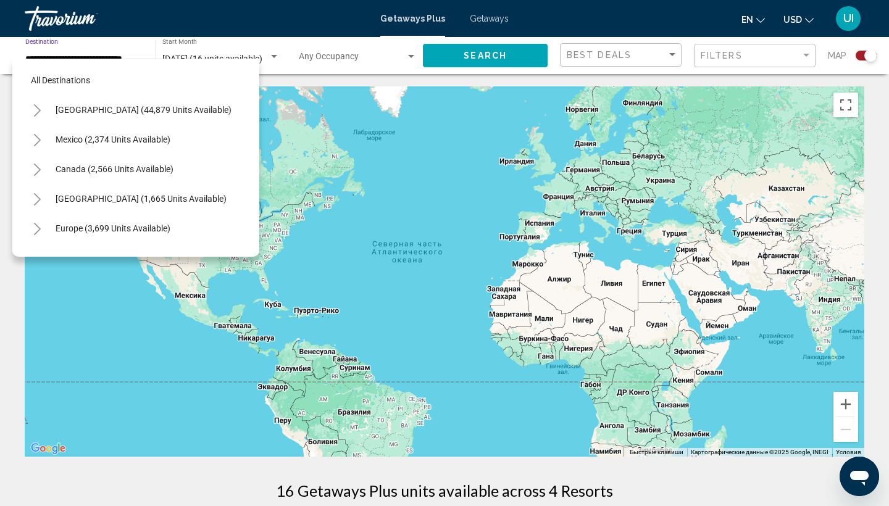
scroll to position [340, 0]
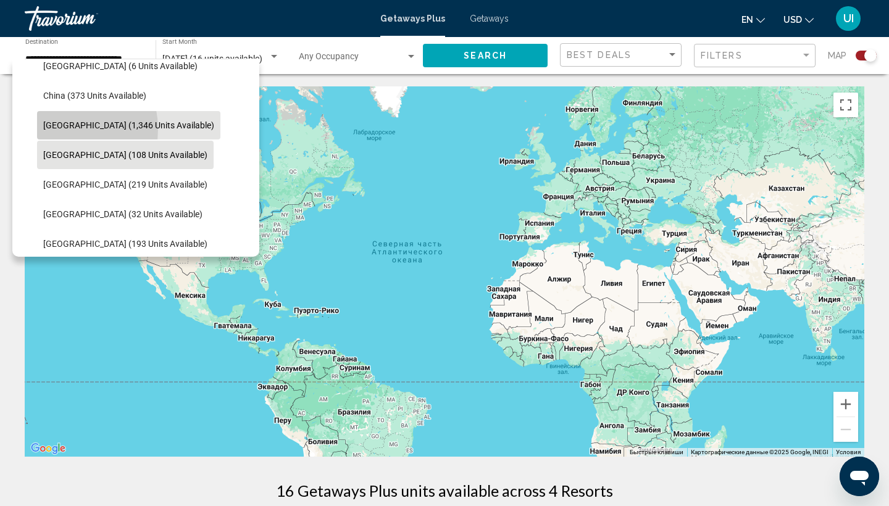
click at [61, 129] on span "[GEOGRAPHIC_DATA] (1,346 units available)" at bounding box center [128, 125] width 171 height 10
type input "**********"
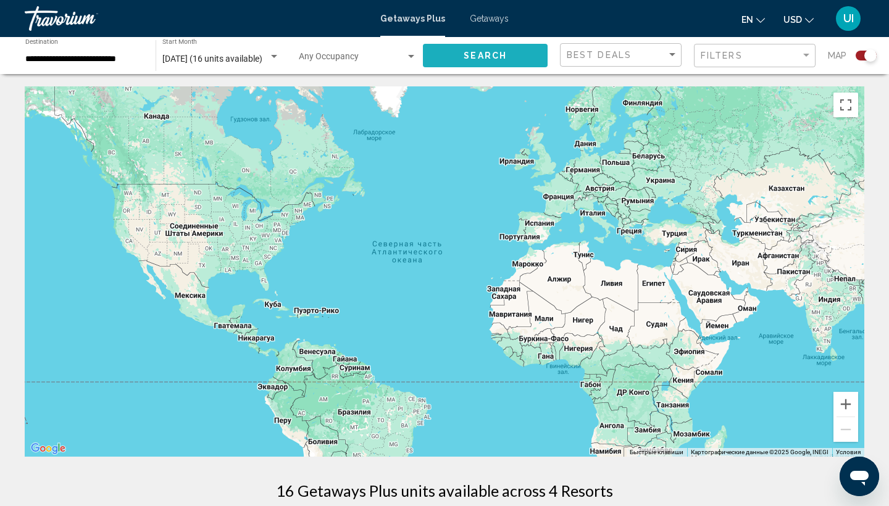
click at [468, 55] on span "Search" at bounding box center [485, 56] width 43 height 10
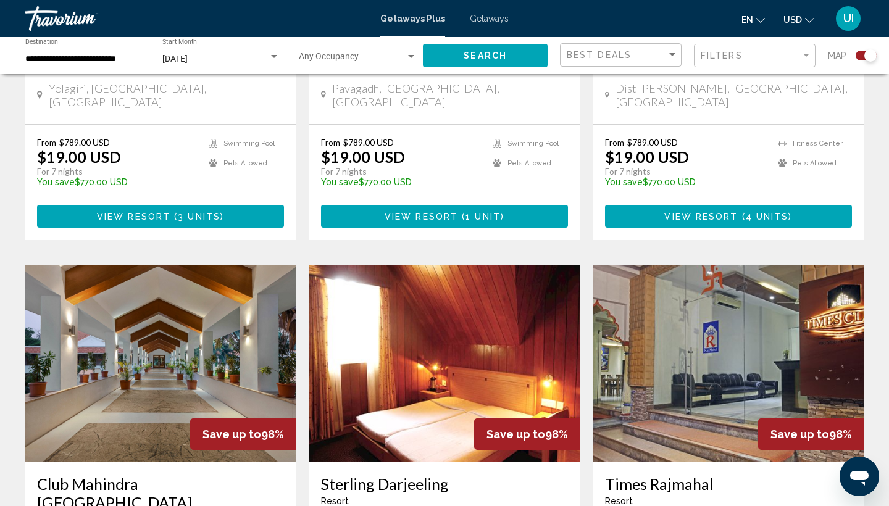
scroll to position [770, 0]
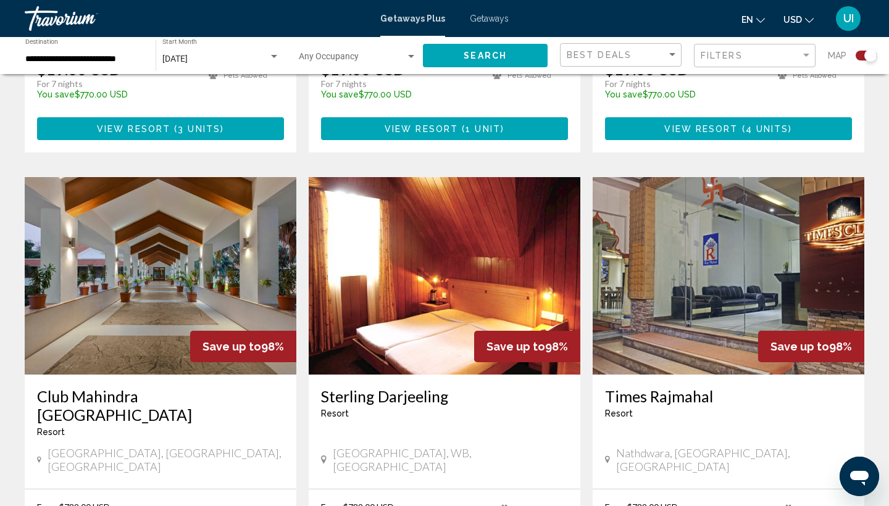
click at [208, 281] on img "Main content" at bounding box center [161, 276] width 272 height 198
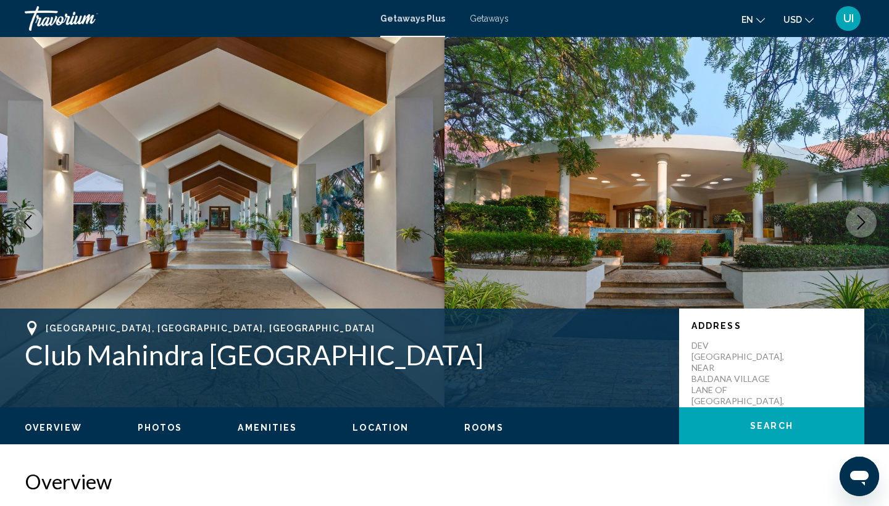
click at [863, 229] on icon "Next image" at bounding box center [861, 222] width 15 height 15
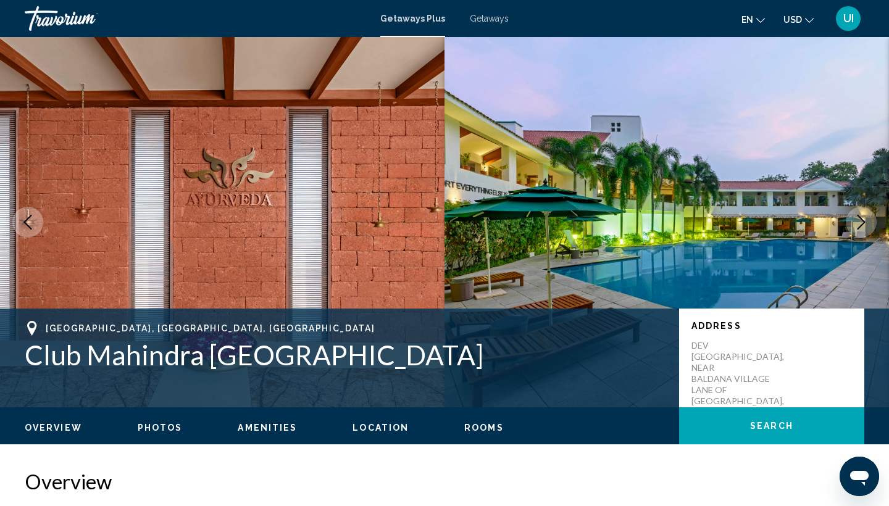
click at [863, 229] on icon "Next image" at bounding box center [861, 222] width 15 height 15
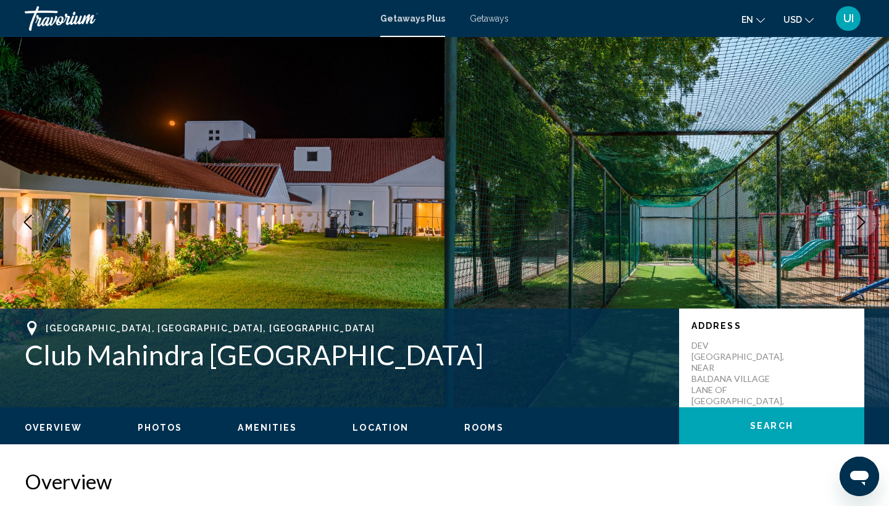
click at [863, 229] on icon "Next image" at bounding box center [861, 222] width 15 height 15
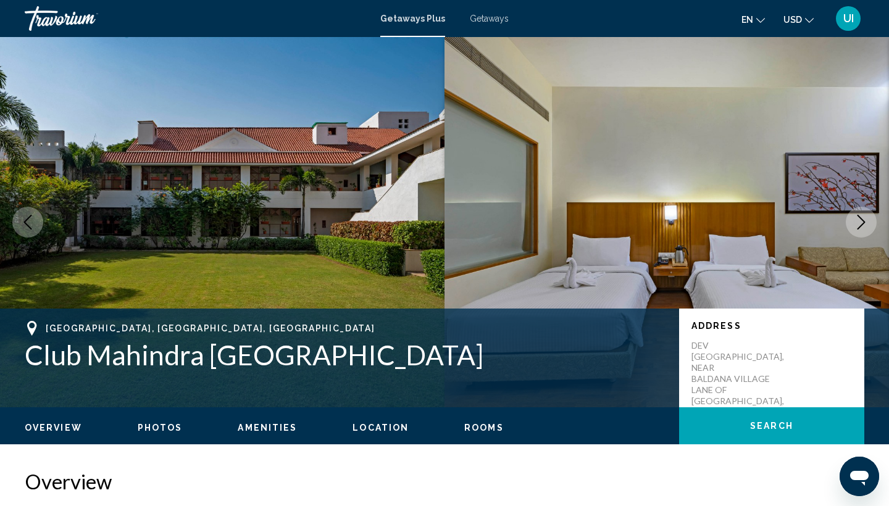
click at [863, 229] on icon "Next image" at bounding box center [861, 222] width 15 height 15
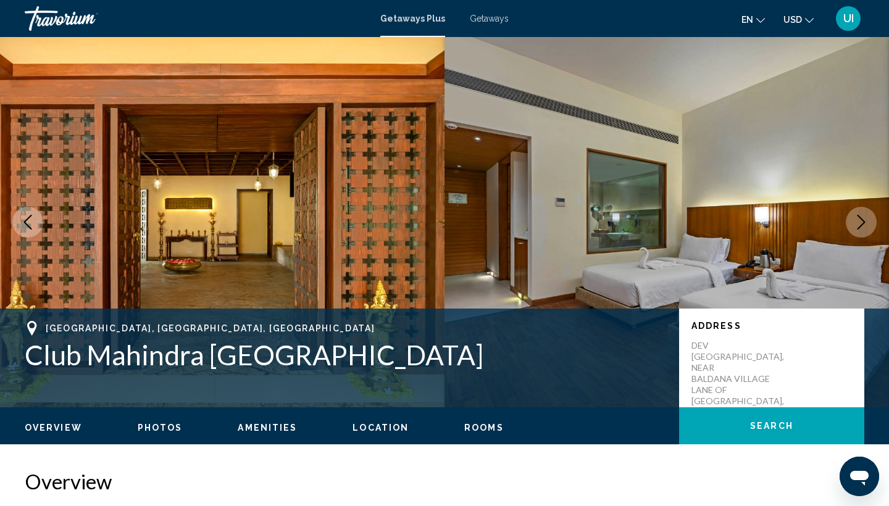
click at [863, 229] on icon "Next image" at bounding box center [861, 222] width 15 height 15
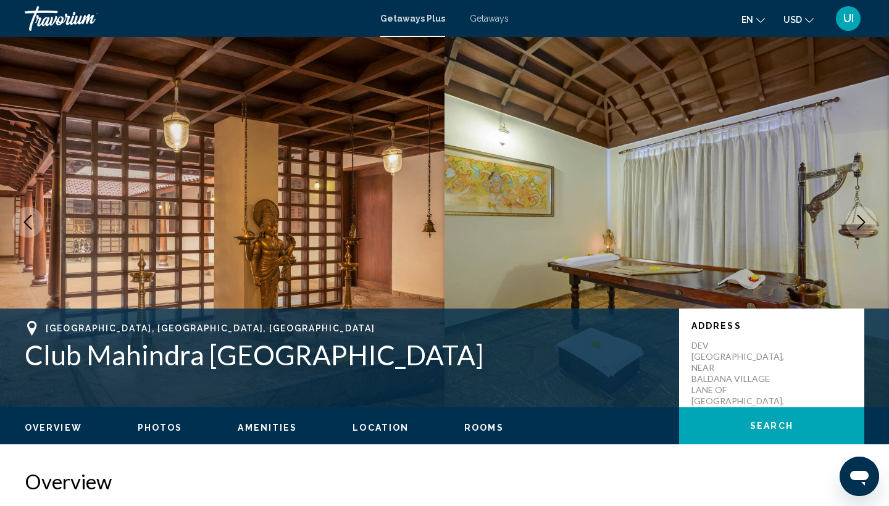
click at [863, 229] on icon "Next image" at bounding box center [861, 222] width 15 height 15
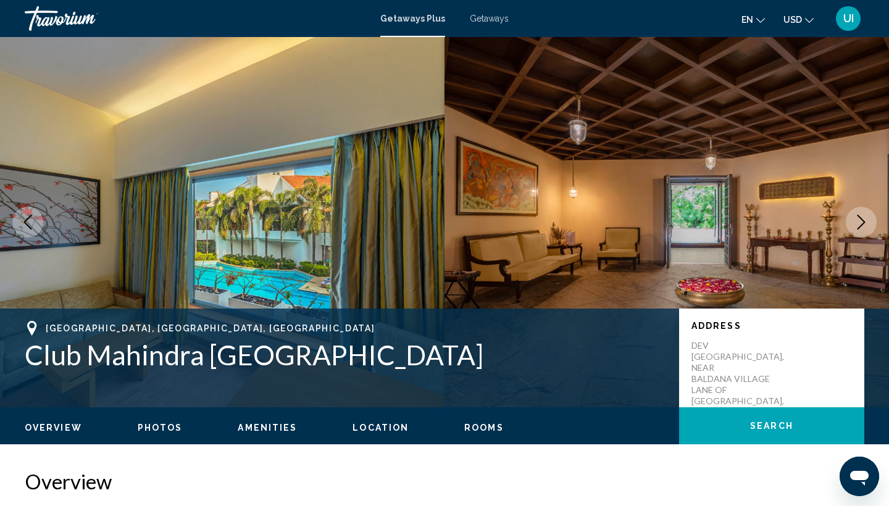
click at [863, 229] on icon "Next image" at bounding box center [861, 222] width 15 height 15
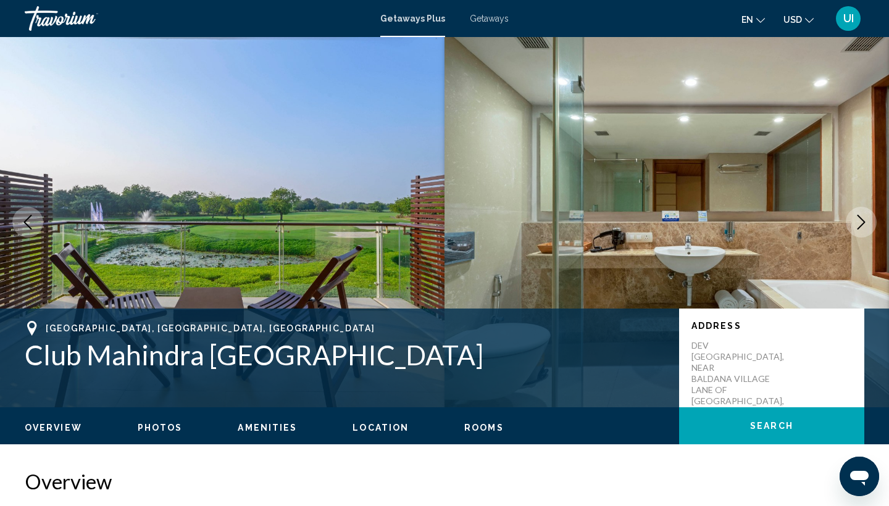
click at [863, 229] on icon "Next image" at bounding box center [861, 222] width 15 height 15
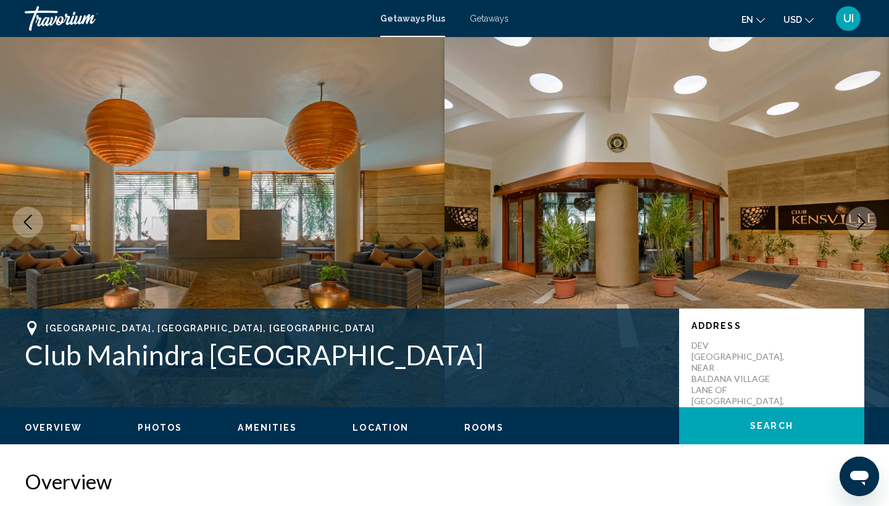
click at [863, 229] on icon "Next image" at bounding box center [861, 222] width 15 height 15
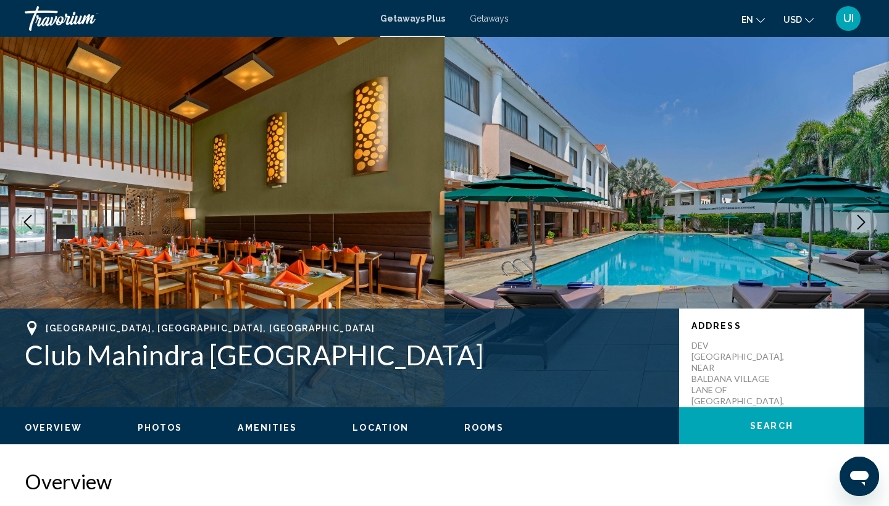
click at [863, 229] on icon "Next image" at bounding box center [861, 222] width 15 height 15
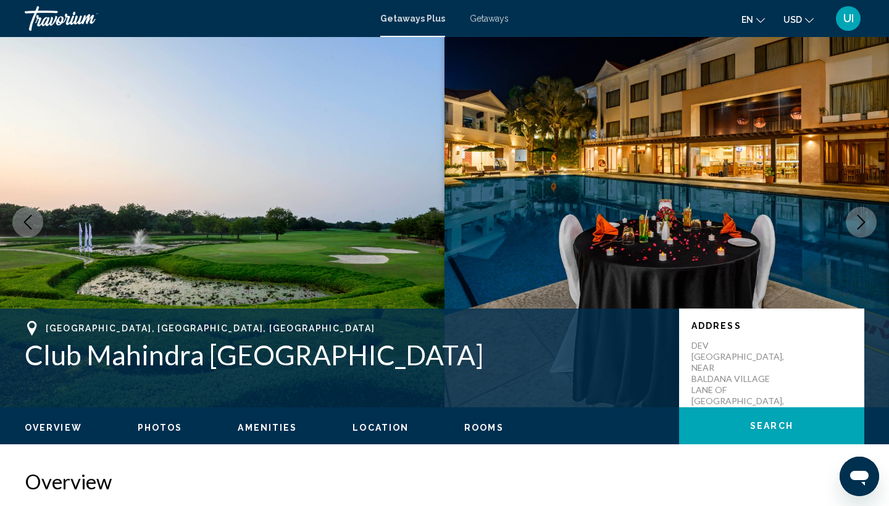
click at [863, 229] on icon "Next image" at bounding box center [861, 222] width 15 height 15
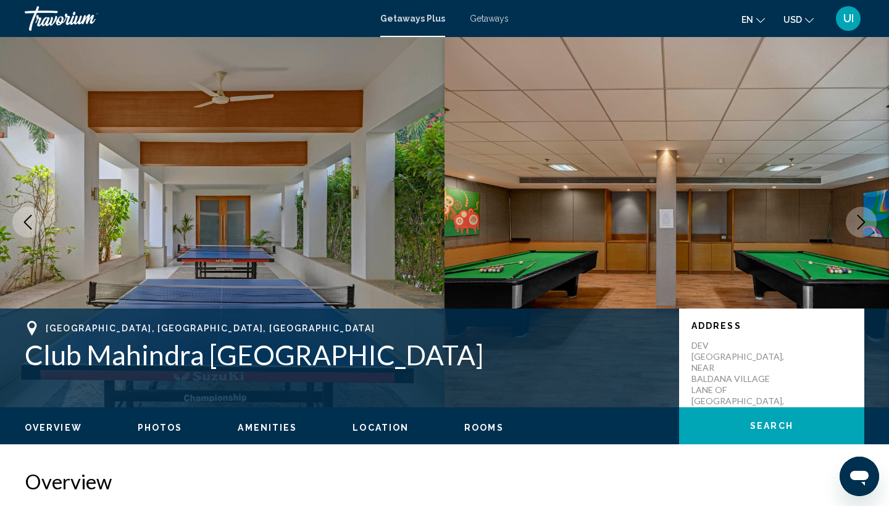
click at [863, 229] on icon "Next image" at bounding box center [861, 222] width 15 height 15
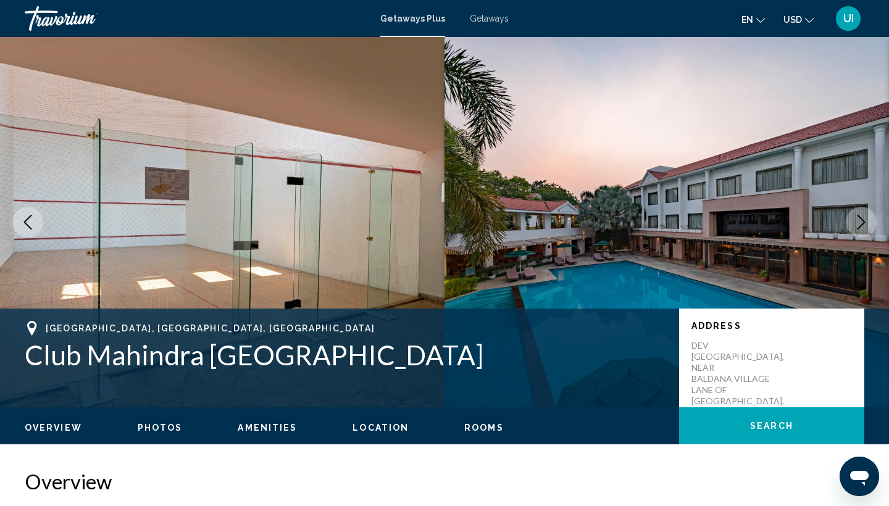
click at [863, 229] on icon "Next image" at bounding box center [861, 222] width 15 height 15
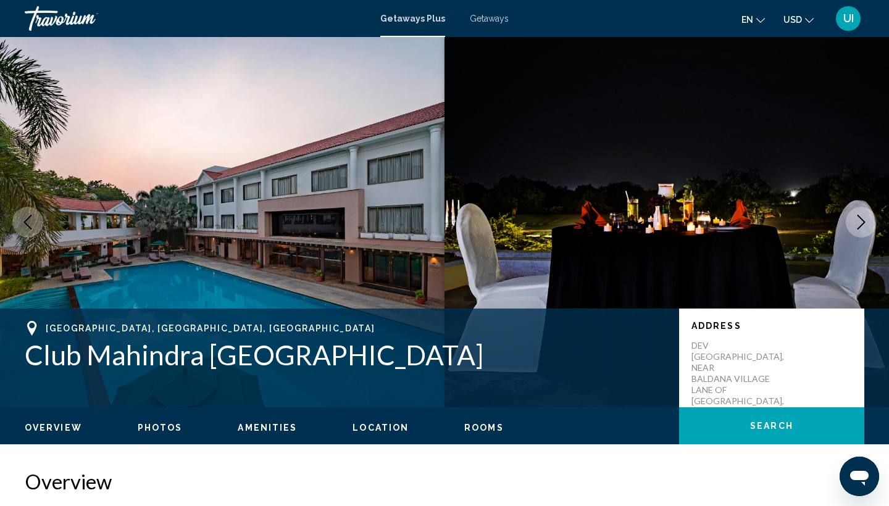
click at [863, 229] on icon "Next image" at bounding box center [861, 222] width 15 height 15
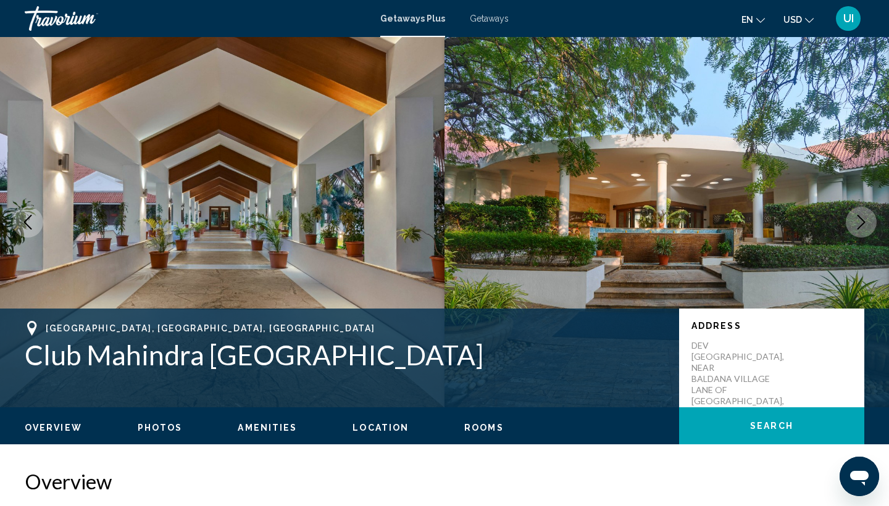
click at [863, 229] on icon "Next image" at bounding box center [861, 222] width 15 height 15
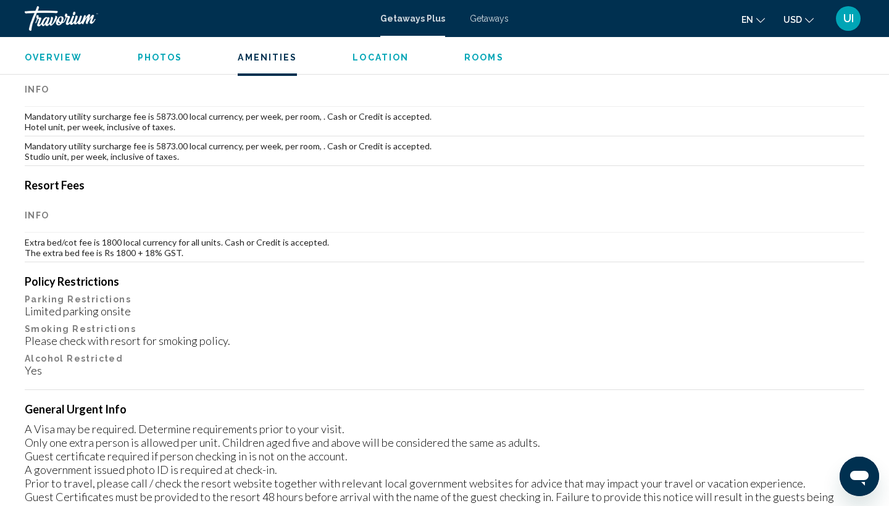
scroll to position [1150, 0]
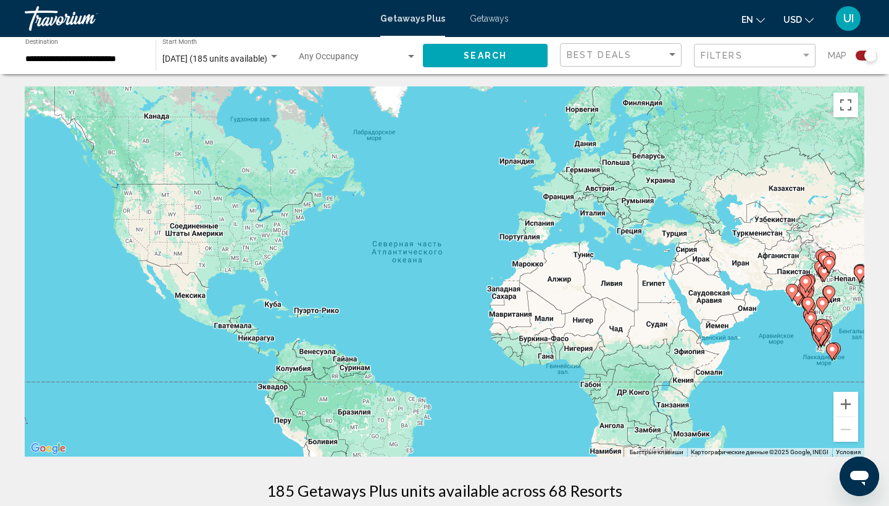
click at [866, 51] on div "Search widget" at bounding box center [871, 55] width 12 height 12
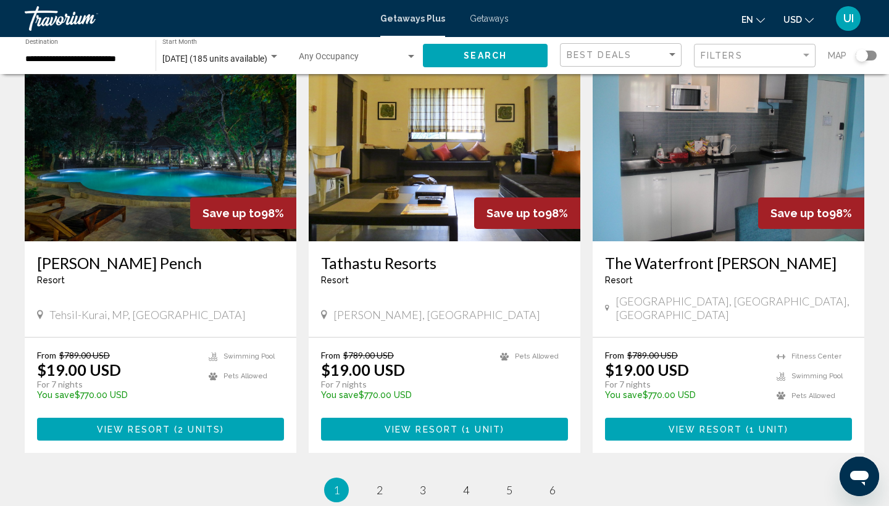
scroll to position [1474, 0]
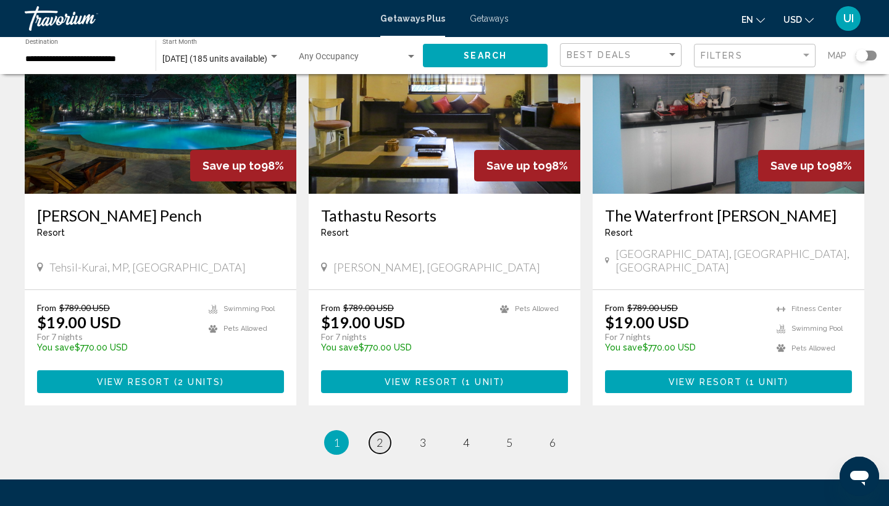
click at [377, 436] on span "2" at bounding box center [380, 443] width 6 height 14
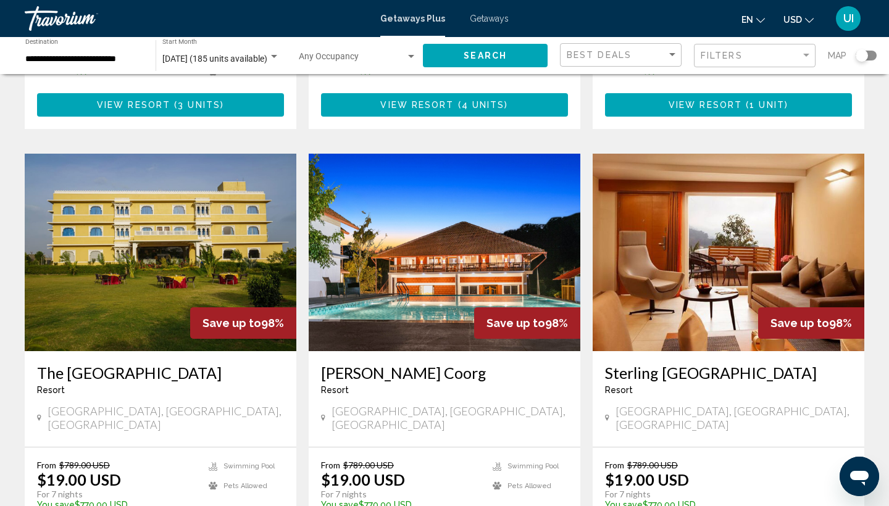
scroll to position [907, 0]
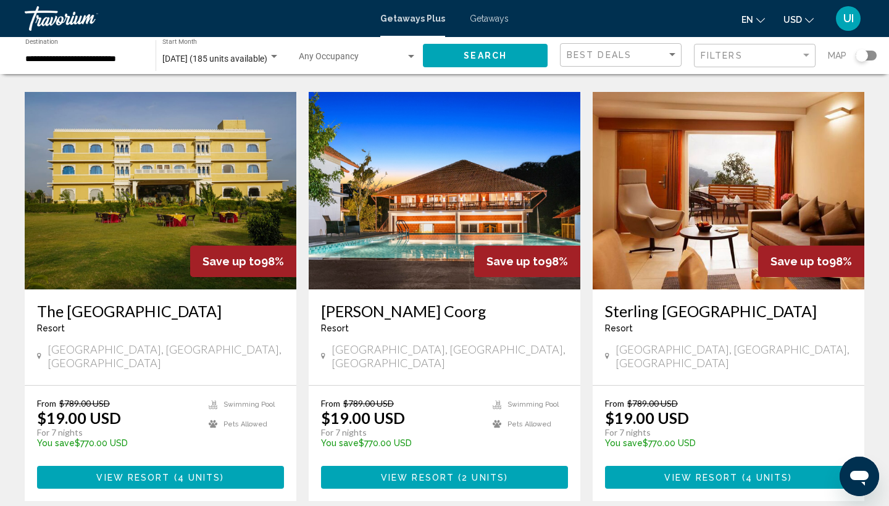
click at [721, 302] on h3 "Sterling [GEOGRAPHIC_DATA]" at bounding box center [728, 311] width 247 height 19
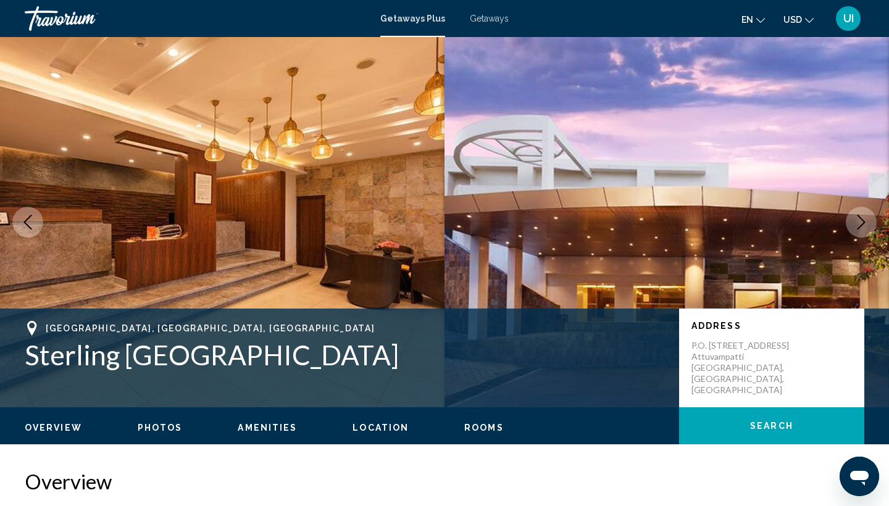
click at [861, 234] on button "Next image" at bounding box center [861, 222] width 31 height 31
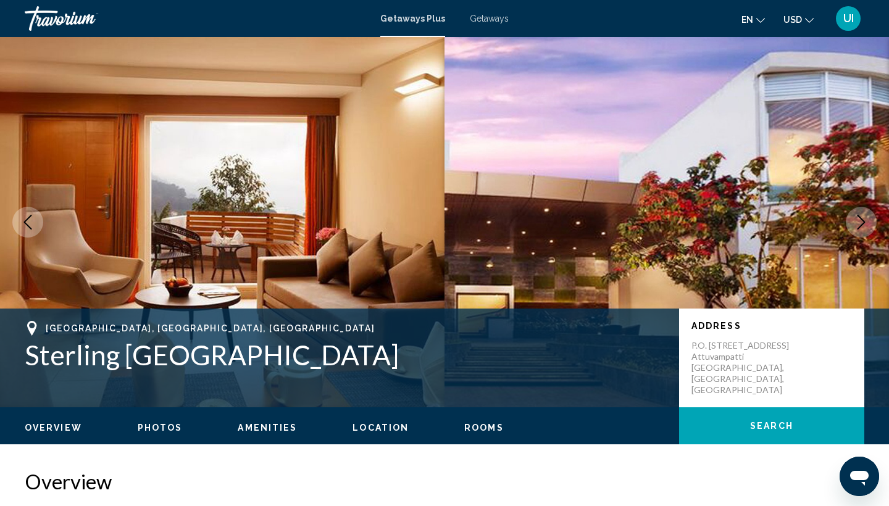
click at [861, 234] on button "Next image" at bounding box center [861, 222] width 31 height 31
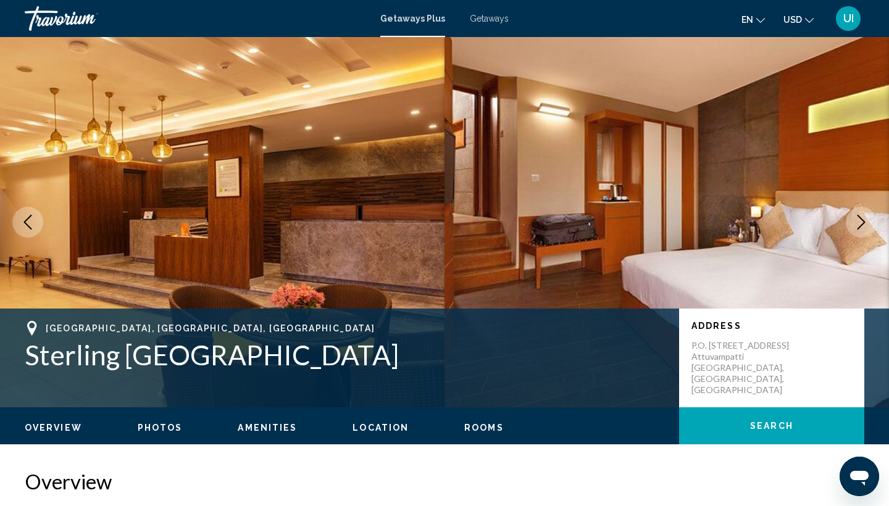
click at [861, 234] on button "Next image" at bounding box center [861, 222] width 31 height 31
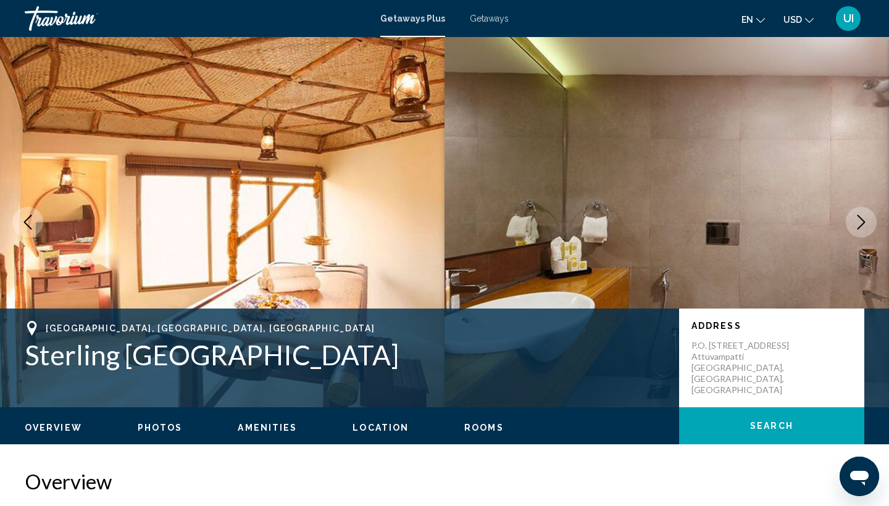
click at [861, 235] on button "Next image" at bounding box center [861, 222] width 31 height 31
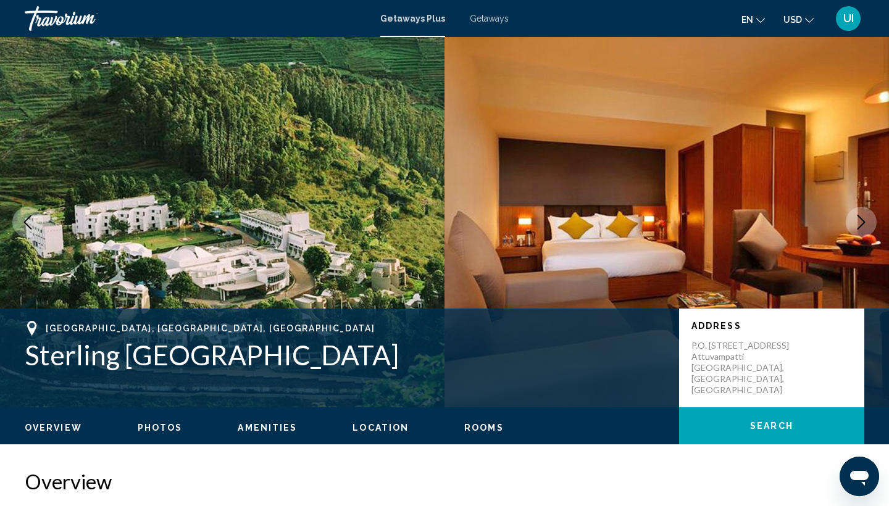
click at [861, 235] on button "Next image" at bounding box center [861, 222] width 31 height 31
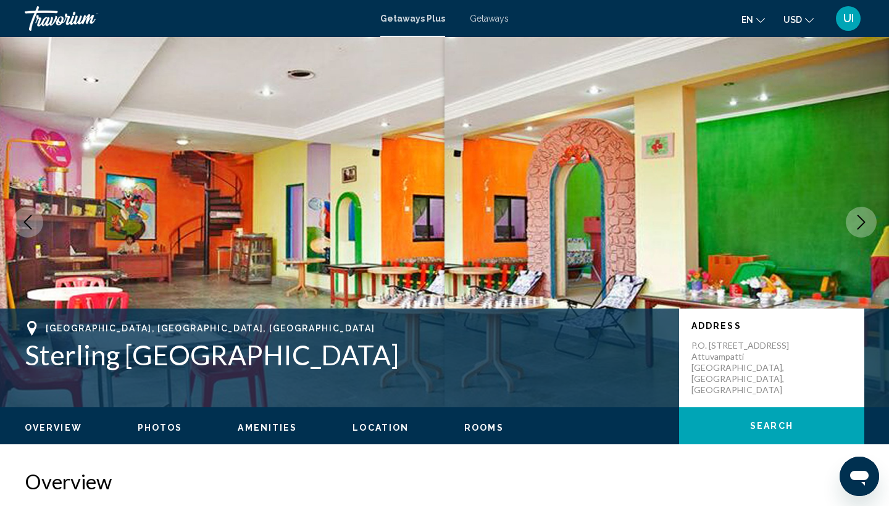
click at [861, 235] on button "Next image" at bounding box center [861, 222] width 31 height 31
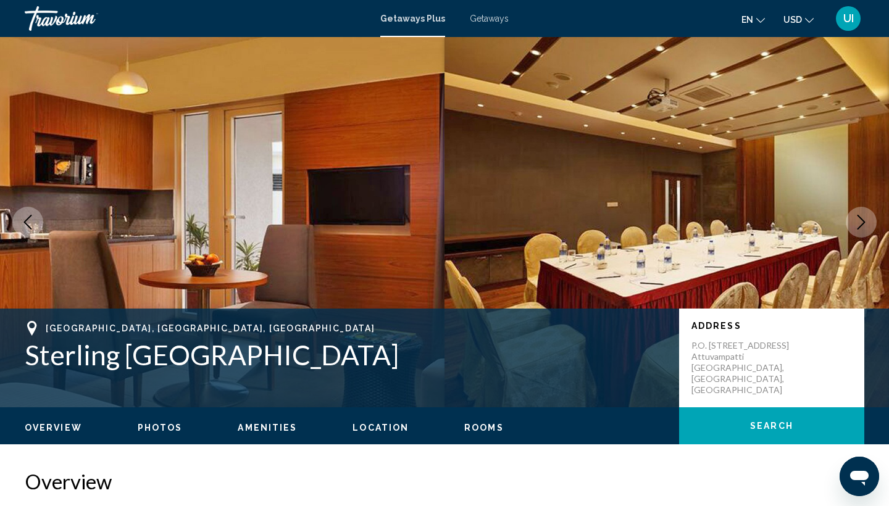
click at [861, 235] on button "Next image" at bounding box center [861, 222] width 31 height 31
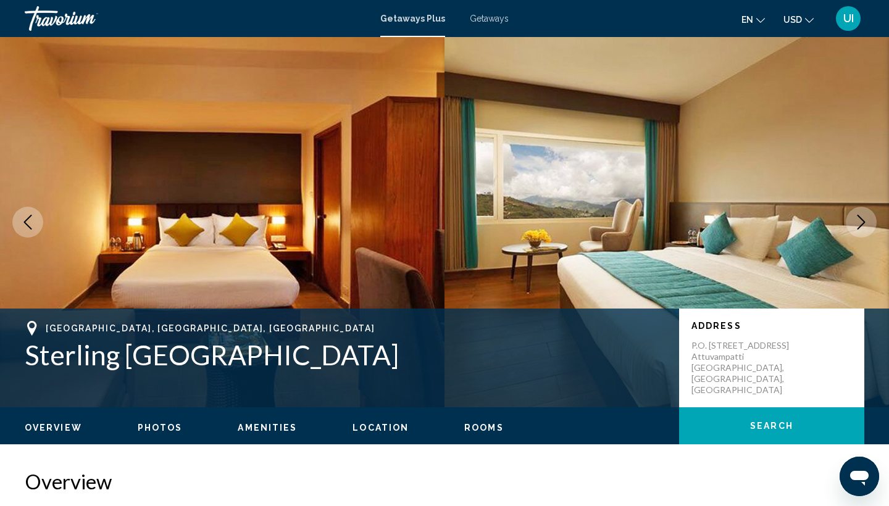
click at [861, 235] on button "Next image" at bounding box center [861, 222] width 31 height 31
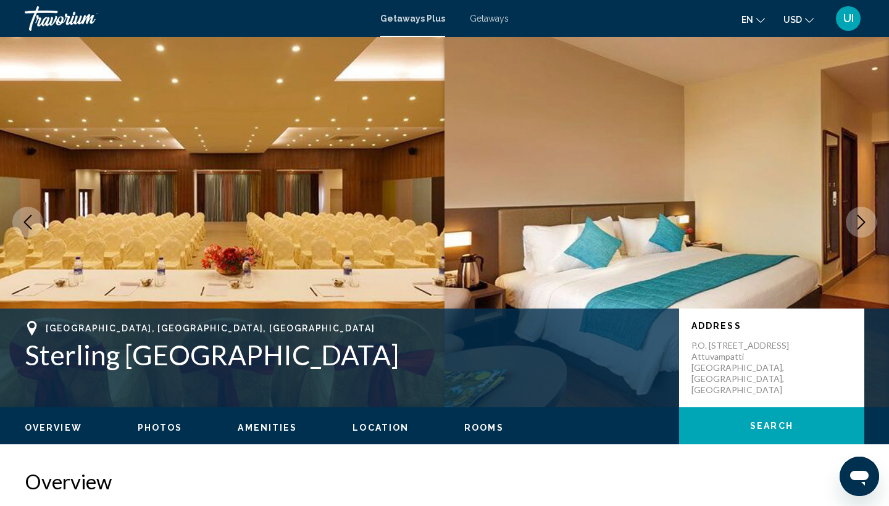
click at [861, 235] on button "Next image" at bounding box center [861, 222] width 31 height 31
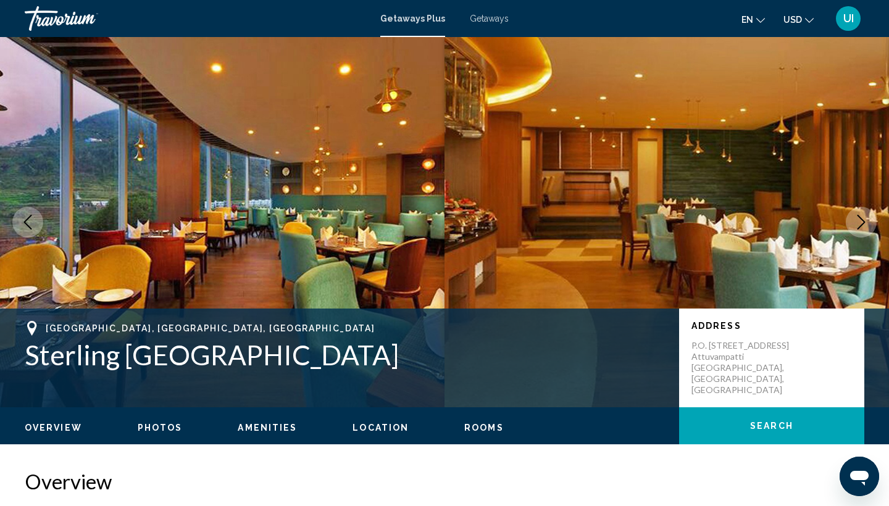
click at [861, 235] on button "Next image" at bounding box center [861, 222] width 31 height 31
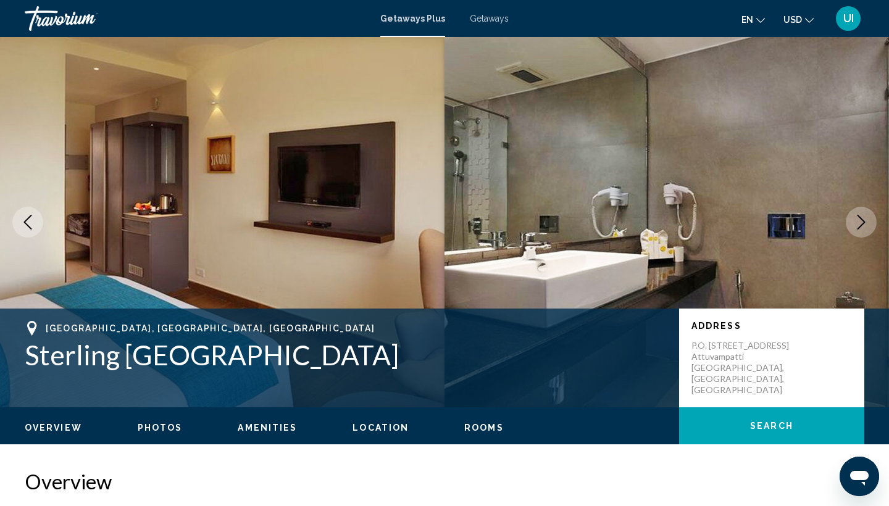
click at [861, 235] on button "Next image" at bounding box center [861, 222] width 31 height 31
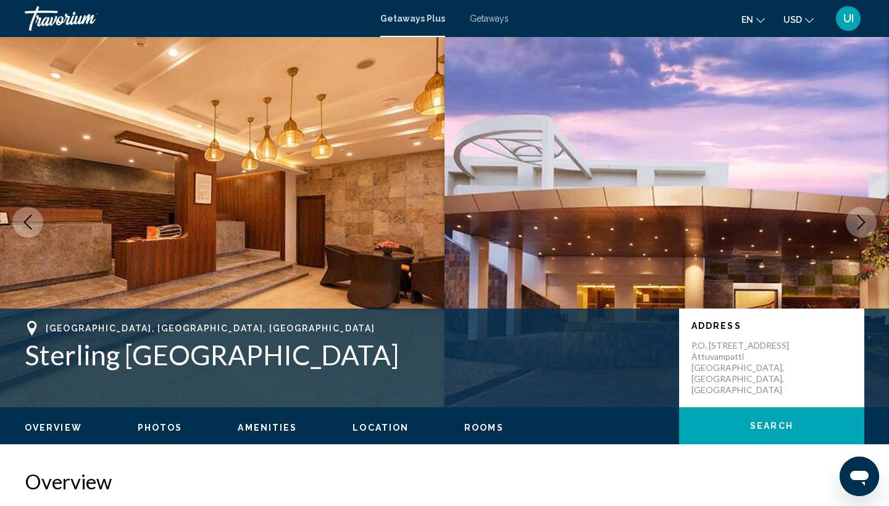
click at [861, 235] on button "Next image" at bounding box center [861, 222] width 31 height 31
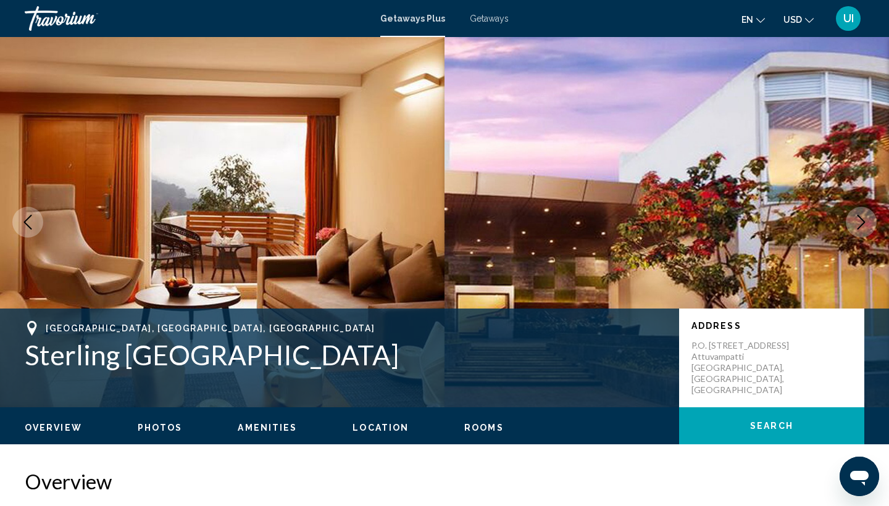
click at [861, 235] on button "Next image" at bounding box center [861, 222] width 31 height 31
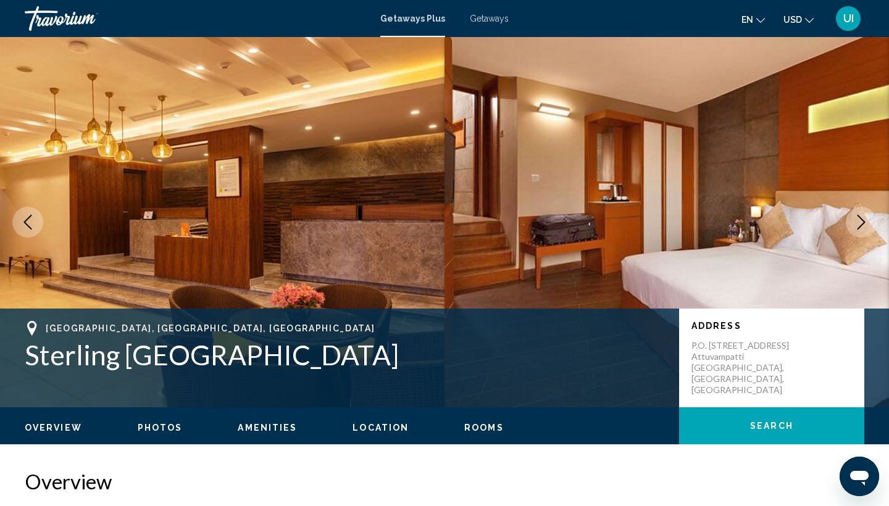
click at [861, 235] on button "Next image" at bounding box center [861, 222] width 31 height 31
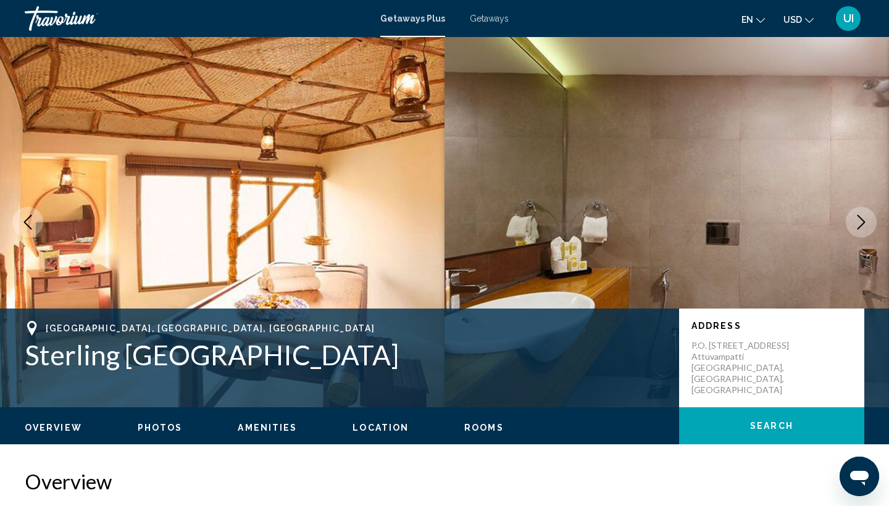
click at [861, 235] on button "Next image" at bounding box center [861, 222] width 31 height 31
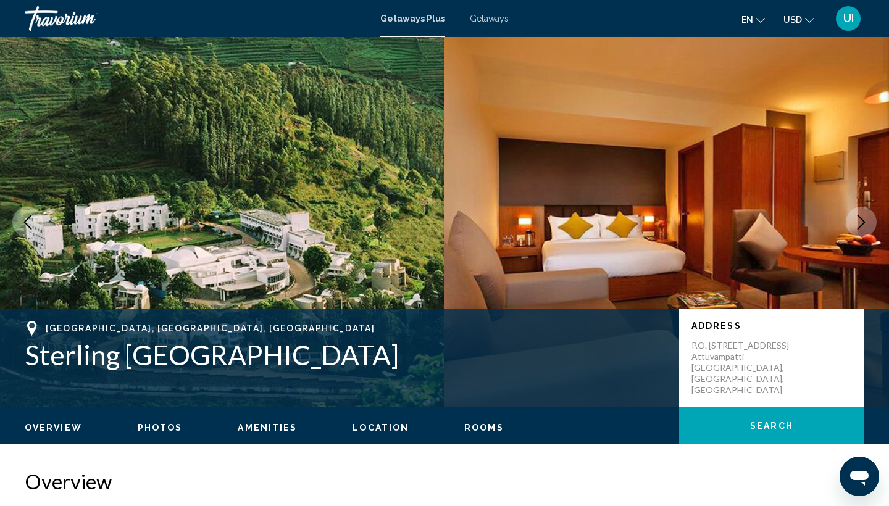
click at [861, 235] on button "Next image" at bounding box center [861, 222] width 31 height 31
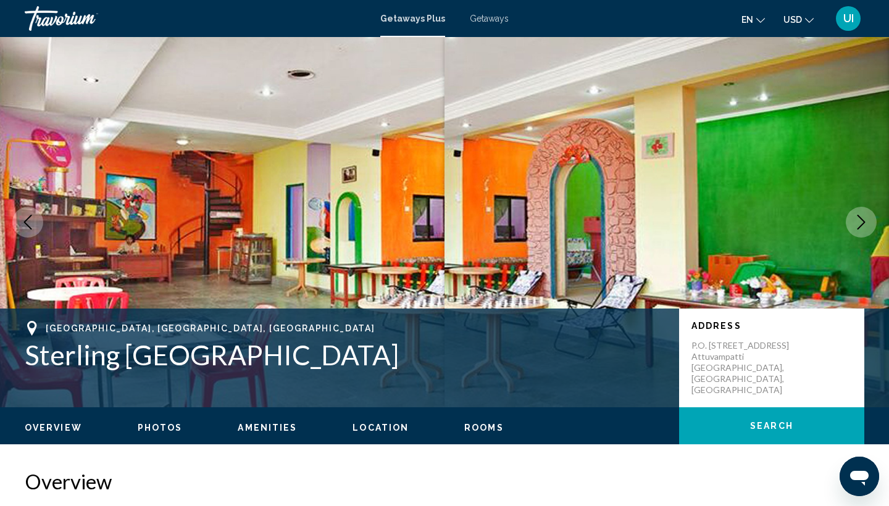
click at [861, 235] on button "Next image" at bounding box center [861, 222] width 31 height 31
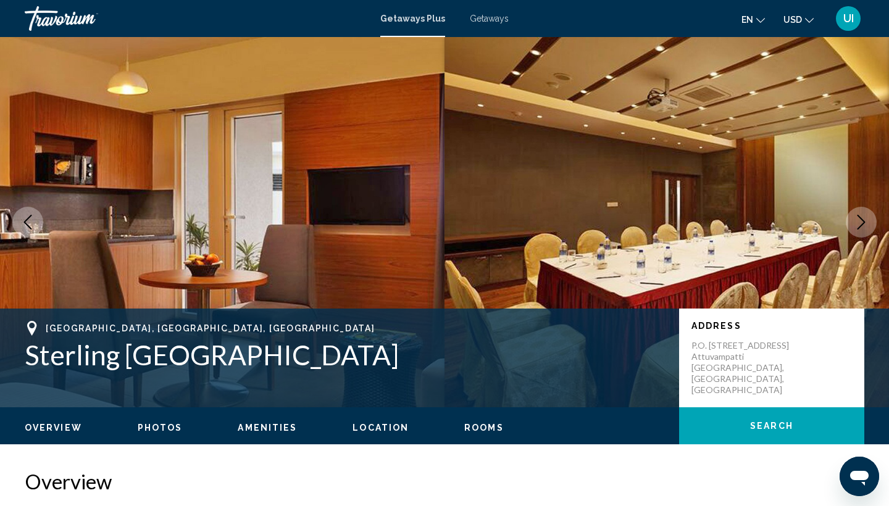
click at [861, 235] on button "Next image" at bounding box center [861, 222] width 31 height 31
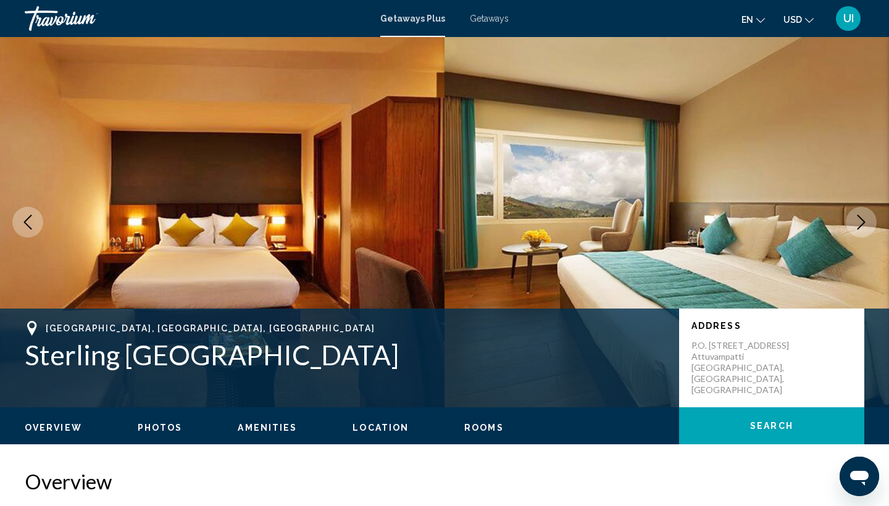
click at [861, 235] on button "Next image" at bounding box center [861, 222] width 31 height 31
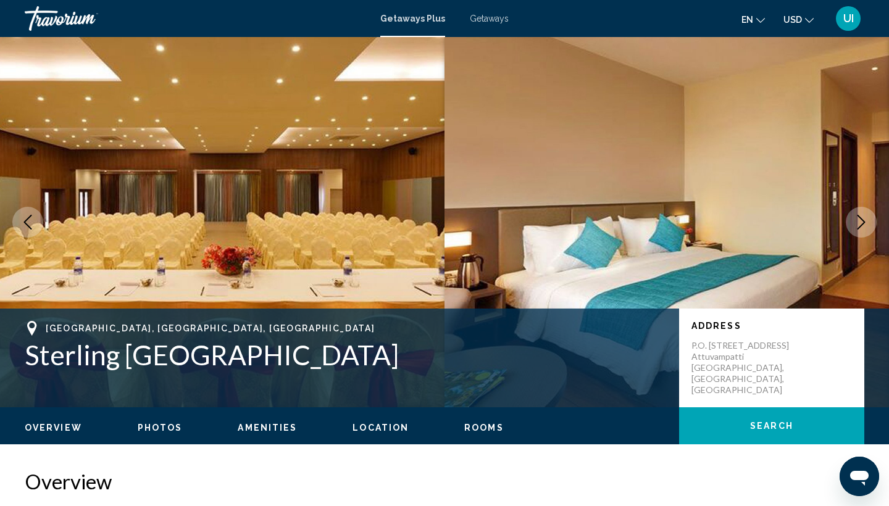
click at [861, 235] on button "Next image" at bounding box center [861, 222] width 31 height 31
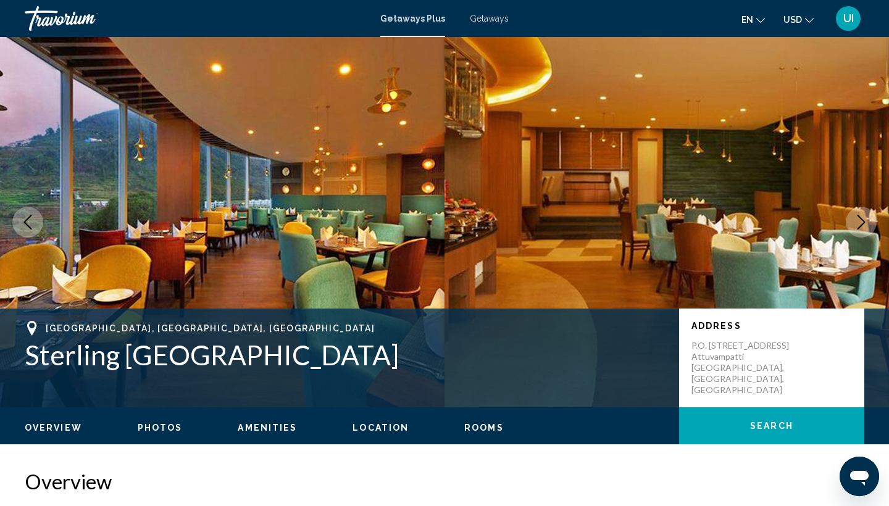
click at [861, 235] on button "Next image" at bounding box center [861, 222] width 31 height 31
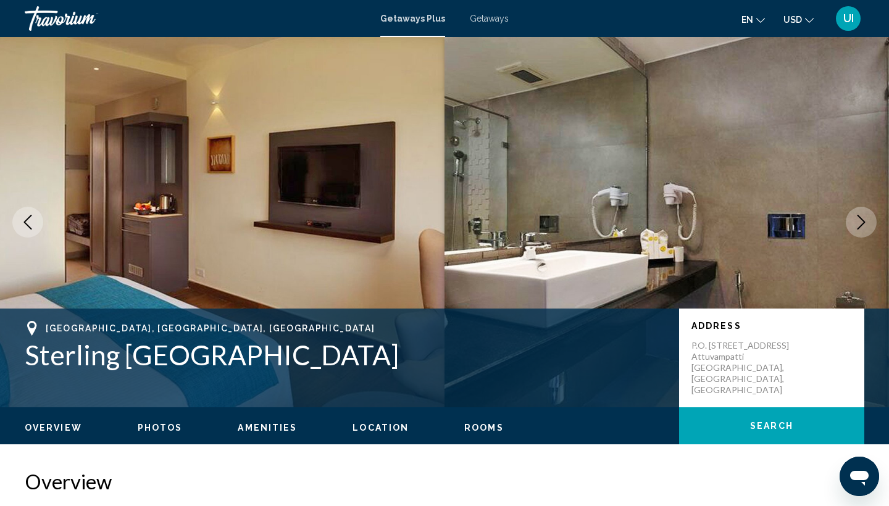
click at [861, 235] on button "Next image" at bounding box center [861, 222] width 31 height 31
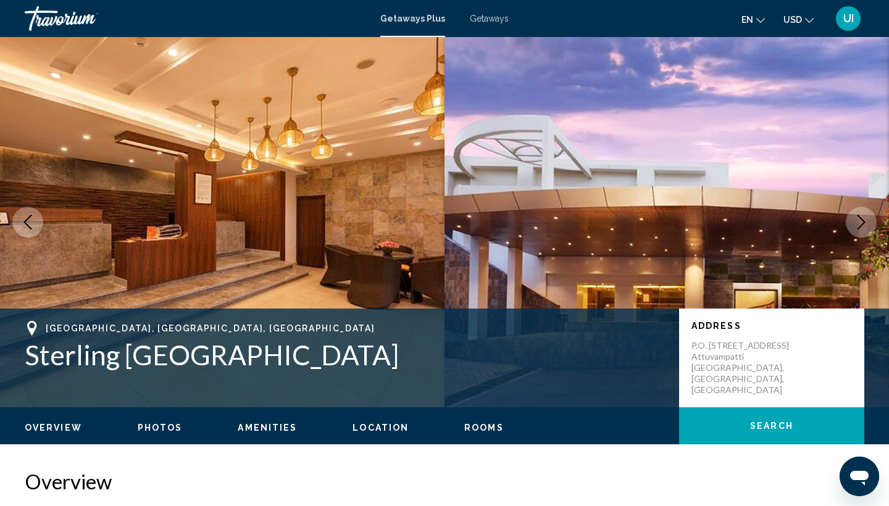
click at [861, 235] on button "Next image" at bounding box center [861, 222] width 31 height 31
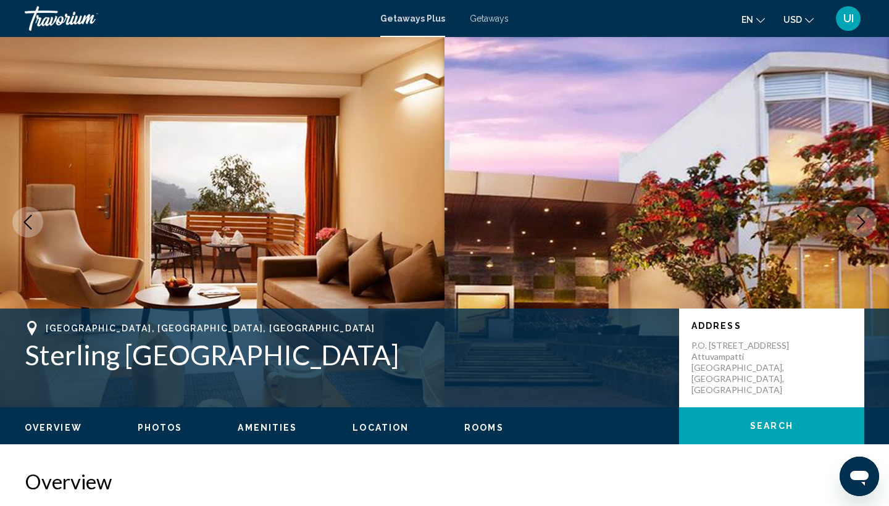
click at [861, 235] on button "Next image" at bounding box center [861, 222] width 31 height 31
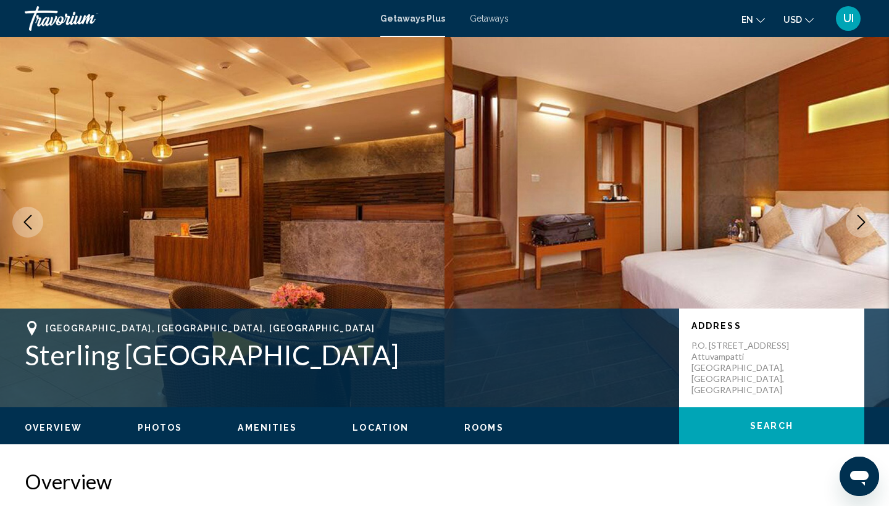
click at [861, 235] on button "Next image" at bounding box center [861, 222] width 31 height 31
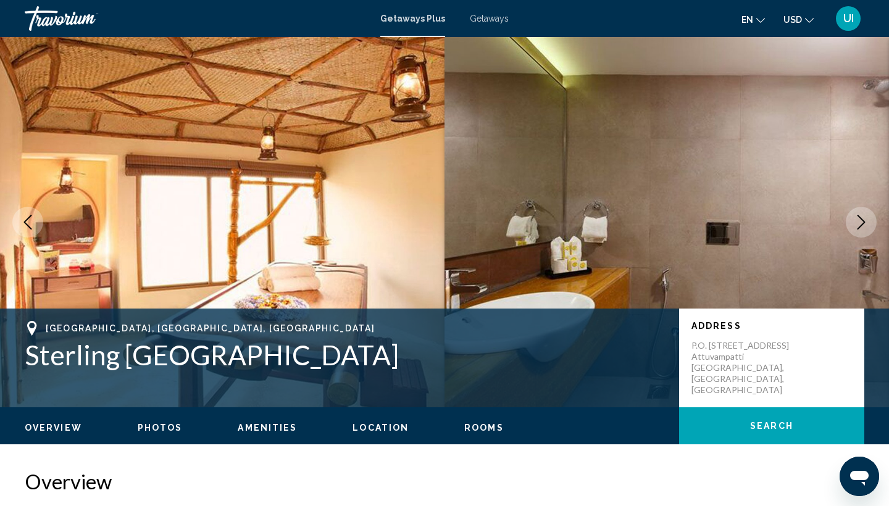
click at [861, 235] on button "Next image" at bounding box center [861, 222] width 31 height 31
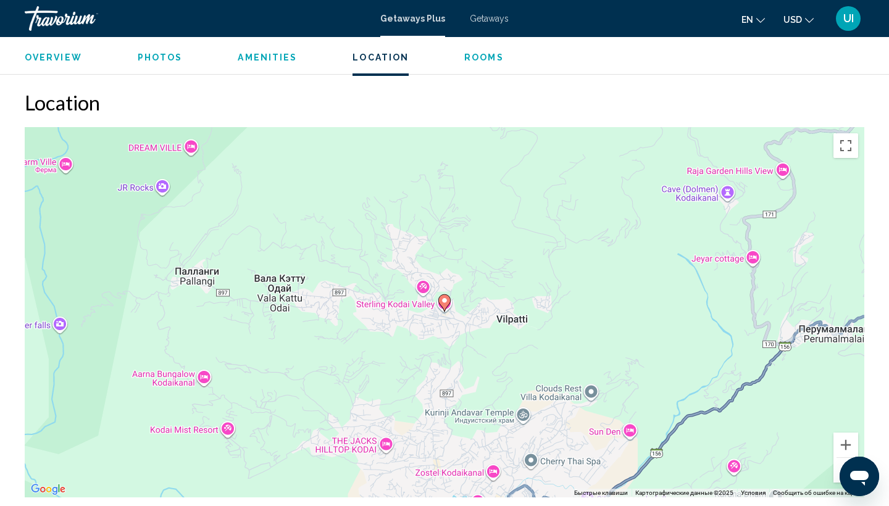
scroll to position [1678, 0]
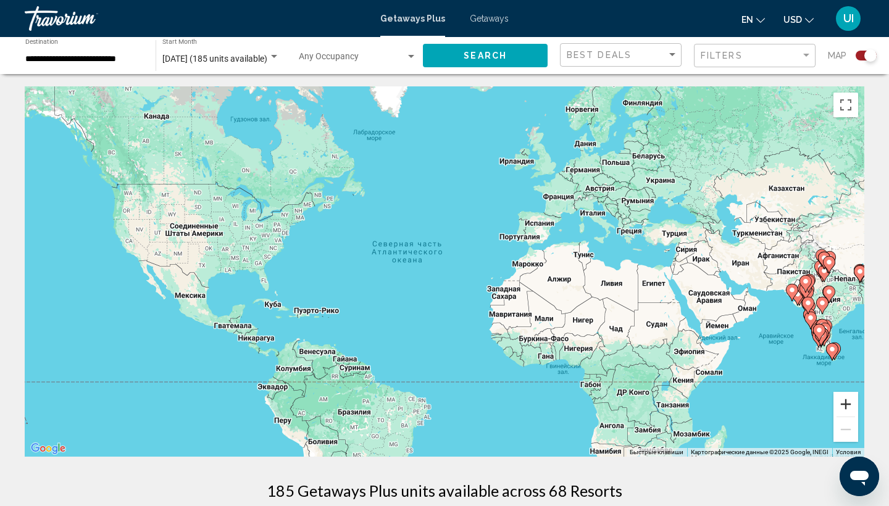
click at [846, 406] on button "Увеличить" at bounding box center [846, 404] width 25 height 25
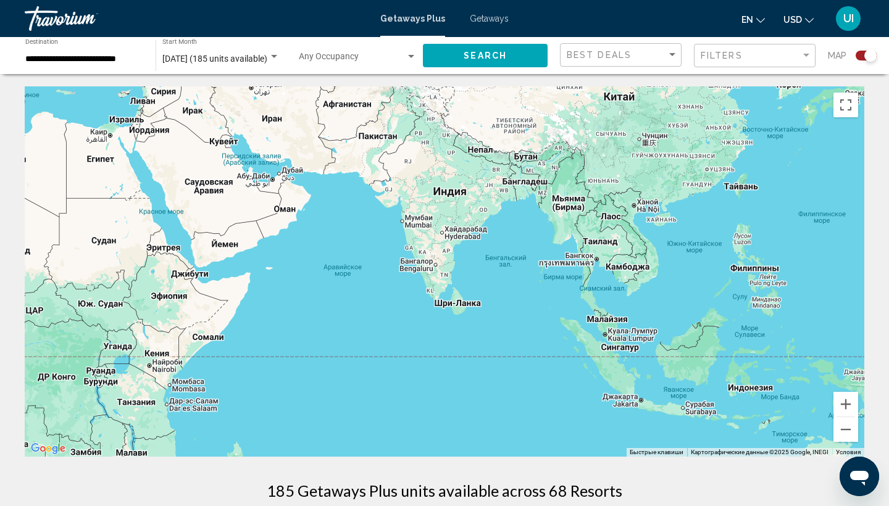
drag, startPoint x: 818, startPoint y: 319, endPoint x: 43, endPoint y: 183, distance: 786.5
click at [43, 183] on div "Main content" at bounding box center [445, 271] width 840 height 371
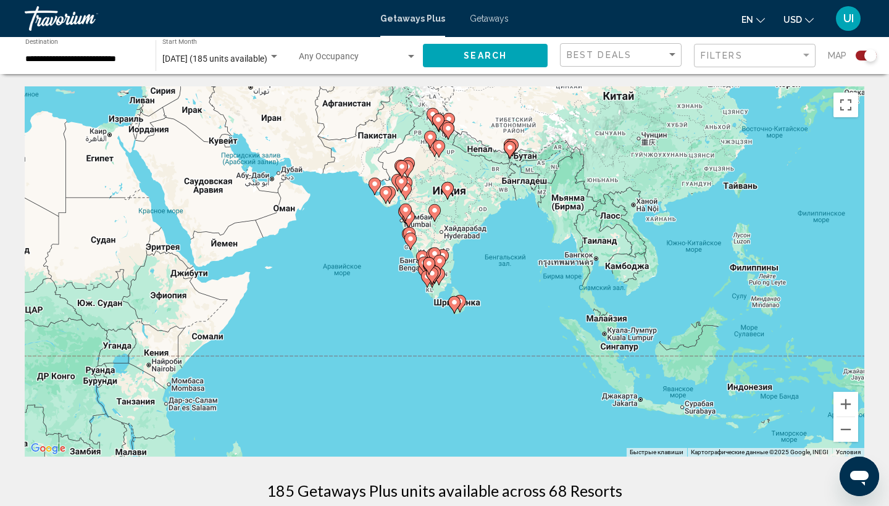
click at [456, 306] on icon "Main content" at bounding box center [454, 305] width 11 height 16
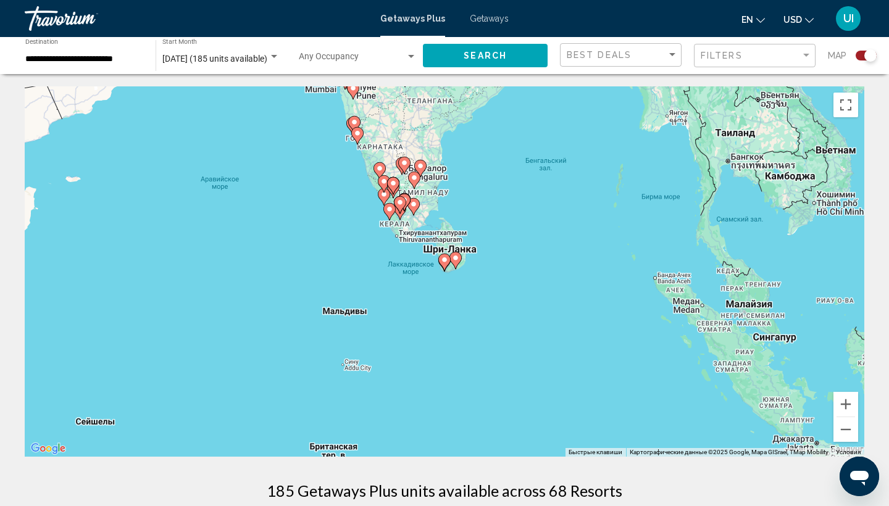
click at [447, 259] on image "Main content" at bounding box center [444, 259] width 7 height 7
type input "**********"
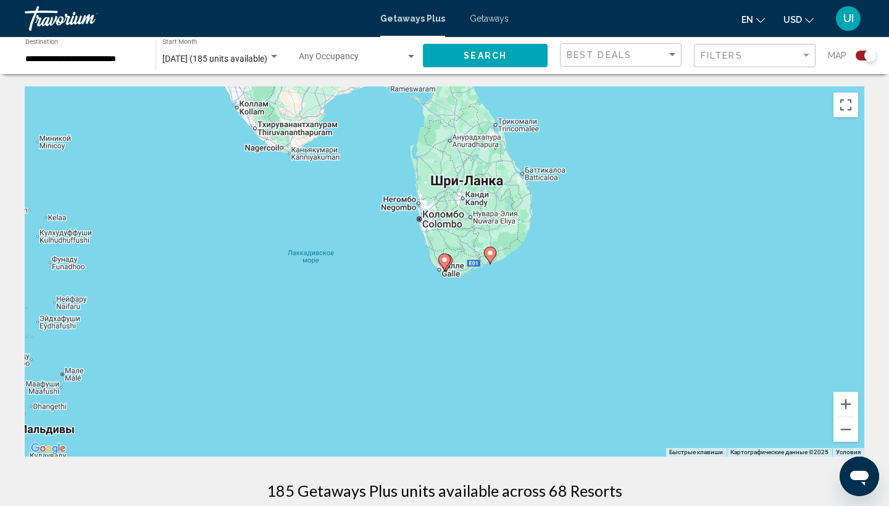
click at [445, 258] on image "Main content" at bounding box center [444, 259] width 7 height 7
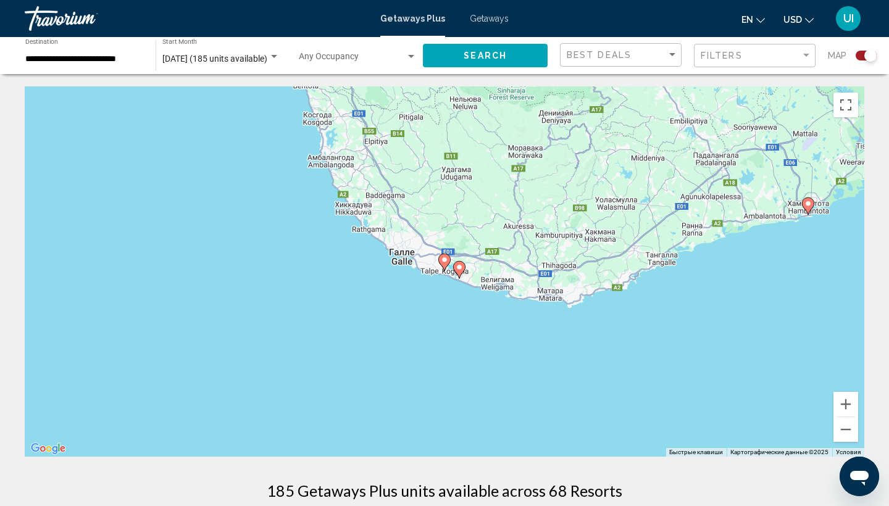
click at [445, 257] on image "Main content" at bounding box center [444, 259] width 7 height 7
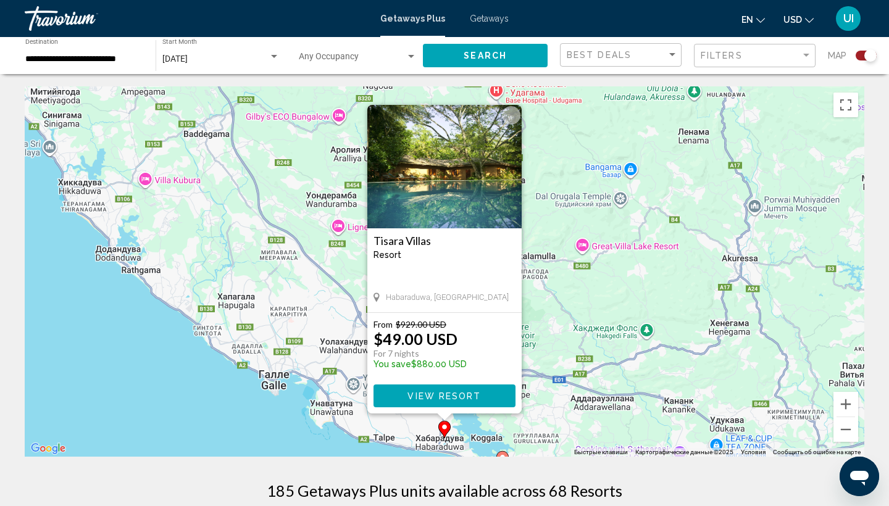
click at [422, 240] on h3 "Tisara Villas" at bounding box center [445, 241] width 142 height 12
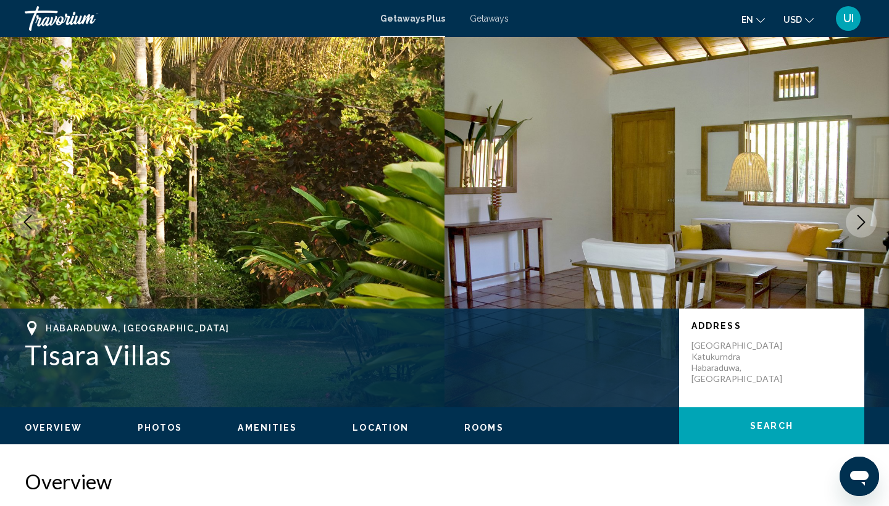
click at [862, 229] on icon "Next image" at bounding box center [861, 222] width 15 height 15
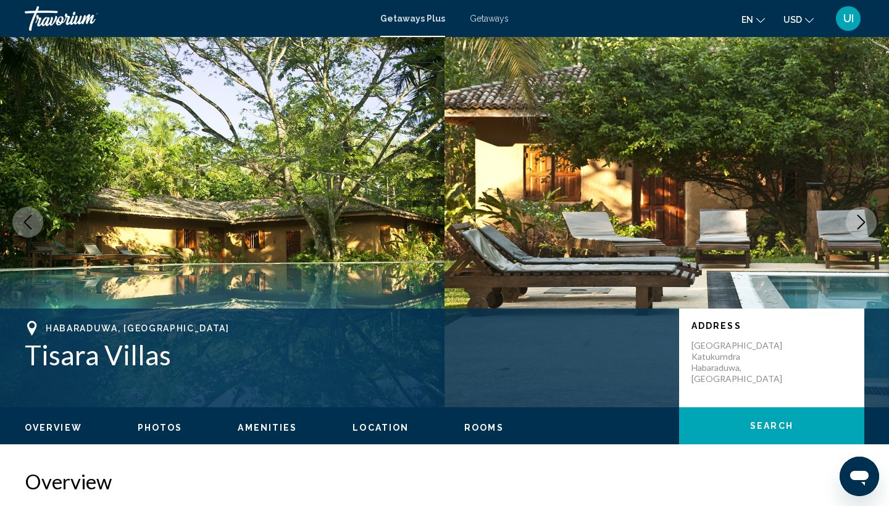
click at [862, 229] on icon "Next image" at bounding box center [861, 222] width 15 height 15
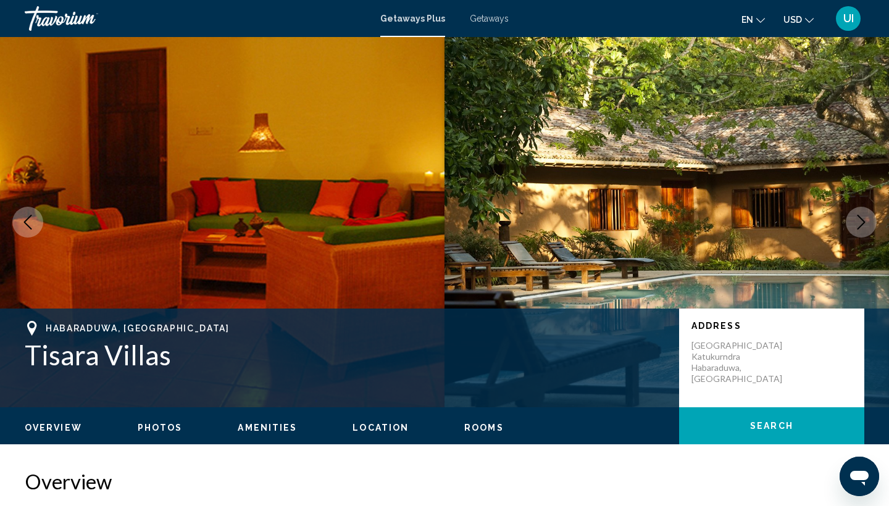
click at [862, 229] on icon "Next image" at bounding box center [861, 222] width 15 height 15
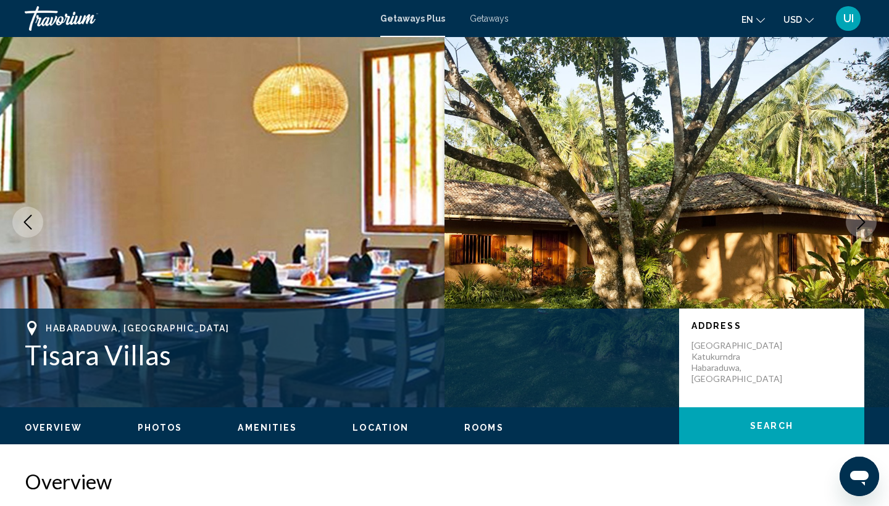
click at [862, 229] on icon "Next image" at bounding box center [861, 222] width 15 height 15
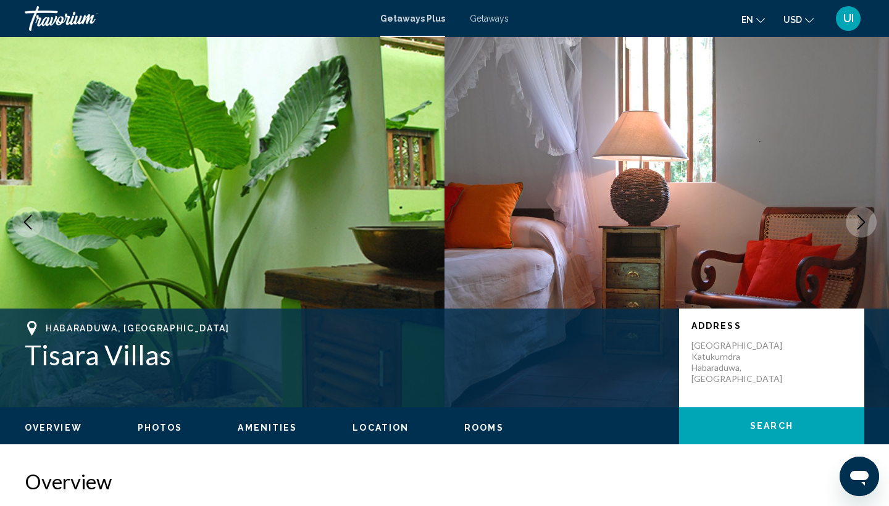
click at [862, 229] on icon "Next image" at bounding box center [861, 222] width 15 height 15
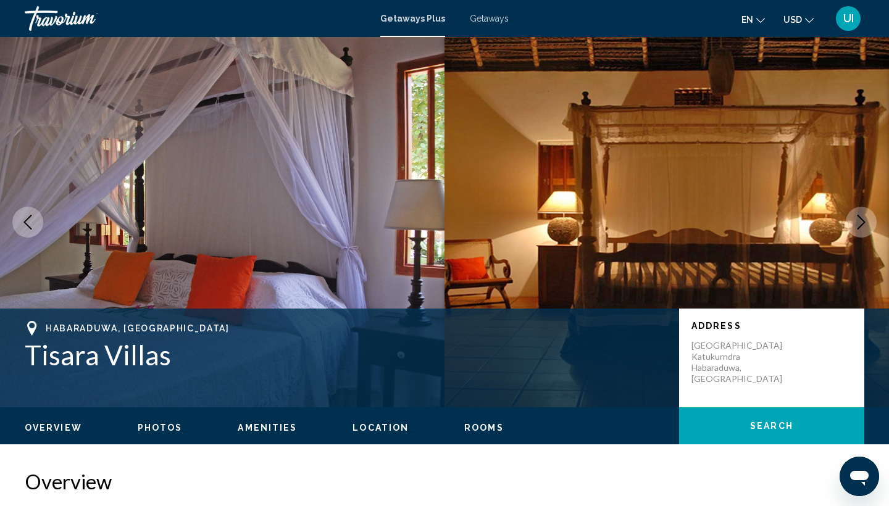
click at [862, 229] on icon "Next image" at bounding box center [861, 222] width 15 height 15
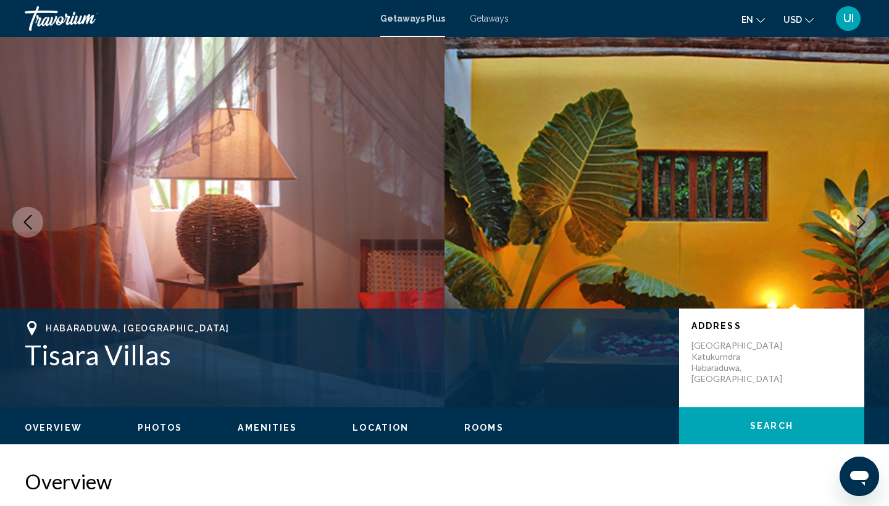
click at [862, 229] on icon "Next image" at bounding box center [861, 222] width 15 height 15
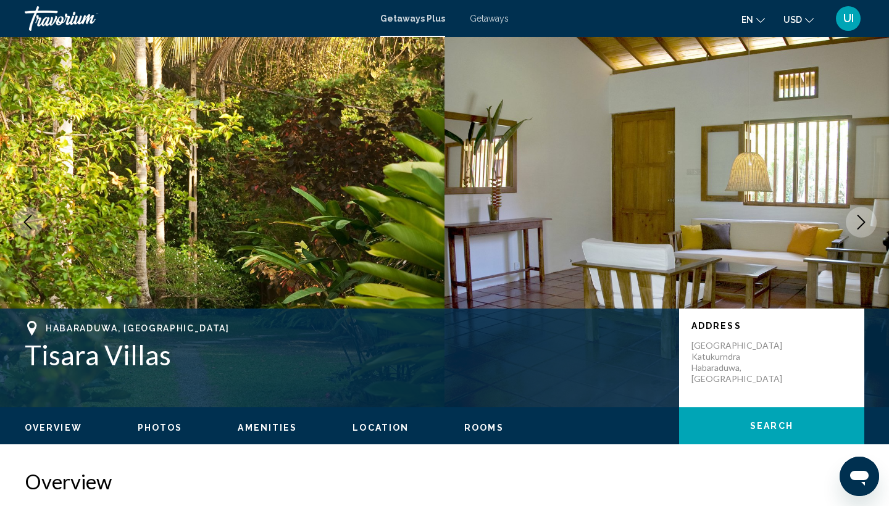
click at [862, 229] on icon "Next image" at bounding box center [861, 222] width 15 height 15
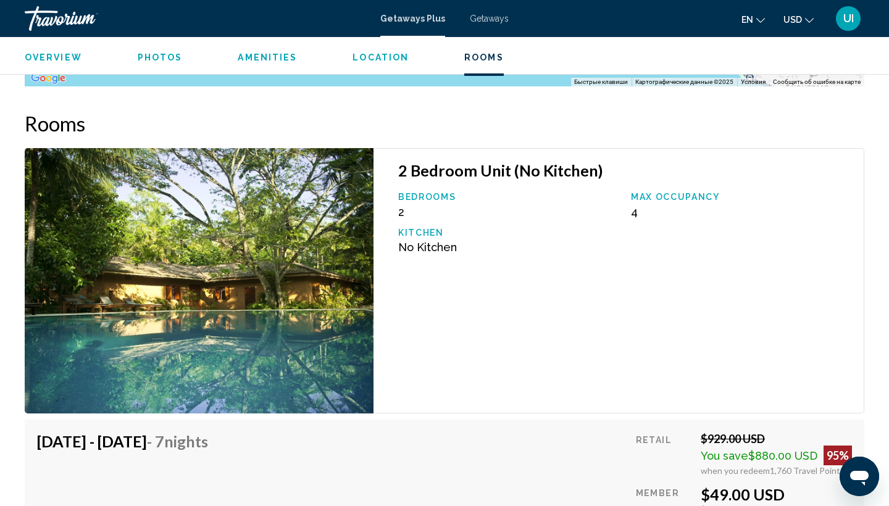
scroll to position [1934, 0]
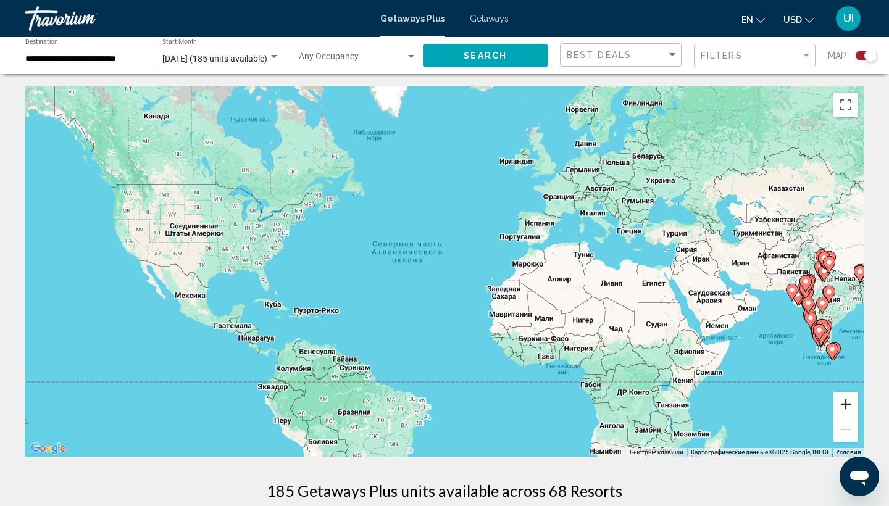
click at [846, 404] on button "Увеличить" at bounding box center [846, 404] width 25 height 25
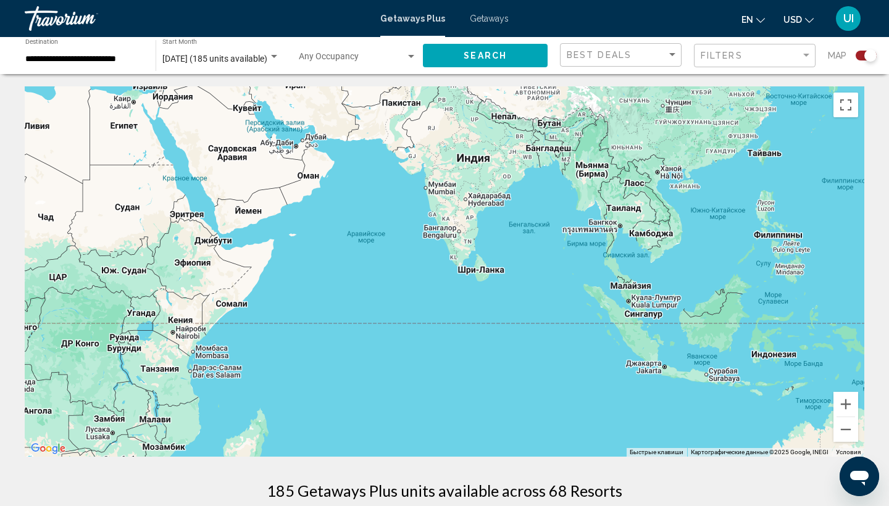
drag, startPoint x: 743, startPoint y: 338, endPoint x: 0, endPoint y: 169, distance: 762.1
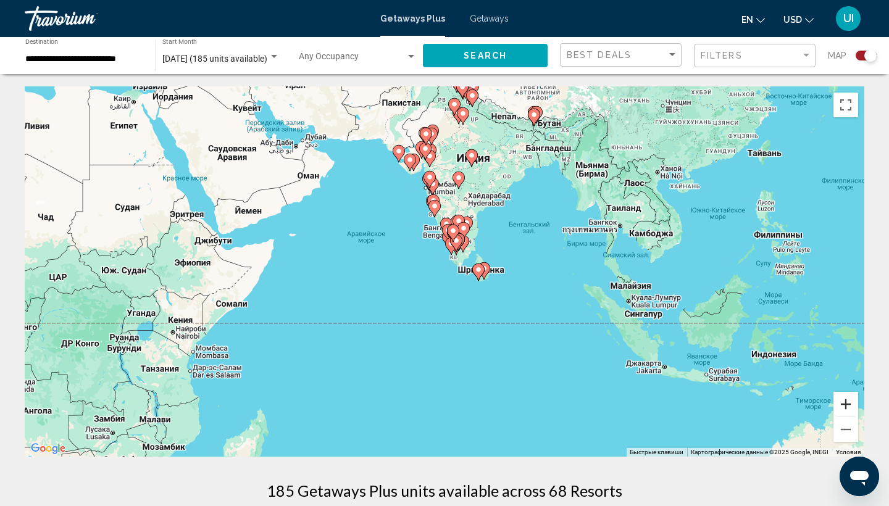
click at [852, 405] on button "Увеличить" at bounding box center [846, 404] width 25 height 25
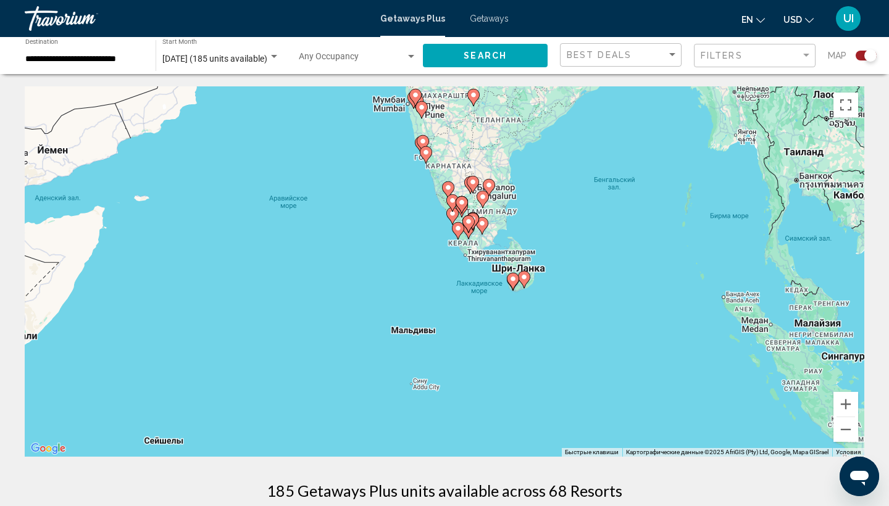
click at [422, 140] on image "Main content" at bounding box center [422, 141] width 7 height 7
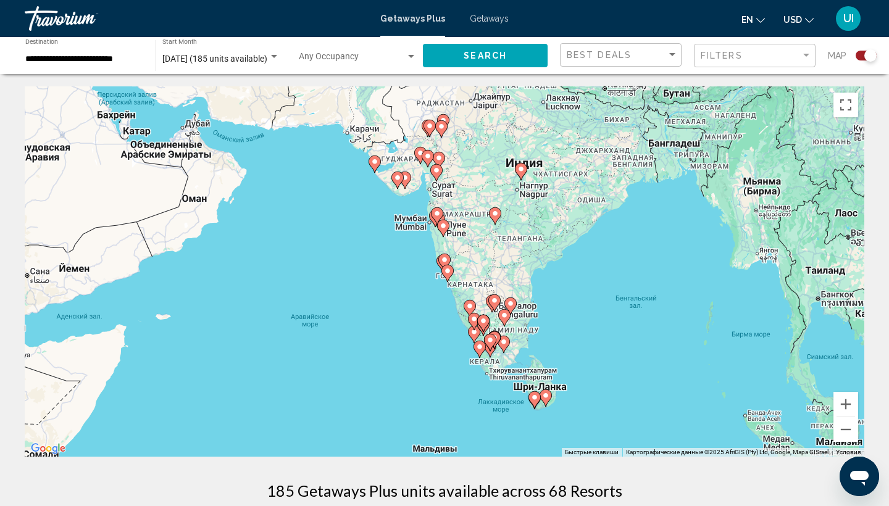
click at [448, 267] on icon "Main content" at bounding box center [447, 274] width 11 height 16
type input "**********"
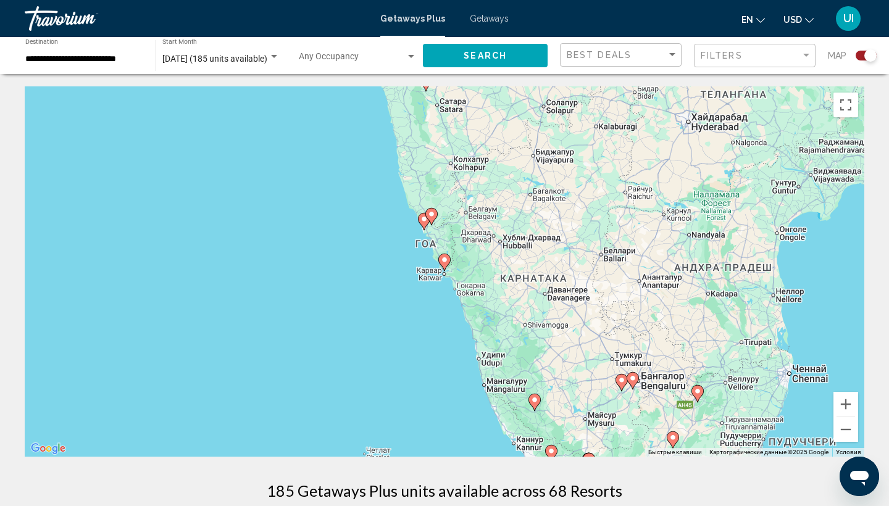
click at [427, 224] on gmp-advanced-marker "Main content" at bounding box center [432, 217] width 12 height 19
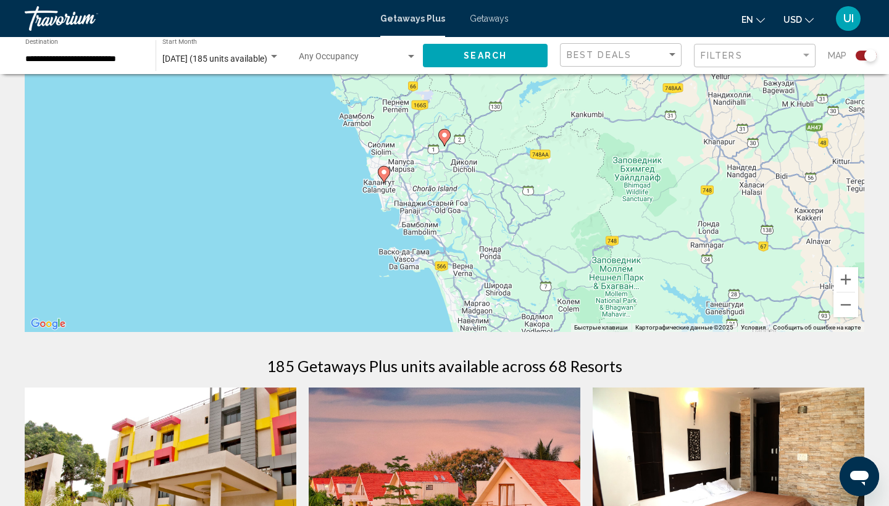
scroll to position [128, 0]
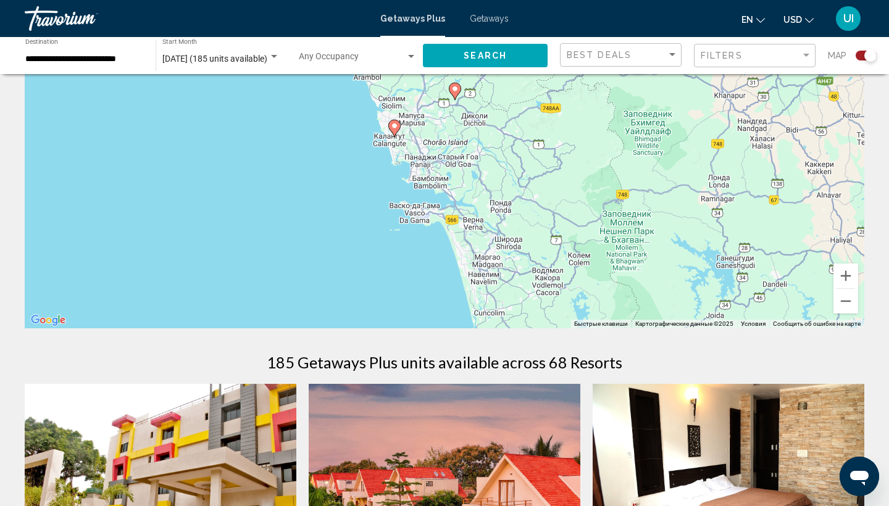
drag, startPoint x: 440, startPoint y: 239, endPoint x: 448, endPoint y: 195, distance: 45.3
click at [448, 195] on div "Для навигации используйте клавиши со стрелками. Чтобы активировать перетаскиван…" at bounding box center [445, 143] width 840 height 371
click at [393, 122] on icon "Main content" at bounding box center [393, 130] width 12 height 17
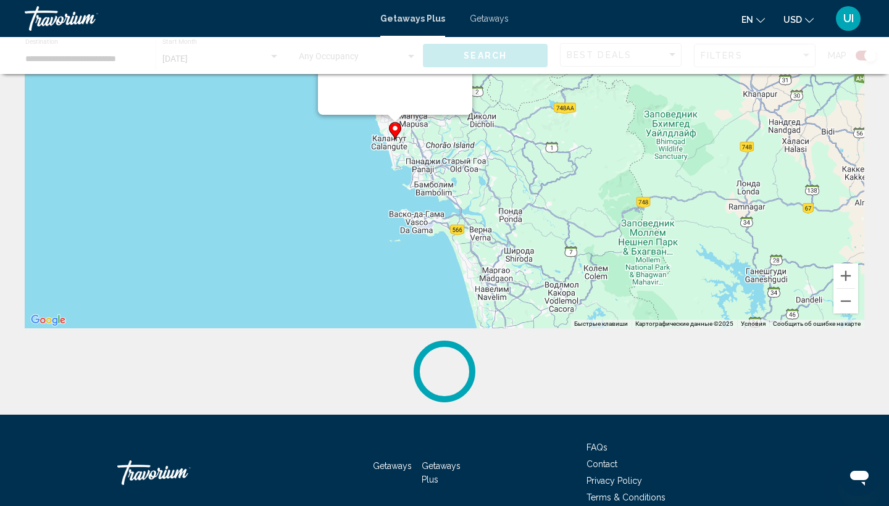
scroll to position [0, 0]
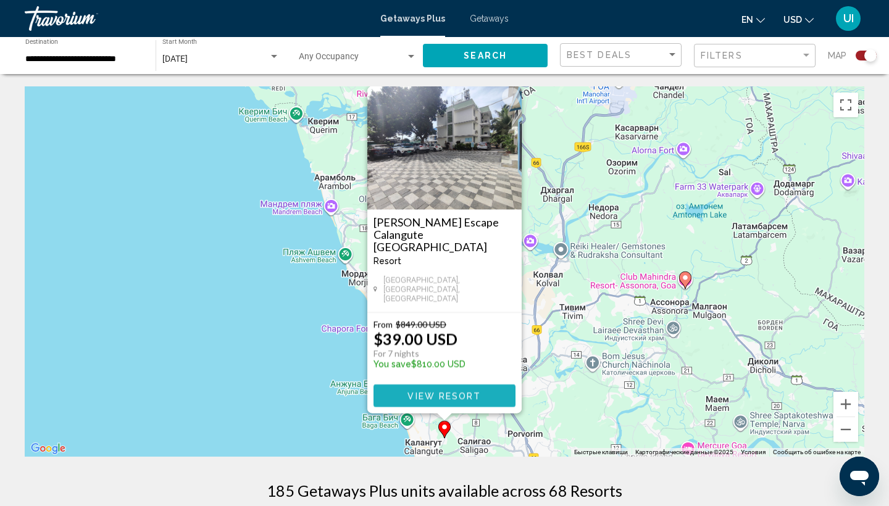
click at [434, 394] on span "View Resort" at bounding box center [444, 397] width 73 height 10
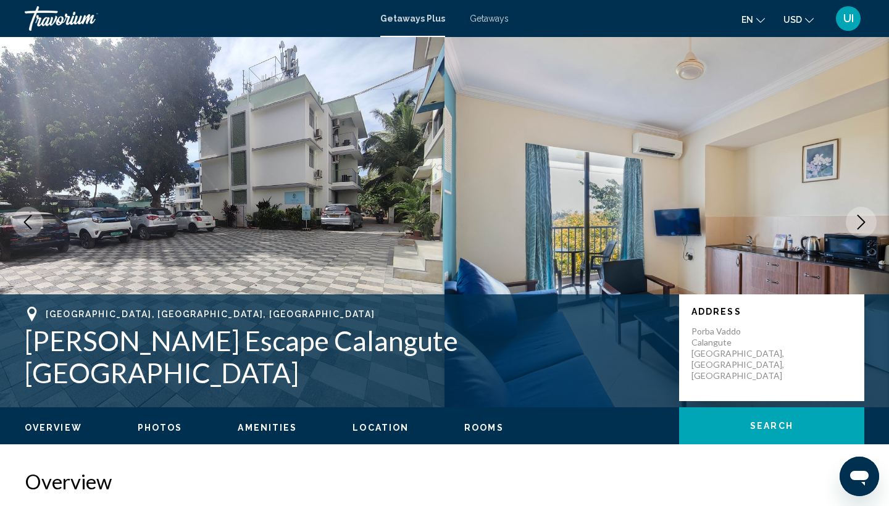
click at [861, 222] on icon "Next image" at bounding box center [861, 222] width 15 height 15
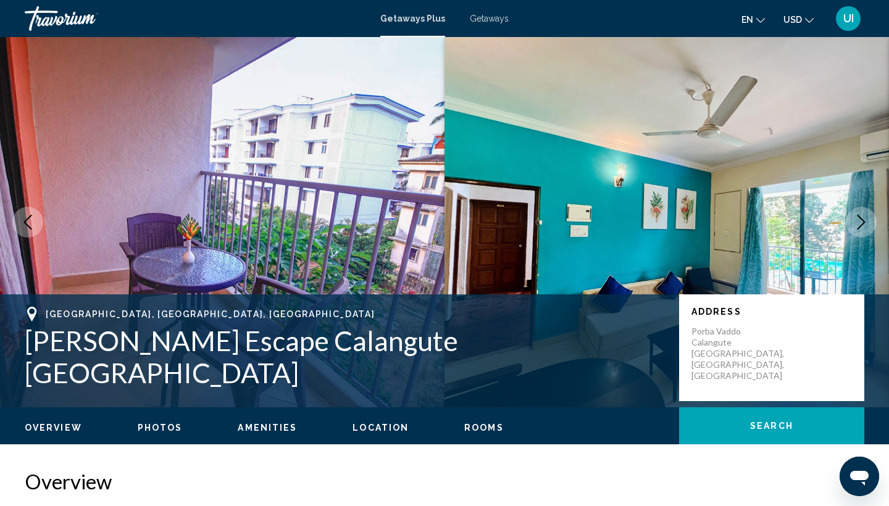
click at [861, 223] on icon "Next image" at bounding box center [861, 222] width 15 height 15
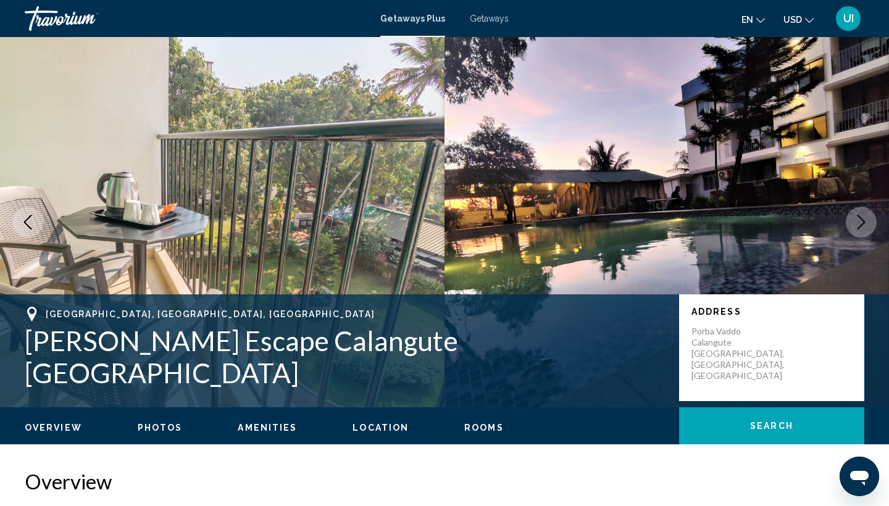
click at [861, 223] on icon "Next image" at bounding box center [861, 222] width 15 height 15
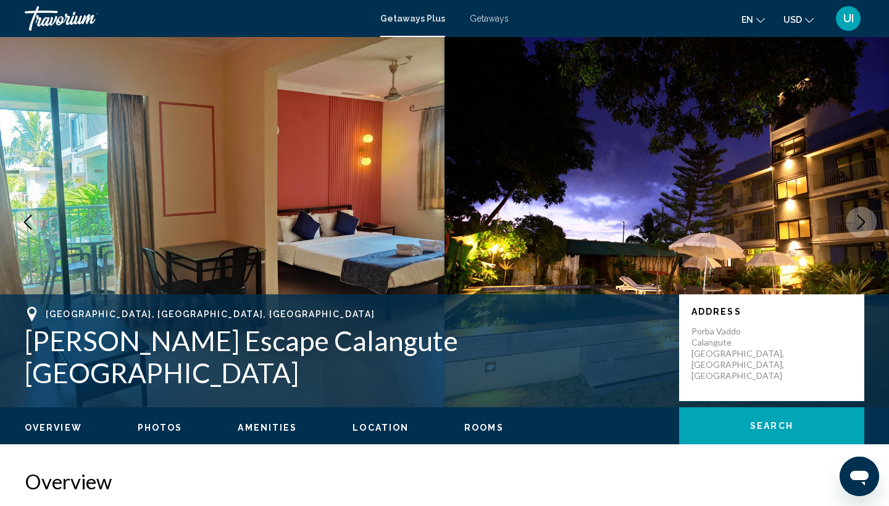
click at [861, 223] on icon "Next image" at bounding box center [861, 222] width 15 height 15
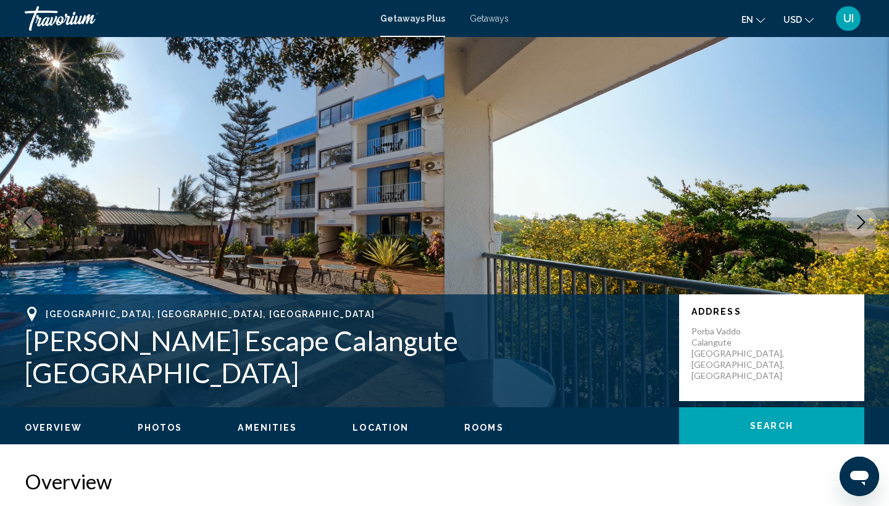
click at [861, 223] on icon "Next image" at bounding box center [861, 222] width 15 height 15
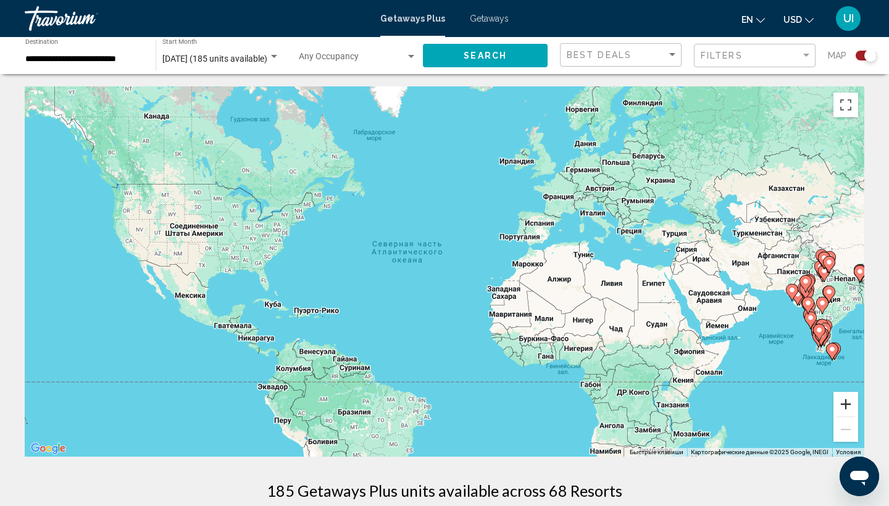
click at [846, 400] on button "Увеличить" at bounding box center [846, 404] width 25 height 25
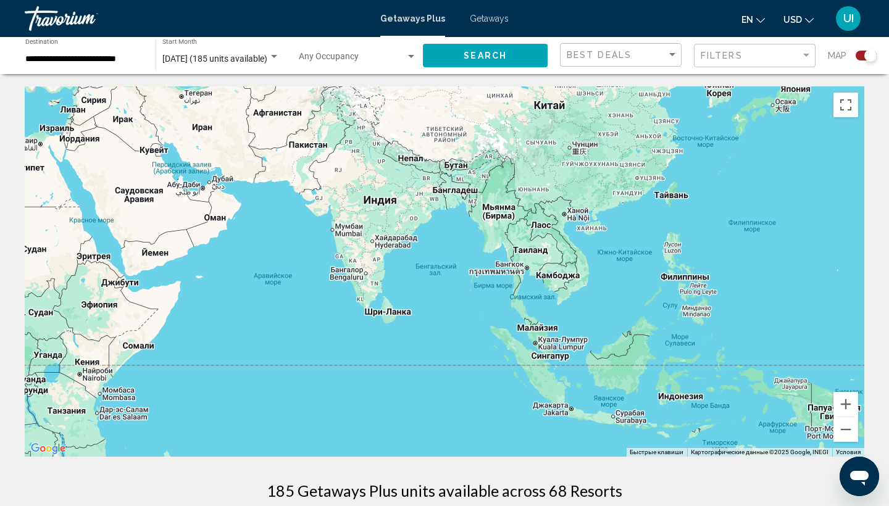
drag, startPoint x: 836, startPoint y: 335, endPoint x: 0, endPoint y: 171, distance: 851.5
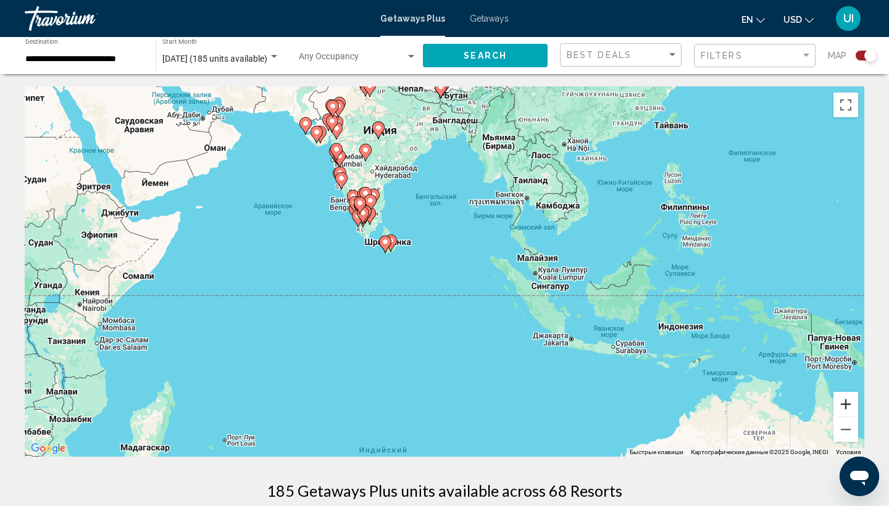
click at [848, 405] on button "Увеличить" at bounding box center [846, 404] width 25 height 25
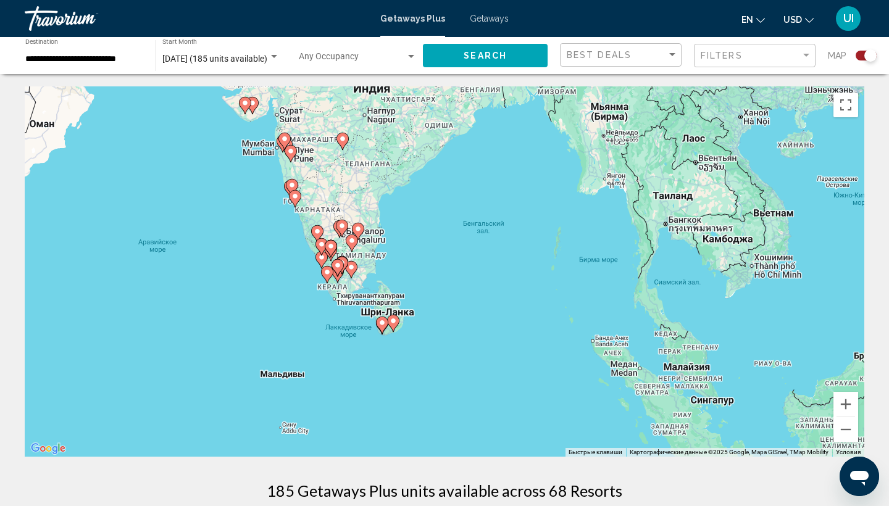
drag, startPoint x: 373, startPoint y: 166, endPoint x: 413, endPoint y: 278, distance: 119.2
click at [429, 272] on div "Чтобы активировать перетаскивание с помощью клавиатуры, нажмите Alt + Ввод. Пос…" at bounding box center [445, 271] width 840 height 371
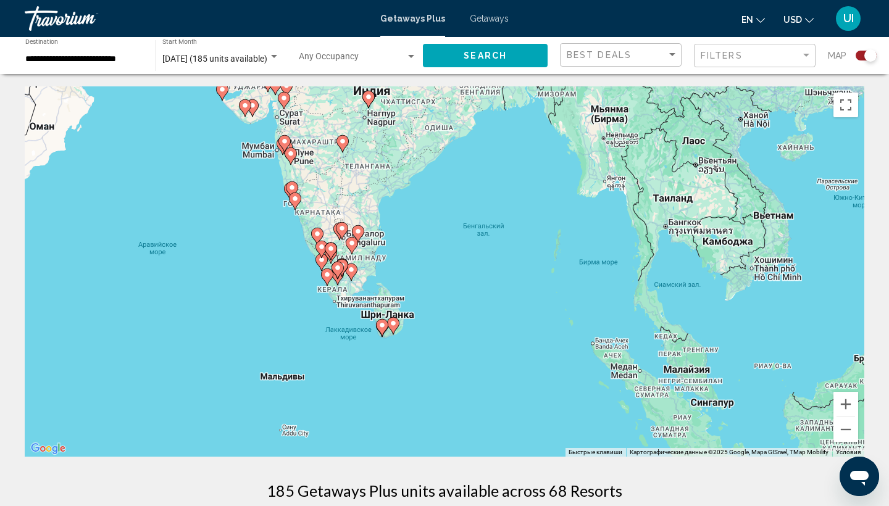
click at [328, 290] on div "Чтобы активировать перетаскивание с помощью клавиатуры, нажмите Alt + Ввод. Пос…" at bounding box center [445, 271] width 840 height 371
click at [332, 279] on gmp-advanced-marker "Main content" at bounding box center [338, 270] width 12 height 19
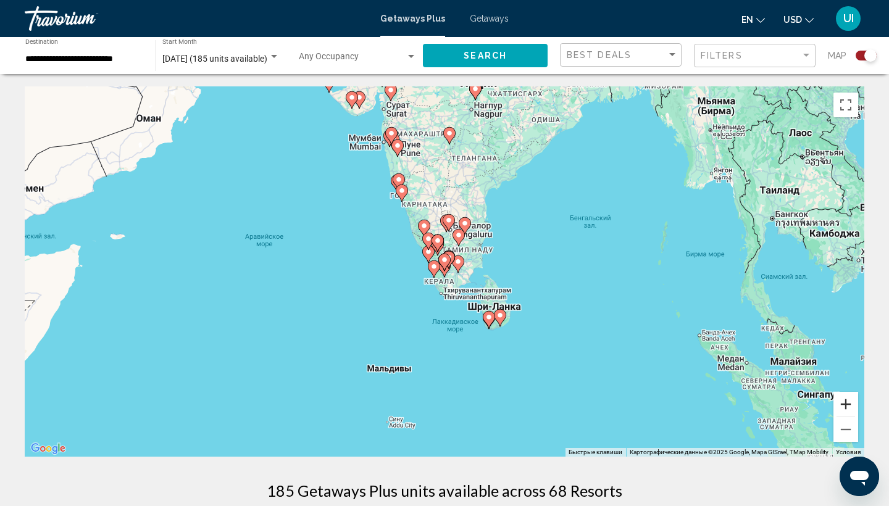
click at [847, 407] on button "Увеличить" at bounding box center [846, 404] width 25 height 25
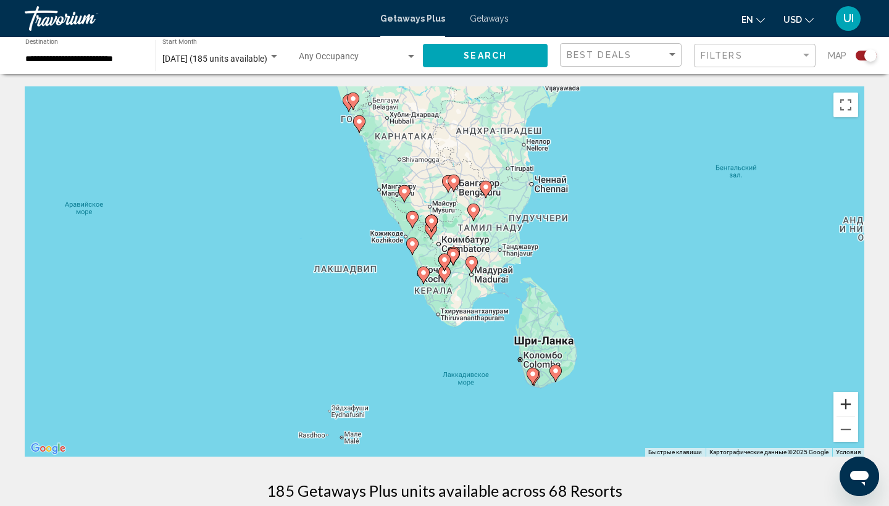
click at [847, 407] on button "Увеличить" at bounding box center [846, 404] width 25 height 25
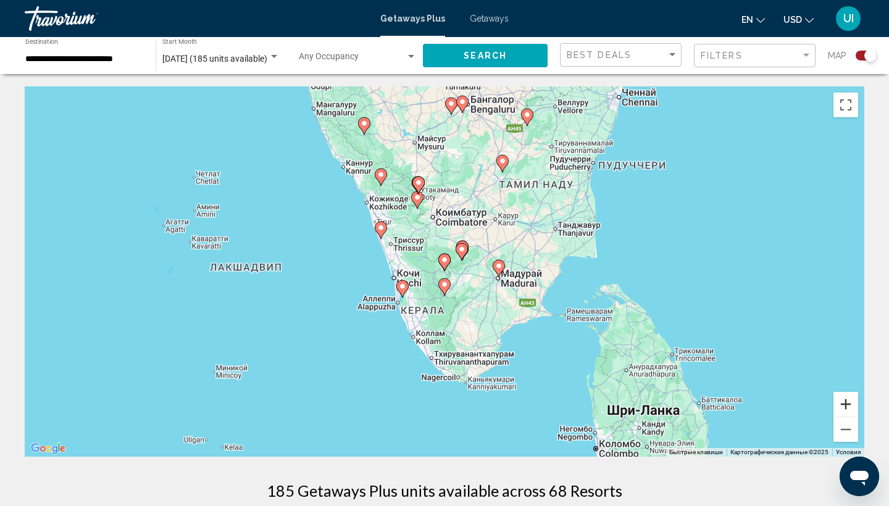
click at [847, 407] on button "Увеличить" at bounding box center [846, 404] width 25 height 25
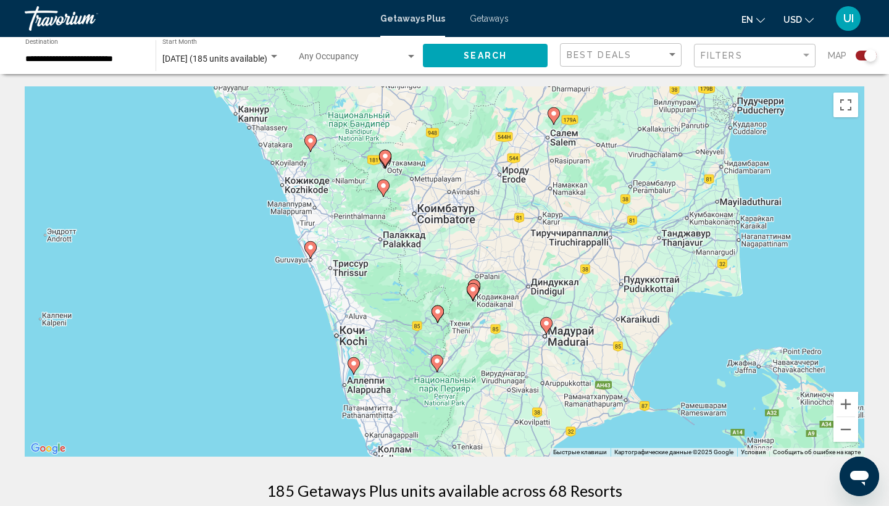
drag, startPoint x: 396, startPoint y: 374, endPoint x: 389, endPoint y: 425, distance: 51.1
click at [355, 369] on icon "Main content" at bounding box center [353, 366] width 11 height 16
type input "**********"
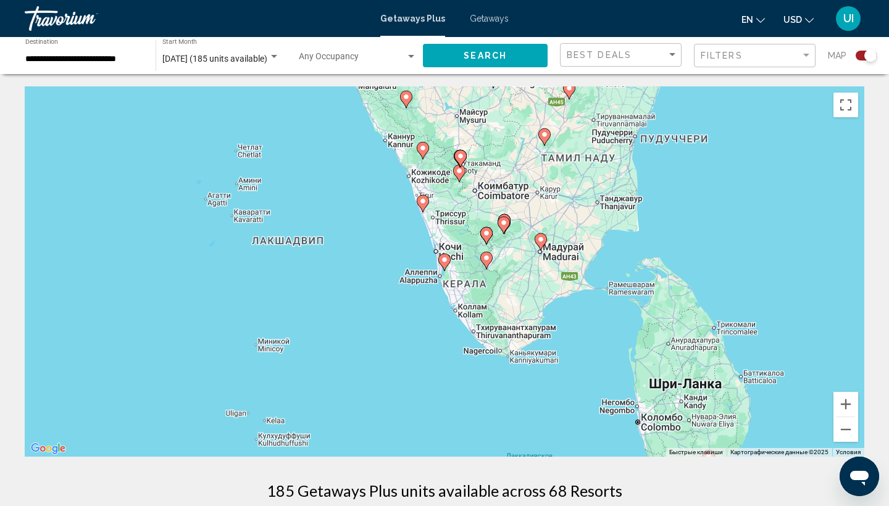
click at [443, 262] on image "Main content" at bounding box center [444, 259] width 7 height 7
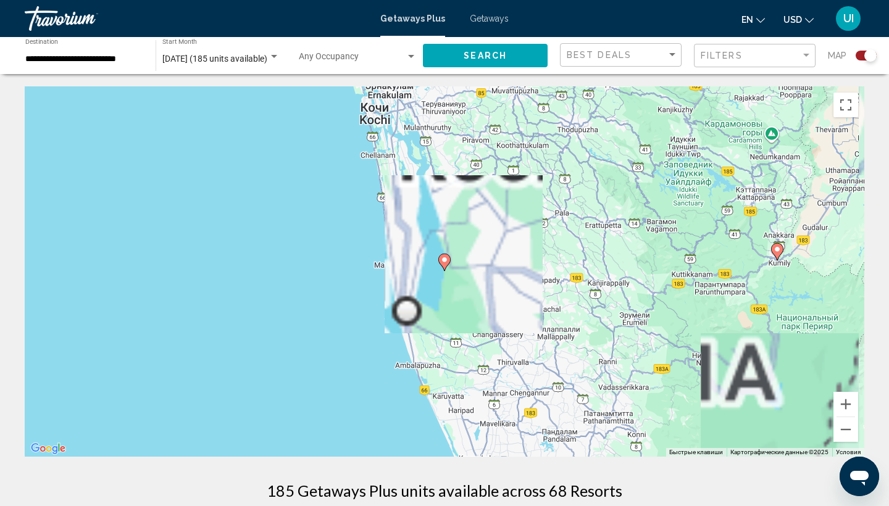
click at [443, 261] on image "Main content" at bounding box center [444, 259] width 7 height 7
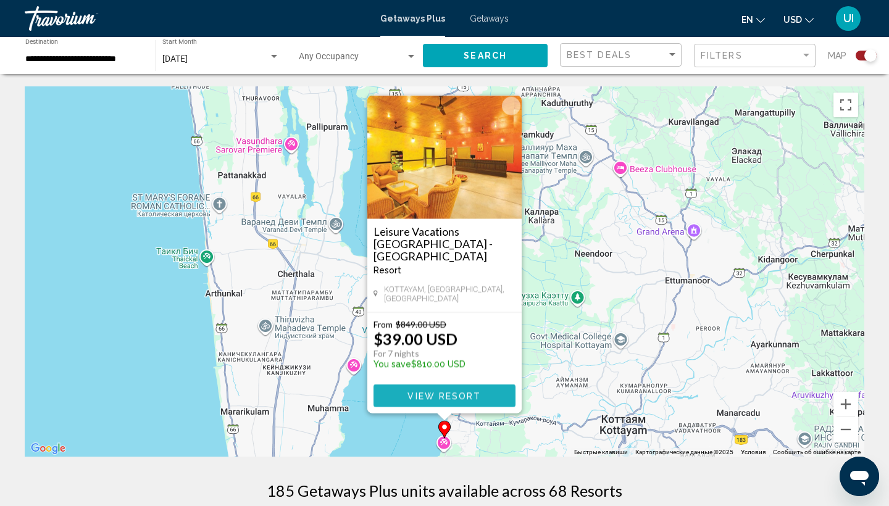
click at [421, 401] on button "View Resort" at bounding box center [445, 396] width 142 height 23
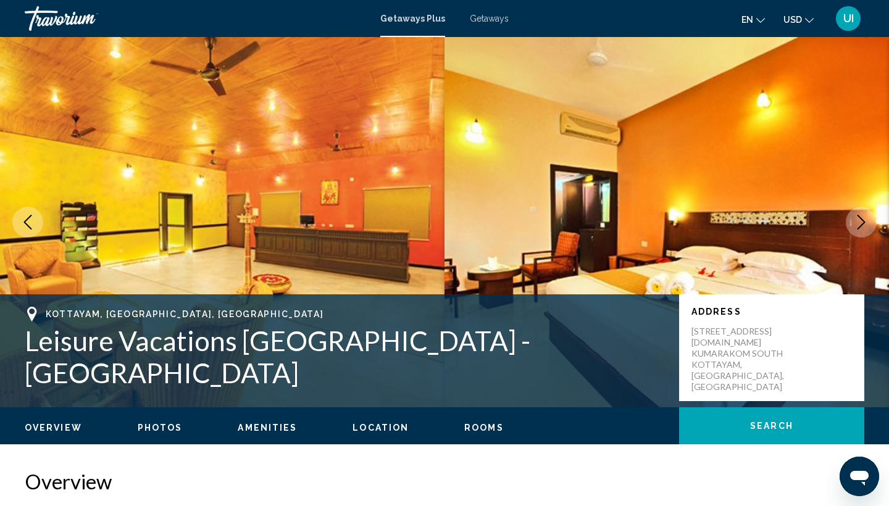
click at [862, 229] on icon "Next image" at bounding box center [861, 222] width 15 height 15
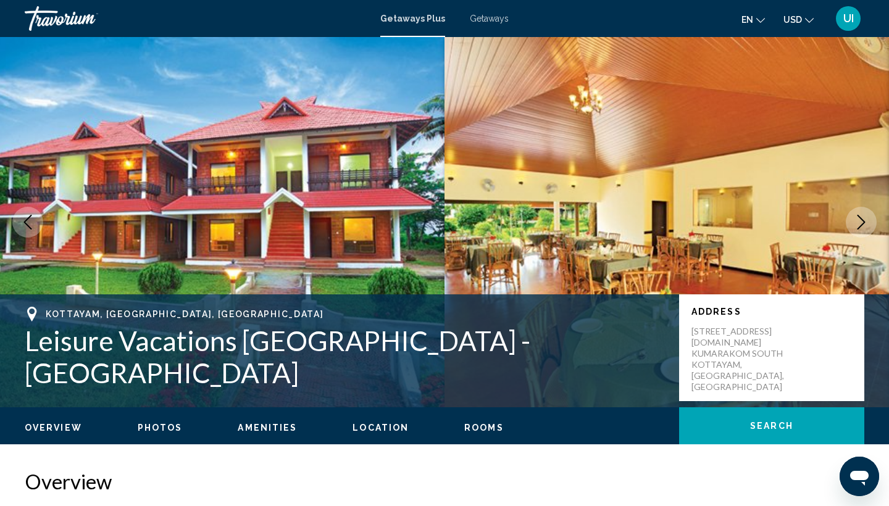
click at [861, 229] on icon "Next image" at bounding box center [861, 222] width 15 height 15
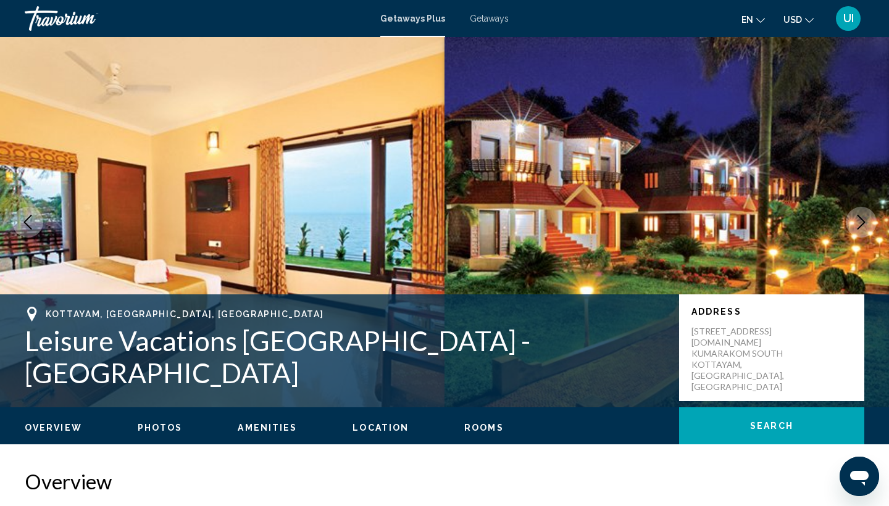
click at [861, 229] on icon "Next image" at bounding box center [861, 222] width 15 height 15
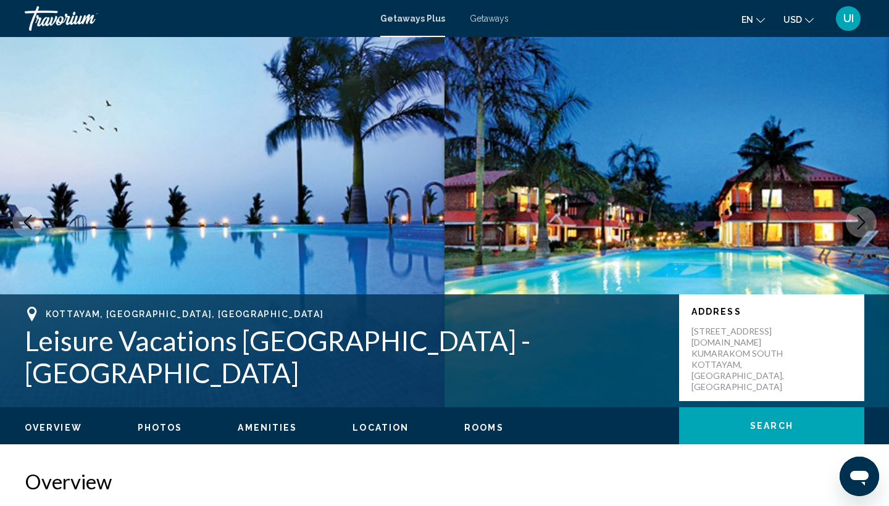
click at [861, 229] on icon "Next image" at bounding box center [861, 222] width 15 height 15
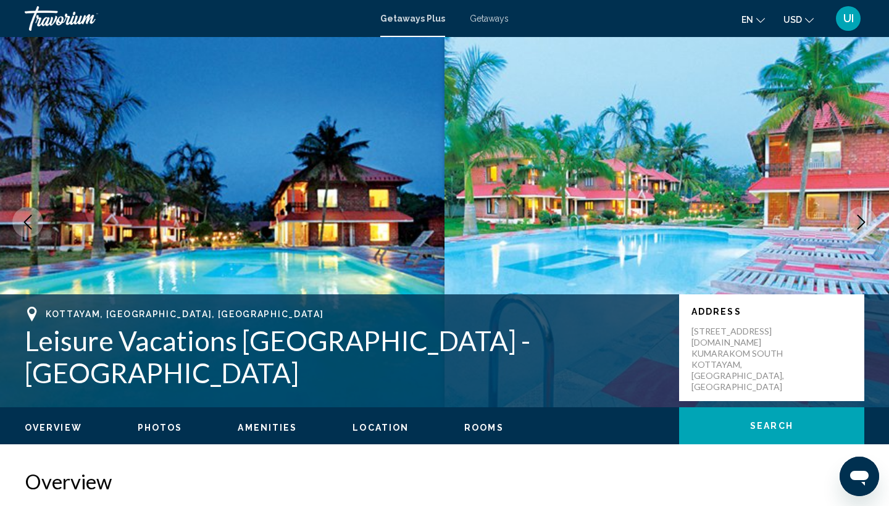
click at [861, 229] on icon "Next image" at bounding box center [861, 222] width 15 height 15
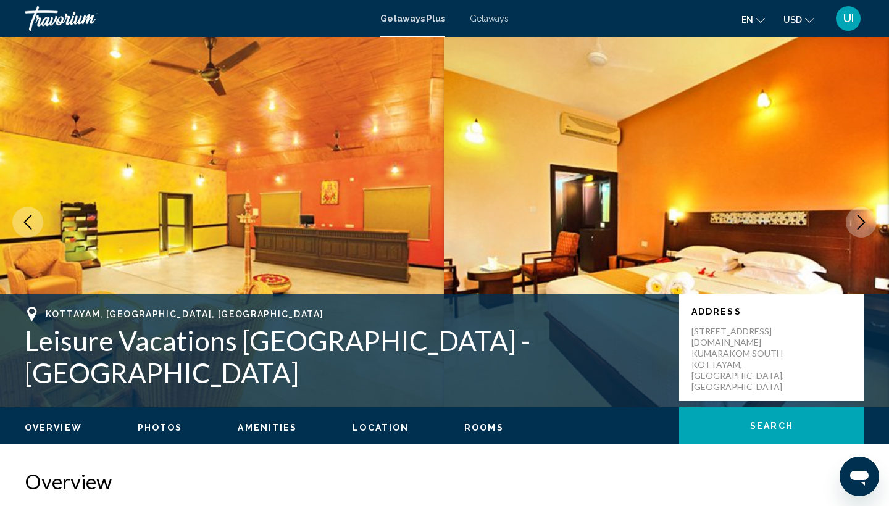
click at [861, 229] on icon "Next image" at bounding box center [861, 222] width 15 height 15
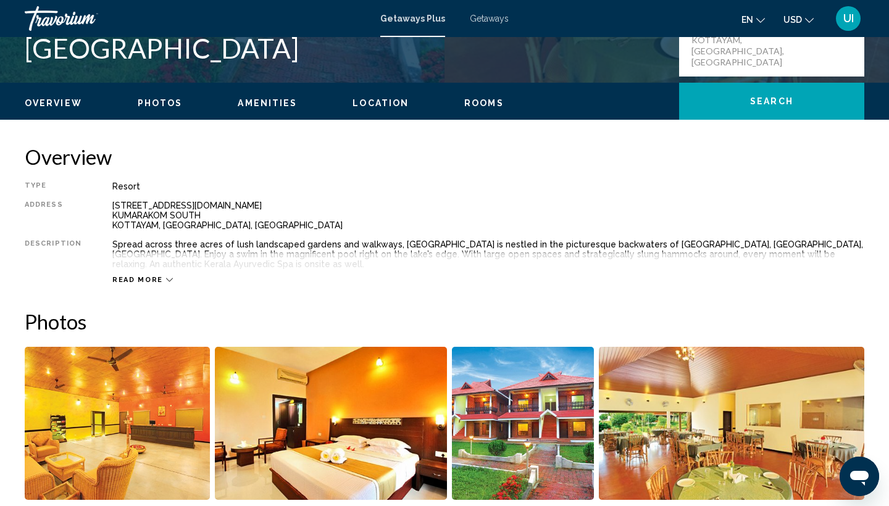
scroll to position [317, 0]
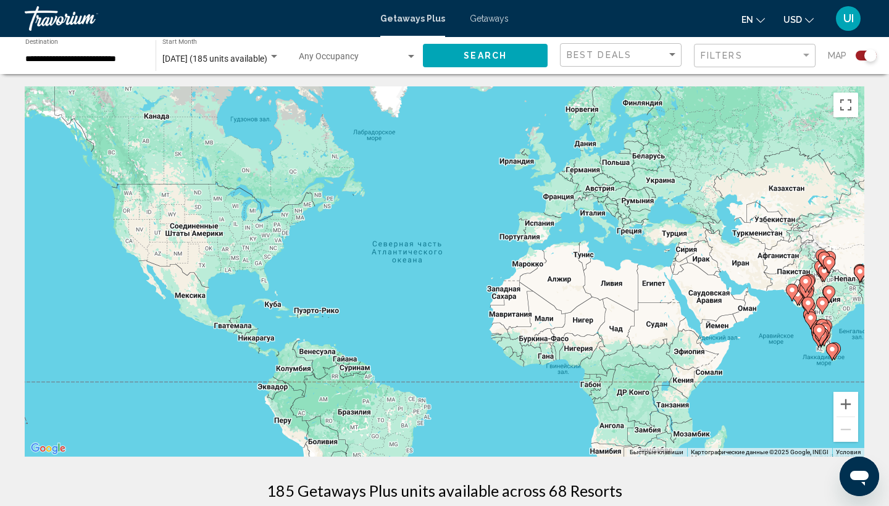
click at [864, 52] on div "Search widget" at bounding box center [866, 56] width 21 height 10
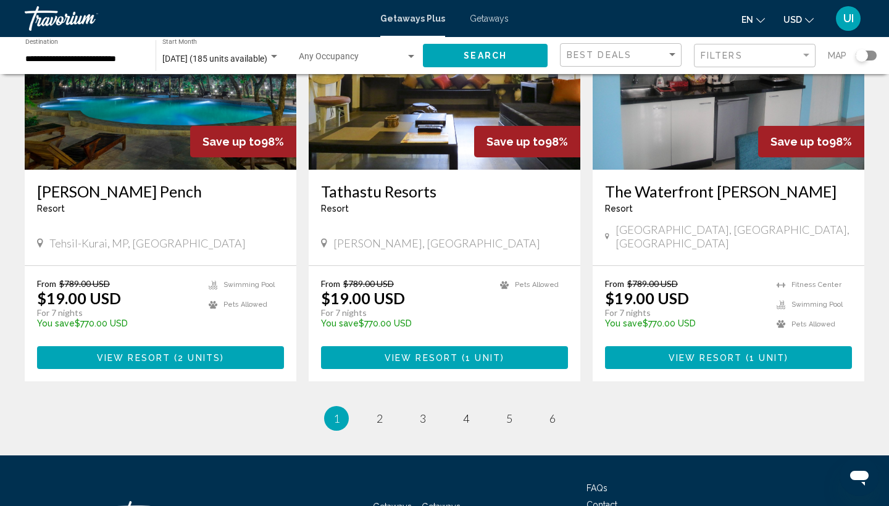
scroll to position [1495, 0]
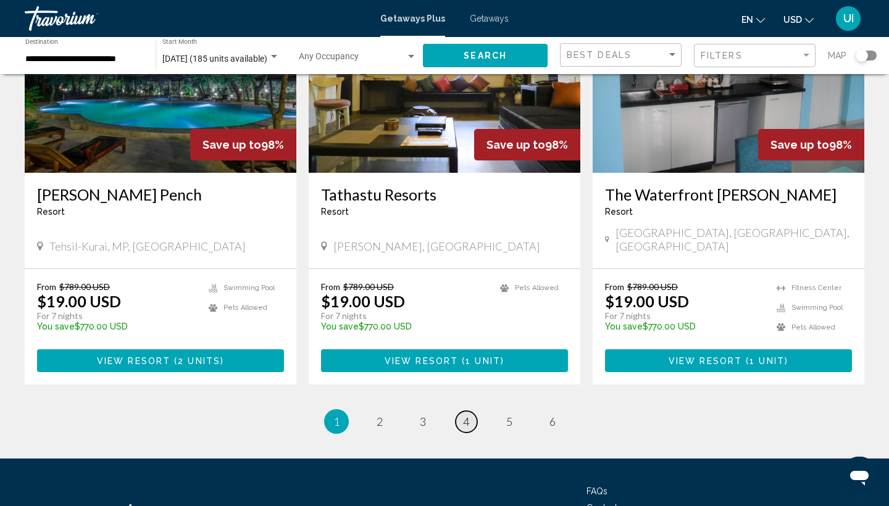
click at [469, 415] on span "4" at bounding box center [466, 422] width 6 height 14
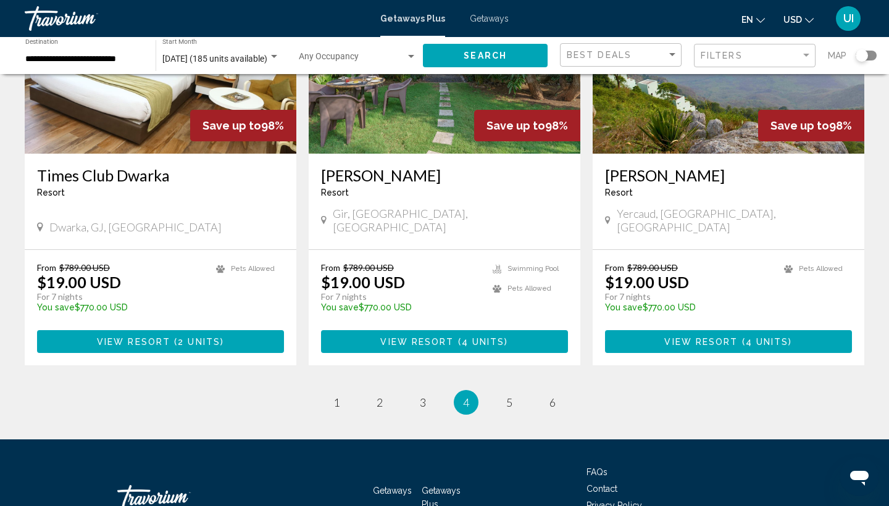
scroll to position [1532, 0]
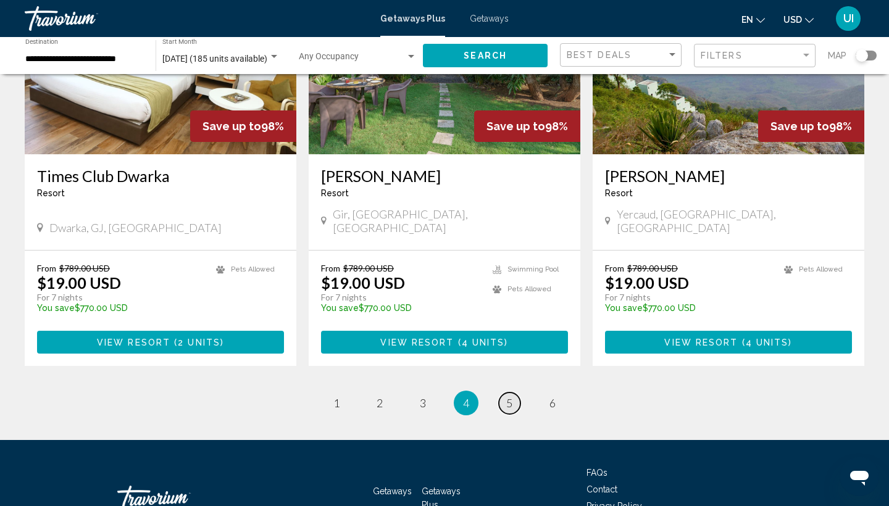
click at [509, 397] on span "5" at bounding box center [509, 404] width 6 height 14
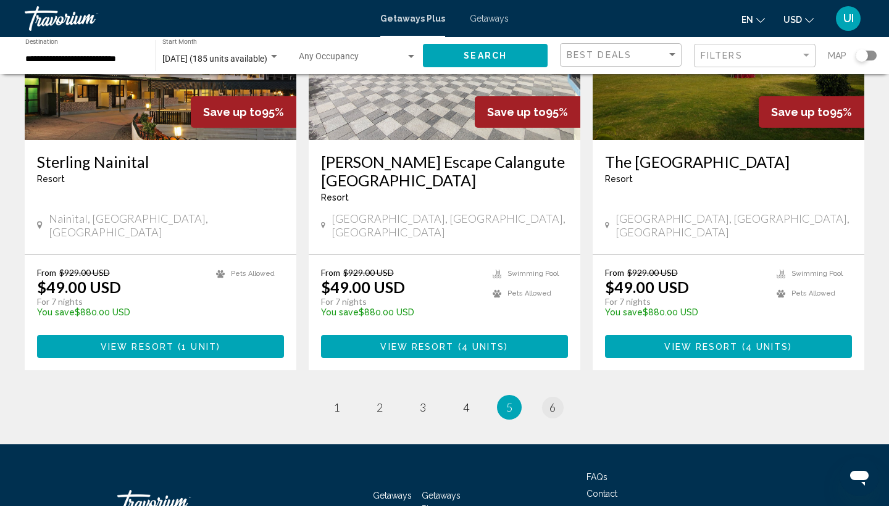
scroll to position [1495, 0]
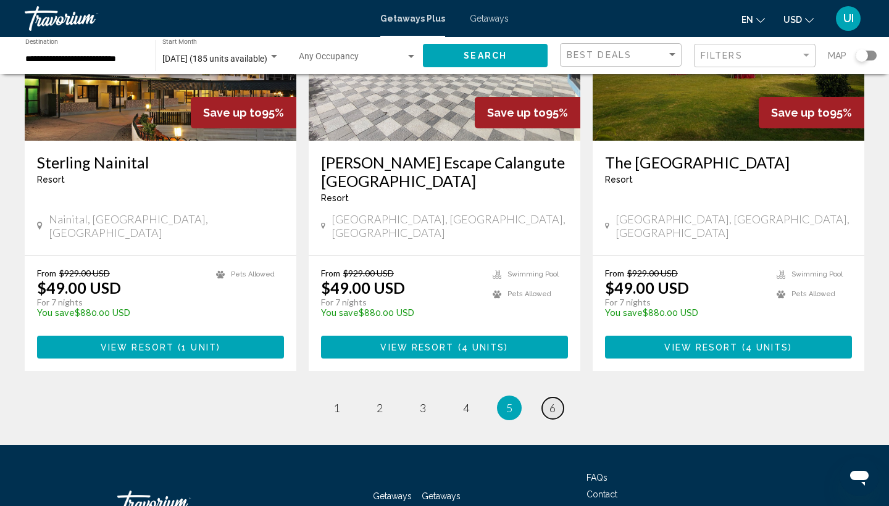
click at [557, 398] on link "page 6" at bounding box center [553, 409] width 22 height 22
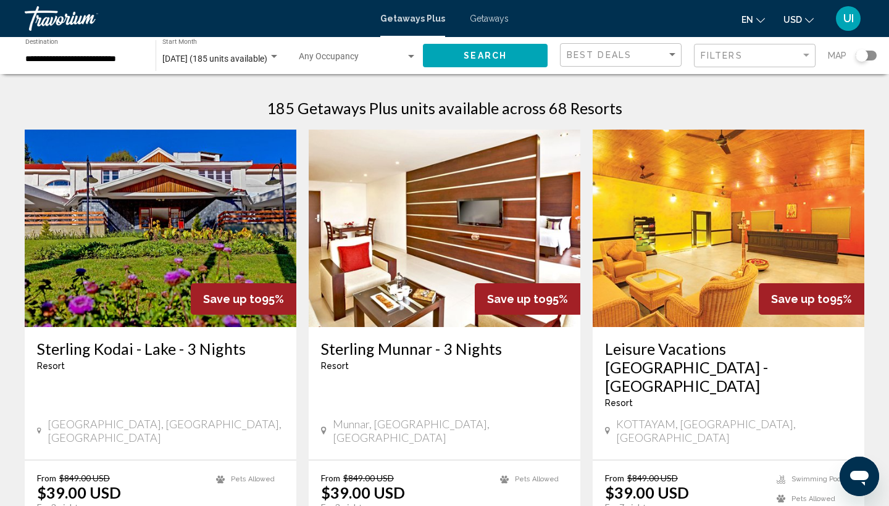
click at [147, 261] on img "Main content" at bounding box center [161, 229] width 272 height 198
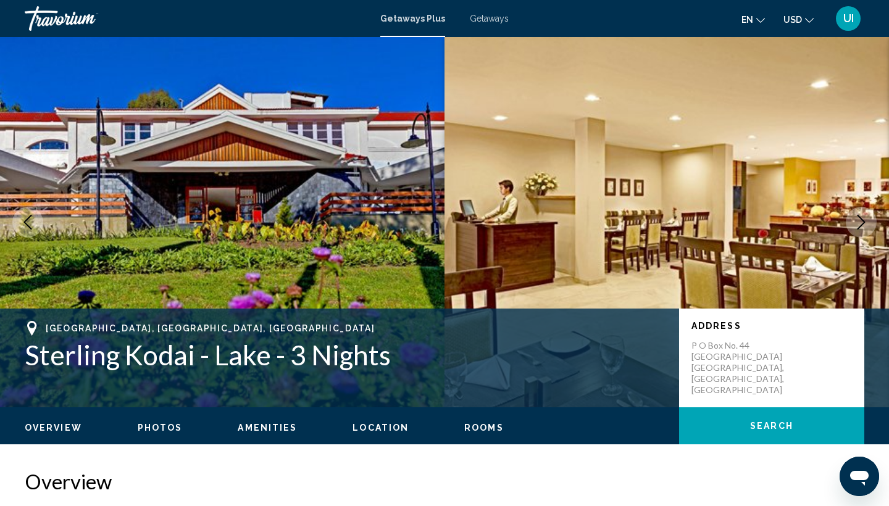
click at [855, 227] on icon "Next image" at bounding box center [861, 222] width 15 height 15
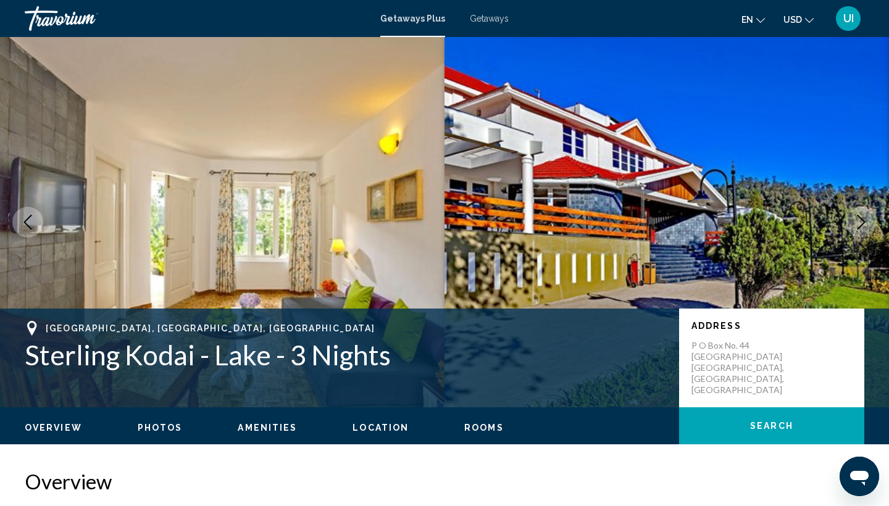
click at [856, 227] on icon "Next image" at bounding box center [861, 222] width 15 height 15
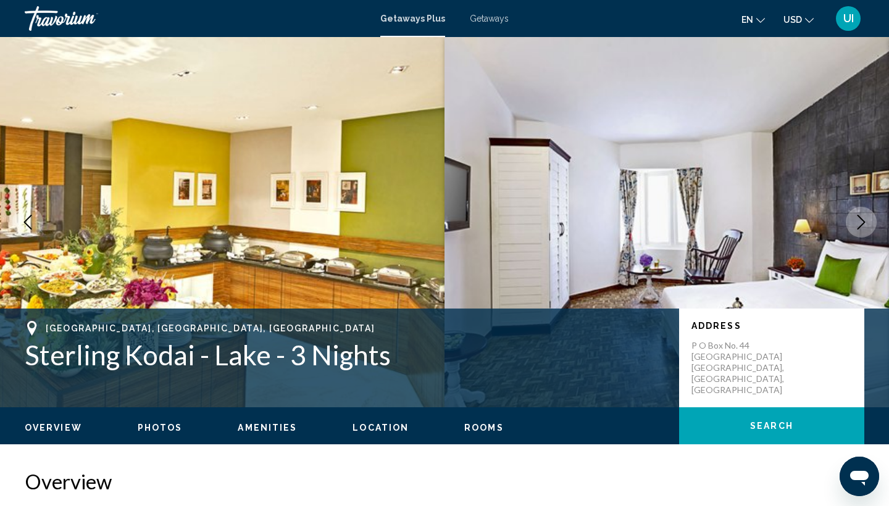
click at [856, 227] on icon "Next image" at bounding box center [861, 222] width 15 height 15
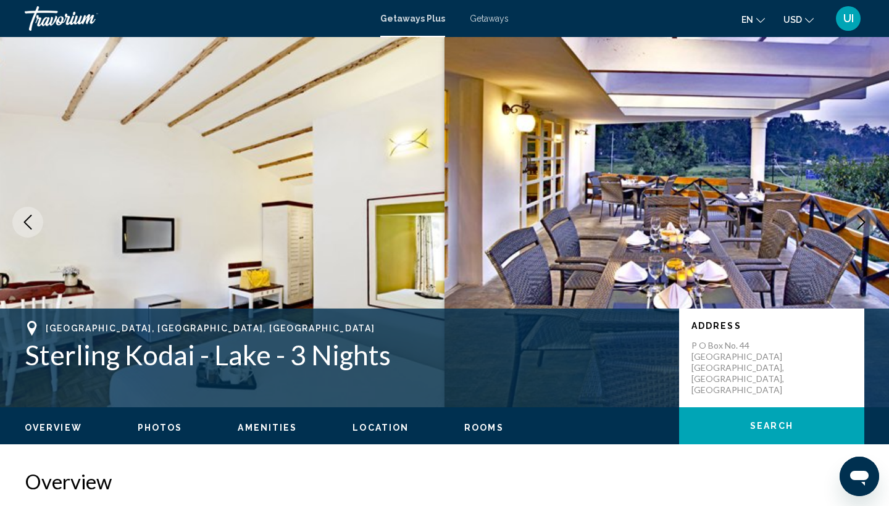
click at [862, 226] on icon "Next image" at bounding box center [862, 222] width 8 height 15
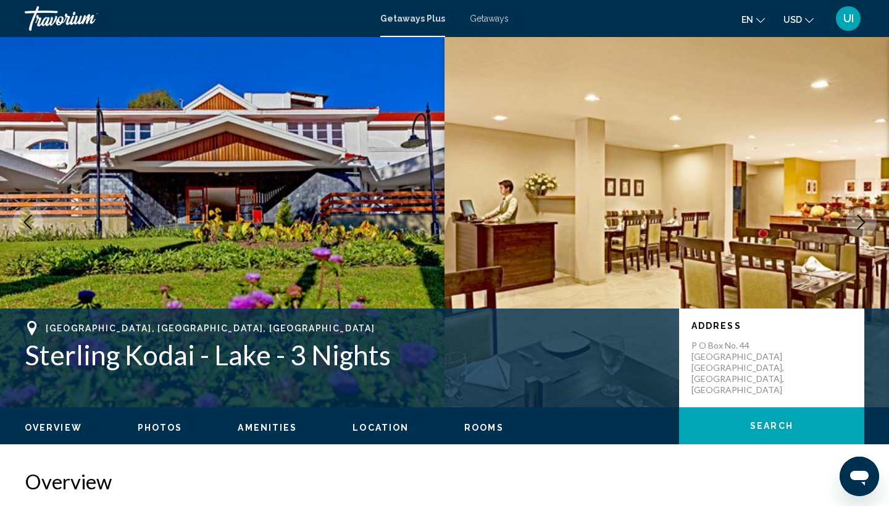
click at [862, 226] on icon "Next image" at bounding box center [862, 222] width 8 height 15
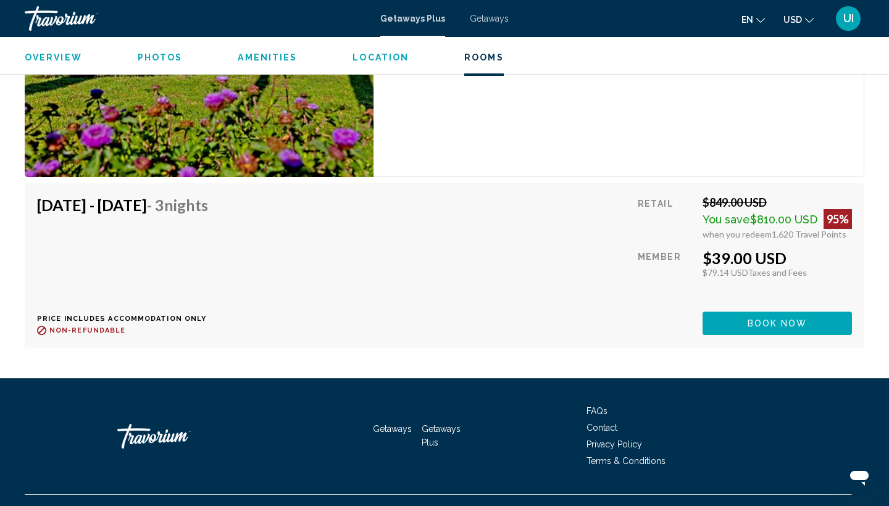
scroll to position [3115, 0]
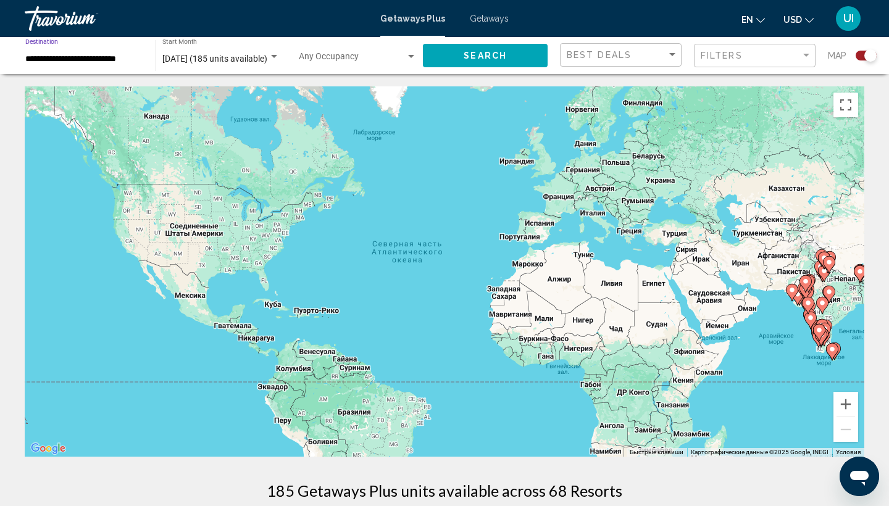
click at [108, 59] on input "**********" at bounding box center [84, 59] width 118 height 10
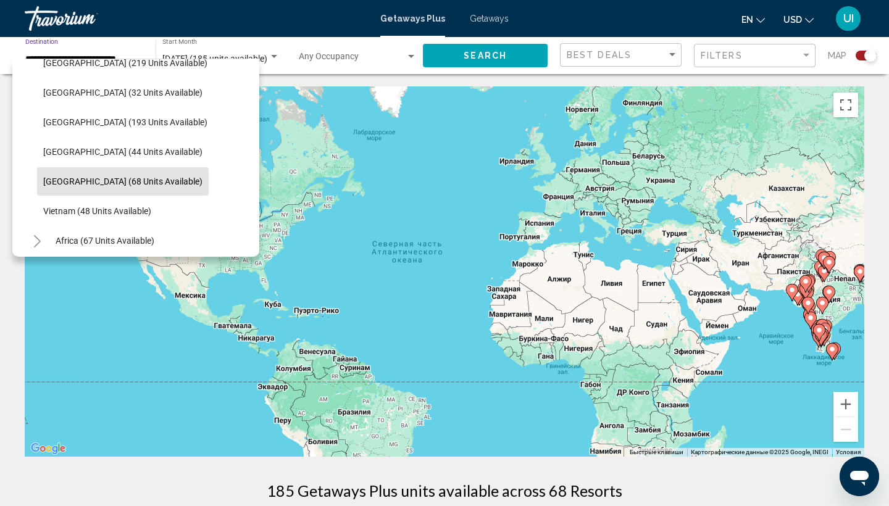
scroll to position [468, 0]
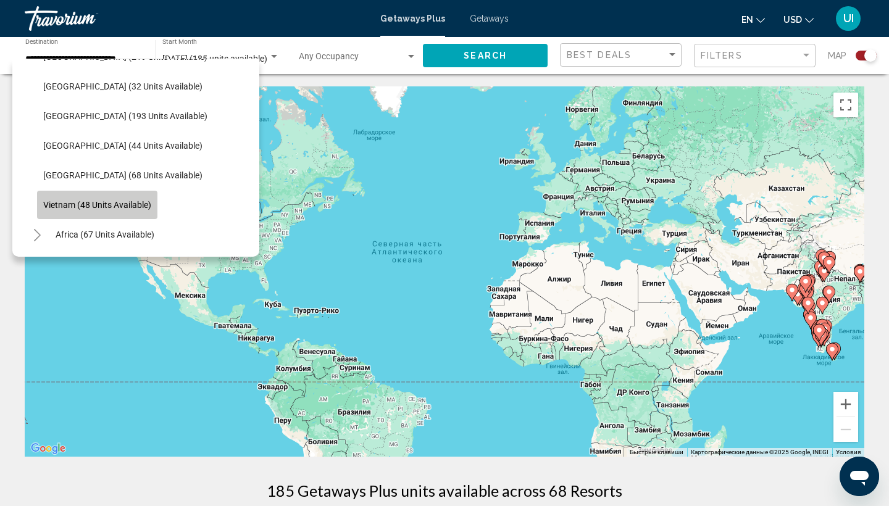
click at [111, 208] on span "Vietnam (48 units available)" at bounding box center [97, 205] width 108 height 10
type input "**********"
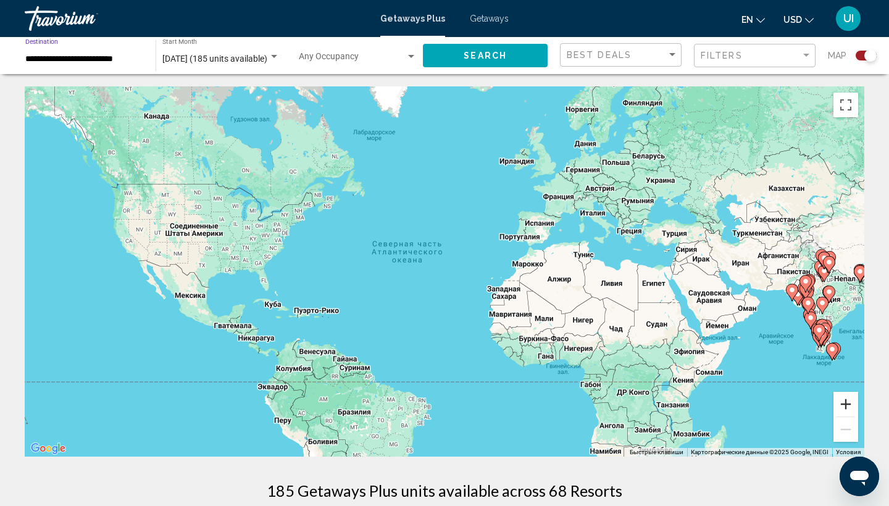
click at [844, 404] on button "Увеличить" at bounding box center [846, 404] width 25 height 25
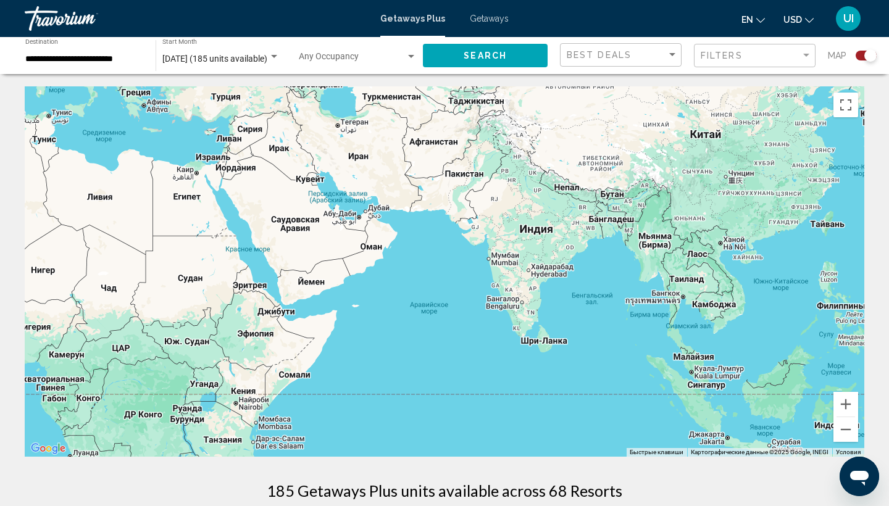
drag, startPoint x: 810, startPoint y: 335, endPoint x: 59, endPoint y: 238, distance: 757.3
click at [57, 238] on div "Main content" at bounding box center [445, 271] width 840 height 371
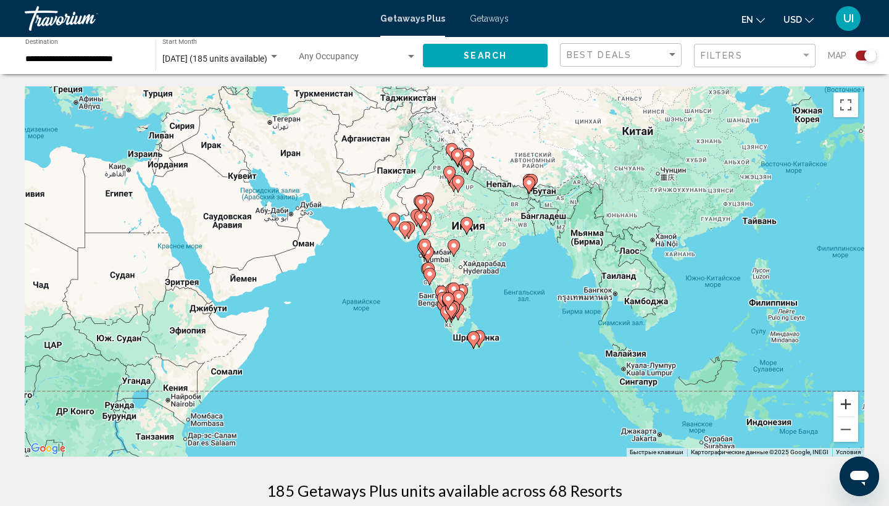
click at [849, 409] on button "Увеличить" at bounding box center [846, 404] width 25 height 25
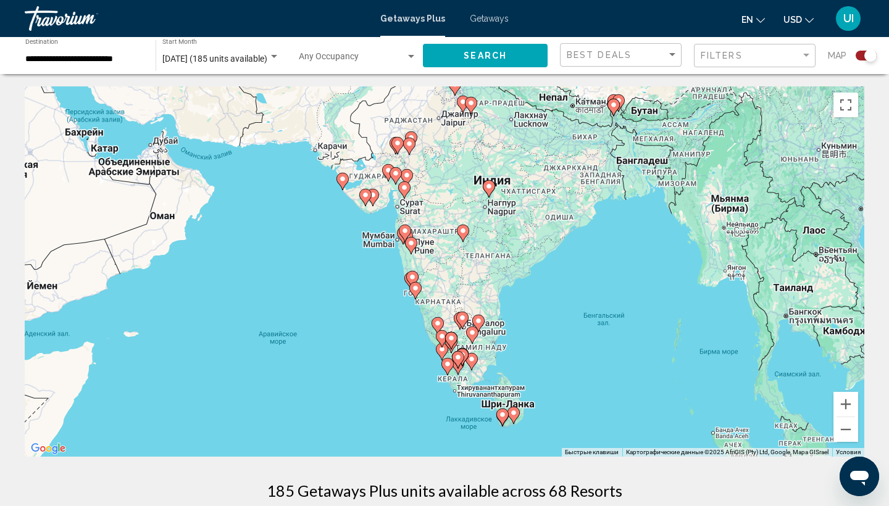
click at [872, 52] on div "Search widget" at bounding box center [871, 55] width 12 height 12
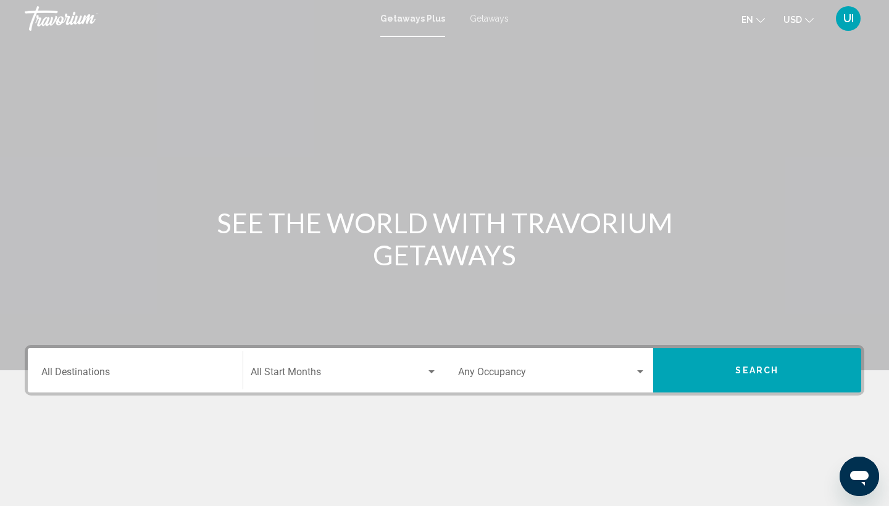
click at [187, 362] on div "Destination All Destinations" at bounding box center [135, 370] width 188 height 39
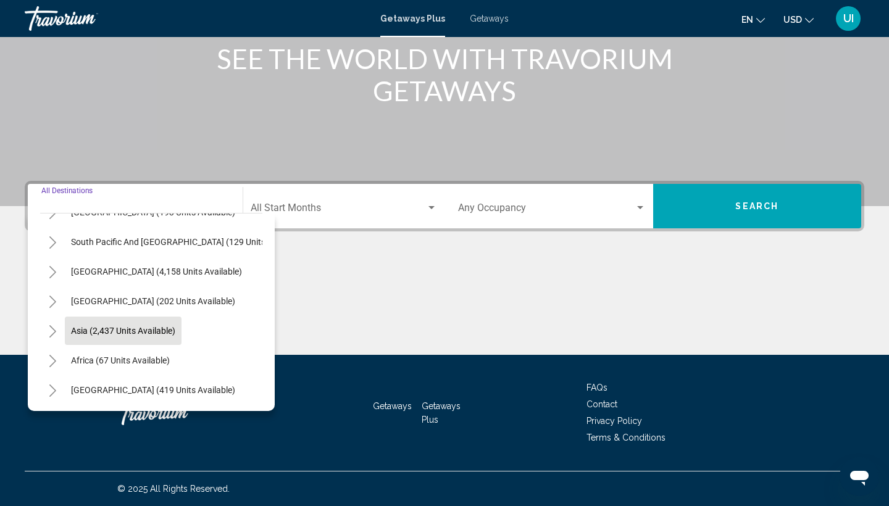
scroll to position [164, 0]
click at [148, 328] on span "Asia (2,437 units available)" at bounding box center [123, 331] width 104 height 10
type input "**********"
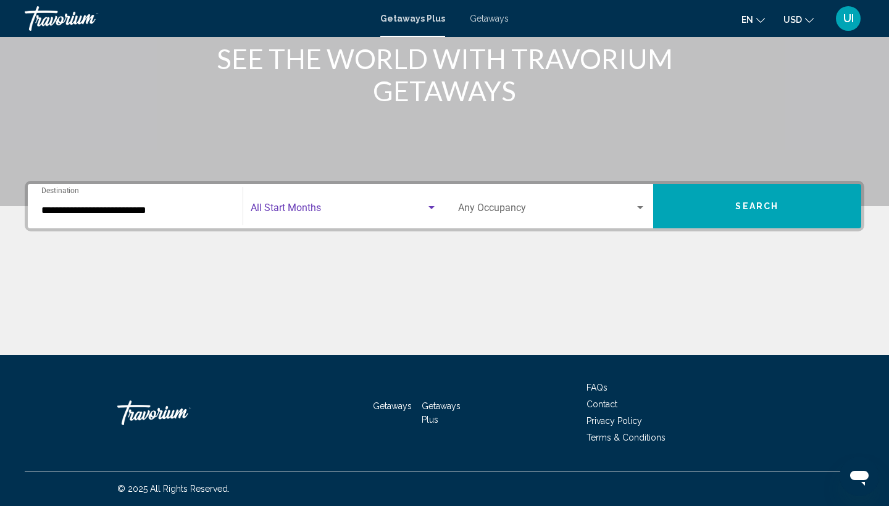
click at [298, 215] on span "Search widget" at bounding box center [339, 210] width 176 height 11
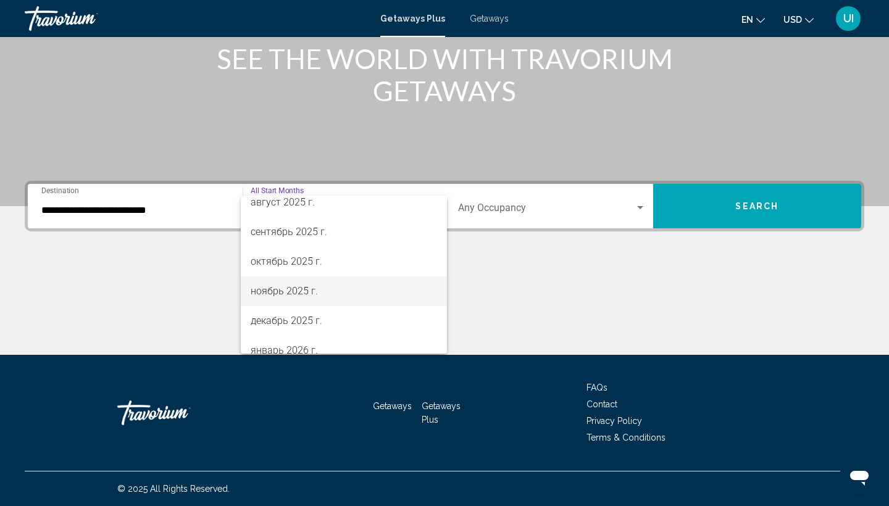
scroll to position [52, 0]
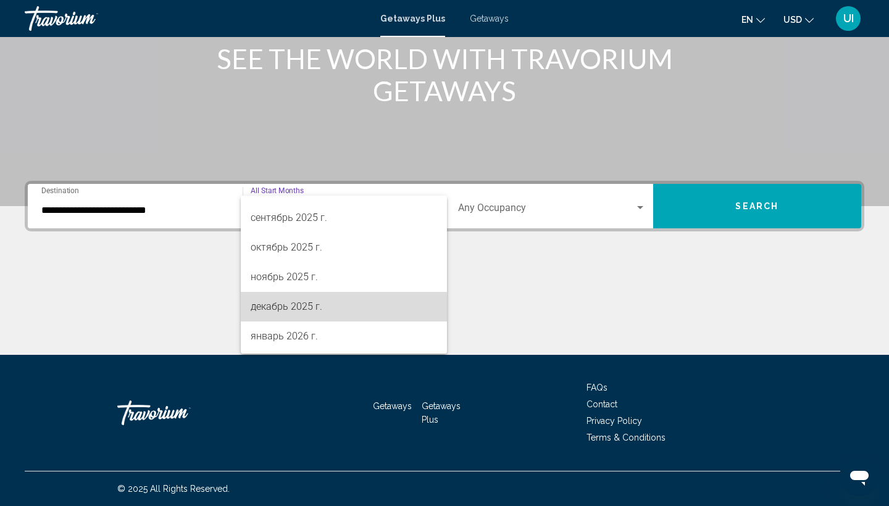
click at [288, 314] on span "декабрь 2025 г." at bounding box center [344, 307] width 187 height 30
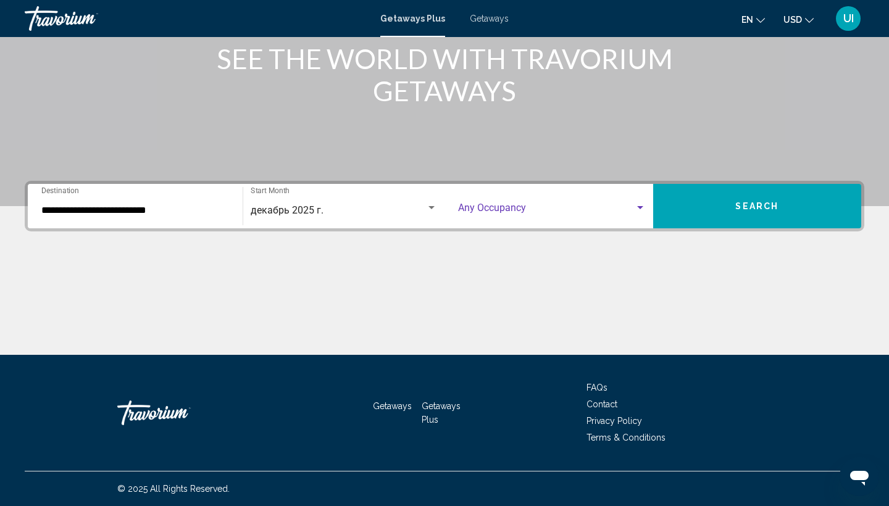
click at [581, 206] on span "Search widget" at bounding box center [546, 210] width 177 height 11
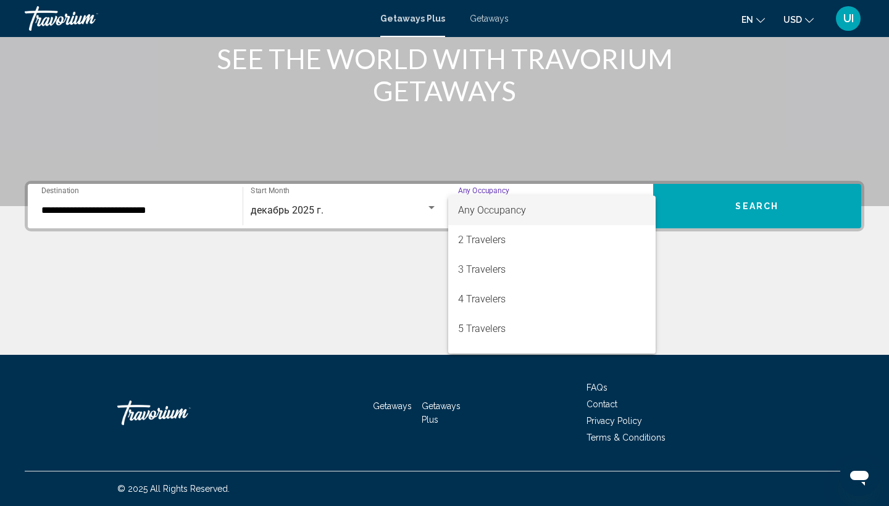
click at [749, 209] on div at bounding box center [444, 253] width 889 height 506
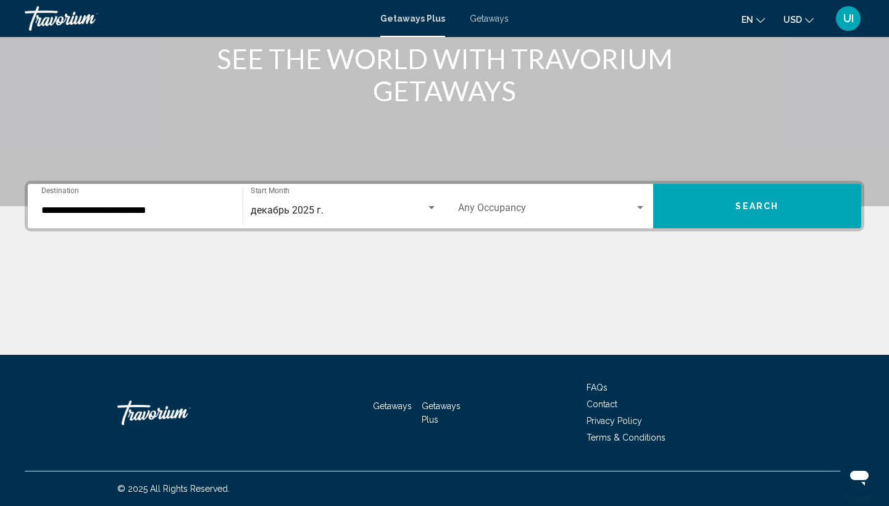
click at [749, 209] on span "Search" at bounding box center [757, 207] width 43 height 10
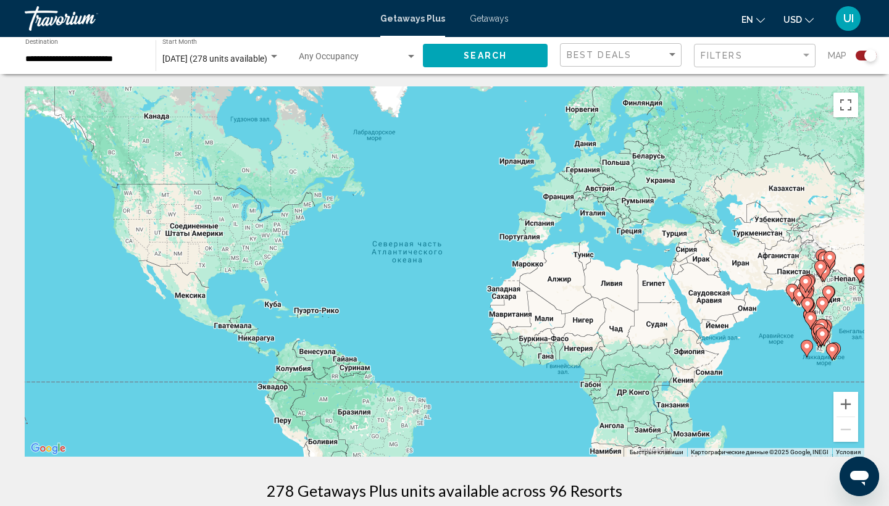
click at [870, 57] on div "Search widget" at bounding box center [871, 55] width 12 height 12
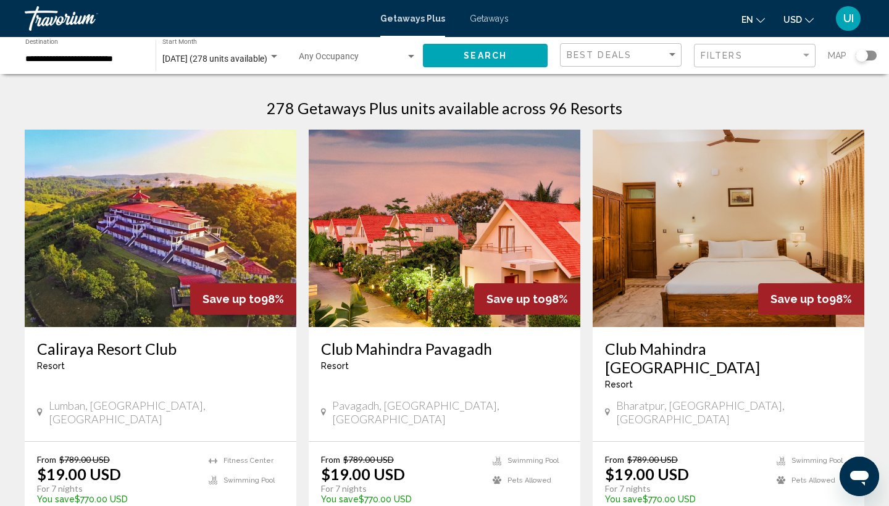
click at [115, 56] on input "**********" at bounding box center [84, 59] width 118 height 10
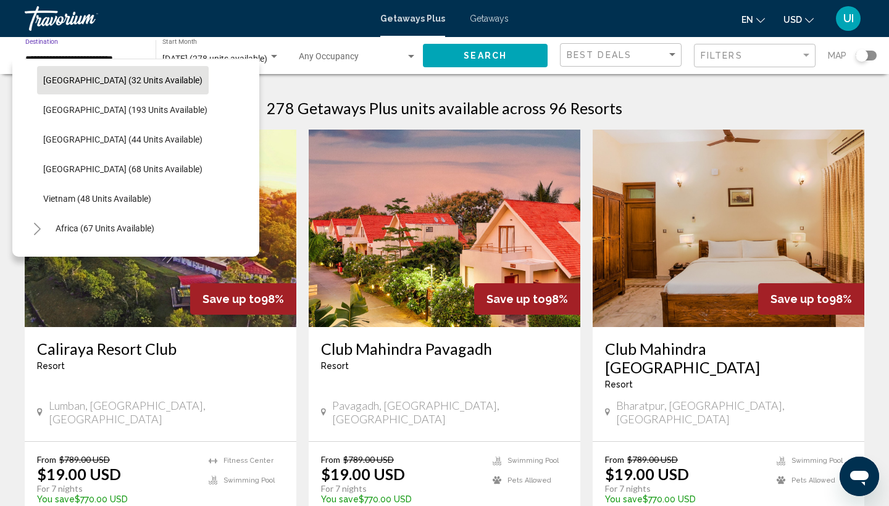
scroll to position [477, 0]
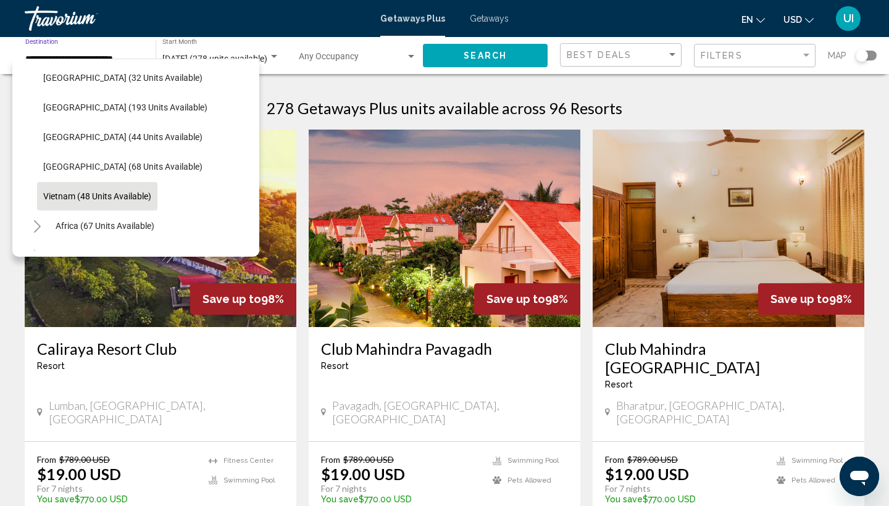
click at [64, 195] on span "Vietnam (48 units available)" at bounding box center [97, 196] width 108 height 10
type input "**********"
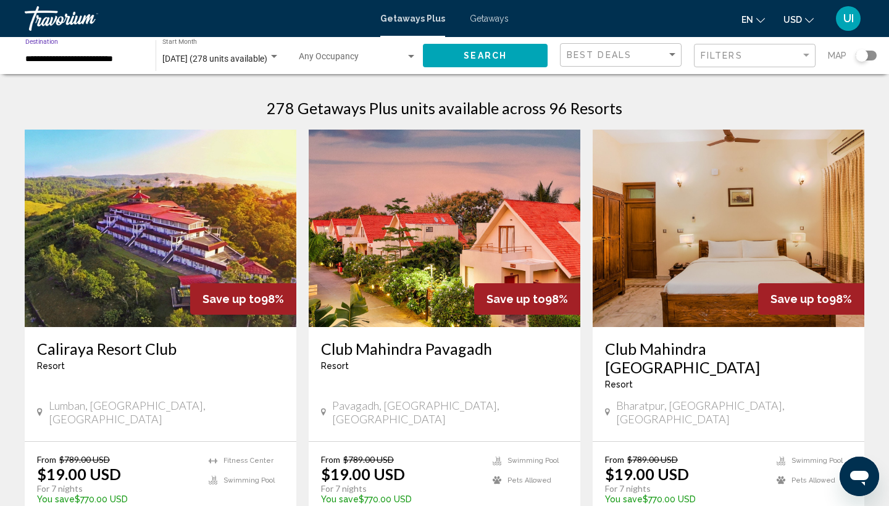
click at [462, 56] on button "Search" at bounding box center [485, 55] width 125 height 23
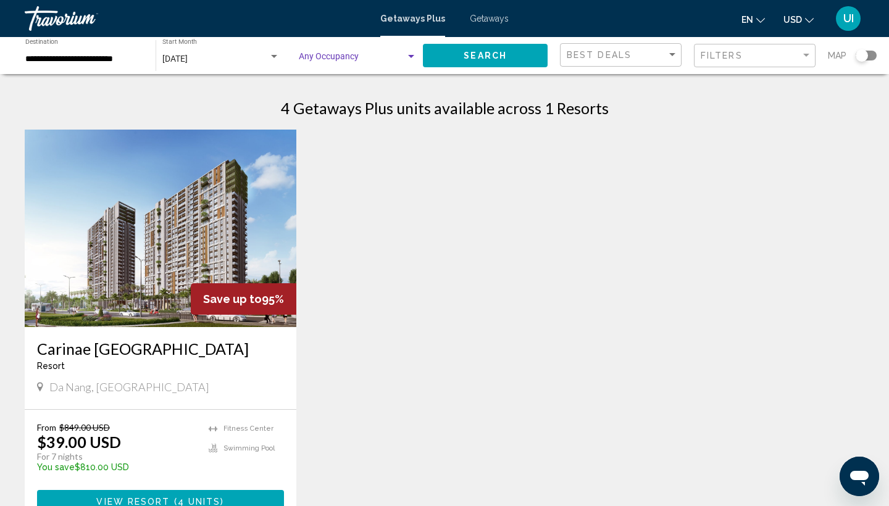
click at [361, 57] on span "Search widget" at bounding box center [352, 59] width 107 height 10
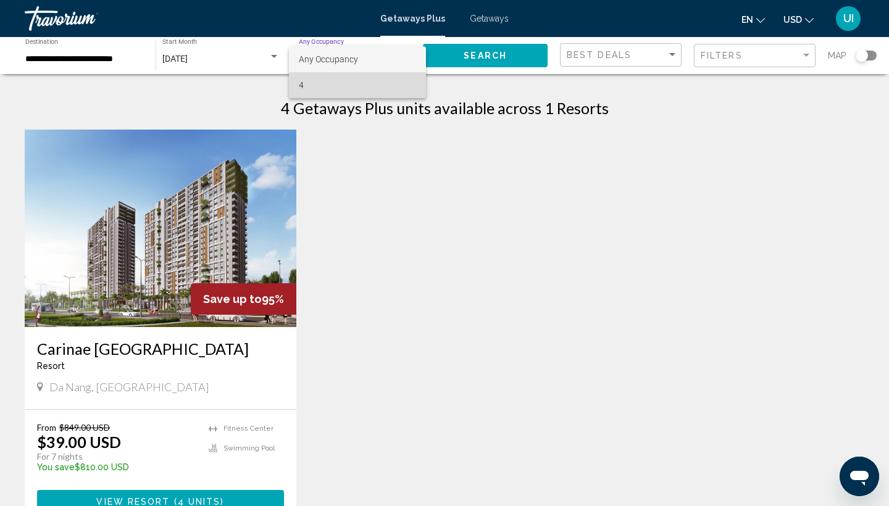
click at [337, 83] on span "4" at bounding box center [358, 85] width 118 height 26
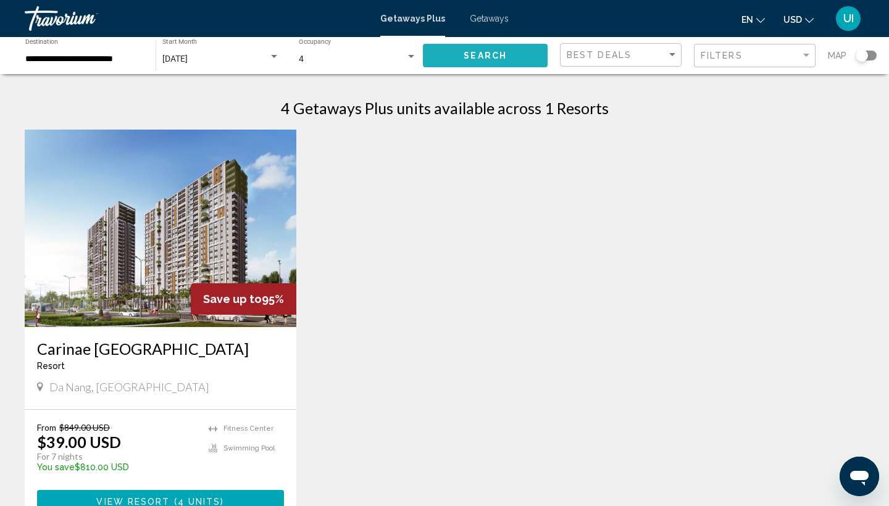
click at [453, 51] on button "Search" at bounding box center [485, 55] width 125 height 23
click at [340, 57] on div "4" at bounding box center [352, 59] width 107 height 10
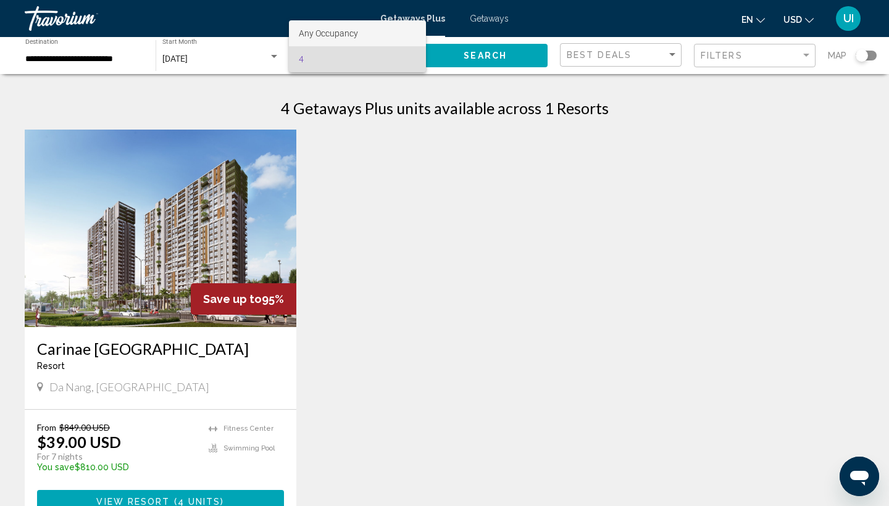
click at [333, 36] on span "Any Occupancy" at bounding box center [328, 33] width 59 height 10
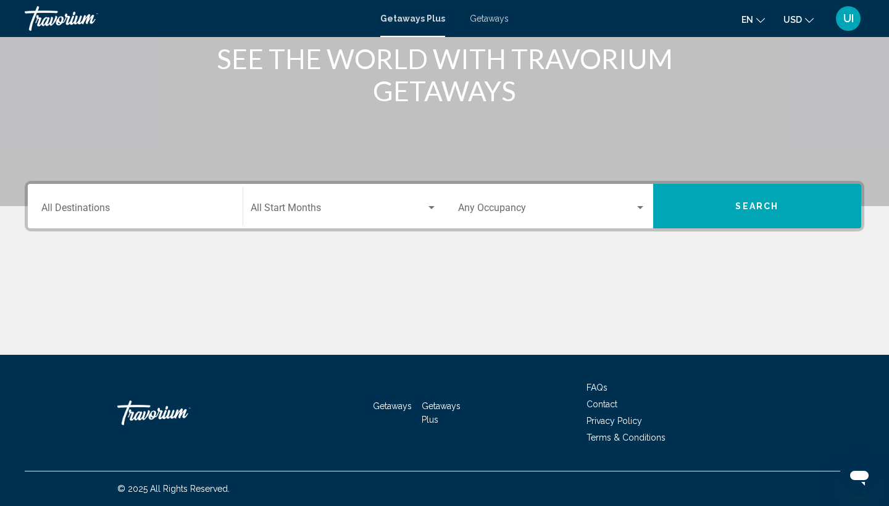
scroll to position [164, 0]
click at [505, 213] on span "Search widget" at bounding box center [546, 210] width 177 height 11
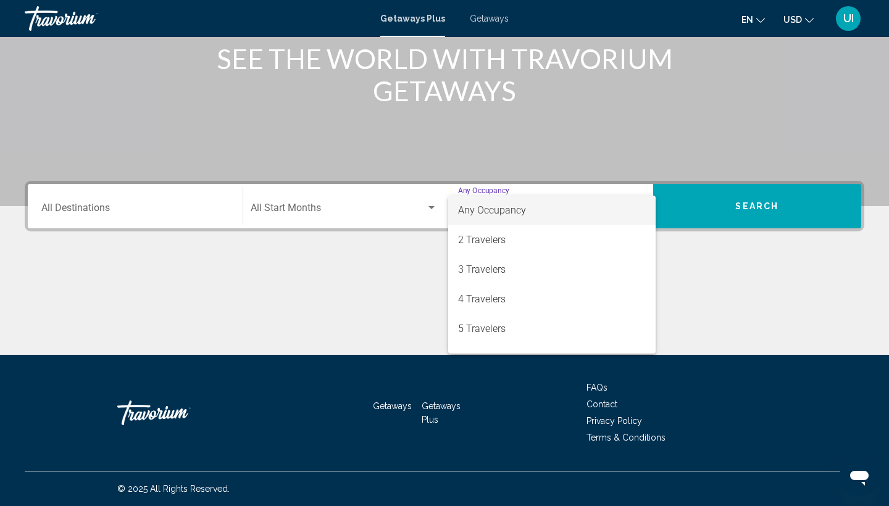
click at [481, 208] on span "Any Occupancy" at bounding box center [492, 210] width 68 height 12
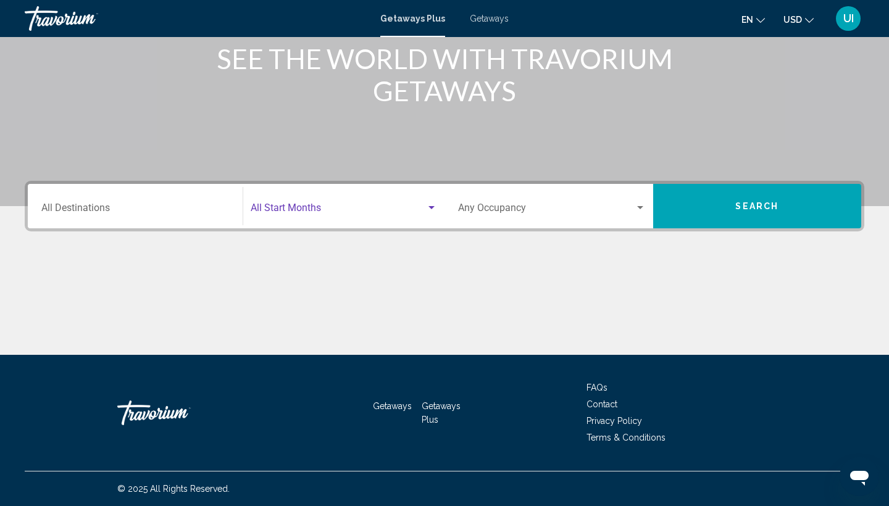
click at [311, 209] on span "Search widget" at bounding box center [339, 210] width 176 height 11
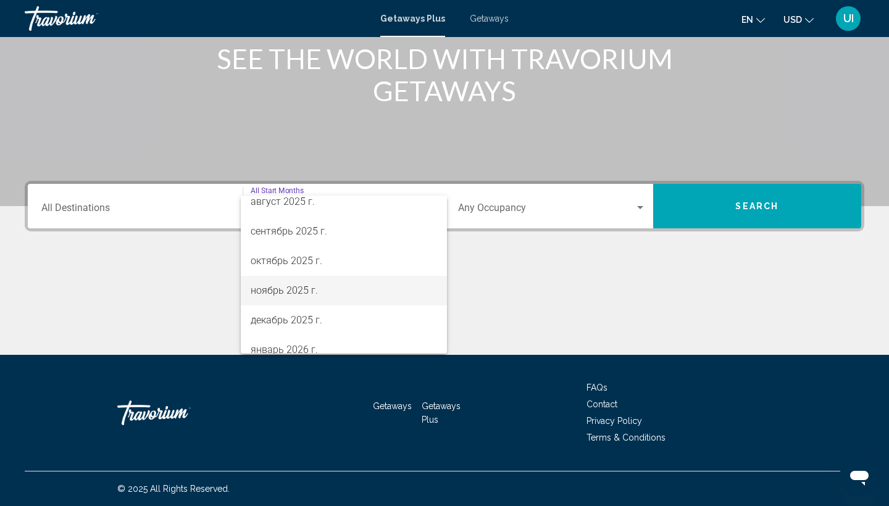
scroll to position [50, 0]
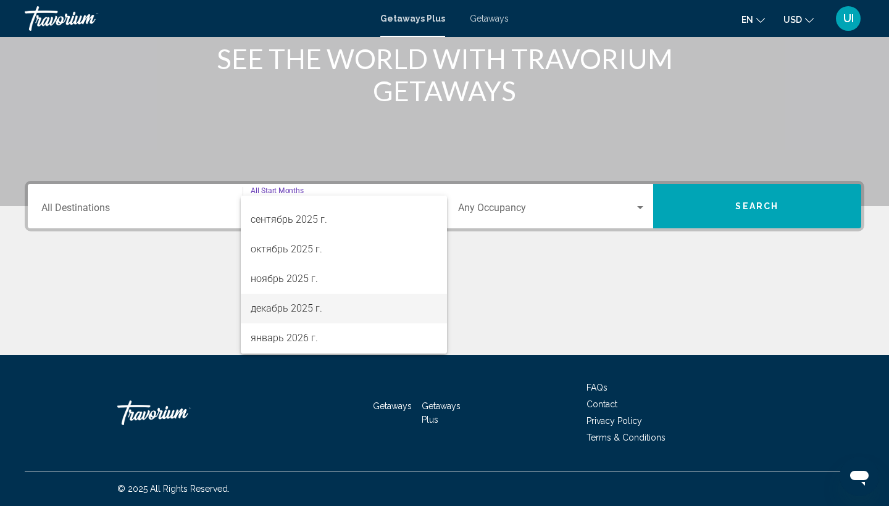
click at [289, 311] on span "декабрь 2025 г." at bounding box center [344, 309] width 187 height 30
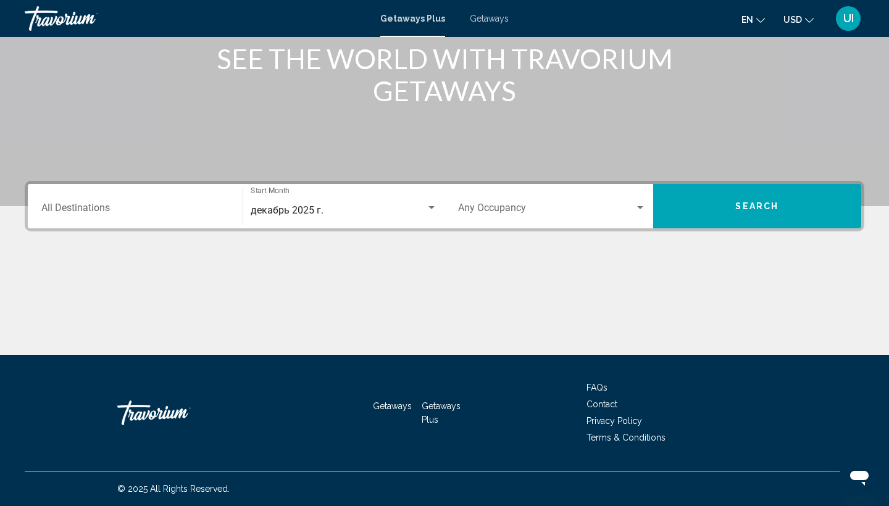
click at [143, 195] on div "Destination All Destinations" at bounding box center [135, 206] width 188 height 39
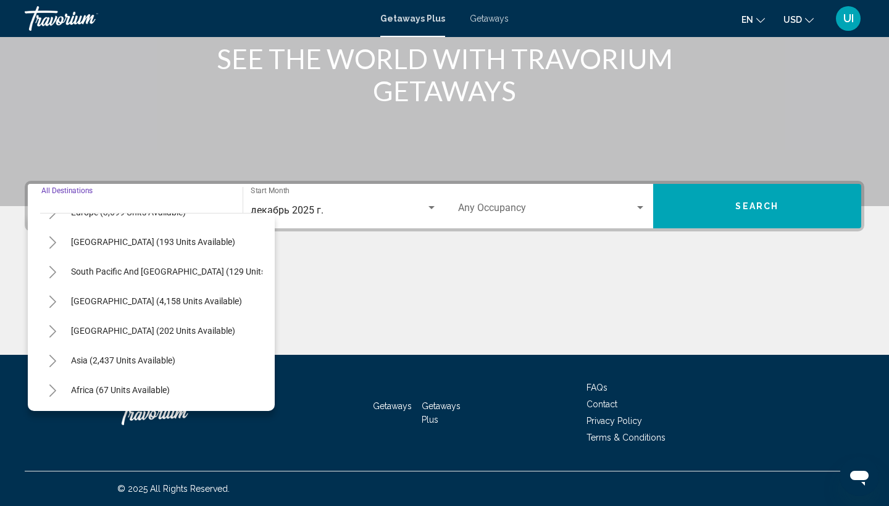
scroll to position [175, 0]
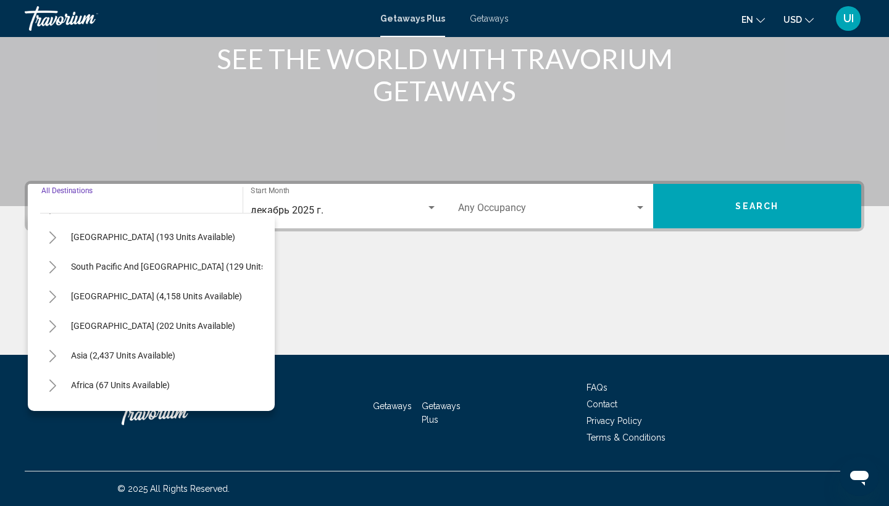
click at [54, 359] on icon "Toggle Asia (2,437 units available)" at bounding box center [52, 356] width 9 height 12
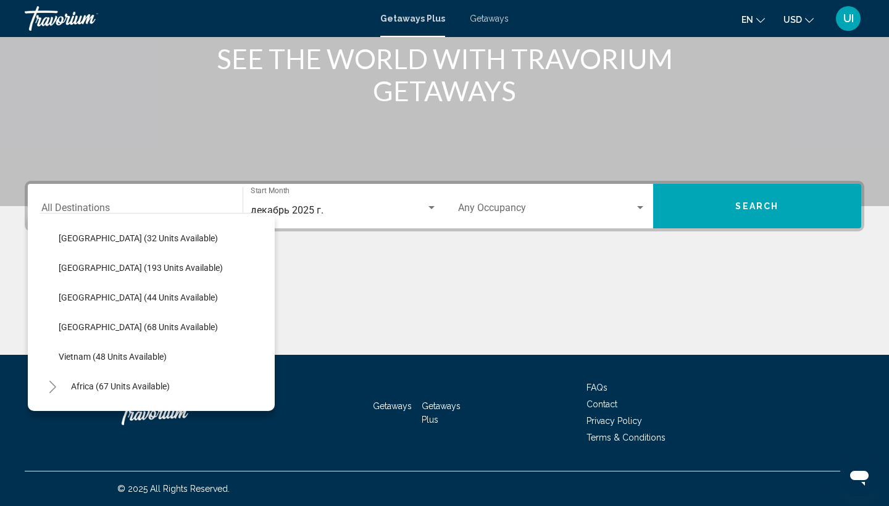
scroll to position [476, 0]
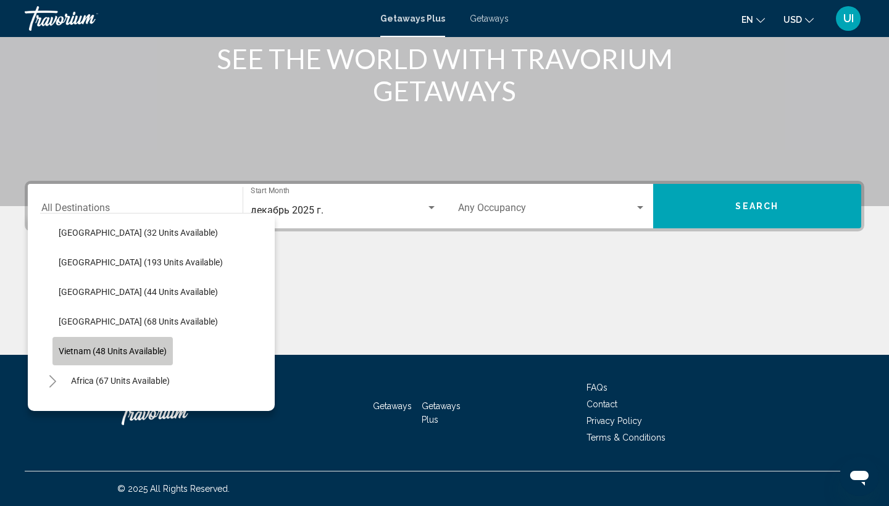
click at [62, 347] on span "Vietnam (48 units available)" at bounding box center [113, 351] width 108 height 10
type input "**********"
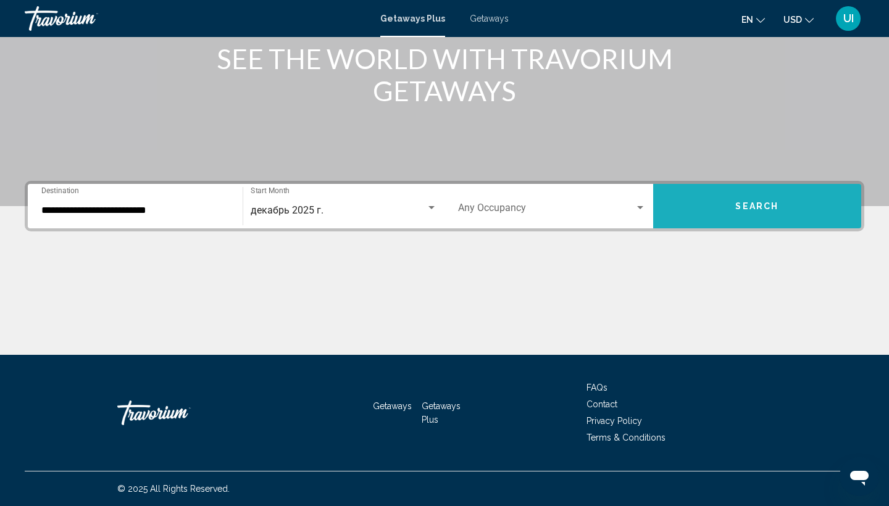
click at [778, 218] on button "Search" at bounding box center [757, 206] width 209 height 44
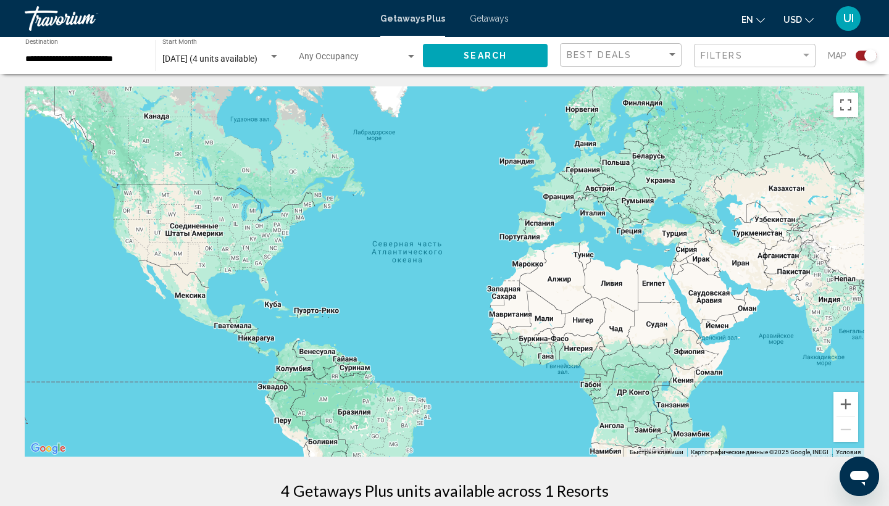
click at [870, 55] on div "Search widget" at bounding box center [871, 55] width 12 height 12
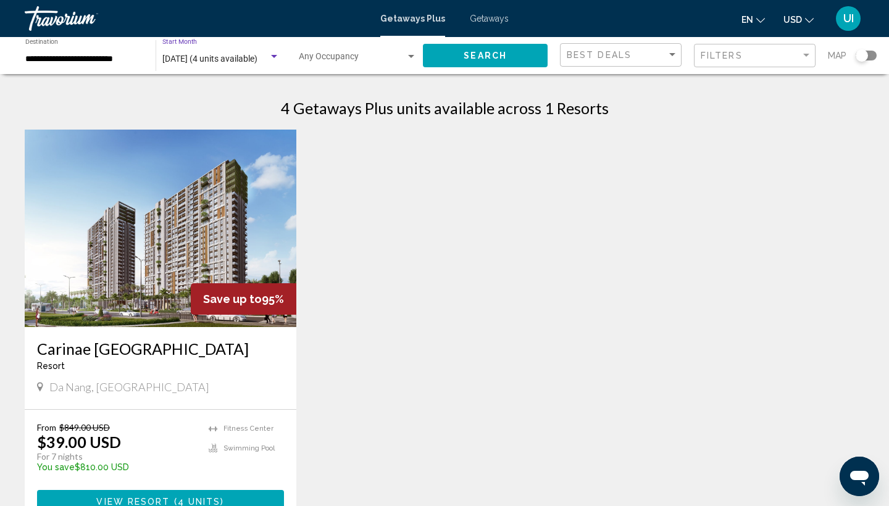
click at [208, 62] on span "December 2025 (4 units available)" at bounding box center [209, 59] width 95 height 10
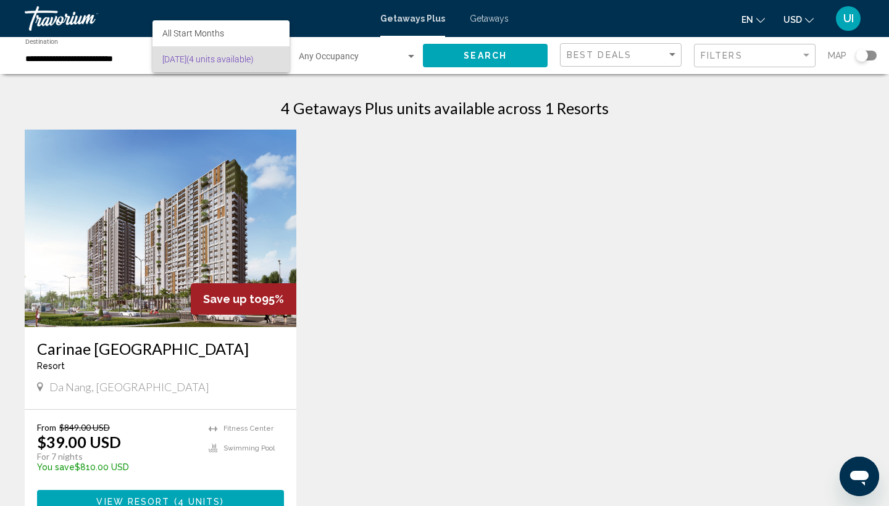
click at [393, 293] on div at bounding box center [444, 253] width 889 height 506
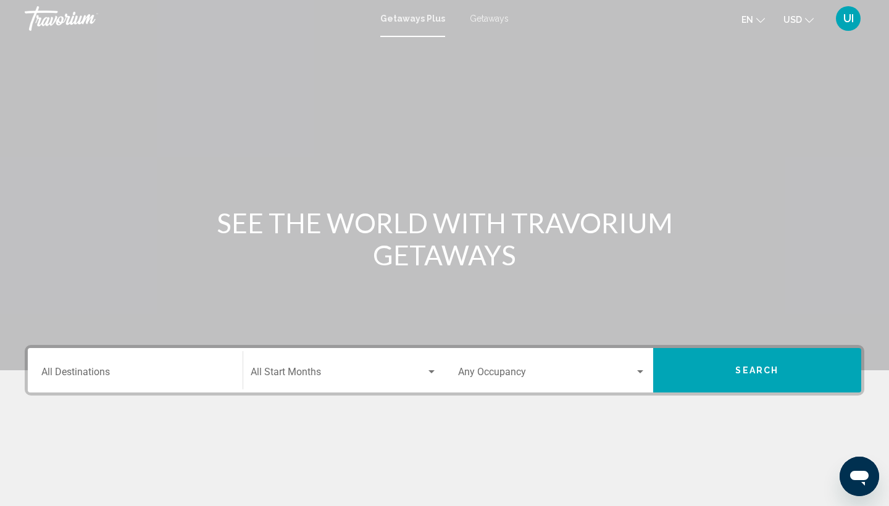
click at [296, 356] on div "Start Month All Start Months" at bounding box center [344, 370] width 187 height 39
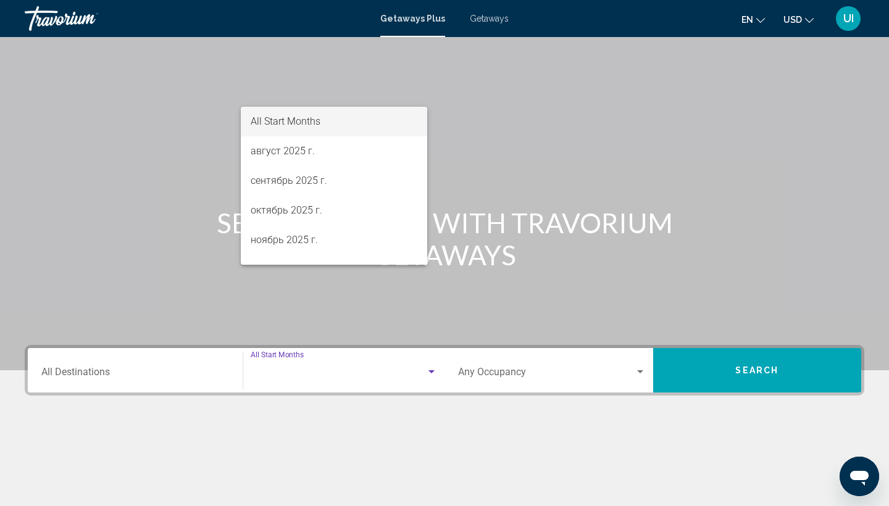
scroll to position [164, 0]
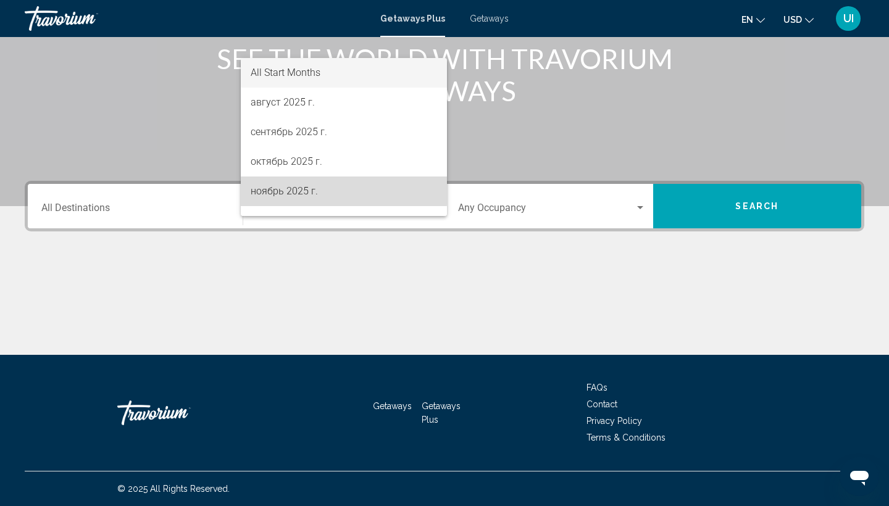
click at [268, 184] on span "ноябрь 2025 г." at bounding box center [344, 192] width 187 height 30
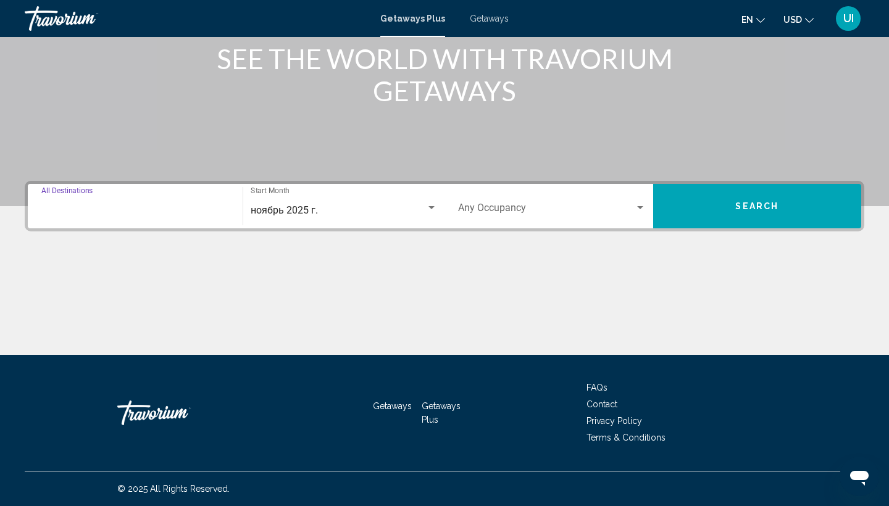
click at [163, 207] on input "Destination All Destinations" at bounding box center [135, 210] width 188 height 11
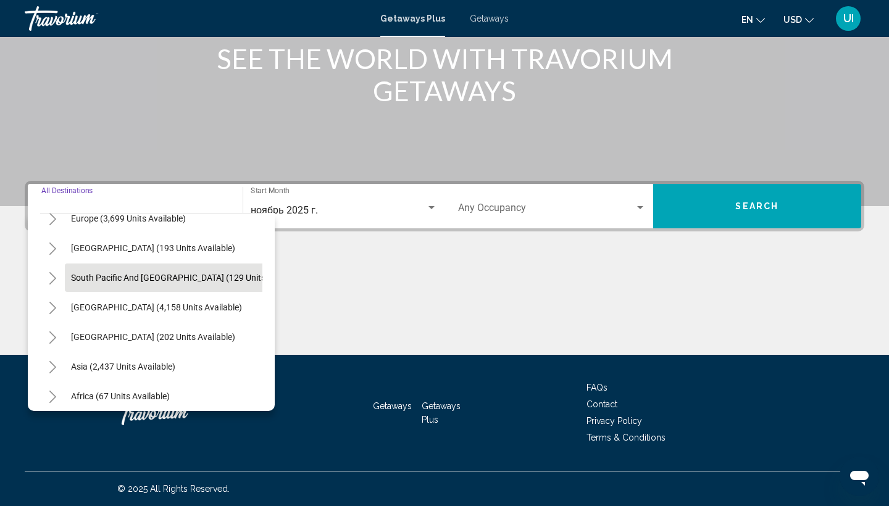
scroll to position [177, 0]
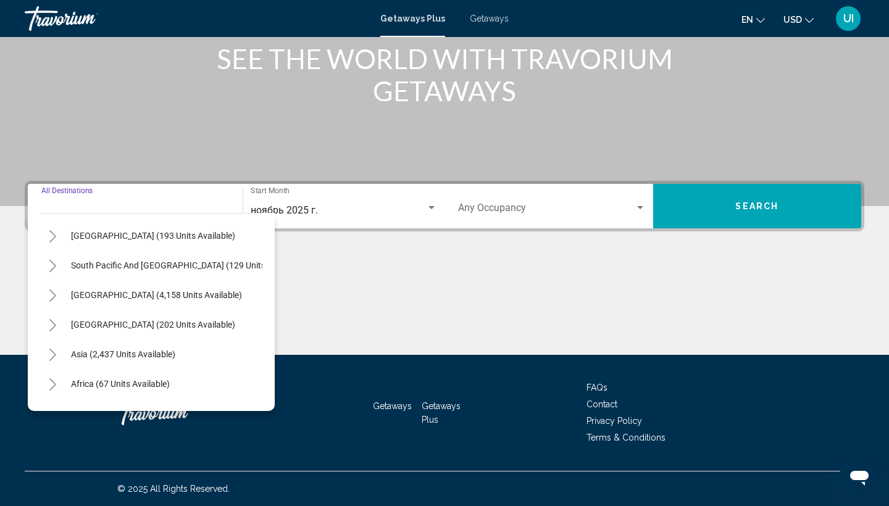
click at [51, 350] on icon "Toggle Asia (2,437 units available)" at bounding box center [52, 355] width 9 height 12
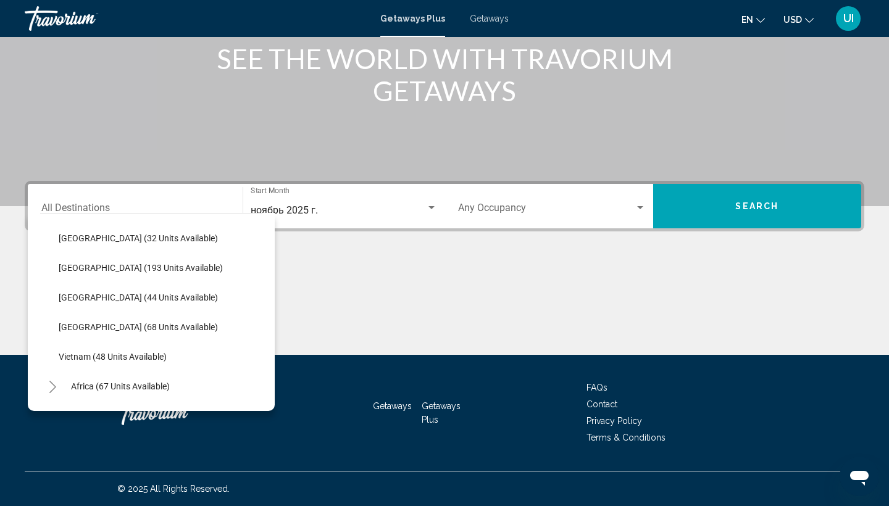
scroll to position [473, 0]
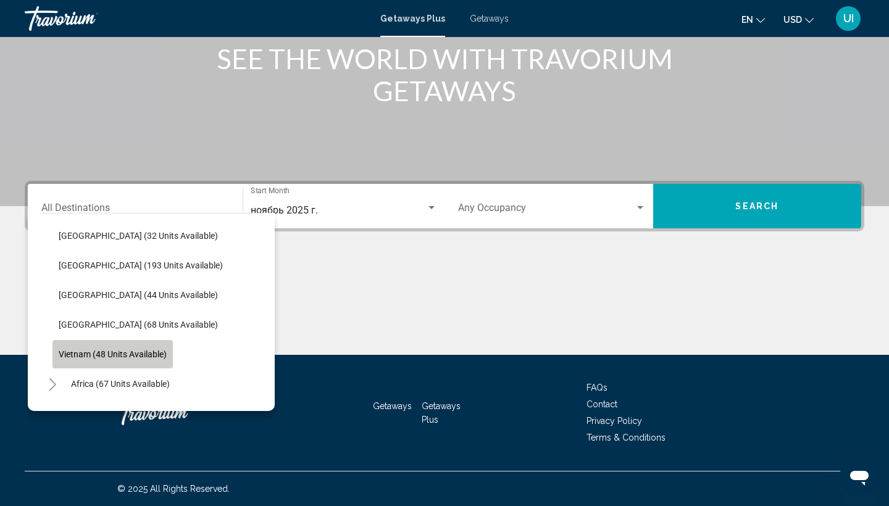
click at [70, 348] on button "Vietnam (48 units available)" at bounding box center [112, 354] width 120 height 28
type input "**********"
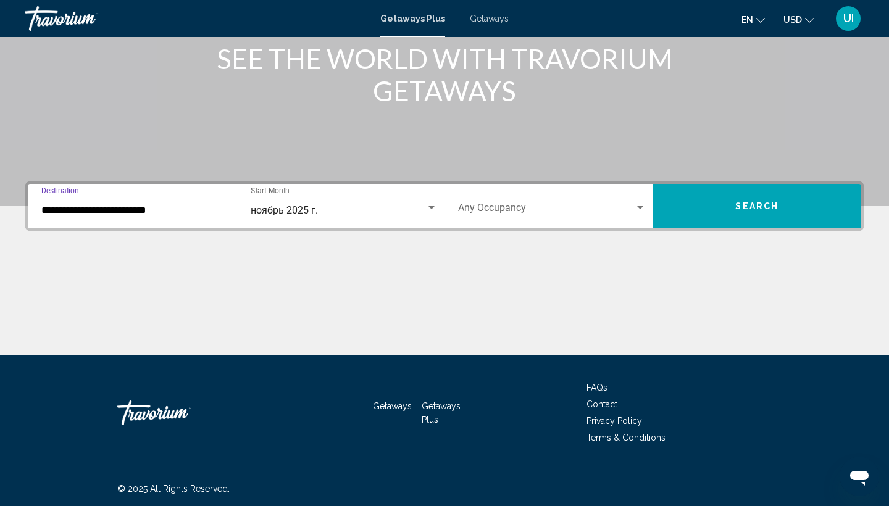
click at [695, 214] on button "Search" at bounding box center [757, 206] width 209 height 44
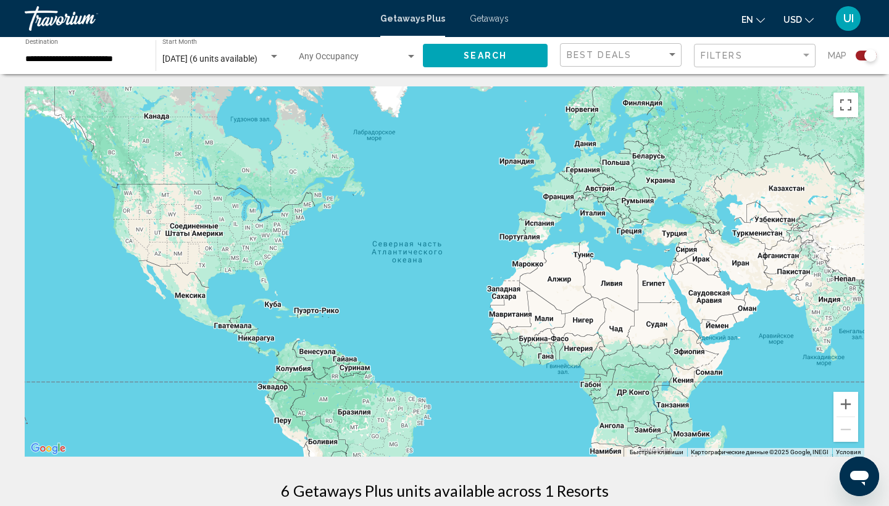
click at [871, 52] on div "Search widget" at bounding box center [871, 55] width 12 height 12
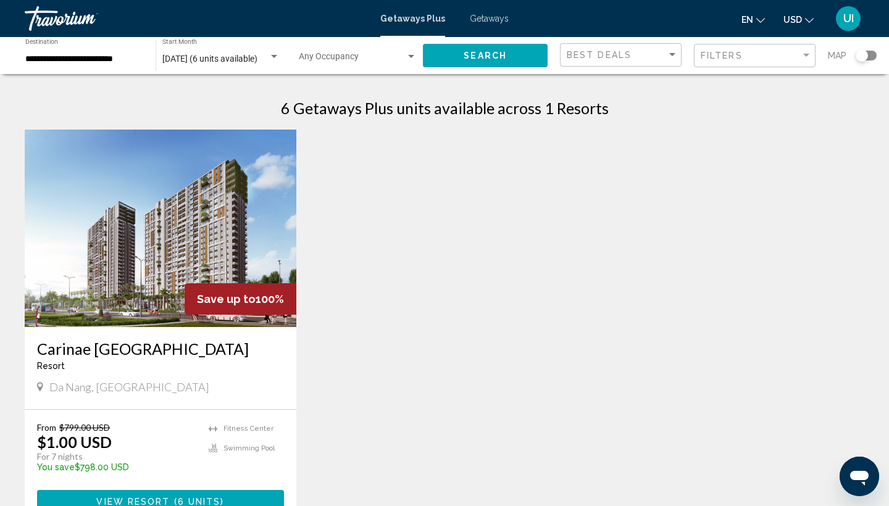
click at [568, 102] on h1 "6 Getaways Plus units available across 1 Resorts" at bounding box center [445, 108] width 328 height 19
click at [197, 495] on button "View Resort ( 6 units )" at bounding box center [160, 501] width 247 height 23
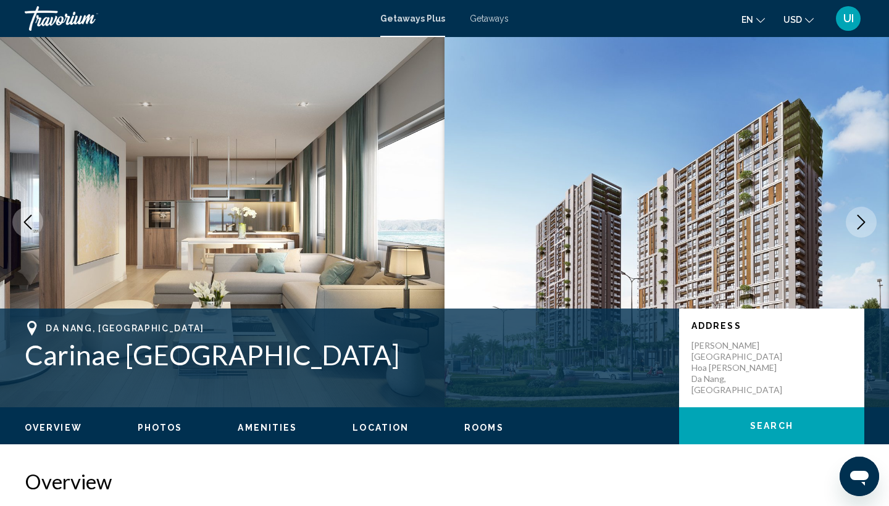
click at [860, 224] on icon "Next image" at bounding box center [861, 222] width 15 height 15
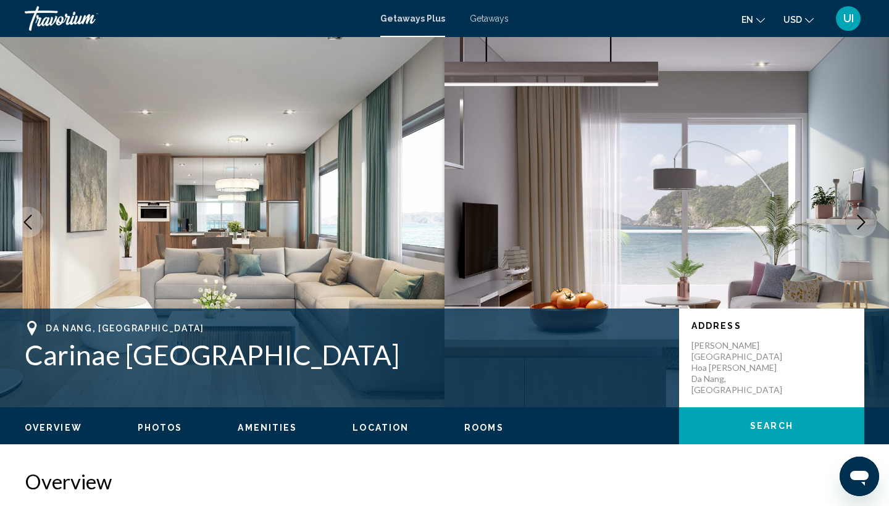
click at [860, 224] on icon "Next image" at bounding box center [861, 222] width 15 height 15
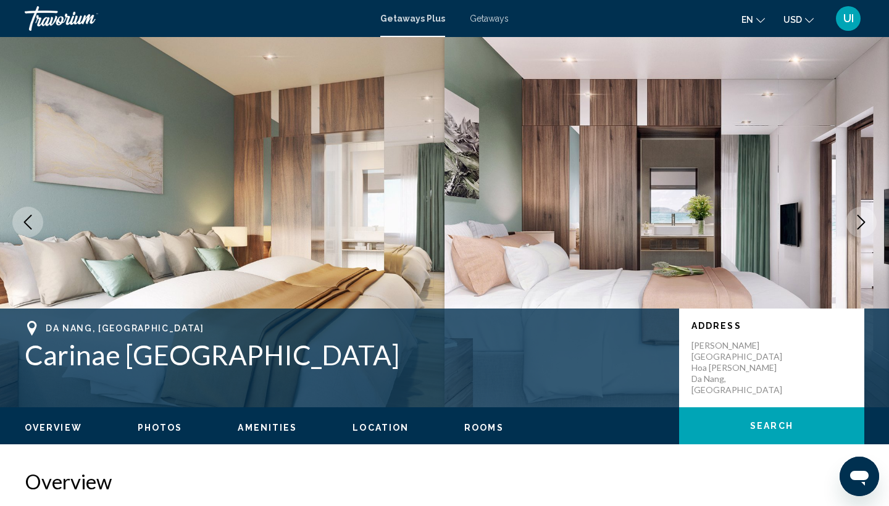
click at [860, 224] on icon "Next image" at bounding box center [861, 222] width 15 height 15
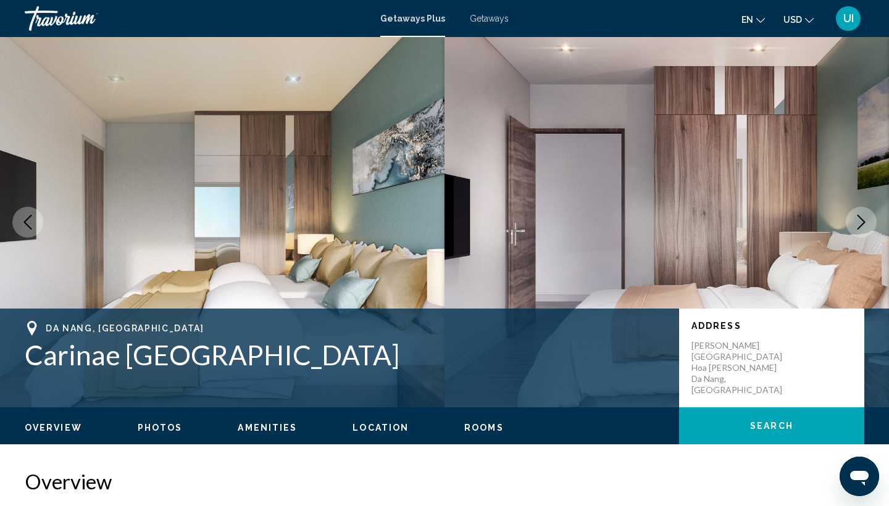
click at [860, 224] on icon "Next image" at bounding box center [861, 222] width 15 height 15
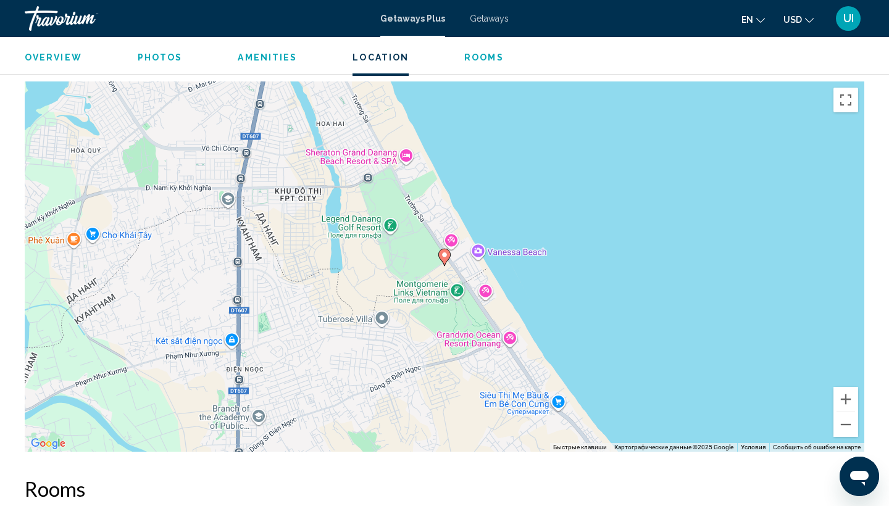
scroll to position [1309, 0]
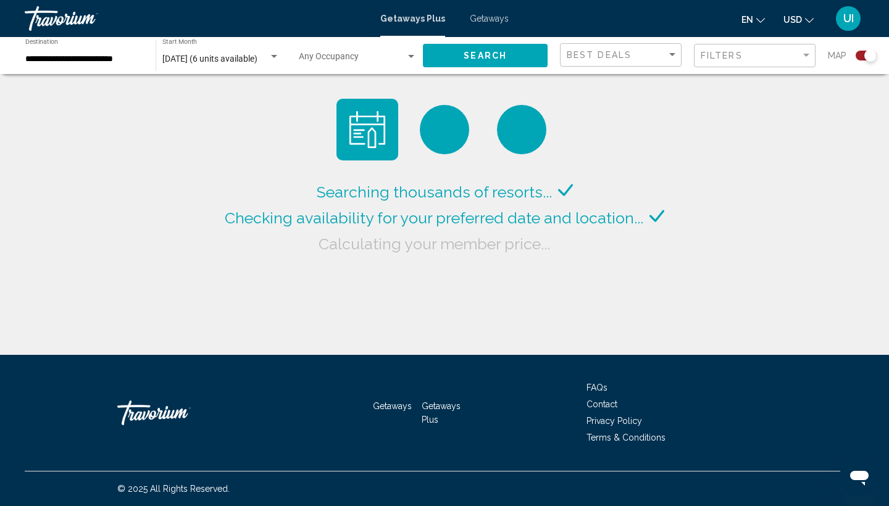
click at [214, 54] on span "November 2025 (6 units available)" at bounding box center [209, 59] width 95 height 10
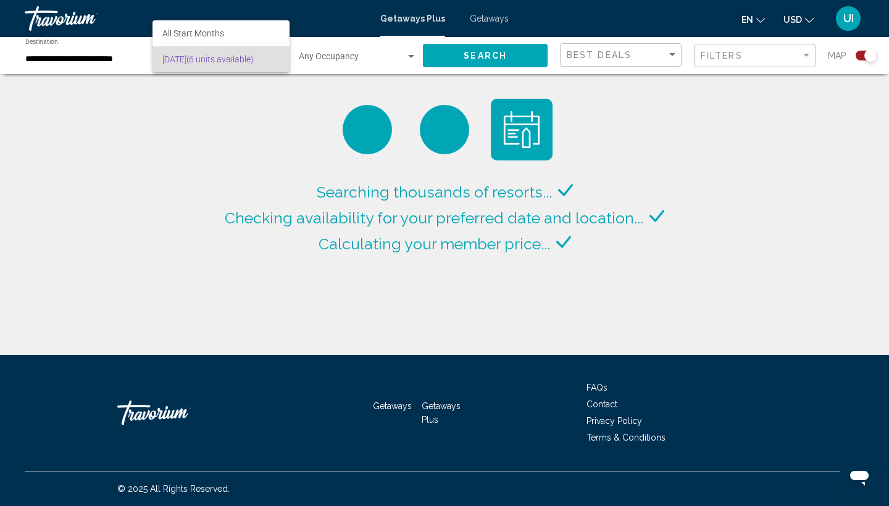
click at [88, 55] on div at bounding box center [444, 253] width 889 height 506
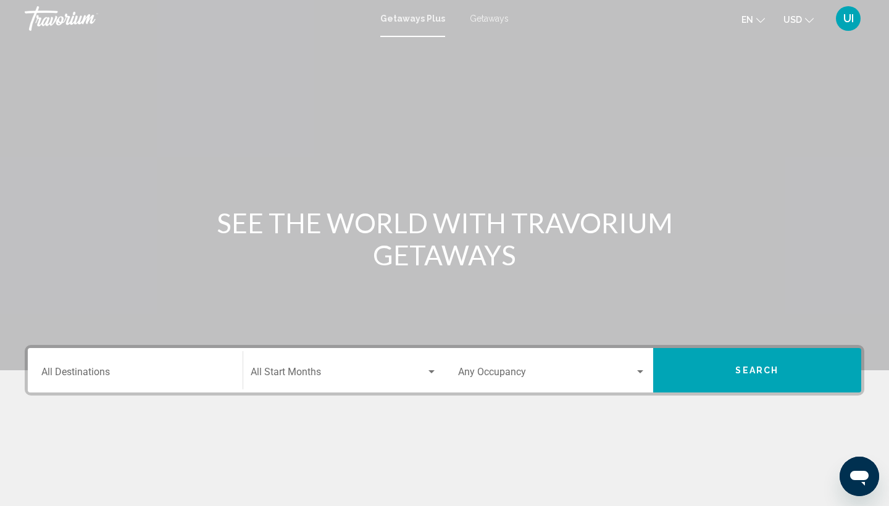
click at [162, 369] on input "Destination All Destinations" at bounding box center [135, 374] width 188 height 11
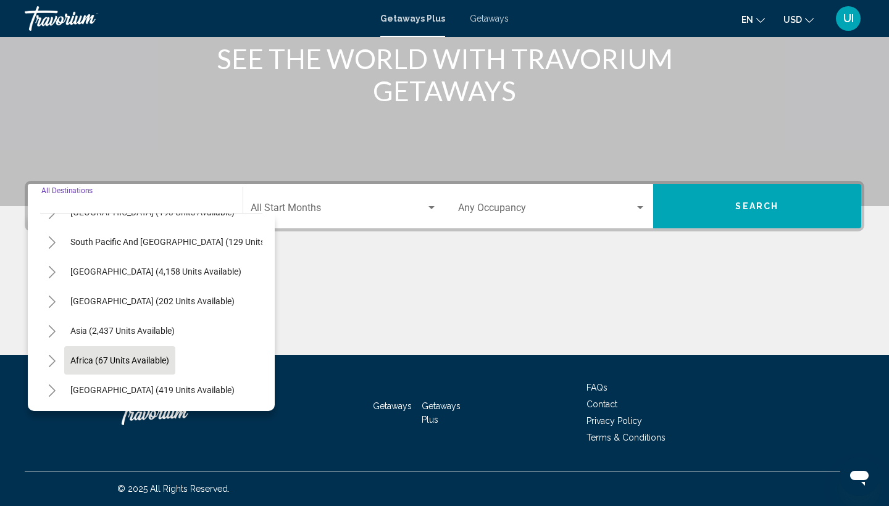
scroll to position [164, 0]
click at [290, 207] on span "Search widget" at bounding box center [339, 210] width 176 height 11
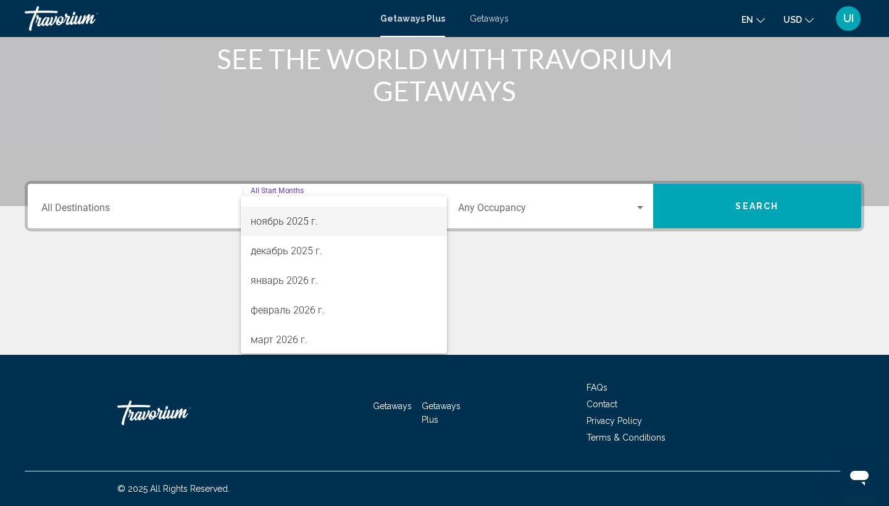
scroll to position [112, 0]
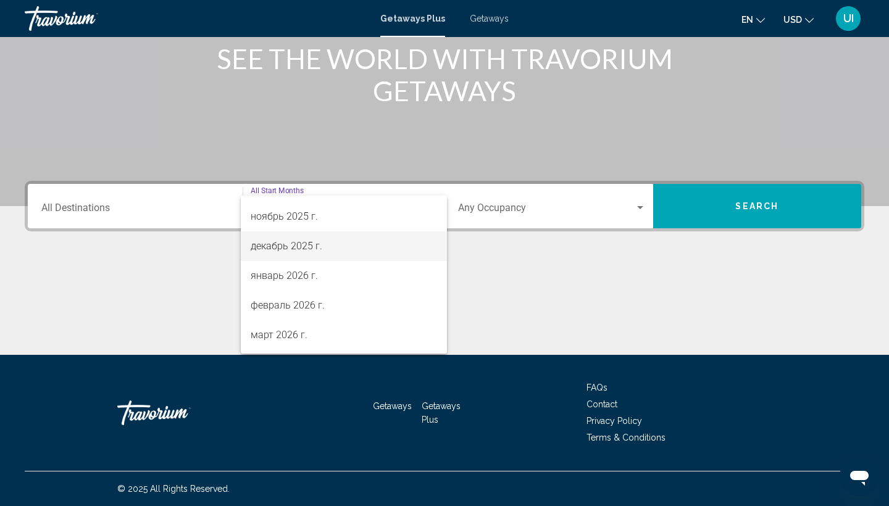
click at [285, 254] on span "декабрь 2025 г." at bounding box center [344, 247] width 187 height 30
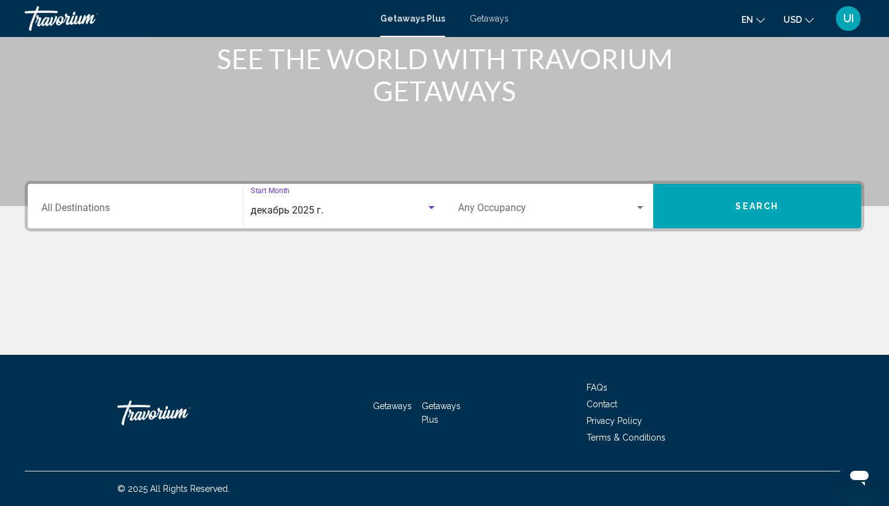
click at [129, 211] on input "Destination All Destinations" at bounding box center [135, 210] width 188 height 11
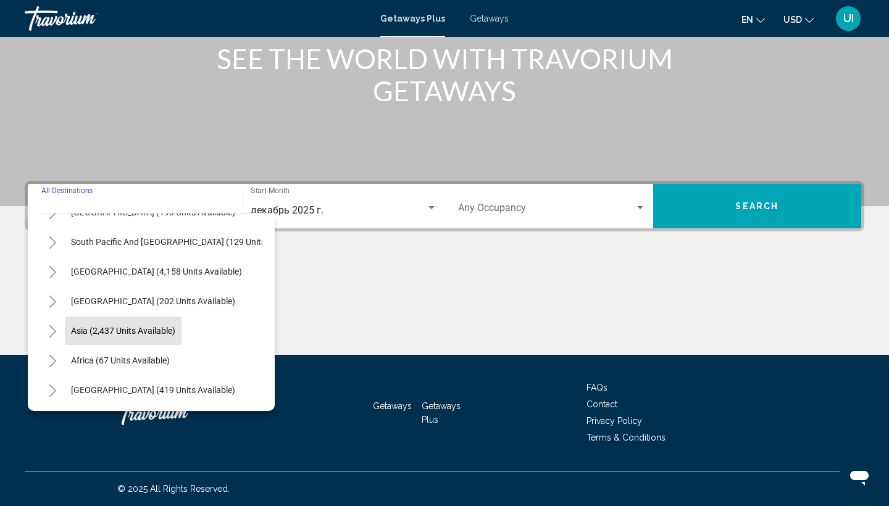
scroll to position [200, 0]
click at [54, 327] on icon "Toggle Asia (2,437 units available)" at bounding box center [52, 331] width 9 height 12
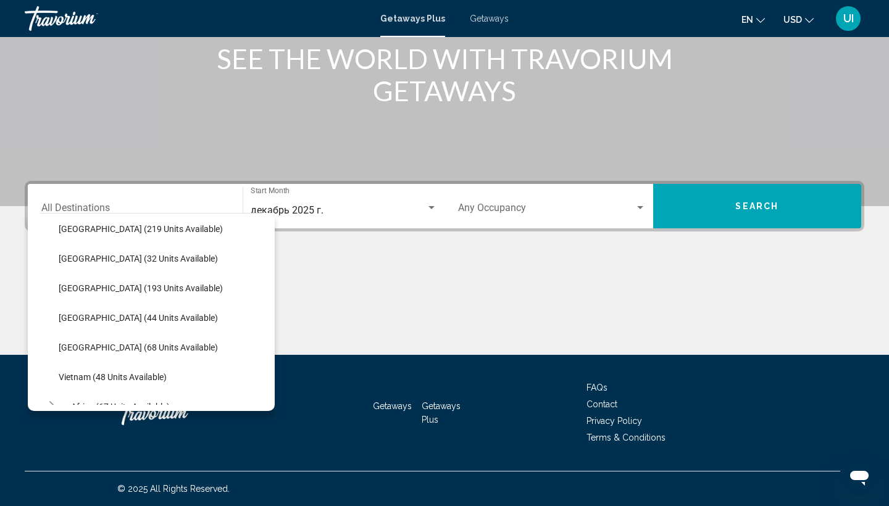
scroll to position [451, 0]
click at [83, 373] on span "Vietnam (48 units available)" at bounding box center [113, 376] width 108 height 10
type input "**********"
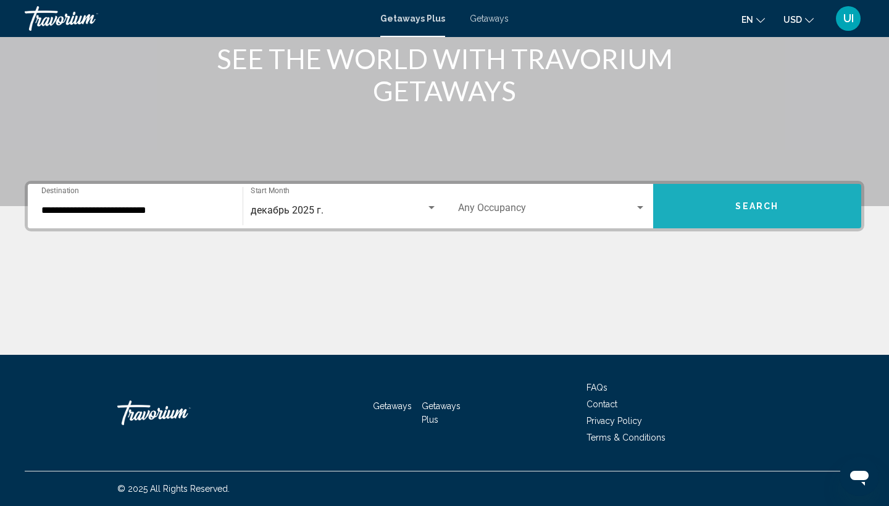
click at [726, 191] on button "Search" at bounding box center [757, 206] width 209 height 44
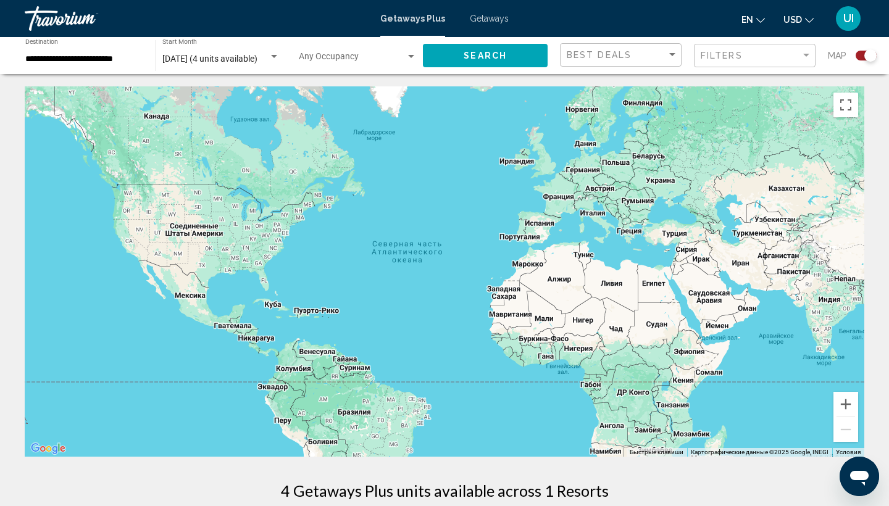
click at [869, 54] on div "Search widget" at bounding box center [871, 55] width 12 height 12
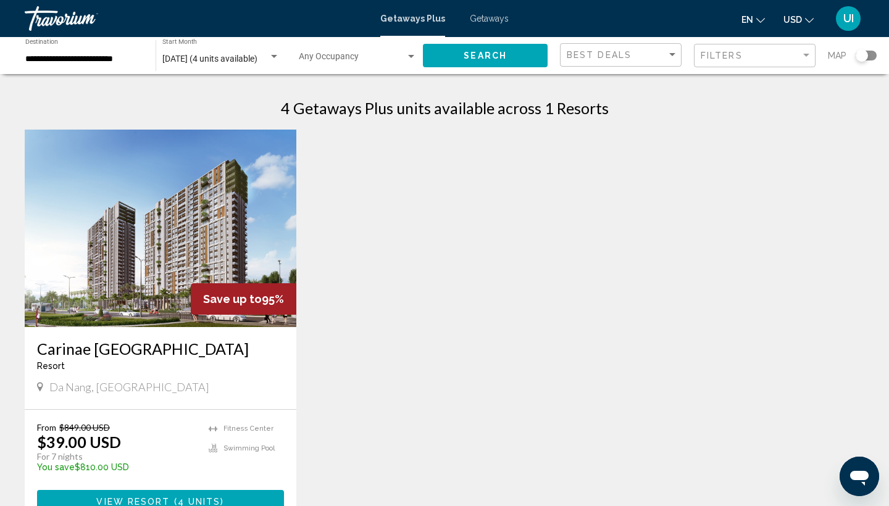
click at [191, 245] on img "Main content" at bounding box center [161, 229] width 272 height 198
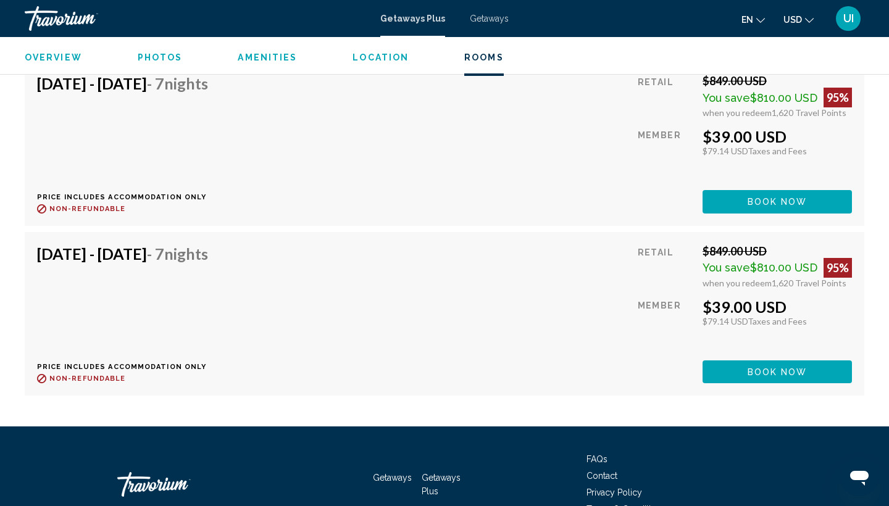
scroll to position [2034, 0]
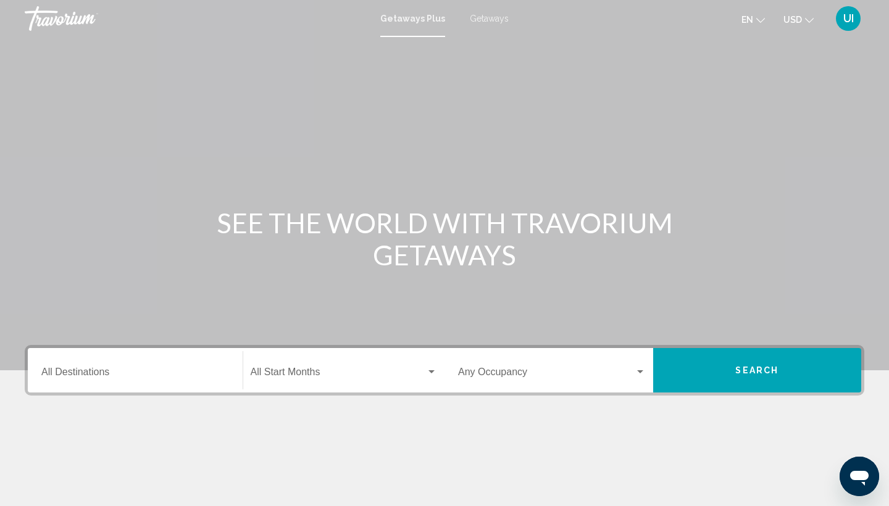
click at [110, 373] on input "Destination All Destinations" at bounding box center [135, 374] width 188 height 11
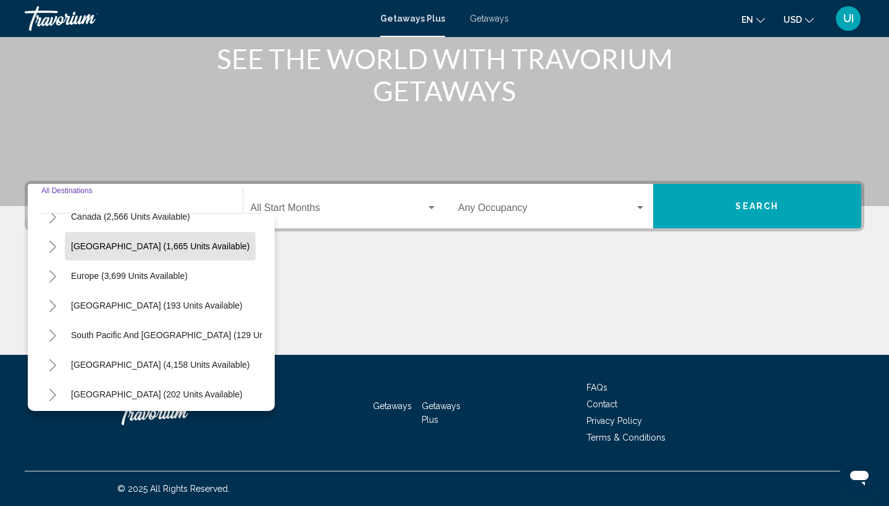
scroll to position [120, 0]
